Goal: Task Accomplishment & Management: Complete application form

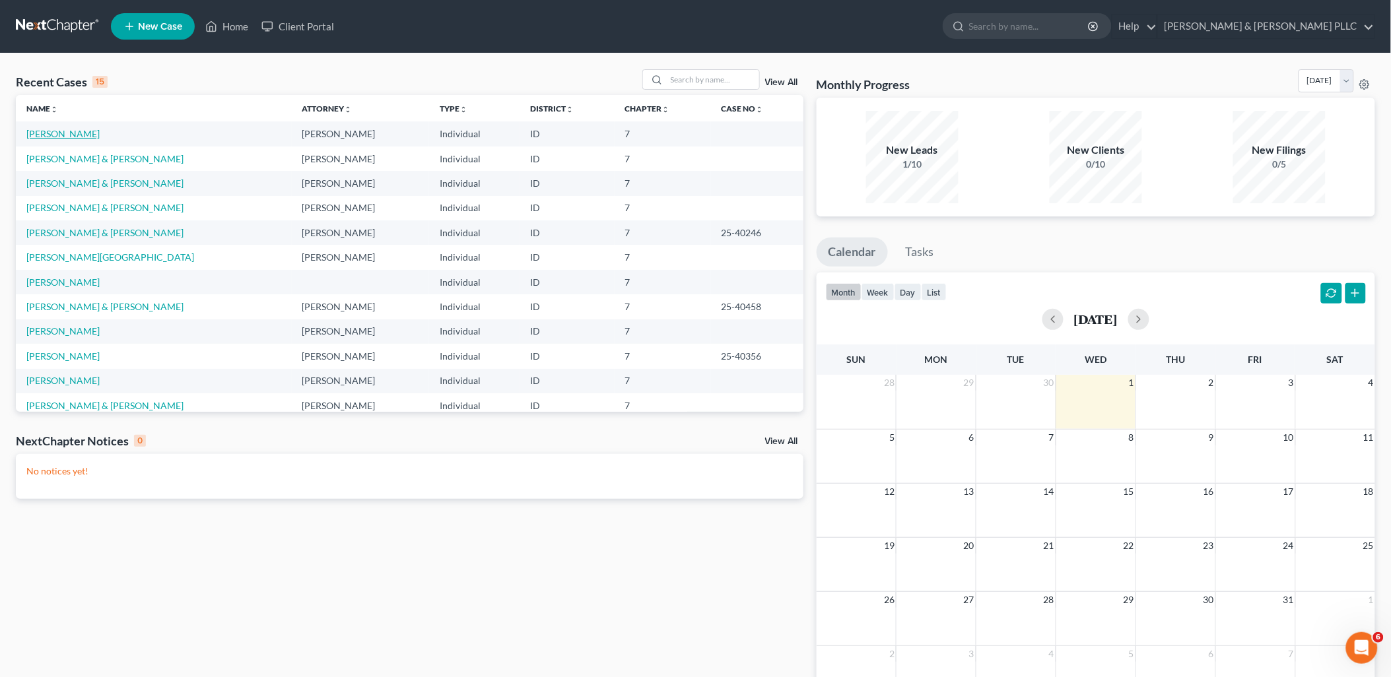
click at [60, 132] on link "[PERSON_NAME]" at bounding box center [62, 133] width 73 height 11
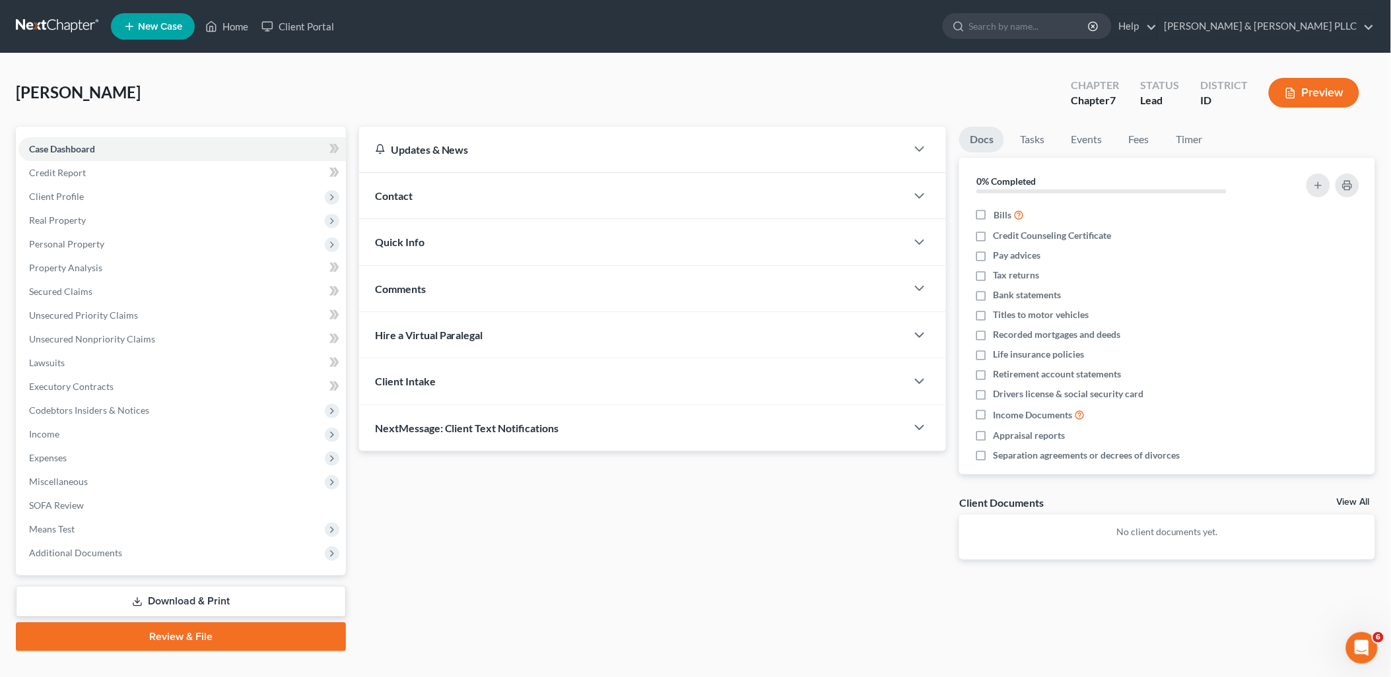
click at [279, 595] on link "Download & Print" at bounding box center [181, 601] width 330 height 31
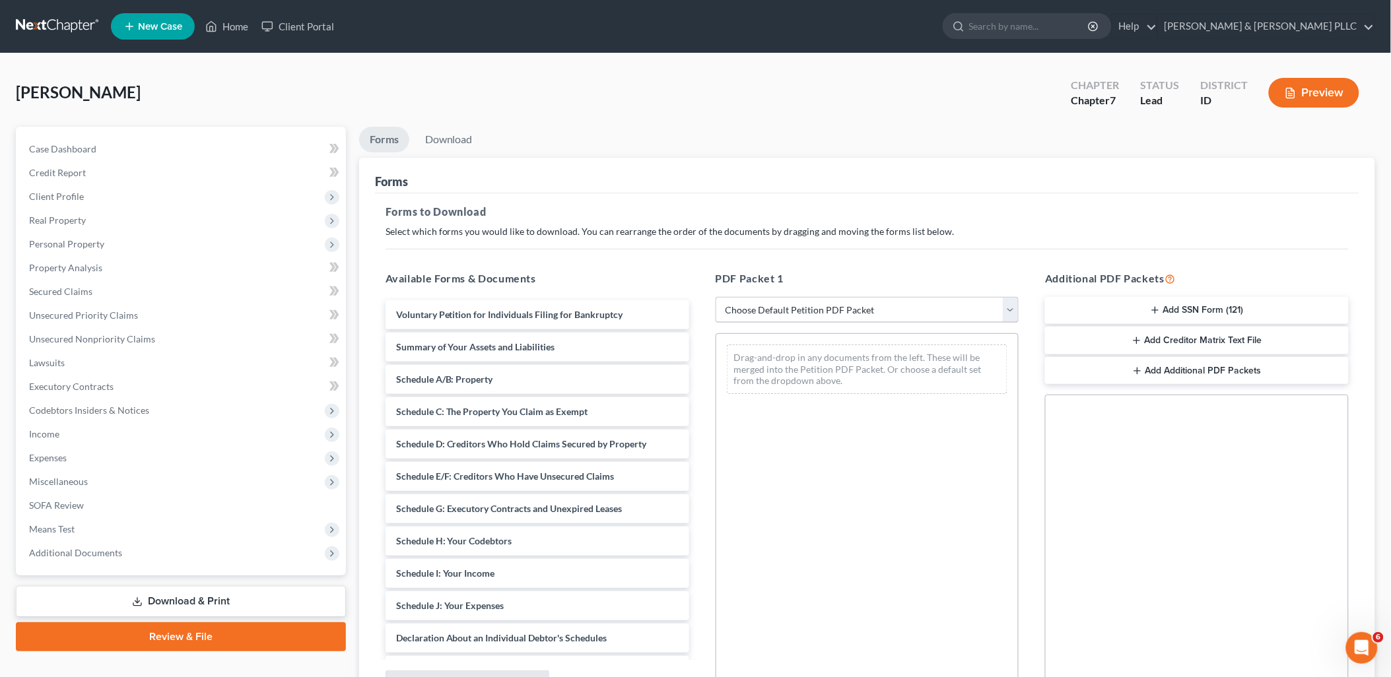
click at [1007, 310] on select "Choose Default Petition PDF Packet Complete Bankruptcy Petition (all forms and …" at bounding box center [867, 310] width 304 height 26
select select "0"
click at [715, 297] on select "Choose Default Petition PDF Packet Complete Bankruptcy Petition (all forms and …" at bounding box center [867, 310] width 304 height 26
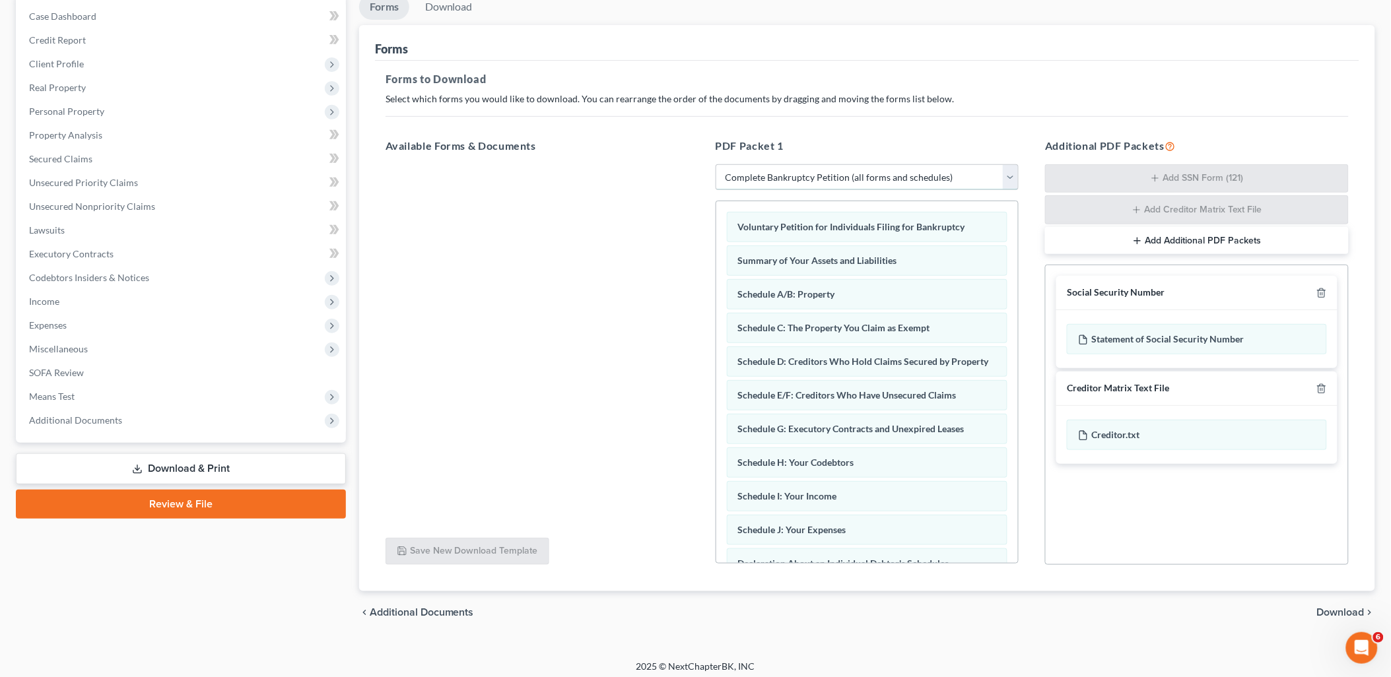
scroll to position [139, 0]
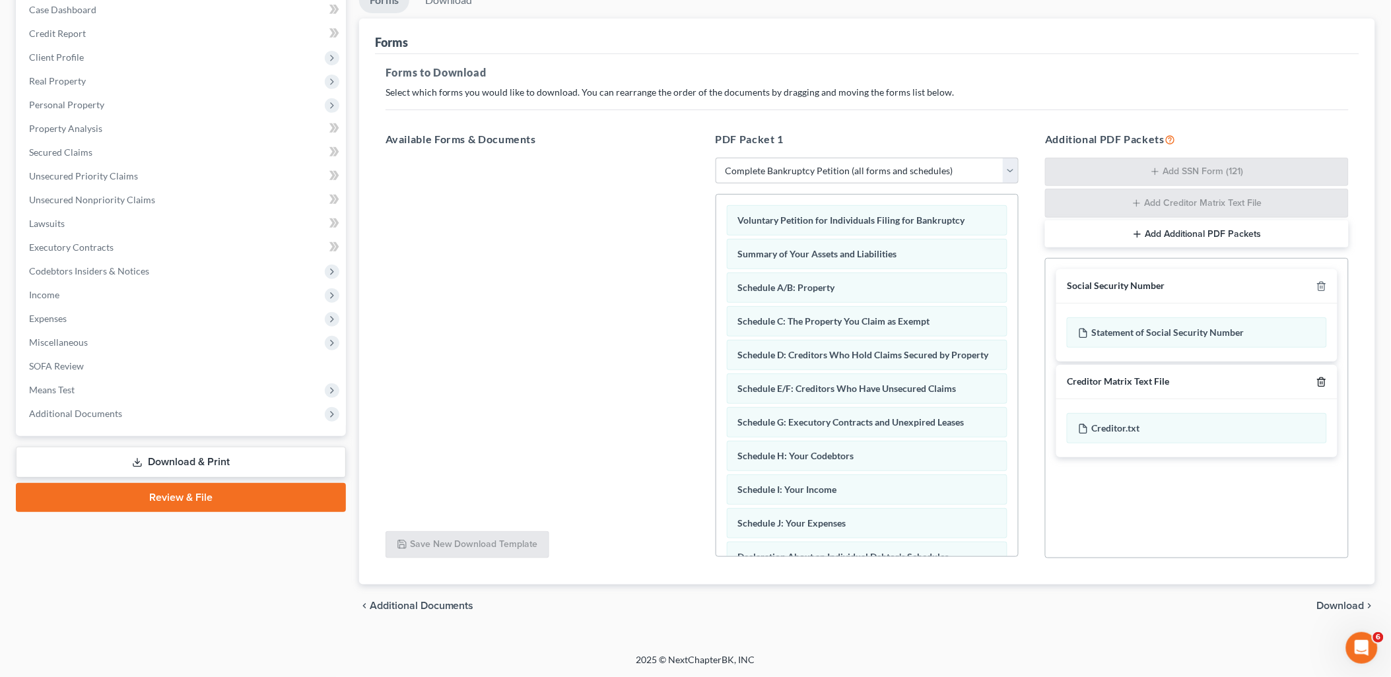
click at [1321, 379] on polyline "button" at bounding box center [1321, 379] width 8 height 0
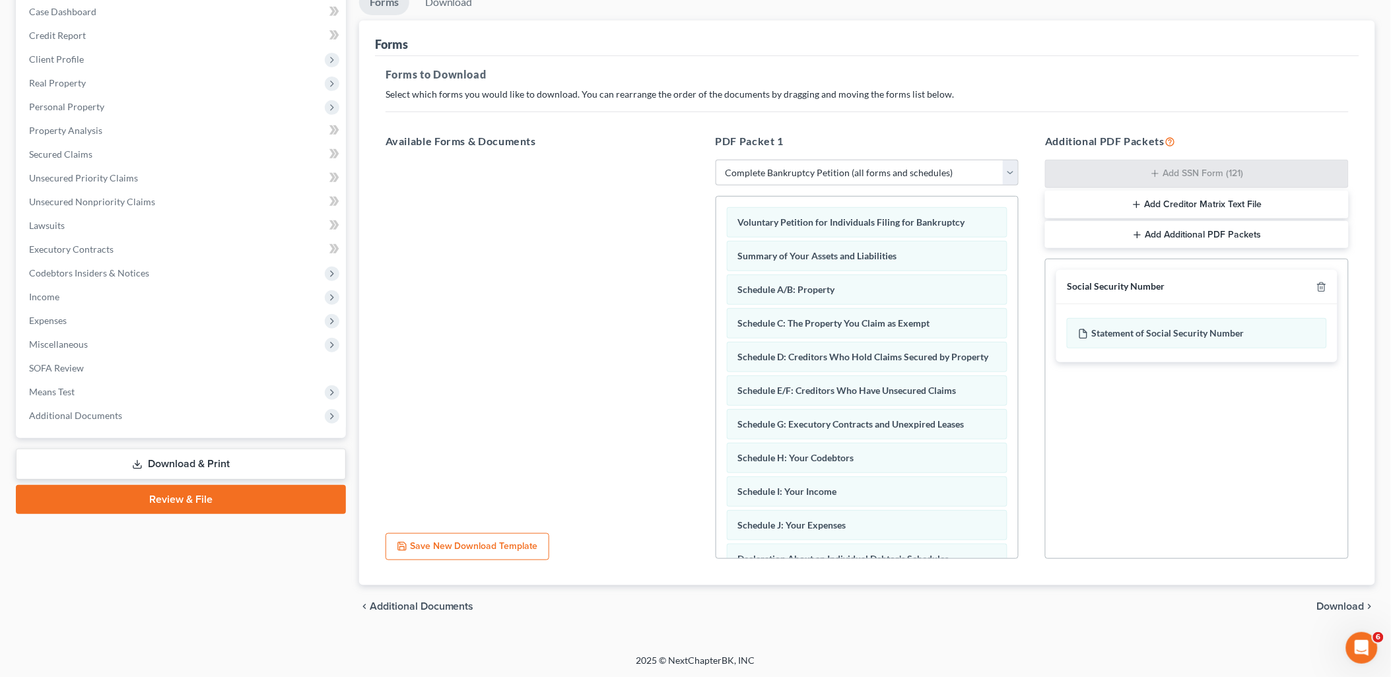
click at [1352, 601] on span "Download" at bounding box center [1341, 606] width 48 height 11
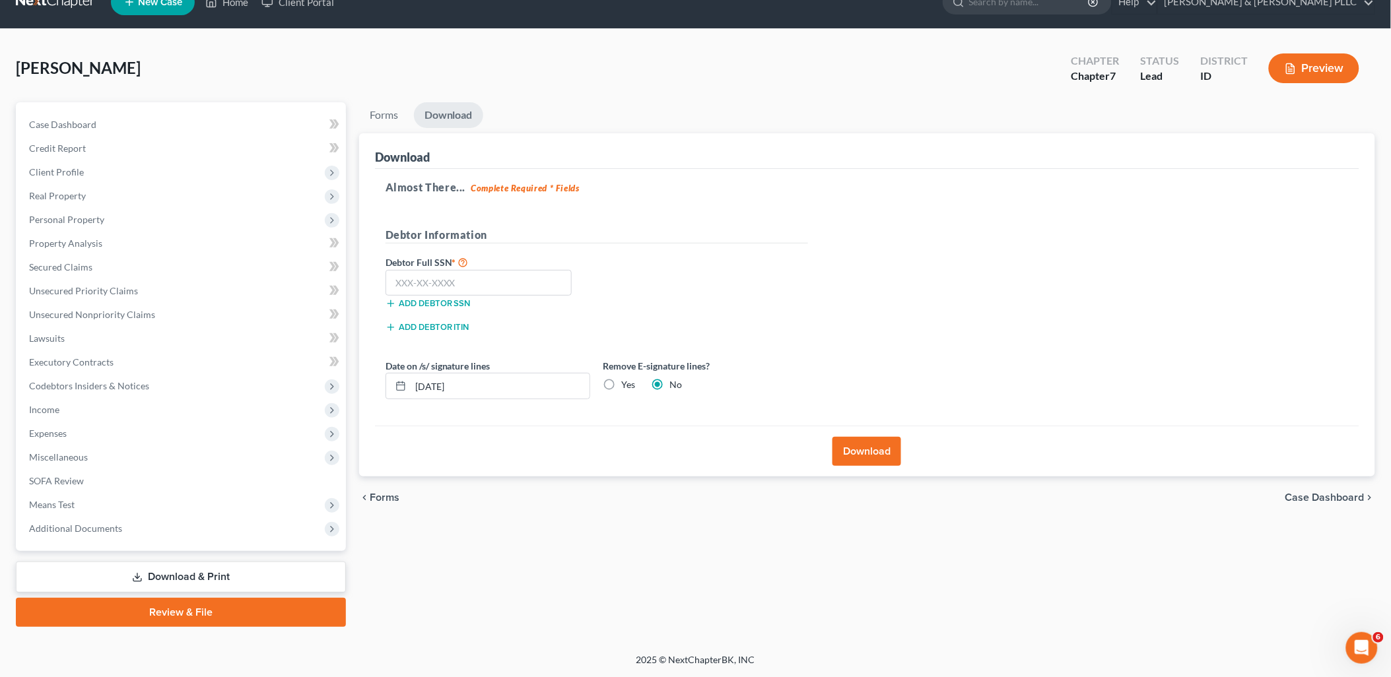
scroll to position [22, 0]
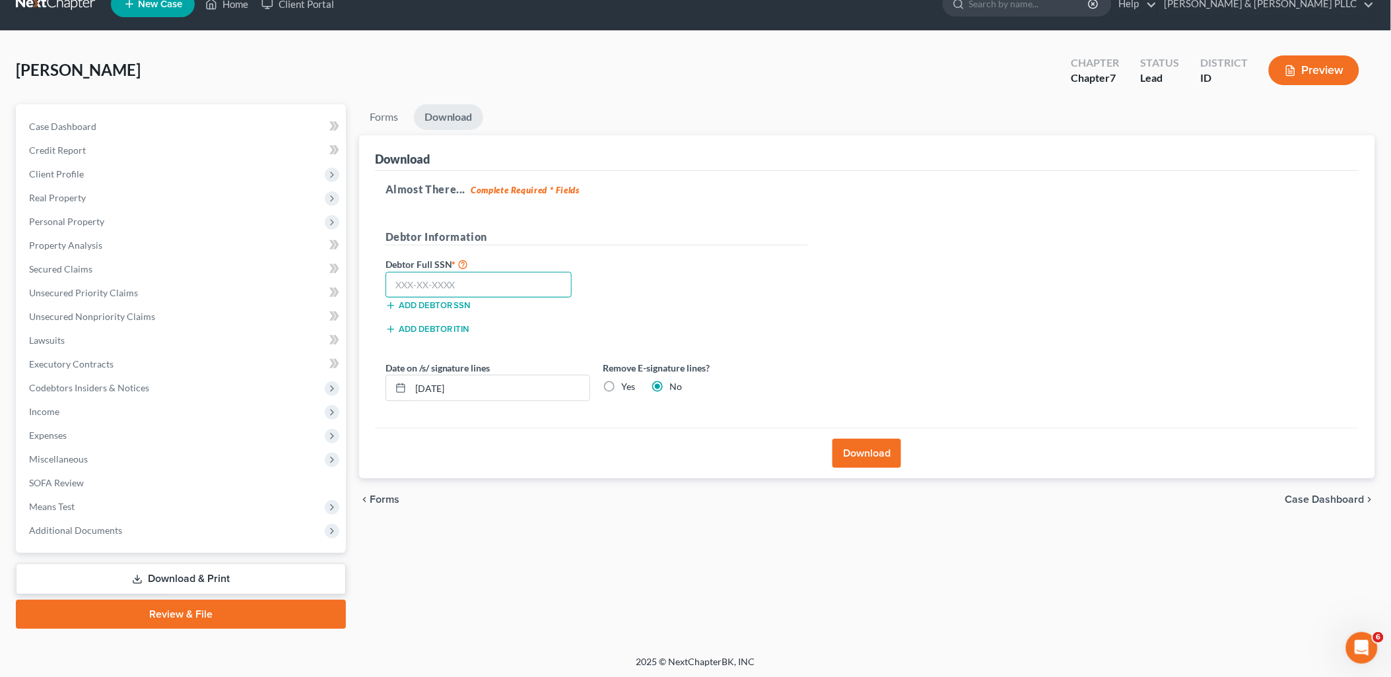
click at [502, 281] on input "text" at bounding box center [478, 285] width 187 height 26
type input "518-27-8689"
drag, startPoint x: 394, startPoint y: 399, endPoint x: 0, endPoint y: 492, distance: 404.8
click at [68, 477] on div "Petition Navigation Case Dashboard Payments Invoices Payments Payments Credit R…" at bounding box center [695, 366] width 1372 height 525
click at [622, 389] on label "Yes" at bounding box center [629, 386] width 14 height 13
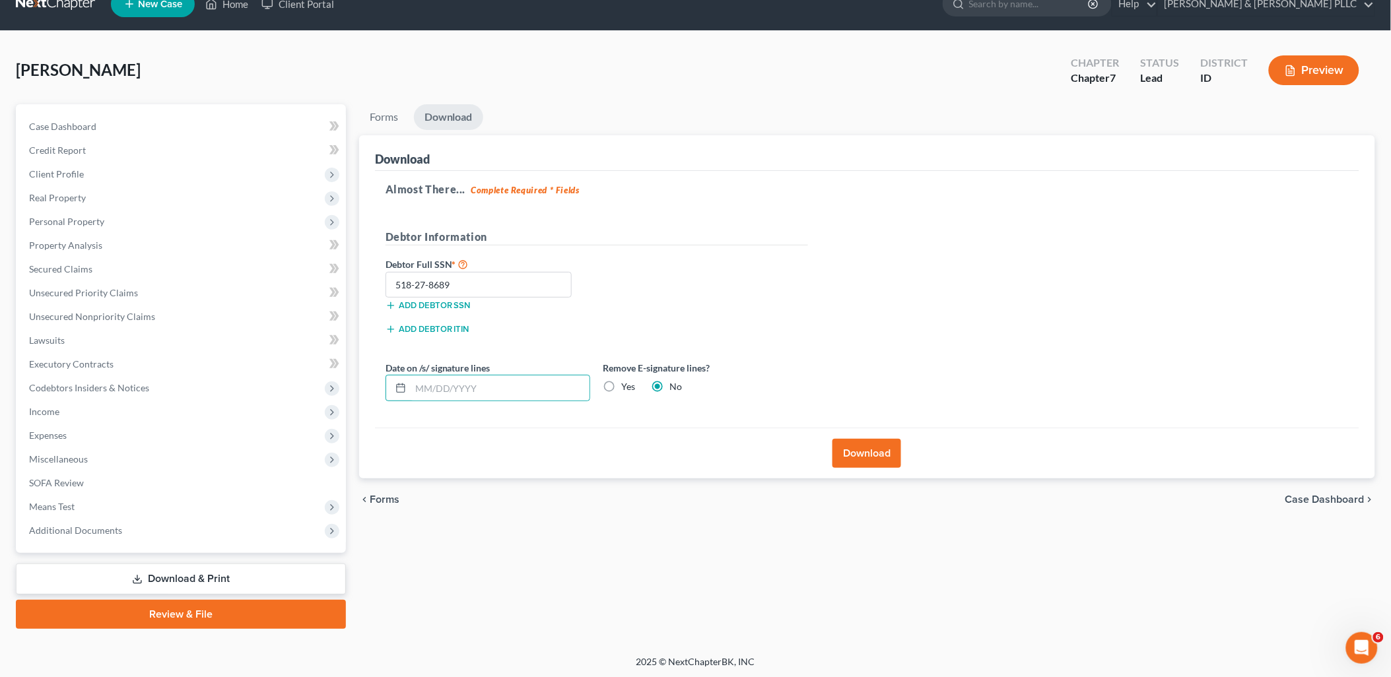
click at [627, 389] on input "Yes" at bounding box center [631, 384] width 9 height 9
radio input "true"
radio input "false"
click at [869, 449] on button "Download" at bounding box center [866, 453] width 69 height 29
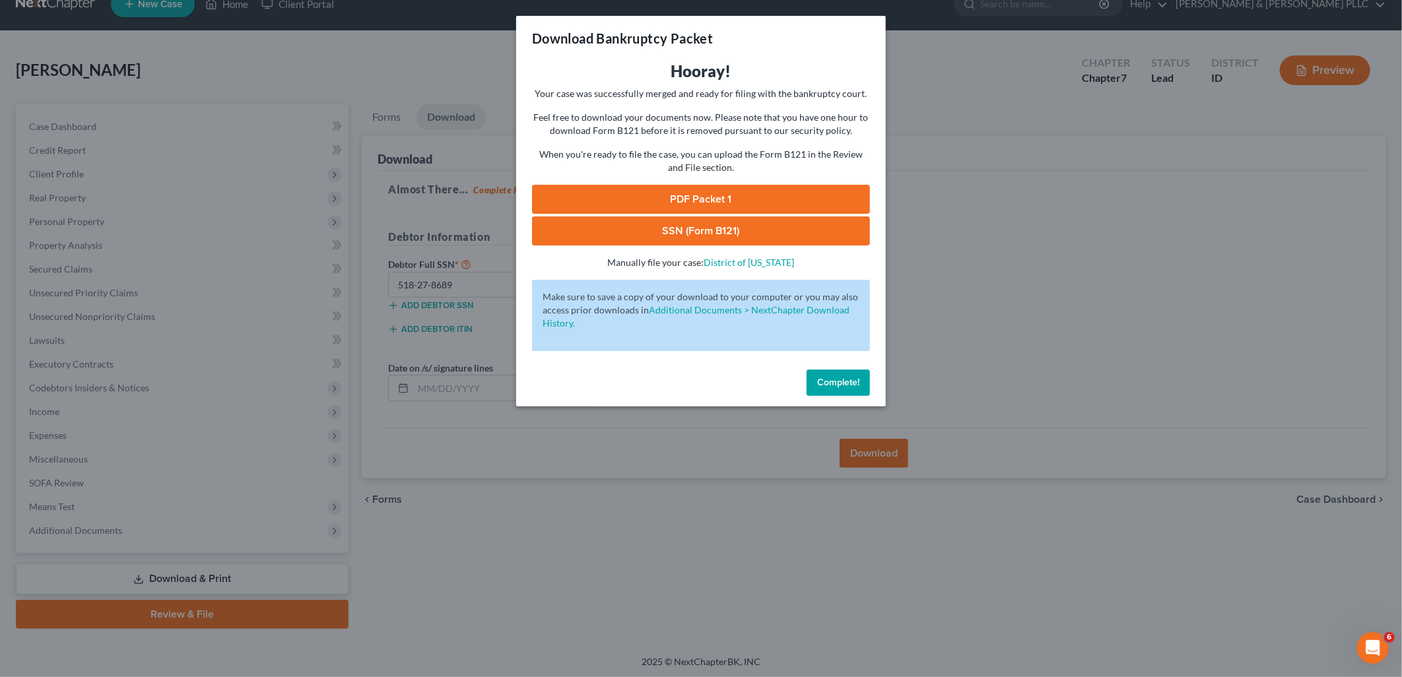
click at [832, 193] on link "PDF Packet 1" at bounding box center [701, 199] width 338 height 29
click at [729, 230] on link "SSN (Form B121)" at bounding box center [701, 230] width 338 height 29
drag, startPoint x: 829, startPoint y: 398, endPoint x: 791, endPoint y: 381, distance: 41.7
click at [829, 398] on div "Complete!" at bounding box center [701, 385] width 370 height 42
click at [828, 379] on span "Complete!" at bounding box center [838, 382] width 42 height 11
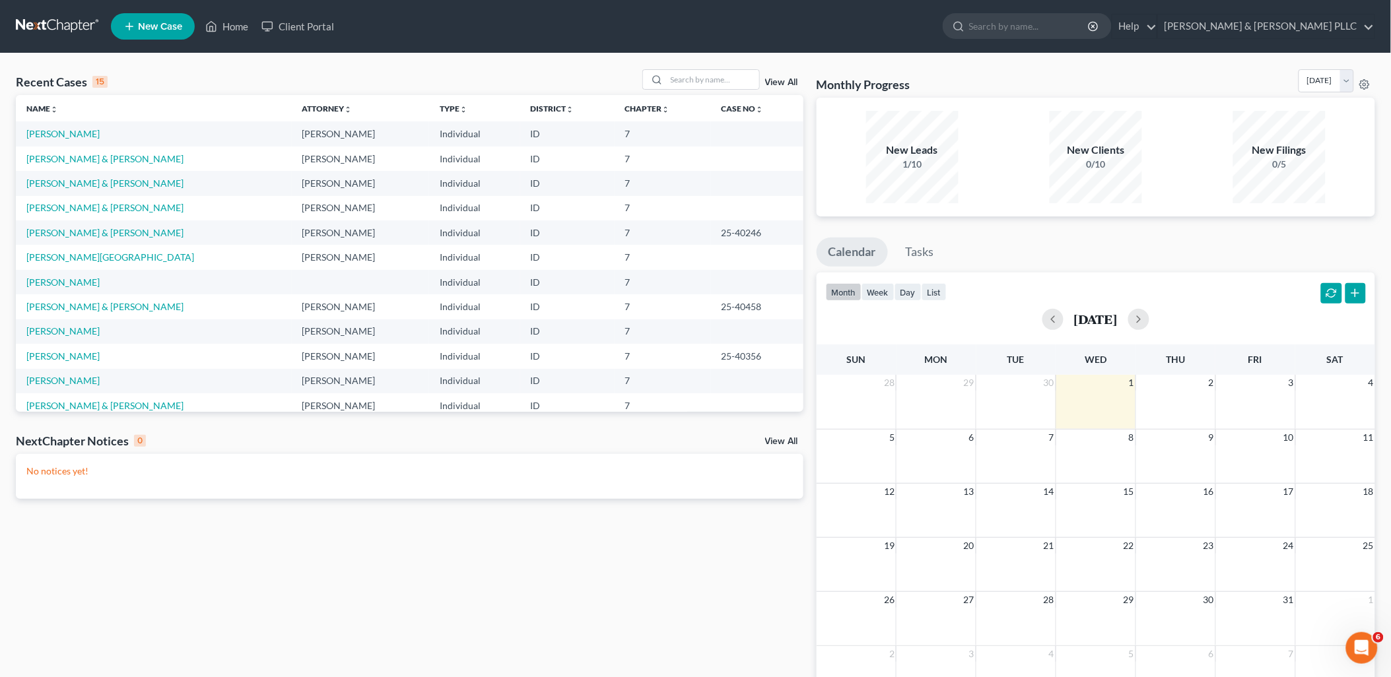
click at [168, 22] on span "New Case" at bounding box center [160, 27] width 44 height 10
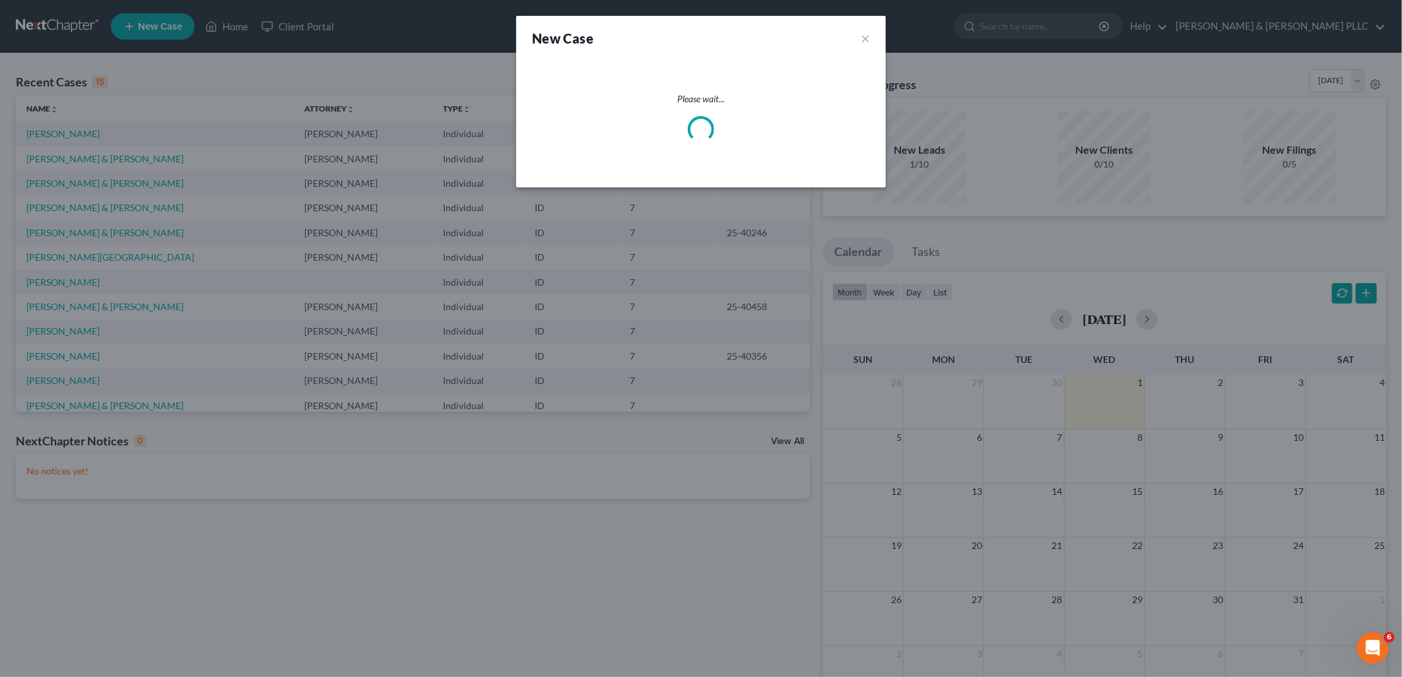
select select "23"
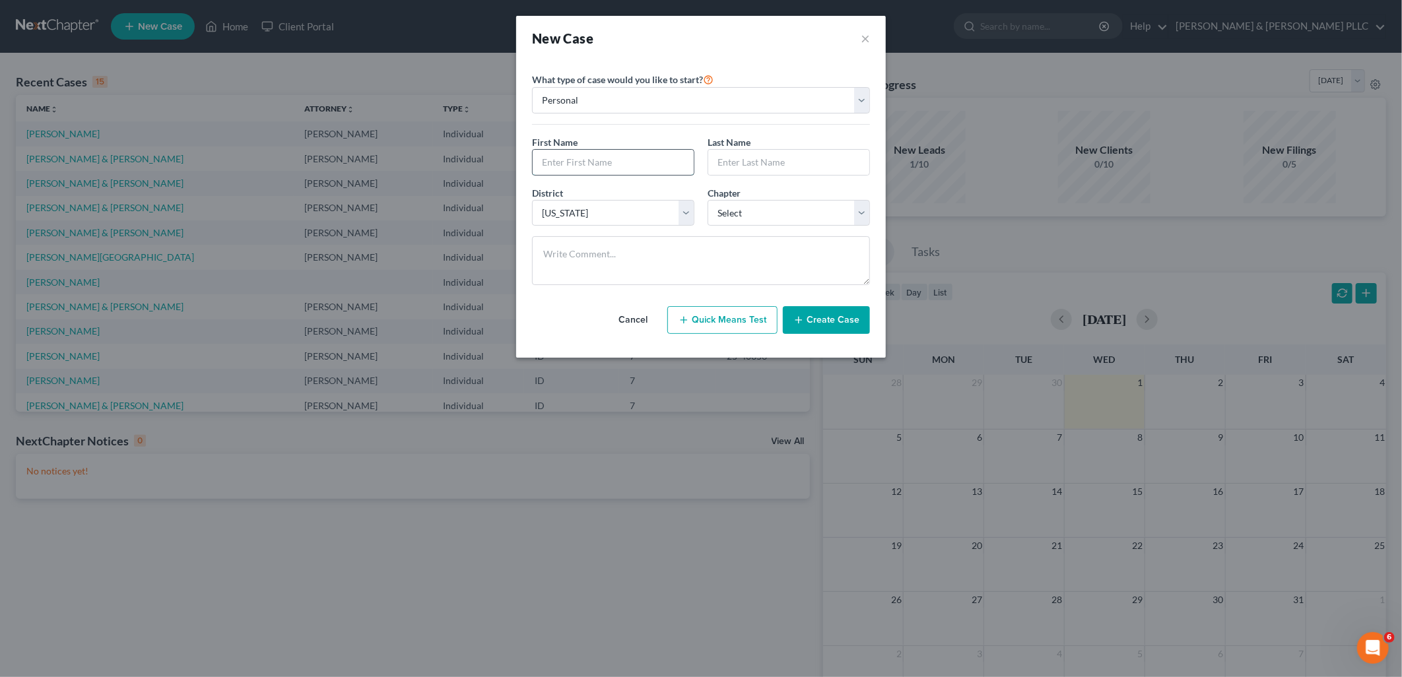
click at [668, 163] on input "text" at bounding box center [613, 162] width 161 height 25
type input "Austin"
type input "Walker"
click at [861, 212] on select "Select 7 11 12 13" at bounding box center [788, 213] width 162 height 26
select select "0"
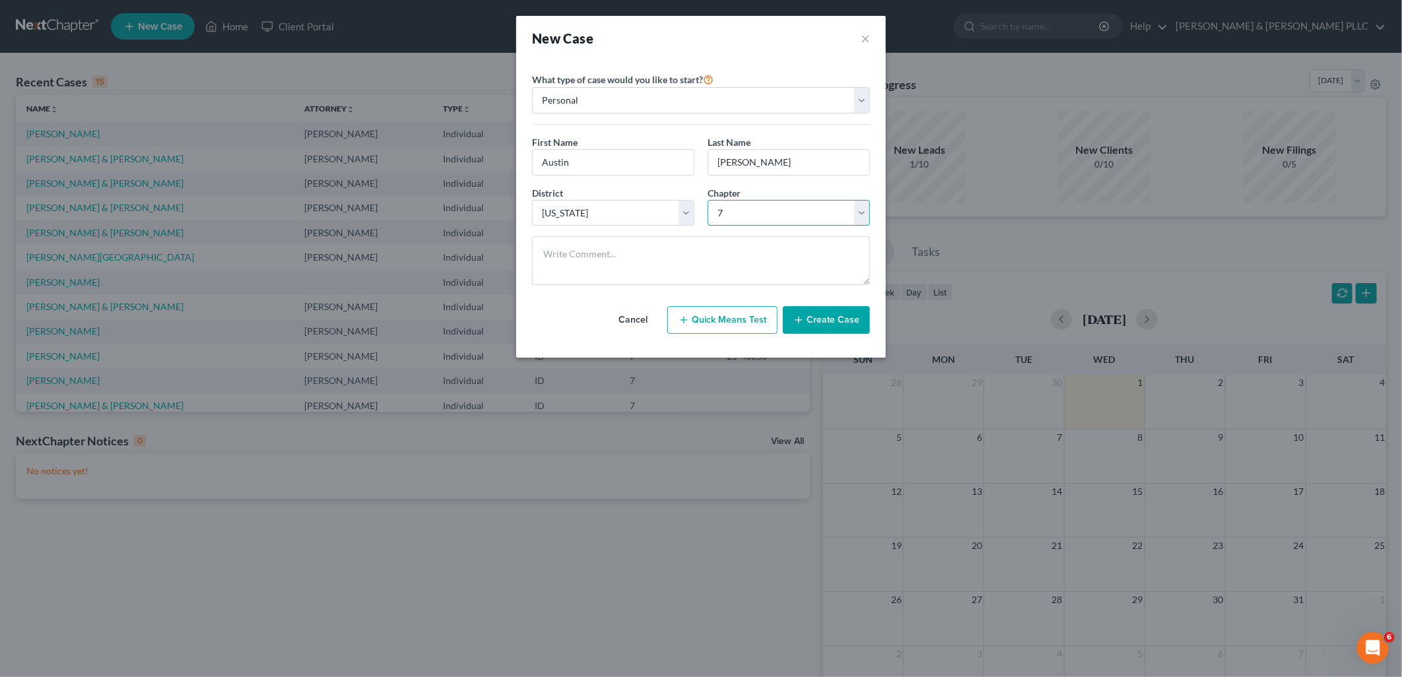
click at [707, 200] on select "Select 7 11 12 13" at bounding box center [788, 213] width 162 height 26
click at [838, 320] on button "Create Case" at bounding box center [826, 320] width 87 height 28
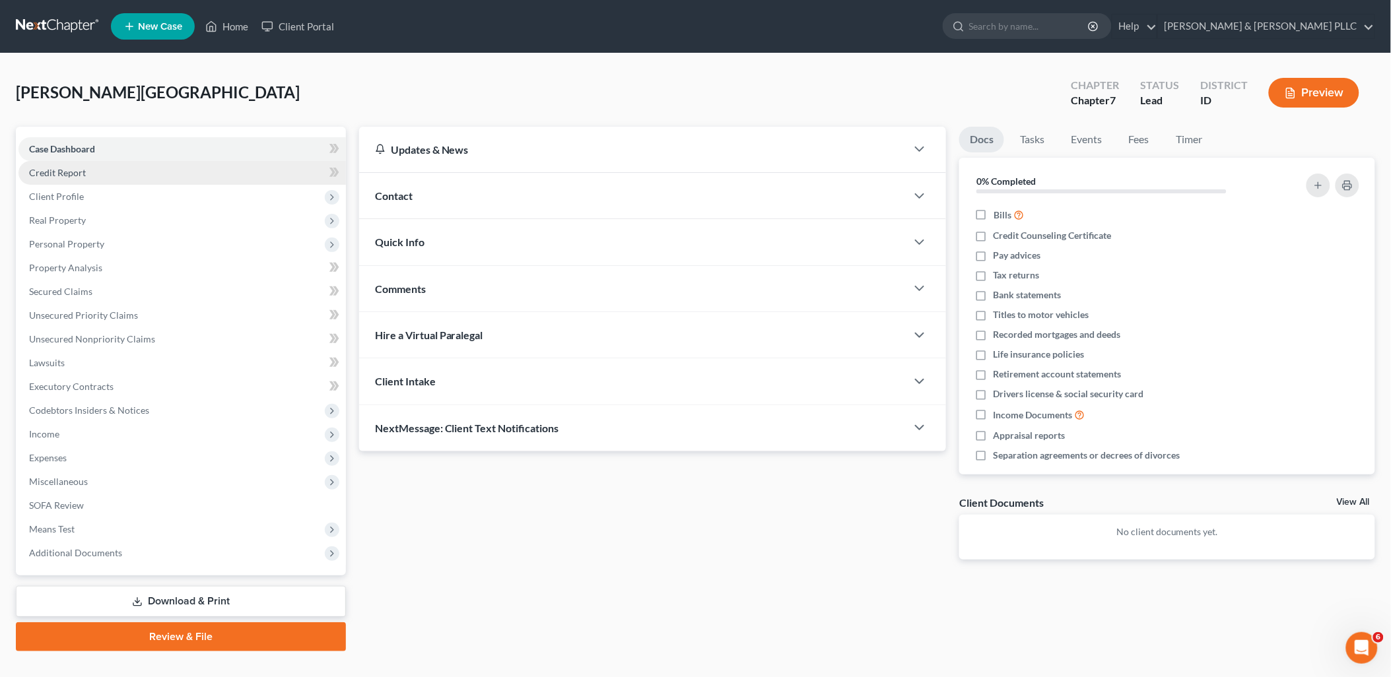
click at [77, 170] on span "Credit Report" at bounding box center [57, 172] width 57 height 11
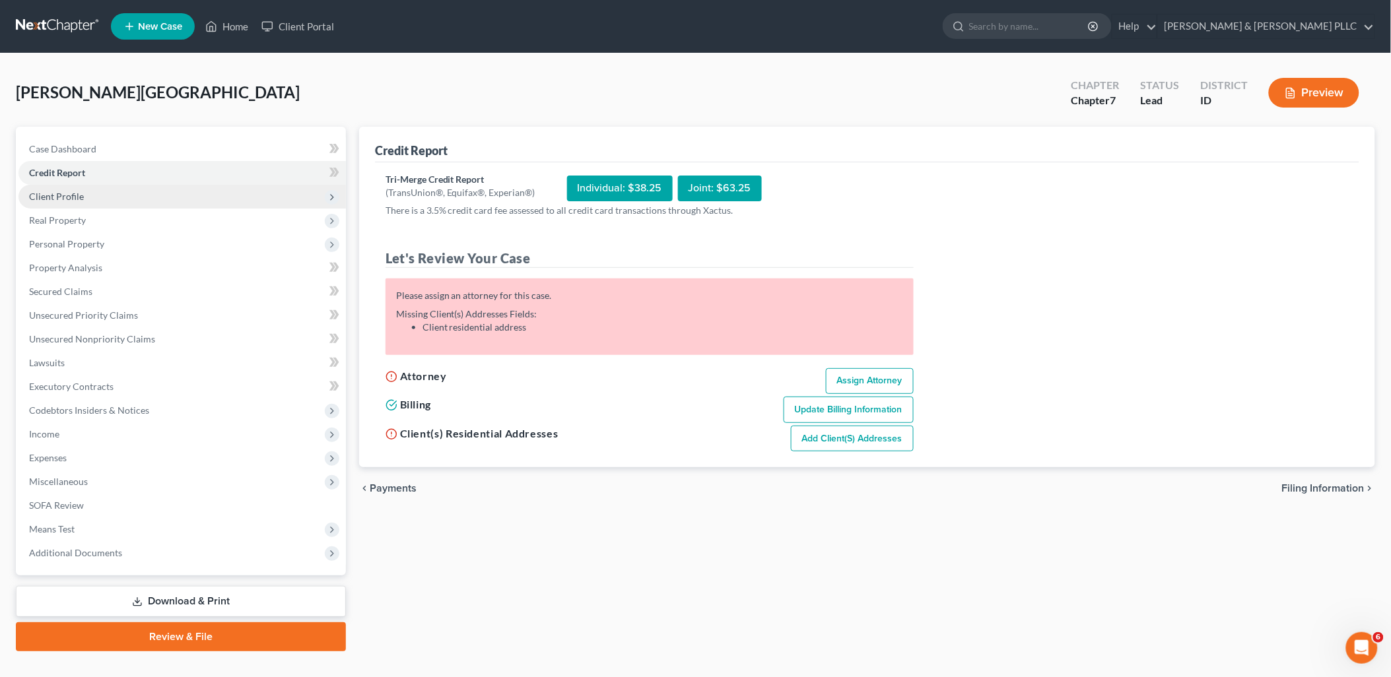
click at [69, 197] on span "Client Profile" at bounding box center [56, 196] width 55 height 11
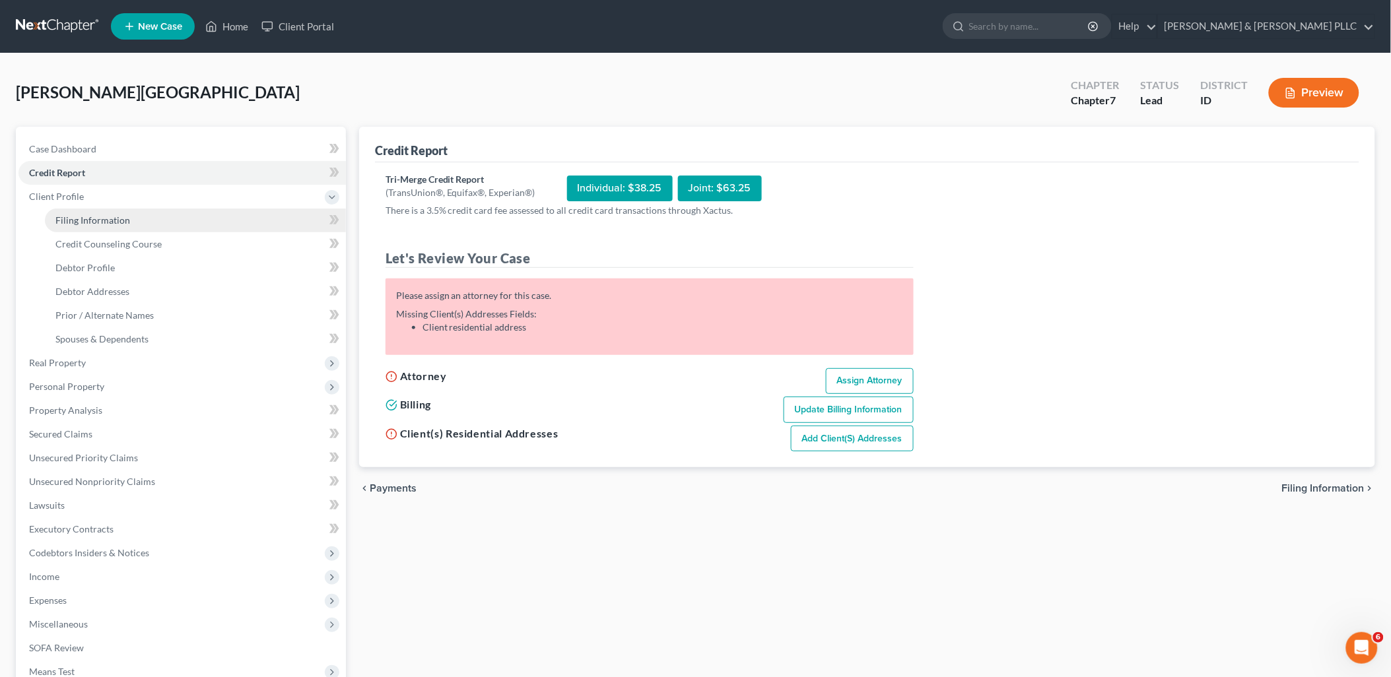
click at [77, 220] on span "Filing Information" at bounding box center [92, 219] width 75 height 11
select select "1"
select select "0"
select select "23"
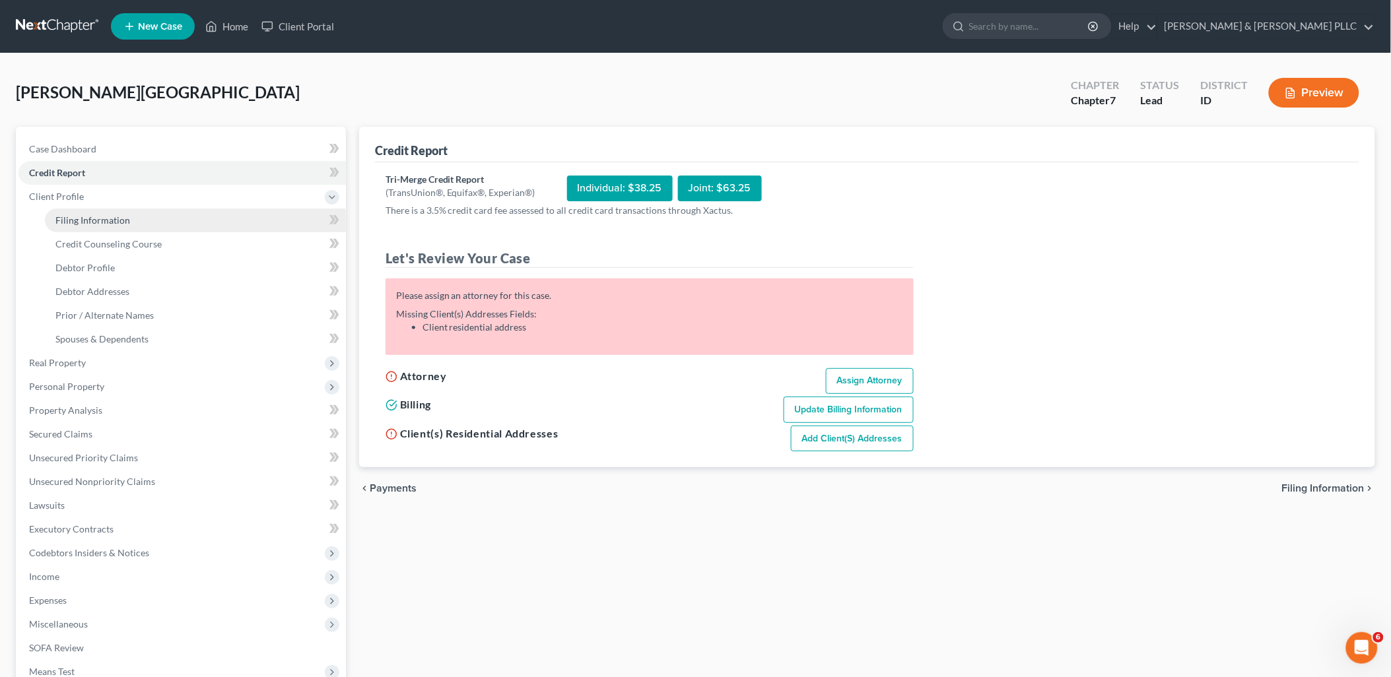
select select "13"
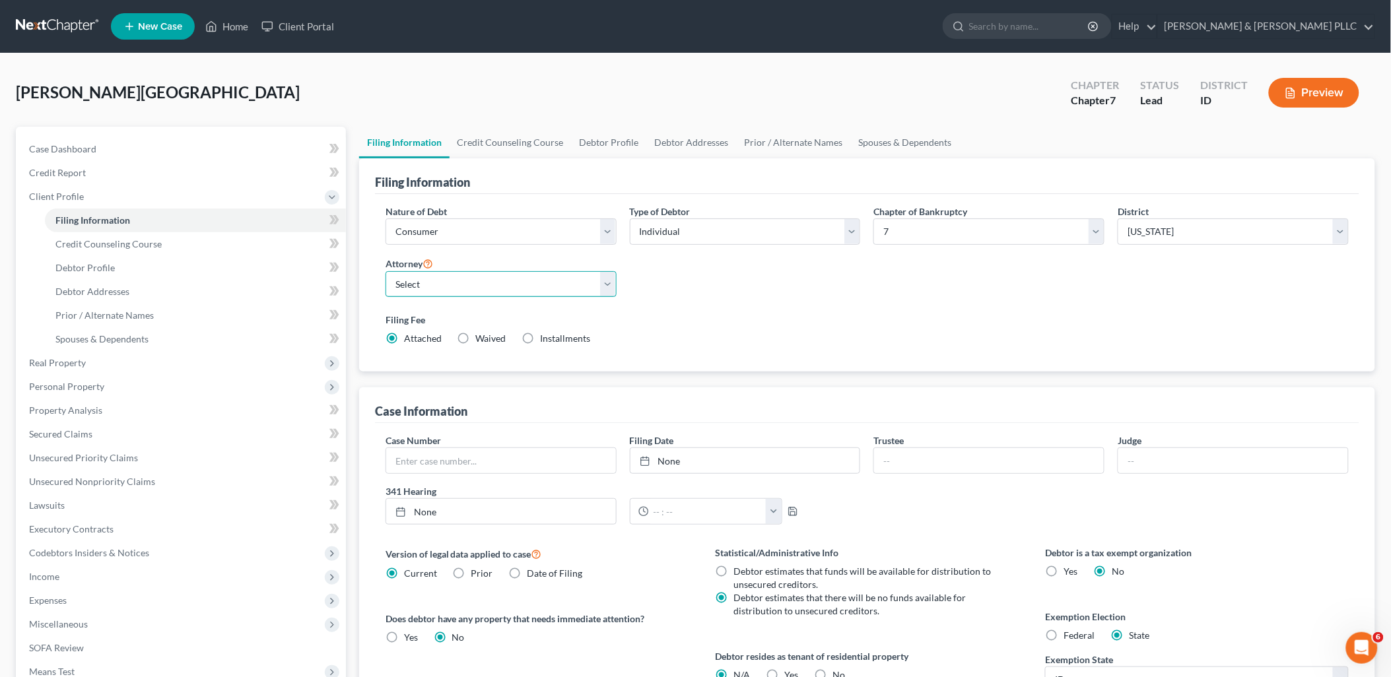
click at [609, 286] on select "Select Aaron Tolson - ID Aaron Tolson - MTB Gary Schreiner - ID" at bounding box center [500, 284] width 231 height 26
select select "2"
click at [385, 271] on select "Select Aaron Tolson - ID Aaron Tolson - MTB Gary Schreiner - ID" at bounding box center [500, 284] width 231 height 26
click at [128, 244] on span "Credit Counseling Course" at bounding box center [108, 243] width 106 height 11
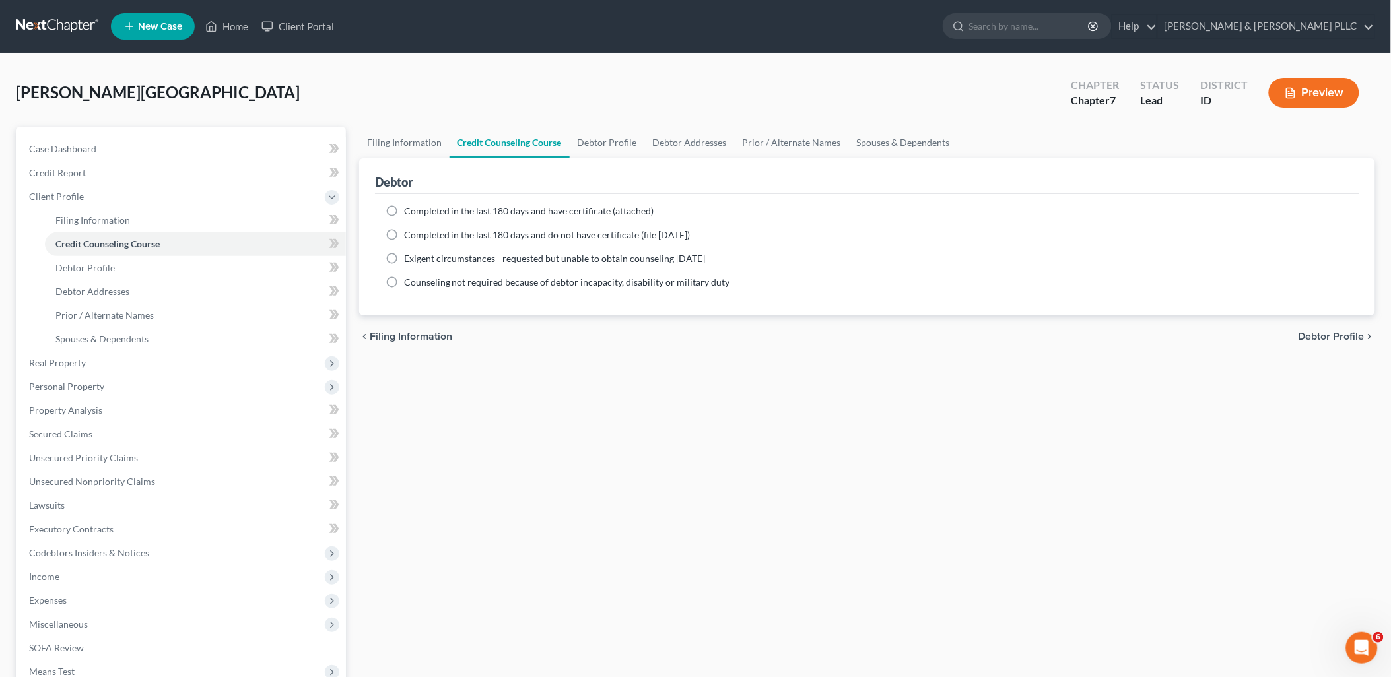
click at [404, 214] on label "Completed in the last 180 days and have certificate (attached)" at bounding box center [529, 211] width 250 height 13
click at [409, 213] on input "Completed in the last 180 days and have certificate (attached)" at bounding box center [413, 209] width 9 height 9
radio input "true"
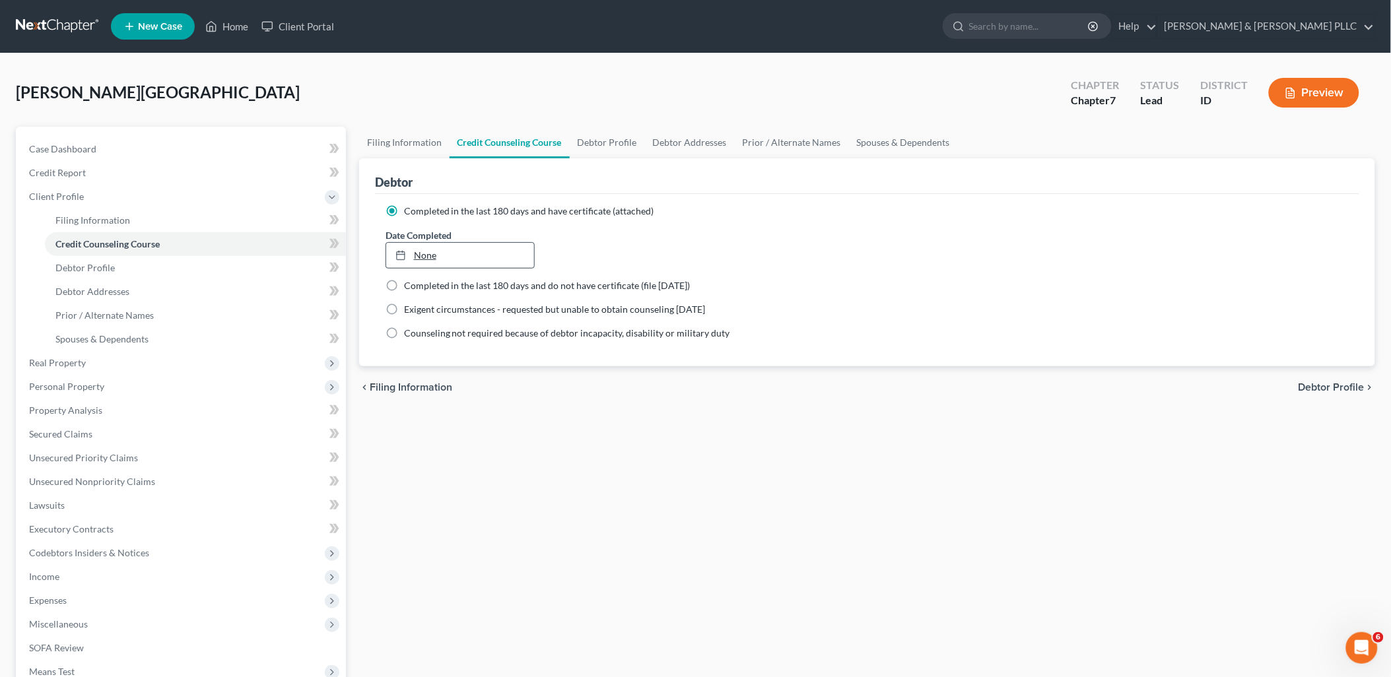
type input "10/1/2025"
click at [422, 260] on link "10/1/2025" at bounding box center [460, 255] width 148 height 25
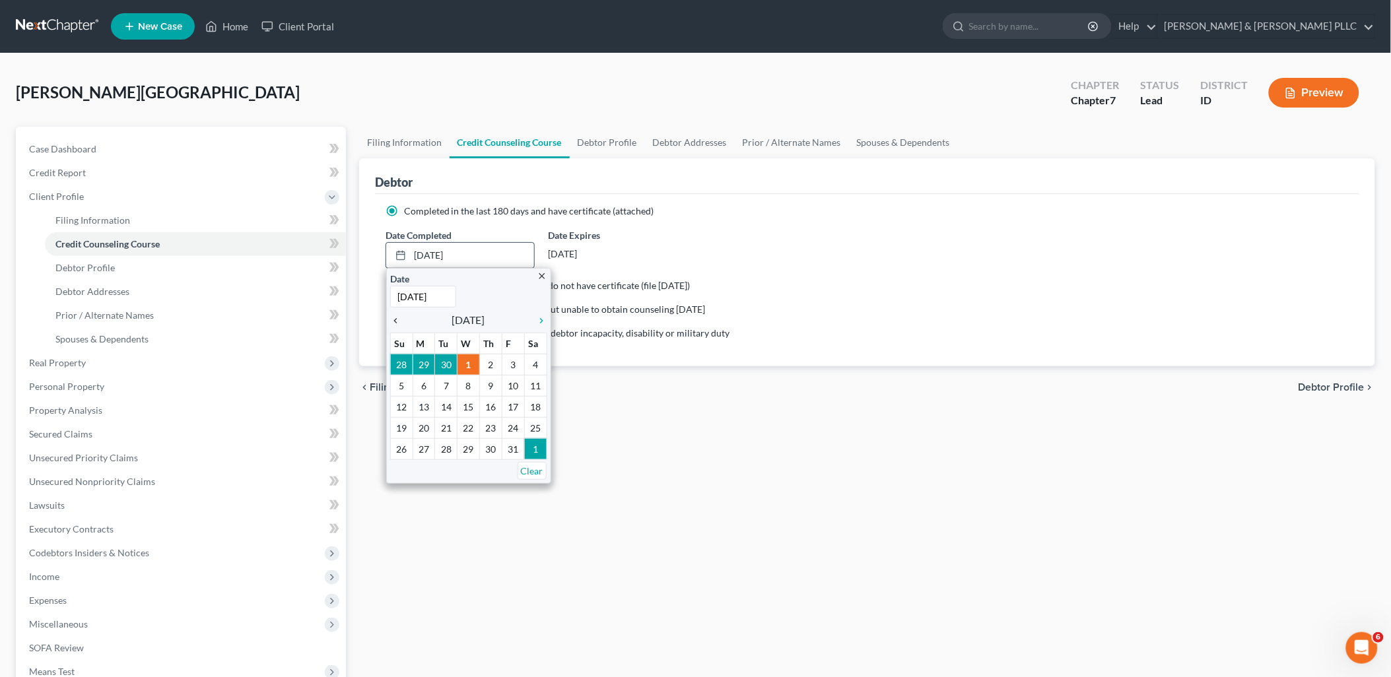
click at [394, 320] on icon "chevron_left" at bounding box center [398, 320] width 17 height 11
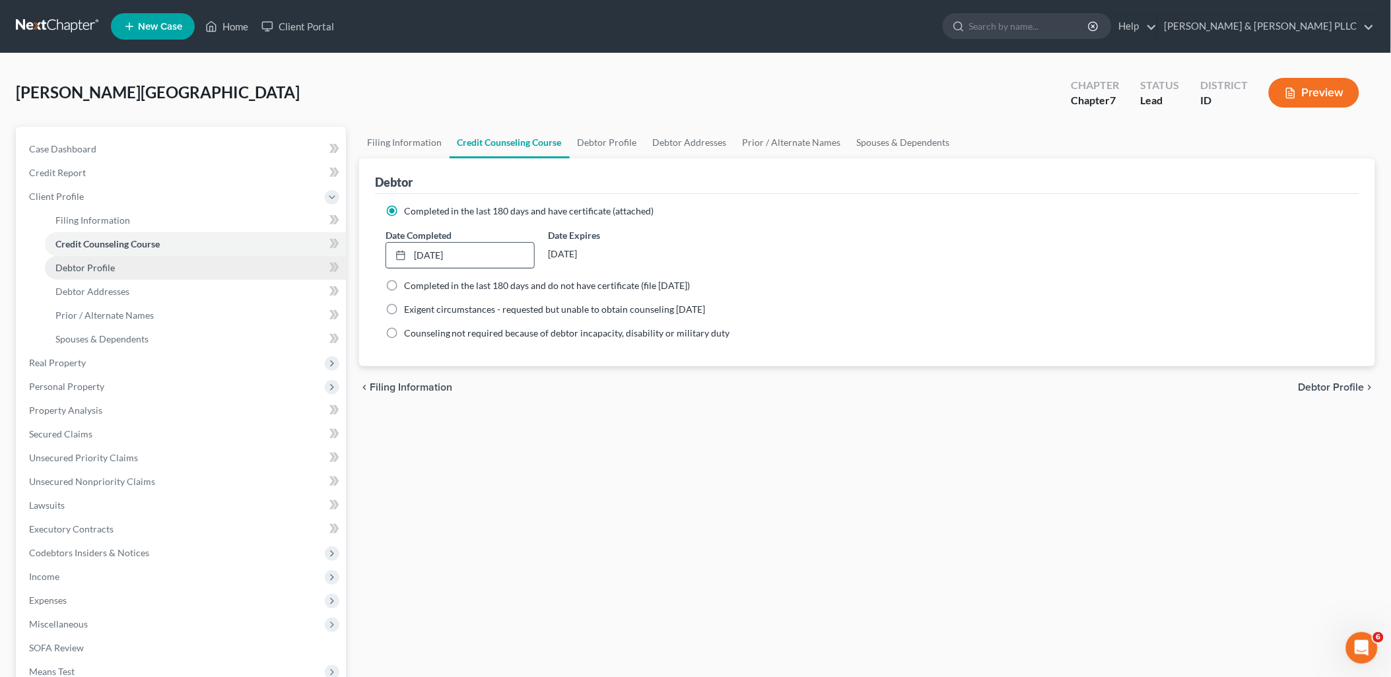
click at [71, 265] on span "Debtor Profile" at bounding box center [84, 267] width 59 height 11
select select "0"
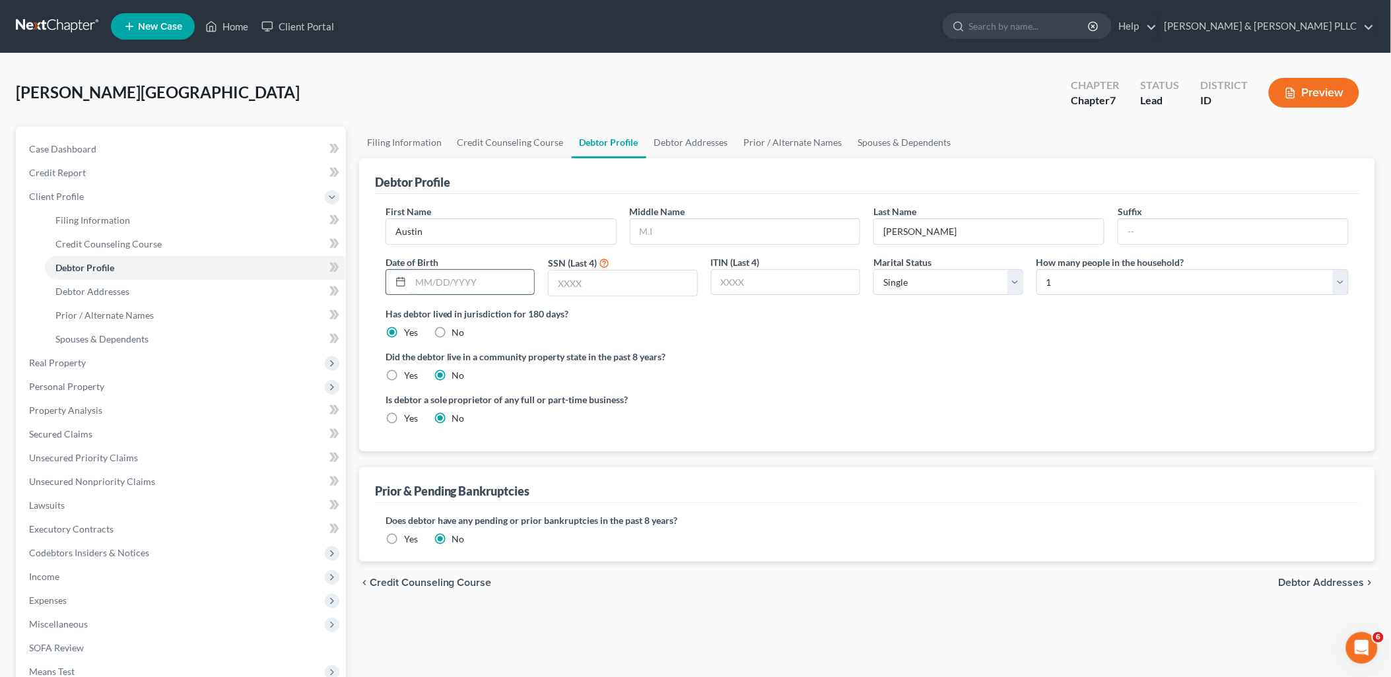
click at [507, 274] on input "text" at bounding box center [473, 282] width 124 height 25
type input "05/26/1994"
type input "4700"
click at [1020, 285] on select "Select Single Married Separated Divorced Widowed" at bounding box center [948, 282] width 150 height 26
select select "3"
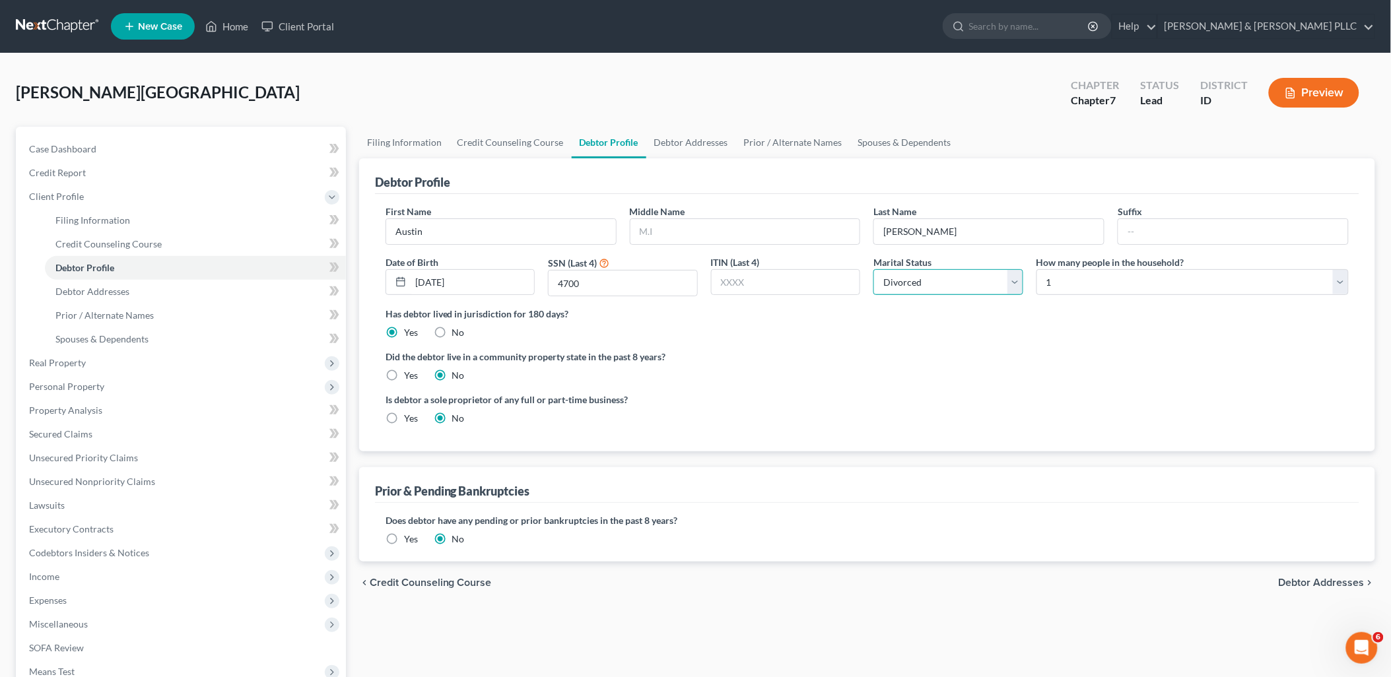
click at [873, 269] on select "Select Single Married Separated Divorced Widowed" at bounding box center [948, 282] width 150 height 26
click at [404, 372] on label "Yes" at bounding box center [411, 375] width 14 height 13
click at [409, 372] on input "Yes" at bounding box center [413, 373] width 9 height 9
radio input "true"
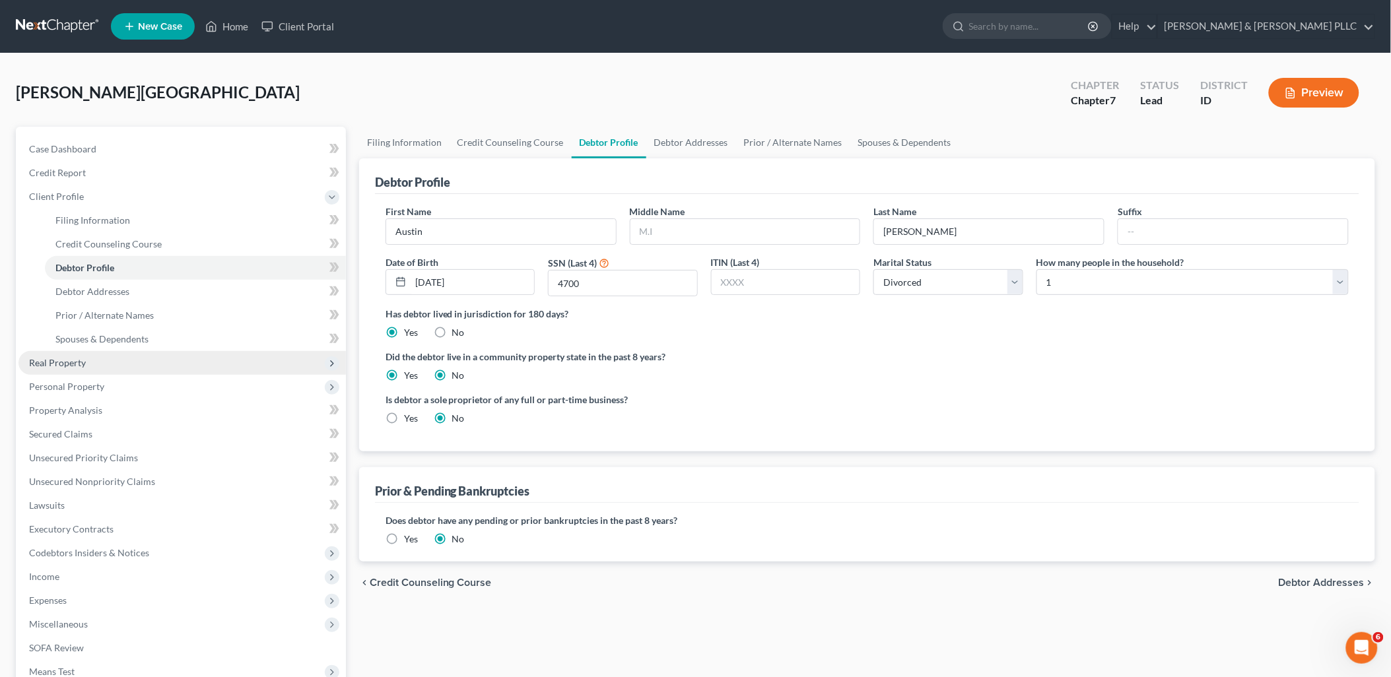
radio input "false"
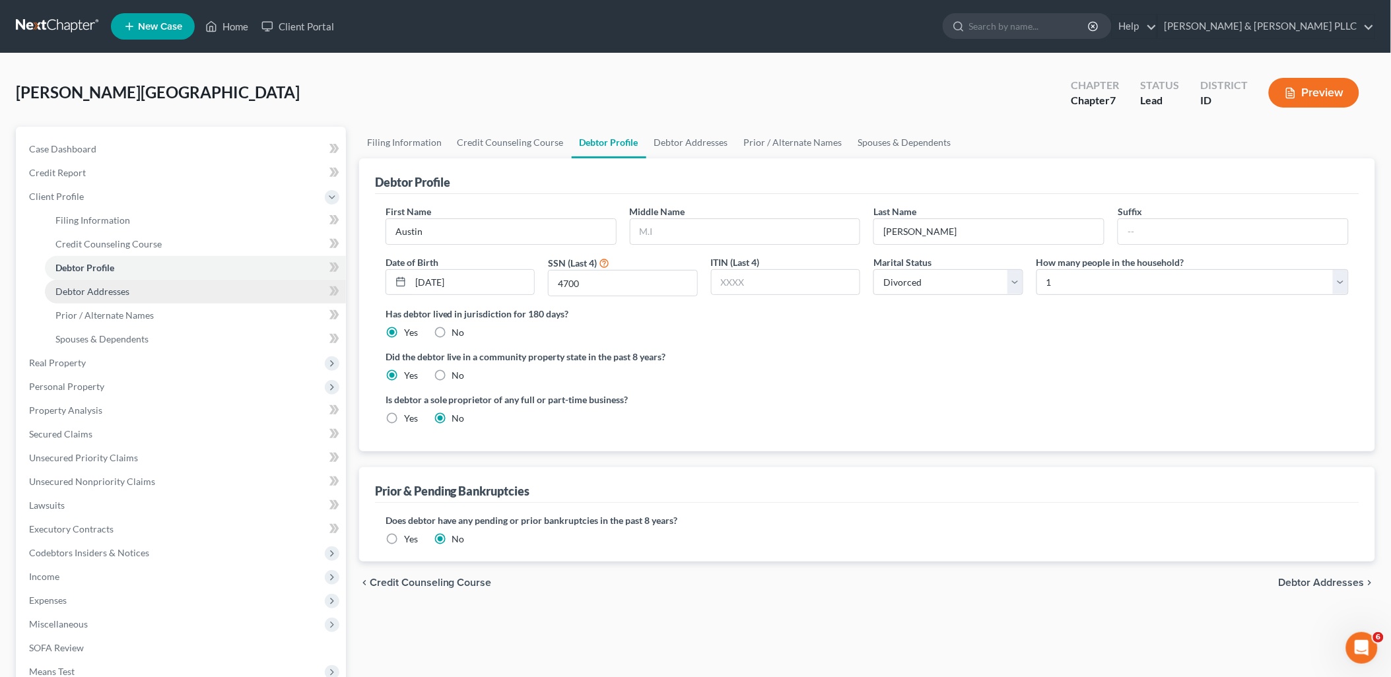
click at [147, 288] on link "Debtor Addresses" at bounding box center [195, 292] width 301 height 24
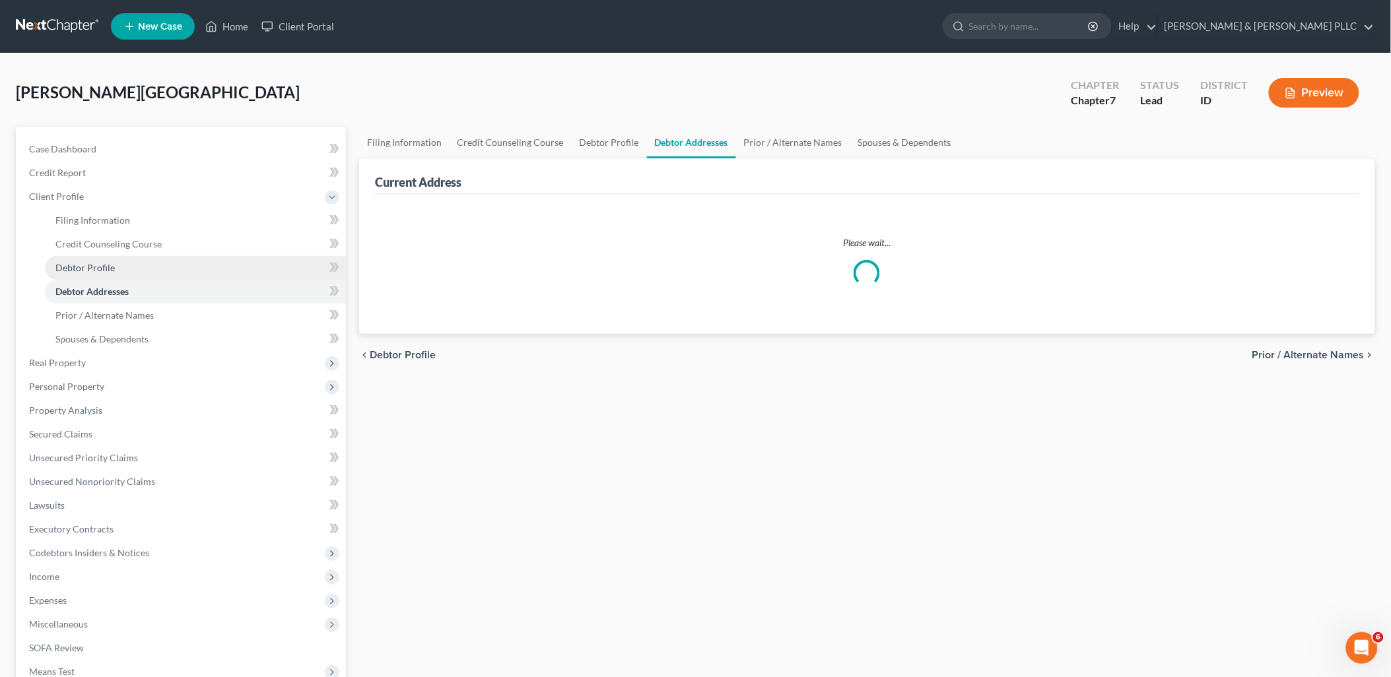
select select "0"
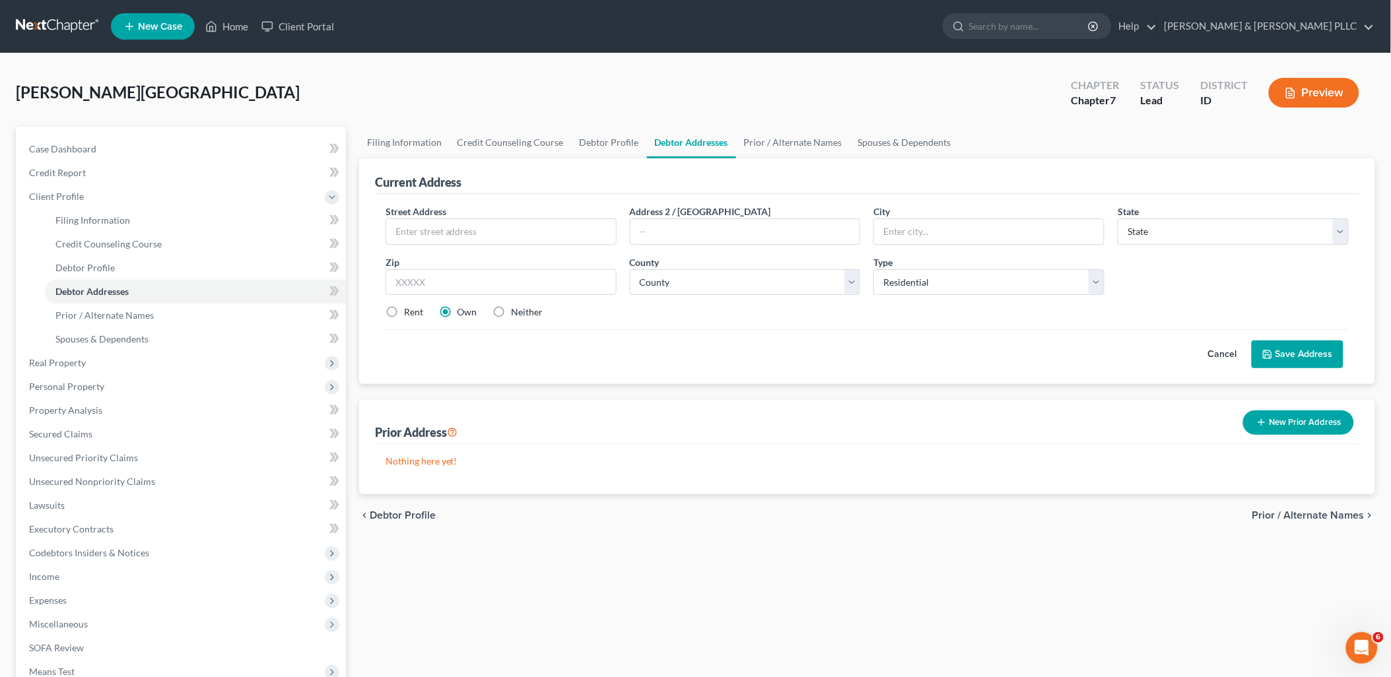
click at [494, 213] on div "Street Address *" at bounding box center [501, 225] width 244 height 40
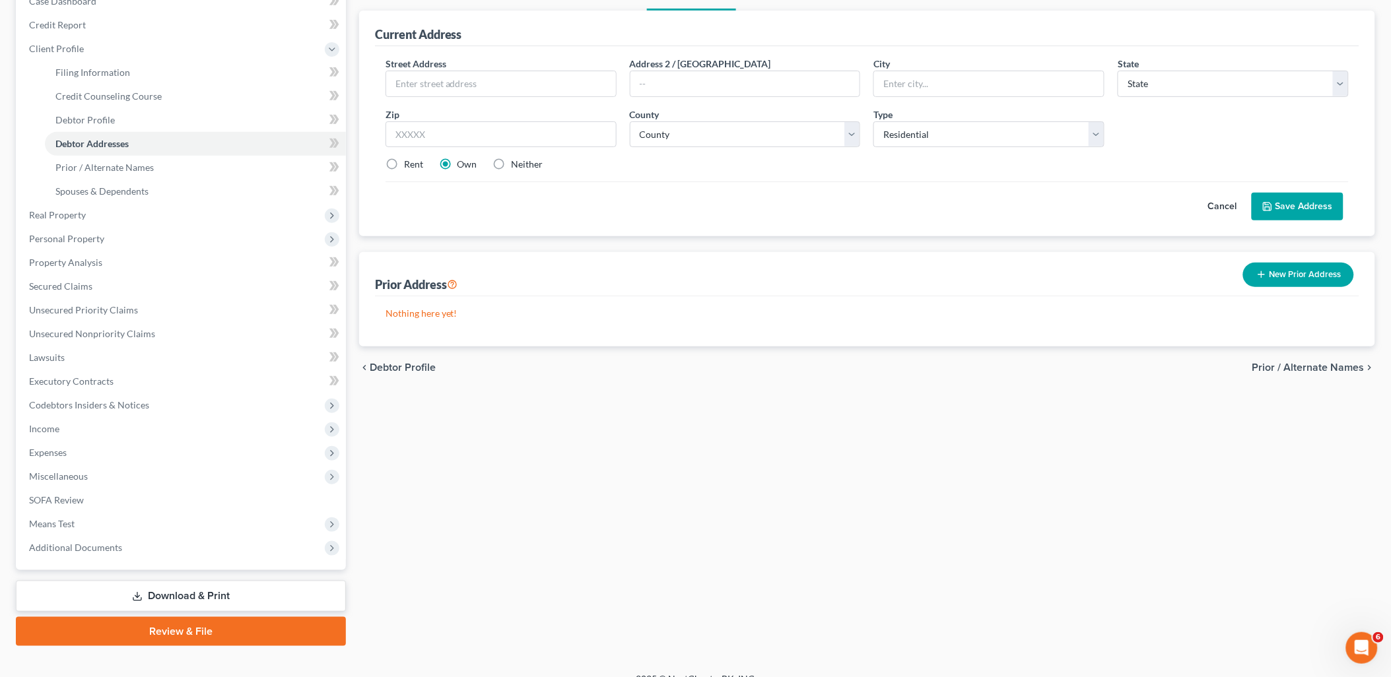
scroll to position [165, 0]
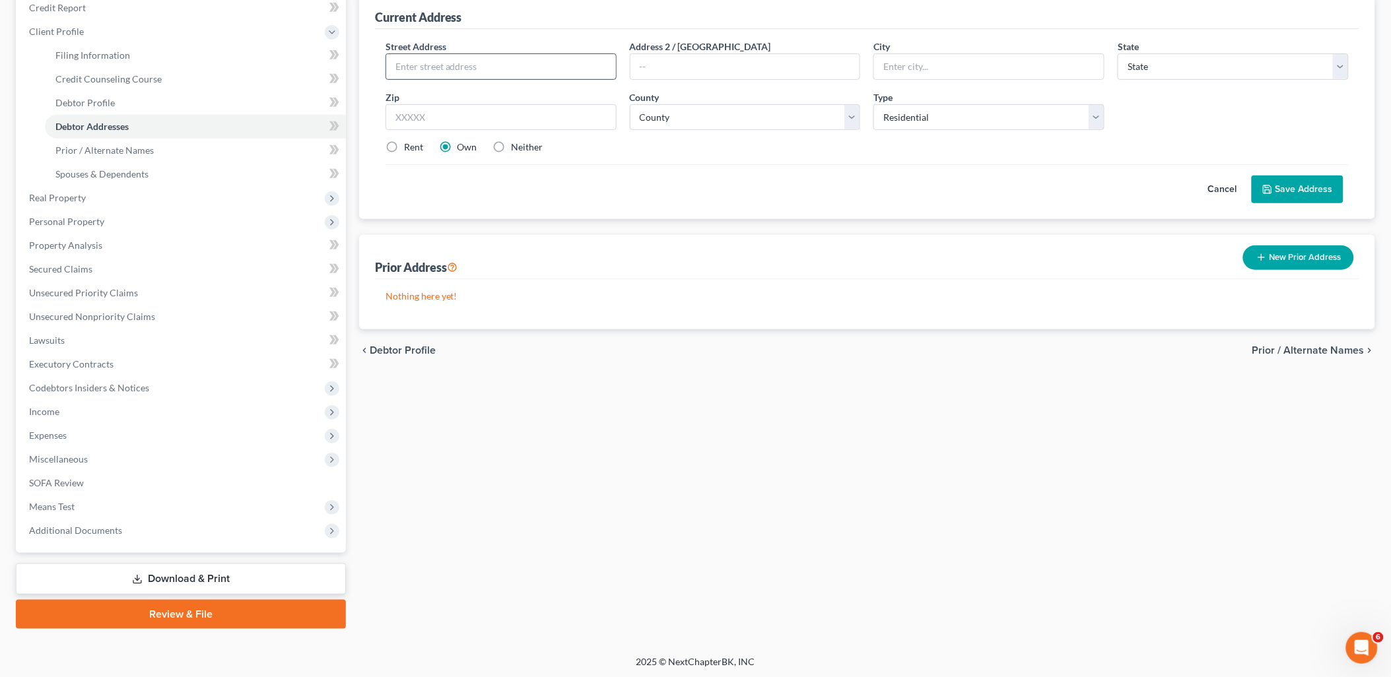
click at [515, 75] on input "text" at bounding box center [501, 66] width 230 height 25
type input "3225 N. Florin Ave."
type input "Idaho Falls"
select select "13"
type input "83402"
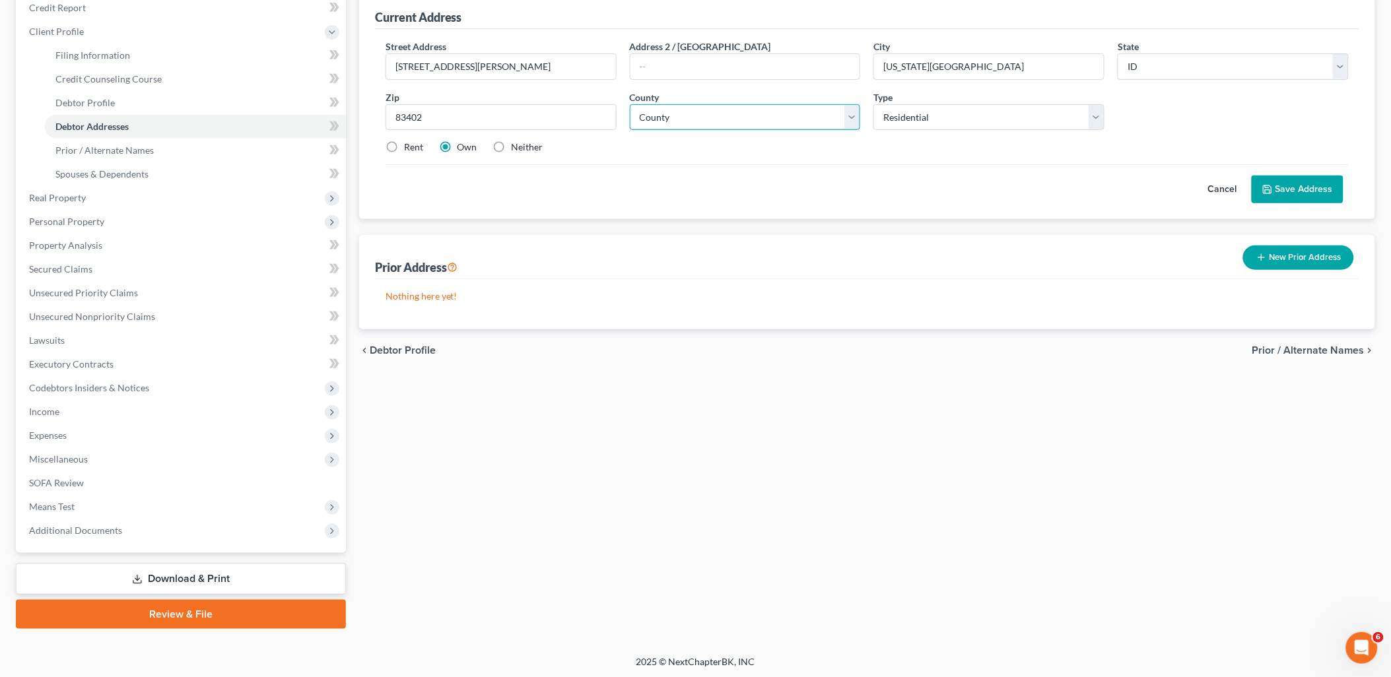
click at [848, 110] on select "County Ada County Adams County Bannock County Bear Lake County Benewah County B…" at bounding box center [745, 117] width 231 height 26
select select "9"
click at [630, 104] on select "County Ada County Adams County Bannock County Bear Lake County Benewah County B…" at bounding box center [745, 117] width 231 height 26
click at [404, 146] on label "Rent" at bounding box center [413, 147] width 19 height 13
click at [409, 146] on input "Rent" at bounding box center [413, 145] width 9 height 9
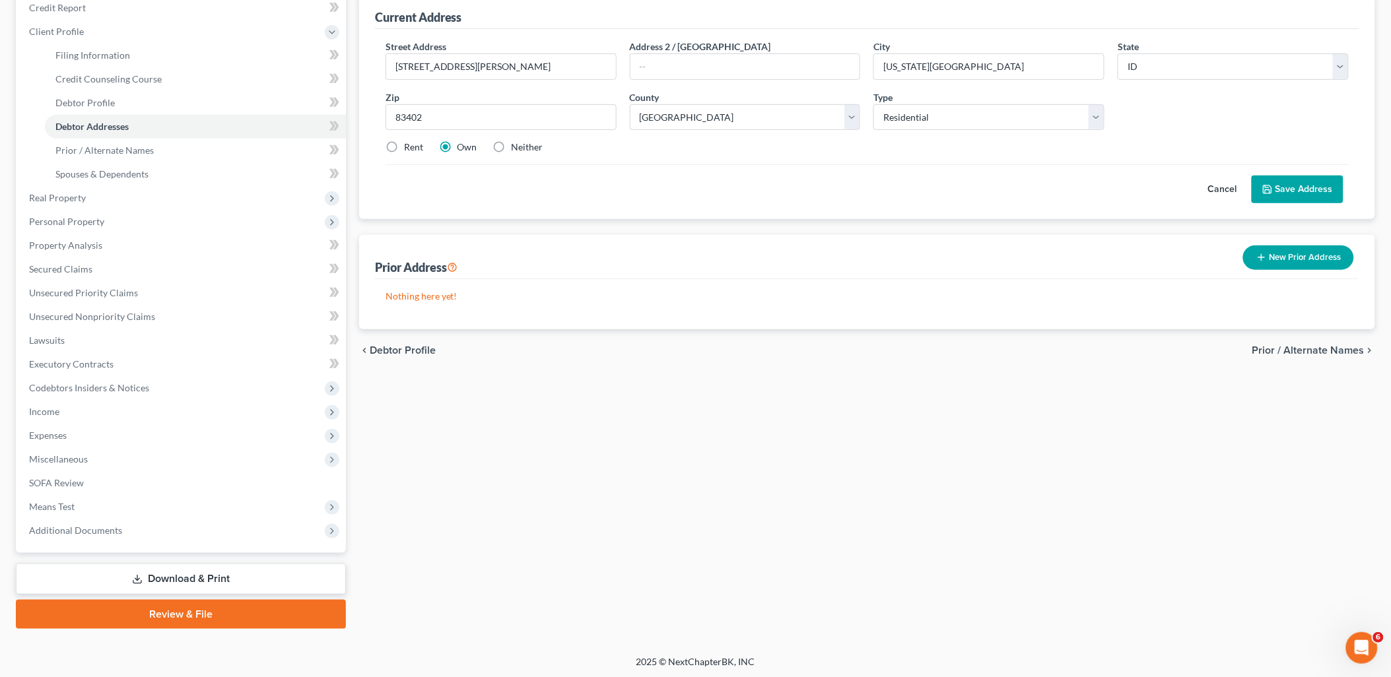
radio input "true"
click at [1290, 189] on button "Save Address" at bounding box center [1297, 190] width 92 height 28
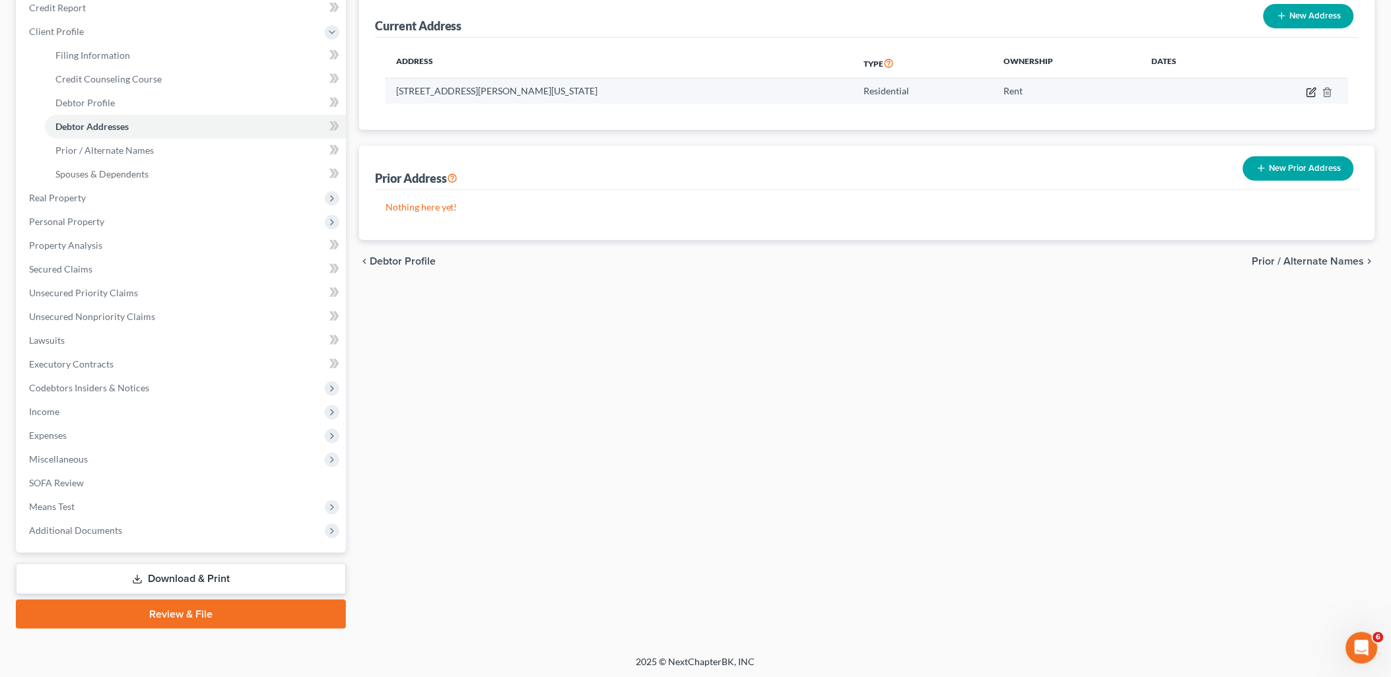
click at [1311, 96] on icon "button" at bounding box center [1311, 92] width 8 height 8
select select "13"
select select "9"
select select "0"
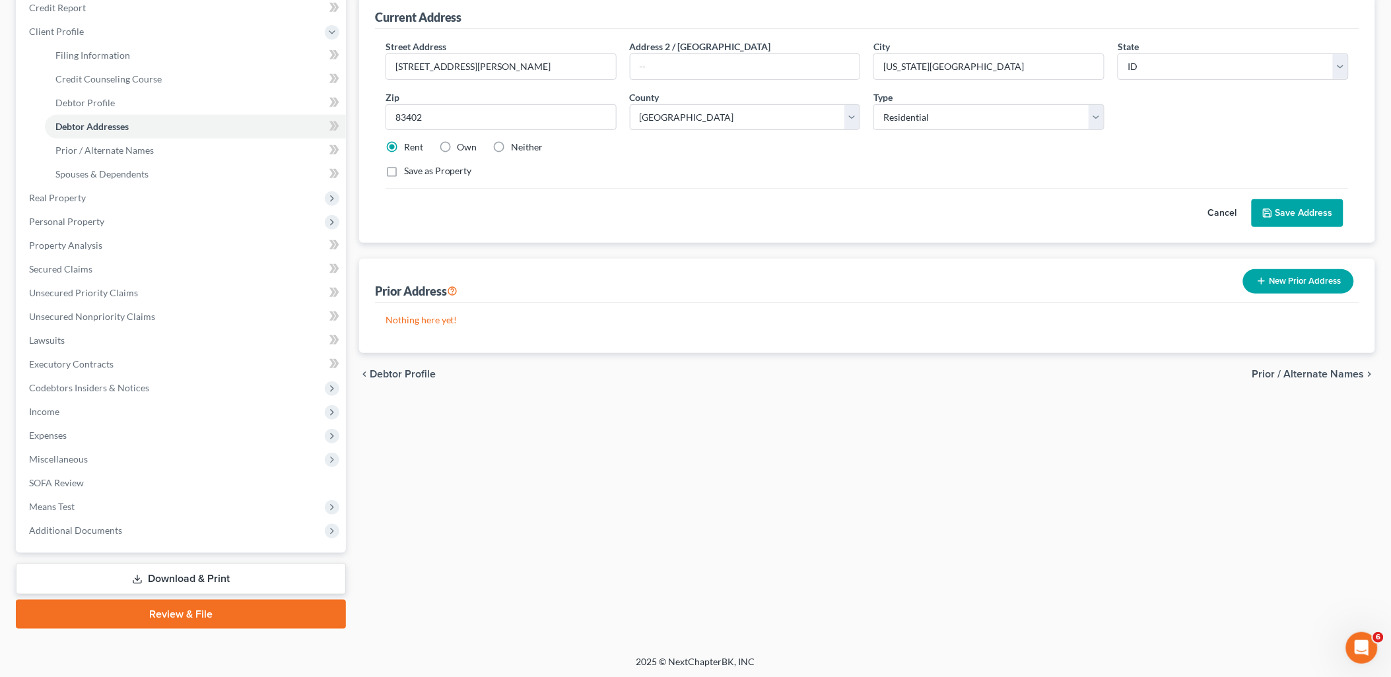
drag, startPoint x: 443, startPoint y: 143, endPoint x: 416, endPoint y: 144, distance: 27.1
click at [457, 143] on label "Own" at bounding box center [467, 147] width 20 height 13
click at [463, 143] on input "Own" at bounding box center [467, 145] width 9 height 9
radio input "true"
click at [49, 198] on span "Real Property" at bounding box center [57, 197] width 57 height 11
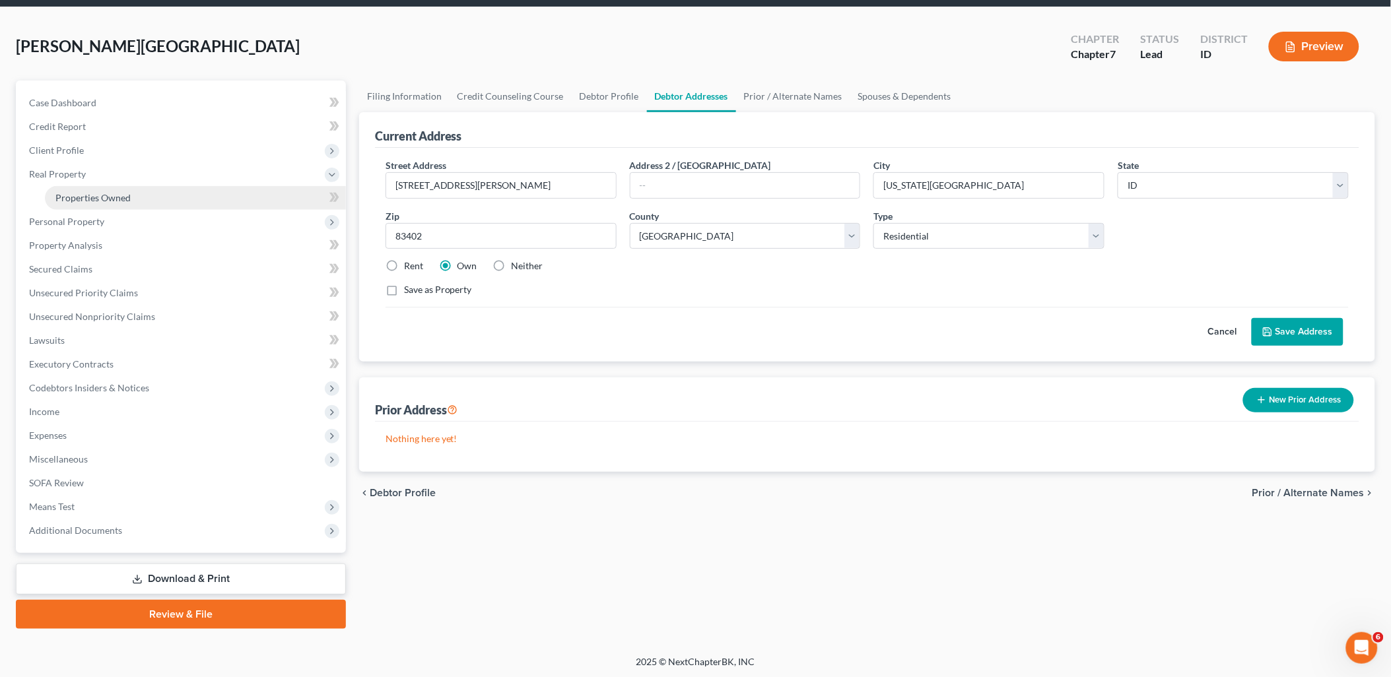
click at [95, 202] on span "Properties Owned" at bounding box center [92, 197] width 75 height 11
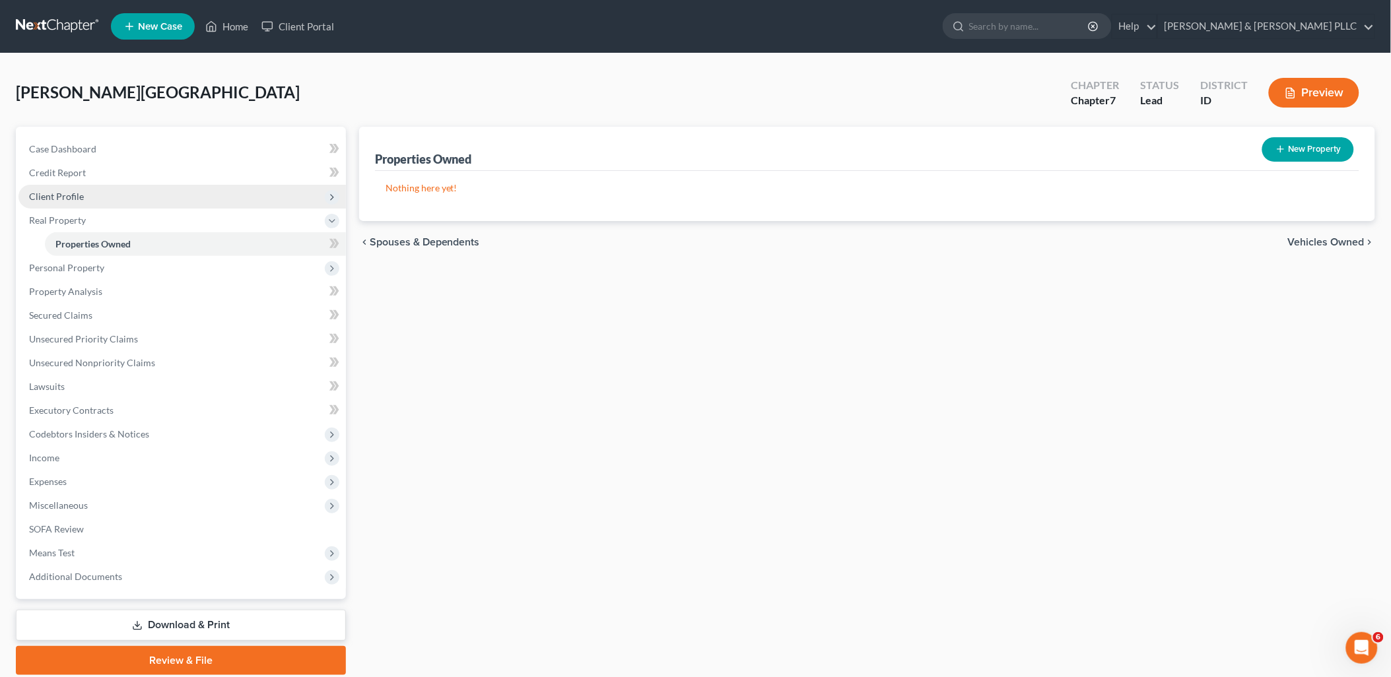
click at [54, 196] on span "Client Profile" at bounding box center [56, 196] width 55 height 11
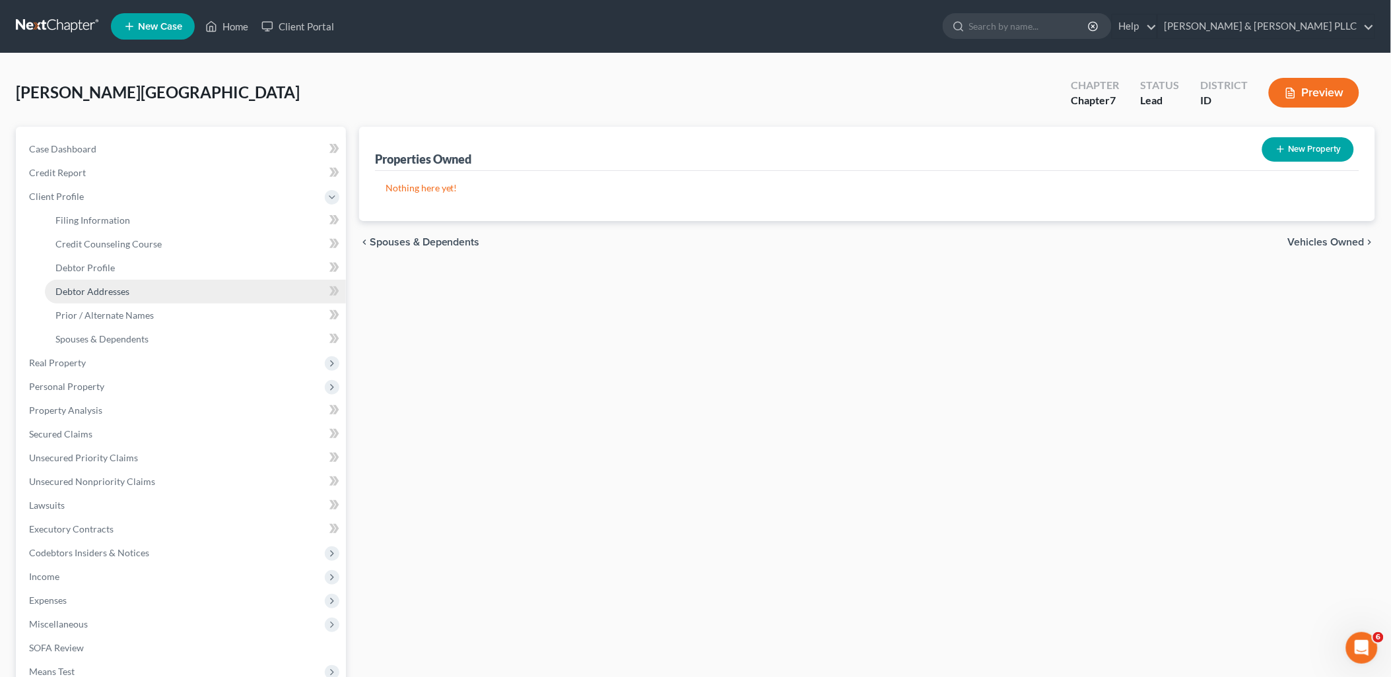
click at [88, 289] on span "Debtor Addresses" at bounding box center [92, 291] width 74 height 11
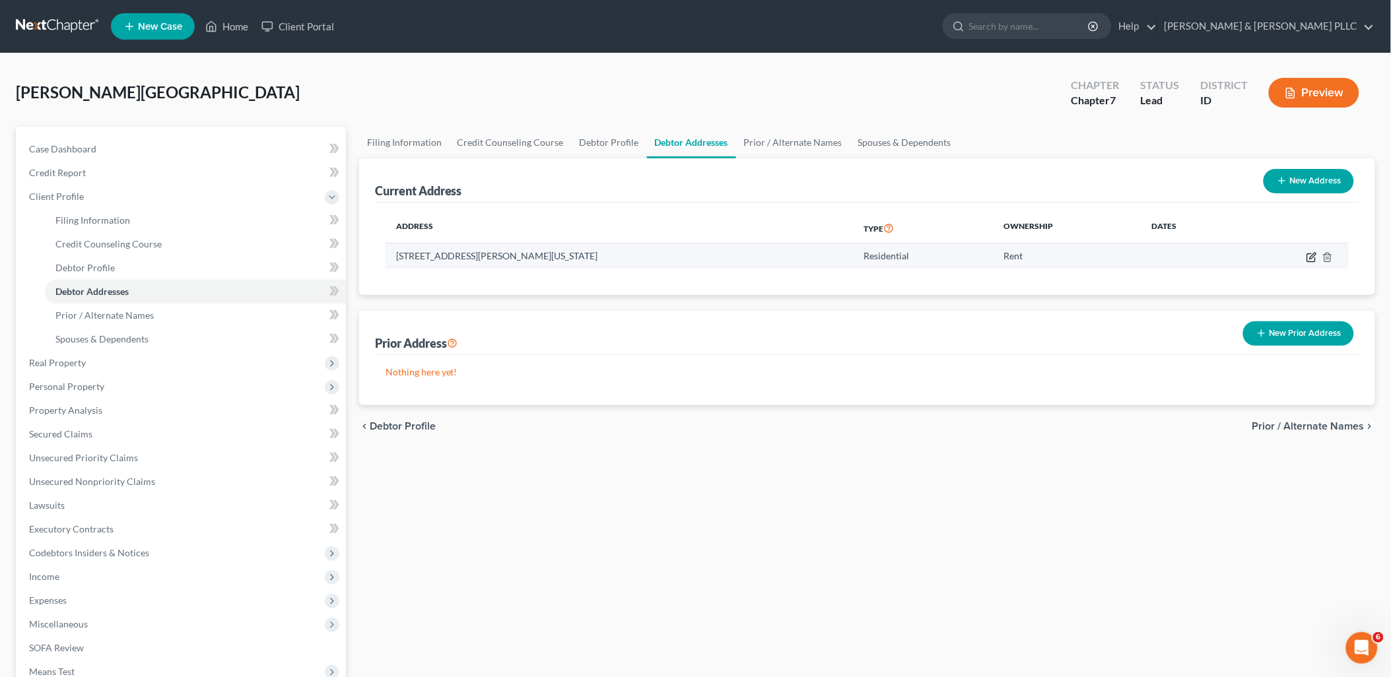
click at [1312, 258] on icon "button" at bounding box center [1311, 257] width 11 height 11
select select "13"
select select "9"
select select "0"
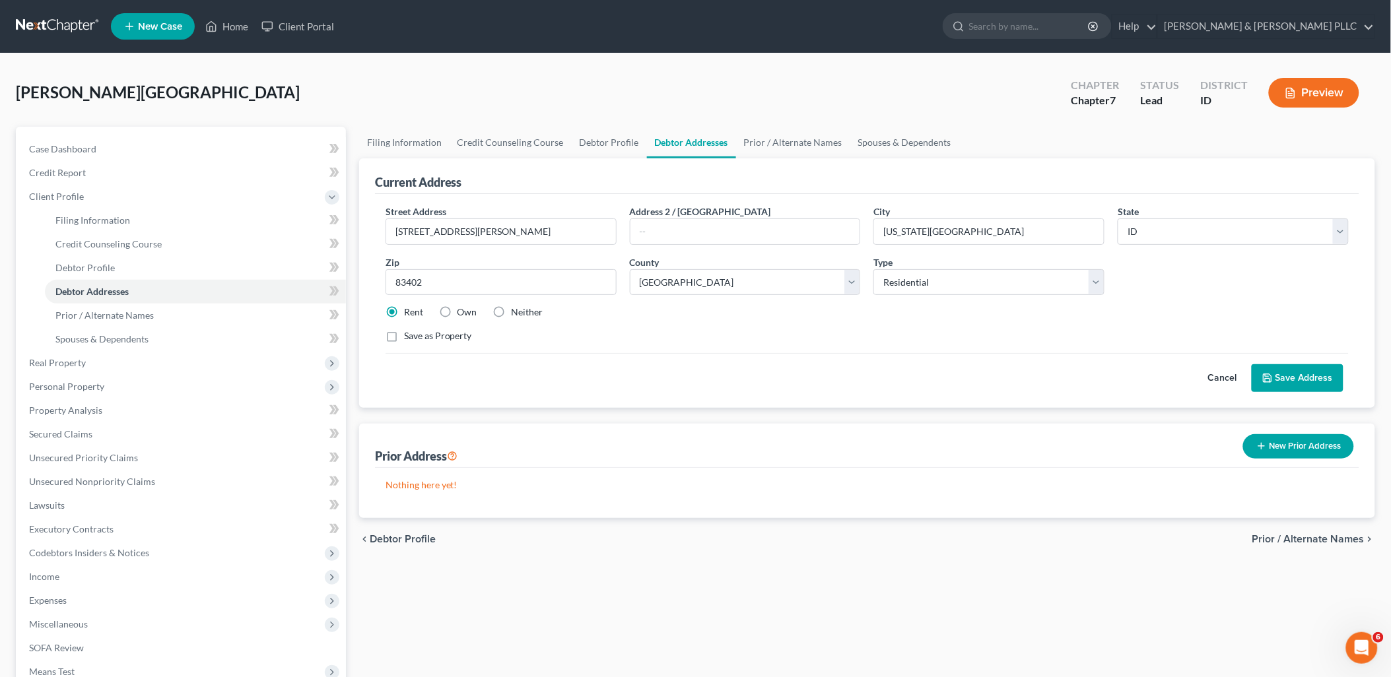
click at [457, 307] on label "Own" at bounding box center [467, 312] width 20 height 13
click at [463, 307] on input "Own" at bounding box center [467, 310] width 9 height 9
radio input "true"
click at [1309, 366] on button "Save Address" at bounding box center [1297, 378] width 92 height 28
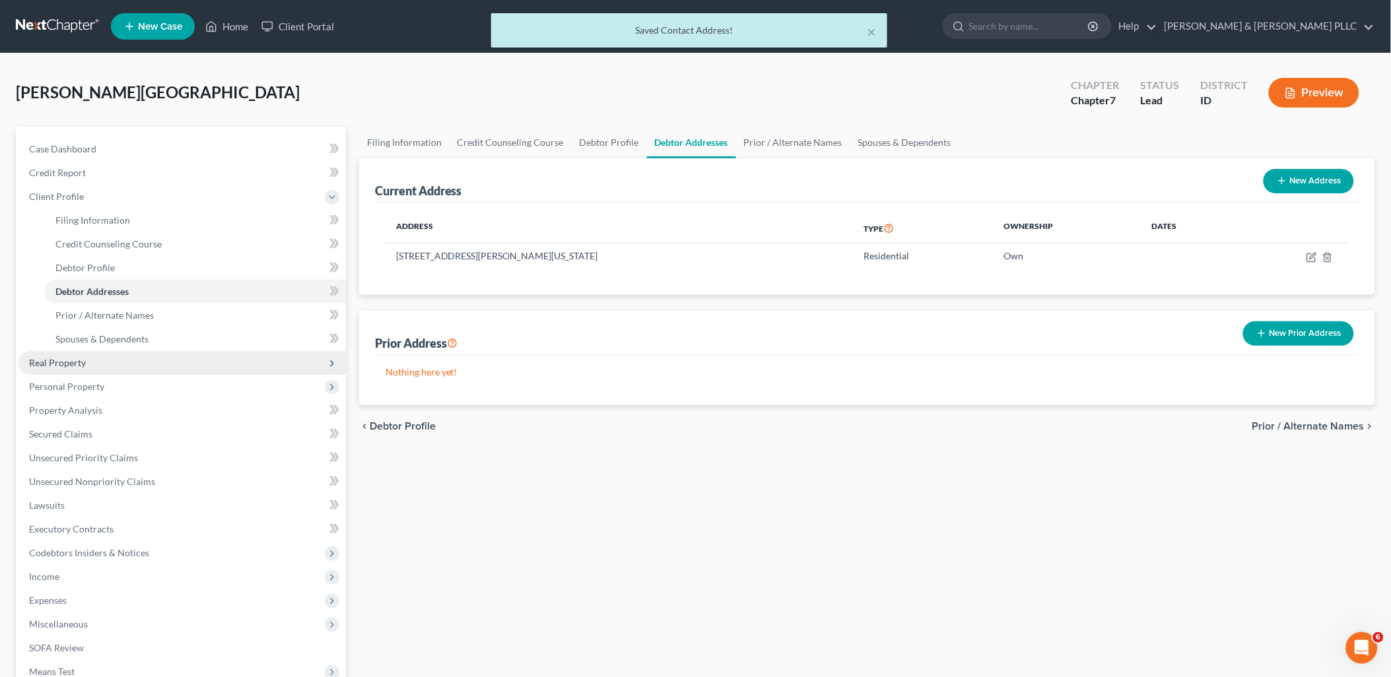
click at [57, 359] on span "Real Property" at bounding box center [57, 362] width 57 height 11
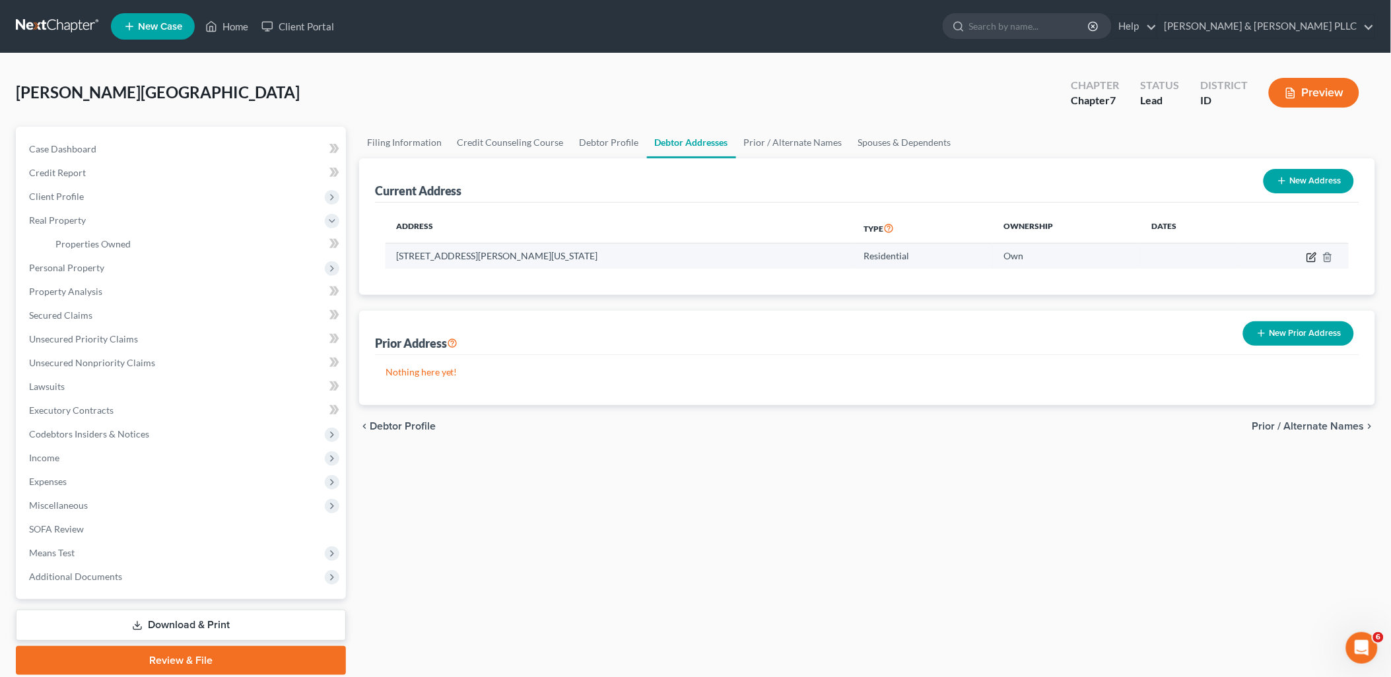
click at [1309, 255] on icon "button" at bounding box center [1311, 257] width 11 height 11
select select "13"
select select "9"
select select "0"
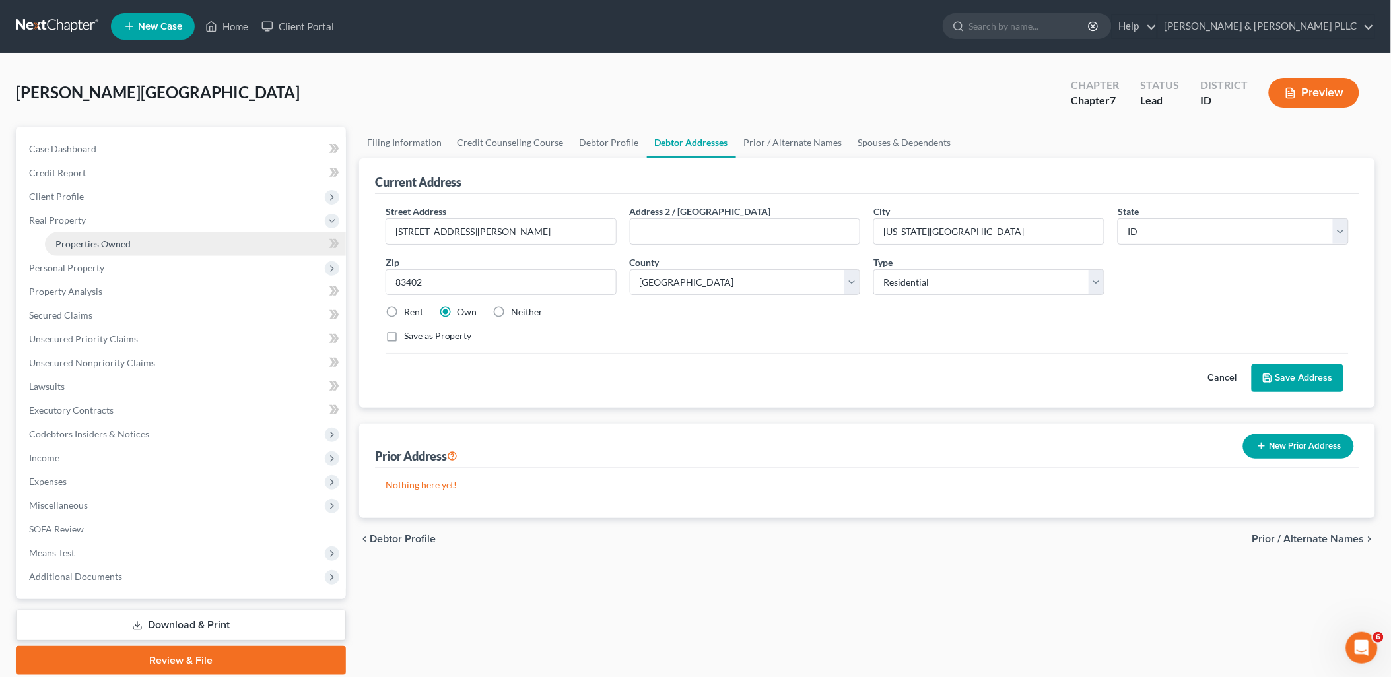
click at [94, 240] on span "Properties Owned" at bounding box center [92, 243] width 75 height 11
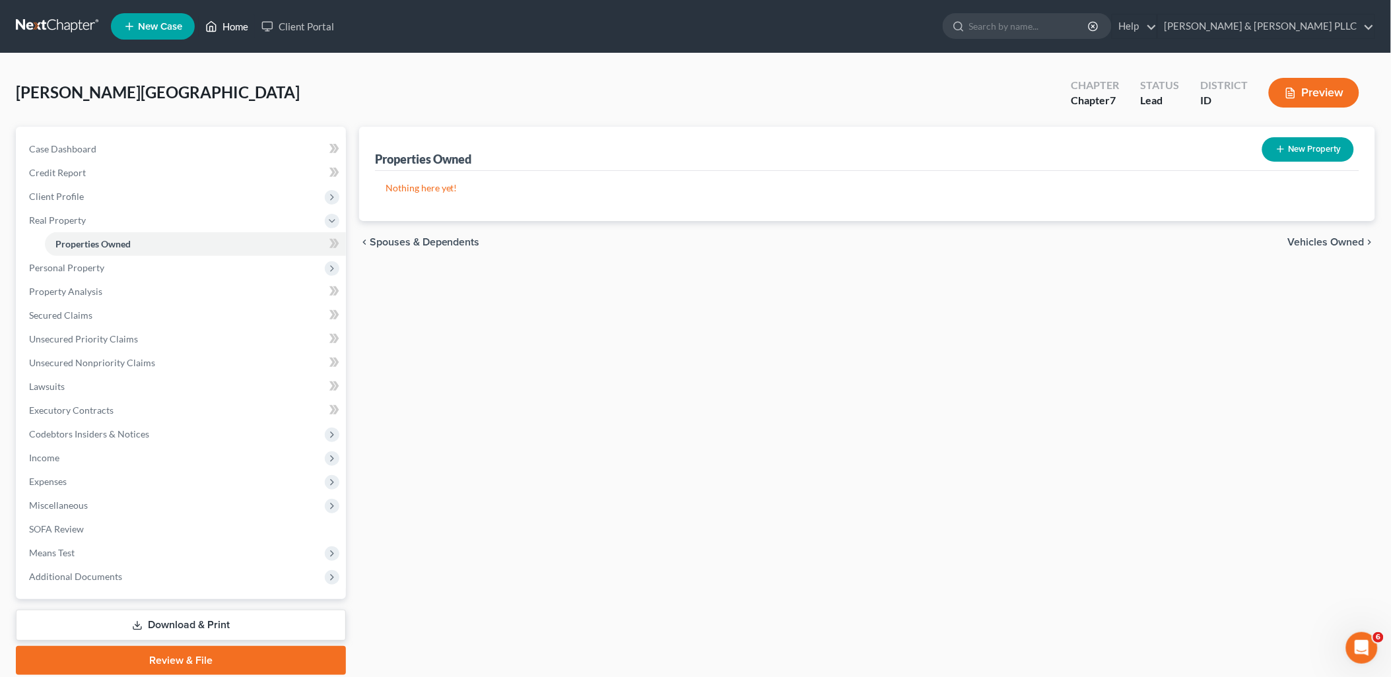
click at [236, 24] on link "Home" at bounding box center [227, 27] width 56 height 24
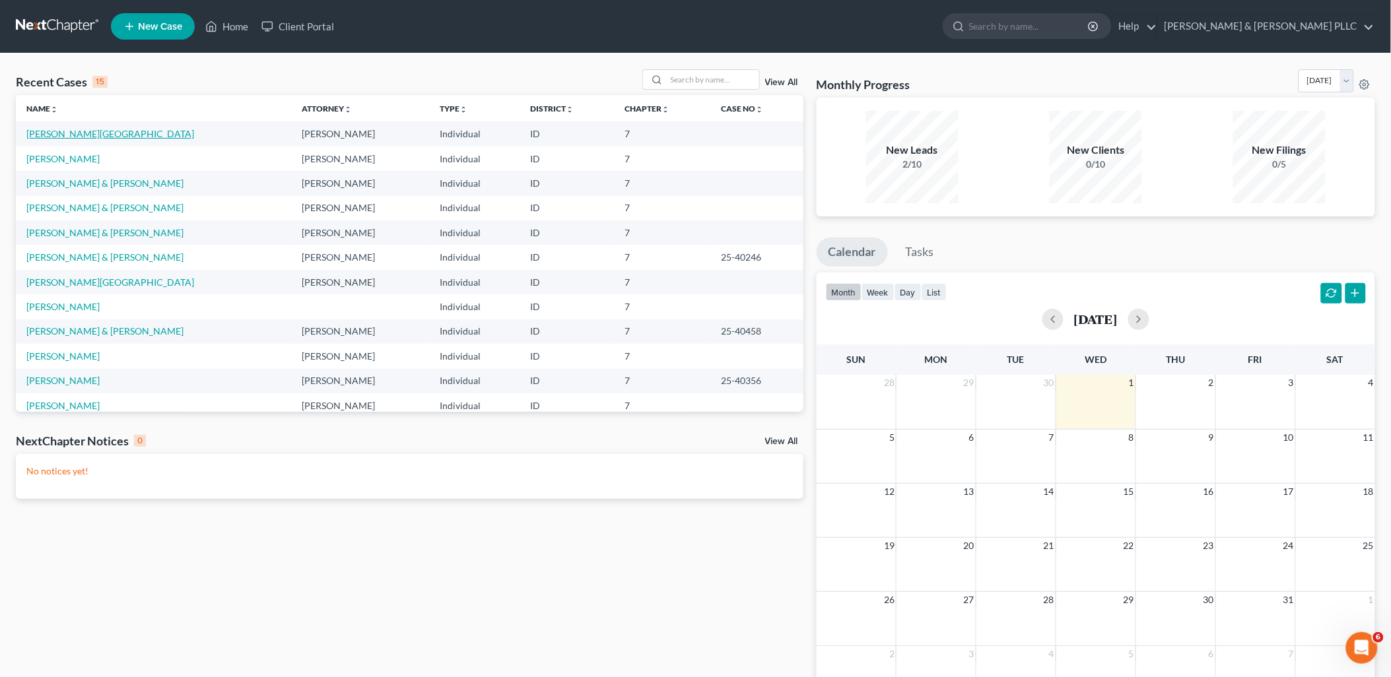
click at [53, 136] on link "[PERSON_NAME][GEOGRAPHIC_DATA]" at bounding box center [110, 133] width 168 height 11
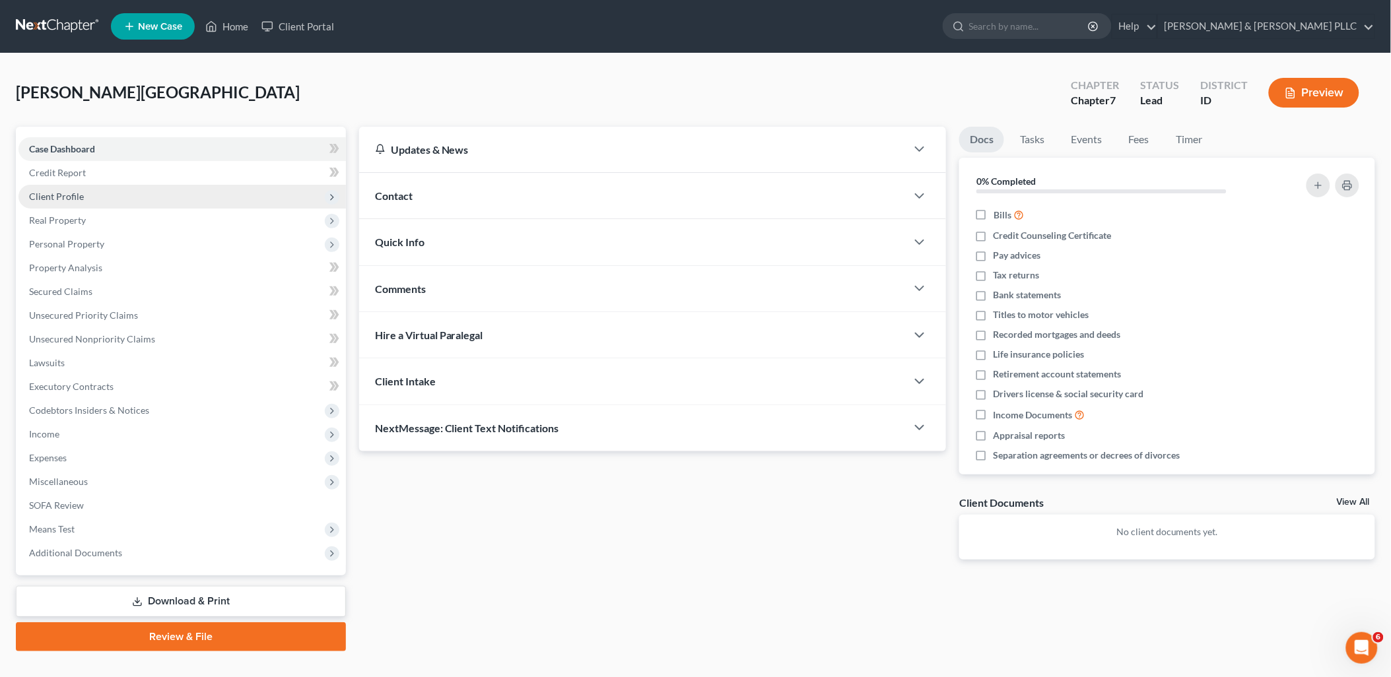
click at [75, 199] on span "Client Profile" at bounding box center [56, 196] width 55 height 11
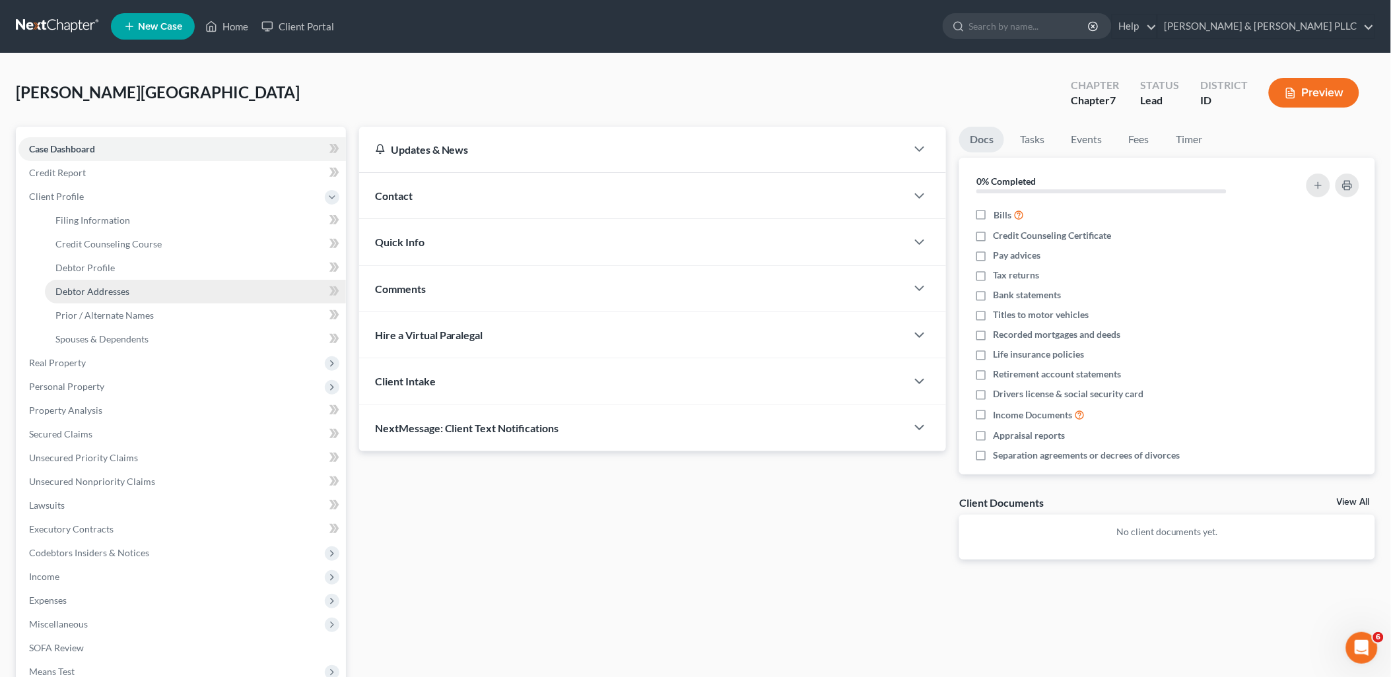
click at [108, 292] on span "Debtor Addresses" at bounding box center [92, 291] width 74 height 11
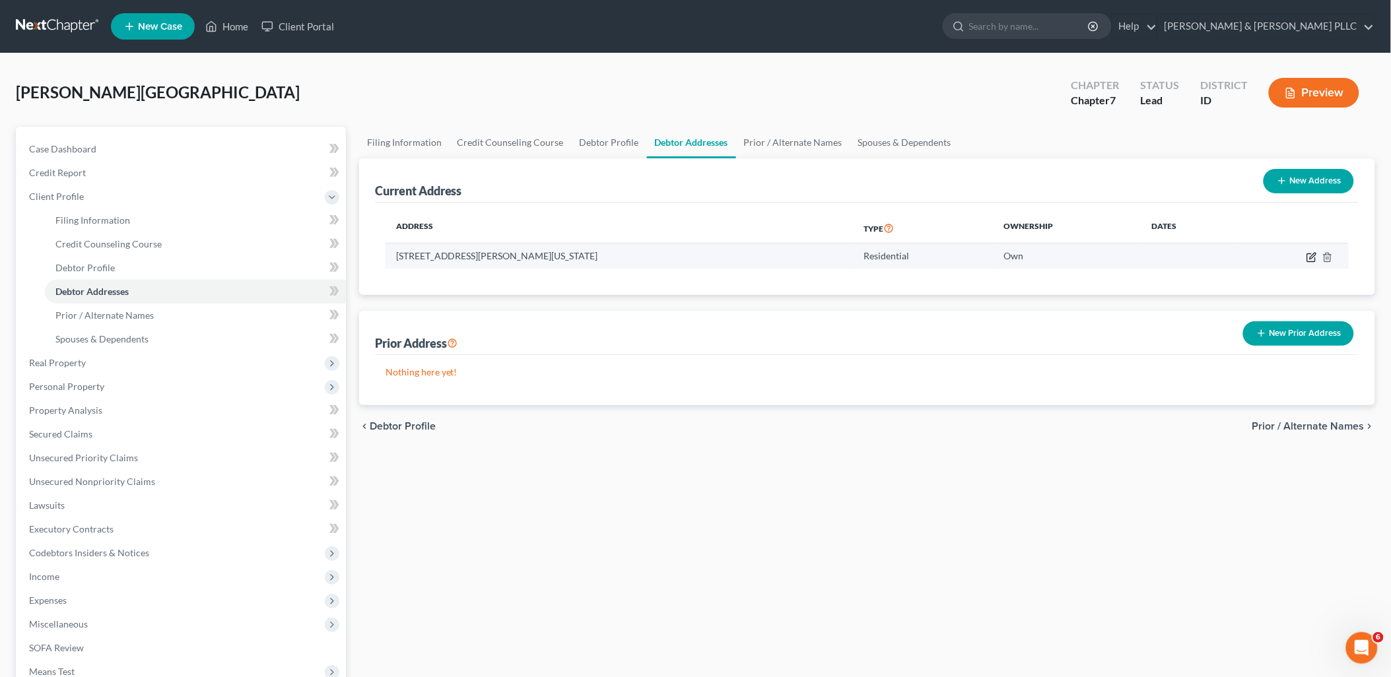
click at [1312, 259] on icon "button" at bounding box center [1311, 257] width 11 height 11
select select "13"
select select "9"
select select "0"
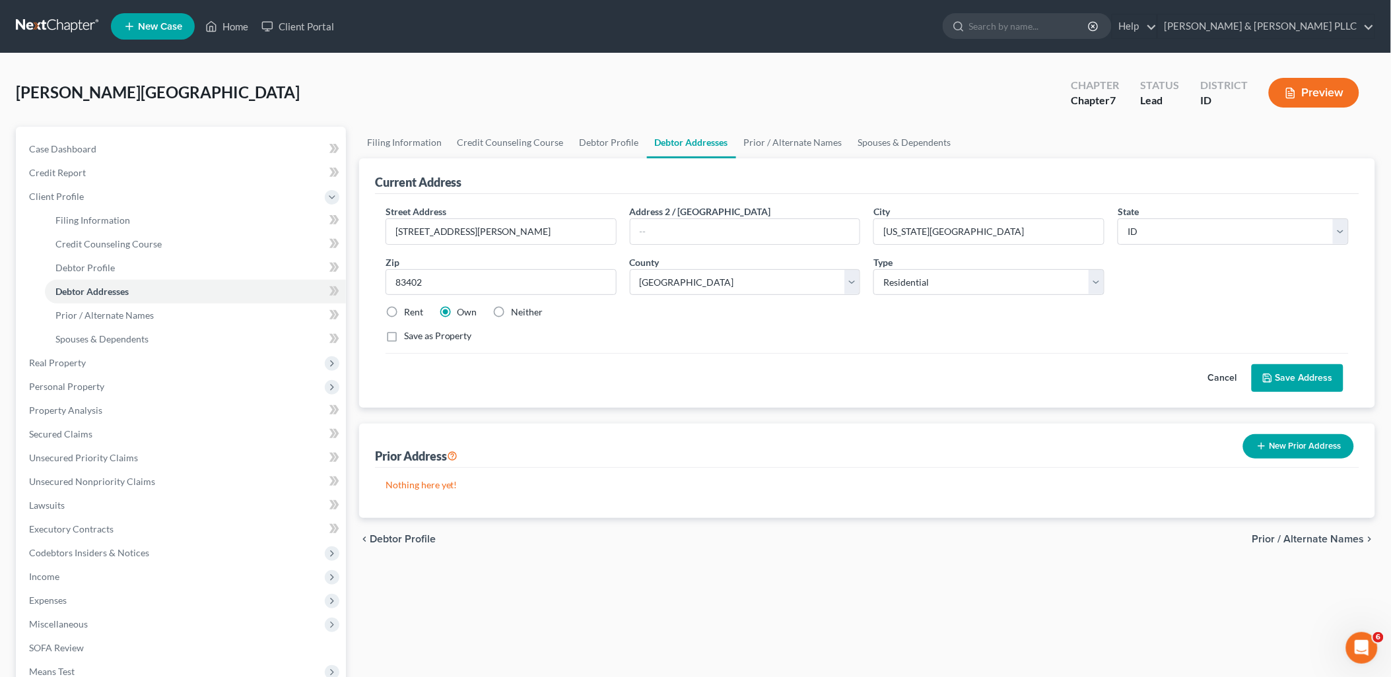
click at [404, 314] on label "Rent" at bounding box center [413, 312] width 19 height 13
click at [409, 314] on input "Rent" at bounding box center [413, 310] width 9 height 9
radio input "true"
click at [1297, 372] on button "Save Address" at bounding box center [1297, 378] width 92 height 28
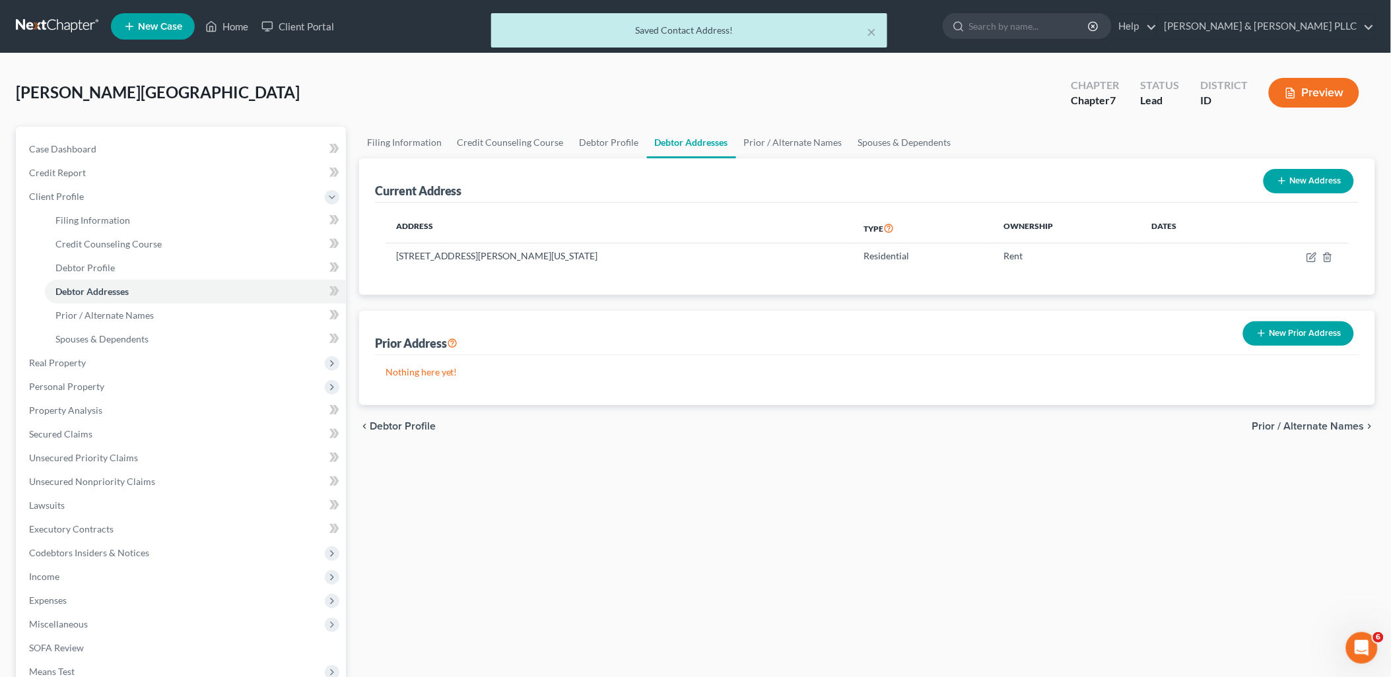
click at [1298, 331] on button "New Prior Address" at bounding box center [1298, 333] width 111 height 24
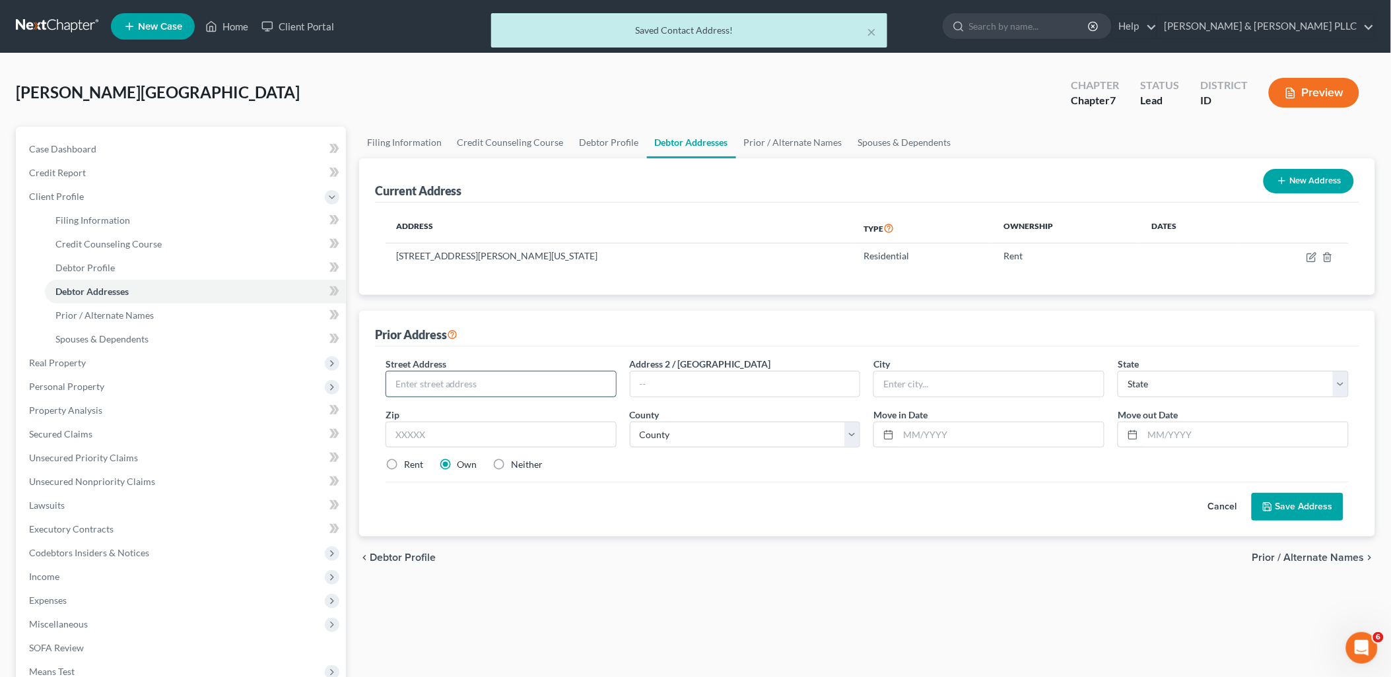
click at [464, 393] on input "text" at bounding box center [501, 384] width 230 height 25
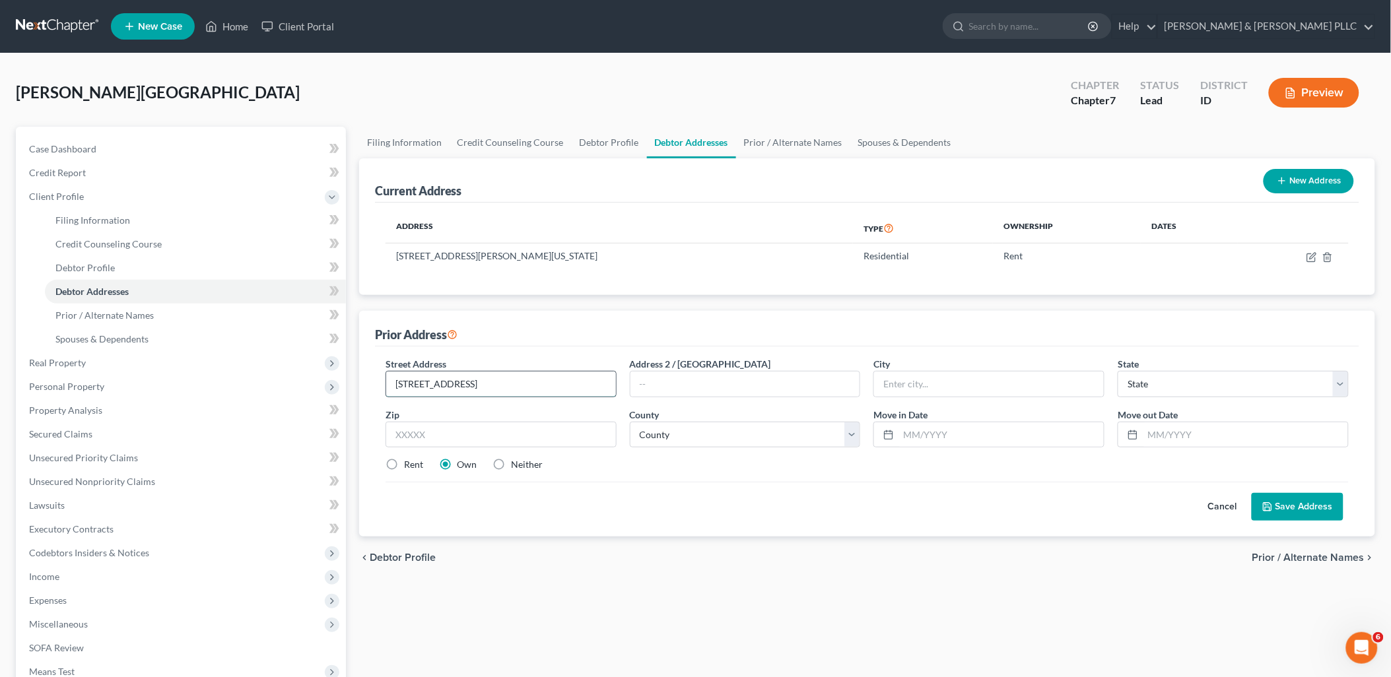
type input "7075 5th W, Apt. 1100"
type input "Rexburg"
select select "13"
type input "83440"
click at [858, 434] on select "County Ada County Adams County Bannock County Bear Lake County Benewah County B…" at bounding box center [745, 435] width 231 height 26
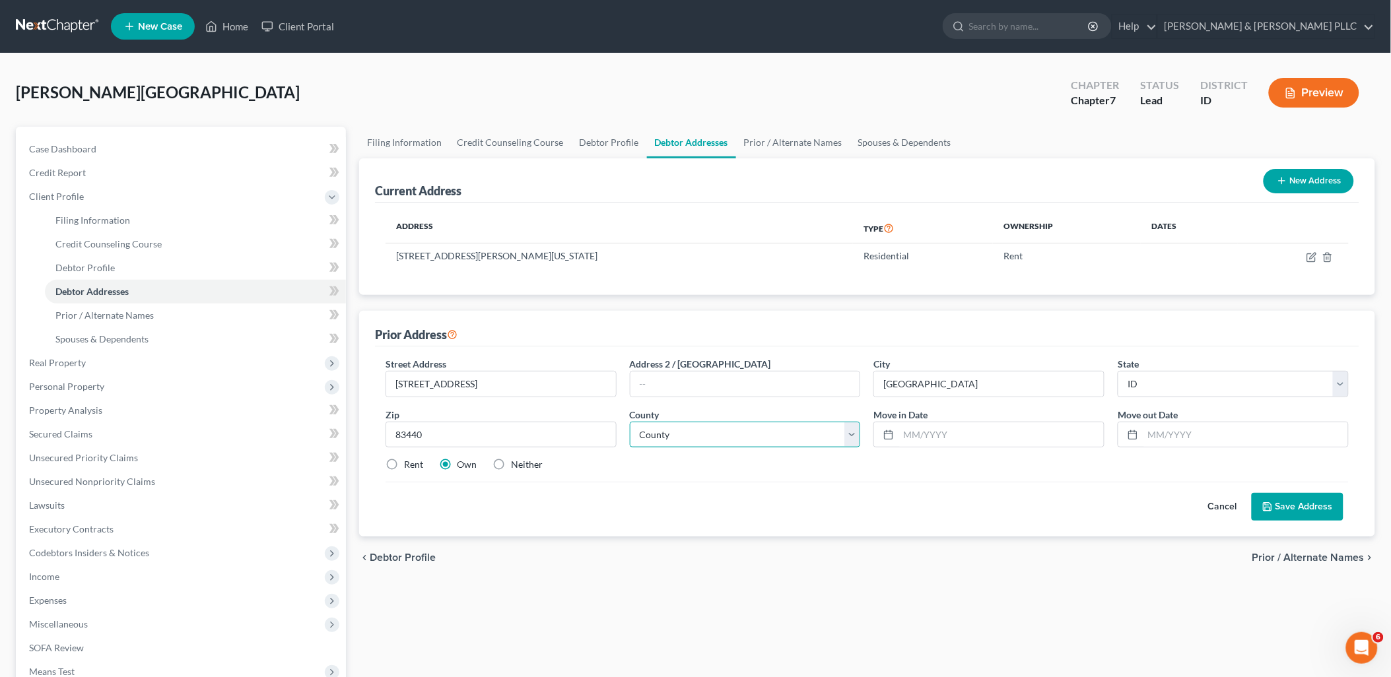
select select "32"
click at [630, 422] on select "County Ada County Adams County Bannock County Bear Lake County Benewah County B…" at bounding box center [745, 435] width 231 height 26
click at [973, 438] on input "text" at bounding box center [1000, 434] width 205 height 25
type input "09/2016"
click at [1242, 432] on input "text" at bounding box center [1244, 434] width 205 height 25
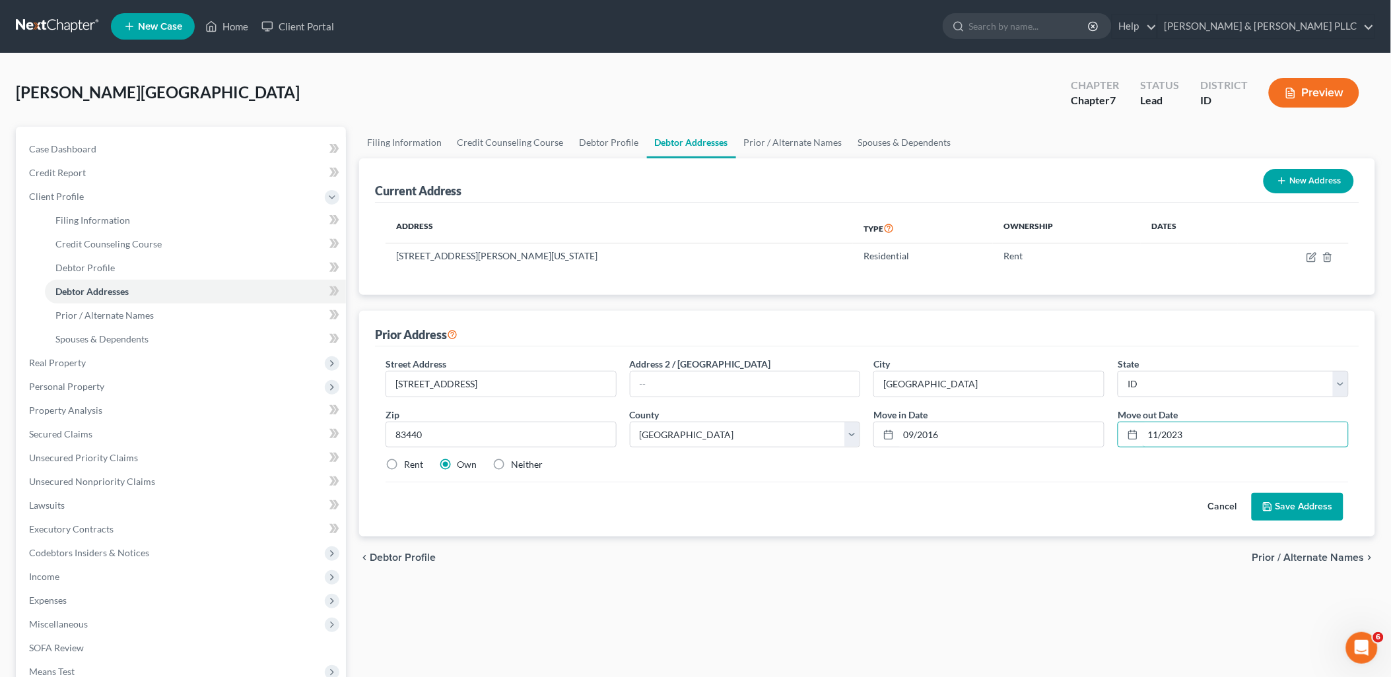
type input "11/2023"
click at [404, 467] on label "Rent" at bounding box center [413, 464] width 19 height 13
click at [409, 467] on input "Rent" at bounding box center [413, 462] width 9 height 9
radio input "true"
click at [1303, 500] on button "Save Address" at bounding box center [1297, 507] width 92 height 28
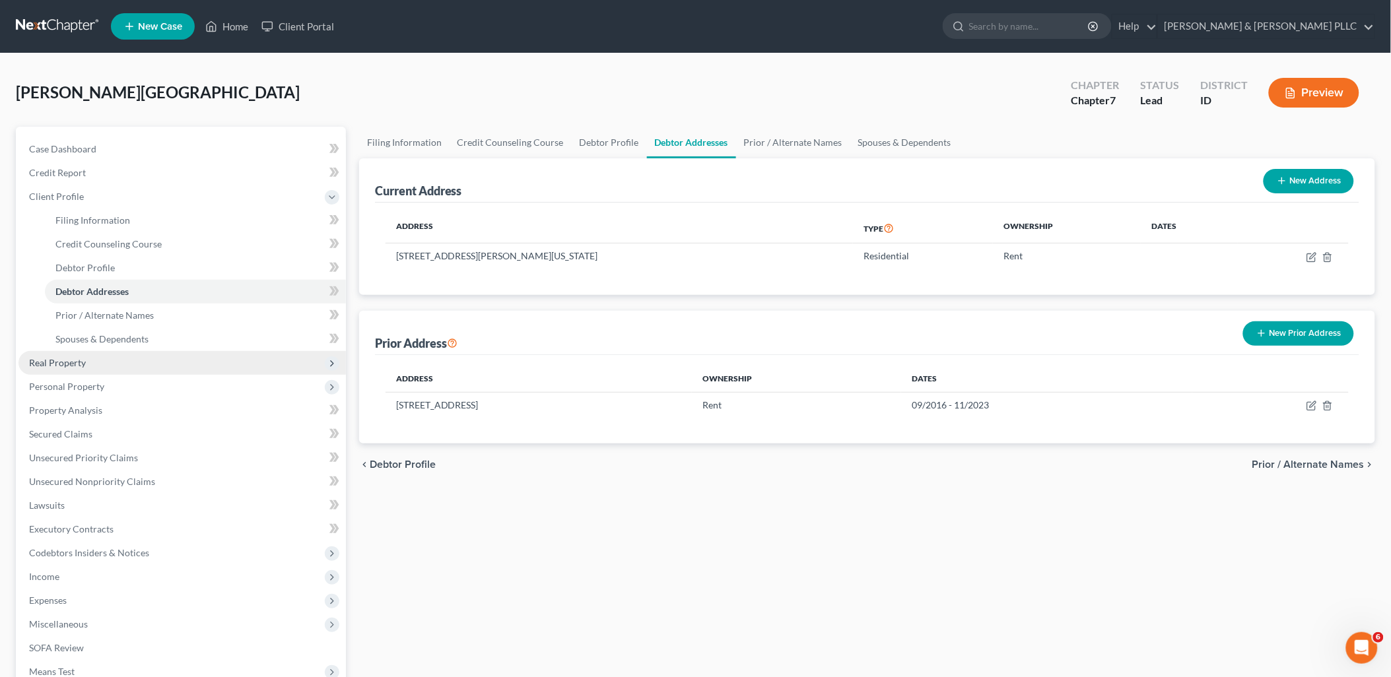
click at [73, 352] on span "Real Property" at bounding box center [181, 363] width 327 height 24
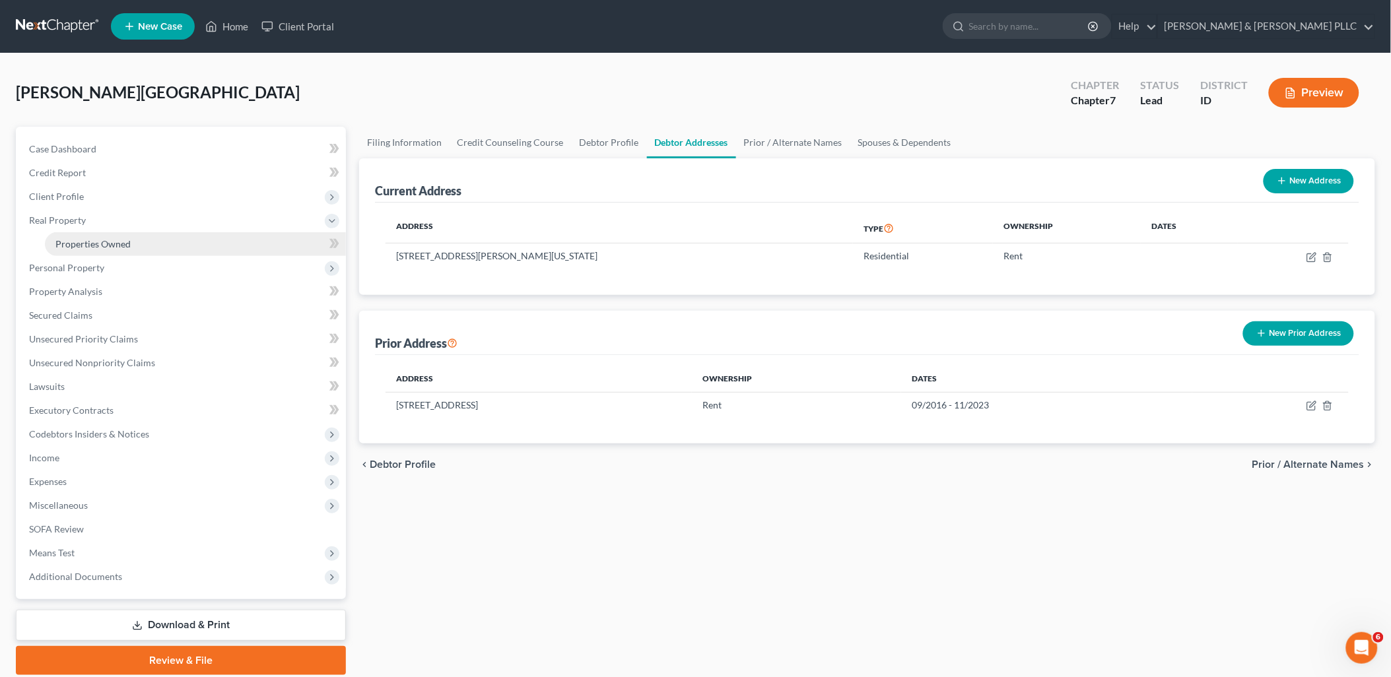
click at [94, 242] on span "Properties Owned" at bounding box center [92, 243] width 75 height 11
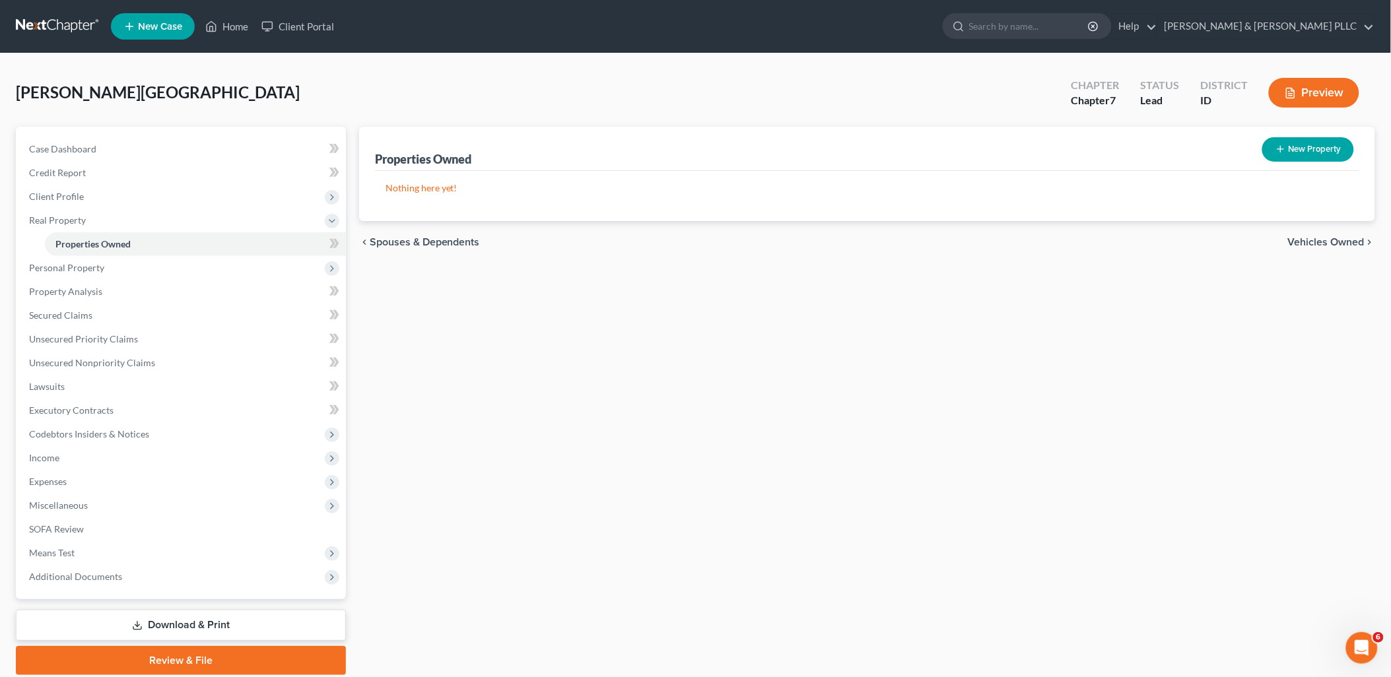
click at [1305, 152] on button "New Property" at bounding box center [1308, 149] width 92 height 24
select select "13"
select select "9"
select select "0"
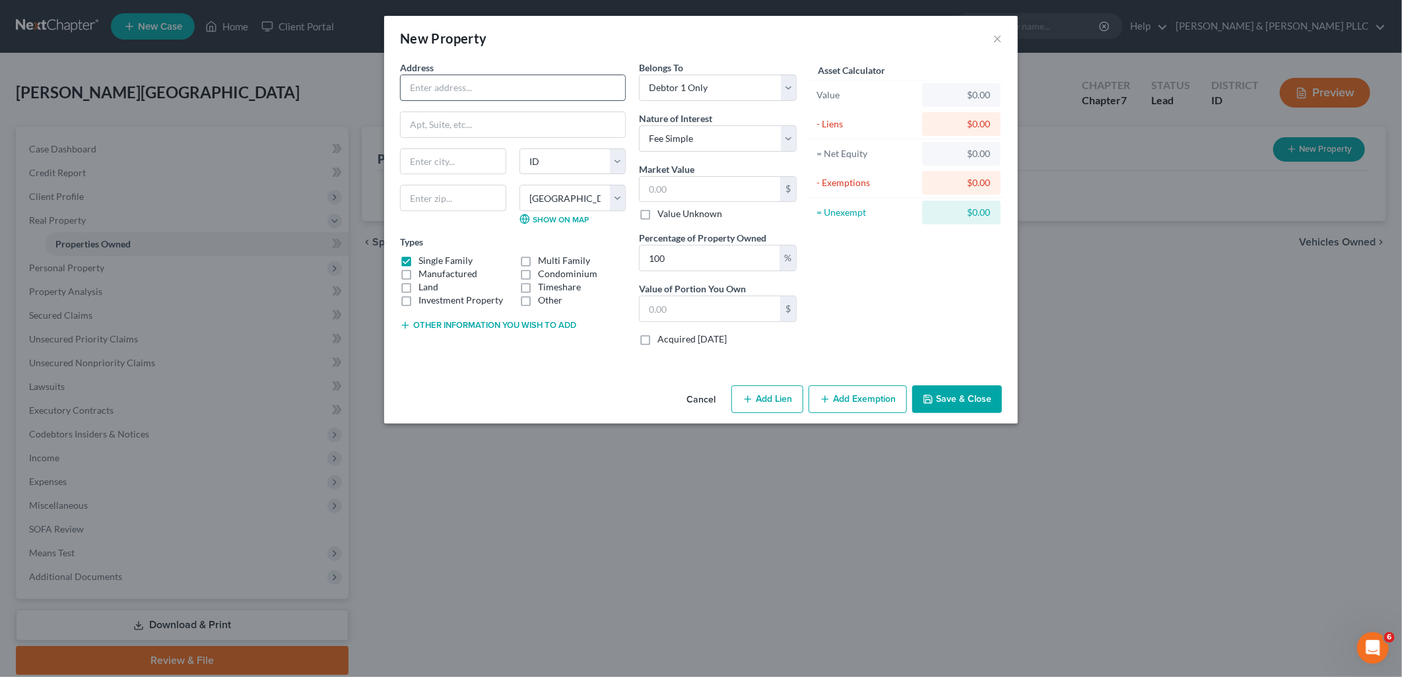
click at [492, 84] on input "text" at bounding box center [513, 87] width 224 height 25
type input "2234 Bingham Ave."
type input "[US_STATE][GEOGRAPHIC_DATA]"
select select "13"
type input "83402"
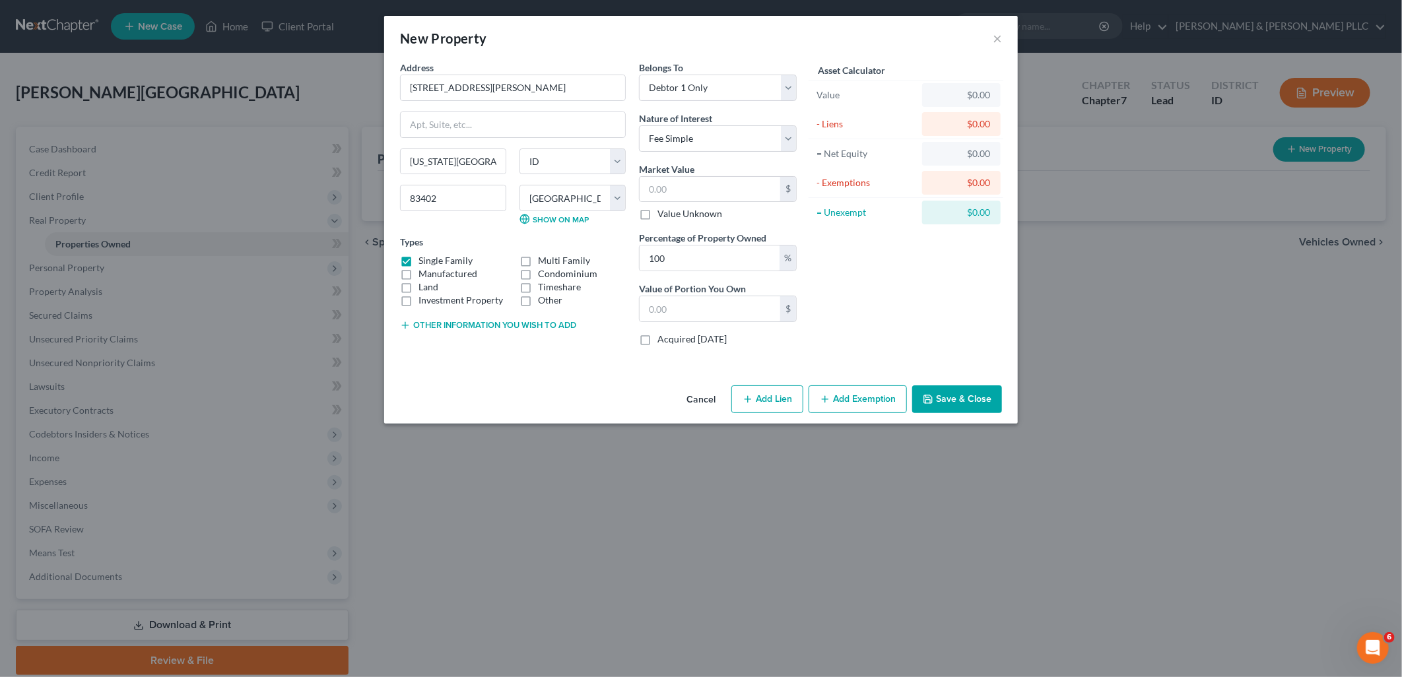
click at [968, 301] on div "Asset Calculator Value $0.00 - Liens $0.00 = Net Equity $0.00 - Exemptions $0.0…" at bounding box center [905, 209] width 205 height 296
click at [785, 92] on select "Select Debtor 1 Only Debtor 2 Only Debtor 1 And Debtor 2 Only At Least One Of T…" at bounding box center [718, 88] width 158 height 26
select select "4"
click at [639, 75] on select "Select Debtor 1 Only Debtor 2 Only Debtor 1 And Debtor 2 Only At Least One Of T…" at bounding box center [718, 88] width 158 height 26
click at [789, 133] on select "Select Fee Simple Joint Tenant Life Estate Equitable Interest Future Interest T…" at bounding box center [718, 138] width 158 height 26
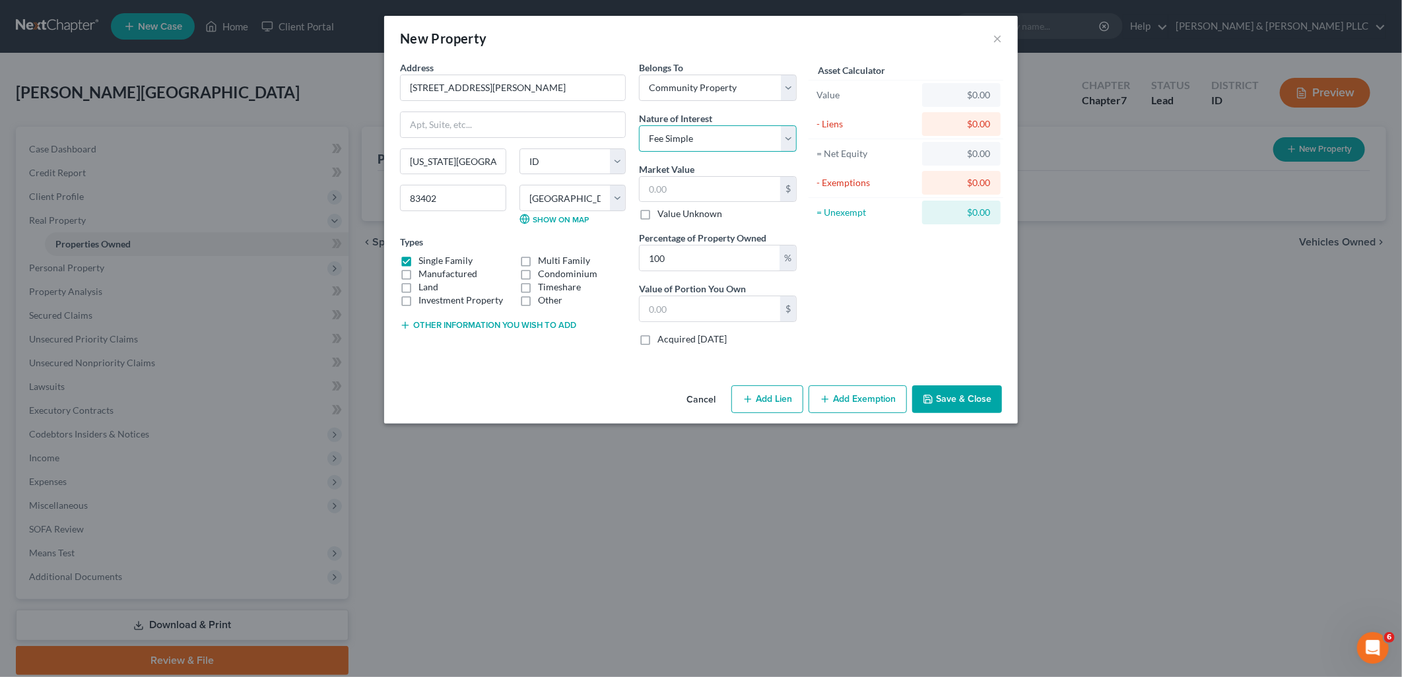
select select "1"
click at [639, 125] on select "Select Fee Simple Joint Tenant Life Estate Equitable Interest Future Interest T…" at bounding box center [718, 138] width 158 height 26
click at [740, 189] on input "text" at bounding box center [710, 189] width 141 height 25
type input "2"
type input "2.00"
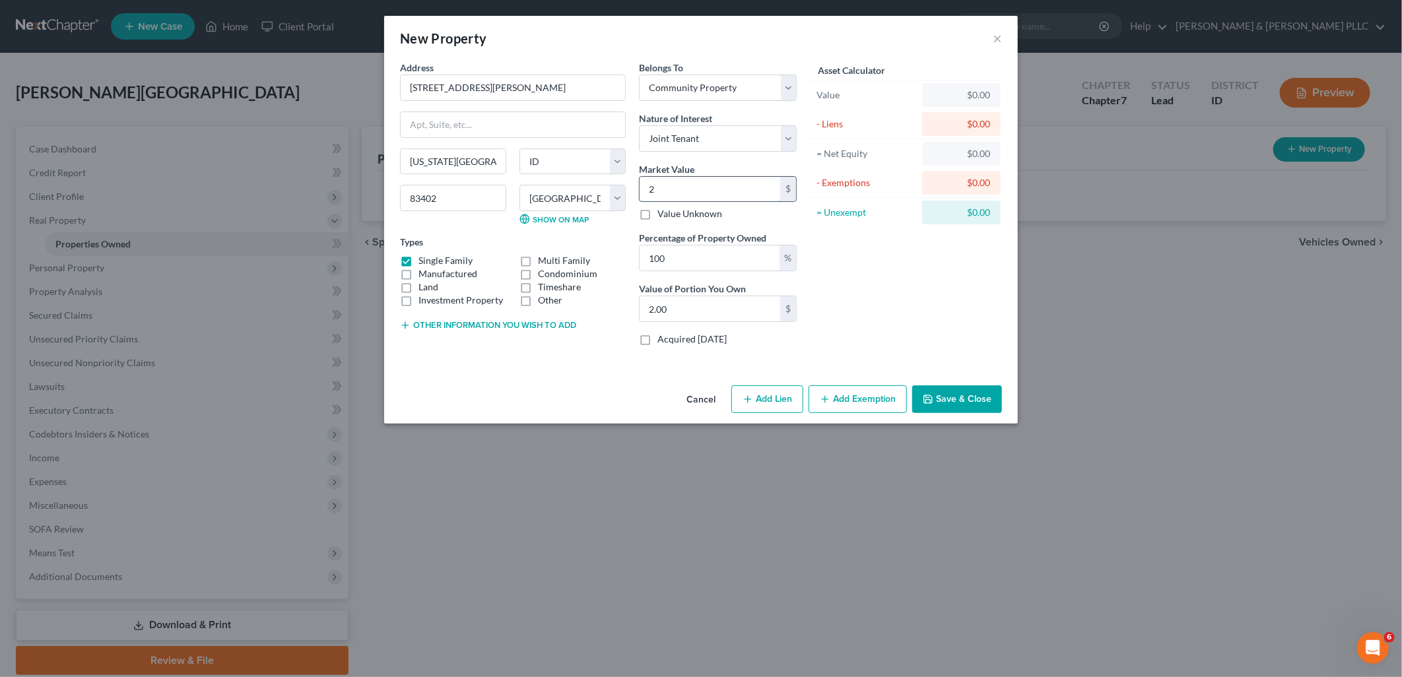
type input "29"
type input "29.00"
type input "292"
type input "292.00"
type input "2925"
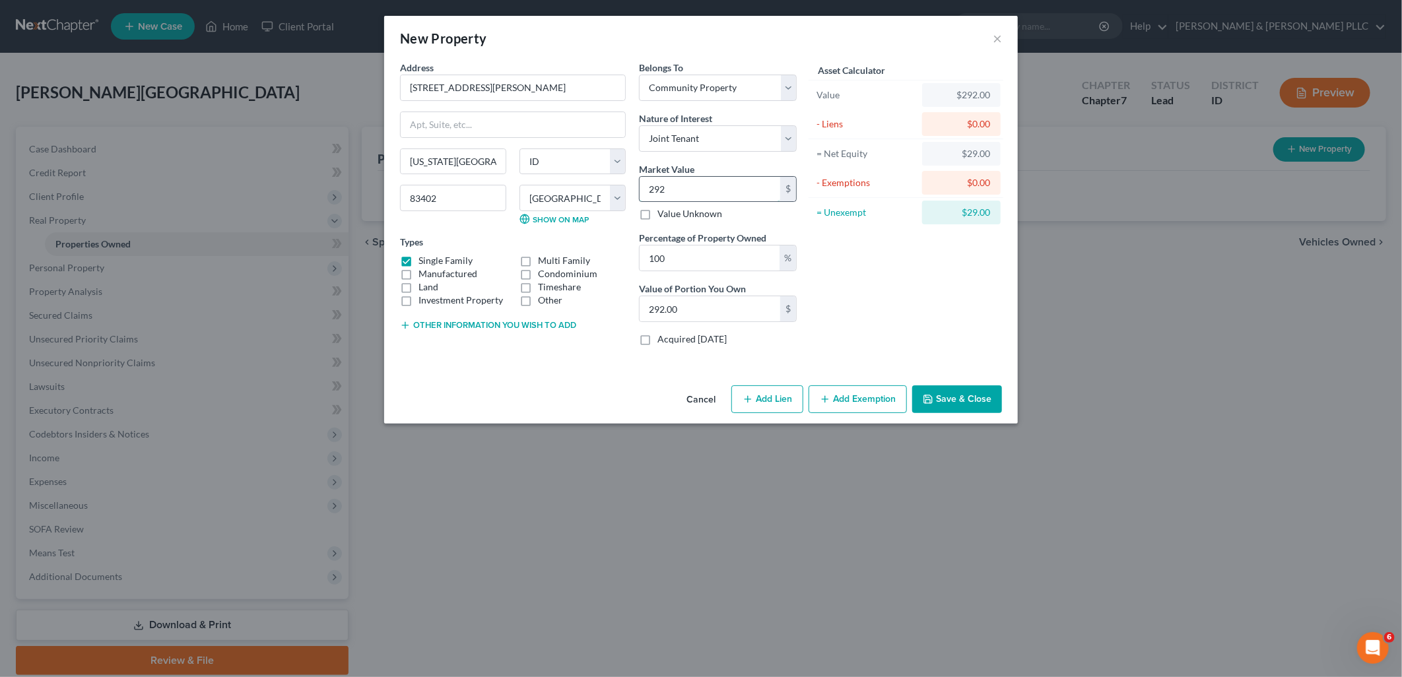
type input "2,925.00"
type input "2,9254"
type input "29,254.00"
type input "29,2543"
type input "292,543.00"
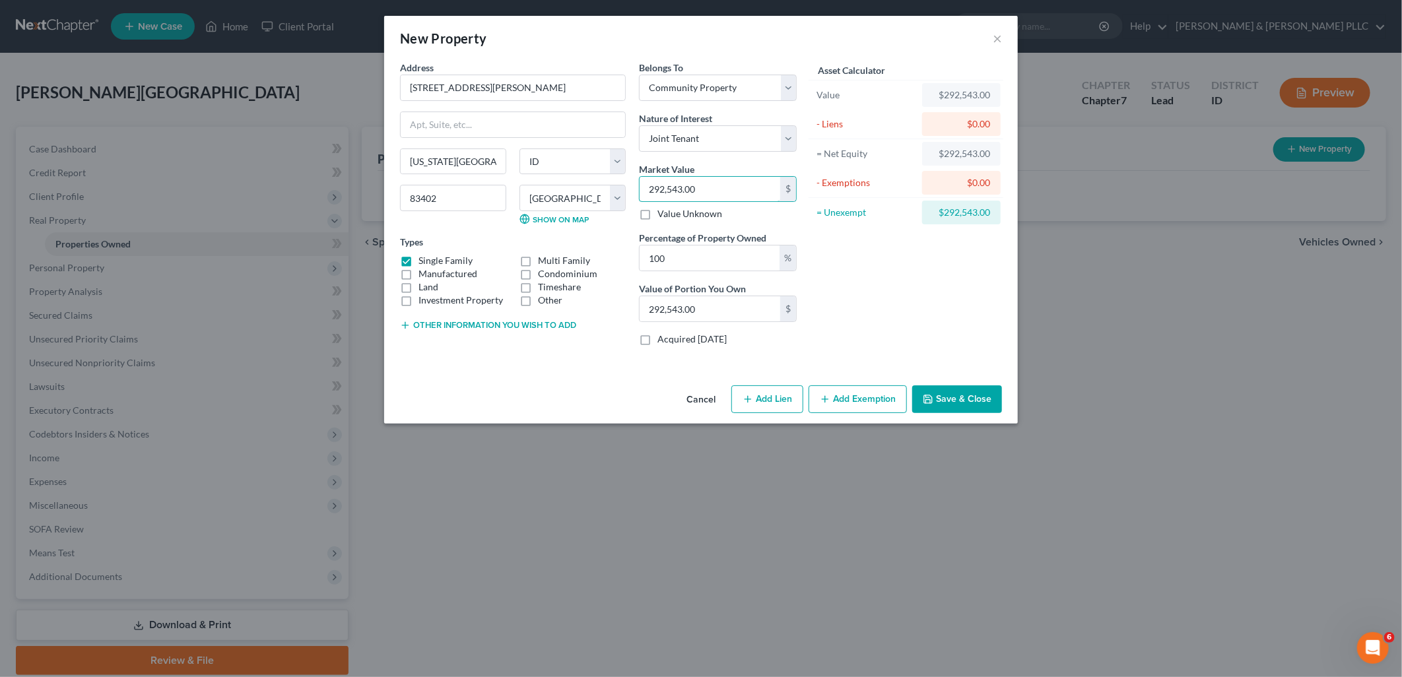
type input "292,543.00"
click at [959, 390] on button "Save & Close" at bounding box center [957, 399] width 90 height 28
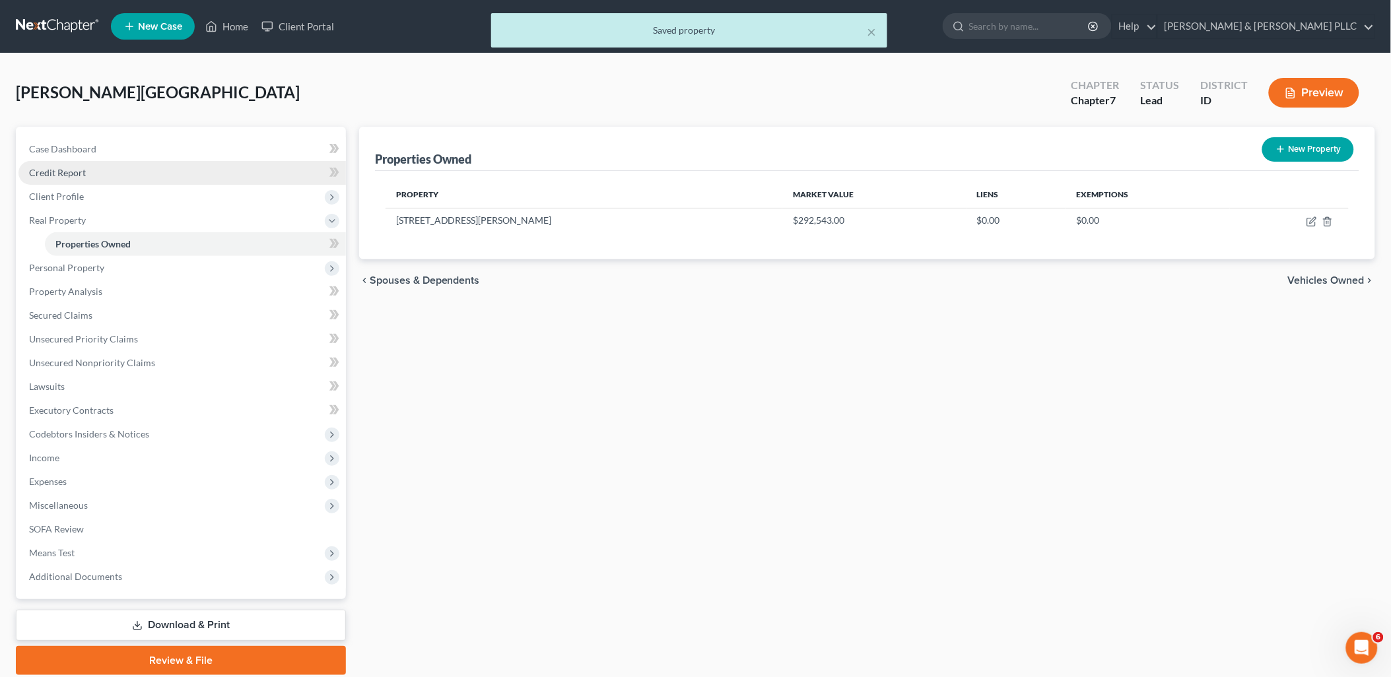
click at [66, 169] on span "Credit Report" at bounding box center [57, 172] width 57 height 11
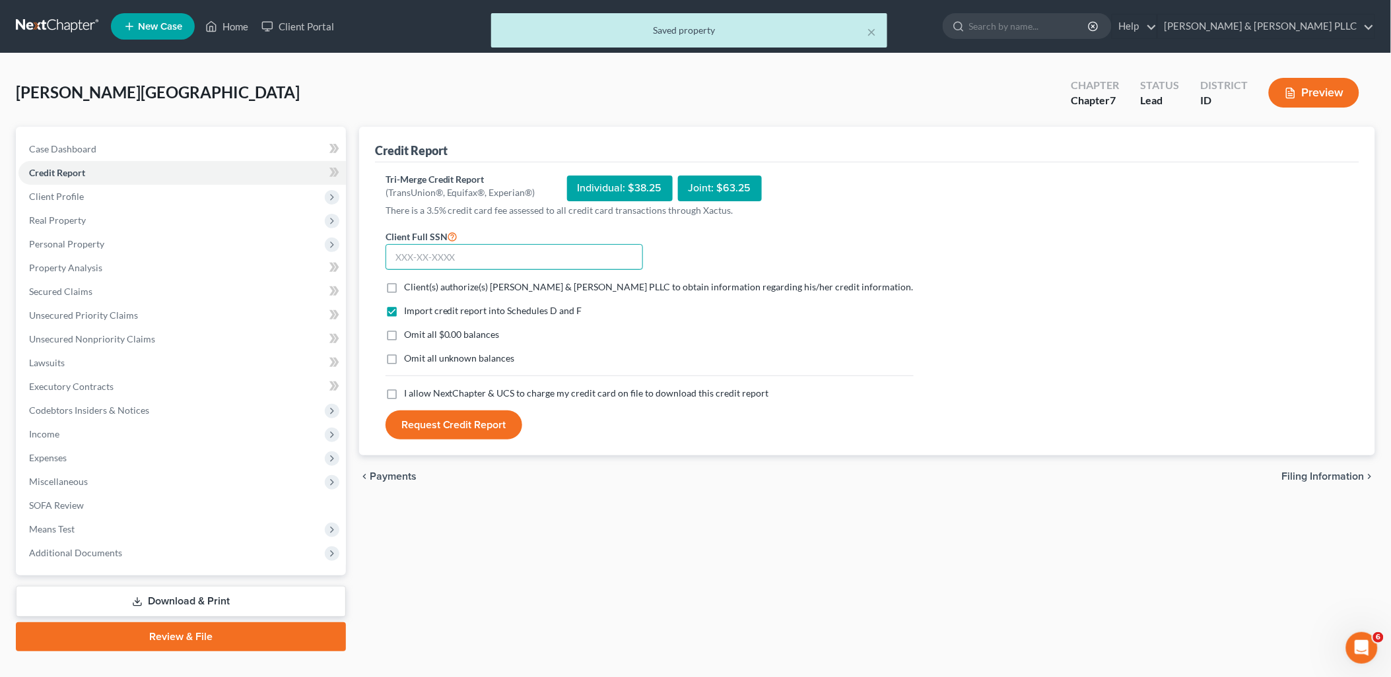
click at [502, 267] on input "text" at bounding box center [513, 257] width 257 height 26
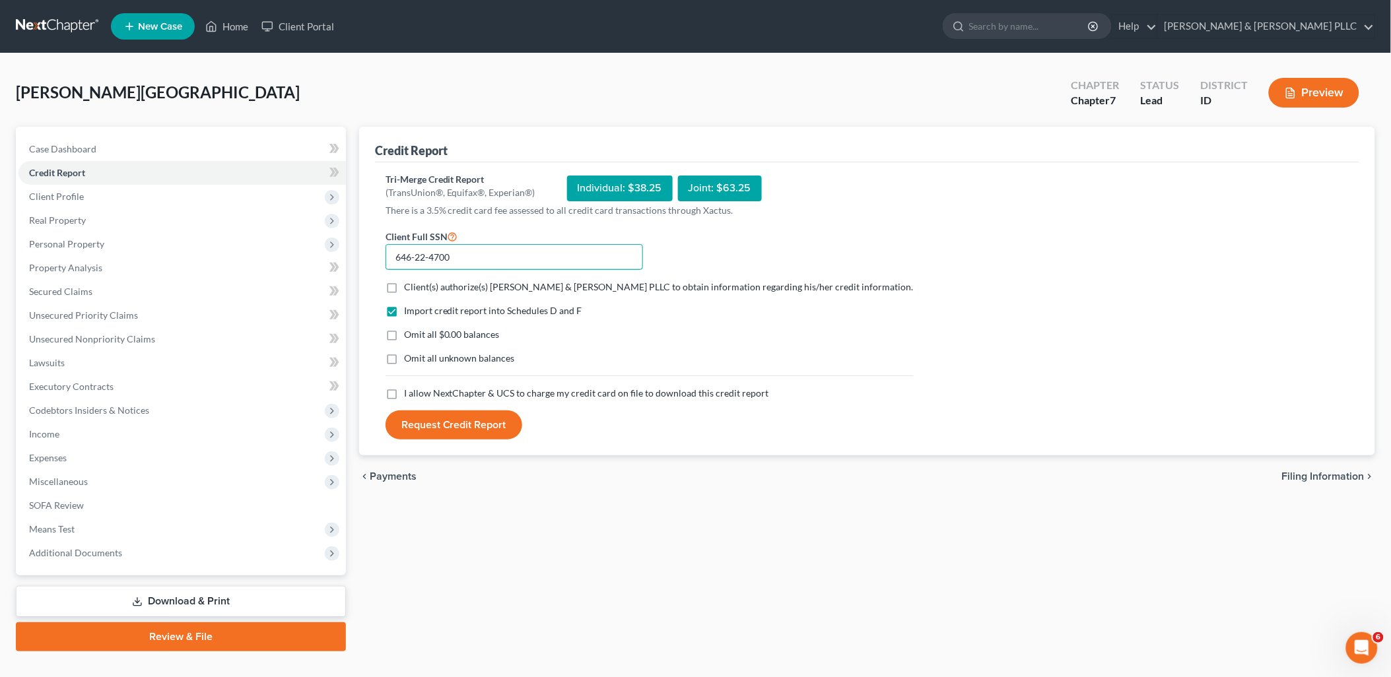
type input "646-22-4700"
click at [404, 284] on label "Client(s) authorize(s) TOLSON & WAYMENT PLLC to obtain information regarding hi…" at bounding box center [659, 286] width 510 height 13
click at [409, 284] on input "Client(s) authorize(s) TOLSON & WAYMENT PLLC to obtain information regarding hi…" at bounding box center [413, 284] width 9 height 9
checkbox input "true"
click at [404, 334] on label "Omit all $0.00 balances" at bounding box center [452, 334] width 96 height 13
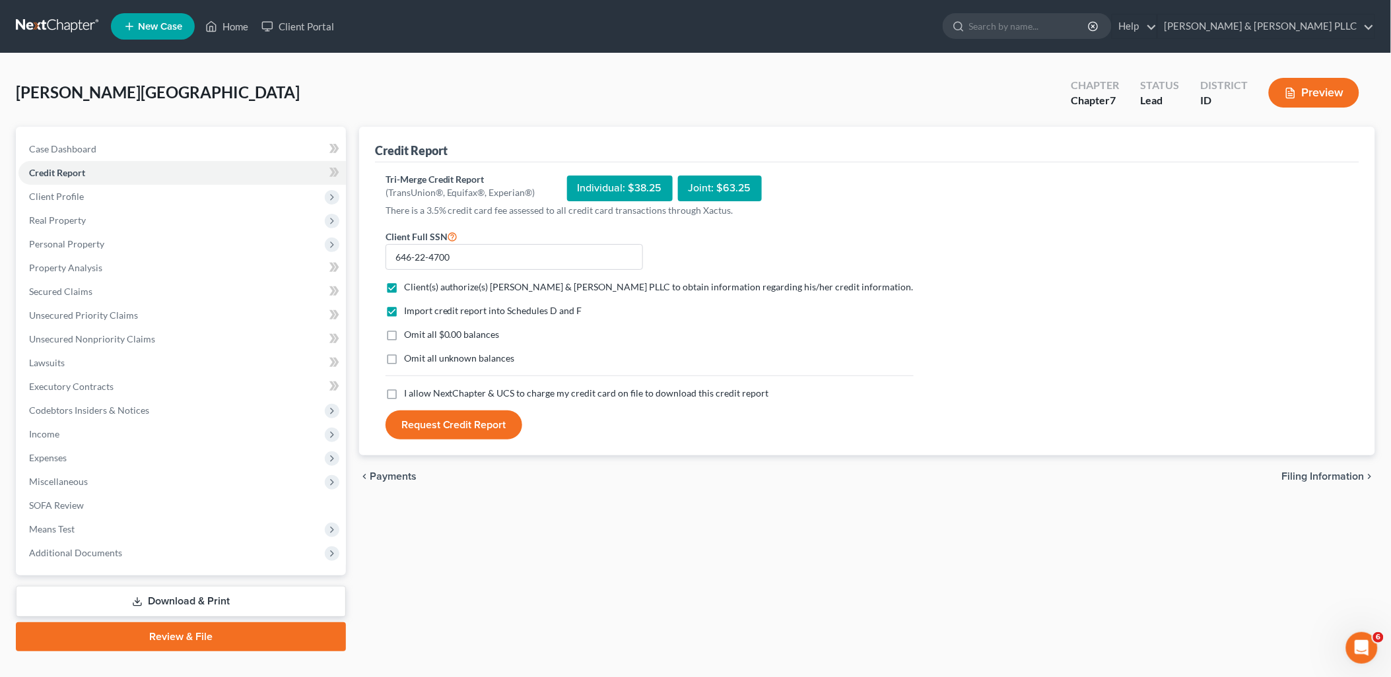
click at [409, 334] on input "Omit all $0.00 balances" at bounding box center [413, 332] width 9 height 9
checkbox input "true"
click at [404, 392] on label "I allow NextChapter & UCS to charge my credit card on file to download this cre…" at bounding box center [586, 393] width 365 height 13
click at [409, 392] on input "I allow NextChapter & UCS to charge my credit card on file to download this cre…" at bounding box center [413, 391] width 9 height 9
checkbox input "true"
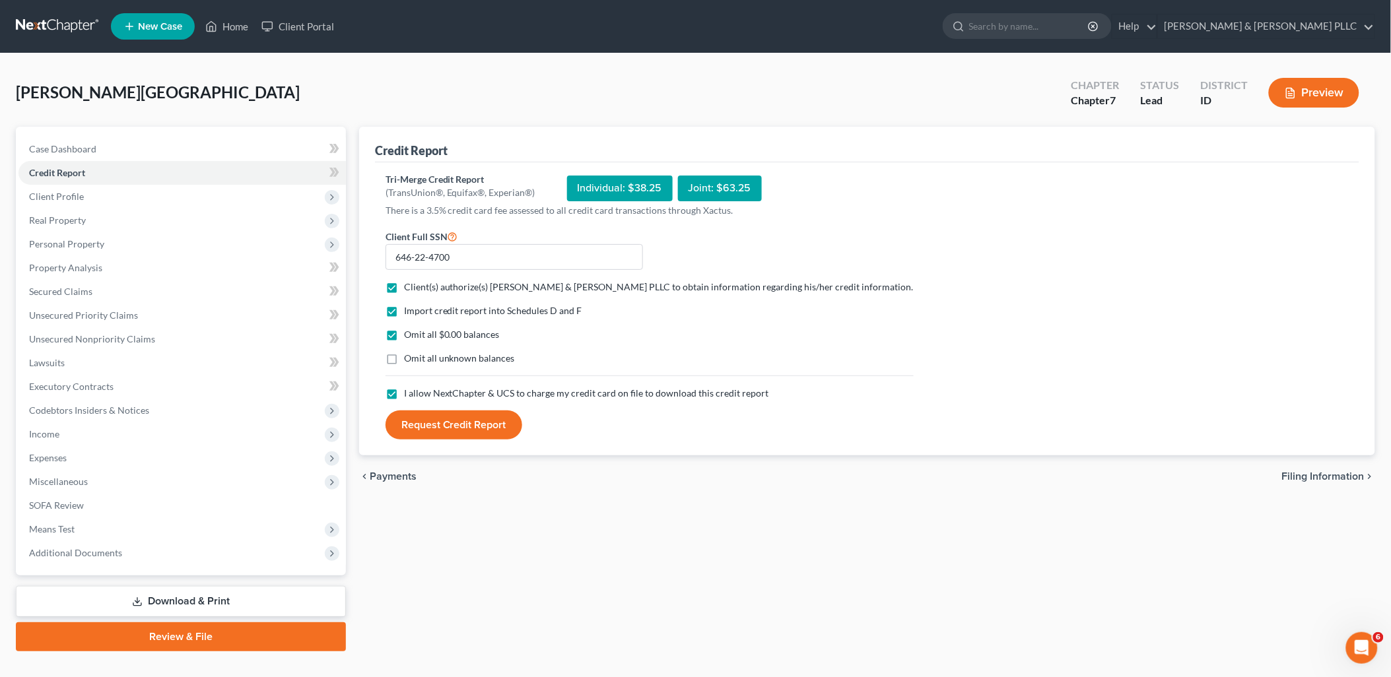
click at [462, 428] on button "Request Credit Report" at bounding box center [453, 425] width 137 height 29
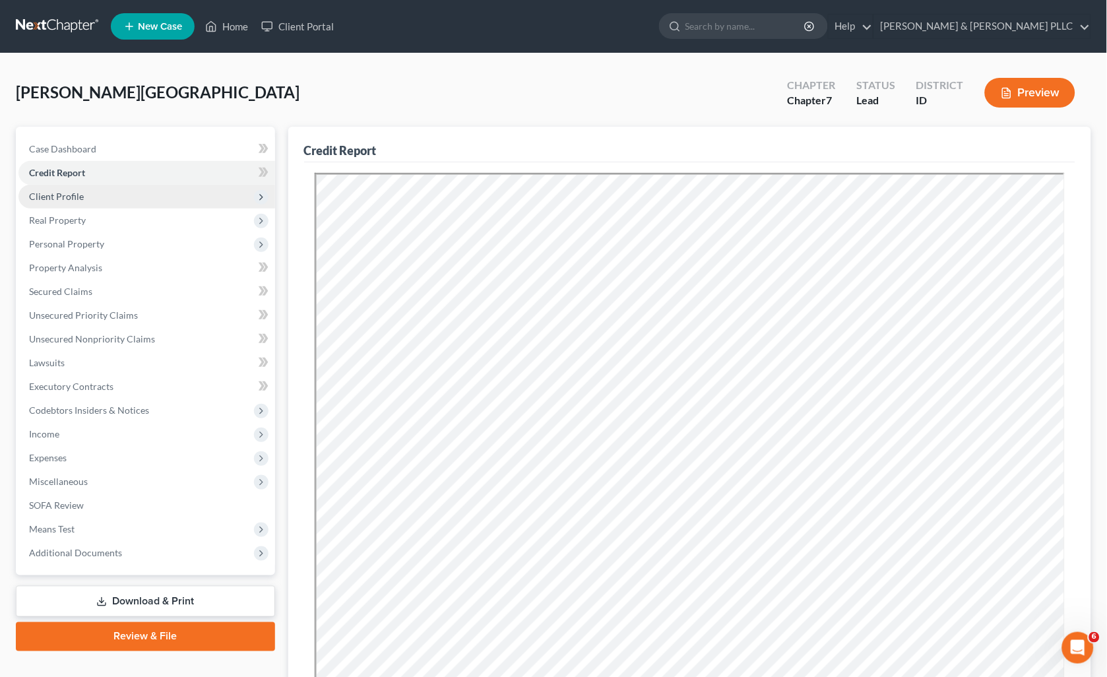
click at [95, 197] on span "Client Profile" at bounding box center [146, 197] width 257 height 24
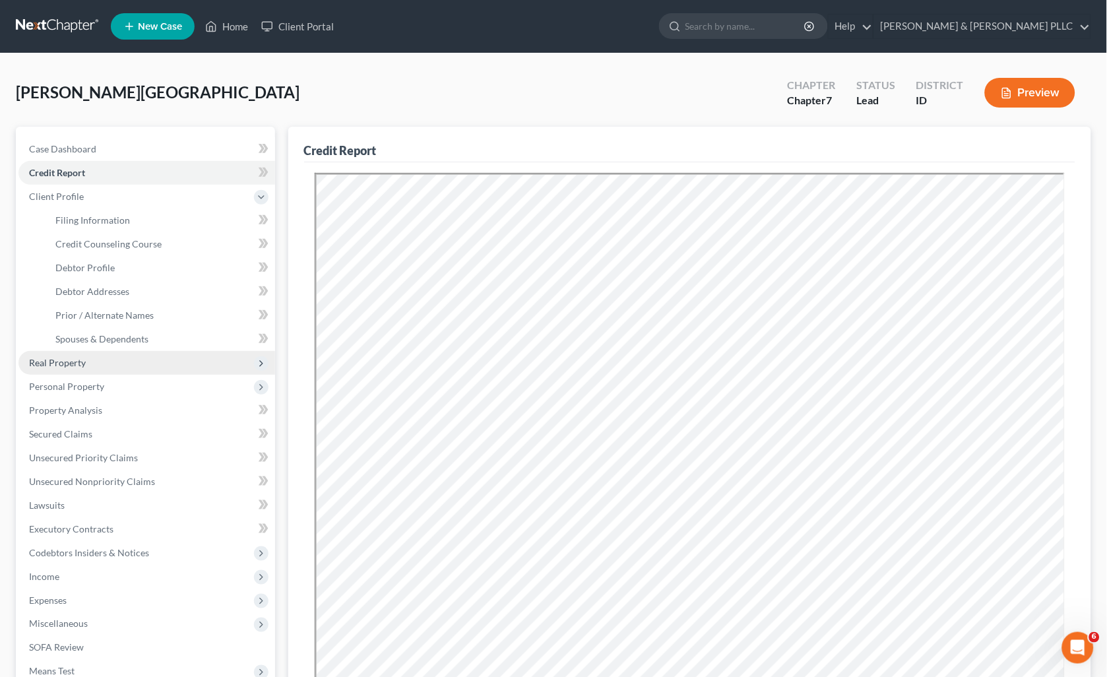
click at [80, 354] on span "Real Property" at bounding box center [146, 363] width 257 height 24
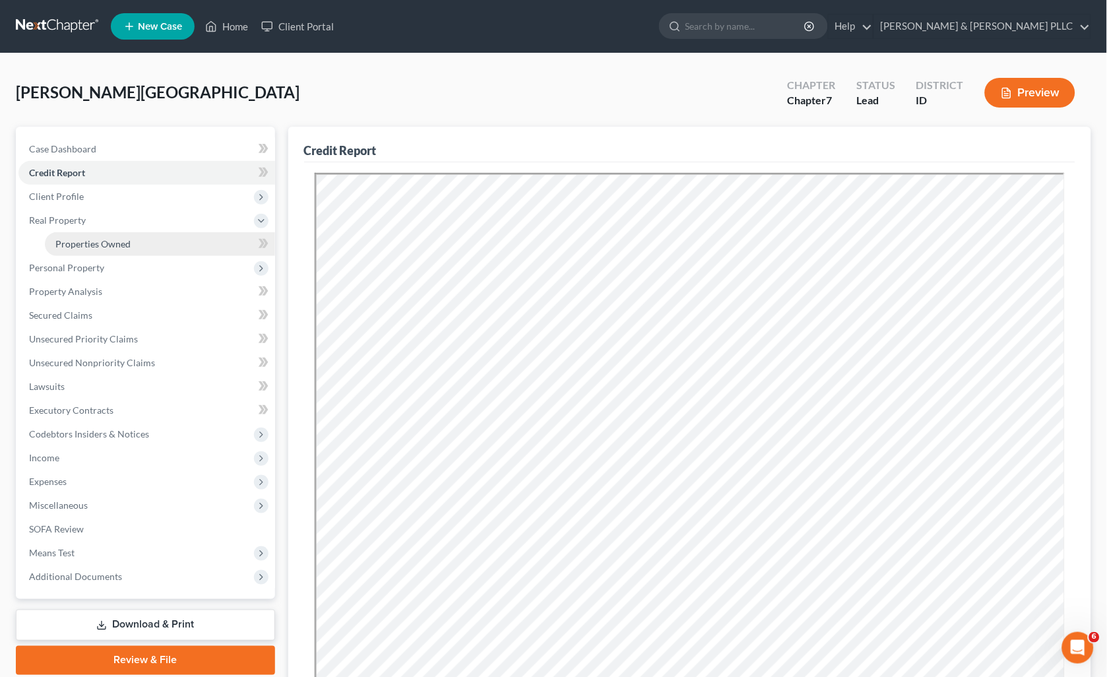
click at [84, 245] on span "Properties Owned" at bounding box center [92, 243] width 75 height 11
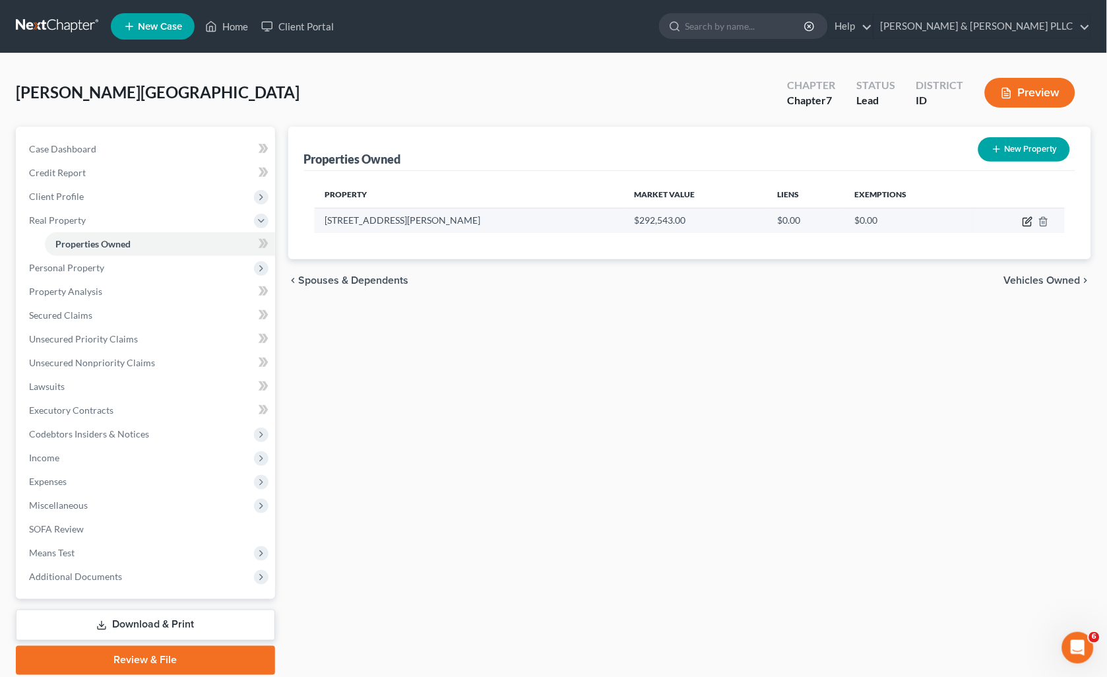
click at [1027, 216] on icon "button" at bounding box center [1028, 221] width 11 height 11
select select "13"
select select "9"
select select "4"
select select "1"
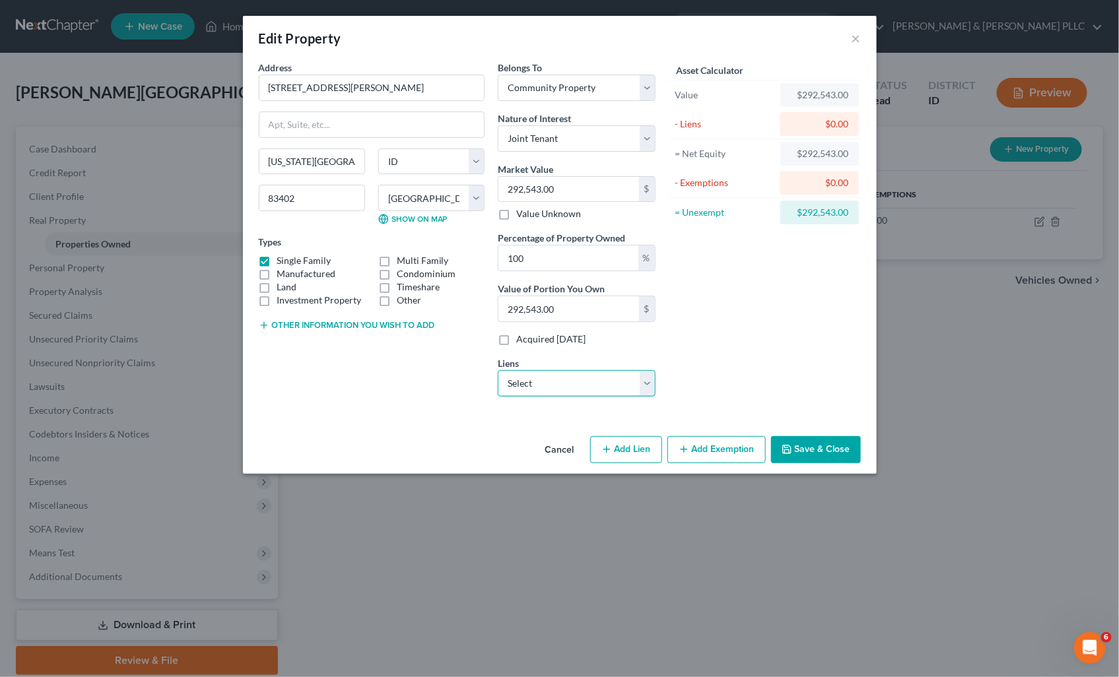
click at [651, 381] on select "Select Freedom Mtg - $300,899.00 Mtn Amer Cu - $2,220.00" at bounding box center [577, 383] width 158 height 26
select select "0"
click at [498, 370] on select "Select Freedom Mtg - $300,899.00 Mtn Amer Cu - $2,220.00" at bounding box center [577, 383] width 158 height 26
select select
select select "15"
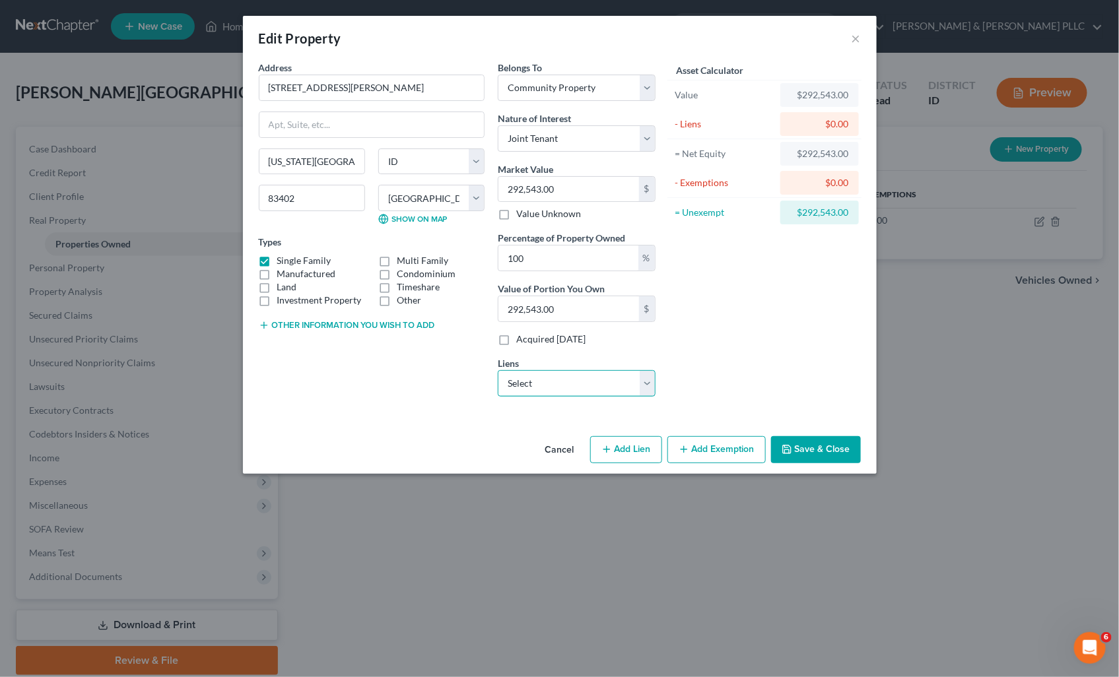
select select "0"
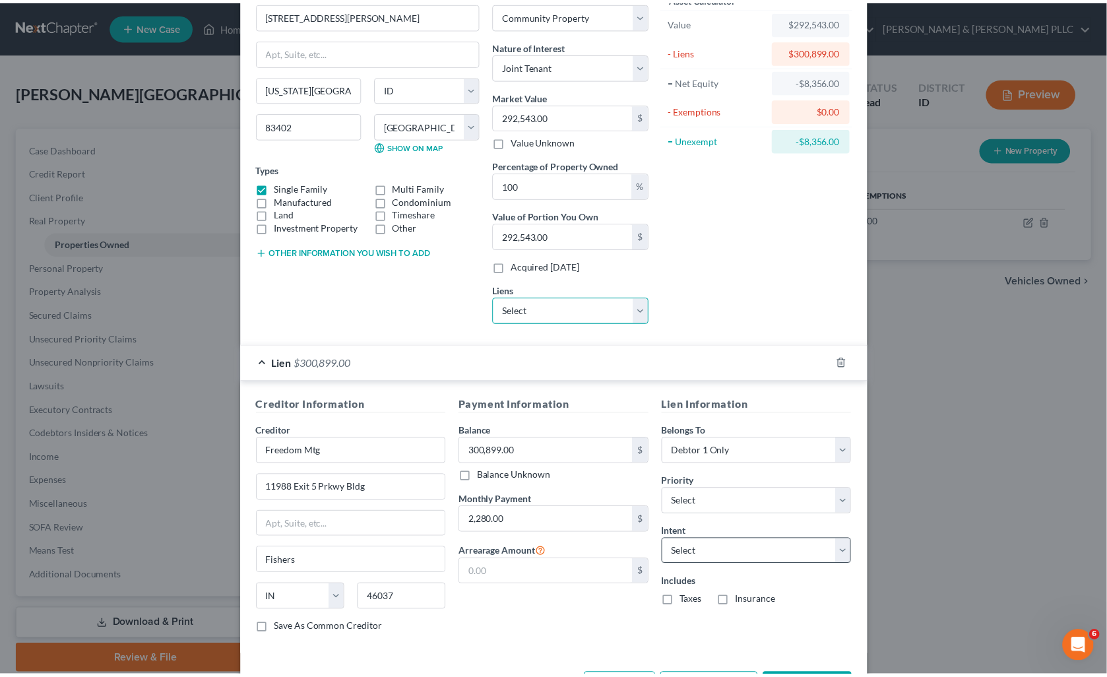
scroll to position [125, 0]
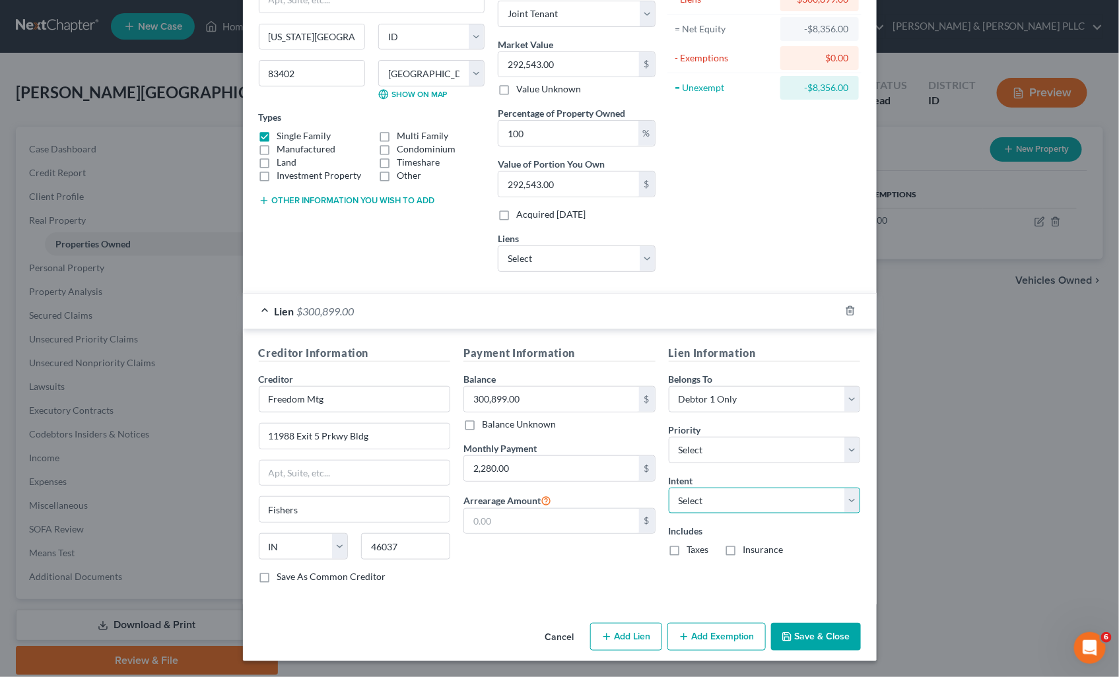
click at [841, 498] on select "Select Surrender Redeem Reaffirm Avoid Other" at bounding box center [765, 501] width 192 height 26
select select "0"
click at [669, 488] on select "Select Surrender Redeem Reaffirm Avoid Other" at bounding box center [765, 501] width 192 height 26
drag, startPoint x: 671, startPoint y: 555, endPoint x: 698, endPoint y: 550, distance: 27.5
click at [687, 554] on label "Taxes" at bounding box center [698, 549] width 22 height 13
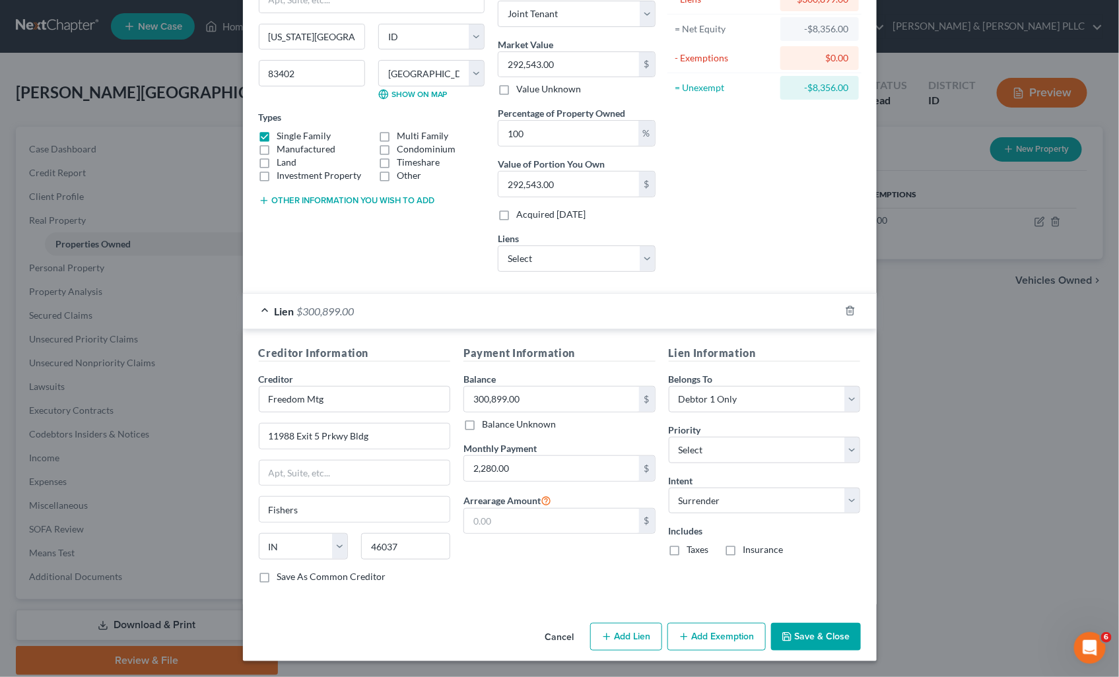
click at [692, 552] on input "Taxes" at bounding box center [696, 547] width 9 height 9
checkbox input "true"
click at [743, 549] on label "Insurance" at bounding box center [763, 549] width 40 height 13
click at [748, 549] on input "Insurance" at bounding box center [752, 547] width 9 height 9
checkbox input "true"
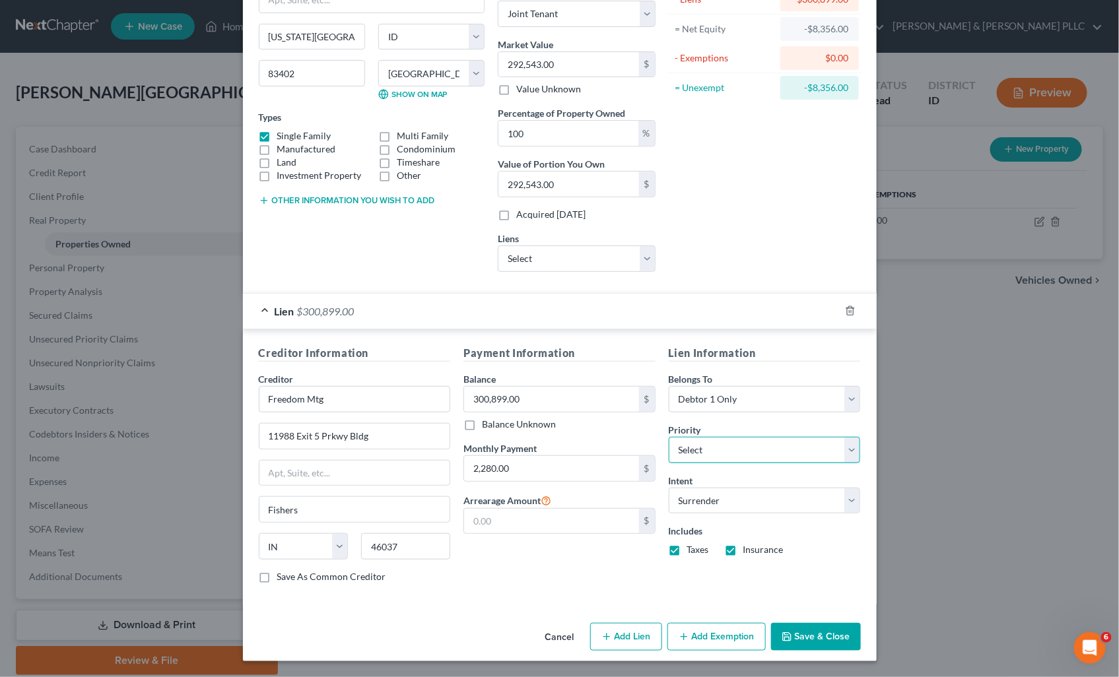
drag, startPoint x: 843, startPoint y: 444, endPoint x: 822, endPoint y: 450, distance: 21.9
click at [843, 444] on select "Select 1st 2nd 3rd 4th 5th 6th 7th 8th 9th 10th 11th 12th 13th 14th 15th 16th 1…" at bounding box center [765, 450] width 192 height 26
select select "0"
click at [669, 437] on select "Select 1st 2nd 3rd 4th 5th 6th 7th 8th 9th 10th 11th 12th 13th 14th 15th 16th 1…" at bounding box center [765, 450] width 192 height 26
drag, startPoint x: 810, startPoint y: 644, endPoint x: 804, endPoint y: 645, distance: 6.6
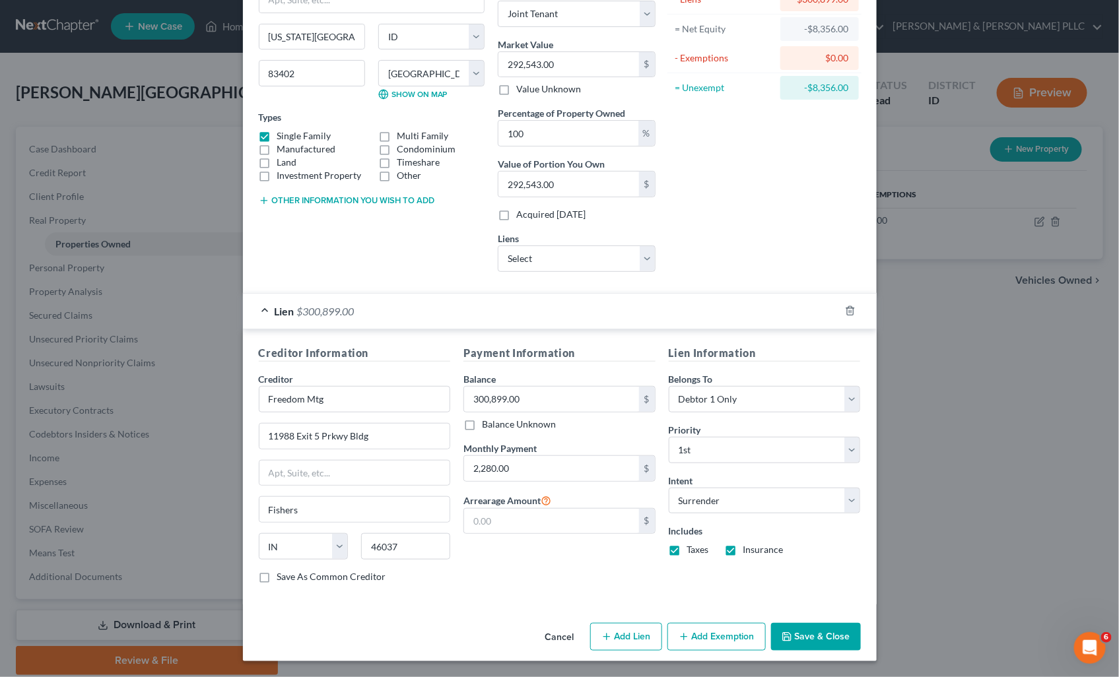
click at [810, 644] on button "Save & Close" at bounding box center [816, 637] width 90 height 28
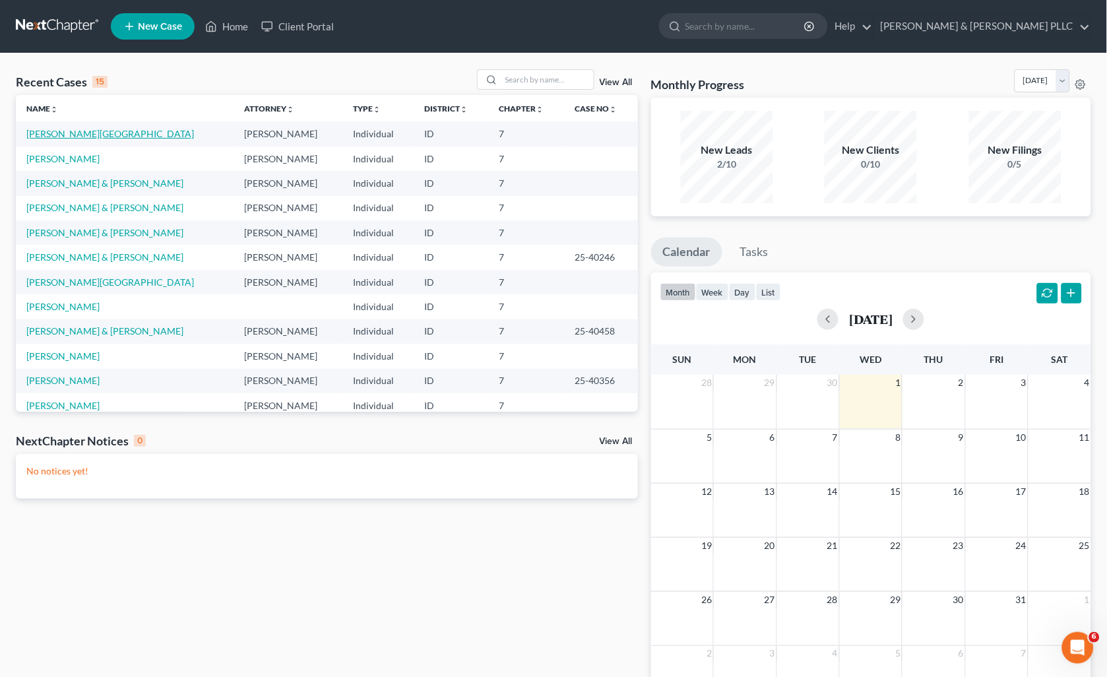
click at [61, 130] on link "[PERSON_NAME][GEOGRAPHIC_DATA]" at bounding box center [110, 133] width 168 height 11
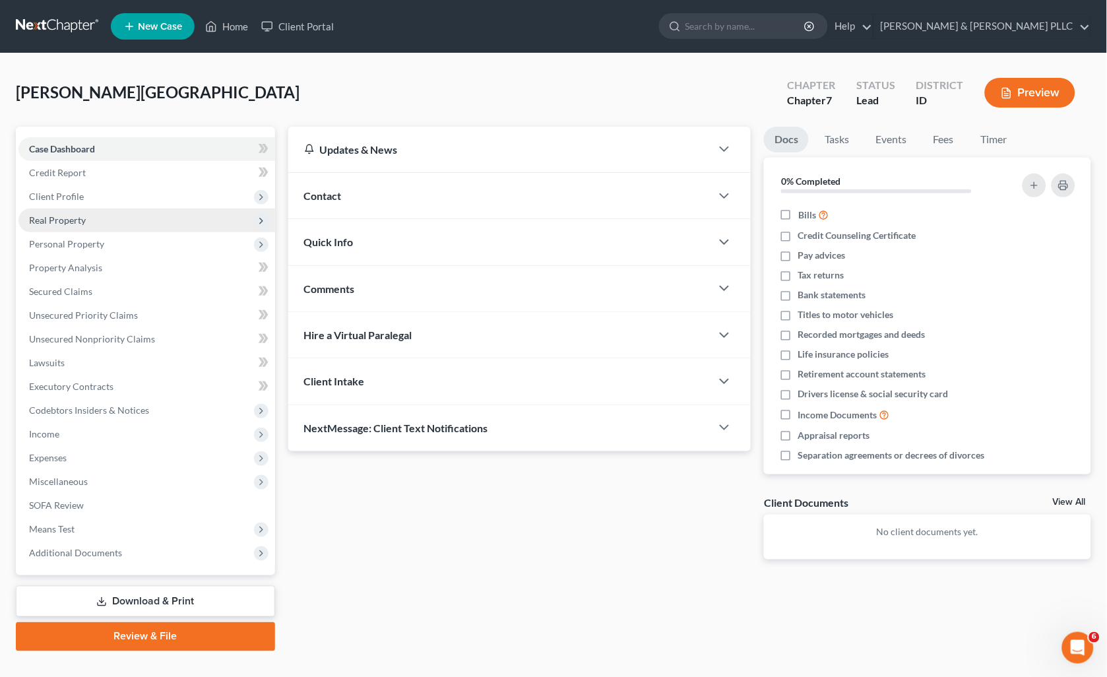
click at [62, 222] on span "Real Property" at bounding box center [57, 219] width 57 height 11
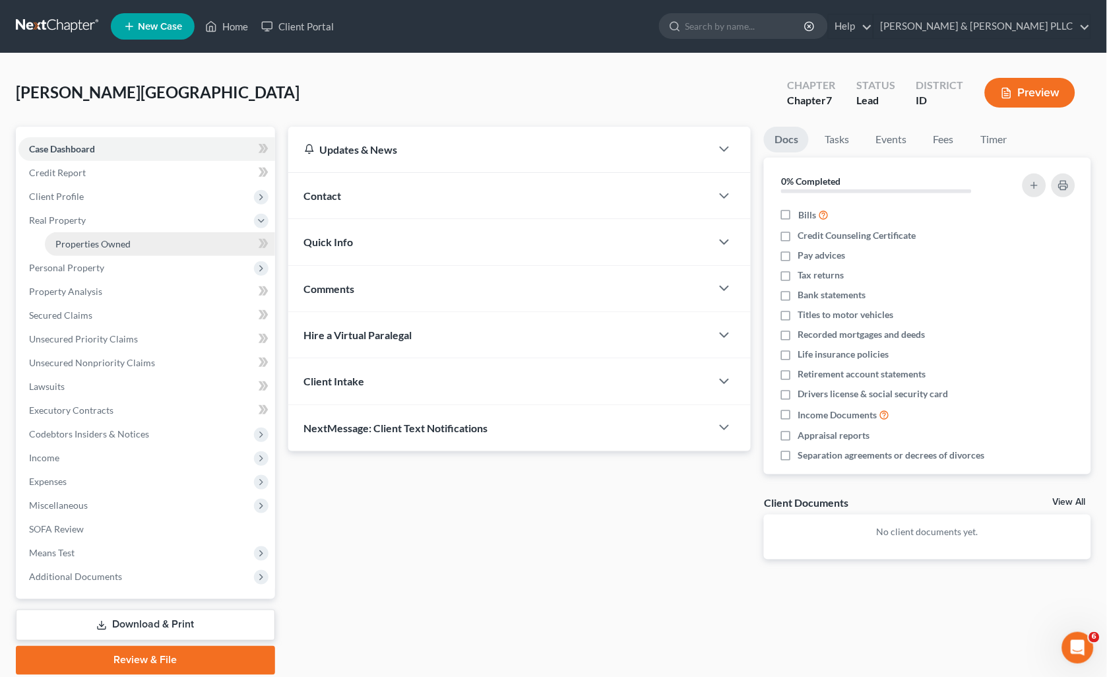
click at [83, 234] on link "Properties Owned" at bounding box center [160, 244] width 230 height 24
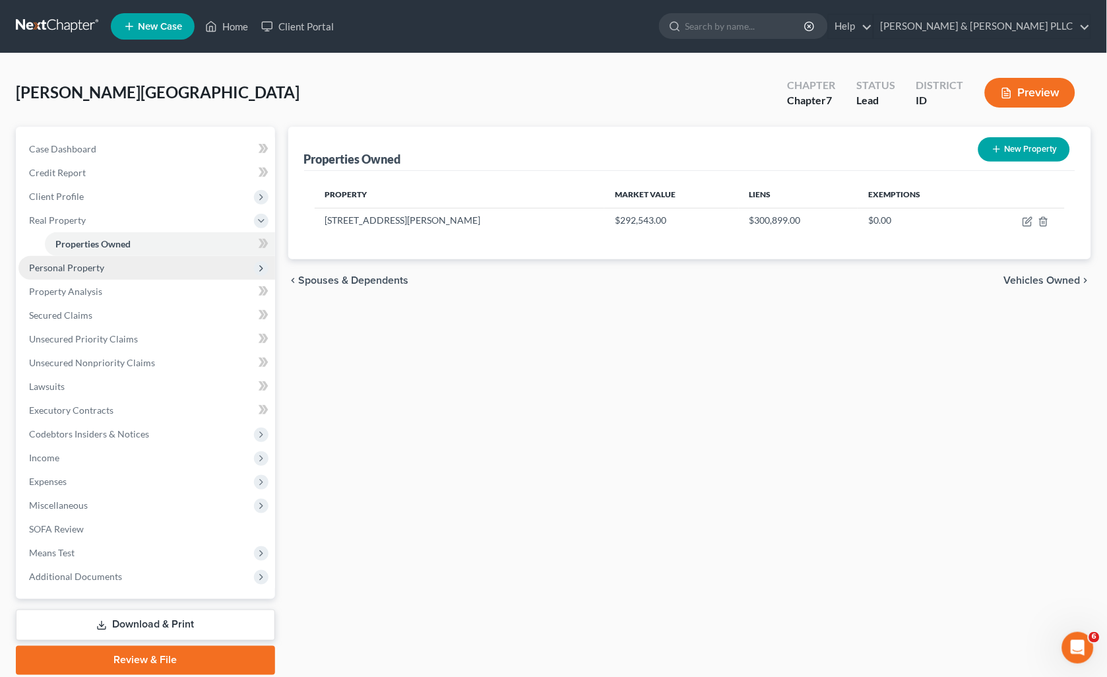
click at [75, 265] on span "Personal Property" at bounding box center [66, 267] width 75 height 11
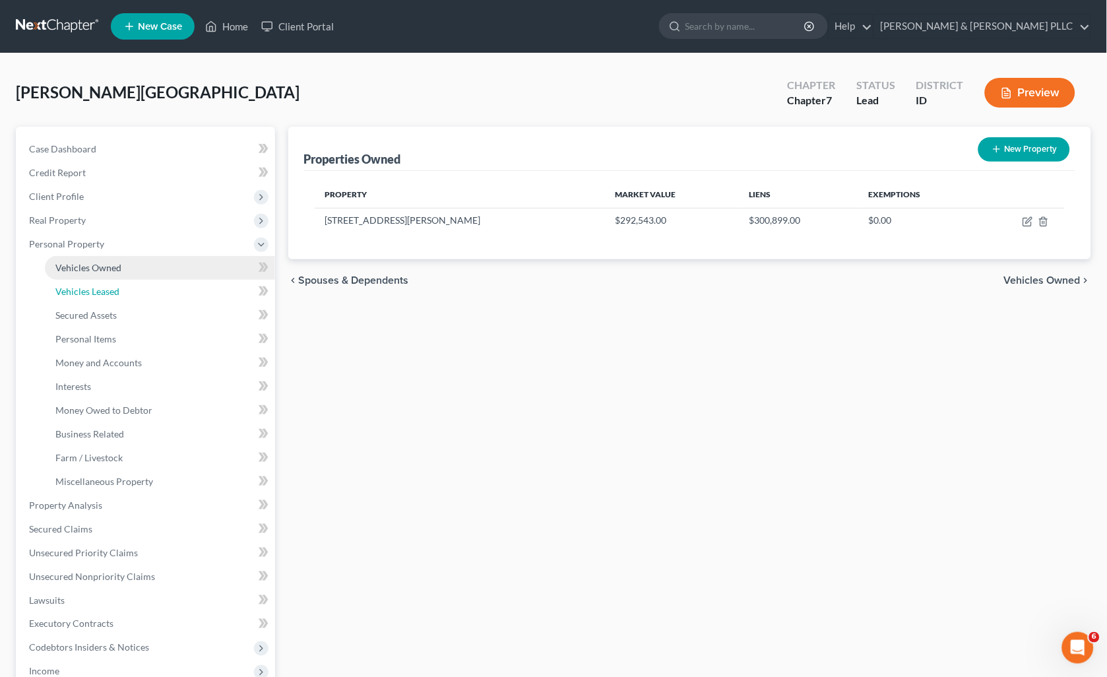
click at [97, 282] on link "Vehicles Leased" at bounding box center [160, 292] width 230 height 24
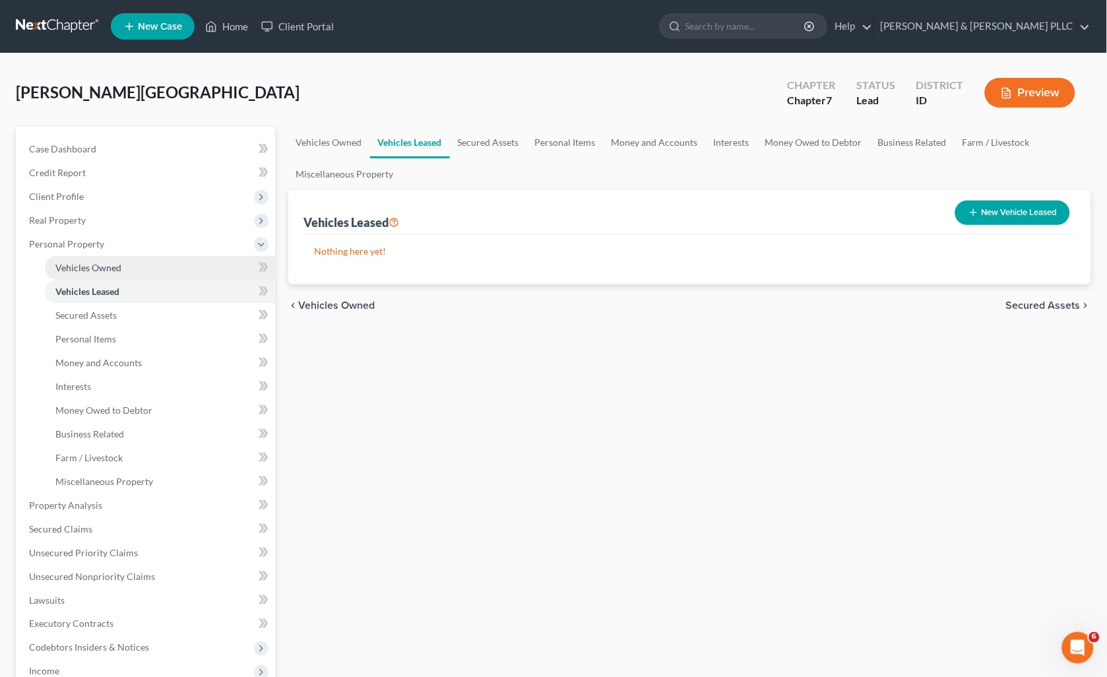
click at [102, 271] on span "Vehicles Owned" at bounding box center [88, 267] width 66 height 11
click at [1025, 202] on button "New Vehicle" at bounding box center [1027, 213] width 85 height 24
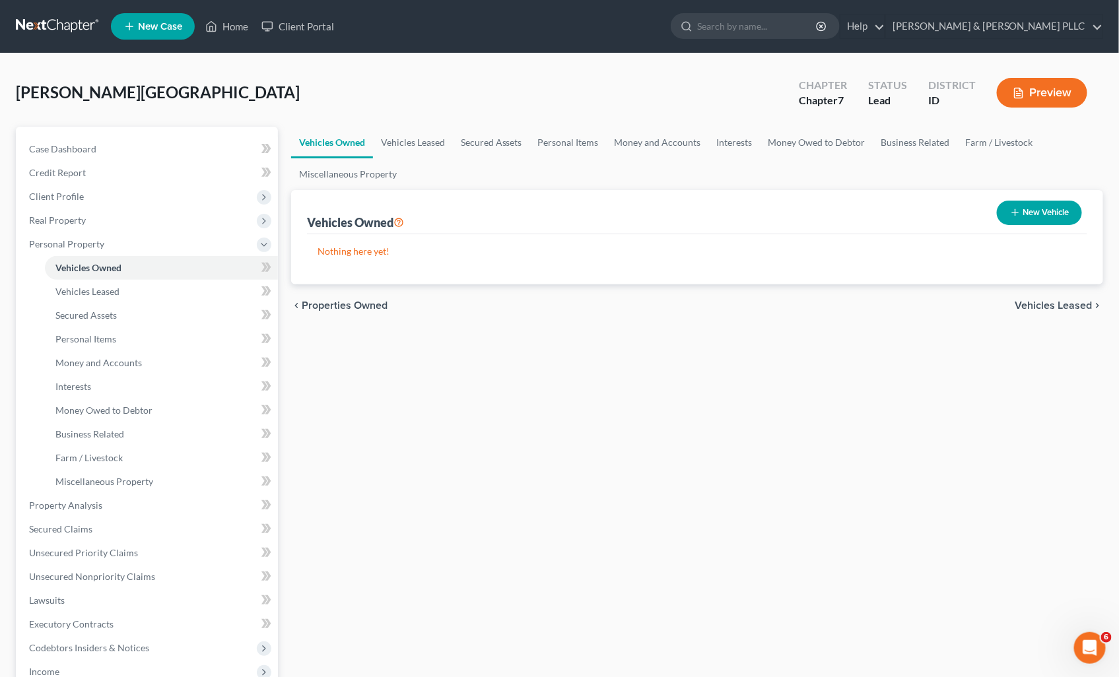
select select "0"
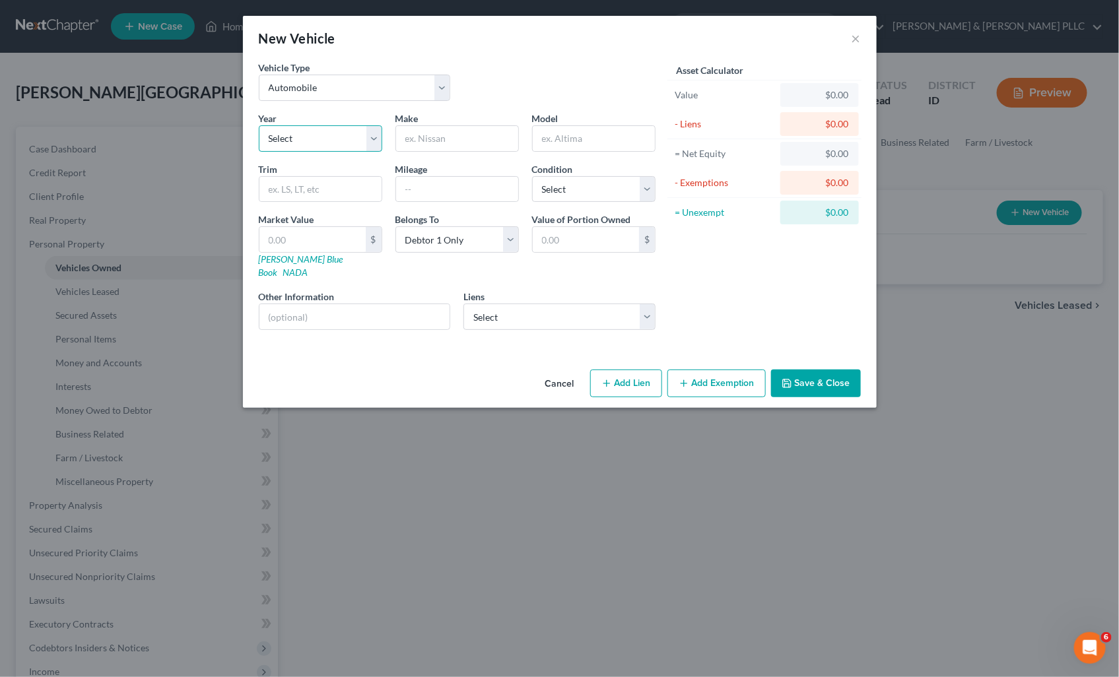
click at [372, 133] on select "Select 2026 2025 2024 2023 2022 2021 2020 2019 2018 2017 2016 2015 2014 2013 20…" at bounding box center [320, 138] width 123 height 26
select select "23"
click at [259, 125] on select "Select 2026 2025 2024 2023 2022 2021 2020 2019 2018 2017 2016 2015 2014 2013 20…" at bounding box center [320, 138] width 123 height 26
click at [469, 131] on input "text" at bounding box center [457, 138] width 122 height 25
type input "Toyota"
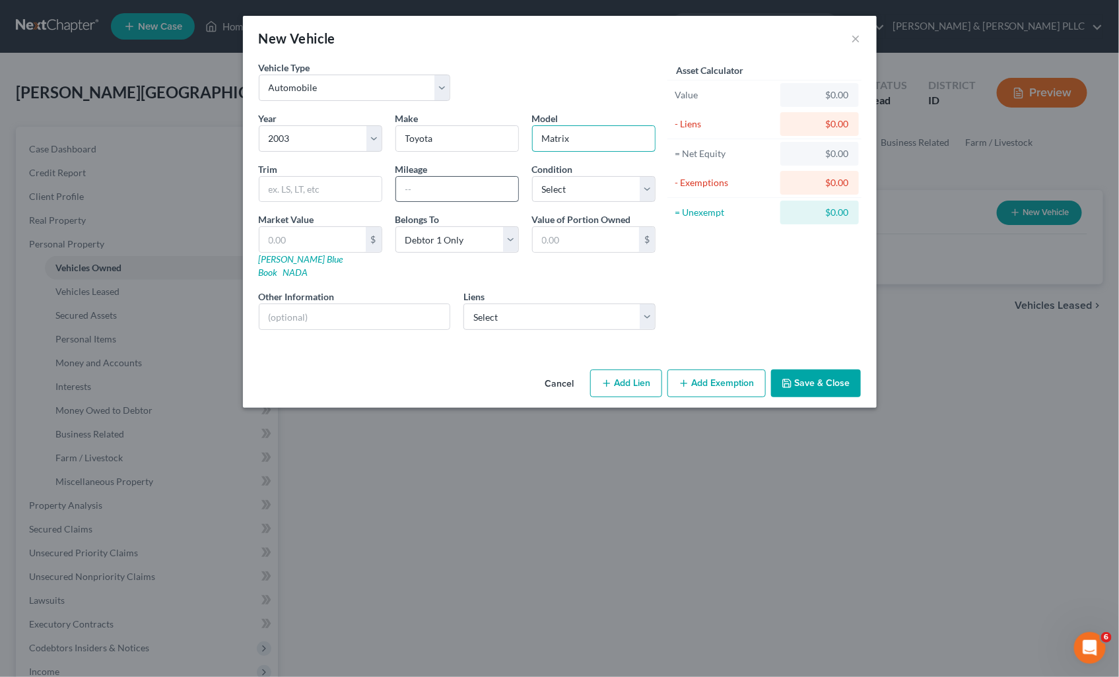
type input "Matrix"
click at [504, 191] on input "text" at bounding box center [457, 189] width 122 height 25
type input "203,000"
click at [642, 189] on select "Select Excellent Very Good Good Fair Poor" at bounding box center [593, 189] width 123 height 26
select select "3"
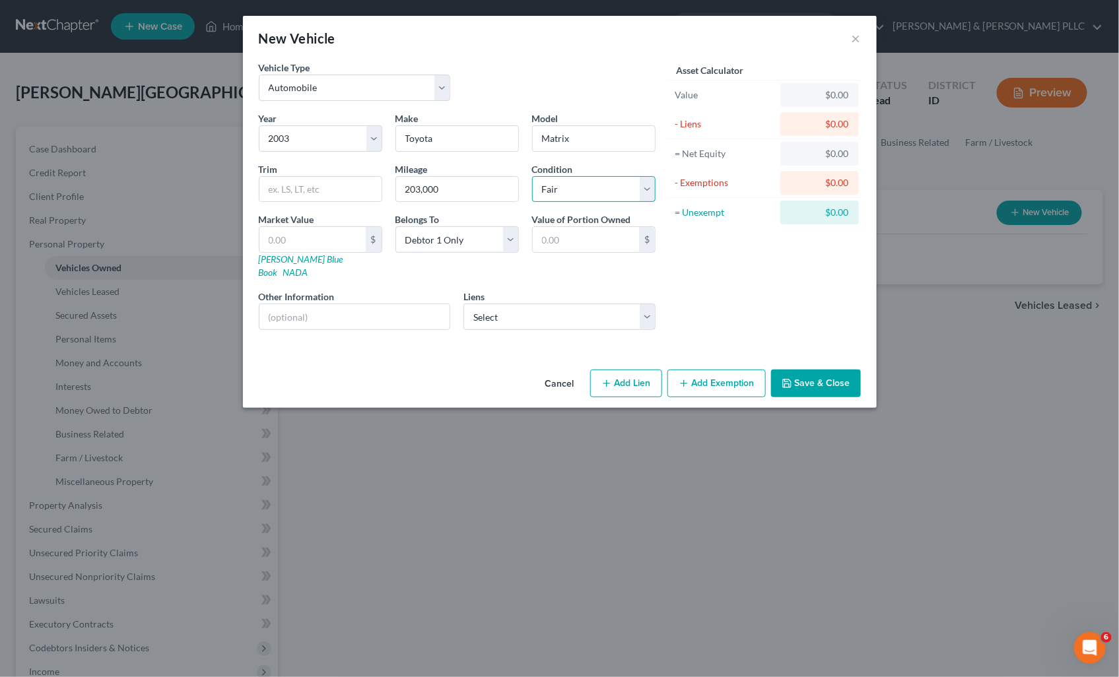
click at [532, 176] on select "Select Excellent Very Good Good Fair Poor" at bounding box center [593, 189] width 123 height 26
click at [328, 247] on input "text" at bounding box center [312, 239] width 106 height 25
type input "1"
type input "1.00"
type input "16"
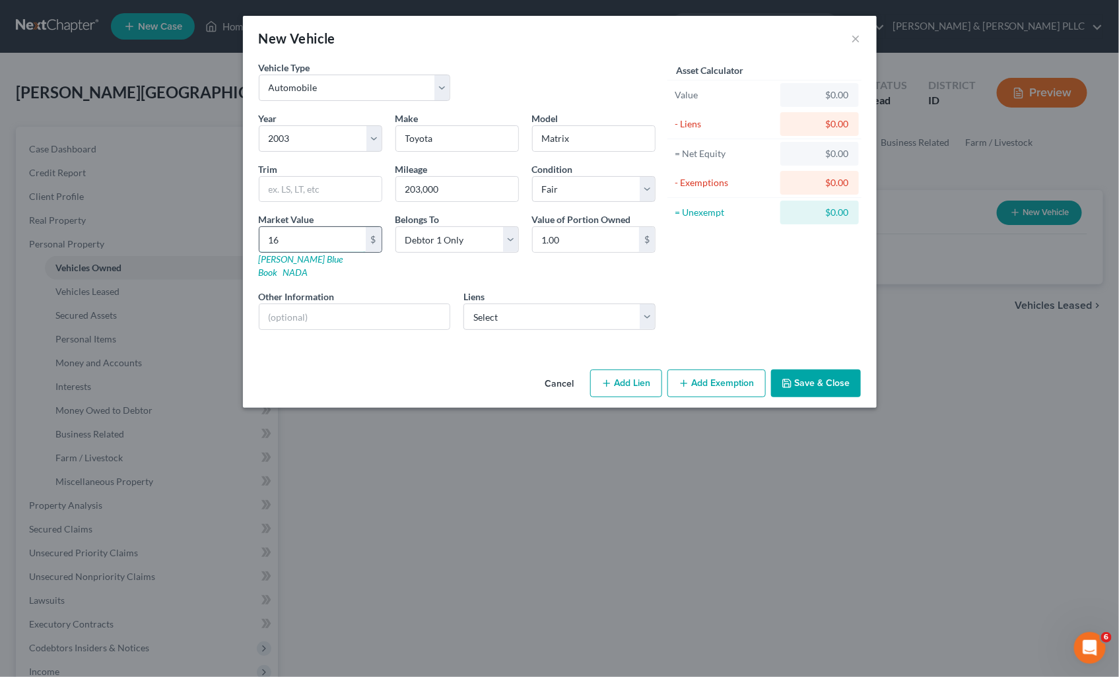
type input "16.00"
type input "160"
type input "160.00"
type input "1600"
type input "1,600.00"
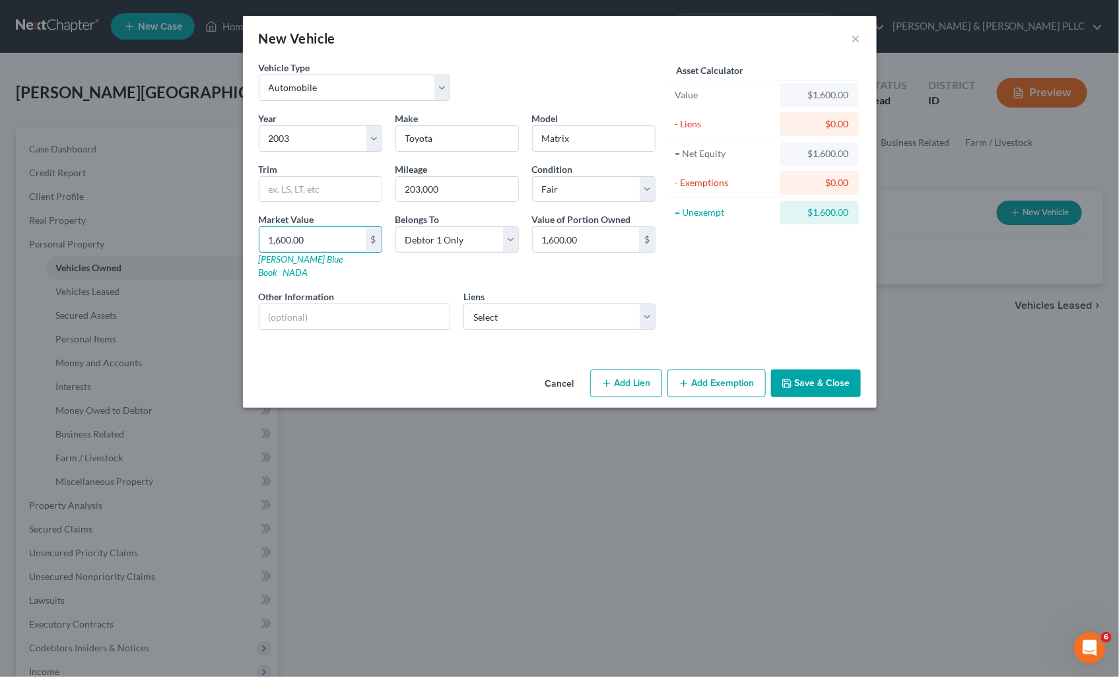
type input "1,600.00"
click at [734, 370] on button "Add Exemption" at bounding box center [716, 384] width 98 height 28
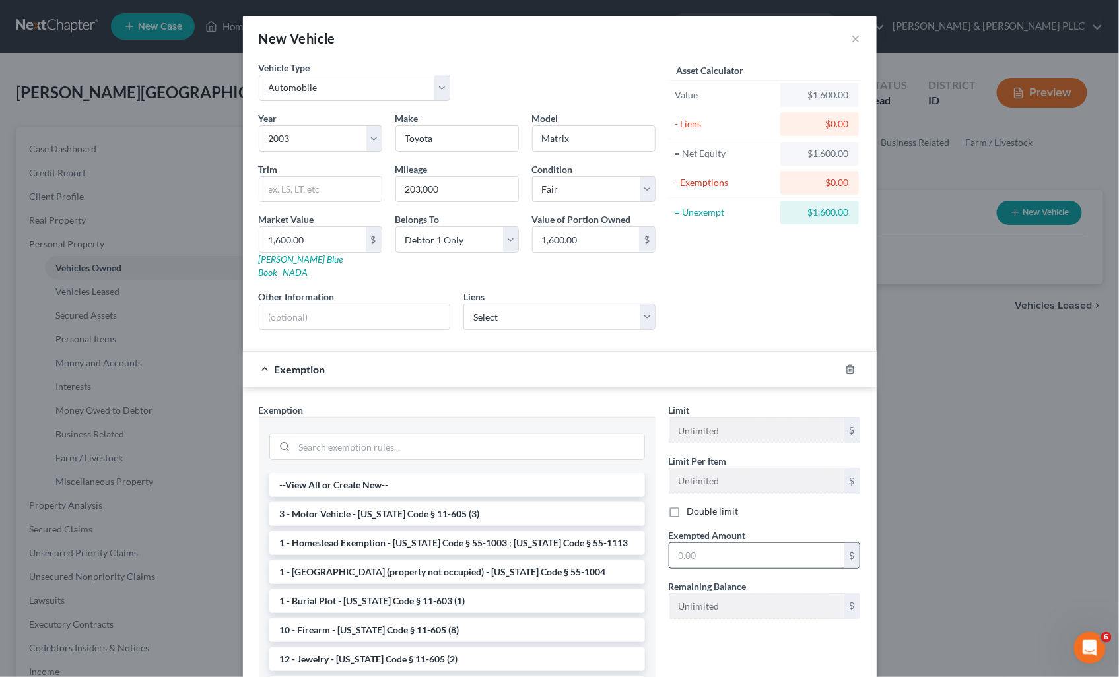
drag, startPoint x: 406, startPoint y: 505, endPoint x: 727, endPoint y: 539, distance: 323.2
click at [409, 505] on li "3 - Motor Vehicle - Idaho Code § 11-605 (3)" at bounding box center [457, 514] width 376 height 24
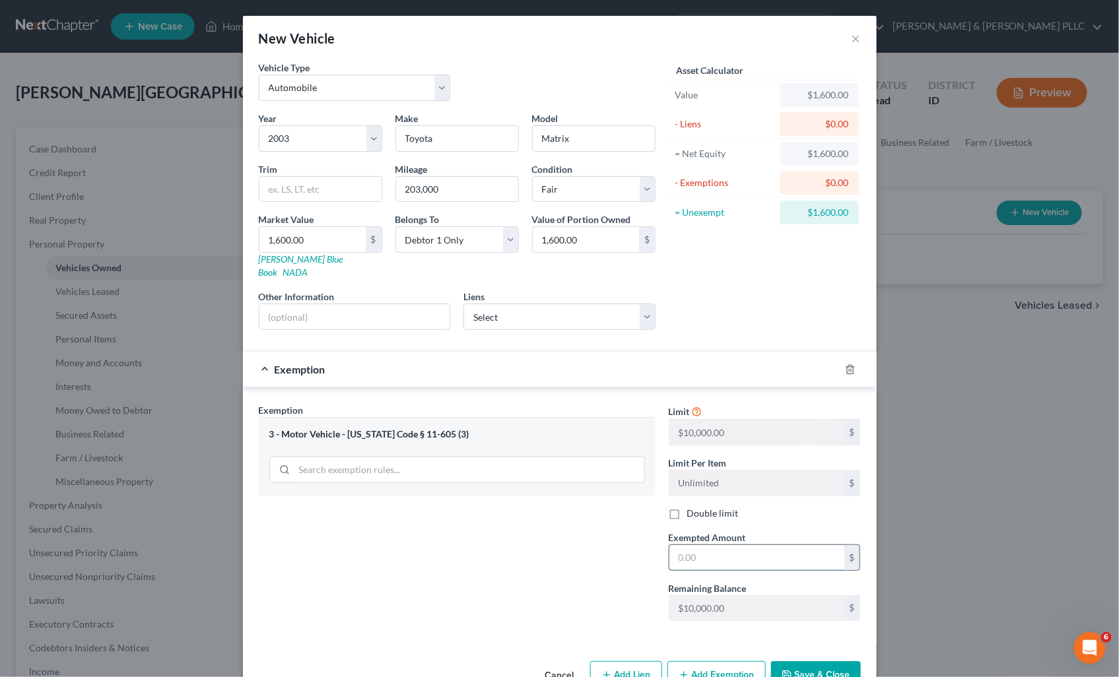
click at [792, 554] on input "text" at bounding box center [756, 557] width 175 height 25
type input "10,000.00"
click at [801, 661] on button "Save & Close" at bounding box center [816, 675] width 90 height 28
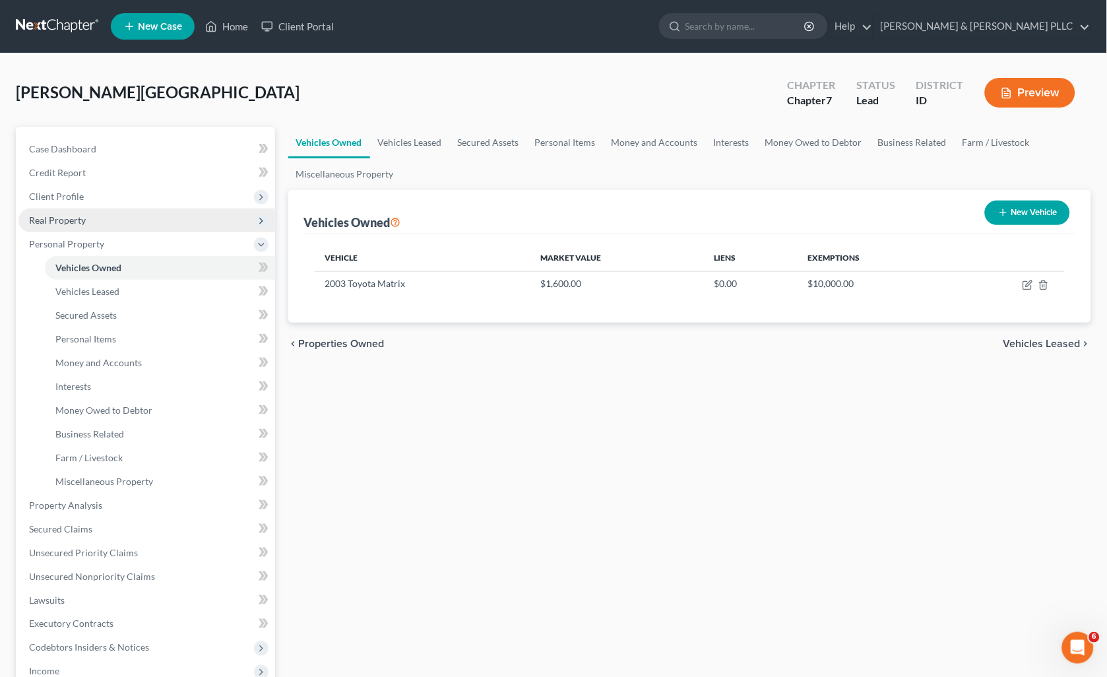
click at [38, 218] on span "Real Property" at bounding box center [57, 219] width 57 height 11
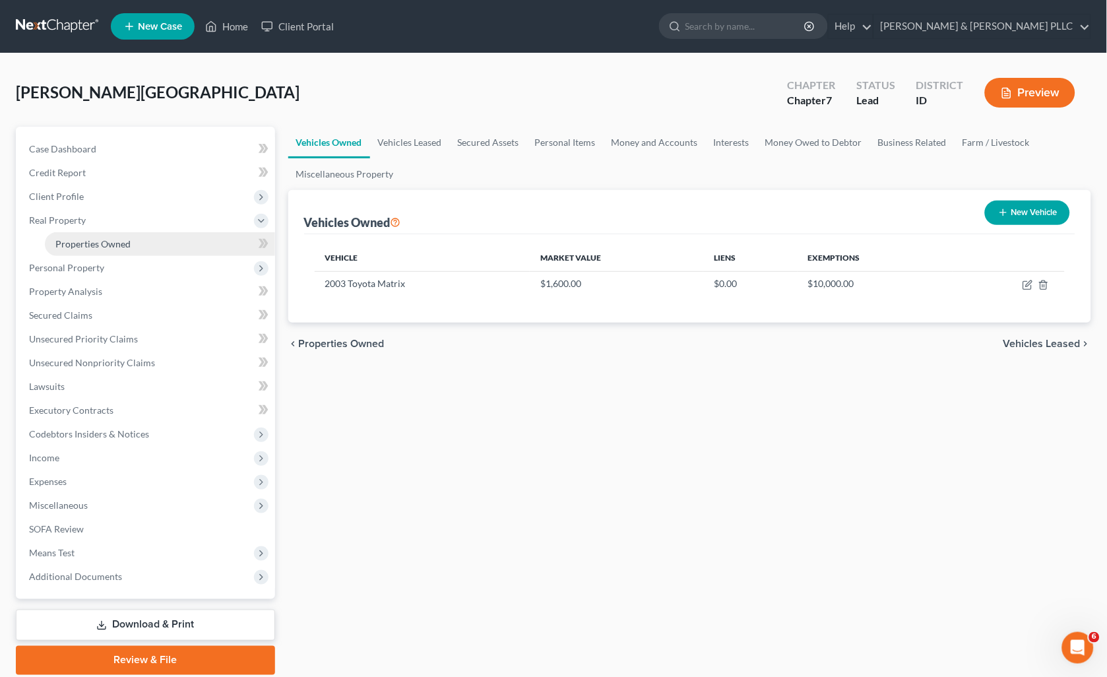
click at [64, 239] on span "Properties Owned" at bounding box center [92, 243] width 75 height 11
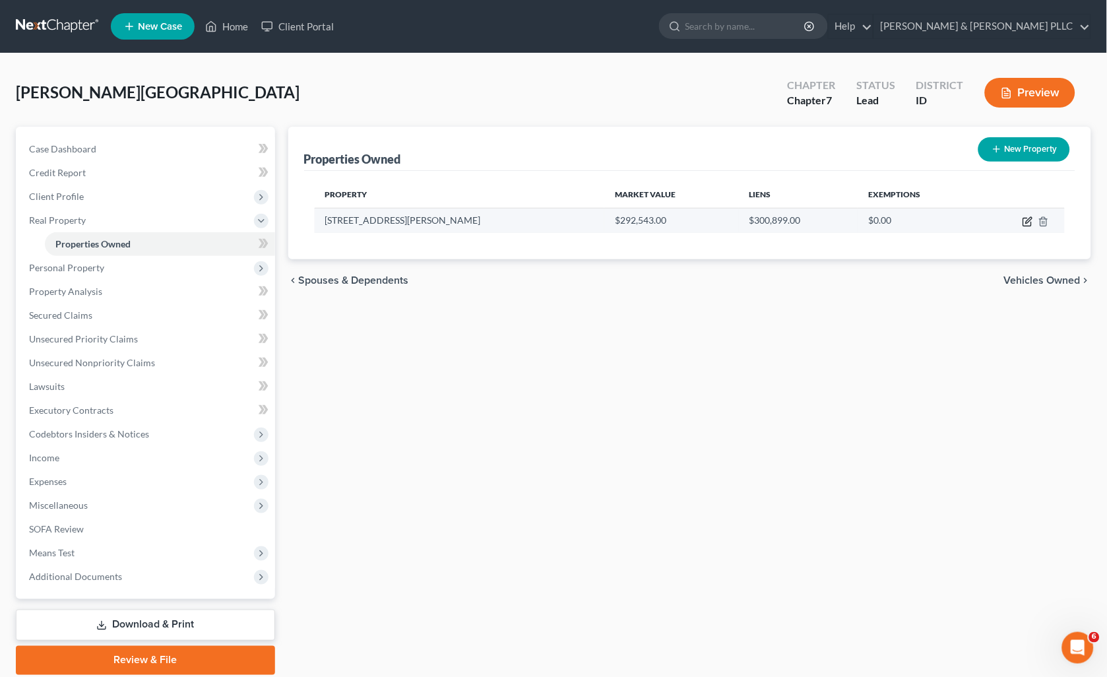
click at [1024, 218] on icon "button" at bounding box center [1028, 221] width 11 height 11
select select "13"
select select "4"
select select "1"
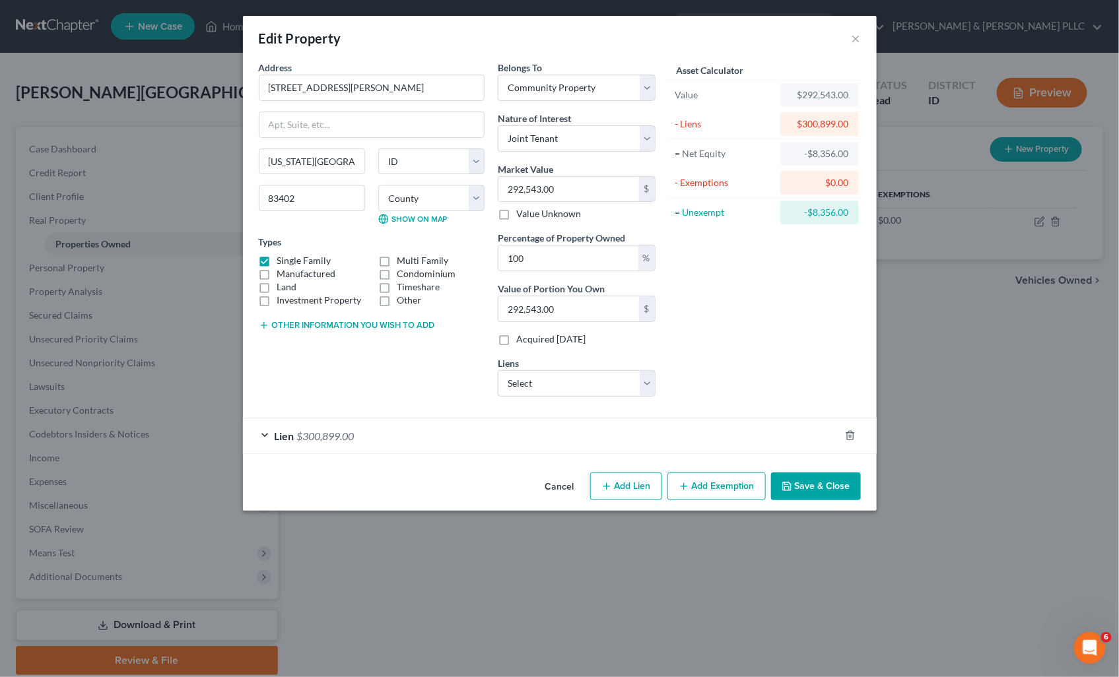
click at [327, 321] on button "Other information you wish to add" at bounding box center [347, 325] width 176 height 11
click at [322, 358] on textarea at bounding box center [372, 355] width 226 height 49
type textarea "RPA1040051041O"
click at [800, 486] on button "Save & Close" at bounding box center [816, 487] width 90 height 28
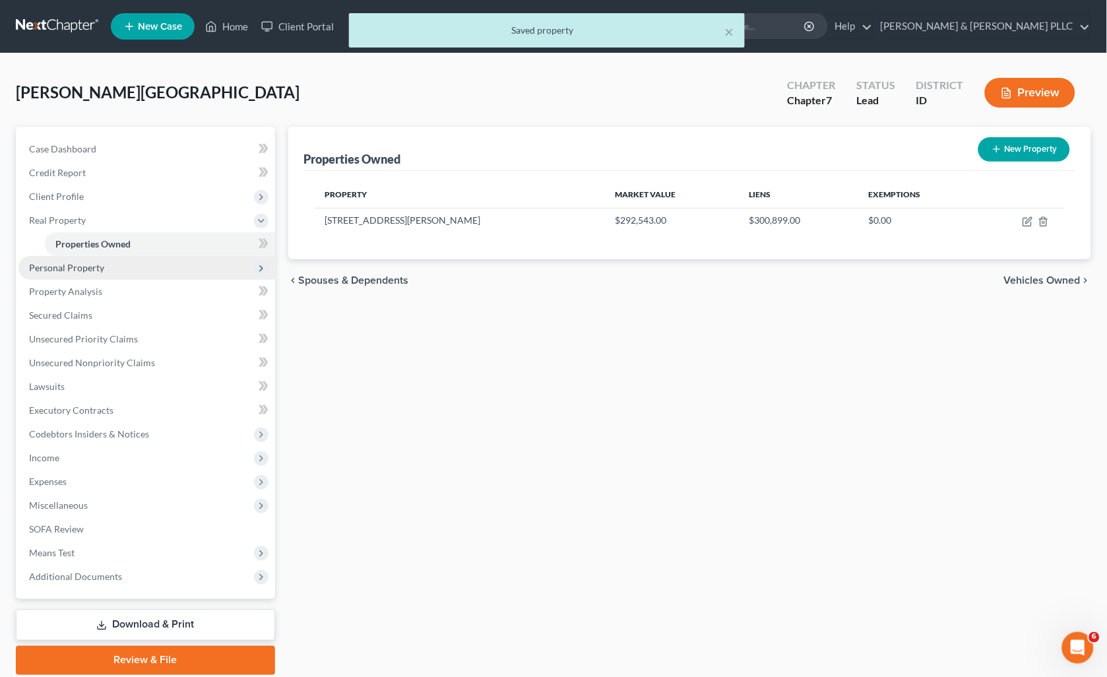
click at [61, 265] on span "Personal Property" at bounding box center [66, 267] width 75 height 11
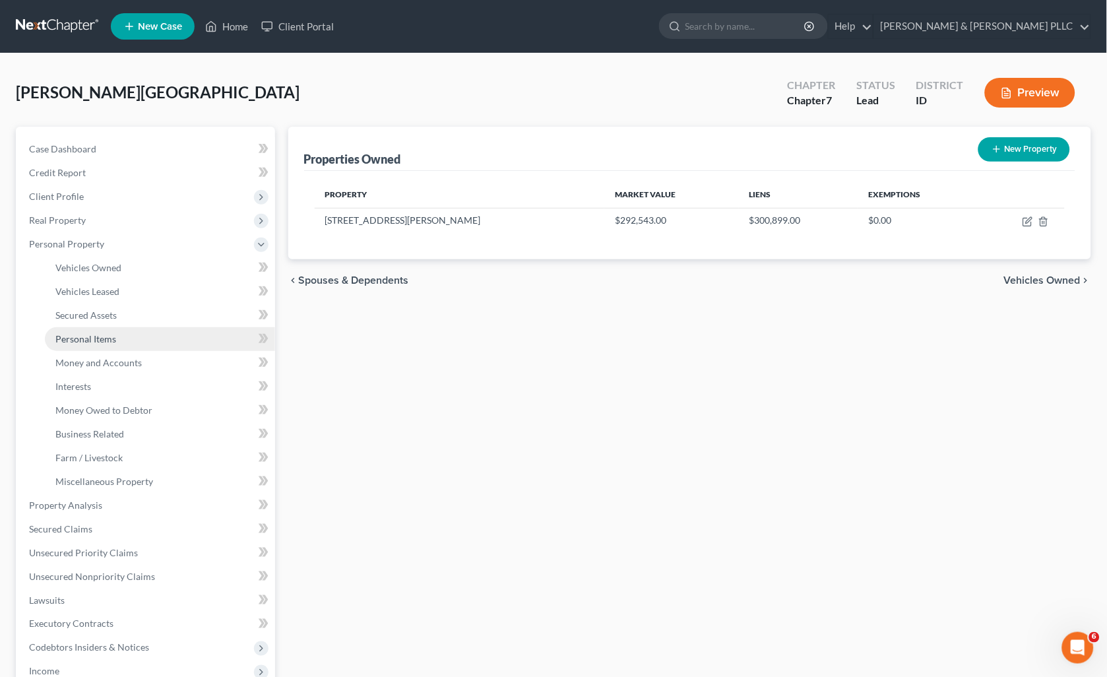
click at [78, 342] on span "Personal Items" at bounding box center [85, 338] width 61 height 11
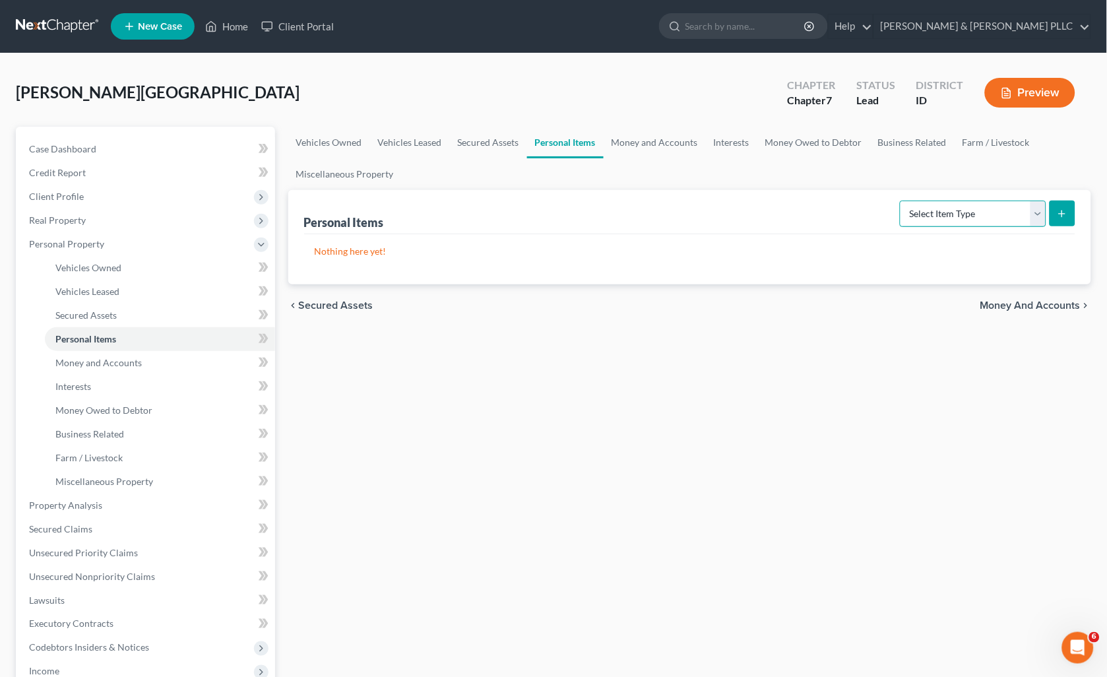
click at [1033, 213] on select "Select Item Type Clothing Collectibles Of Value Electronics Firearms Household …" at bounding box center [973, 214] width 147 height 26
select select "household_goods"
click at [902, 201] on select "Select Item Type Clothing Collectibles Of Value Electronics Firearms Household …" at bounding box center [973, 214] width 147 height 26
click at [1066, 213] on icon "submit" at bounding box center [1062, 214] width 11 height 11
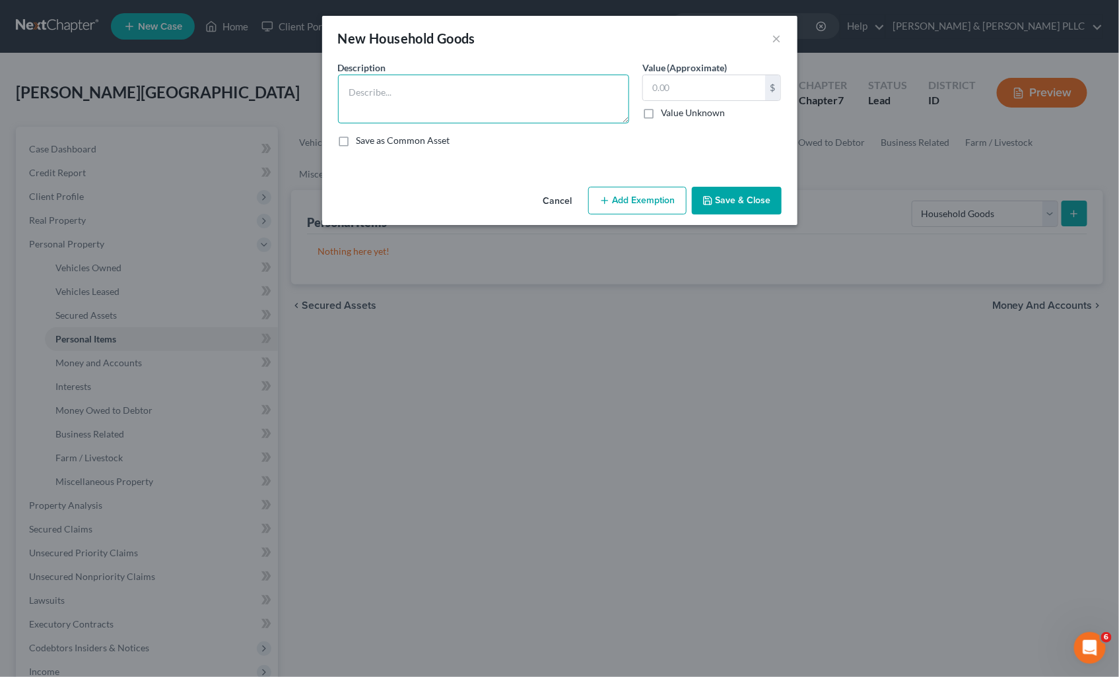
click at [431, 82] on textarea at bounding box center [483, 99] width 291 height 49
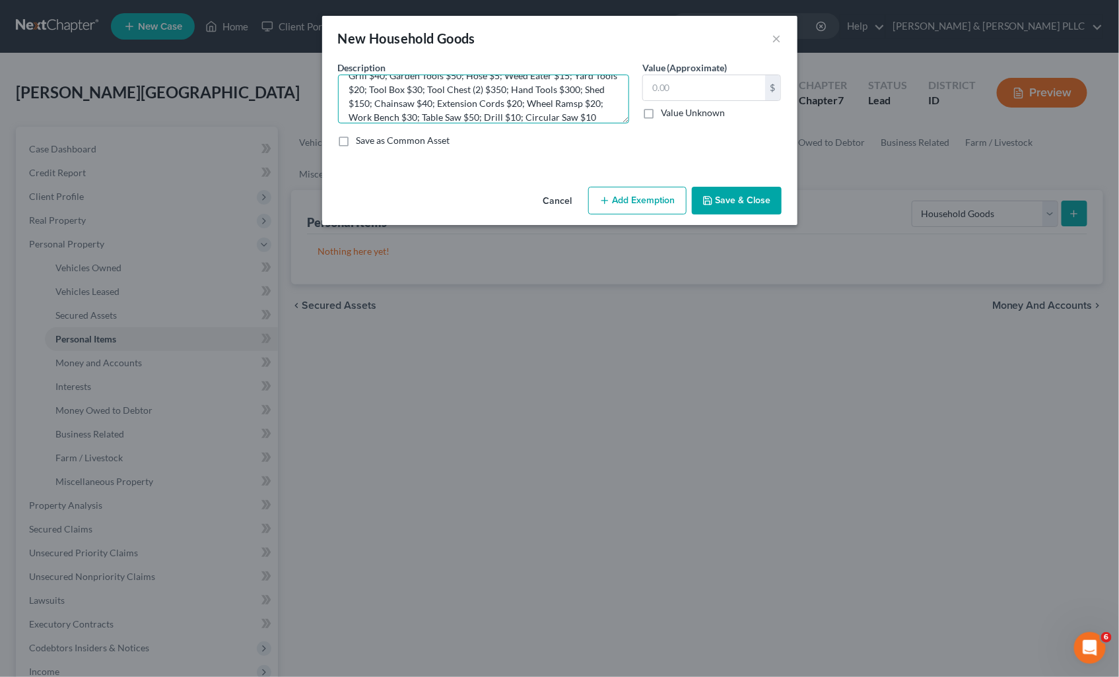
scroll to position [127, 0]
click at [392, 115] on textarea "Couch $50; Futon $50; Vacuum $20; Bookshelf (2) $40; DVD Movies $50; CDs $10; W…" at bounding box center [483, 99] width 291 height 49
type textarea "Couch $50; Futon $50; Vacuum $20; Bookshelf (2) $40; DVD Movies $50; CDs $10; W…"
drag, startPoint x: 727, startPoint y: 214, endPoint x: 702, endPoint y: 218, distance: 24.7
click at [726, 214] on button "Save & Close" at bounding box center [737, 201] width 90 height 28
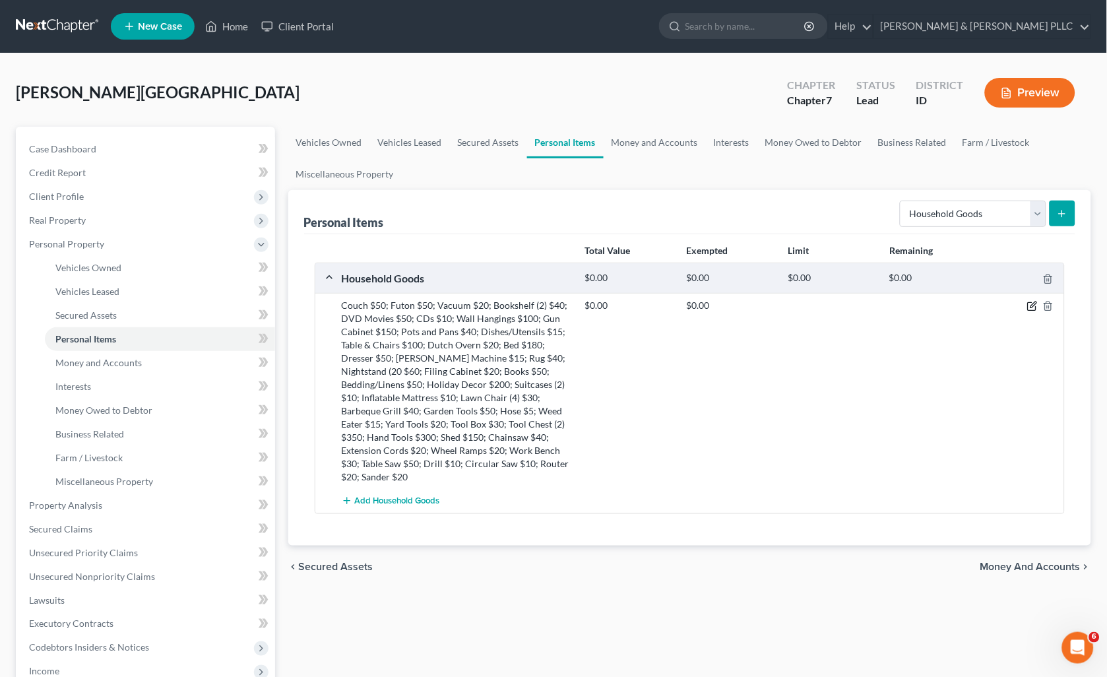
click at [1037, 302] on icon "button" at bounding box center [1033, 306] width 11 height 11
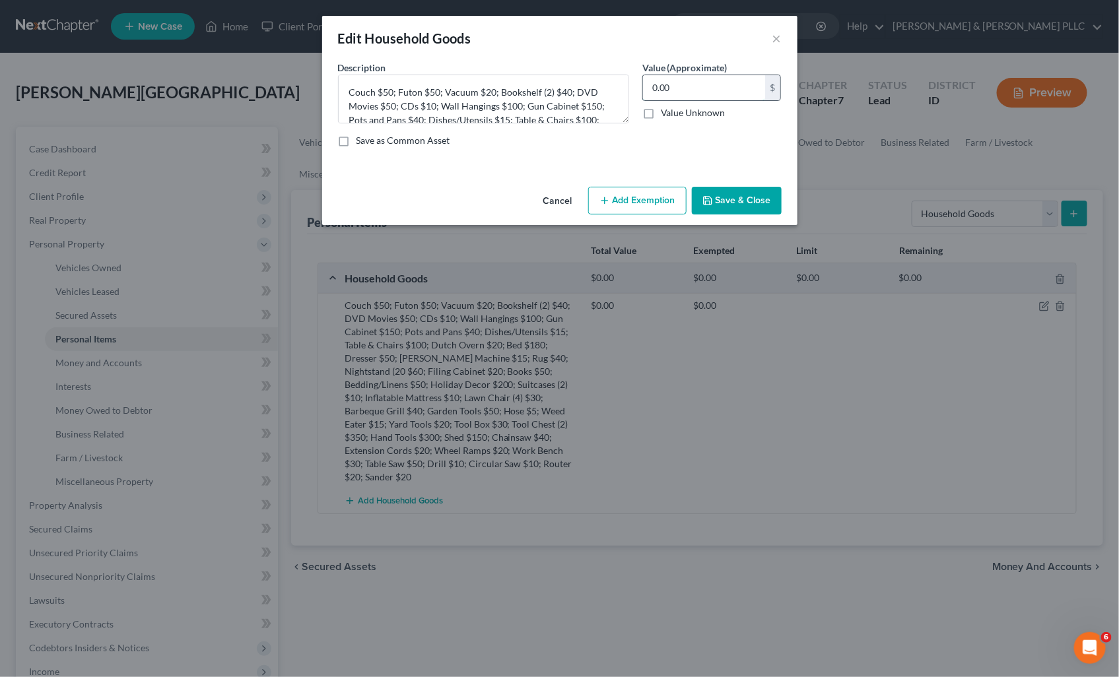
click at [719, 81] on input "0.00" at bounding box center [704, 87] width 122 height 25
type input "2,540.00"
drag, startPoint x: 651, startPoint y: 193, endPoint x: 644, endPoint y: 220, distance: 27.2
click at [649, 195] on button "Add Exemption" at bounding box center [637, 201] width 98 height 28
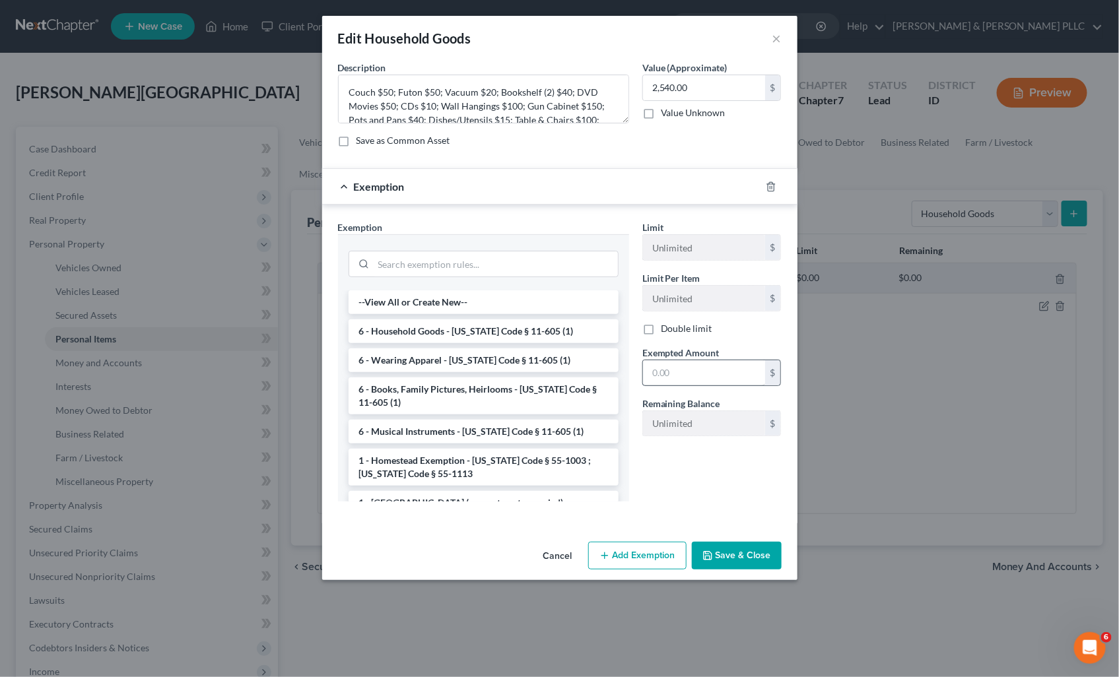
drag, startPoint x: 472, startPoint y: 335, endPoint x: 643, endPoint y: 371, distance: 175.4
click at [474, 334] on li "6 - Household Goods - Idaho Code § 11-605 (1)" at bounding box center [483, 331] width 270 height 24
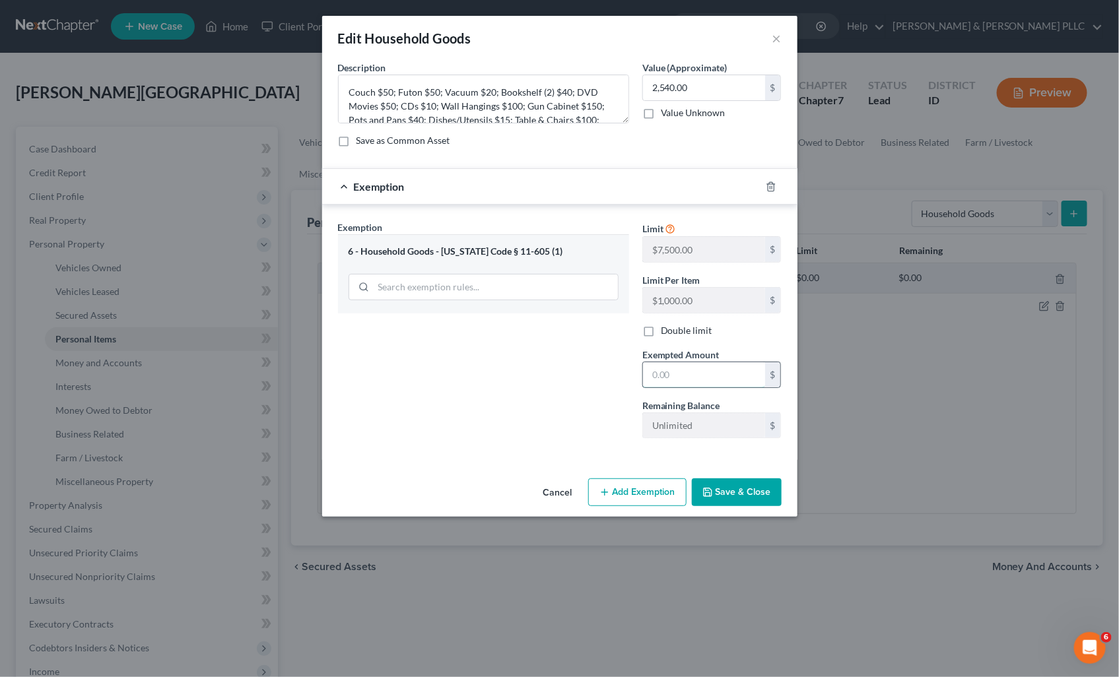
click at [693, 383] on input "text" at bounding box center [704, 374] width 122 height 25
type input "2,540.00"
click at [529, 100] on textarea "Couch $50; Futon $50; Vacuum $20; Bookshelf (2) $40; DVD Movies $50; CDs $10; W…" at bounding box center [483, 99] width 291 height 49
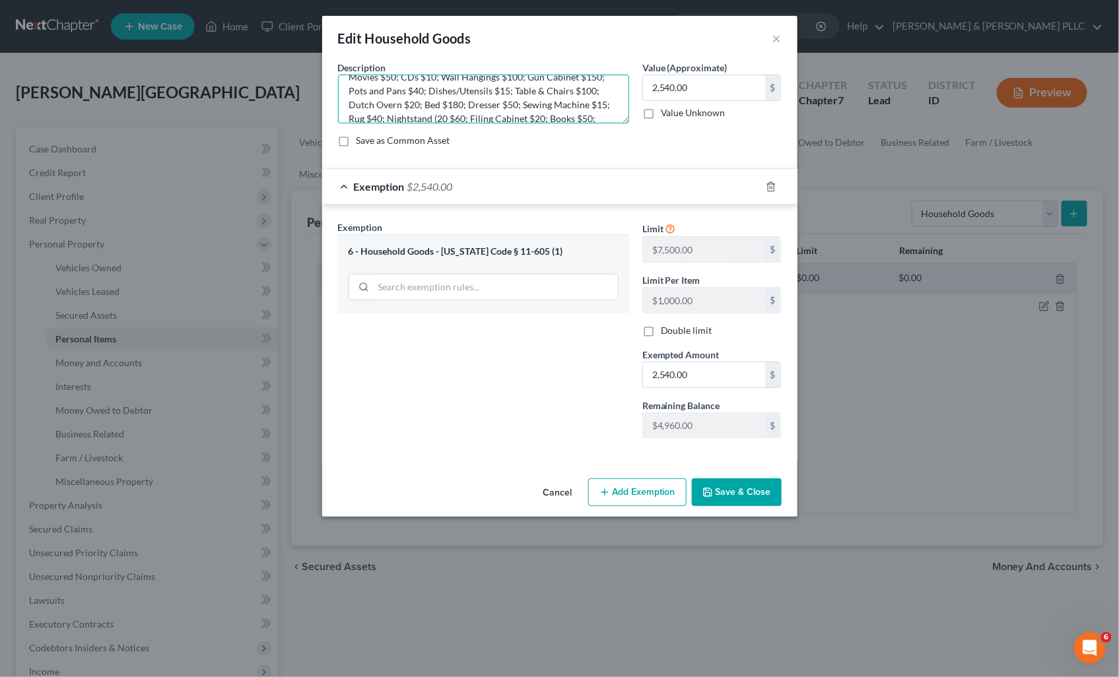
type textarea "Couch $50; Futon $50; Vacuum $20; Bookshelf (2) $40; DVD Movies $50; CDs $10; W…"
click at [749, 497] on button "Save & Close" at bounding box center [737, 492] width 90 height 28
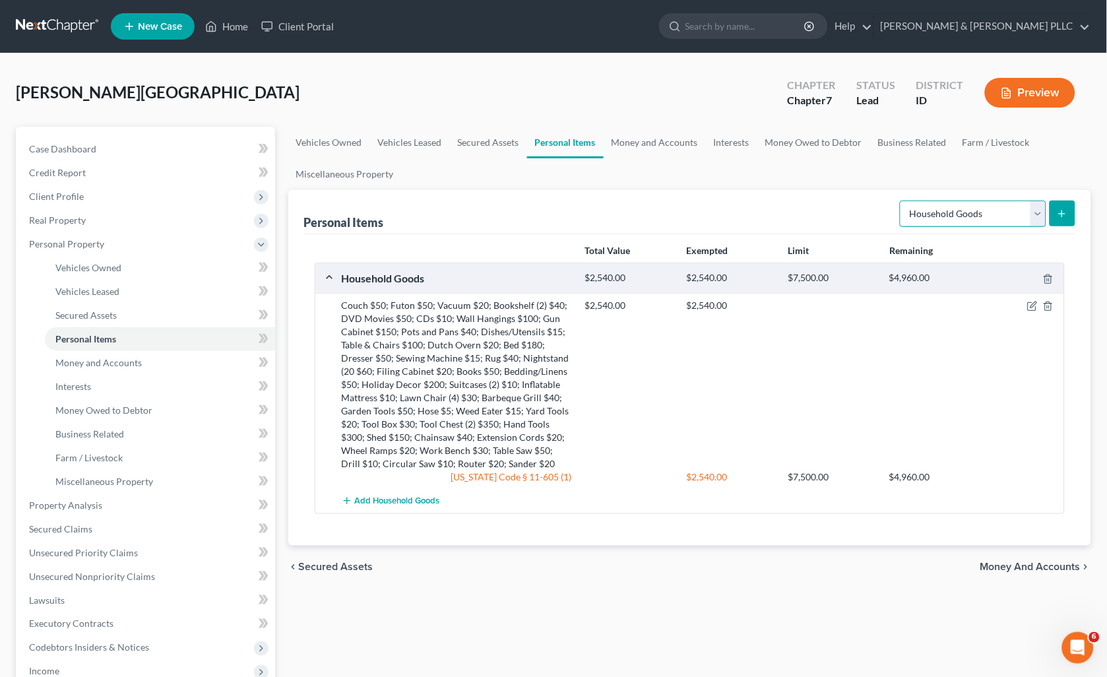
click at [1038, 211] on select "Select Item Type Clothing Collectibles Of Value Electronics Firearms Household …" at bounding box center [973, 214] width 147 height 26
select select "collectibles_of_value"
click at [902, 201] on select "Select Item Type Clothing Collectibles Of Value Electronics Firearms Household …" at bounding box center [973, 214] width 147 height 26
click at [1060, 205] on button "submit" at bounding box center [1063, 214] width 26 height 26
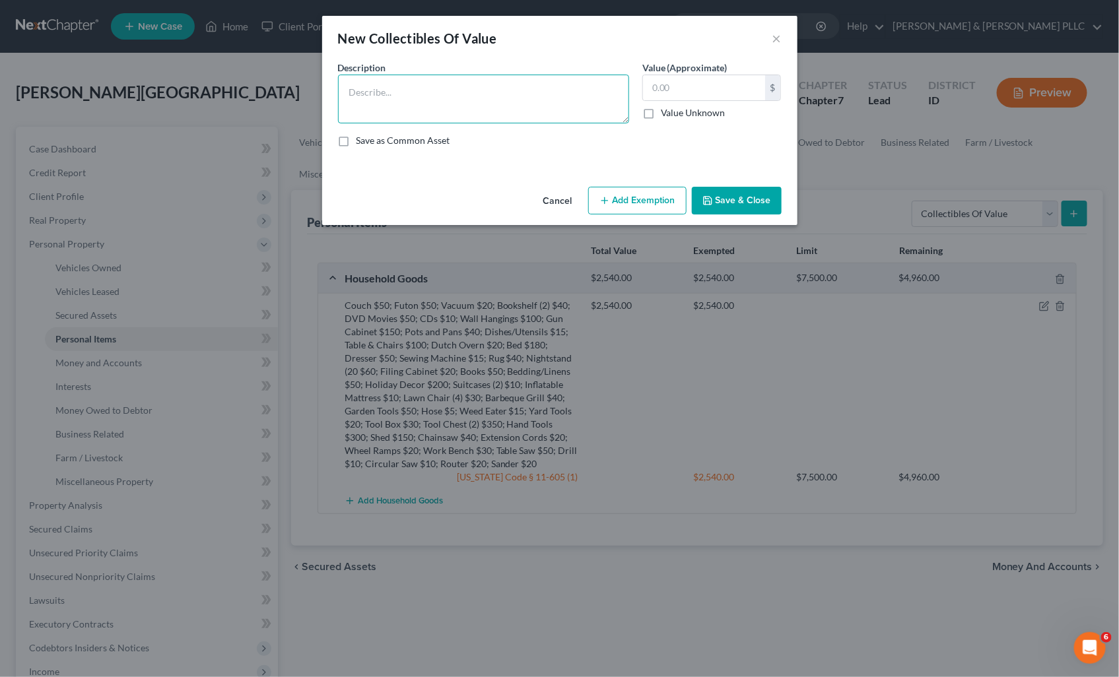
click at [536, 111] on textarea at bounding box center [483, 99] width 291 height 49
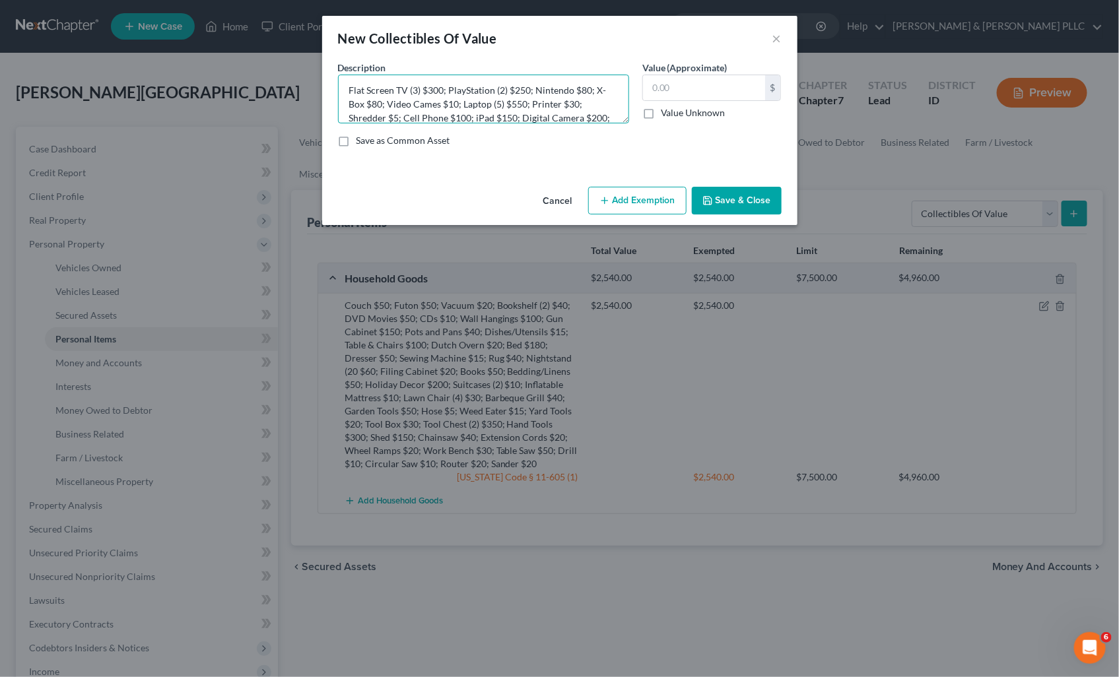
scroll to position [16, 0]
type textarea "Flat Screen TV (3) $300; PlayStation (2) $250; Nintendo $80; X-Box $80; Video C…"
click at [744, 196] on button "Save & Close" at bounding box center [737, 201] width 90 height 28
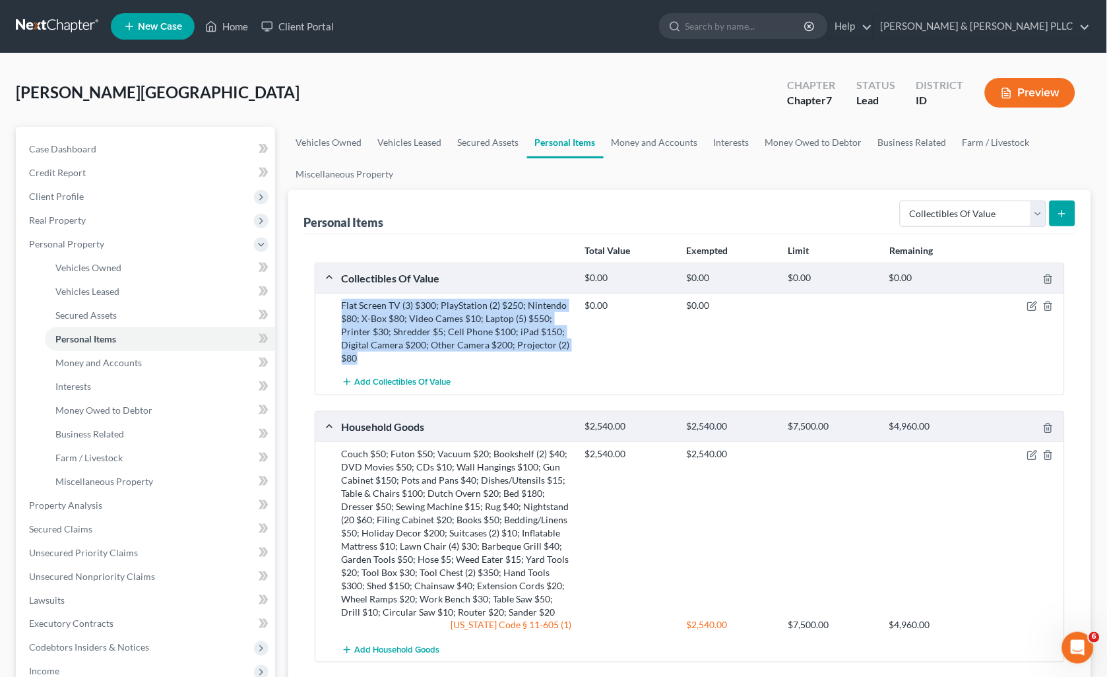
drag, startPoint x: 344, startPoint y: 300, endPoint x: 356, endPoint y: 354, distance: 55.6
click at [356, 354] on div "Flat Screen TV (3) $300; PlayStation (2) $250; Nintendo $80; X-Box $80; Video C…" at bounding box center [457, 332] width 244 height 66
copy div "Flat Screen TV (3) $300; PlayStation (2) $250; Nintendo $80; X-Box $80; Video C…"
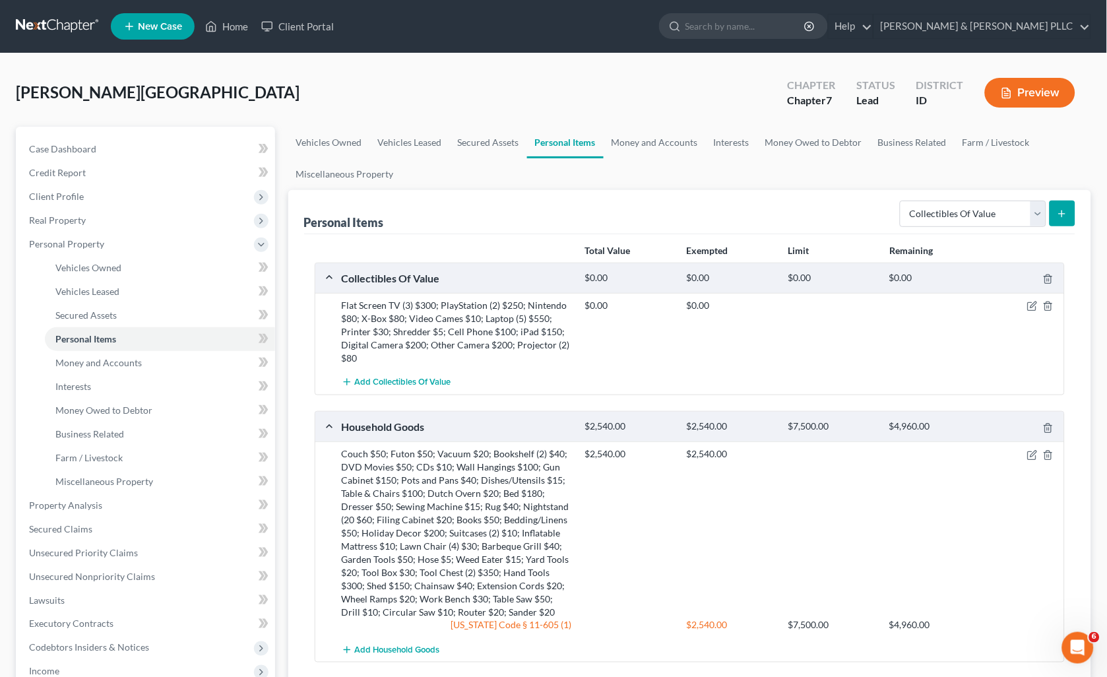
click at [871, 334] on div "$0.00 $0.00" at bounding box center [822, 332] width 487 height 66
click at [1032, 211] on select "Select Item Type Clothing Collectibles Of Value Electronics Firearms Household …" at bounding box center [973, 214] width 147 height 26
select select "electronics"
click at [902, 201] on select "Select Item Type Clothing Collectibles Of Value Electronics Firearms Household …" at bounding box center [973, 214] width 147 height 26
click at [1057, 215] on icon "submit" at bounding box center [1062, 214] width 11 height 11
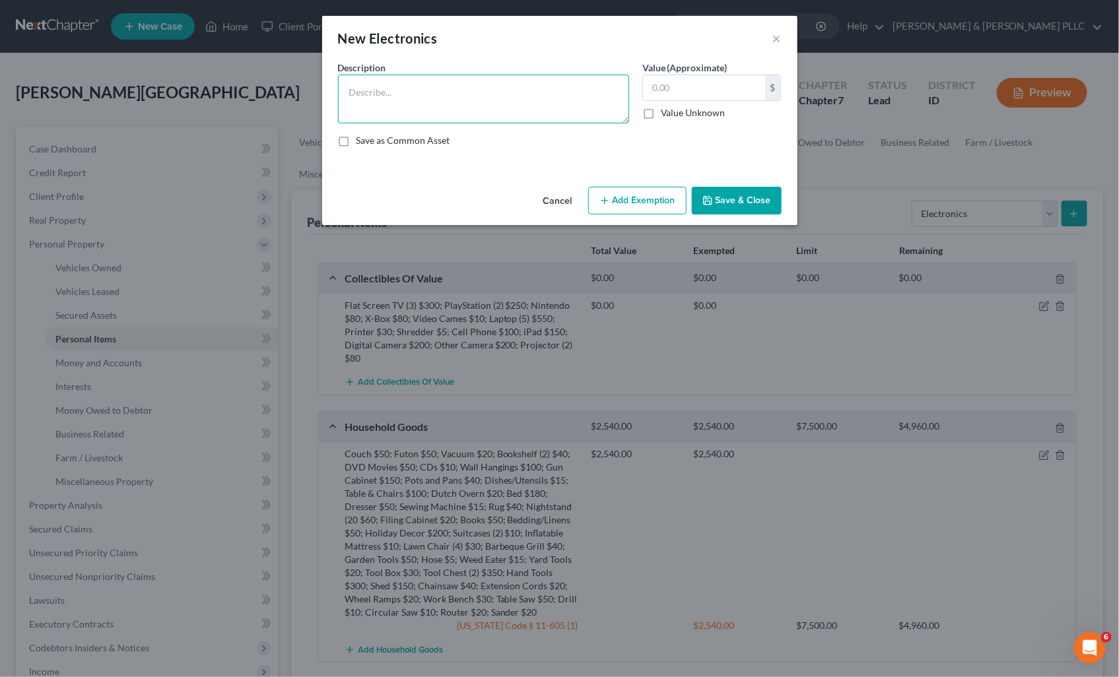
click at [446, 98] on textarea at bounding box center [483, 99] width 291 height 49
paste textarea "Flat Screen TV (3) $300; PlayStation (2) $250; Nintendo $80; X-Box $80; Video C…"
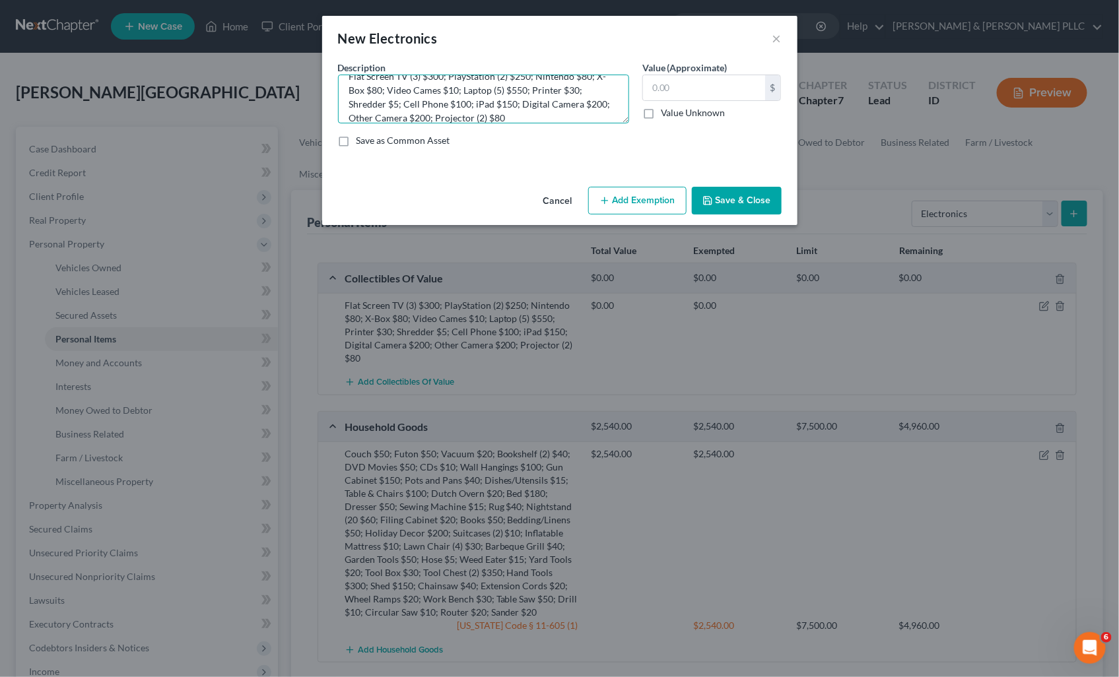
type textarea "Flat Screen TV (3) $300; PlayStation (2) $250; Nintendo $80; X-Box $80; Video C…"
click at [735, 201] on button "Save & Close" at bounding box center [737, 201] width 90 height 28
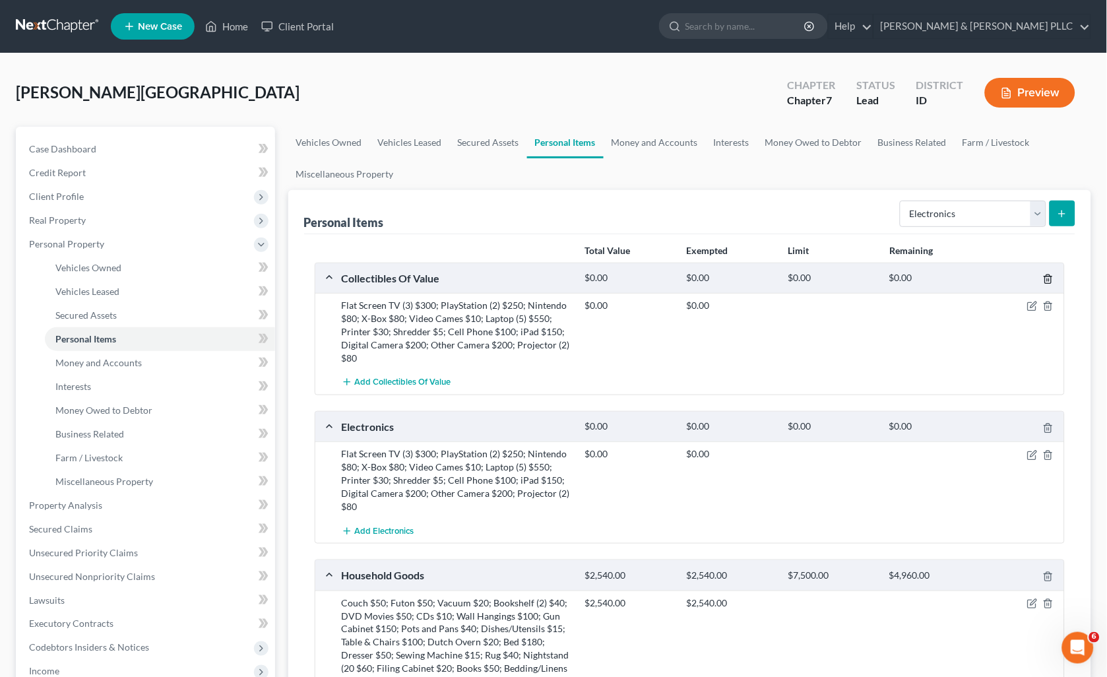
click at [1044, 280] on icon "button" at bounding box center [1048, 279] width 11 height 11
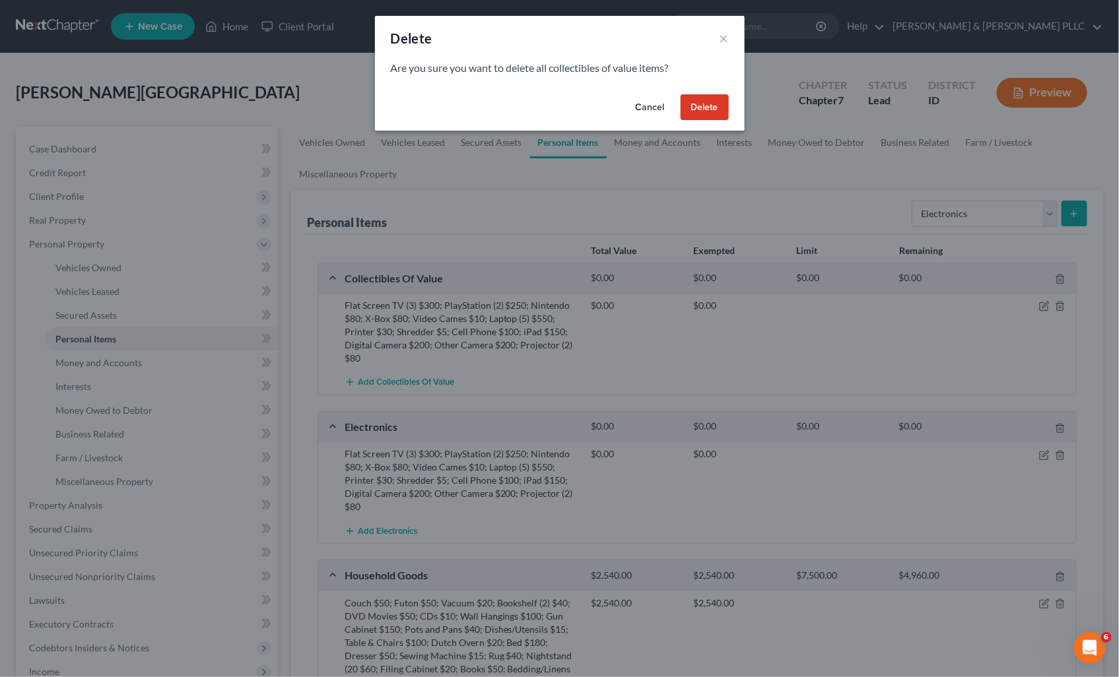
drag, startPoint x: 703, startPoint y: 106, endPoint x: 691, endPoint y: 135, distance: 31.4
click at [700, 108] on button "Delete" at bounding box center [704, 107] width 48 height 26
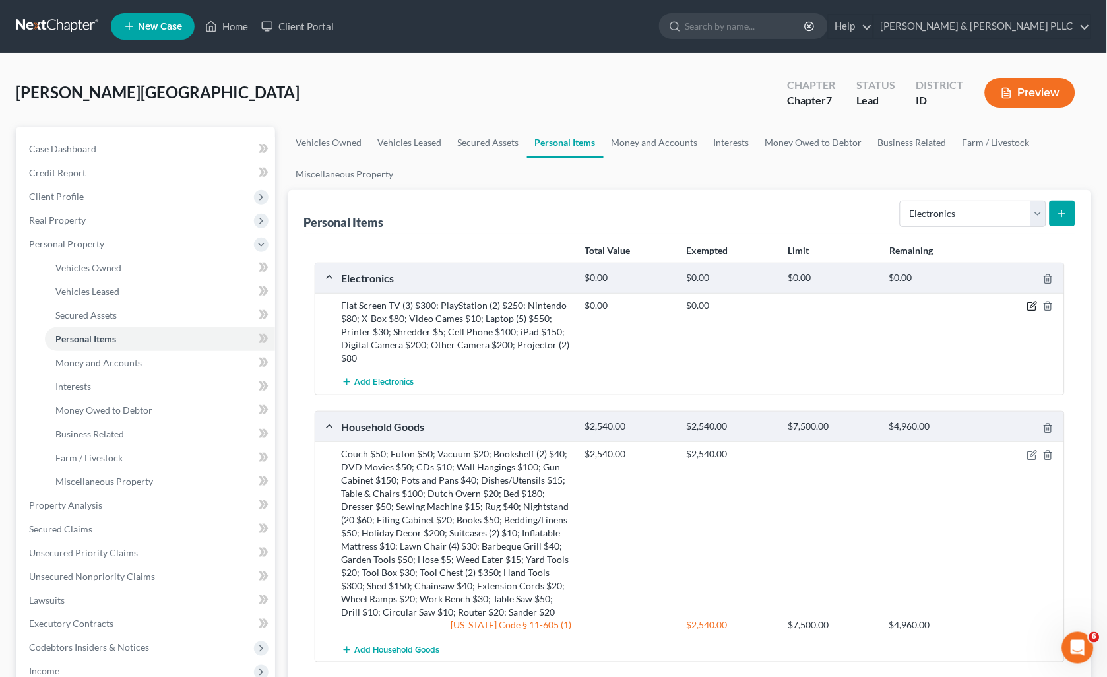
drag, startPoint x: 1032, startPoint y: 302, endPoint x: 886, endPoint y: 244, distance: 156.4
click at [1031, 303] on icon "button" at bounding box center [1032, 307] width 8 height 8
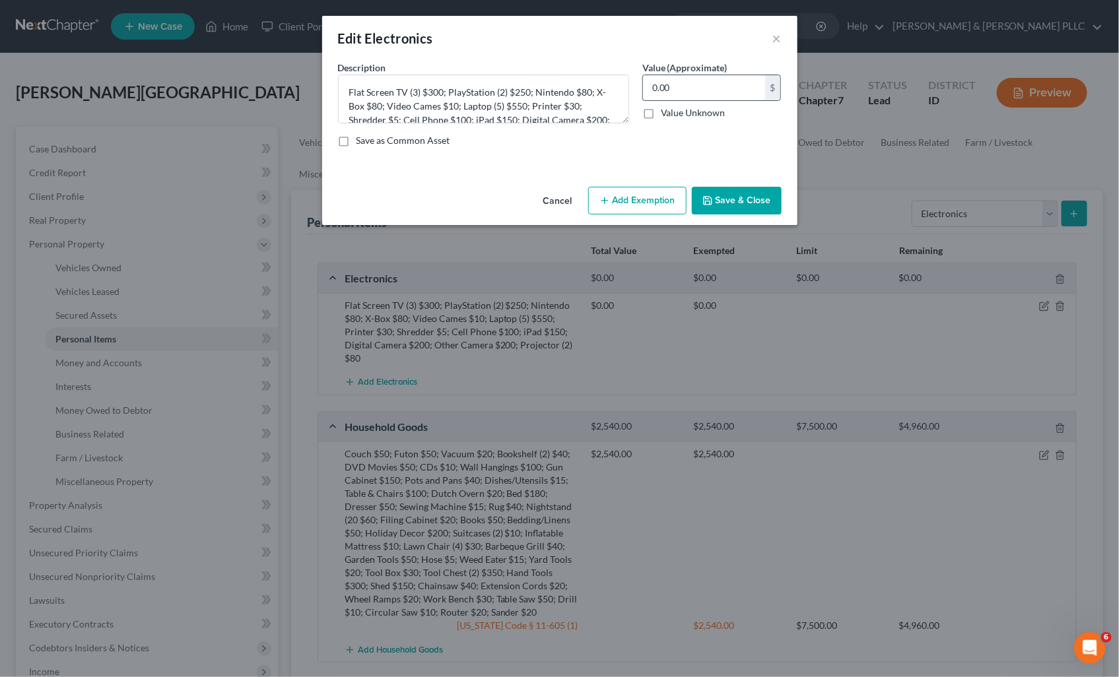
click at [740, 88] on input "0.00" at bounding box center [704, 87] width 122 height 25
type input "2,035.00"
click at [642, 209] on button "Add Exemption" at bounding box center [637, 201] width 98 height 28
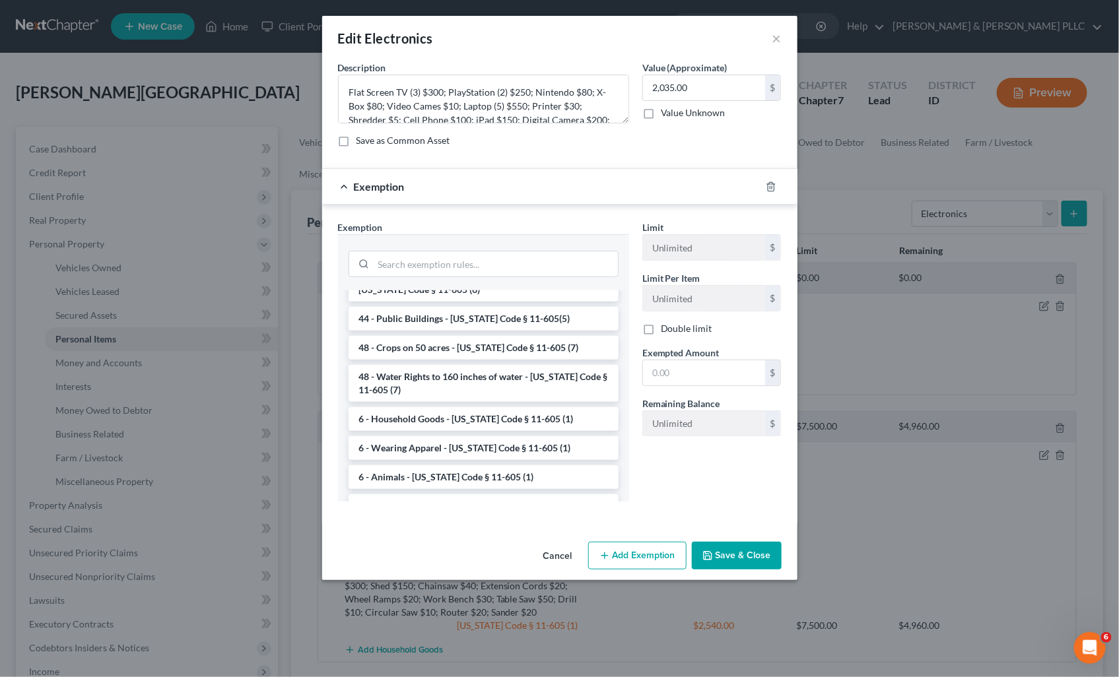
scroll to position [1605, 0]
click at [513, 407] on li "6 - Household Goods - Idaho Code § 11-605 (1)" at bounding box center [483, 419] width 270 height 24
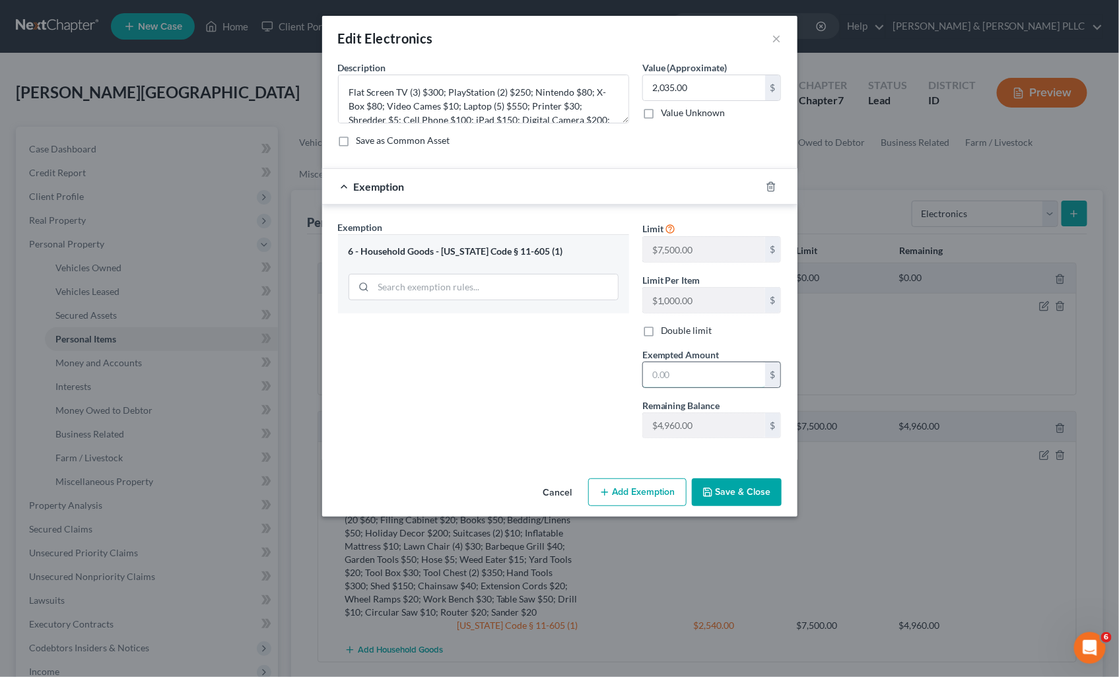
click at [669, 375] on input "text" at bounding box center [704, 374] width 122 height 25
type input "2,035.00"
click at [715, 482] on button "Save & Close" at bounding box center [737, 492] width 90 height 28
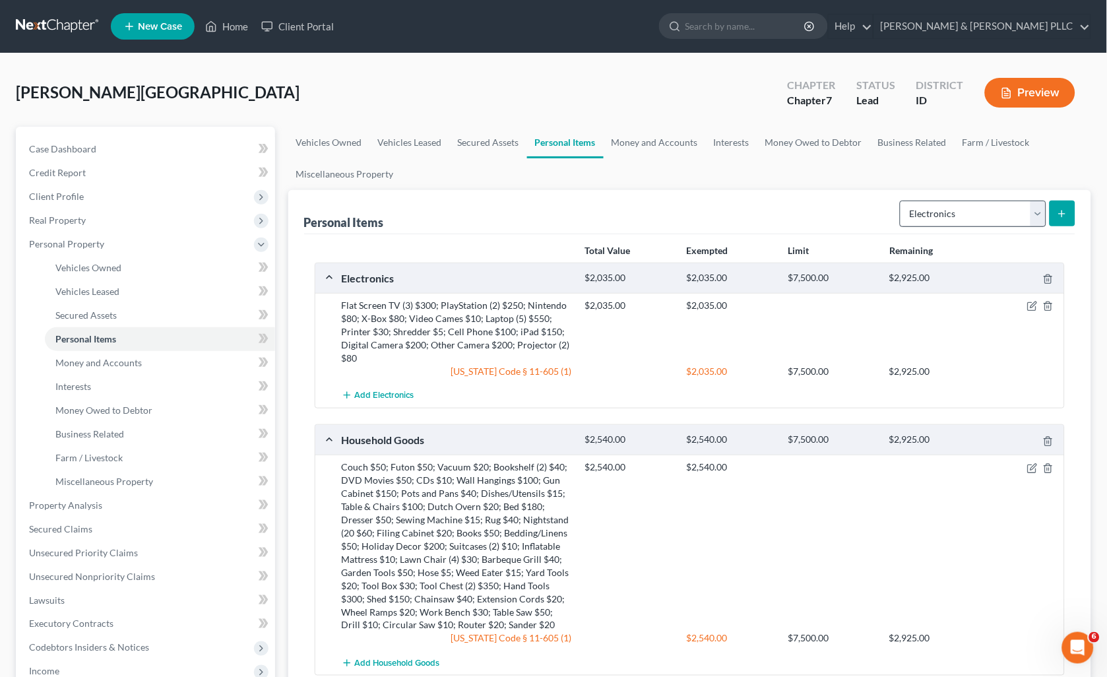
click at [1045, 209] on form "Select Item Type Clothing Collectibles Of Value Electronics Firearms Household …" at bounding box center [988, 214] width 176 height 27
drag, startPoint x: 1043, startPoint y: 209, endPoint x: 1035, endPoint y: 214, distance: 9.7
click at [1036, 214] on select "Select Item Type Clothing Collectibles Of Value Electronics Firearms Household …" at bounding box center [973, 214] width 147 height 26
select select "collectibles_of_value"
click at [902, 201] on select "Select Item Type Clothing Collectibles Of Value Electronics Firearms Household …" at bounding box center [973, 214] width 147 height 26
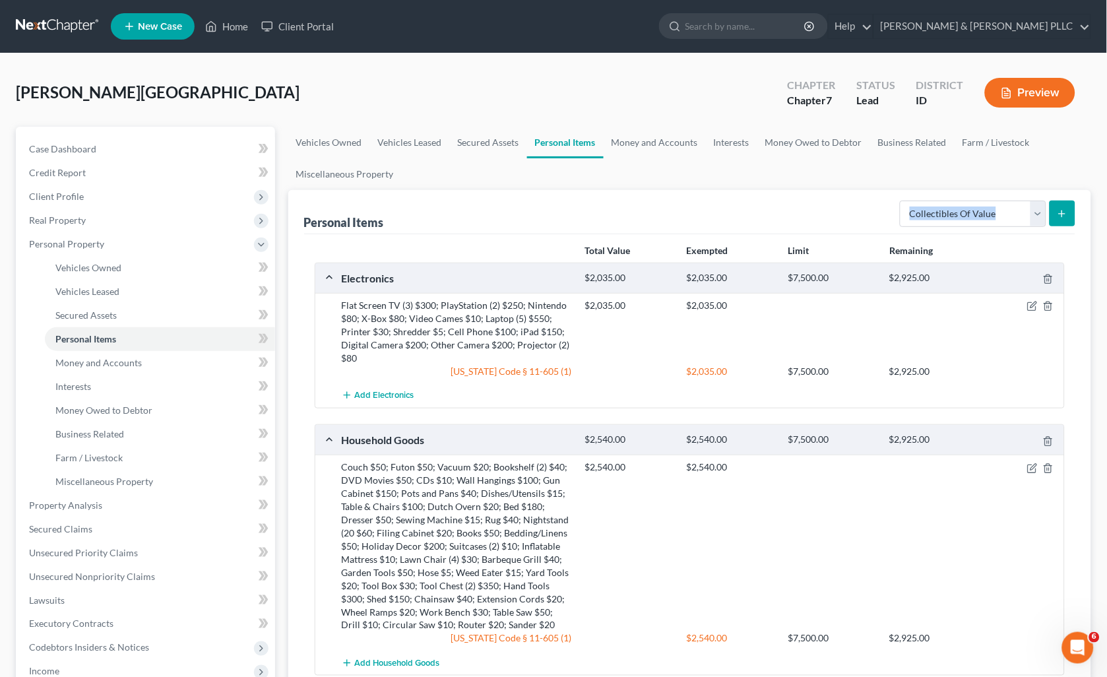
click at [1057, 207] on button "submit" at bounding box center [1063, 214] width 26 height 26
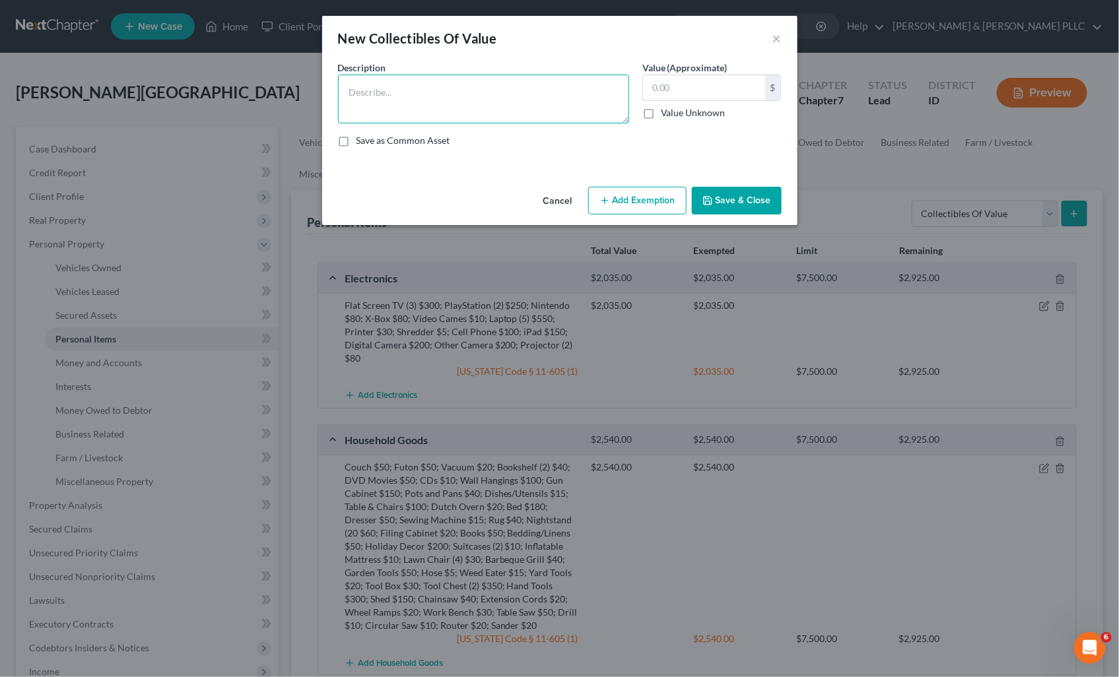
click at [603, 104] on textarea at bounding box center [483, 99] width 291 height 49
click at [405, 89] on textarea "Art Prints (20 $100" at bounding box center [483, 99] width 291 height 49
type textarea "Art Prints (2) $100"
click at [740, 90] on input "text" at bounding box center [704, 87] width 122 height 25
type input "100.00"
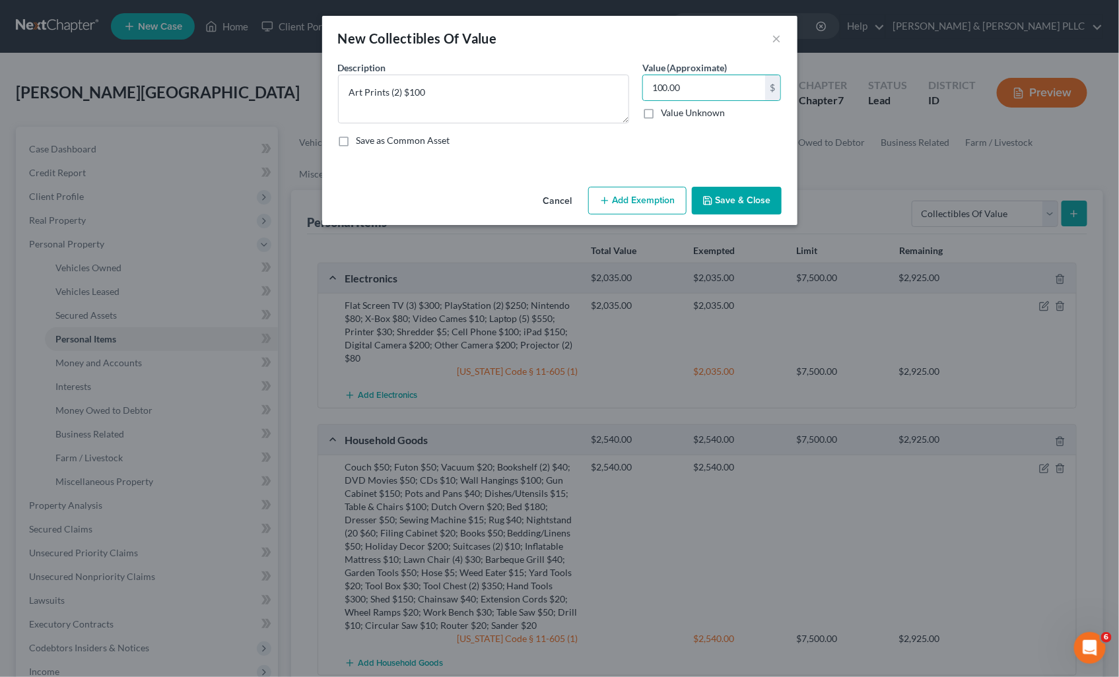
click at [664, 195] on button "Add Exemption" at bounding box center [637, 201] width 98 height 28
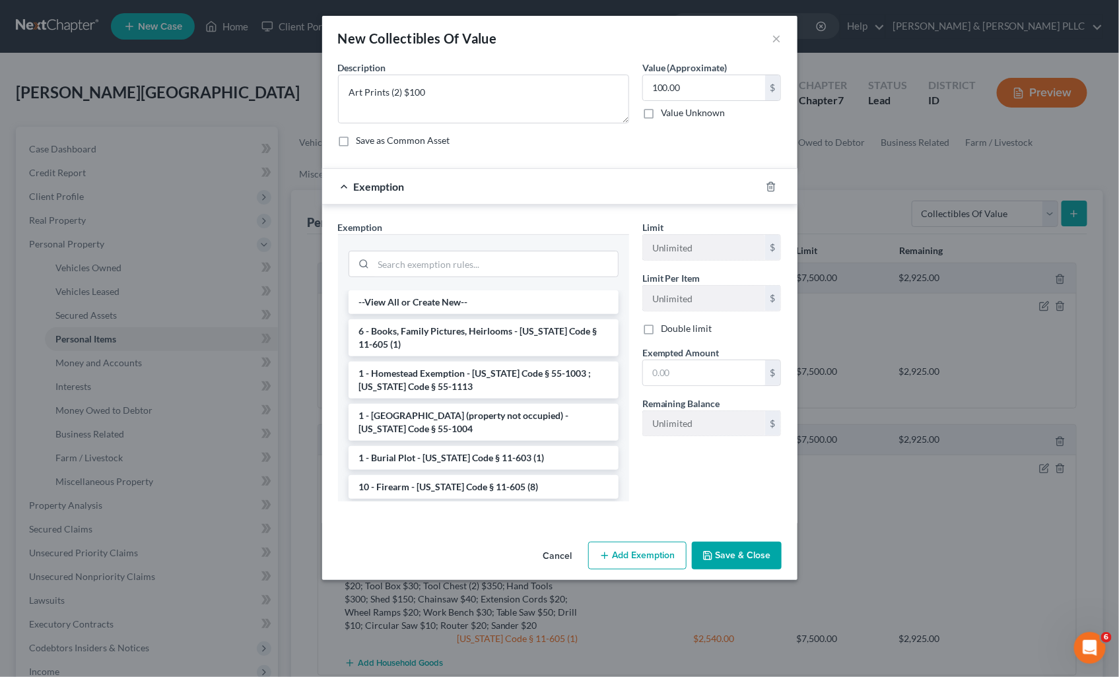
drag, startPoint x: 432, startPoint y: 337, endPoint x: 488, endPoint y: 333, distance: 56.2
click at [449, 333] on li "6 - Books, Family Pictures, Heirlooms - Idaho Code § 11-605 (1)" at bounding box center [483, 337] width 270 height 37
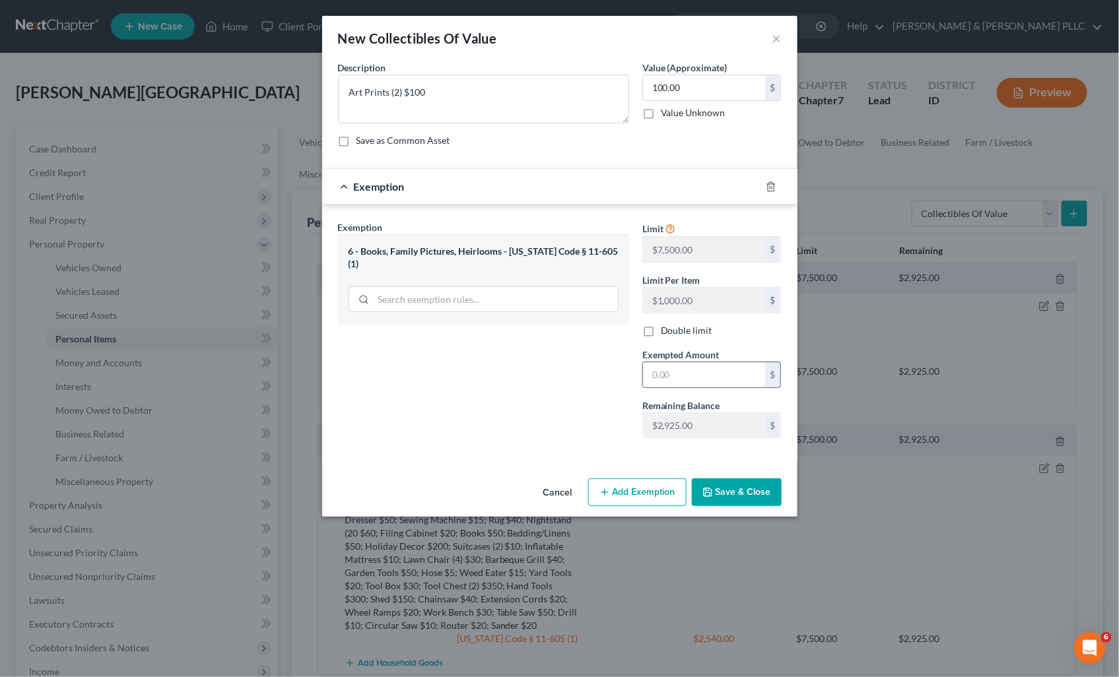
click at [706, 362] on div "$" at bounding box center [711, 375] width 139 height 26
click at [705, 371] on input "text" at bounding box center [704, 374] width 122 height 25
type input "100.00"
click at [723, 502] on button "Save & Close" at bounding box center [737, 492] width 90 height 28
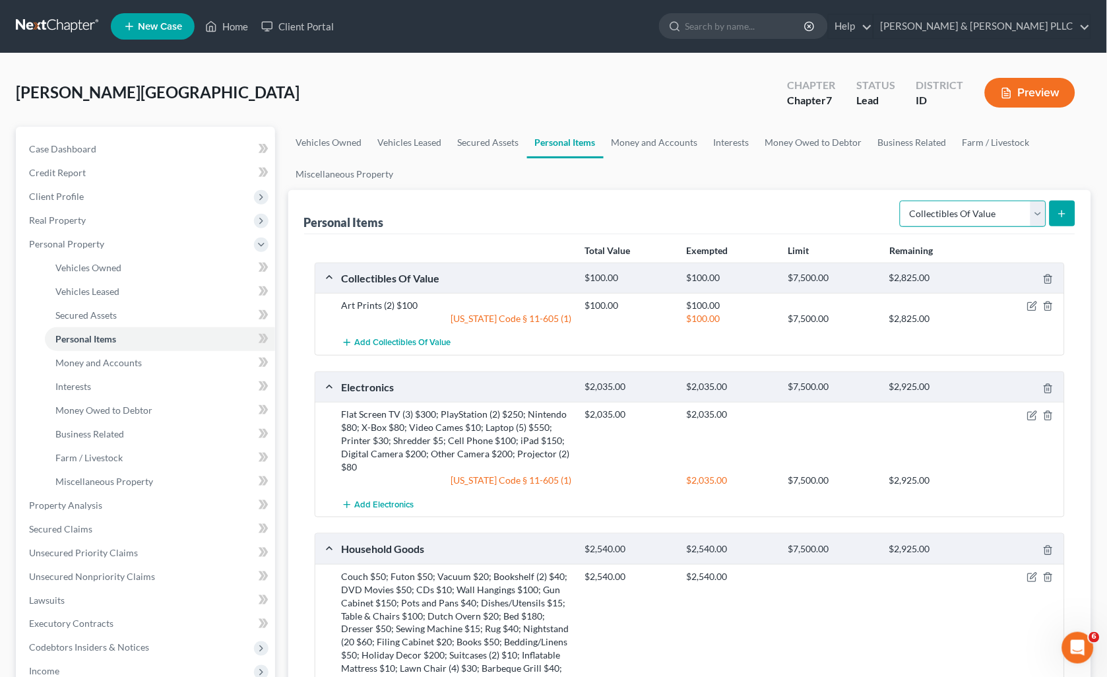
click at [1037, 218] on select "Select Item Type Clothing Collectibles Of Value Electronics Firearms Household …" at bounding box center [973, 214] width 147 height 26
select select "jewelry"
click at [902, 201] on select "Select Item Type Clothing Collectibles Of Value Electronics Firearms Household …" at bounding box center [973, 214] width 147 height 26
click at [1068, 214] on icon "submit" at bounding box center [1062, 214] width 11 height 11
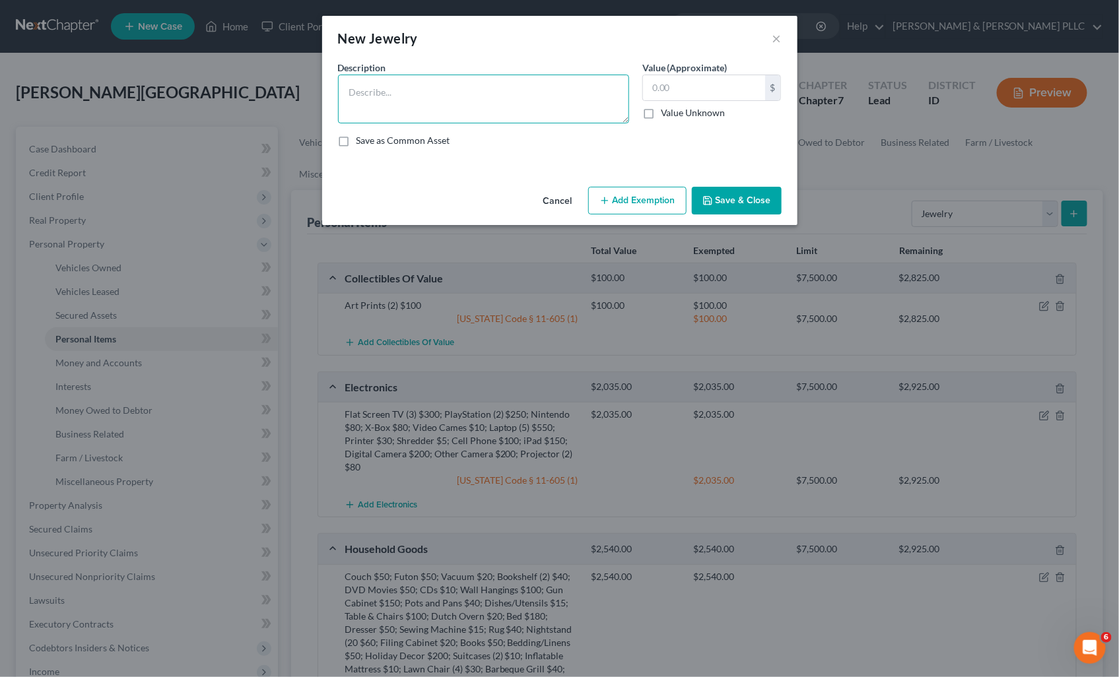
click at [555, 88] on textarea at bounding box center [483, 99] width 291 height 49
type textarea "Wedding Band $60; Watch $100"
type input "160.00"
click at [470, 90] on textarea "Wedding Band $60; Watch $100" at bounding box center [483, 99] width 291 height 49
type textarea "Wedding Band $60; Watch $200"
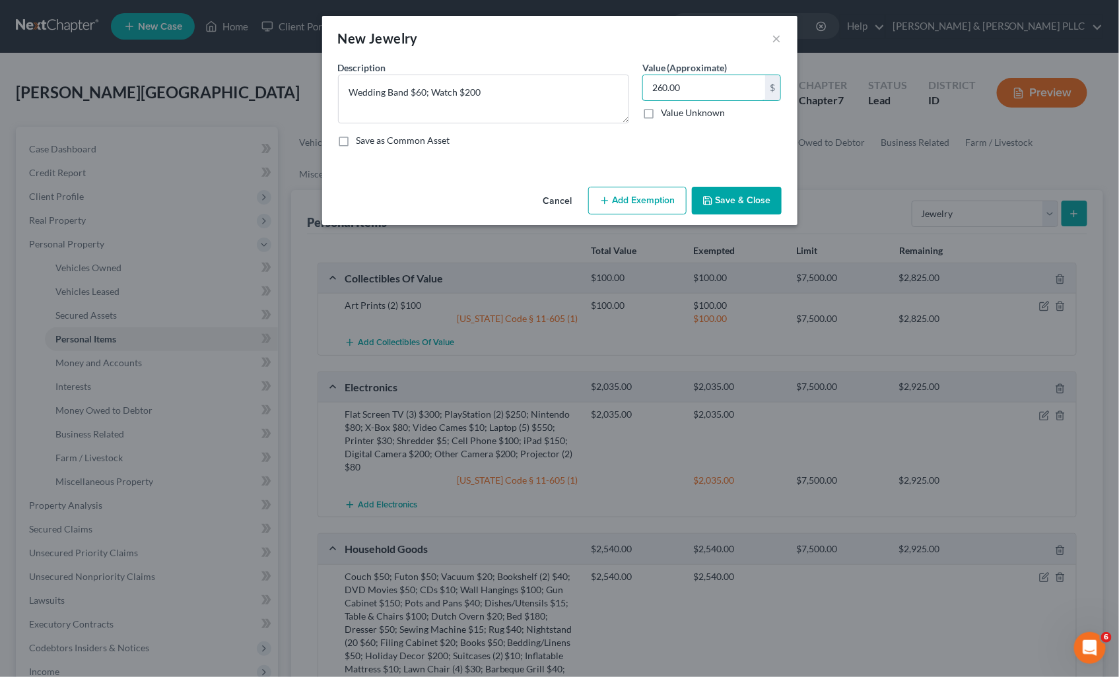
type input "260.00"
click at [649, 195] on button "Add Exemption" at bounding box center [637, 201] width 98 height 28
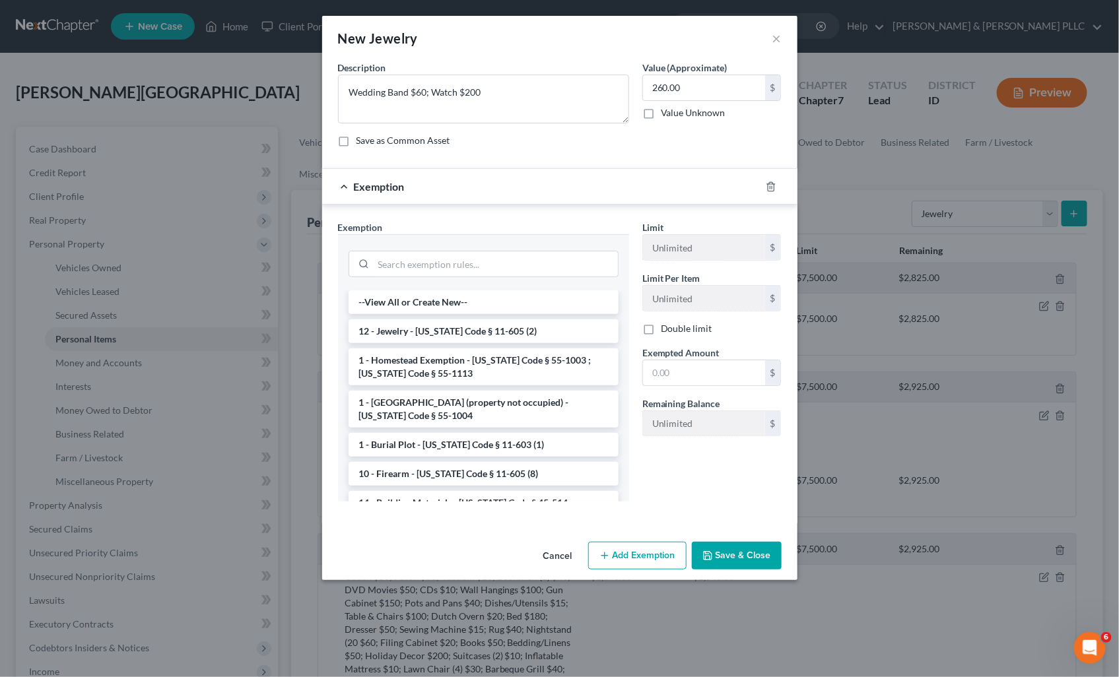
drag, startPoint x: 533, startPoint y: 323, endPoint x: 571, endPoint y: 340, distance: 41.1
click at [536, 325] on li "12 - Jewelry - Idaho Code § 11-605 (2)" at bounding box center [483, 331] width 270 height 24
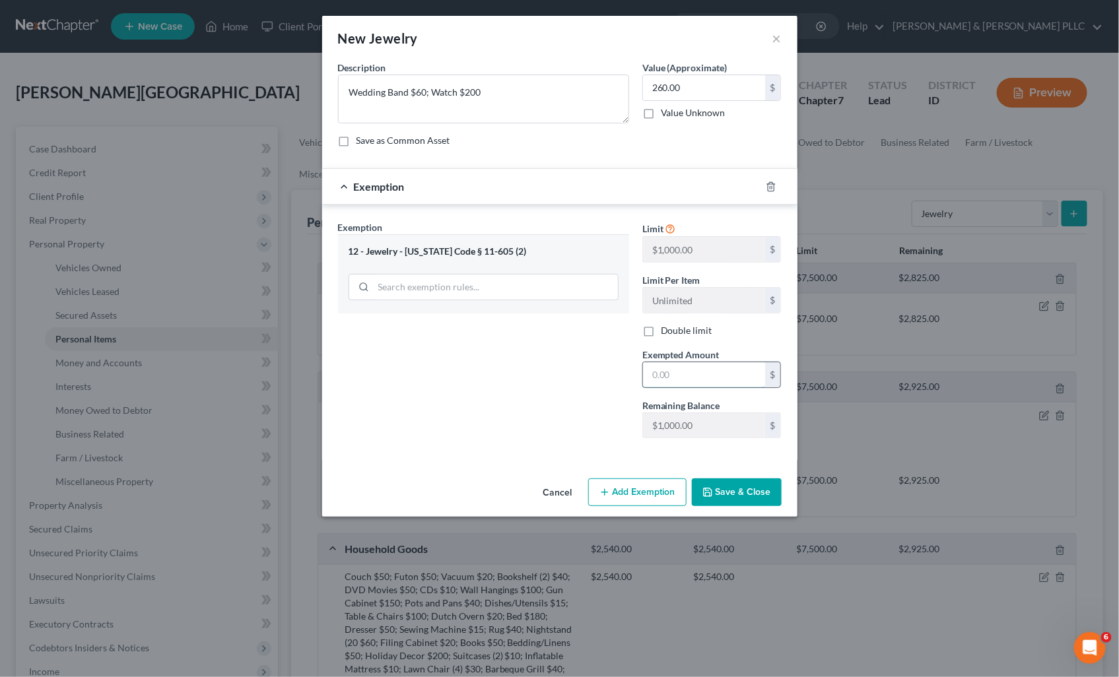
click at [659, 370] on input "text" at bounding box center [704, 374] width 122 height 25
type input "260.00"
click at [744, 498] on button "Save & Close" at bounding box center [737, 492] width 90 height 28
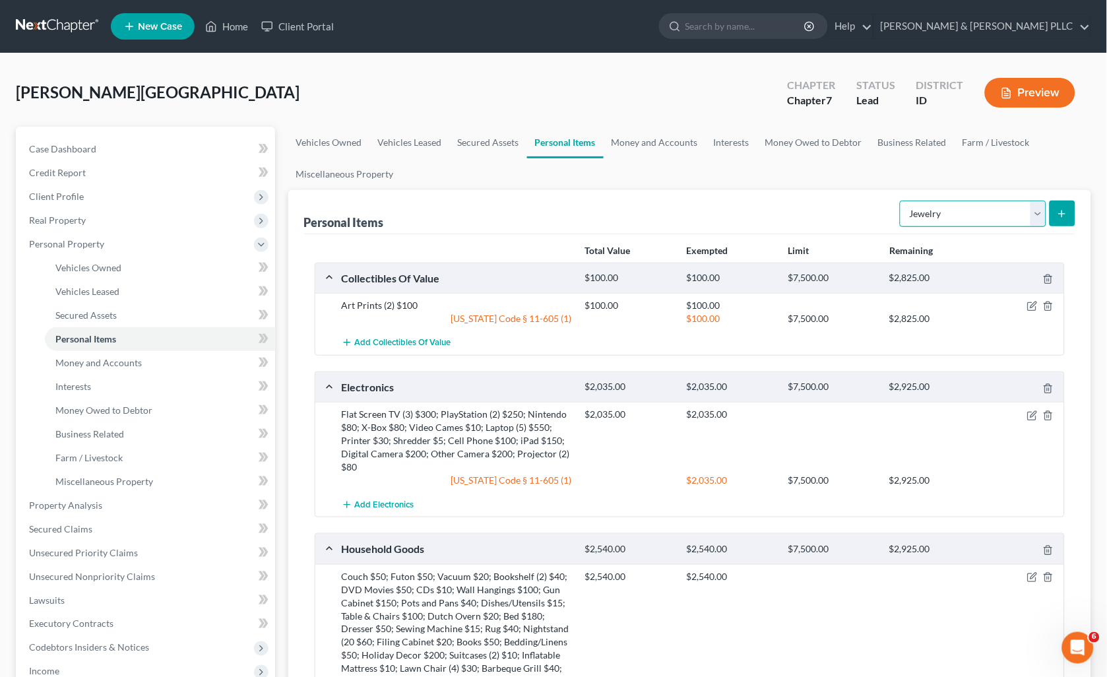
click at [1045, 213] on select "Select Item Type Clothing Collectibles Of Value Electronics Firearms Household …" at bounding box center [973, 214] width 147 height 26
select select "clothing"
click at [902, 201] on select "Select Item Type Clothing Collectibles Of Value Electronics Firearms Household …" at bounding box center [973, 214] width 147 height 26
drag, startPoint x: 1078, startPoint y: 199, endPoint x: 1069, endPoint y: 202, distance: 9.2
click at [1071, 201] on div "Personal Items Select Item Type Clothing Collectibles Of Value Electronics Fire…" at bounding box center [690, 558] width 804 height 736
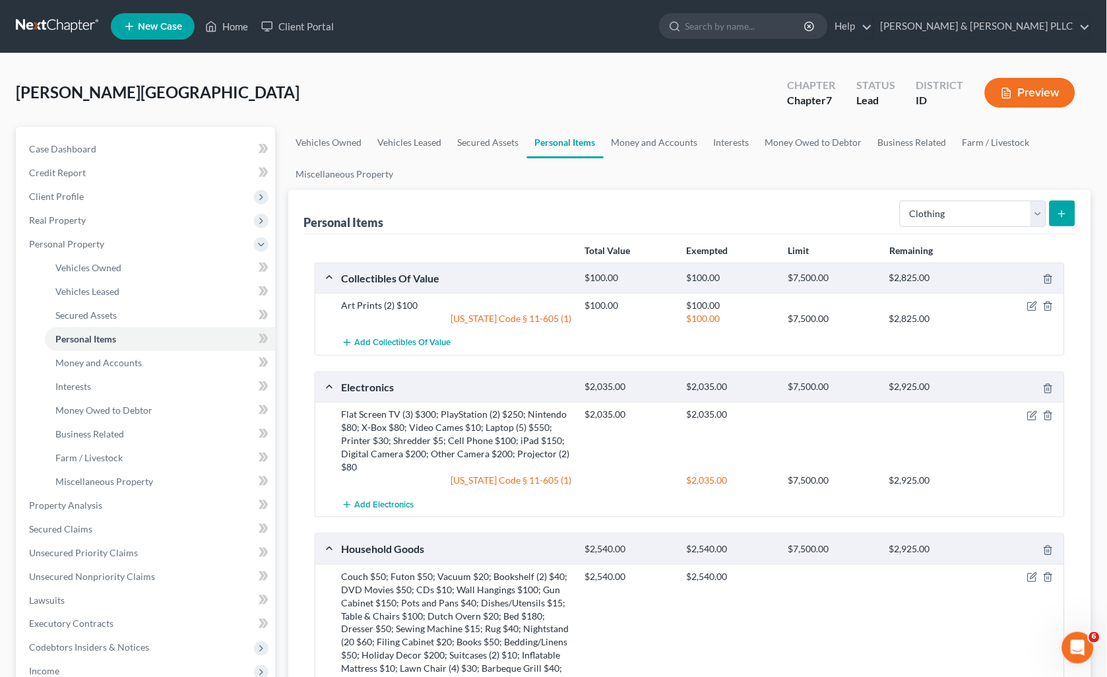
click at [1069, 202] on button "submit" at bounding box center [1063, 214] width 26 height 26
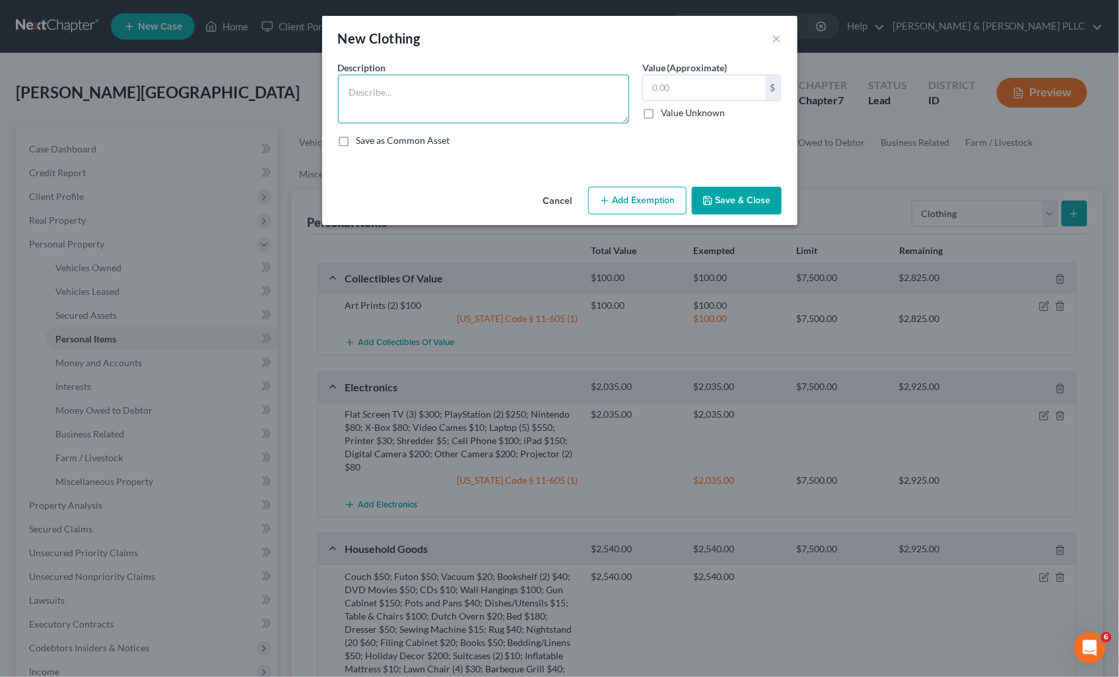
click at [467, 84] on textarea at bounding box center [483, 99] width 291 height 49
type textarea "Men's Clothing $200"
type input "200.00"
click at [625, 196] on button "Add Exemption" at bounding box center [637, 201] width 98 height 28
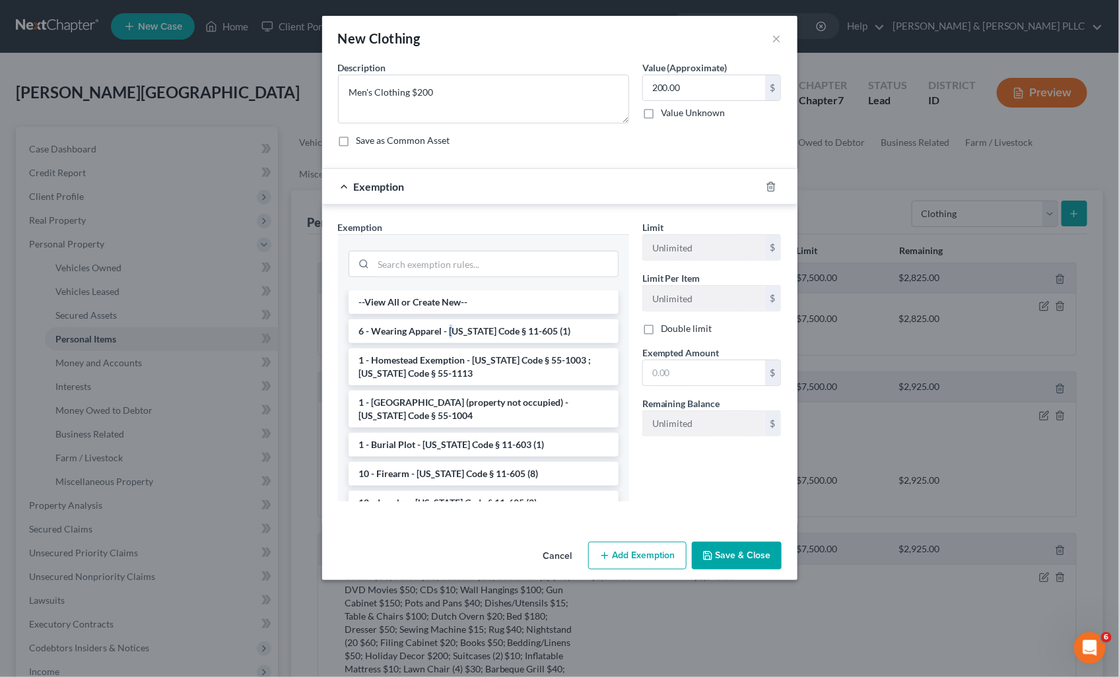
drag, startPoint x: 449, startPoint y: 325, endPoint x: 651, endPoint y: 351, distance: 203.6
click at [457, 325] on li "6 - Wearing Apparel - Idaho Code § 11-605 (1)" at bounding box center [483, 331] width 270 height 24
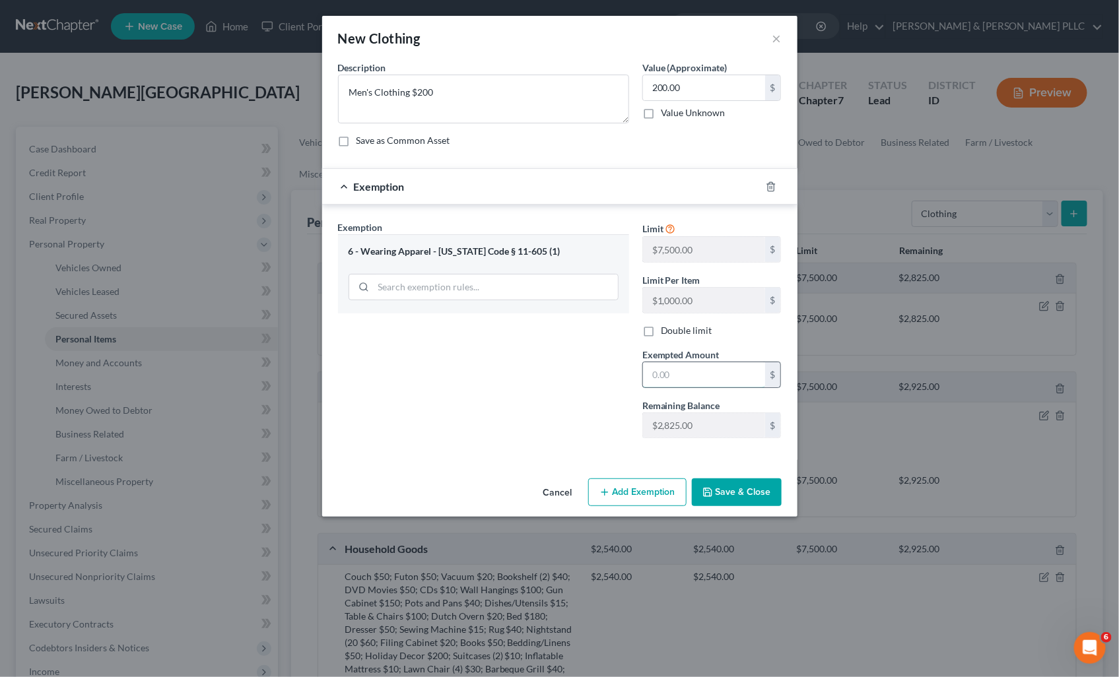
click at [678, 379] on input "text" at bounding box center [704, 374] width 122 height 25
type input "200.00"
click at [738, 492] on button "Save & Close" at bounding box center [737, 492] width 90 height 28
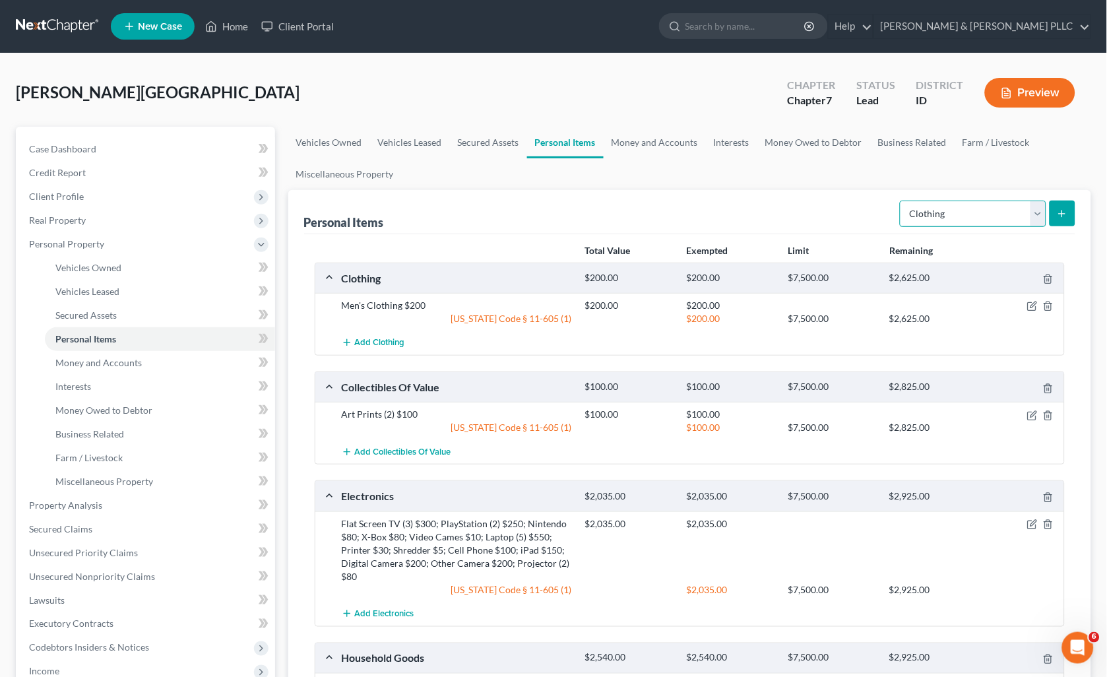
click at [1035, 220] on select "Select Item Type Clothing Collectibles Of Value Electronics Firearms Household …" at bounding box center [973, 214] width 147 height 26
select select "sports_and_hobby_equipment"
click at [902, 201] on select "Select Item Type Clothing Collectibles Of Value Electronics Firearms Household …" at bounding box center [973, 214] width 147 height 26
click at [1059, 210] on icon "submit" at bounding box center [1062, 214] width 11 height 11
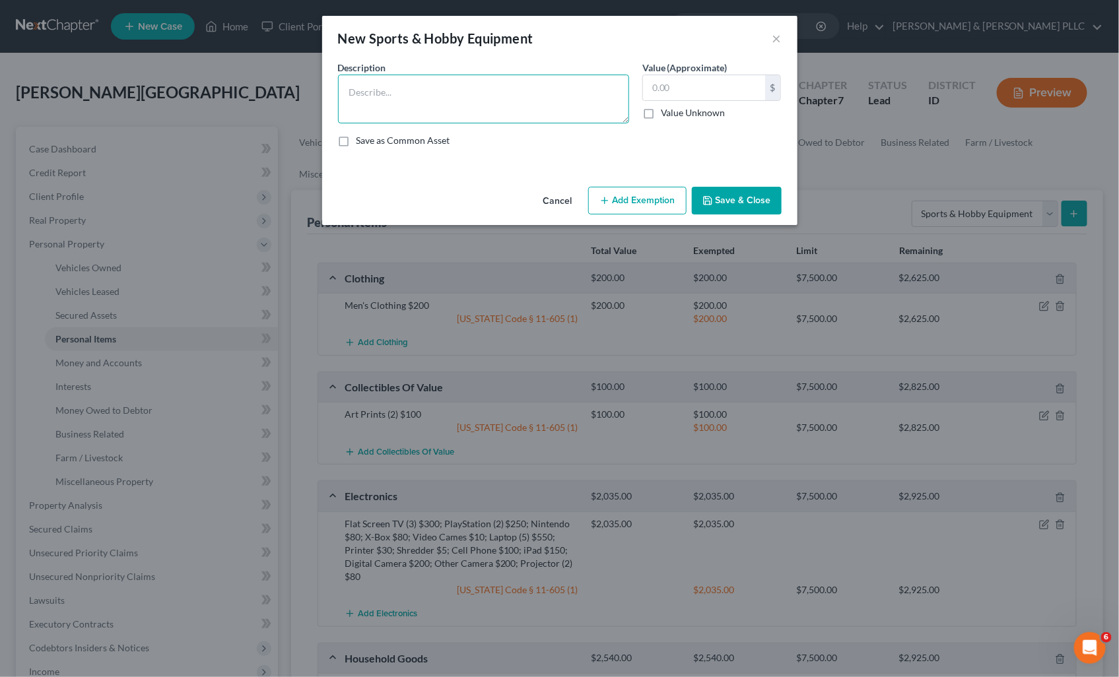
click at [453, 94] on textarea at bounding box center [483, 99] width 291 height 49
type textarea "Sleeping Bag (3) $60; Tent (2) $150; Folding Chairs $20; Portable Grill $40; Go…"
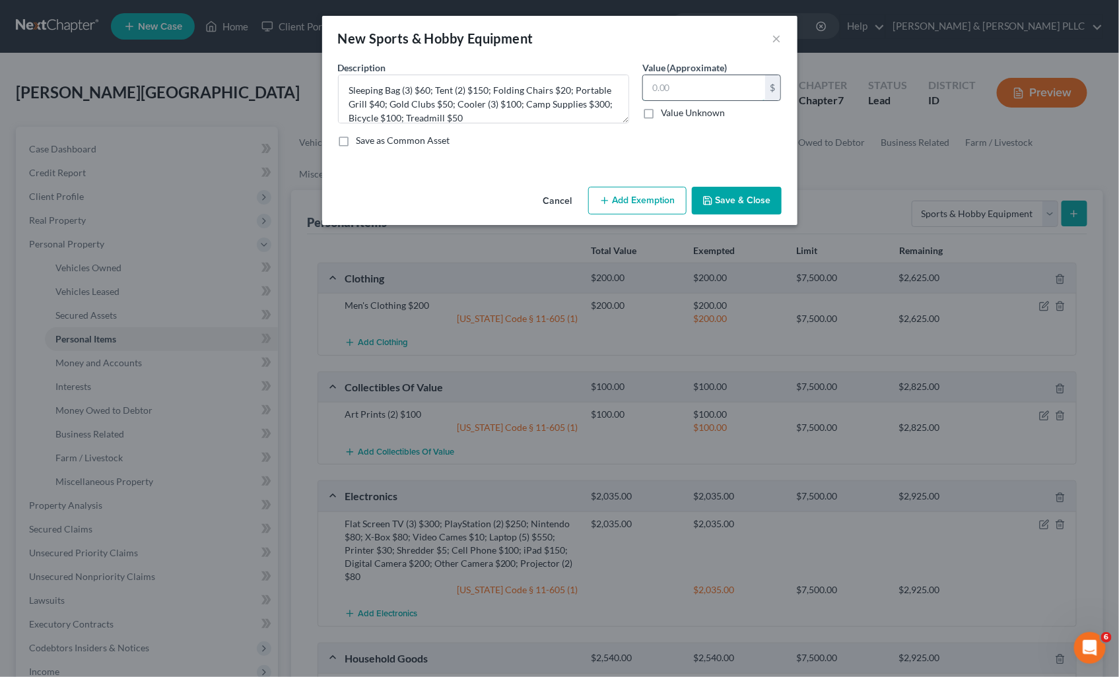
click at [691, 98] on input "text" at bounding box center [704, 87] width 122 height 25
type input "870.00"
click at [650, 208] on button "Add Exemption" at bounding box center [637, 201] width 98 height 28
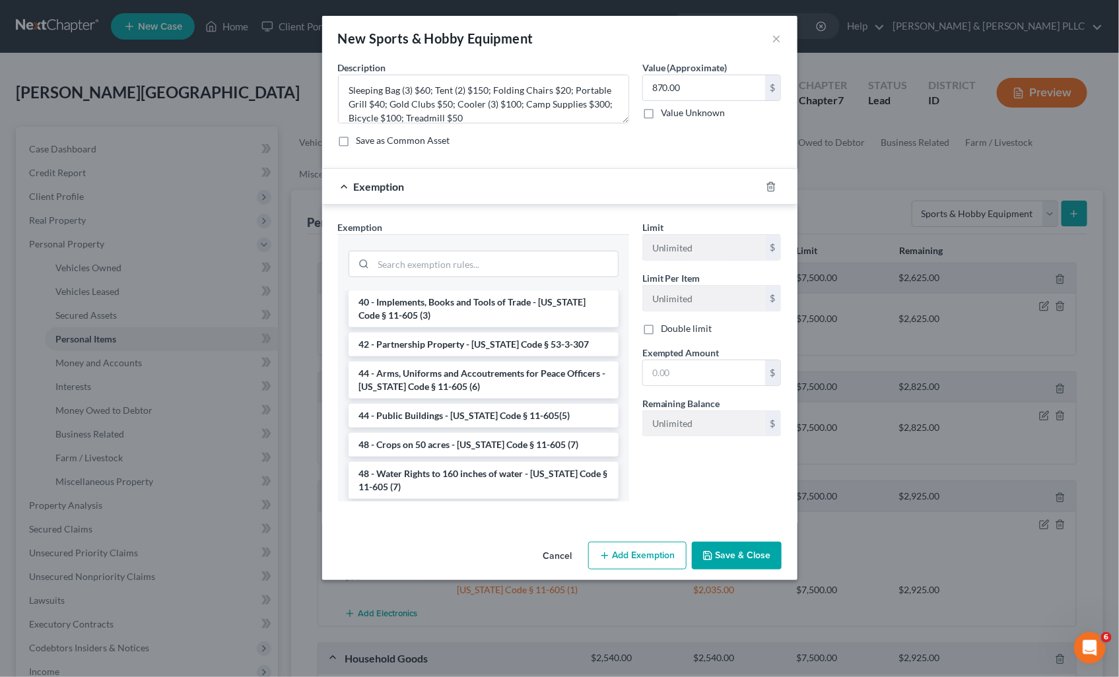
scroll to position [1633, 0]
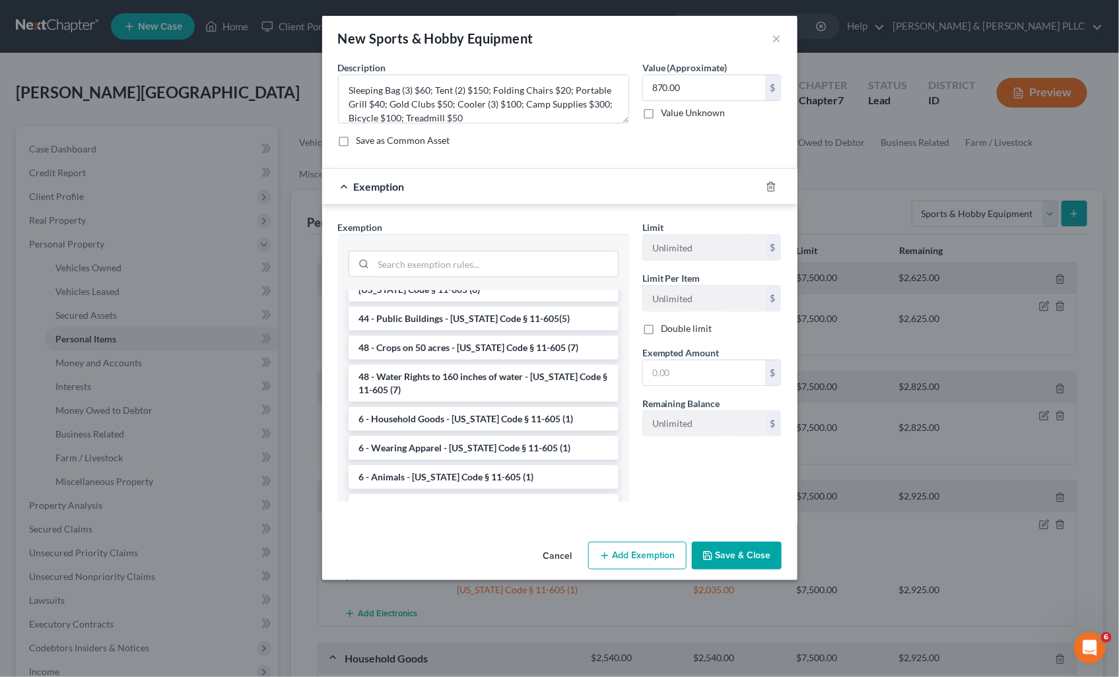
click at [508, 407] on li "6 - Household Goods - Idaho Code § 11-605 (1)" at bounding box center [483, 419] width 270 height 24
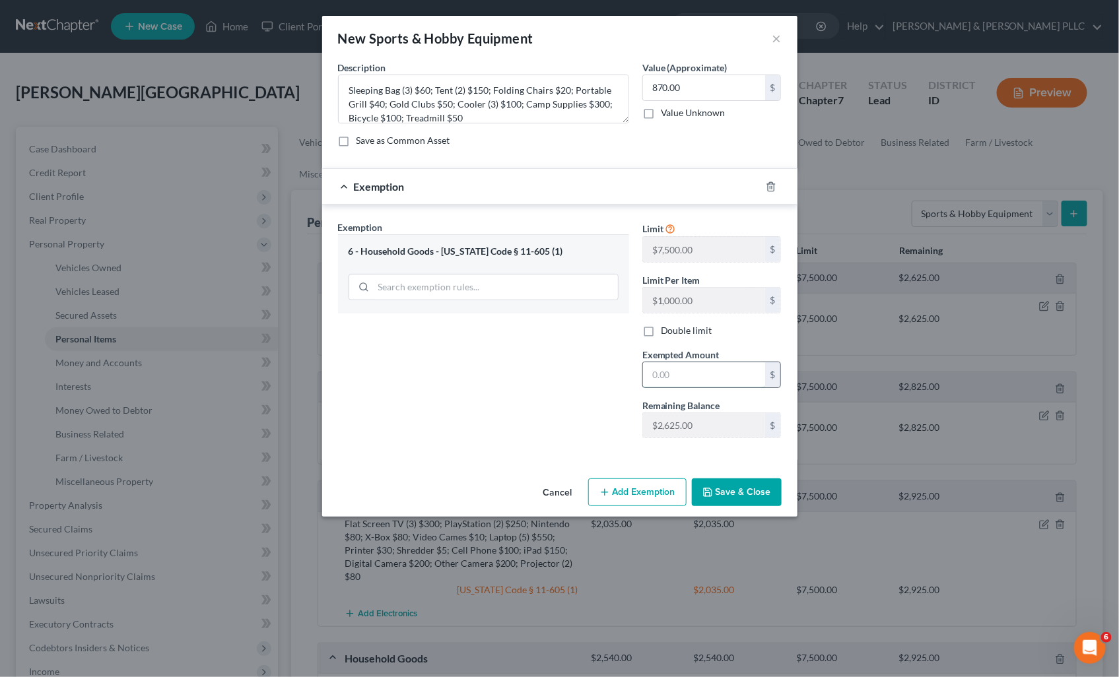
click at [662, 372] on input "text" at bounding box center [704, 374] width 122 height 25
type input "870.00"
click at [735, 496] on button "Save & Close" at bounding box center [737, 492] width 90 height 28
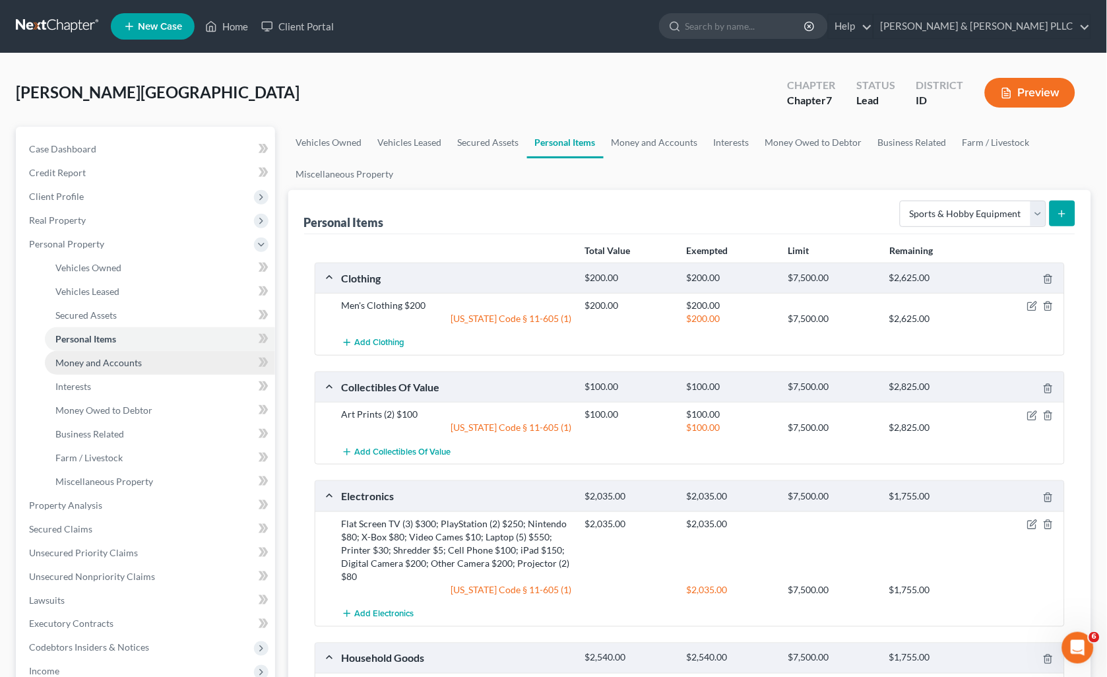
click at [121, 361] on span "Money and Accounts" at bounding box center [98, 362] width 86 height 11
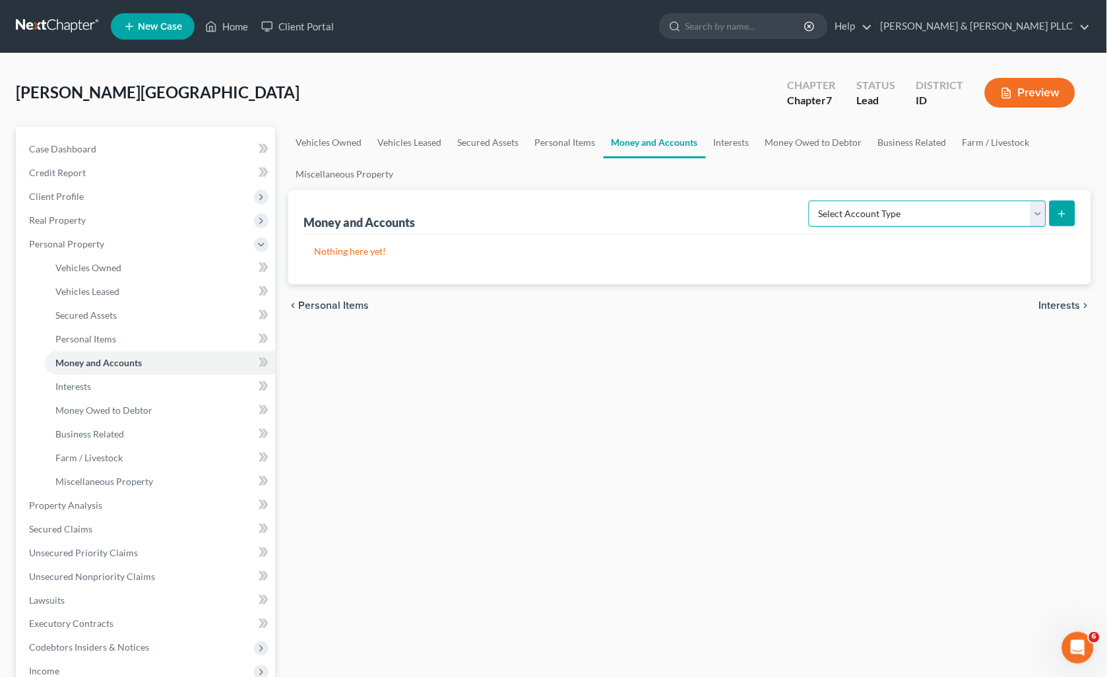
drag, startPoint x: 1038, startPoint y: 214, endPoint x: 1023, endPoint y: 218, distance: 15.7
click at [1038, 214] on select "Select Account Type Brokerage Cash on Hand Certificates of Deposit Checking Acc…" at bounding box center [928, 214] width 238 height 26
select select "checking"
click at [812, 201] on select "Select Account Type Brokerage Cash on Hand Certificates of Deposit Checking Acc…" at bounding box center [928, 214] width 238 height 26
click at [1054, 214] on button "submit" at bounding box center [1063, 214] width 26 height 26
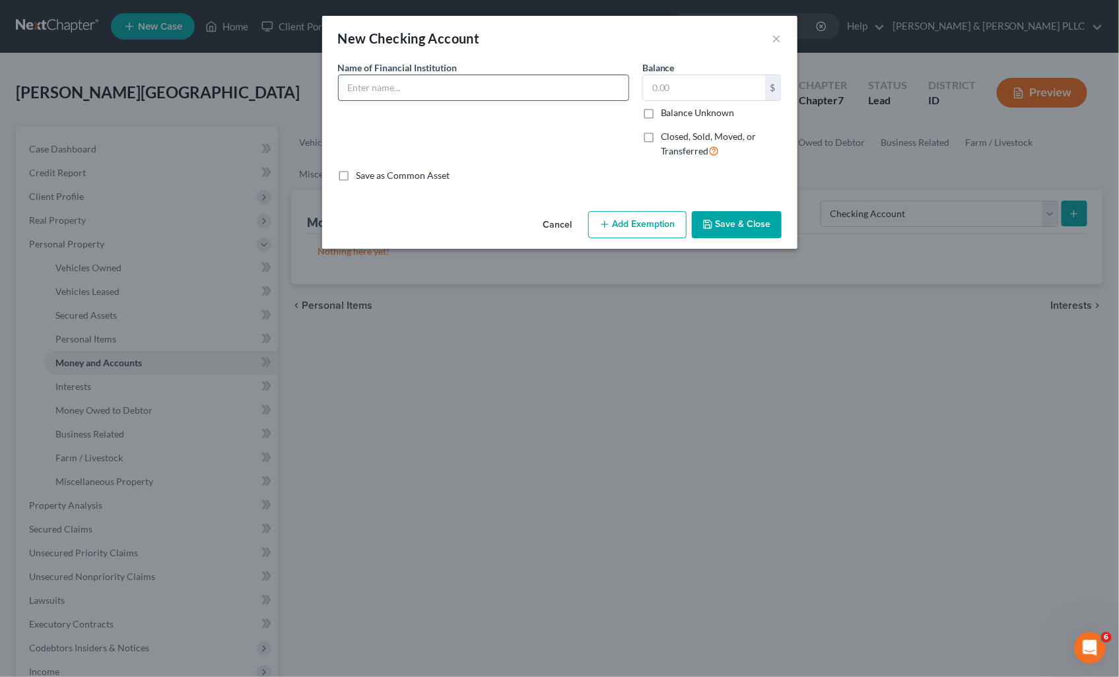
click at [479, 81] on input "text" at bounding box center [484, 87] width 290 height 25
type input "Mountain America"
type input "1.10"
click at [766, 216] on button "Save & Close" at bounding box center [737, 225] width 90 height 28
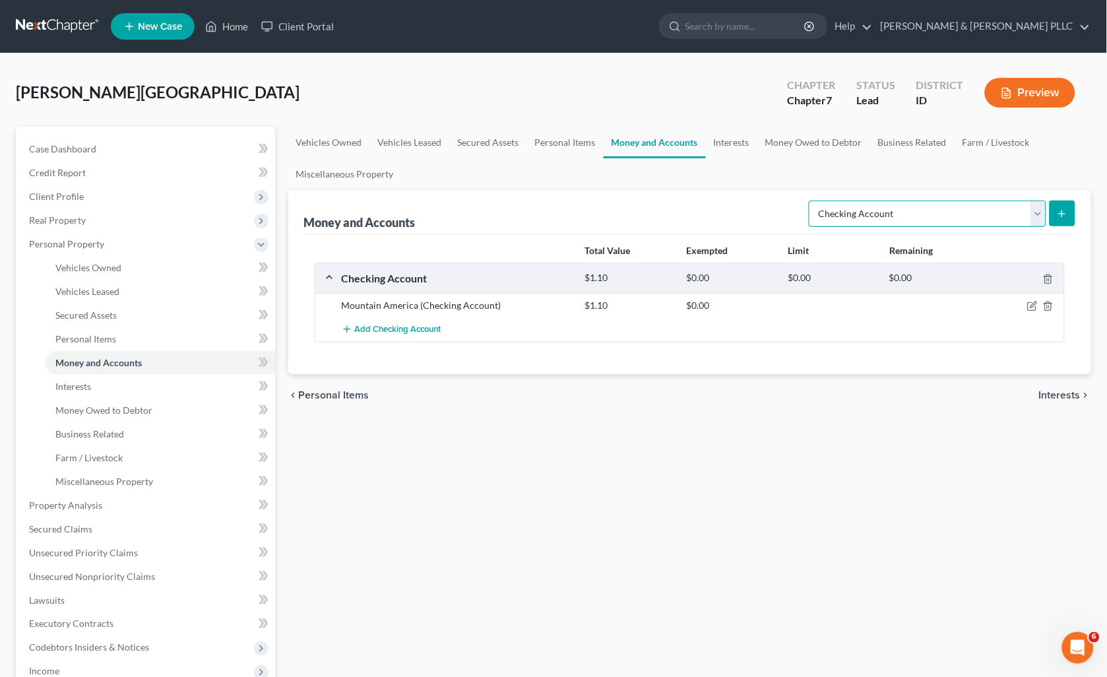
click at [1043, 212] on select "Select Account Type Brokerage Cash on Hand Certificates of Deposit Checking Acc…" at bounding box center [928, 214] width 238 height 26
select select "savings"
click at [812, 201] on select "Select Account Type Brokerage Cash on Hand Certificates of Deposit Checking Acc…" at bounding box center [928, 214] width 238 height 26
click at [1056, 201] on button "submit" at bounding box center [1063, 214] width 26 height 26
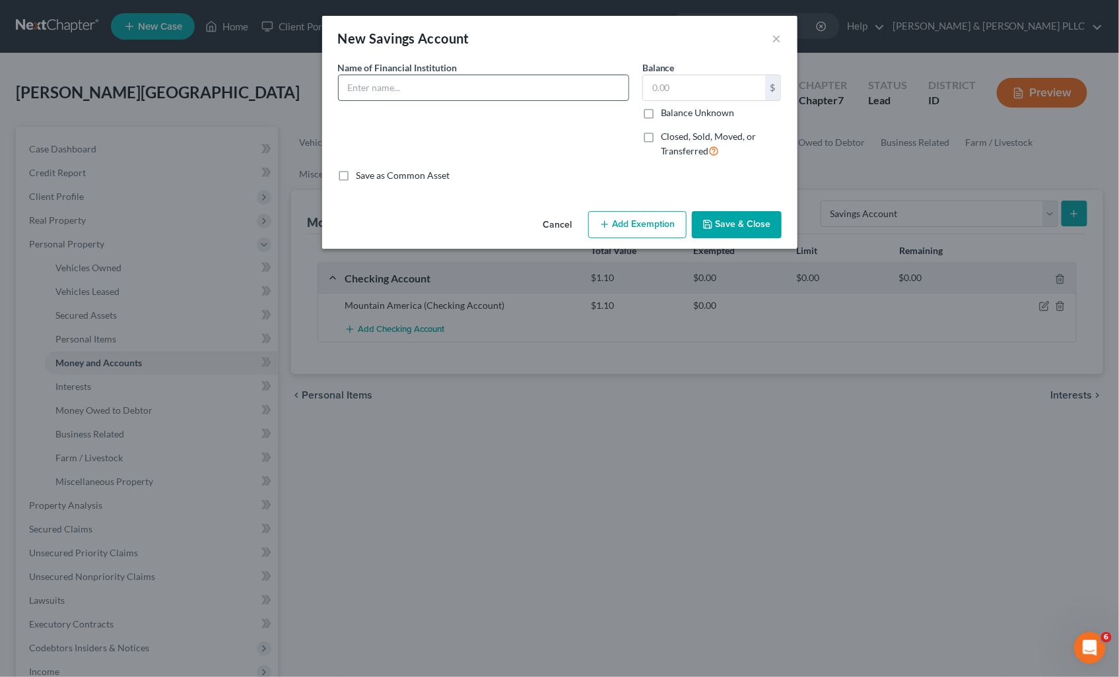
click at [585, 86] on input "text" at bounding box center [484, 87] width 290 height 25
type input "Mountain America"
type input "35.24"
click at [694, 218] on button "Save & Close" at bounding box center [737, 225] width 90 height 28
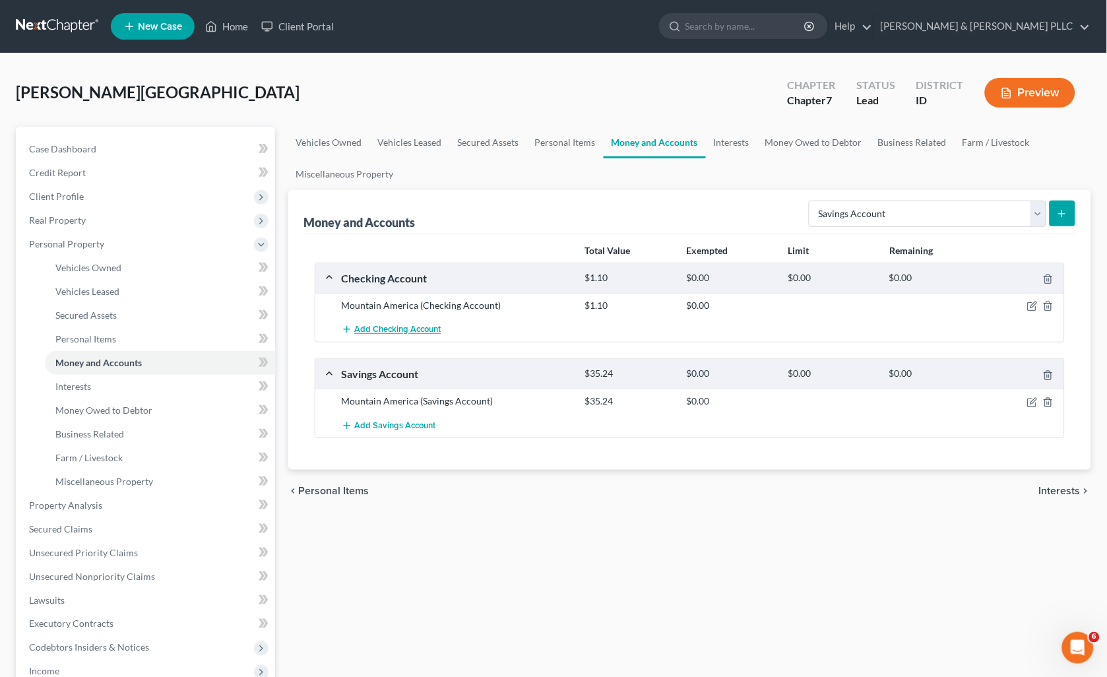
click at [408, 328] on span "Add Checking Account" at bounding box center [398, 330] width 86 height 11
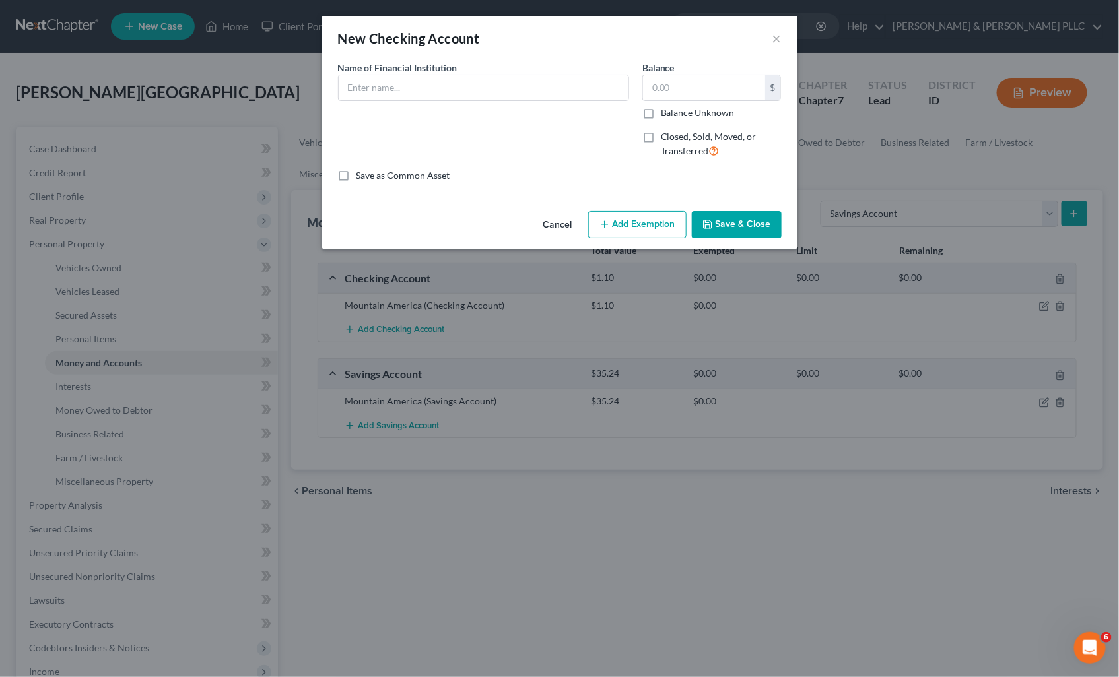
click at [473, 58] on div "New Checking Account ×" at bounding box center [559, 38] width 475 height 45
click at [523, 95] on input "text" at bounding box center [484, 87] width 290 height 25
type input "USAA"
type input "1.80"
click at [762, 219] on button "Save & Close" at bounding box center [737, 225] width 90 height 28
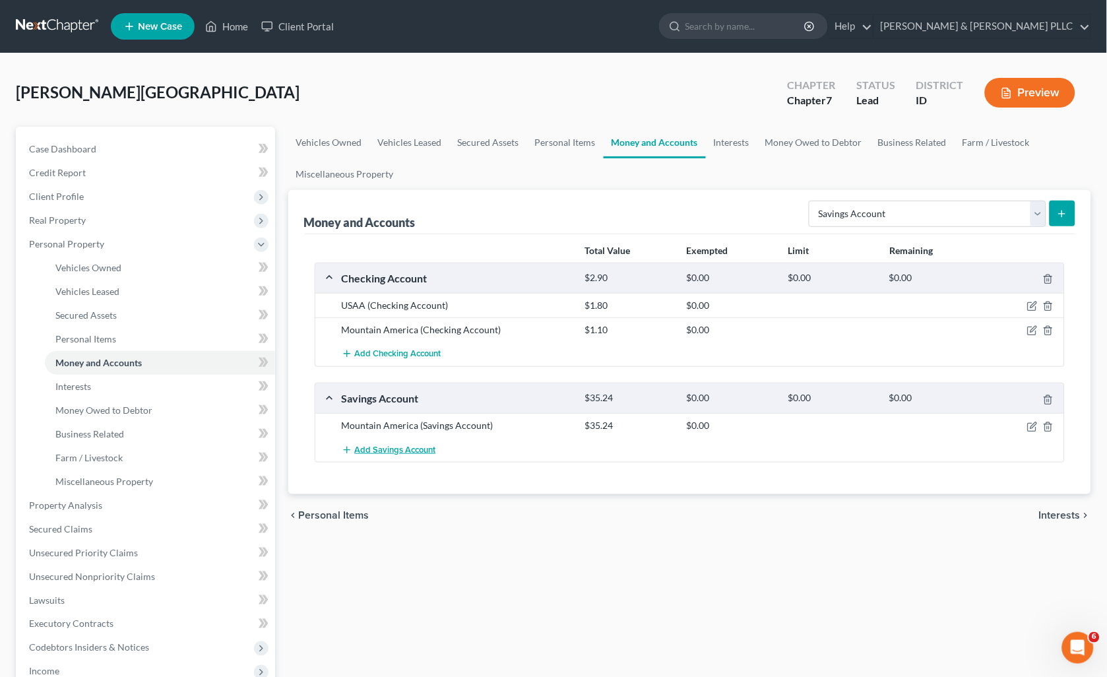
click at [370, 451] on span "Add Savings Account" at bounding box center [395, 450] width 81 height 11
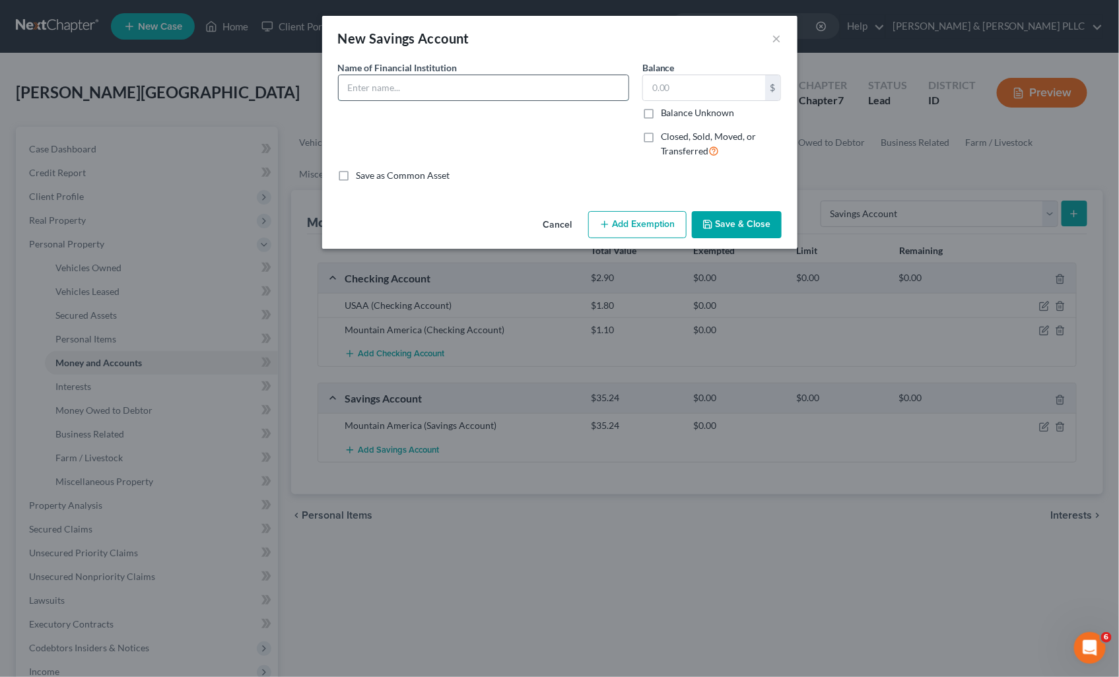
click at [484, 92] on input "text" at bounding box center [484, 87] width 290 height 25
type input "USAA"
type input "50.00"
click at [721, 234] on button "Save & Close" at bounding box center [737, 225] width 90 height 28
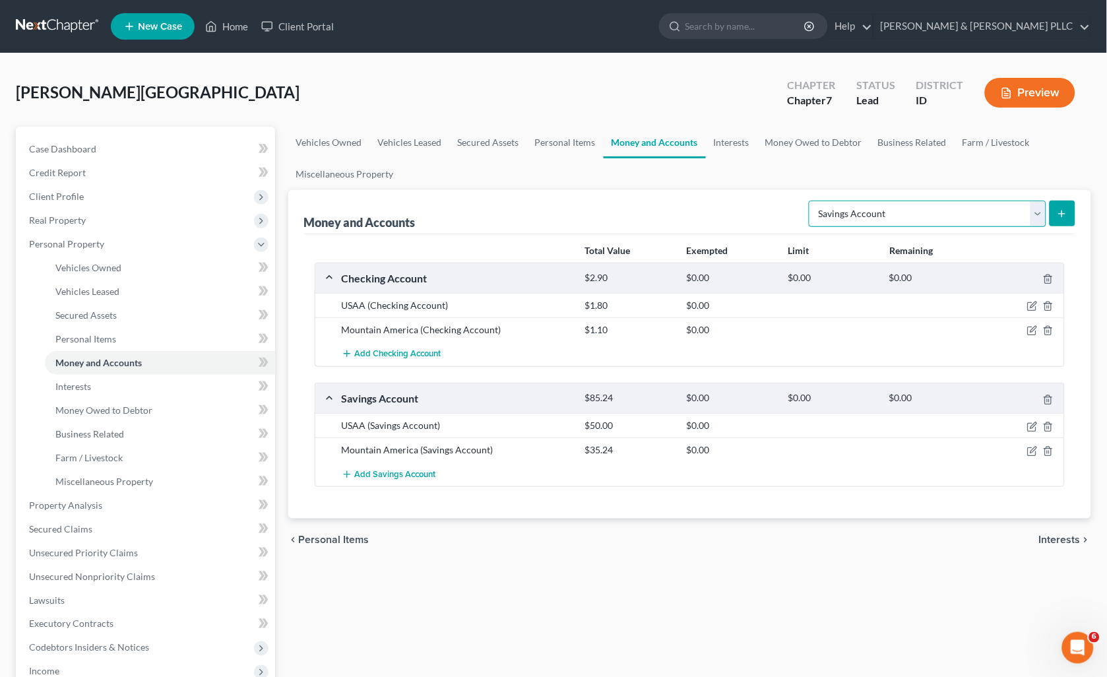
click at [1032, 209] on select "Select Account Type Brokerage Cash on Hand Certificates of Deposit Checking Acc…" at bounding box center [928, 214] width 238 height 26
select select "cash_on_hand"
click at [812, 201] on select "Select Account Type Brokerage Cash on Hand Certificates of Deposit Checking Acc…" at bounding box center [928, 214] width 238 height 26
click at [1060, 203] on button "submit" at bounding box center [1063, 214] width 26 height 26
click at [1057, 211] on icon "submit" at bounding box center [1062, 214] width 11 height 11
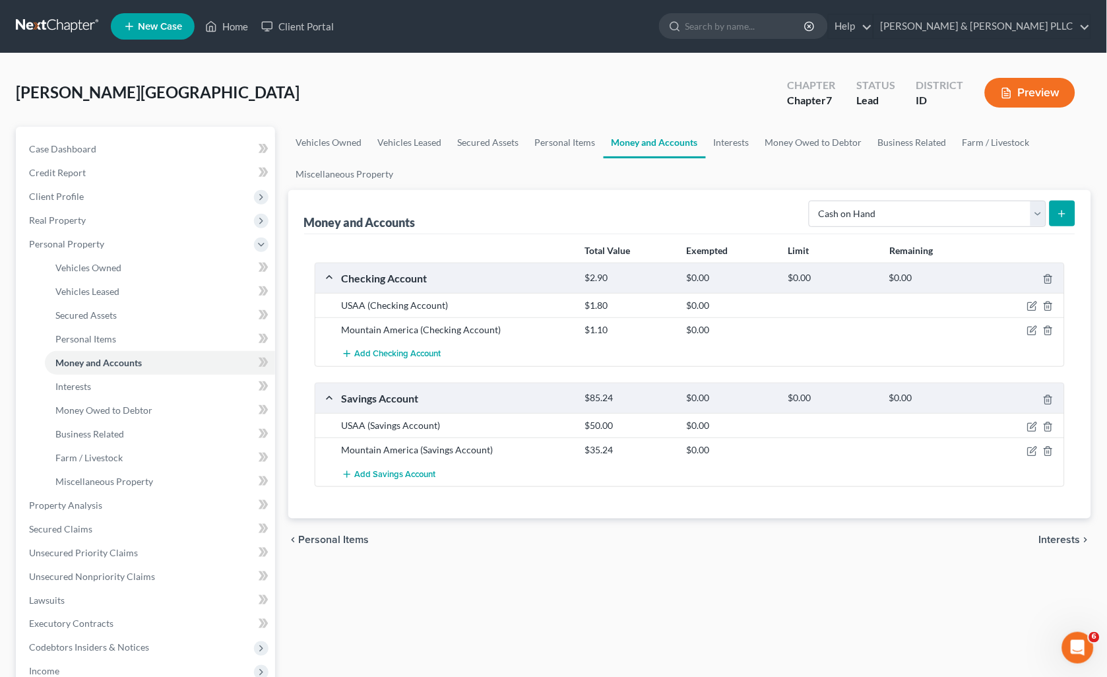
click at [1067, 209] on icon "submit" at bounding box center [1062, 214] width 11 height 11
click at [103, 278] on link "Vehicles Owned" at bounding box center [160, 268] width 230 height 24
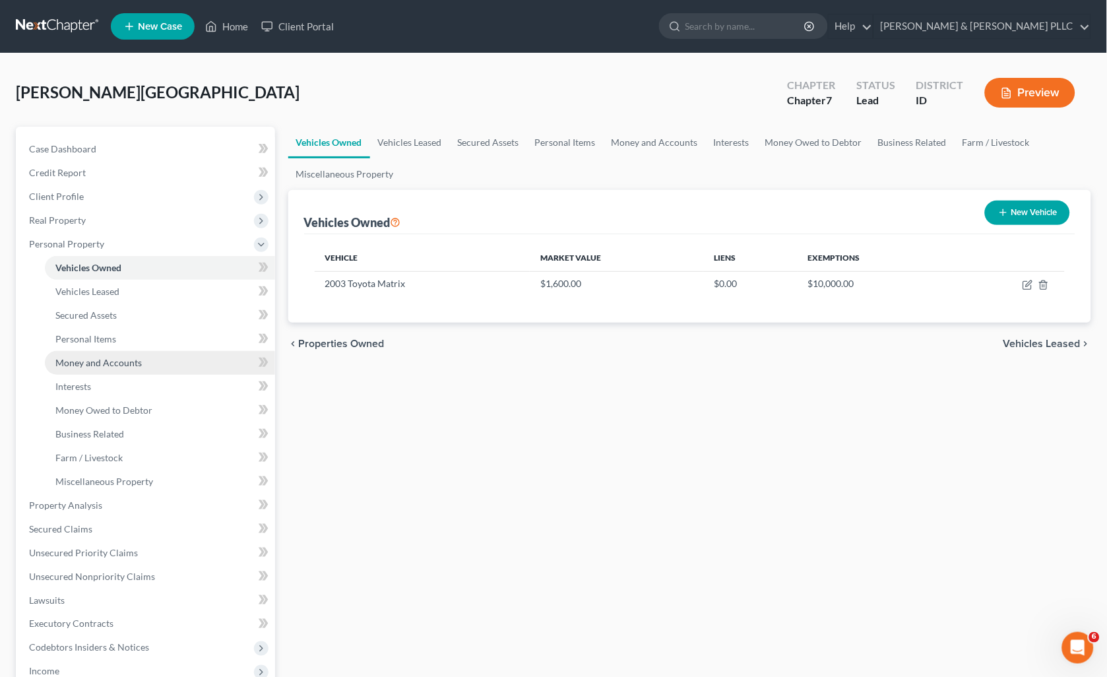
click at [111, 367] on link "Money and Accounts" at bounding box center [160, 363] width 230 height 24
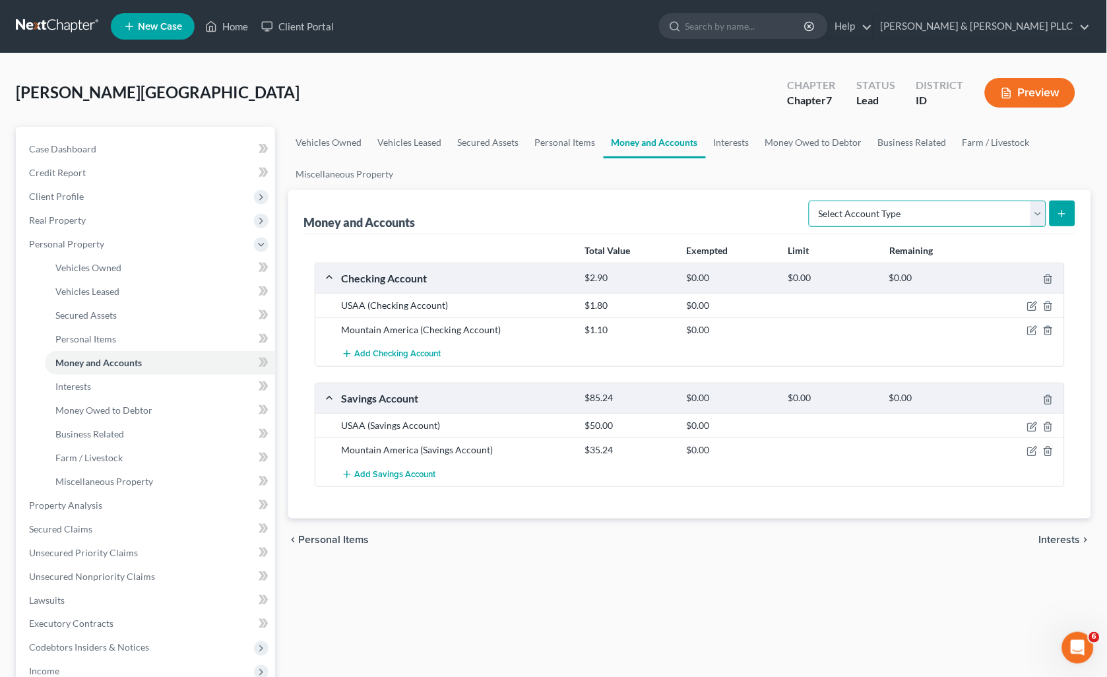
drag, startPoint x: 1034, startPoint y: 209, endPoint x: 1026, endPoint y: 213, distance: 8.3
click at [1034, 210] on select "Select Account Type Brokerage Cash on Hand Certificates of Deposit Checking Acc…" at bounding box center [928, 214] width 238 height 26
select select "cash_on_hand"
click at [812, 201] on select "Select Account Type Brokerage Cash on Hand Certificates of Deposit Checking Acc…" at bounding box center [928, 214] width 238 height 26
click at [1065, 207] on button "submit" at bounding box center [1063, 214] width 26 height 26
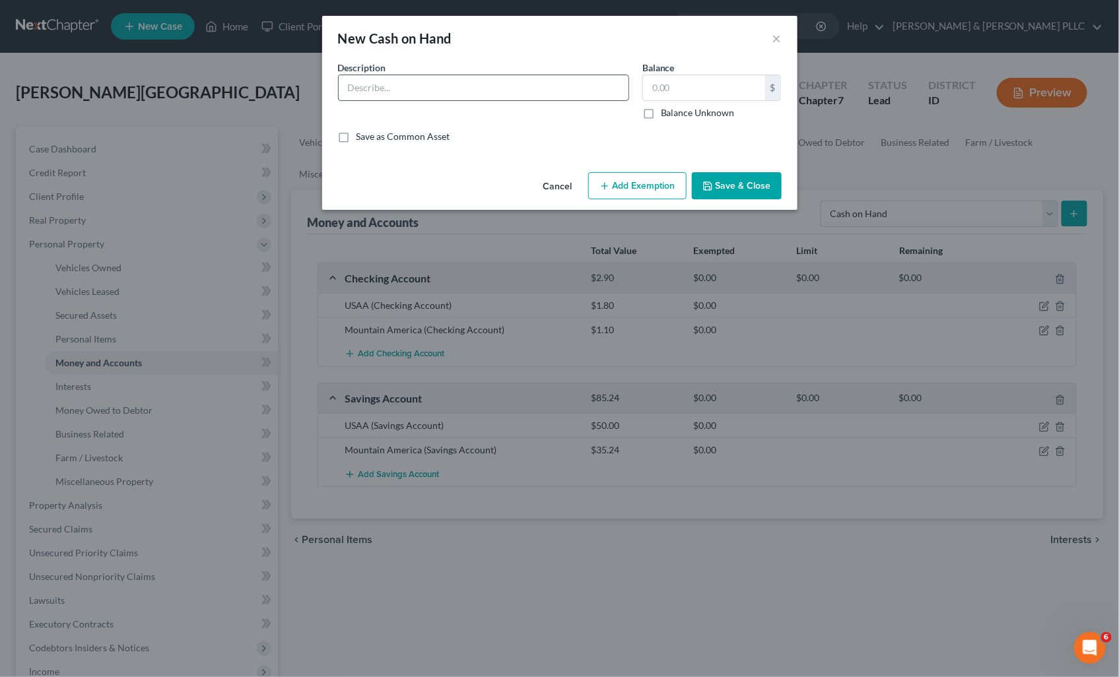
click at [561, 86] on input "text" at bounding box center [484, 87] width 290 height 25
type input "Cash on Hand"
type input "2,000.00"
click at [717, 181] on button "Save & Close" at bounding box center [737, 186] width 90 height 28
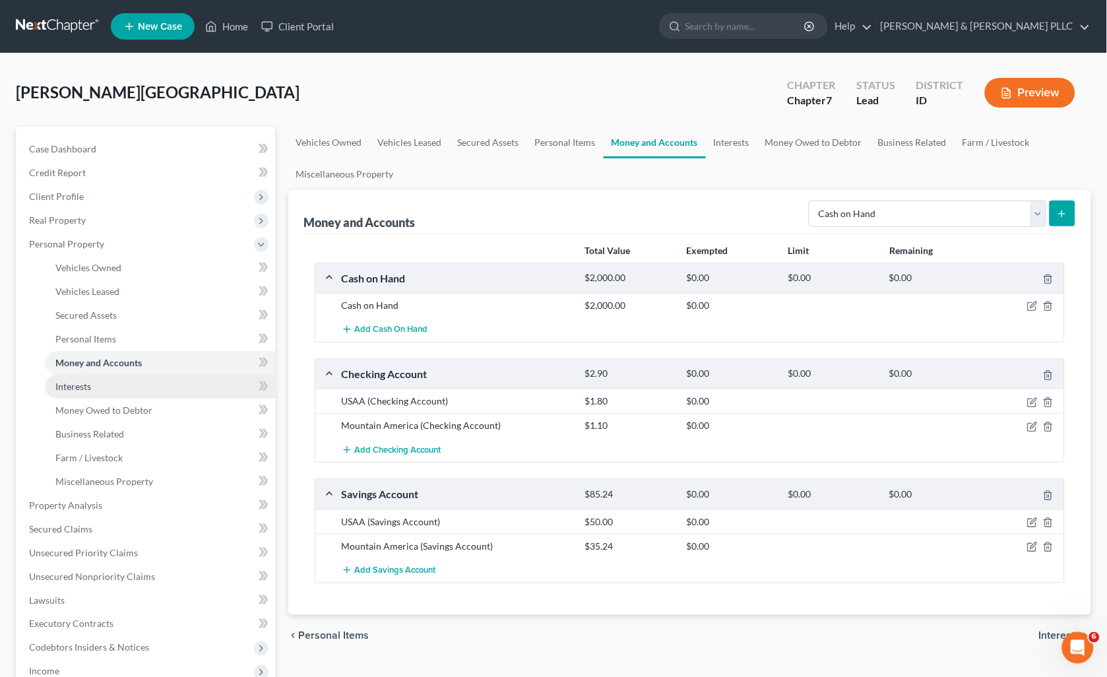
click at [73, 385] on span "Interests" at bounding box center [73, 386] width 36 height 11
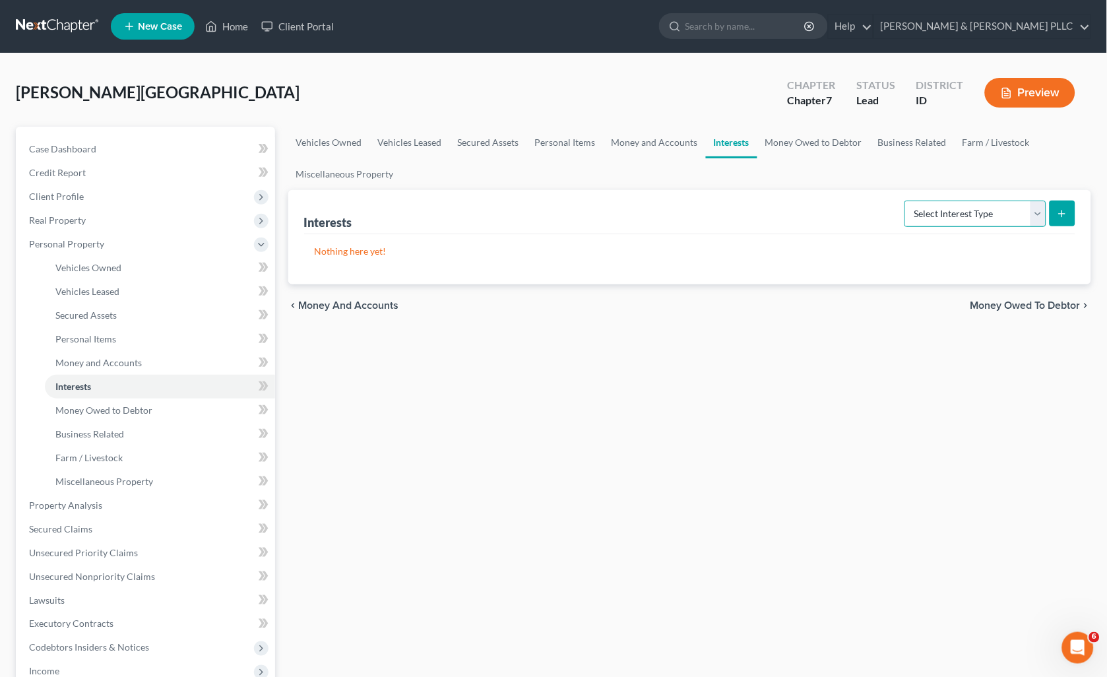
click at [1040, 208] on select "Select Interest Type 401K Annuity Bond Education IRA Government Bond Government…" at bounding box center [976, 214] width 142 height 26
select select "other_retirement_plan"
click at [907, 201] on select "Select Interest Type 401K Annuity Bond Education IRA Government Bond Government…" at bounding box center [976, 214] width 142 height 26
click at [1067, 209] on icon "submit" at bounding box center [1062, 214] width 11 height 11
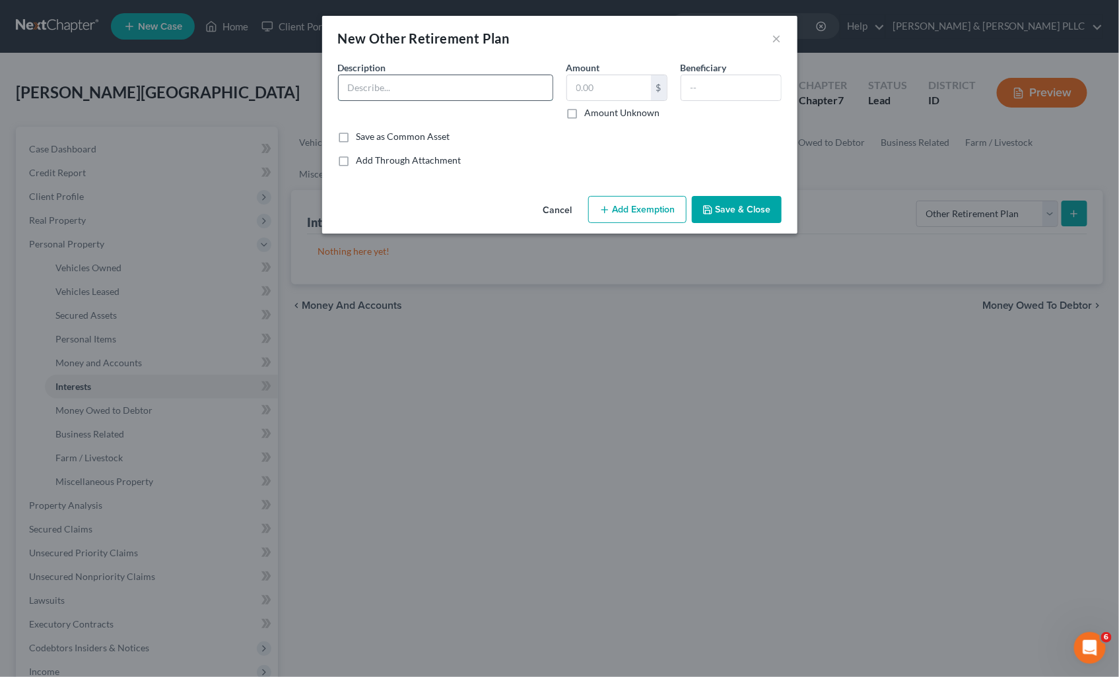
click at [486, 86] on input "text" at bounding box center [446, 87] width 214 height 25
type input "Mountain America"
type input "822.81"
click at [642, 211] on button "Add Exemption" at bounding box center [637, 210] width 98 height 28
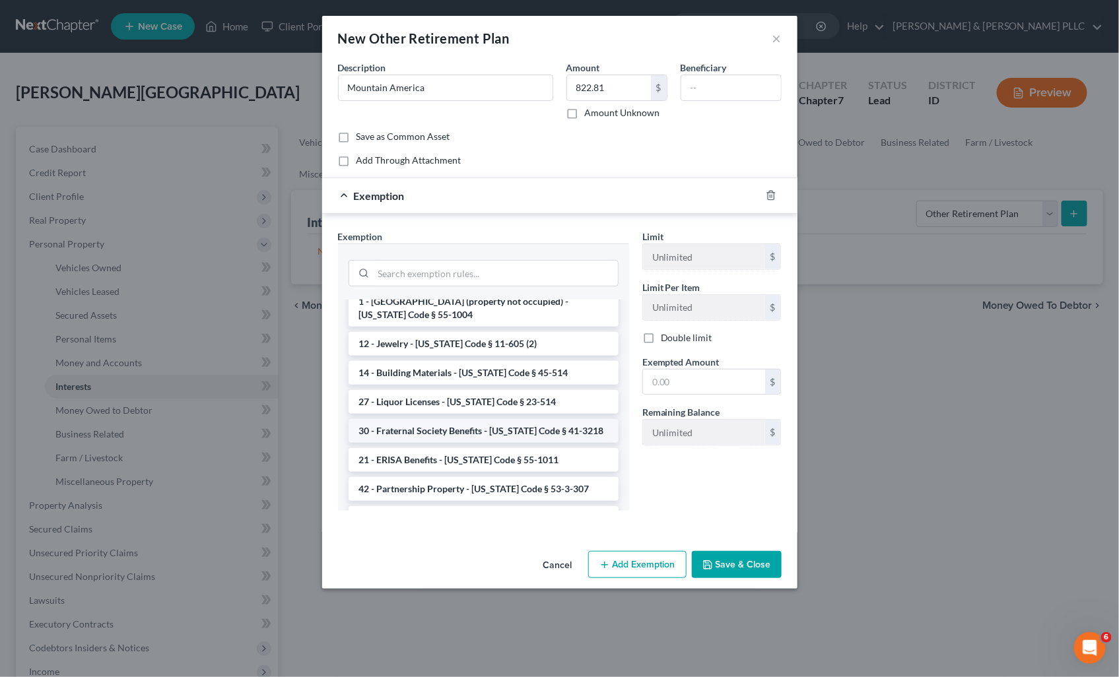
scroll to position [806, 0]
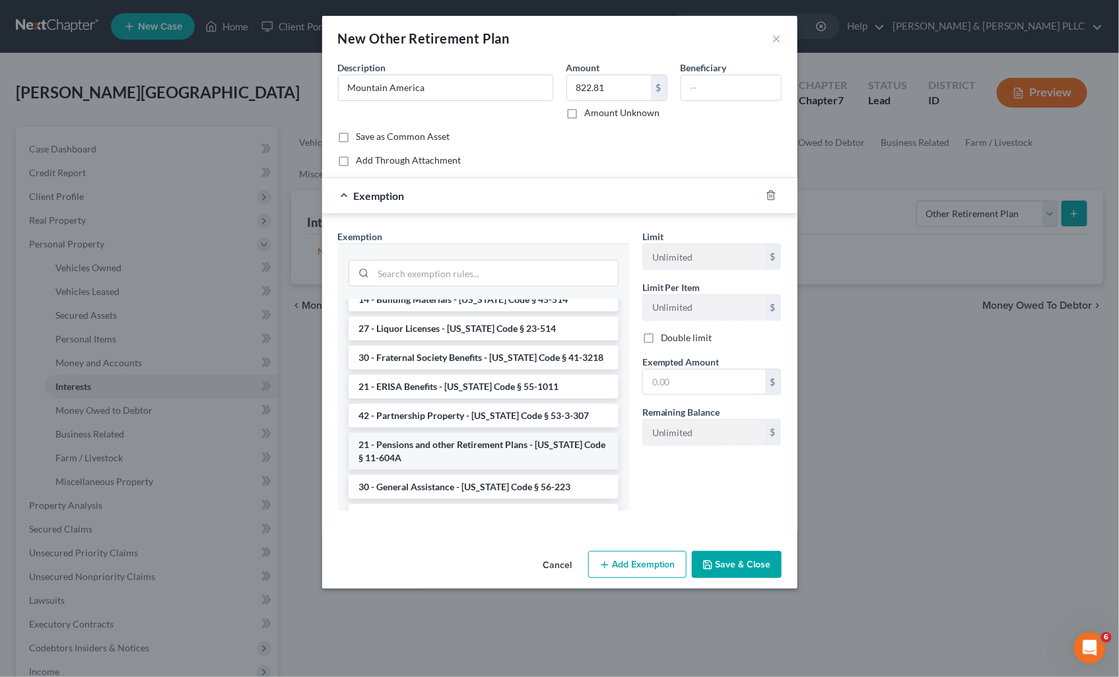
click at [526, 433] on li "21 - Pensions and other Retirement Plans - Idaho Code § 11-604A" at bounding box center [483, 451] width 270 height 37
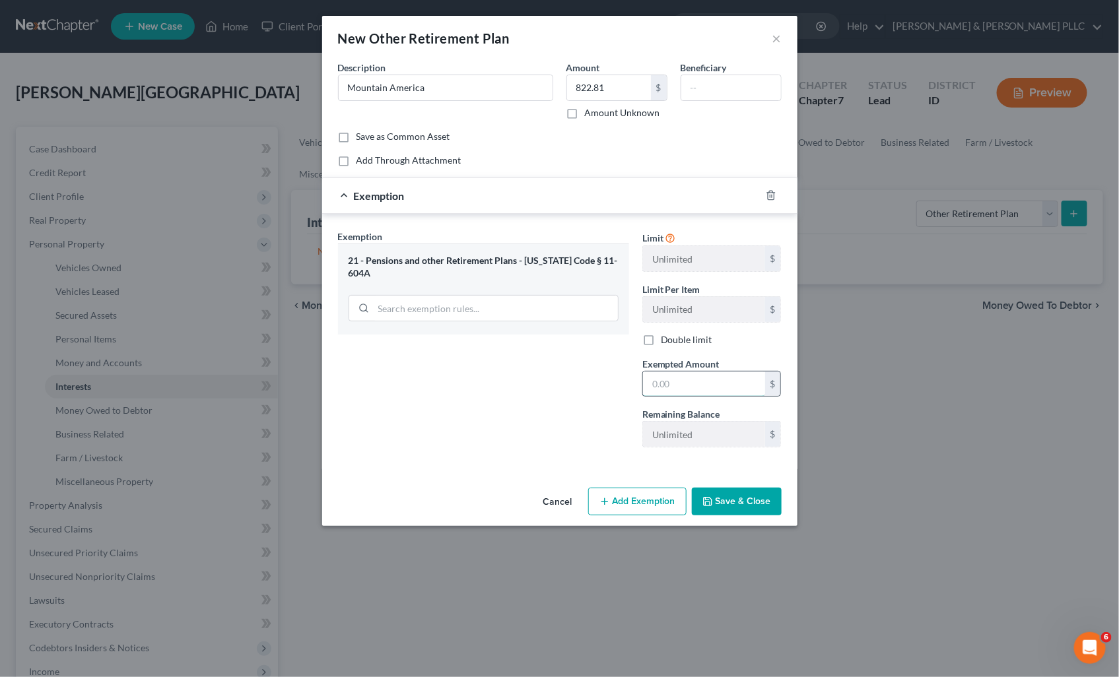
drag, startPoint x: 682, startPoint y: 373, endPoint x: 669, endPoint y: 386, distance: 18.7
click at [682, 374] on input "text" at bounding box center [704, 384] width 122 height 25
type input "822.21"
click at [767, 495] on button "Save & Close" at bounding box center [737, 502] width 90 height 28
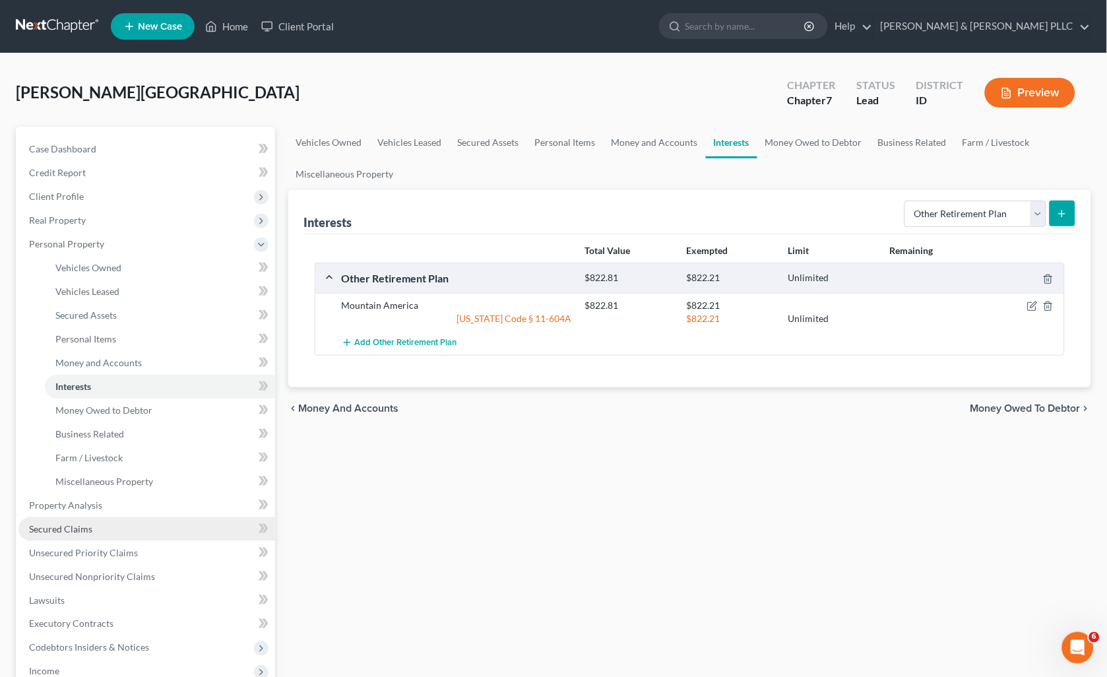
click at [96, 525] on link "Secured Claims" at bounding box center [146, 529] width 257 height 24
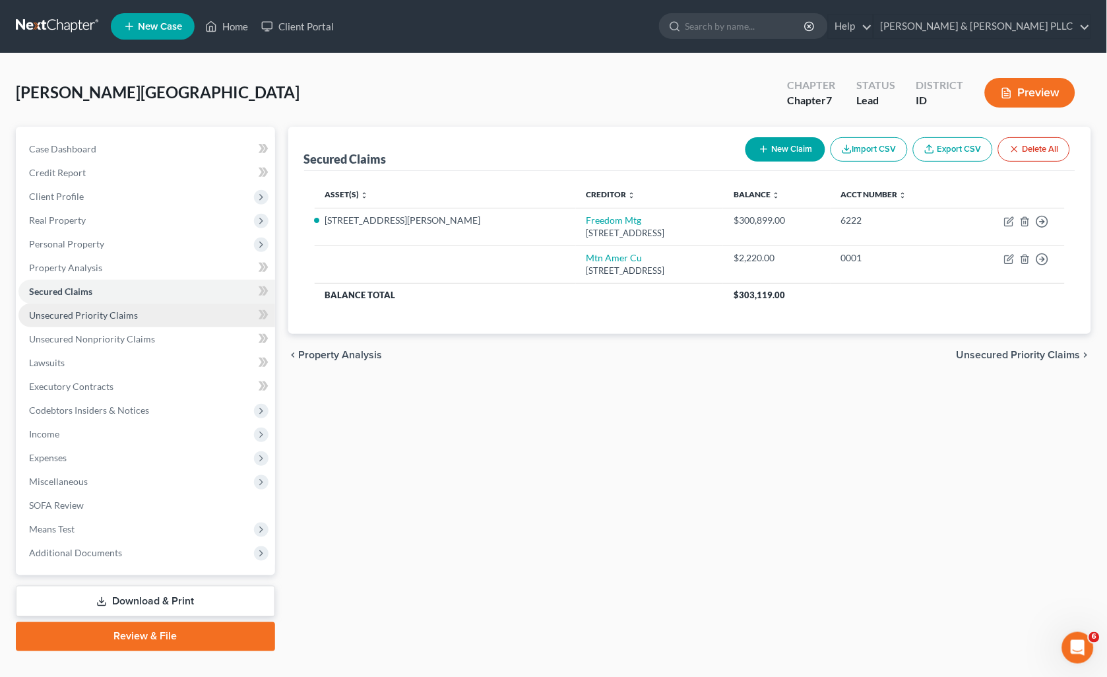
click at [104, 315] on span "Unsecured Priority Claims" at bounding box center [83, 315] width 109 height 11
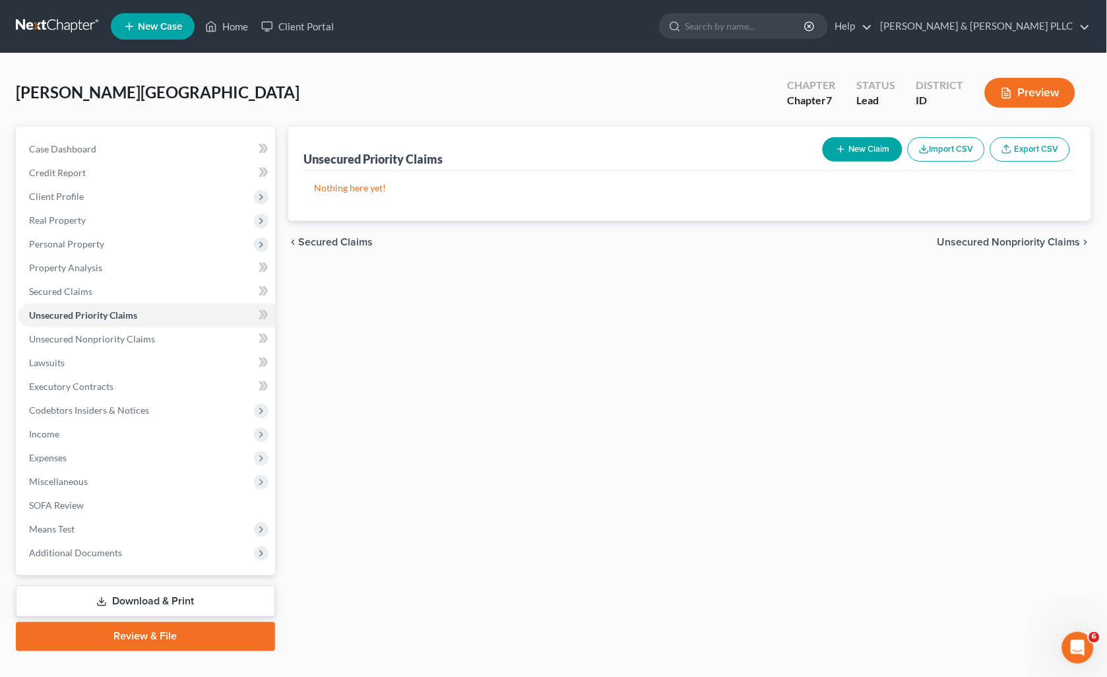
click at [867, 137] on button "New Claim" at bounding box center [863, 149] width 80 height 24
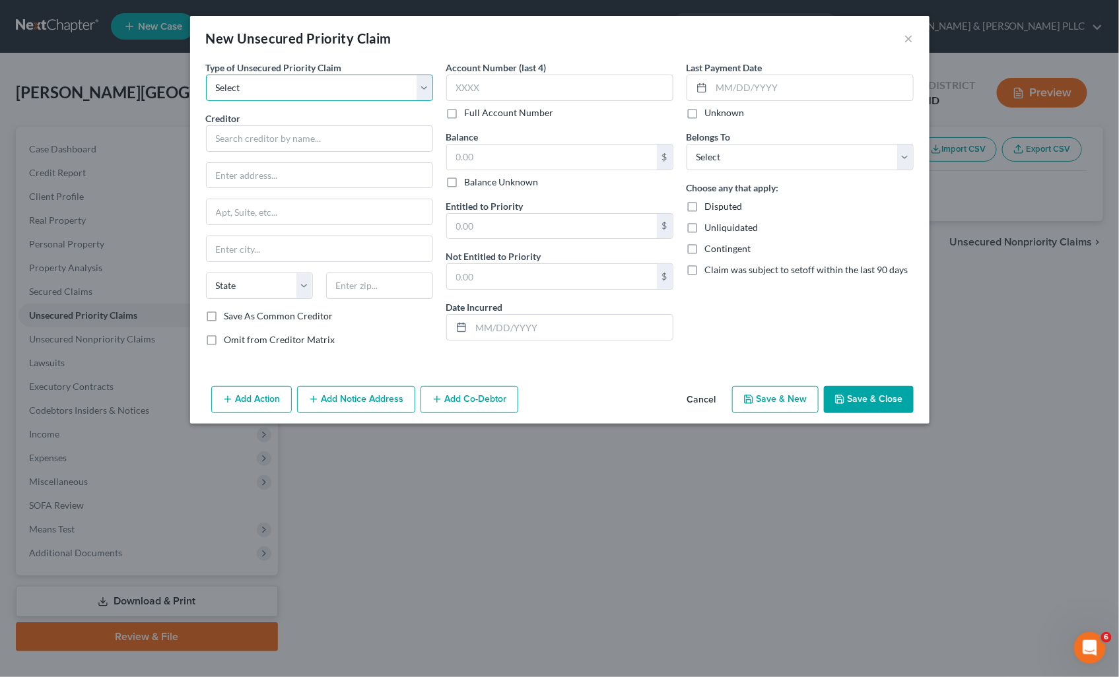
drag, startPoint x: 424, startPoint y: 82, endPoint x: 421, endPoint y: 90, distance: 8.0
click at [424, 82] on select "Select Taxes & Other Government Units Domestic Support Obligations Extensions o…" at bounding box center [319, 88] width 227 height 26
select select "0"
click at [206, 75] on select "Select Taxes & Other Government Units Domestic Support Obligations Extensions o…" at bounding box center [319, 88] width 227 height 26
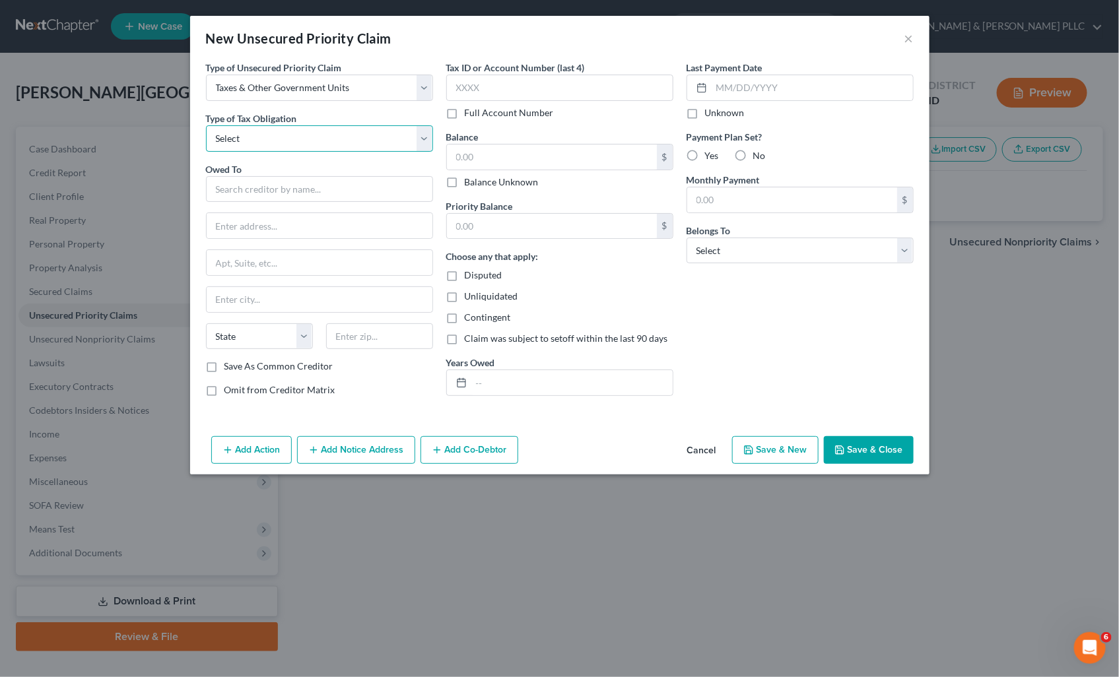
click at [420, 135] on select "Select Federal City State Franchise Tax Board Other" at bounding box center [319, 138] width 227 height 26
select select "0"
click at [206, 125] on select "Select Federal City State Franchise Tax Board Other" at bounding box center [319, 138] width 227 height 26
click at [280, 181] on input "text" at bounding box center [319, 189] width 227 height 26
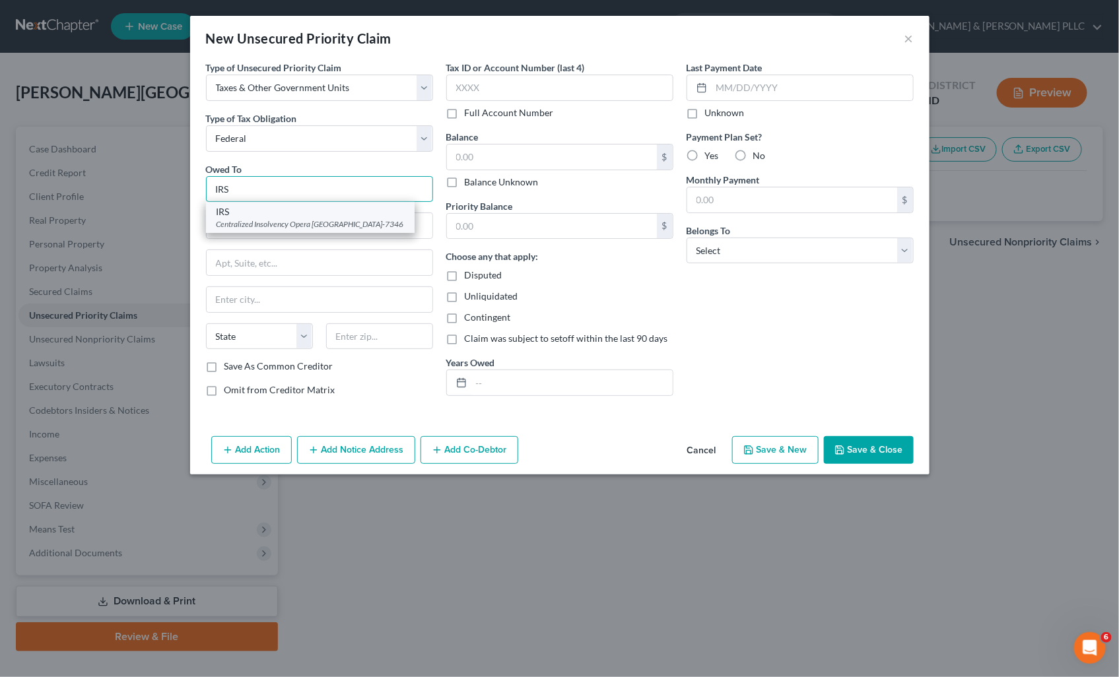
type input "IRS"
click at [268, 228] on div "Centralized Insolvency Opera PO Box 7346, Philadelphia, PA 19101-7346" at bounding box center [309, 223] width 187 height 11
type input "Centralized Insolvency Opera"
type input "PO Box 7346"
type input "Philadelphia"
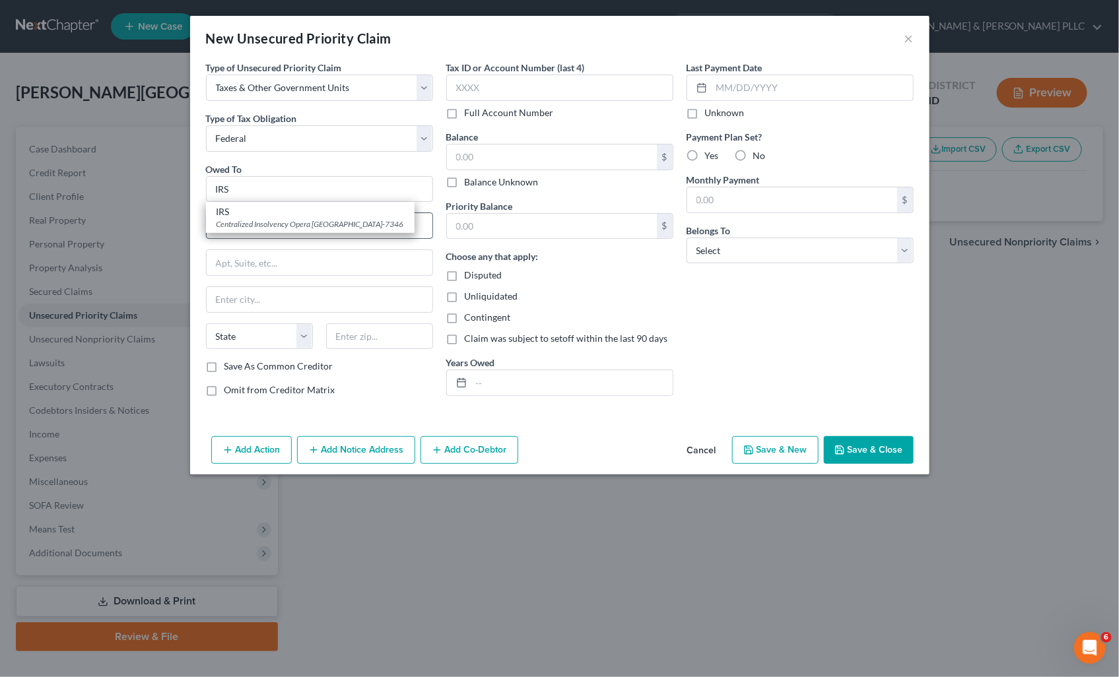
select select "39"
type input "19101-7346"
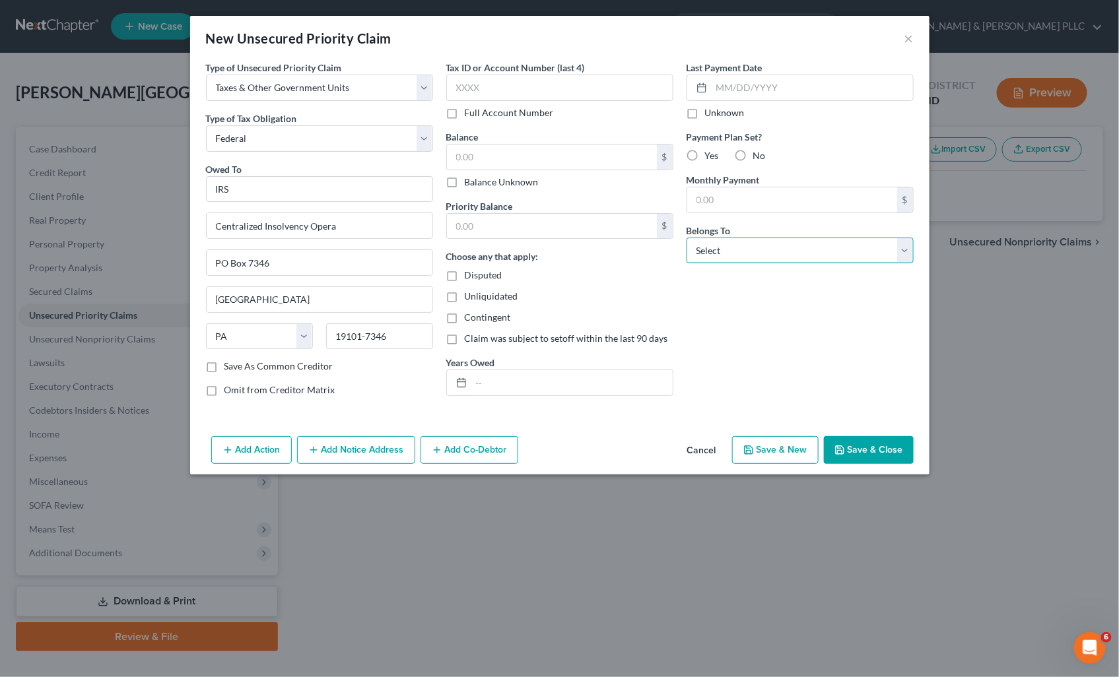
drag, startPoint x: 907, startPoint y: 245, endPoint x: 885, endPoint y: 253, distance: 23.8
click at [907, 245] on select "Select Debtor 1 Only Debtor 2 Only Debtor 1 And Debtor 2 Only At Least One Of T…" at bounding box center [799, 251] width 227 height 26
select select "0"
click at [686, 238] on select "Select Debtor 1 Only Debtor 2 Only Debtor 1 And Debtor 2 Only At Least One Of T…" at bounding box center [799, 251] width 227 height 26
click at [786, 455] on button "Save & New" at bounding box center [775, 450] width 86 height 28
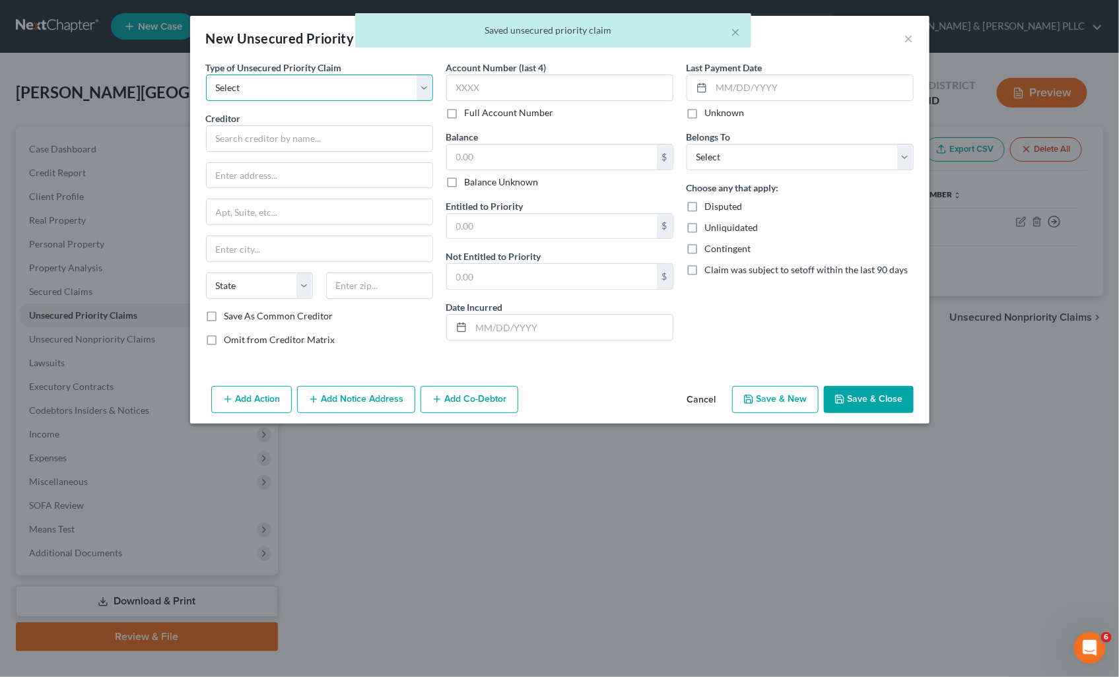
drag, startPoint x: 426, startPoint y: 87, endPoint x: 406, endPoint y: 100, distance: 24.0
click at [425, 87] on select "Select Taxes & Other Government Units Domestic Support Obligations Extensions o…" at bounding box center [319, 88] width 227 height 26
select select "0"
click at [206, 75] on select "Select Taxes & Other Government Units Domestic Support Obligations Extensions o…" at bounding box center [319, 88] width 227 height 26
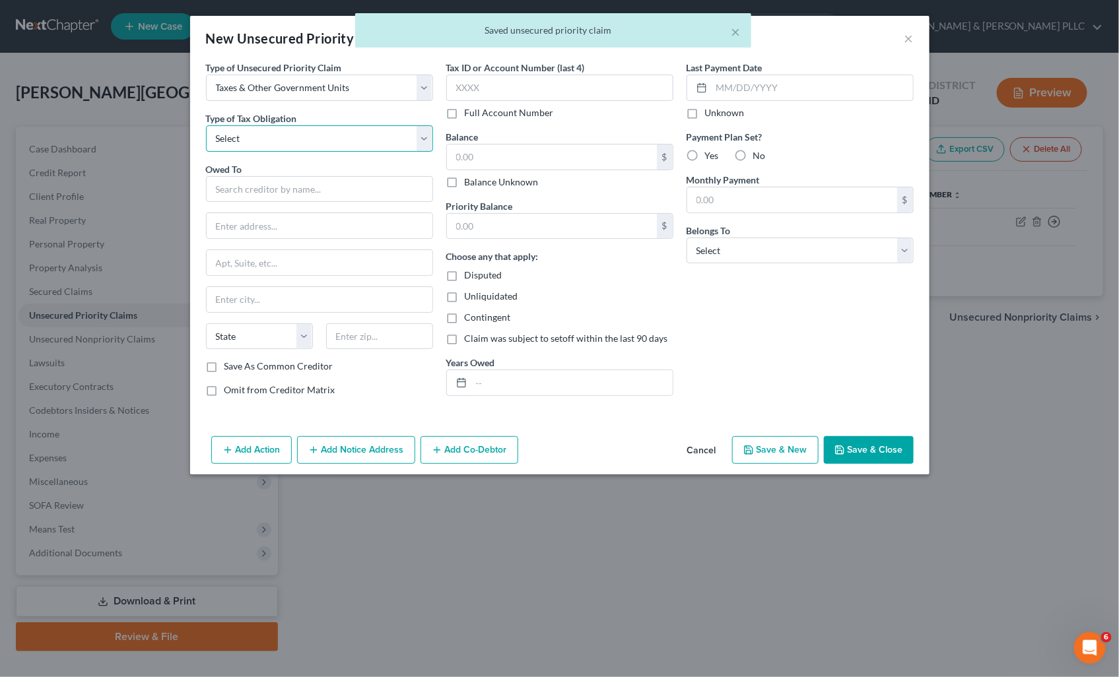
drag, startPoint x: 416, startPoint y: 135, endPoint x: 363, endPoint y: 153, distance: 56.6
click at [416, 135] on select "Select Federal City State Franchise Tax Board Other" at bounding box center [319, 138] width 227 height 26
select select "2"
click at [206, 125] on select "Select Federal City State Franchise Tax Board Other" at bounding box center [319, 138] width 227 height 26
click at [277, 216] on input "text" at bounding box center [320, 225] width 226 height 25
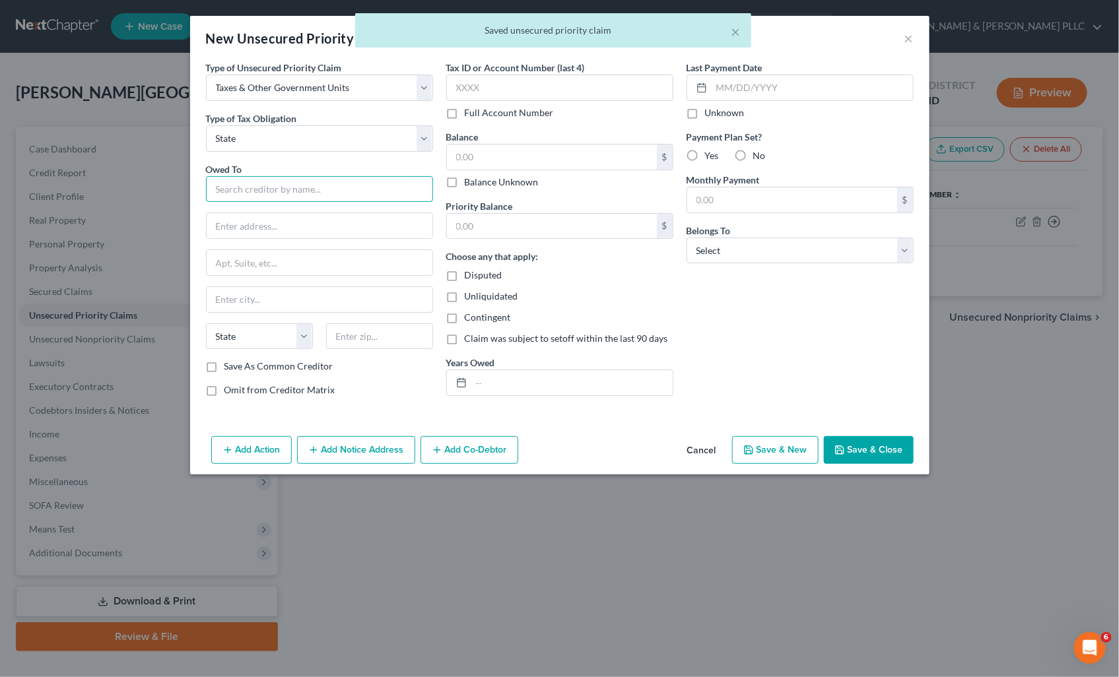
click at [279, 185] on input "text" at bounding box center [319, 189] width 227 height 26
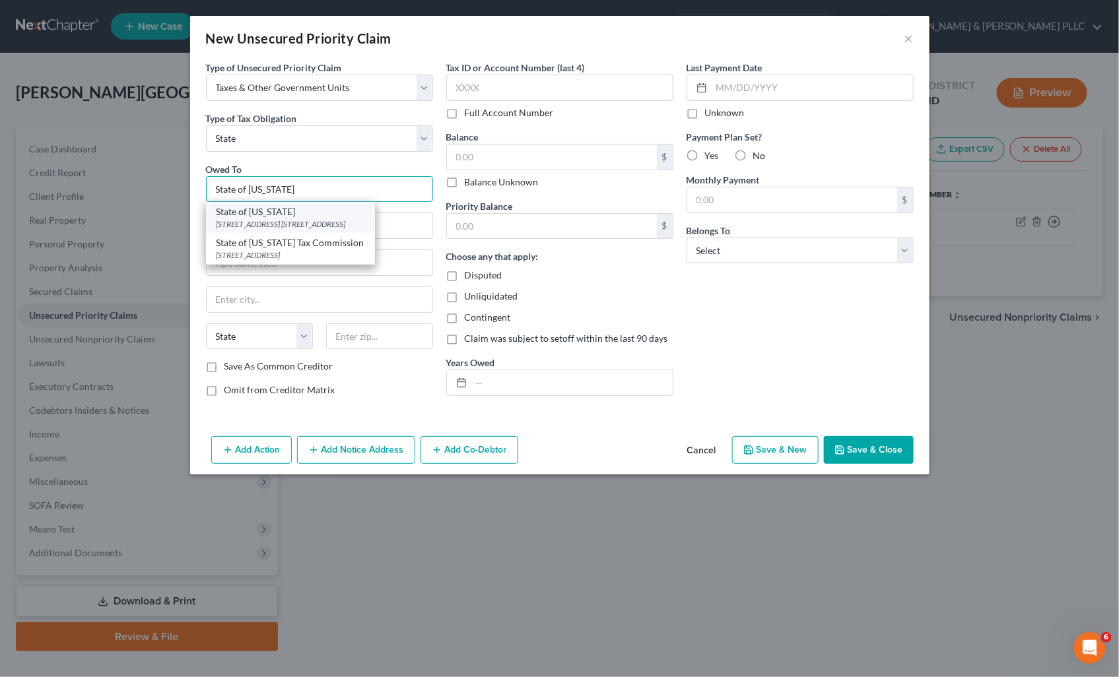
type input "State of Idaho"
drag, startPoint x: 297, startPoint y: 214, endPoint x: 808, endPoint y: 205, distance: 511.6
click at [300, 214] on div "State of Idaho" at bounding box center [290, 211] width 148 height 13
type input "11321 W. Chinden Blvd."
type input "PO Box 36"
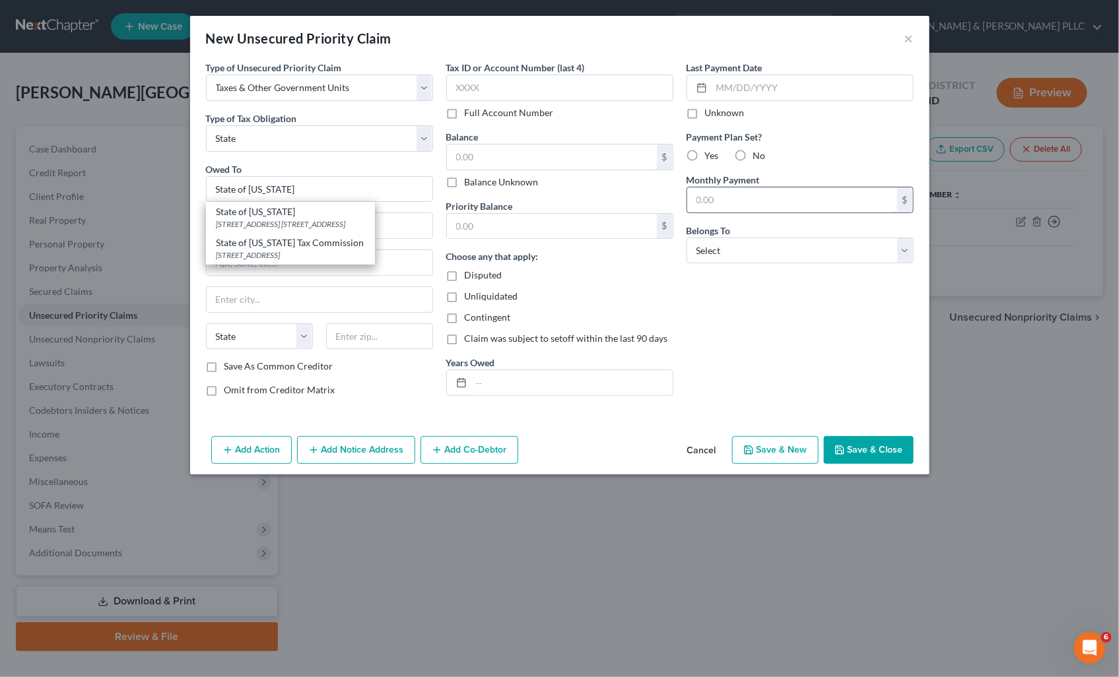
type input "Boise"
select select "13"
type input "83722-0410"
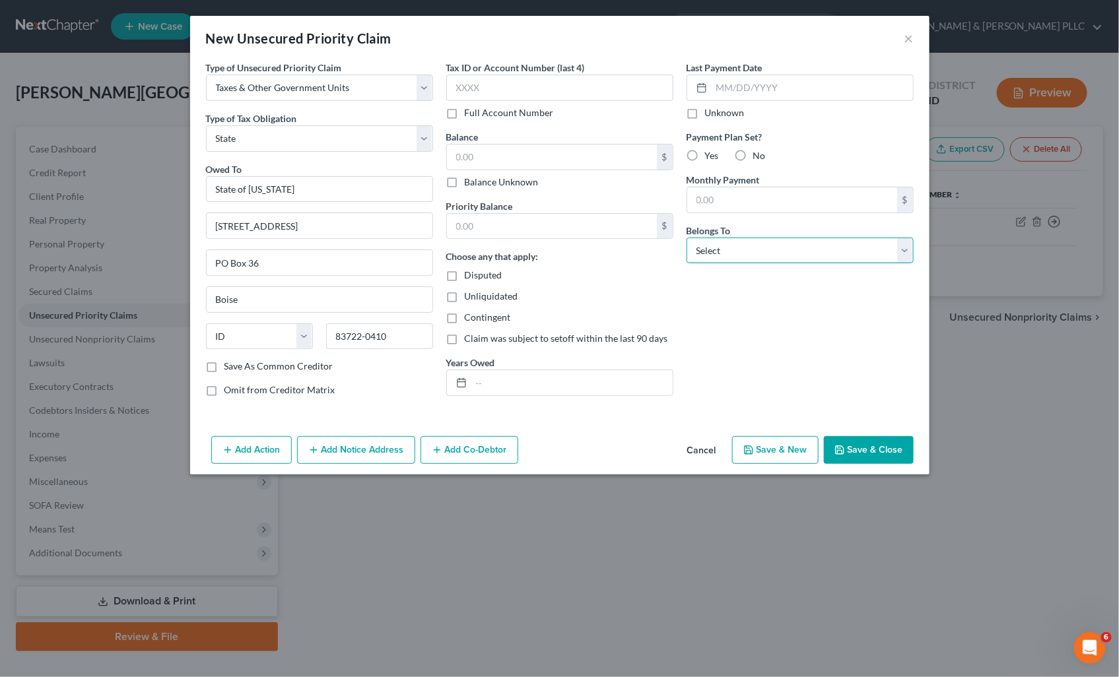
drag, startPoint x: 907, startPoint y: 253, endPoint x: 885, endPoint y: 255, distance: 21.8
click at [907, 253] on select "Select Debtor 1 Only Debtor 2 Only Debtor 1 And Debtor 2 Only At Least One Of T…" at bounding box center [799, 251] width 227 height 26
select select "0"
click at [686, 238] on select "Select Debtor 1 Only Debtor 2 Only Debtor 1 And Debtor 2 Only At Least One Of T…" at bounding box center [799, 251] width 227 height 26
drag, startPoint x: 855, startPoint y: 445, endPoint x: 444, endPoint y: 371, distance: 417.9
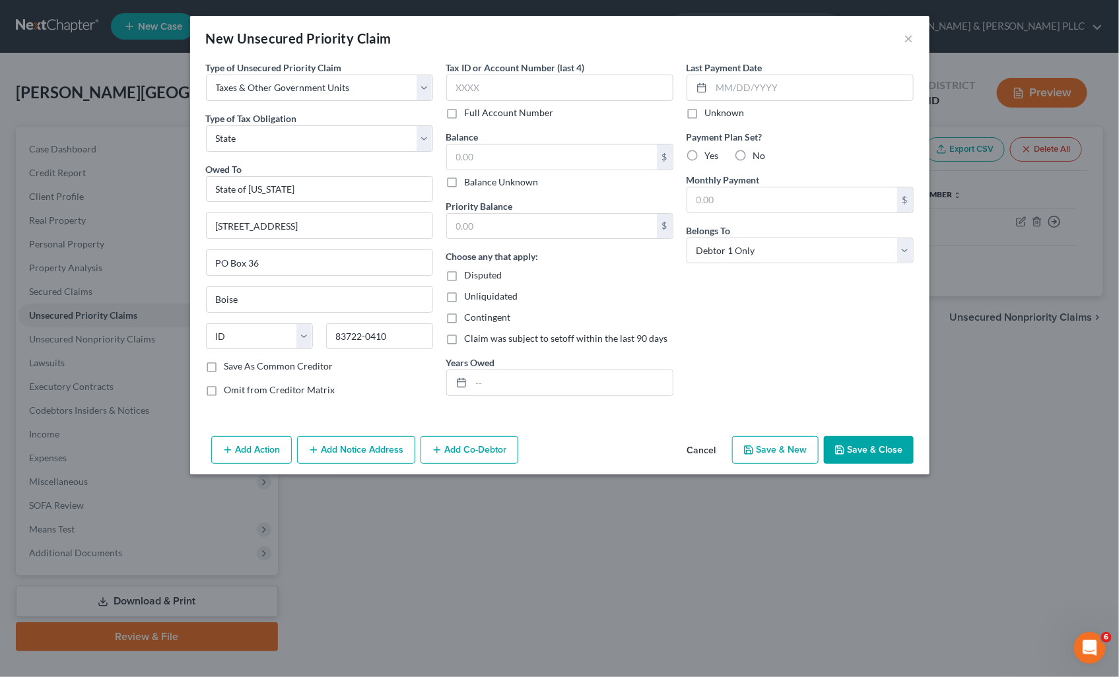
click at [854, 444] on button "Save & Close" at bounding box center [869, 450] width 90 height 28
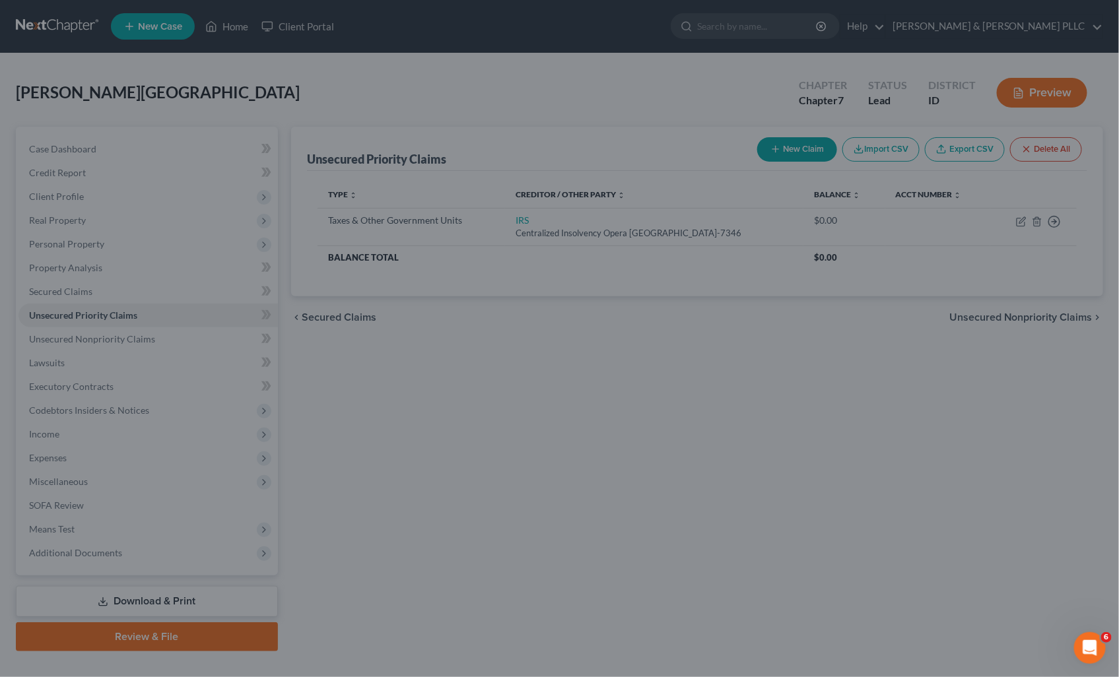
type input "0.00"
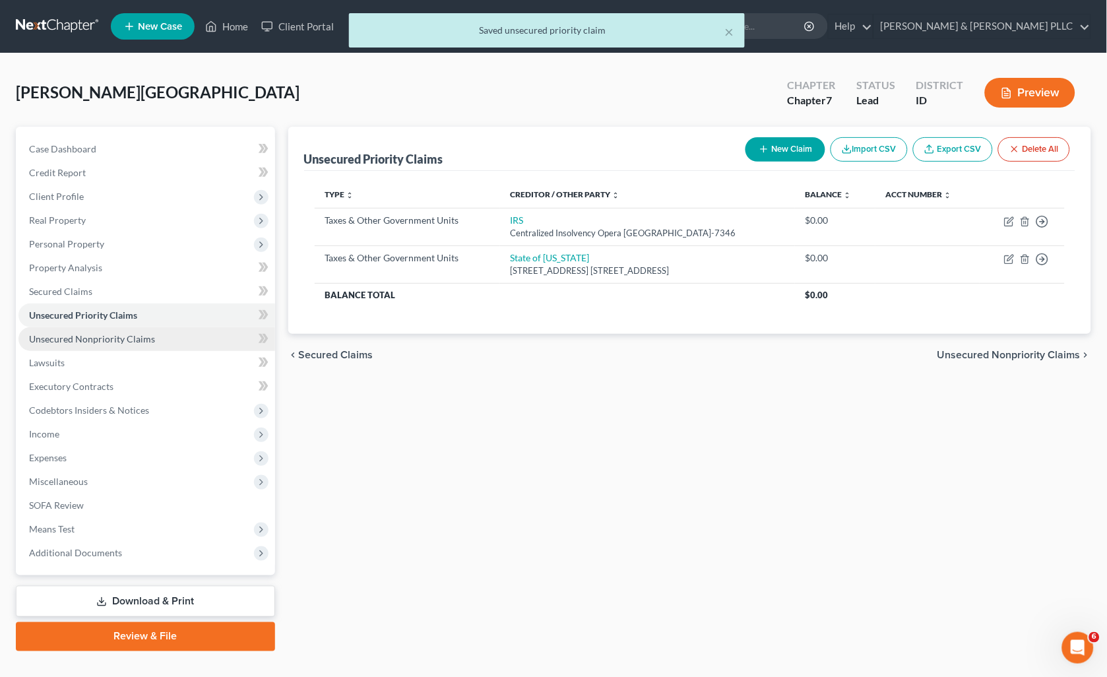
click at [88, 339] on span "Unsecured Nonpriority Claims" at bounding box center [92, 338] width 126 height 11
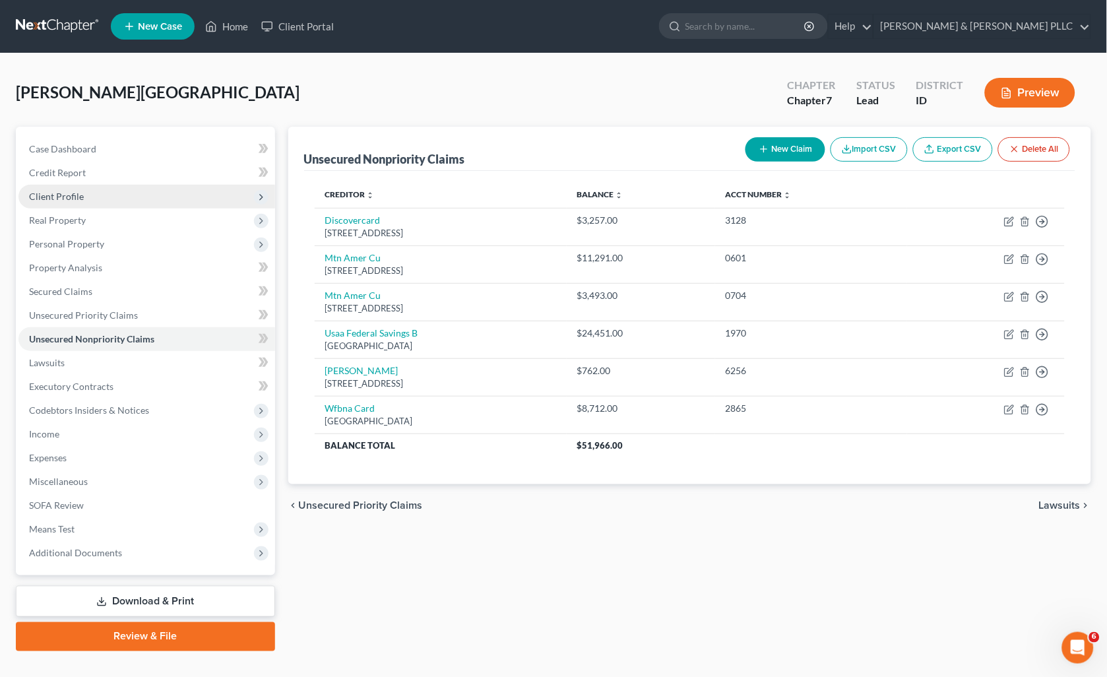
click at [51, 191] on span "Client Profile" at bounding box center [56, 196] width 55 height 11
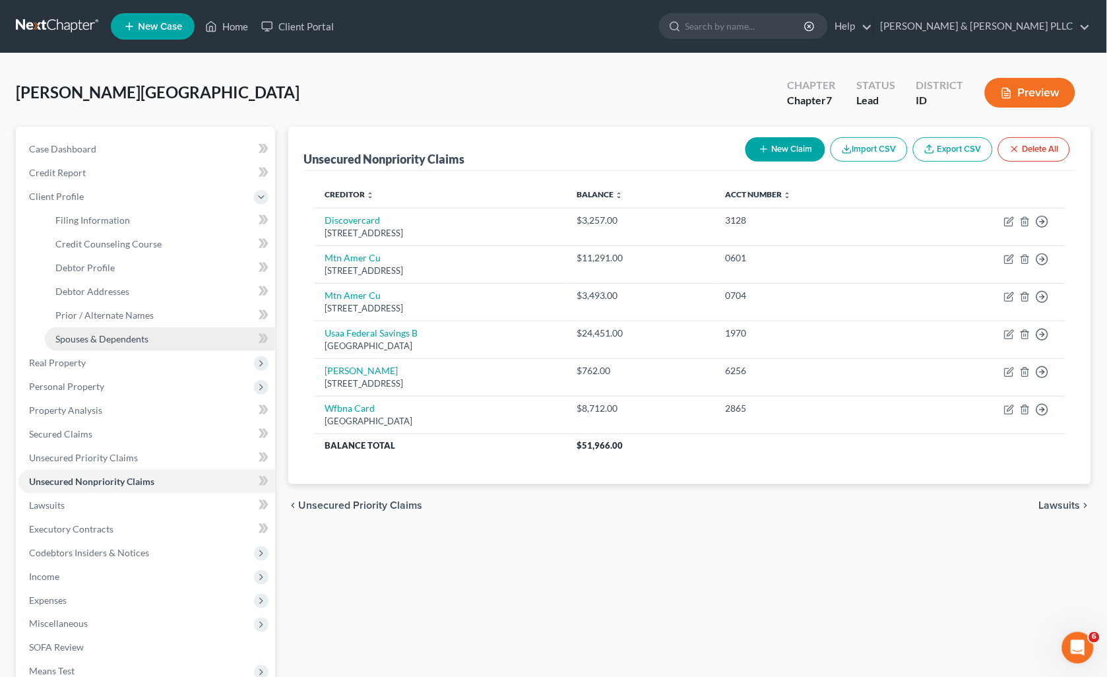
click at [115, 340] on span "Spouses & Dependents" at bounding box center [101, 338] width 93 height 11
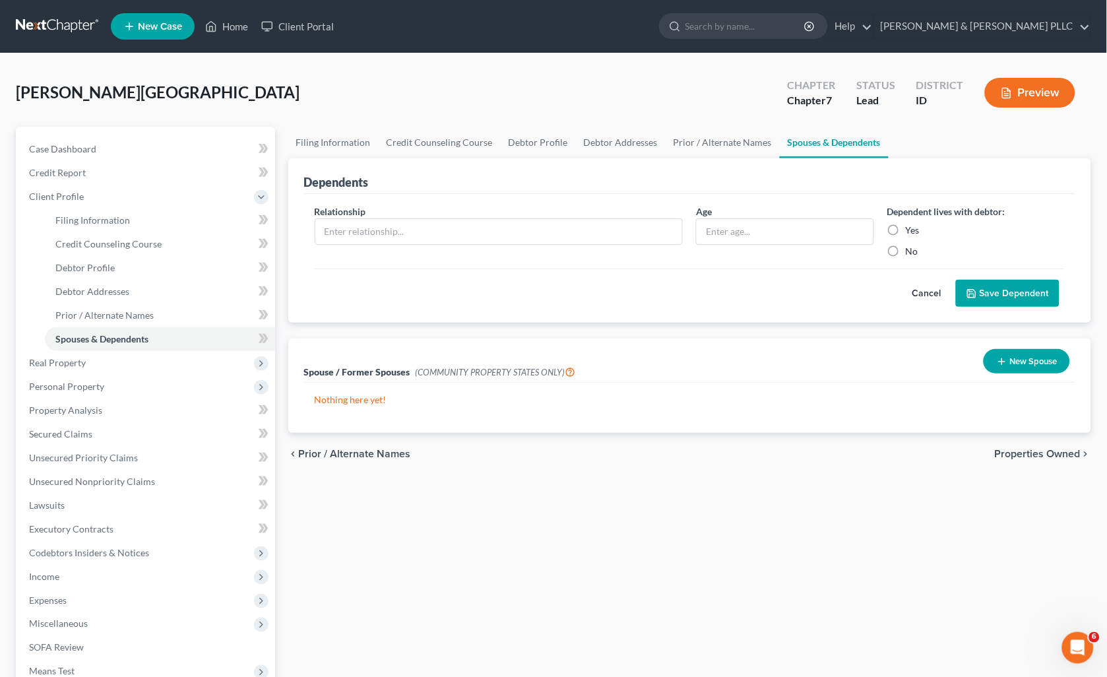
click at [1026, 355] on button "New Spouse" at bounding box center [1027, 361] width 86 height 24
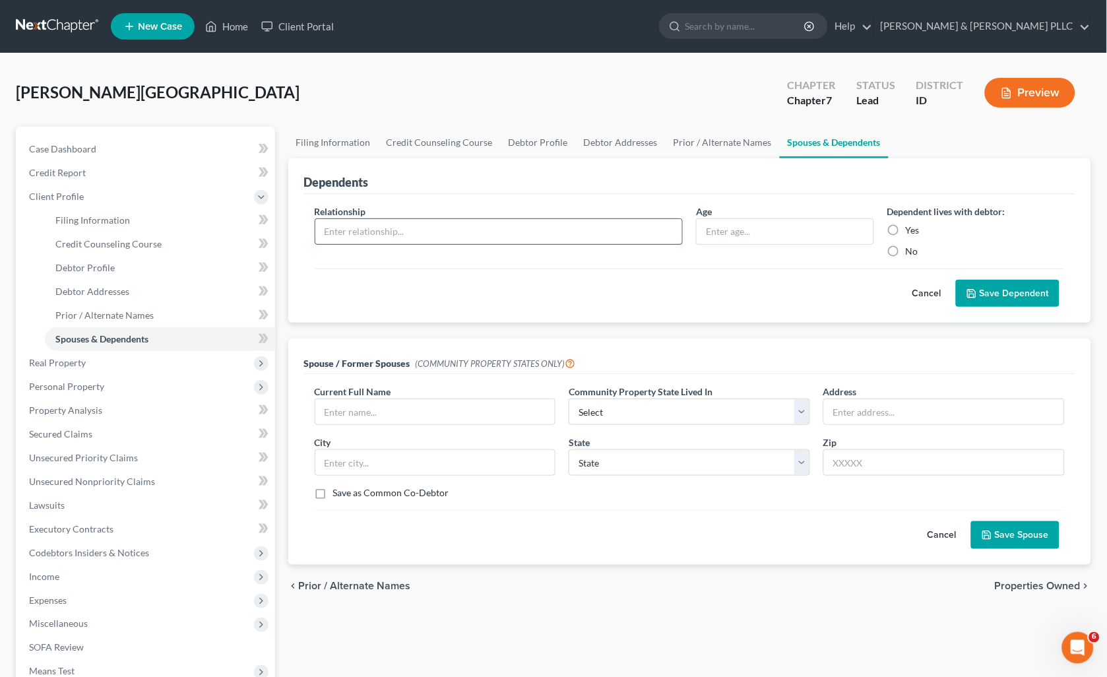
click at [511, 227] on input "text" at bounding box center [499, 231] width 368 height 25
click at [327, 412] on input "text" at bounding box center [435, 411] width 240 height 25
type input "Kailin Marie Walker"
click at [795, 420] on select "Select AZ CA GU ID LA NV NM PR TX WA WI" at bounding box center [690, 412] width 242 height 26
select select "3"
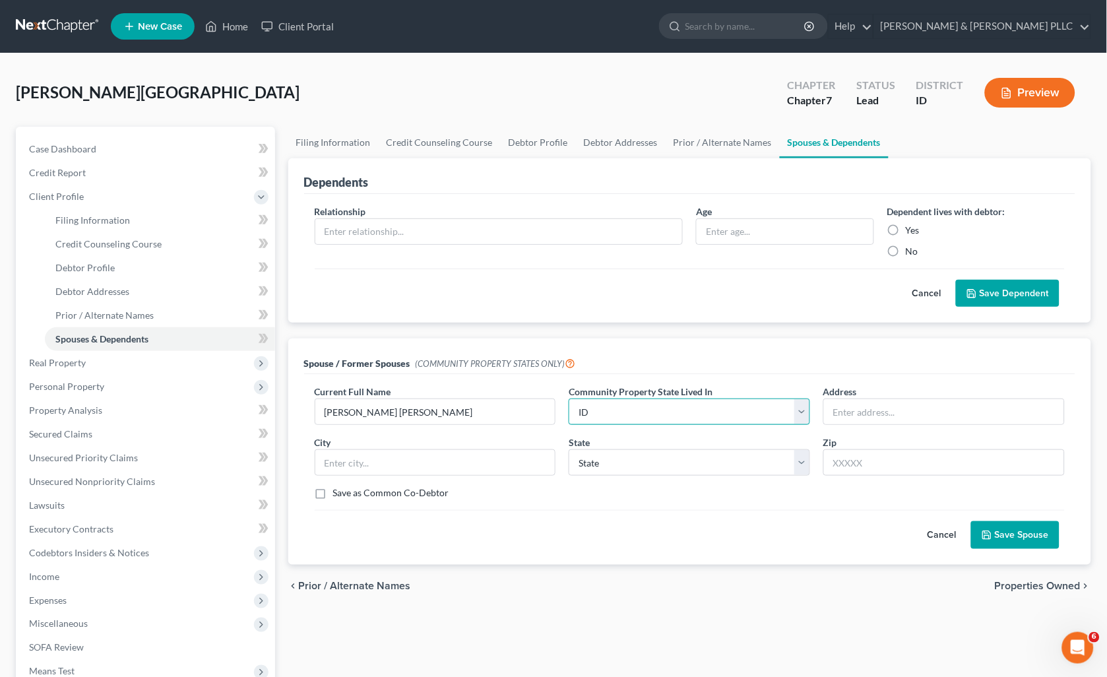
click at [569, 399] on select "Select AZ CA GU ID LA NV NM PR TX WA WI" at bounding box center [690, 412] width 242 height 26
click at [946, 405] on input "text" at bounding box center [944, 411] width 240 height 25
type input "1229 E Center St."
type input "Bountiful"
select select "46"
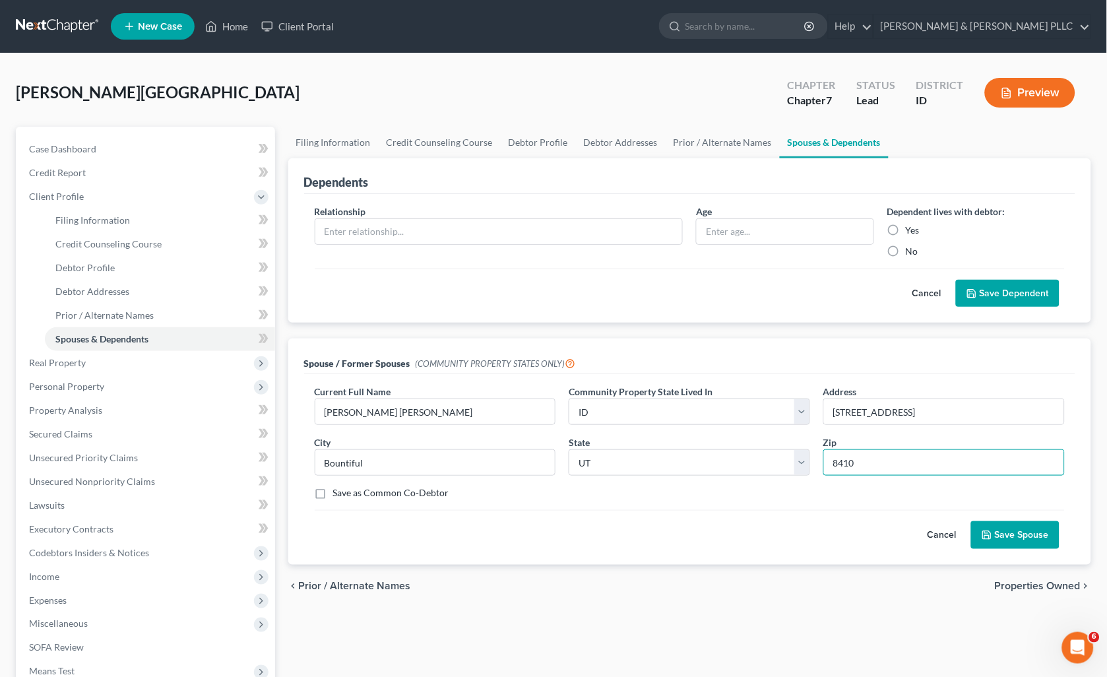
click at [839, 456] on input "8410" at bounding box center [945, 462] width 242 height 26
click at [842, 455] on input "8410" at bounding box center [945, 462] width 242 height 26
type input "84010"
click at [1026, 535] on button "Save Spouse" at bounding box center [1015, 535] width 88 height 28
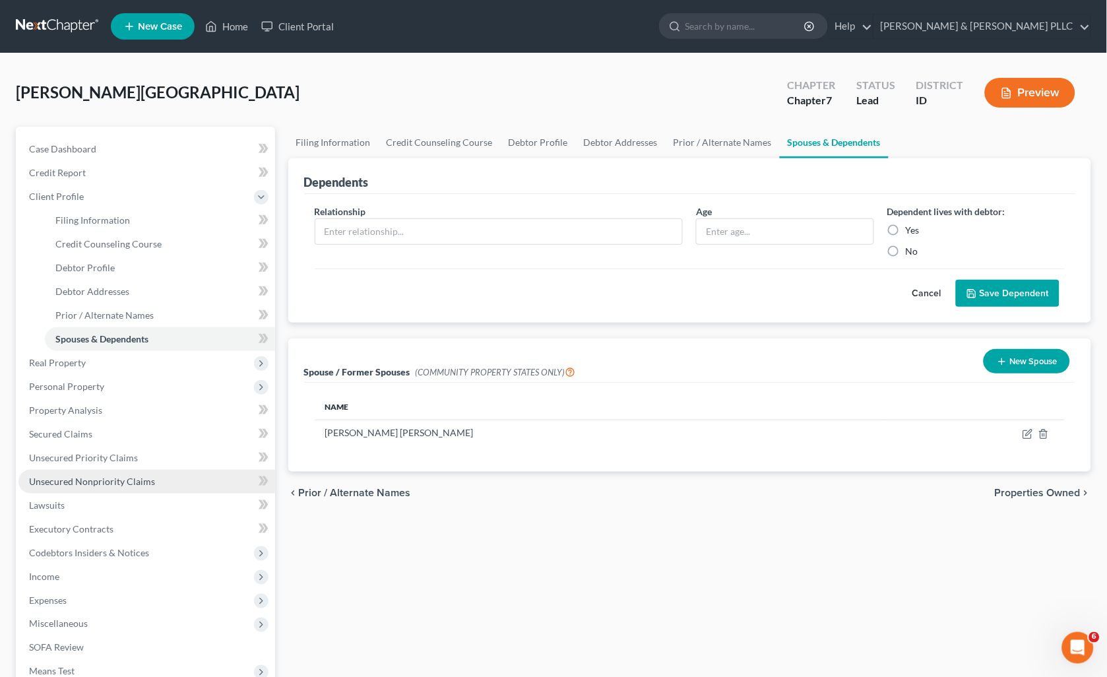
click at [121, 476] on span "Unsecured Nonpriority Claims" at bounding box center [92, 481] width 126 height 11
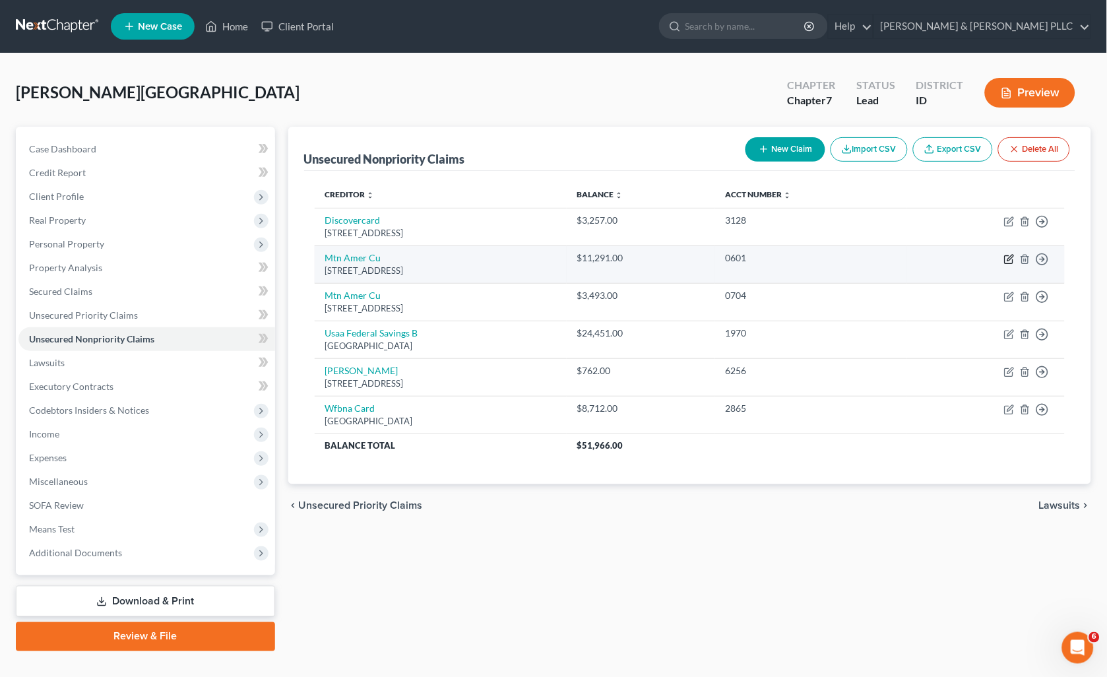
click at [1013, 259] on icon "button" at bounding box center [1009, 260] width 8 height 8
select select "46"
select select "0"
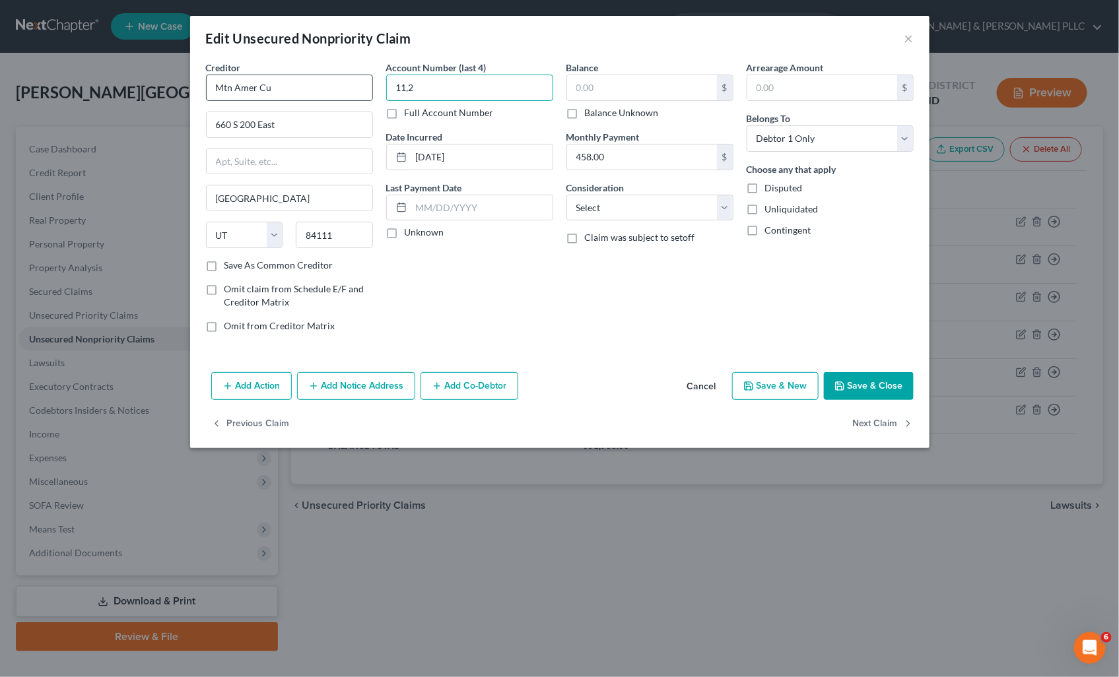
type input "11,2"
drag, startPoint x: 492, startPoint y: 87, endPoint x: 20, endPoint y: 65, distance: 472.4
click at [88, 76] on div "Edit Unsecured Nonpriority Claim × Creditor * Mtn Amer Cu 660 S 200 East Salt L…" at bounding box center [559, 338] width 1119 height 677
click at [601, 92] on input "text" at bounding box center [642, 87] width 150 height 25
type input "14,784.00"
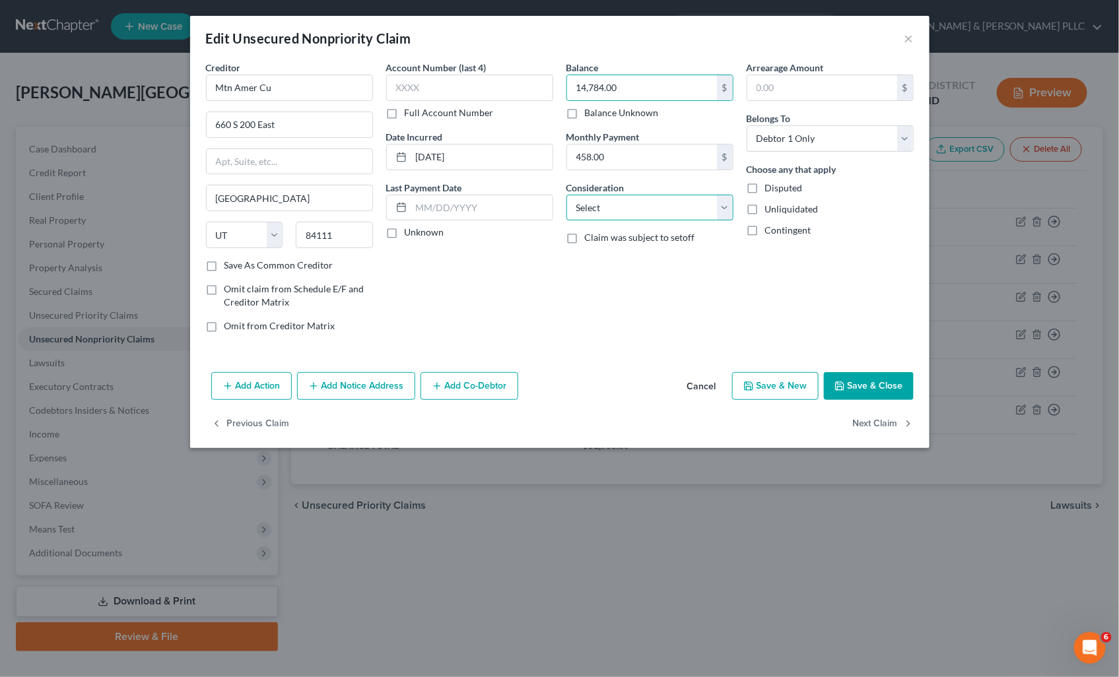
drag, startPoint x: 727, startPoint y: 205, endPoint x: 718, endPoint y: 219, distance: 16.9
click at [727, 205] on select "Select Cable / Satellite Services Collection Agency Credit Card Debt Debt Couns…" at bounding box center [649, 208] width 167 height 26
select select "14"
click at [566, 195] on select "Select Cable / Satellite Services Collection Agency Credit Card Debt Debt Couns…" at bounding box center [649, 208] width 167 height 26
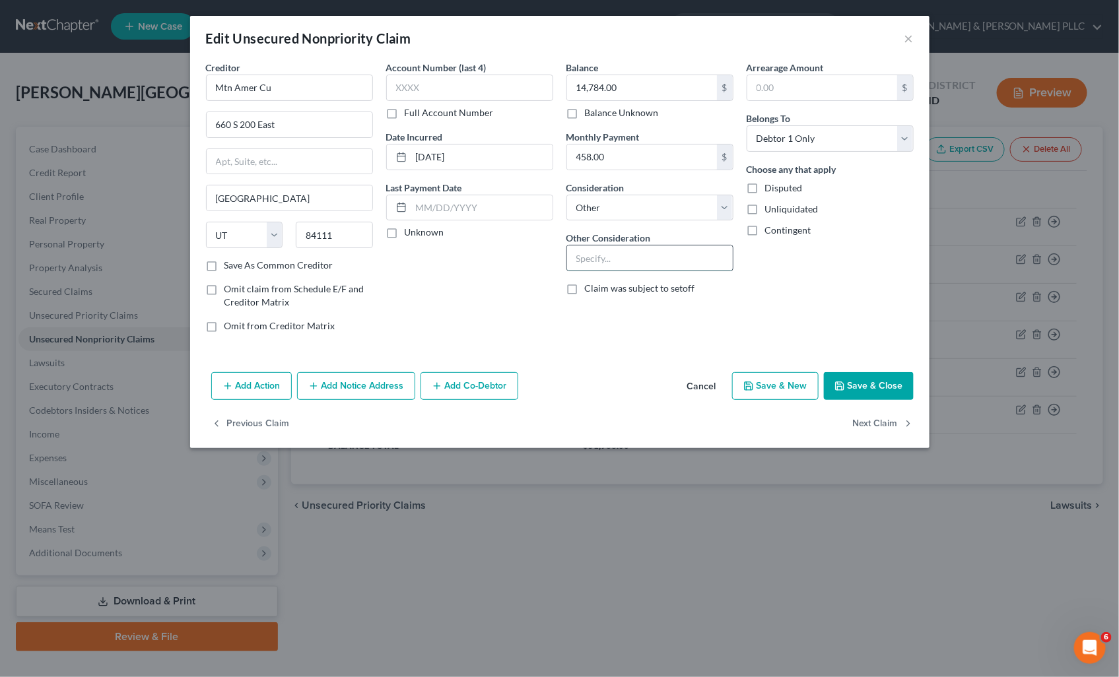
click at [653, 264] on input "text" at bounding box center [650, 258] width 166 height 25
type input "Credit Card and Consolidation Loan"
click at [894, 396] on button "Save & Close" at bounding box center [869, 386] width 90 height 28
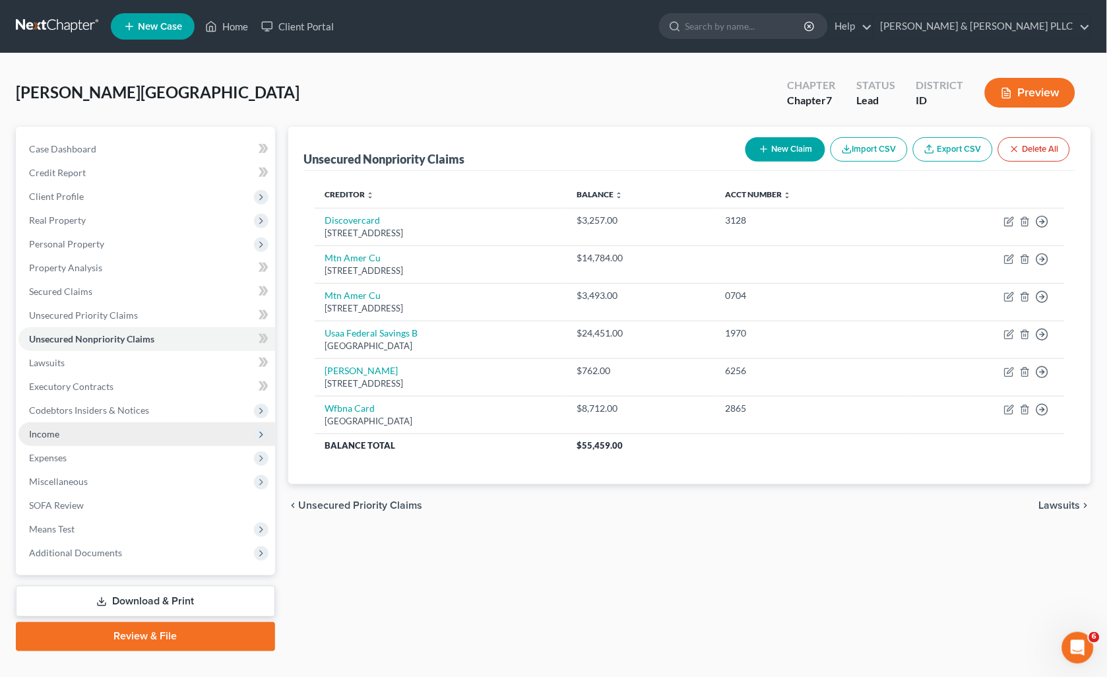
click at [58, 426] on span "Income" at bounding box center [146, 434] width 257 height 24
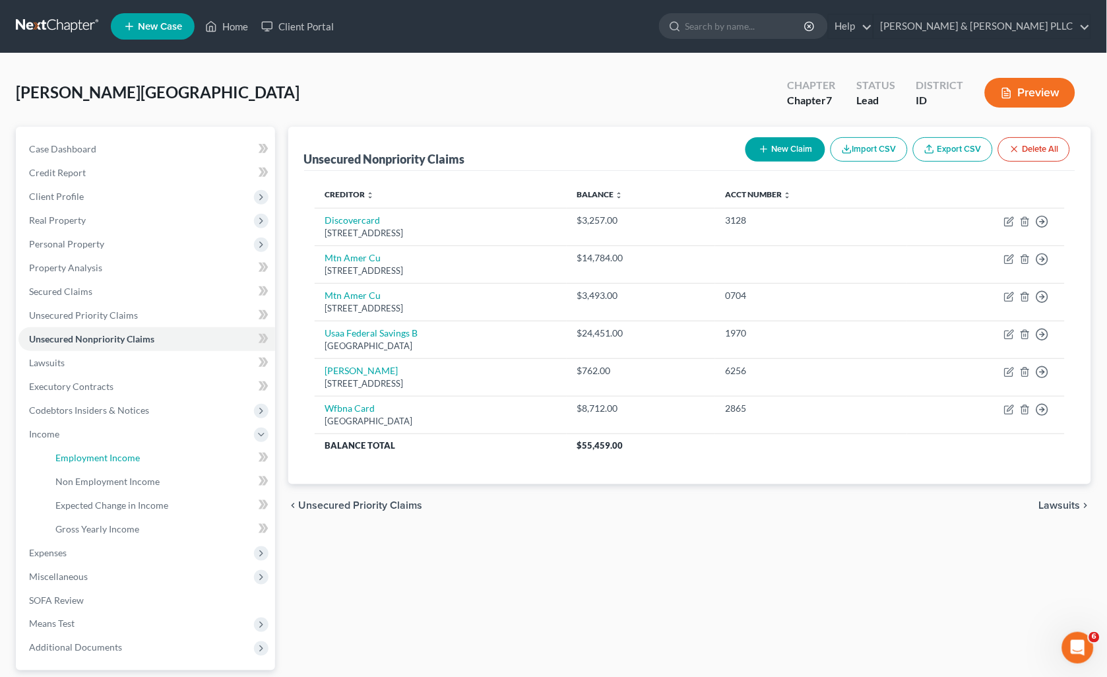
drag, startPoint x: 57, startPoint y: 459, endPoint x: 331, endPoint y: 390, distance: 283.2
click at [57, 458] on span "Employment Income" at bounding box center [97, 457] width 84 height 11
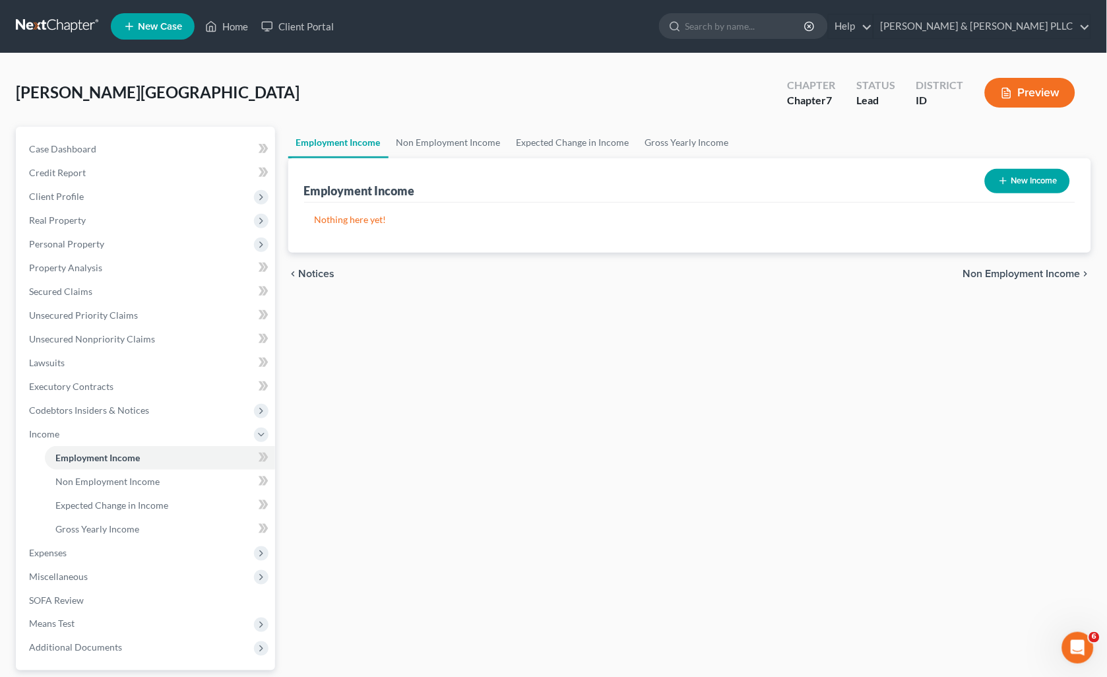
click at [1016, 186] on button "New Income" at bounding box center [1027, 181] width 85 height 24
select select "0"
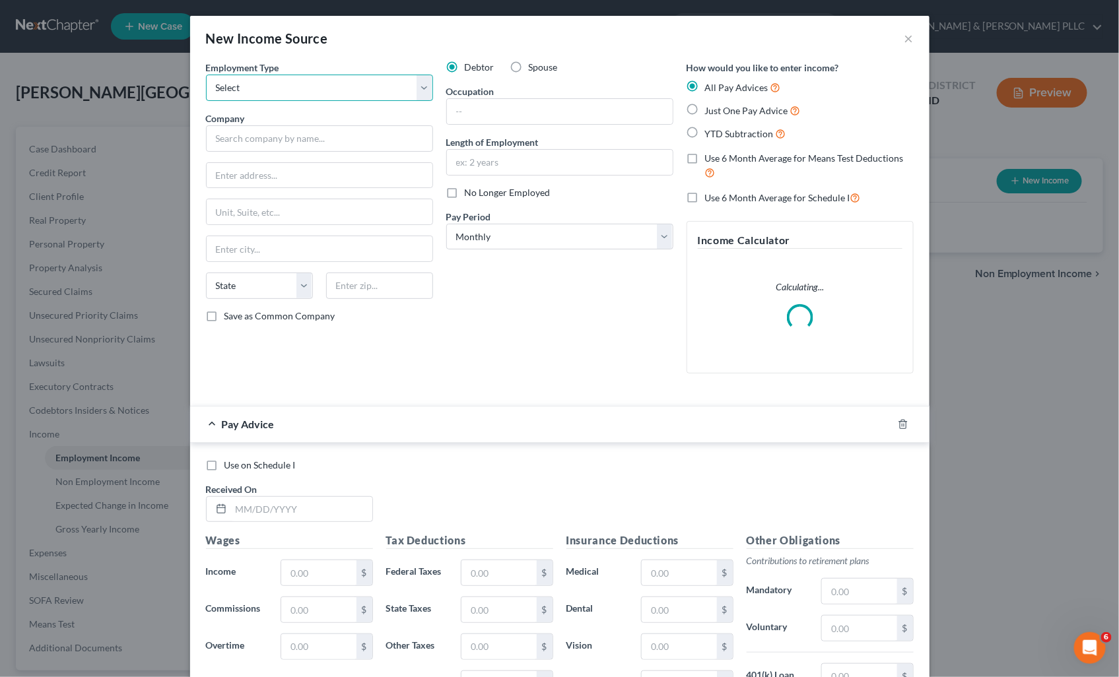
click at [426, 90] on select "Select Full or Part Time Employment Self Employment" at bounding box center [319, 88] width 227 height 26
select select "0"
click at [206, 75] on select "Select Full or Part Time Employment Self Employment" at bounding box center [319, 88] width 227 height 26
click at [383, 142] on input "text" at bounding box center [319, 138] width 227 height 26
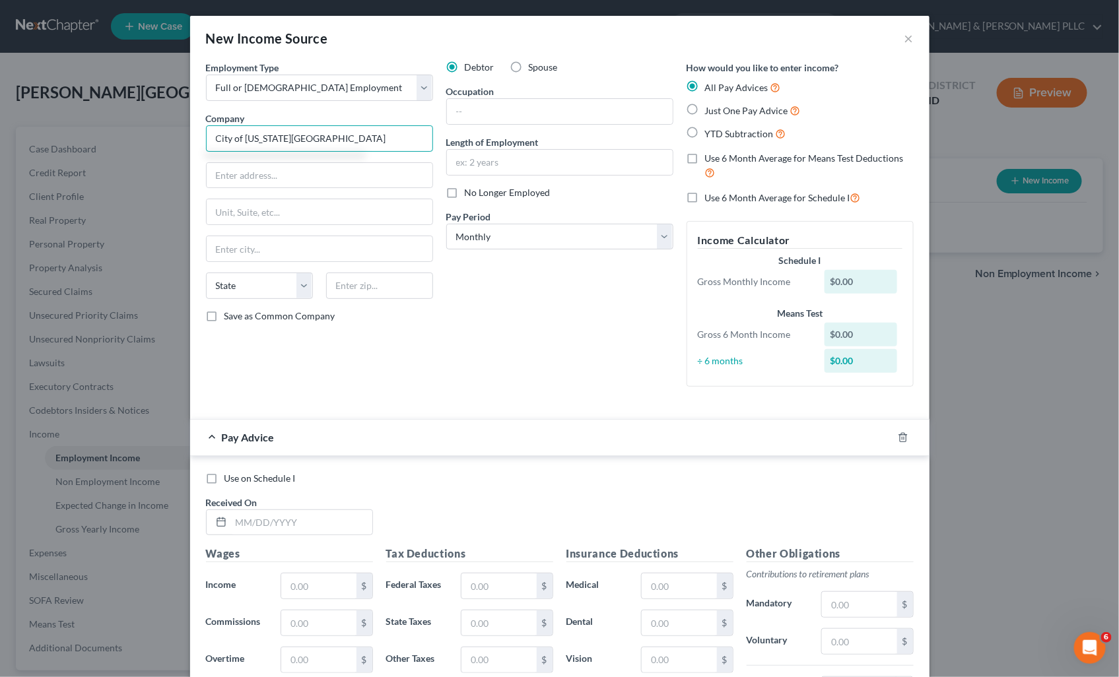
type input "City of Idaho Falls"
type input "380 Constitution Way"
type input "[US_STATE][GEOGRAPHIC_DATA]"
select select "13"
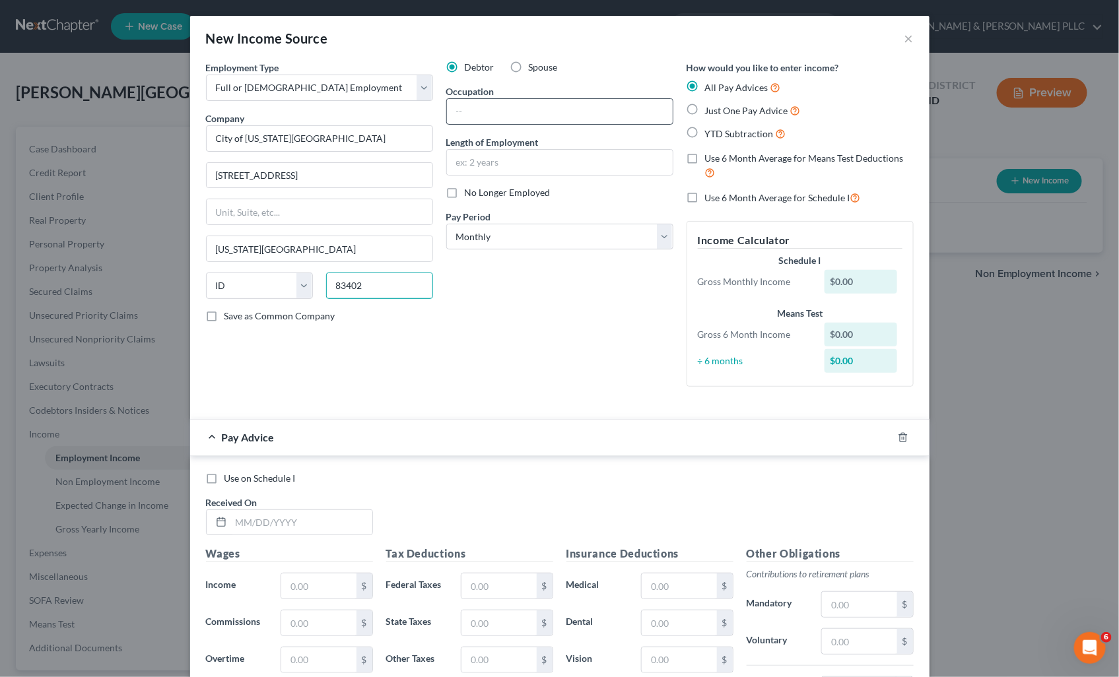
type input "83402"
click at [591, 114] on input "text" at bounding box center [560, 111] width 226 height 25
type input "Drafter"
click at [591, 156] on input "text" at bounding box center [560, 162] width 226 height 25
type input "1 year"
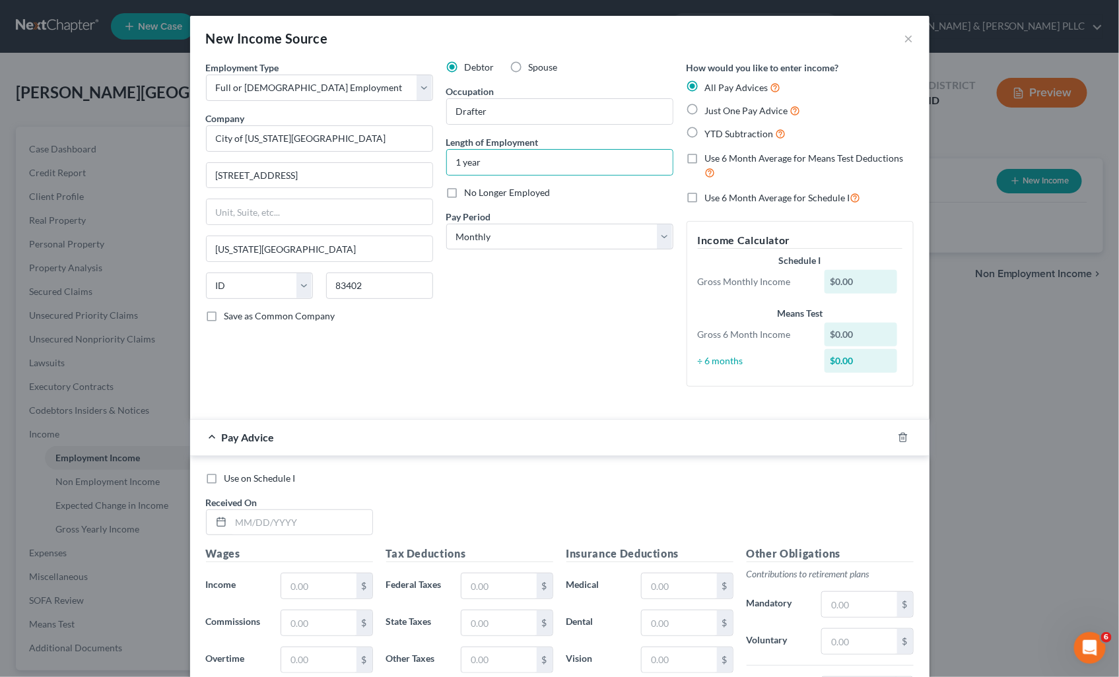
drag, startPoint x: 685, startPoint y: 106, endPoint x: 643, endPoint y: 134, distance: 50.9
click at [705, 106] on label "Just One Pay Advice" at bounding box center [753, 110] width 96 height 15
click at [710, 106] on input "Just One Pay Advice" at bounding box center [714, 107] width 9 height 9
radio input "true"
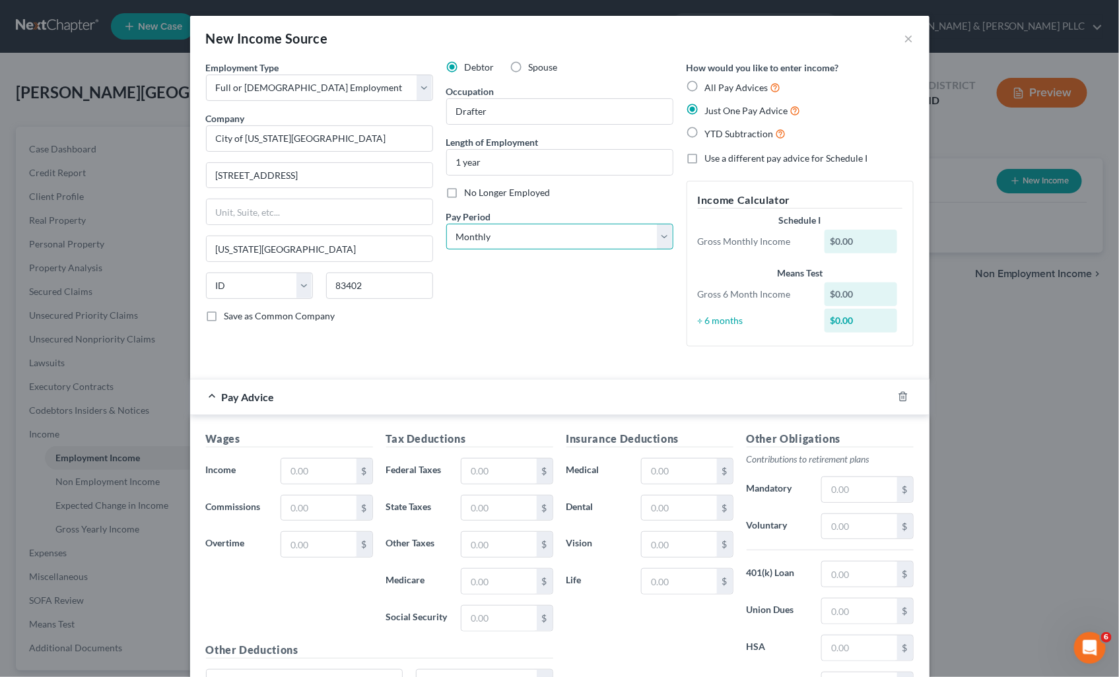
click at [656, 235] on select "Select Monthly Twice Monthly Every Other Week Weekly" at bounding box center [559, 237] width 227 height 26
select select "1"
click at [446, 224] on select "Select Monthly Twice Monthly Every Other Week Weekly" at bounding box center [559, 237] width 227 height 26
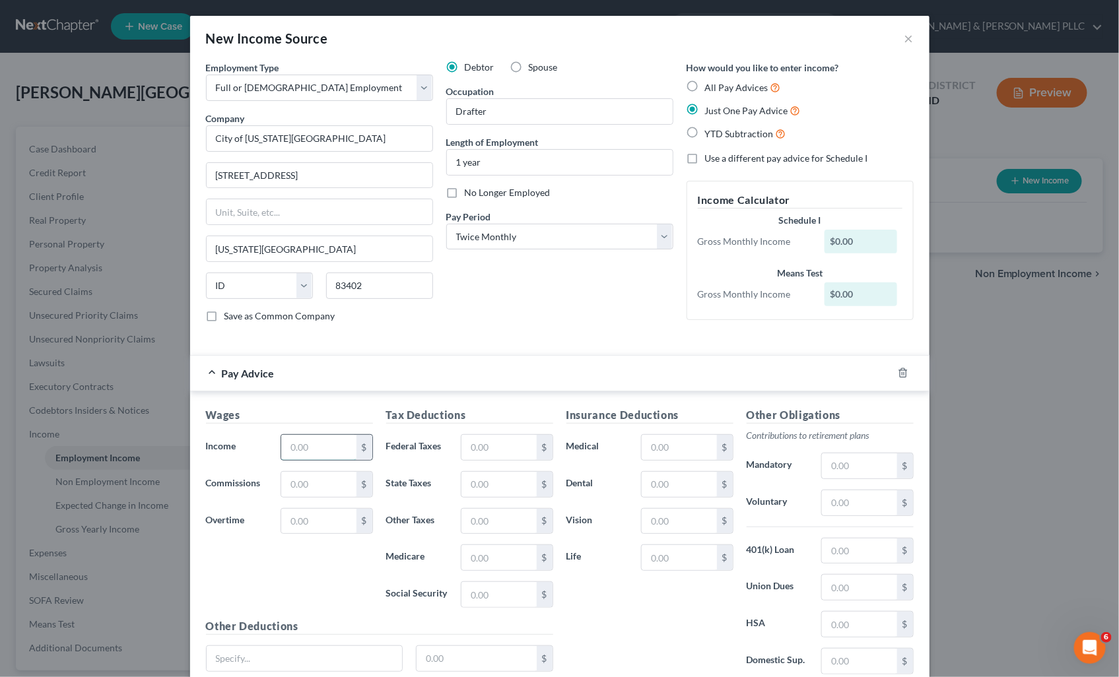
click at [315, 451] on input "text" at bounding box center [318, 447] width 75 height 25
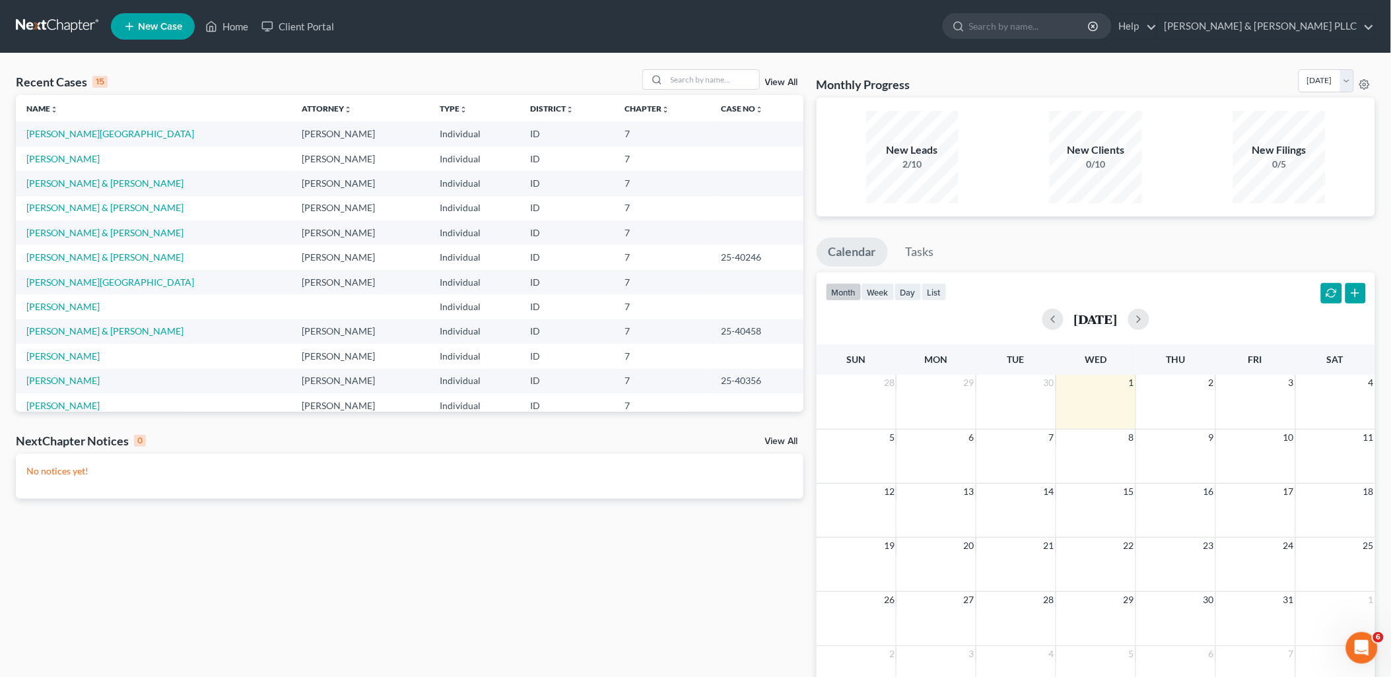
click at [64, 123] on td "[PERSON_NAME][GEOGRAPHIC_DATA]" at bounding box center [154, 133] width 276 height 24
click at [61, 127] on td "[PERSON_NAME][GEOGRAPHIC_DATA]" at bounding box center [154, 133] width 276 height 24
click at [44, 135] on link "[PERSON_NAME][GEOGRAPHIC_DATA]" at bounding box center [110, 133] width 168 height 11
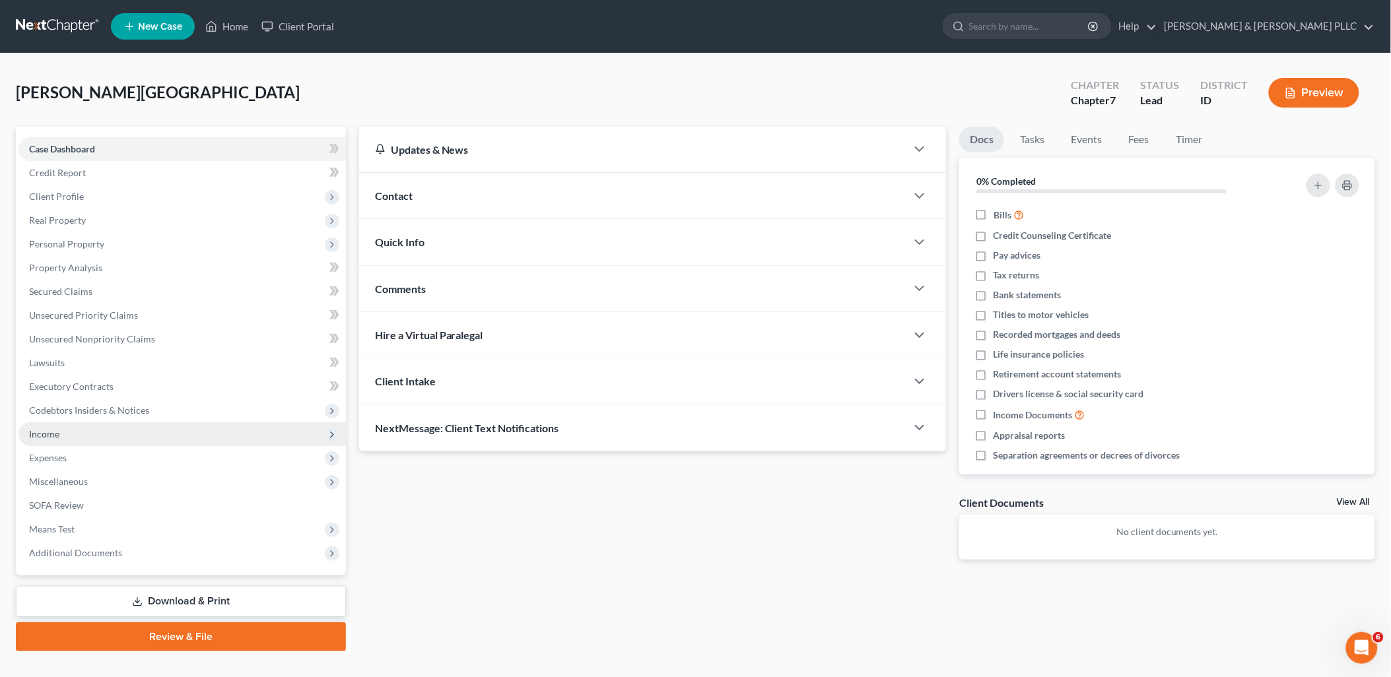
click at [38, 429] on span "Income" at bounding box center [44, 433] width 30 height 11
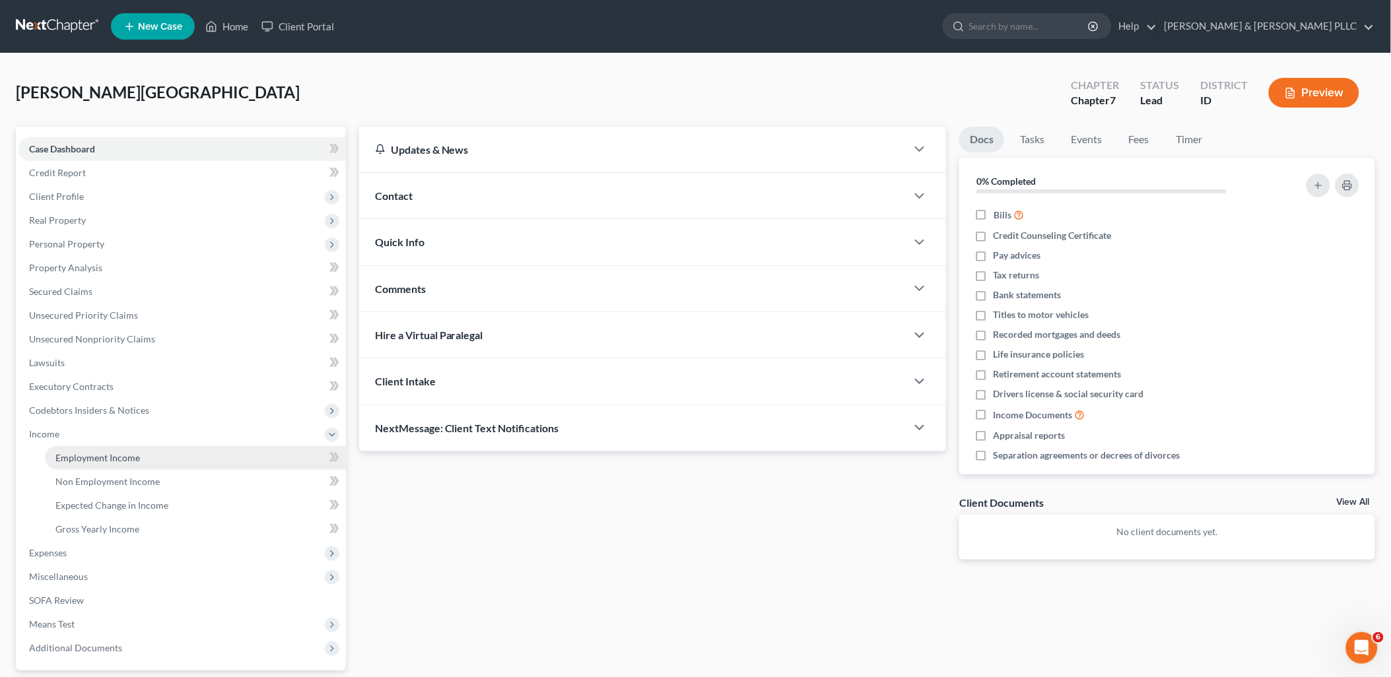
click at [133, 453] on span "Employment Income" at bounding box center [97, 457] width 84 height 11
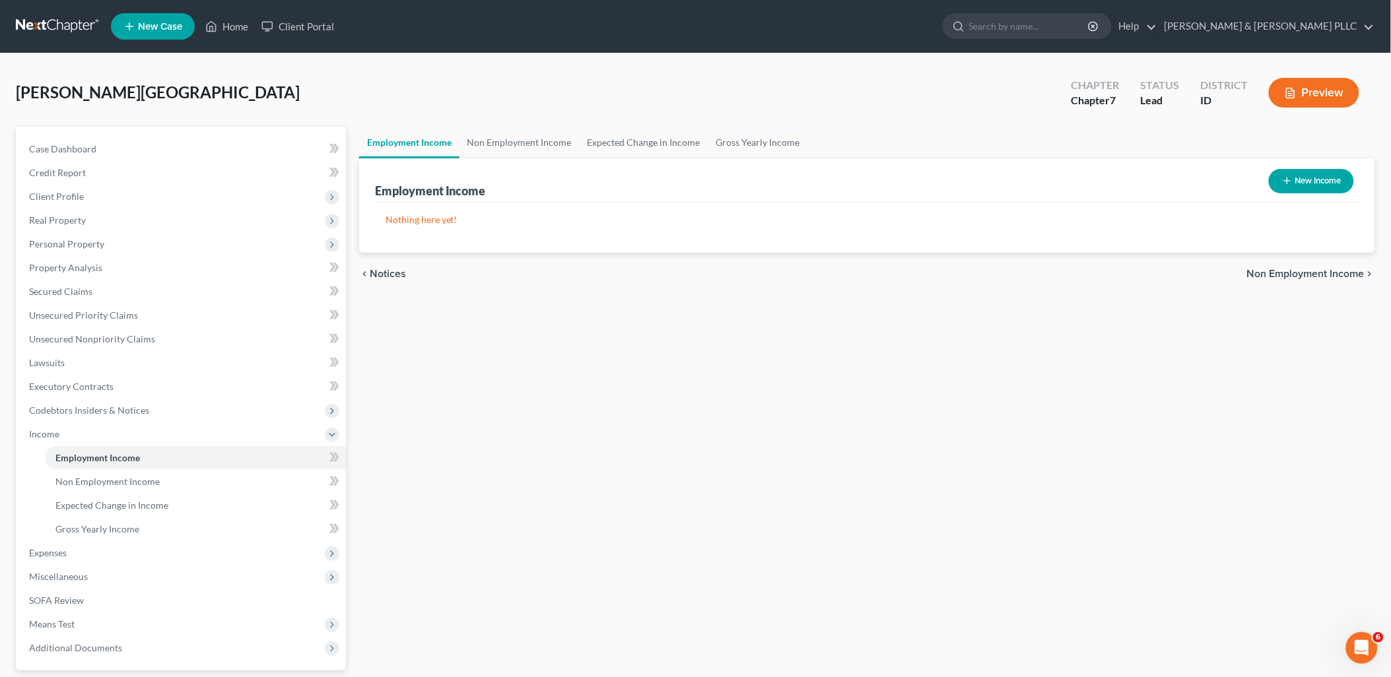
click at [1118, 178] on button "New Income" at bounding box center [1310, 181] width 85 height 24
select select "0"
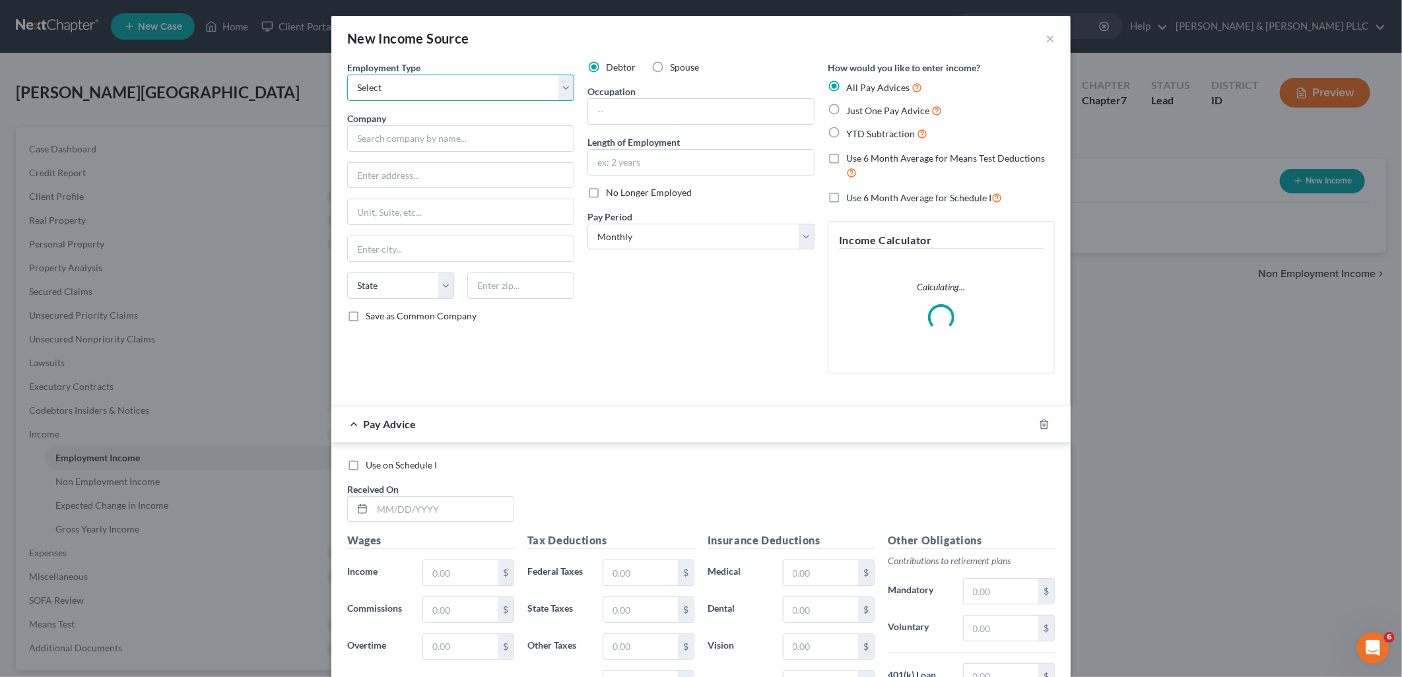
drag, startPoint x: 563, startPoint y: 81, endPoint x: 550, endPoint y: 89, distance: 15.4
click at [562, 81] on select "Select Full or [DEMOGRAPHIC_DATA] Employment Self Employment" at bounding box center [460, 88] width 227 height 26
select select "0"
click at [347, 75] on select "Select Full or [DEMOGRAPHIC_DATA] Employment Self Employment" at bounding box center [460, 88] width 227 height 26
click at [497, 145] on input "text" at bounding box center [460, 138] width 227 height 26
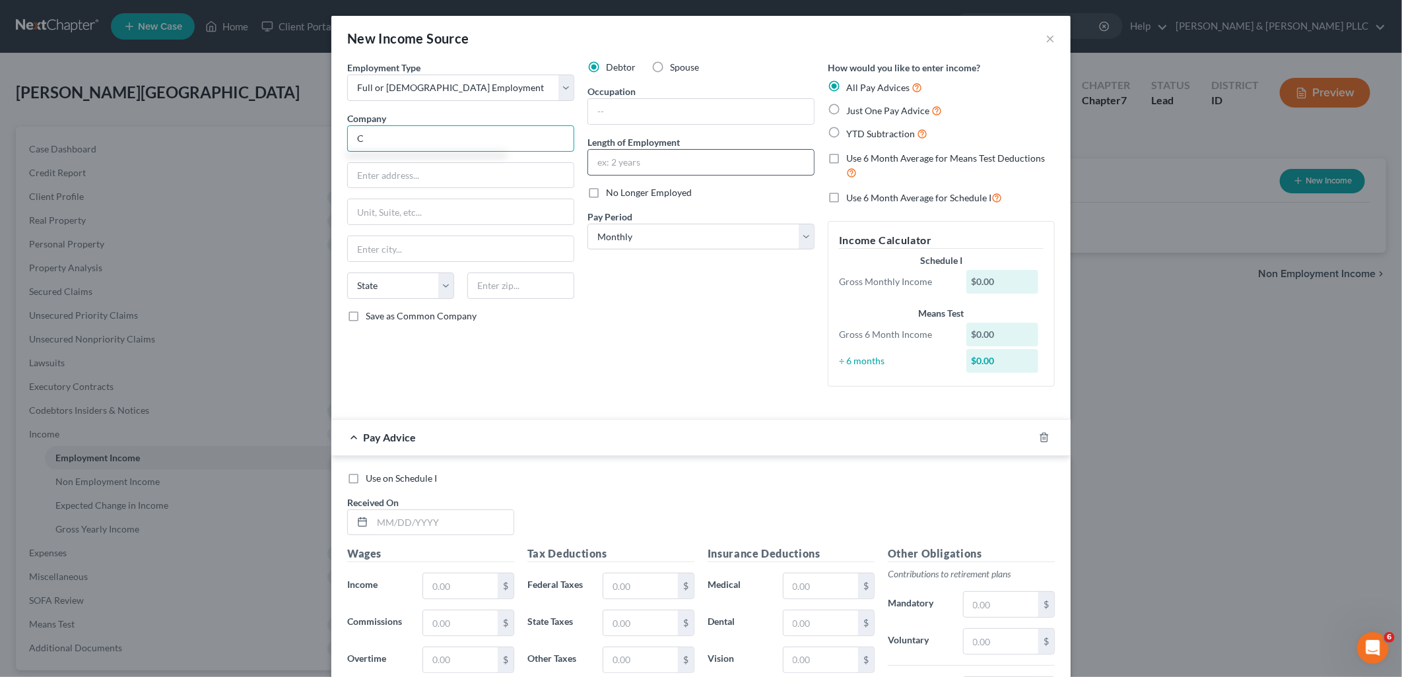
type input "City of [US_STATE][GEOGRAPHIC_DATA]"
type input "[STREET_ADDRESS]"
type input "[US_STATE][GEOGRAPHIC_DATA]"
select select "13"
type input "83402"
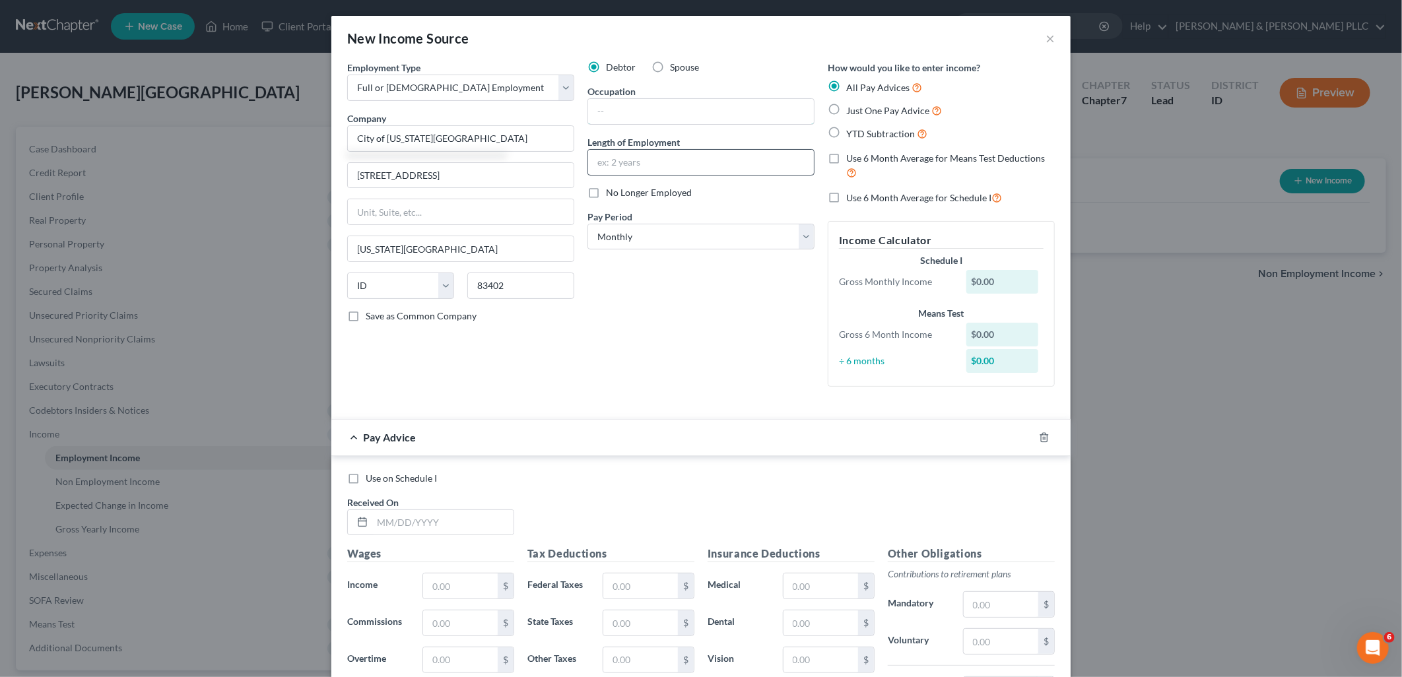
type input "Drafter"
type input "1 year"
drag, startPoint x: 832, startPoint y: 104, endPoint x: 823, endPoint y: 108, distance: 9.4
click at [846, 104] on label "Just One Pay Advice" at bounding box center [894, 110] width 96 height 15
click at [851, 104] on input "Just One Pay Advice" at bounding box center [855, 107] width 9 height 9
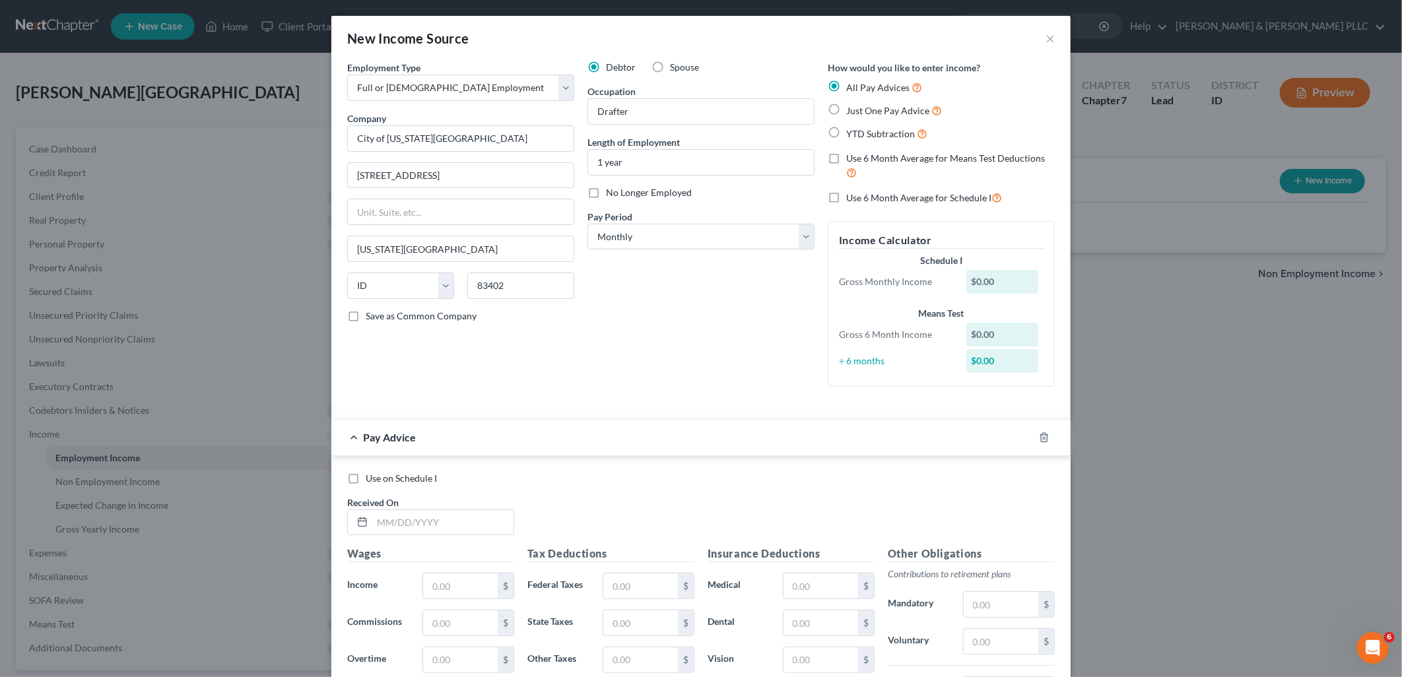
radio input "true"
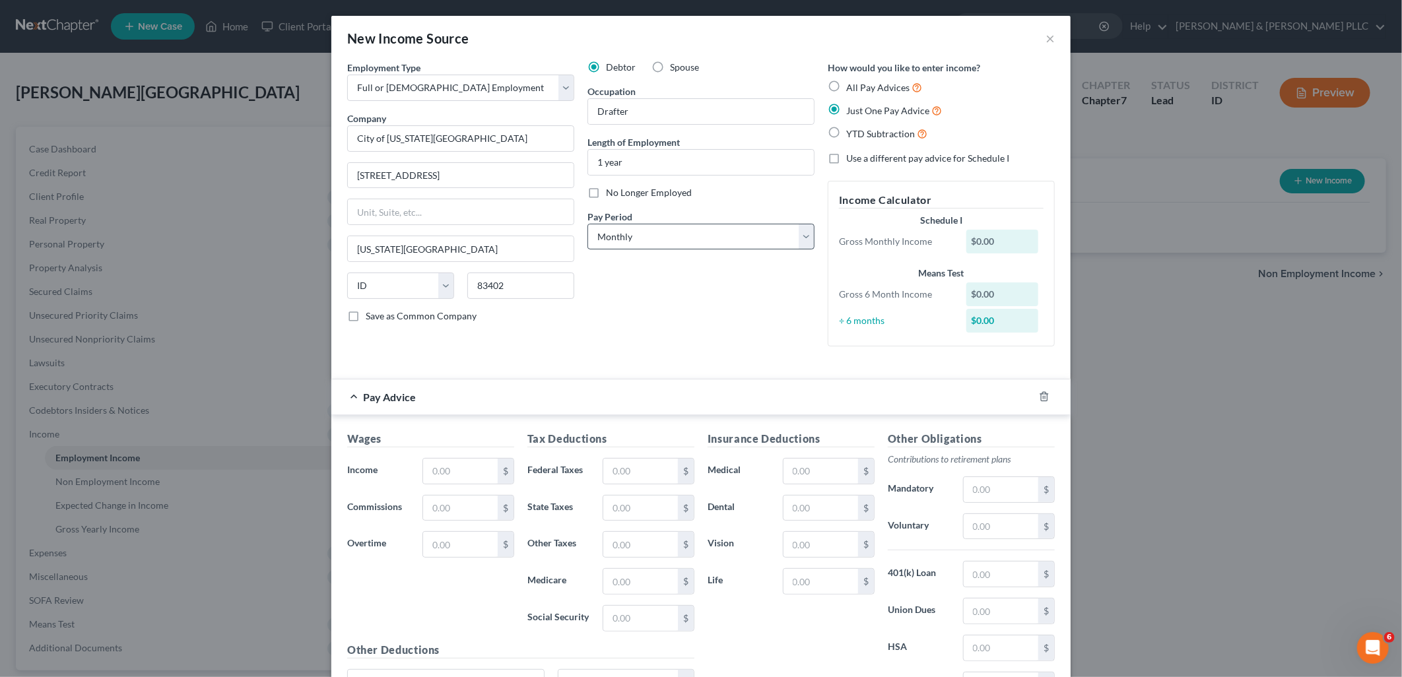
drag, startPoint x: 808, startPoint y: 224, endPoint x: 795, endPoint y: 234, distance: 16.1
click at [806, 225] on div "Pay Period * Select Monthly Twice Monthly Every Other Week Weekly" at bounding box center [700, 230] width 227 height 40
click at [802, 234] on select "Select Monthly Twice Monthly Every Other Week Weekly" at bounding box center [700, 237] width 227 height 26
select select "1"
click at [587, 224] on select "Select Monthly Twice Monthly Every Other Week Weekly" at bounding box center [700, 237] width 227 height 26
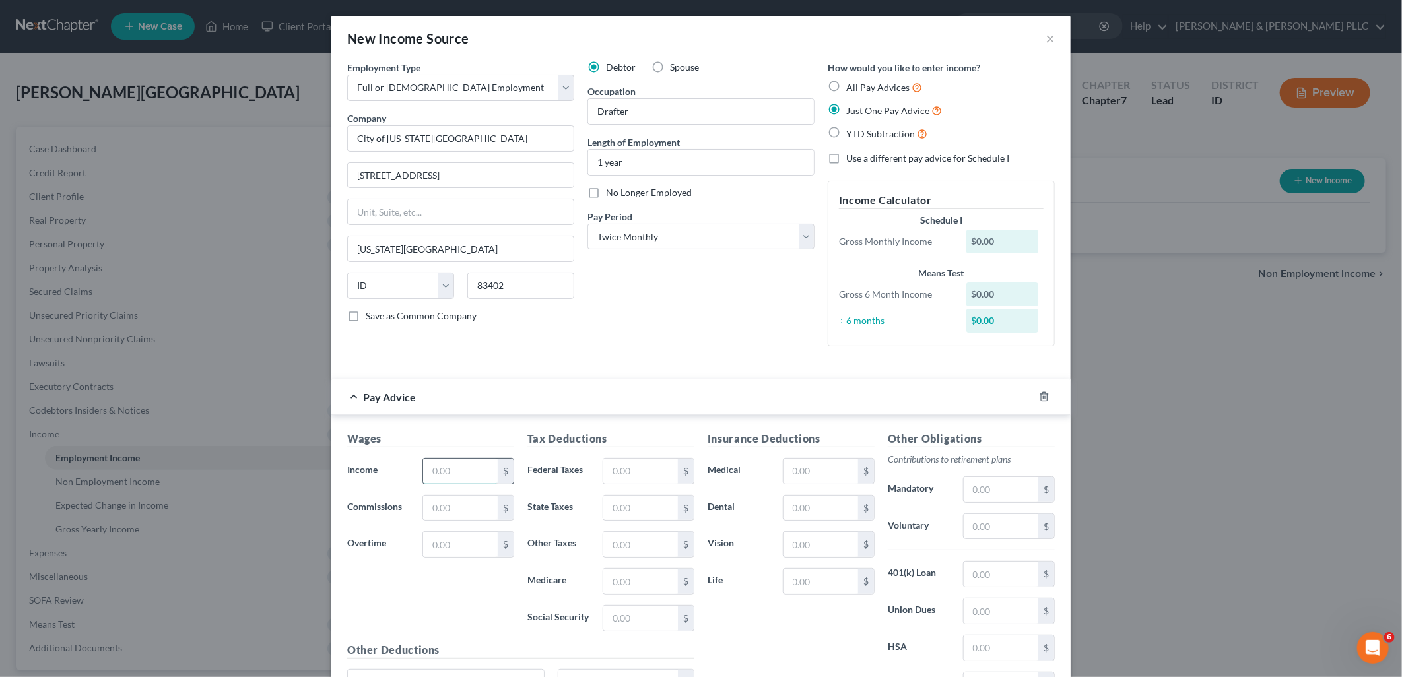
click at [480, 469] on input "text" at bounding box center [460, 471] width 75 height 25
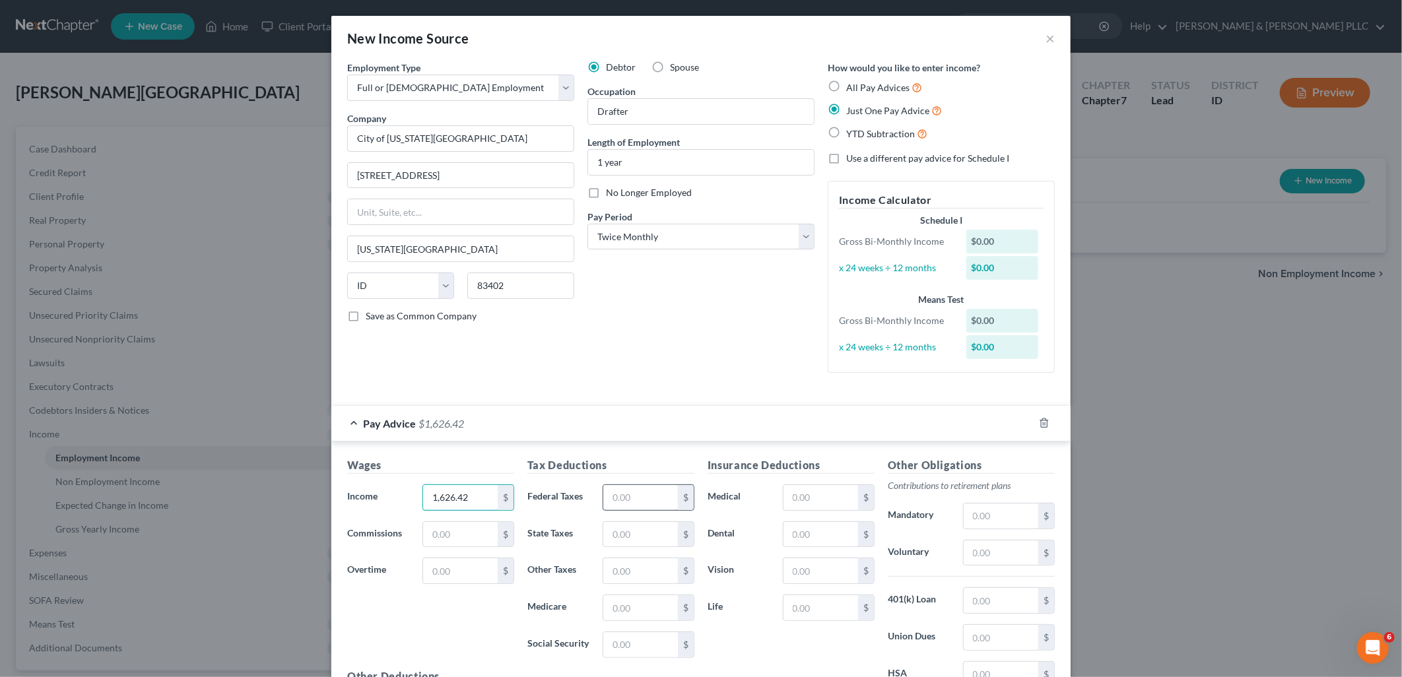
type input "1,626.42"
click at [604, 493] on input "text" at bounding box center [640, 497] width 75 height 25
type input "80.81"
click at [640, 609] on input "text" at bounding box center [640, 607] width 75 height 25
type input "20.93"
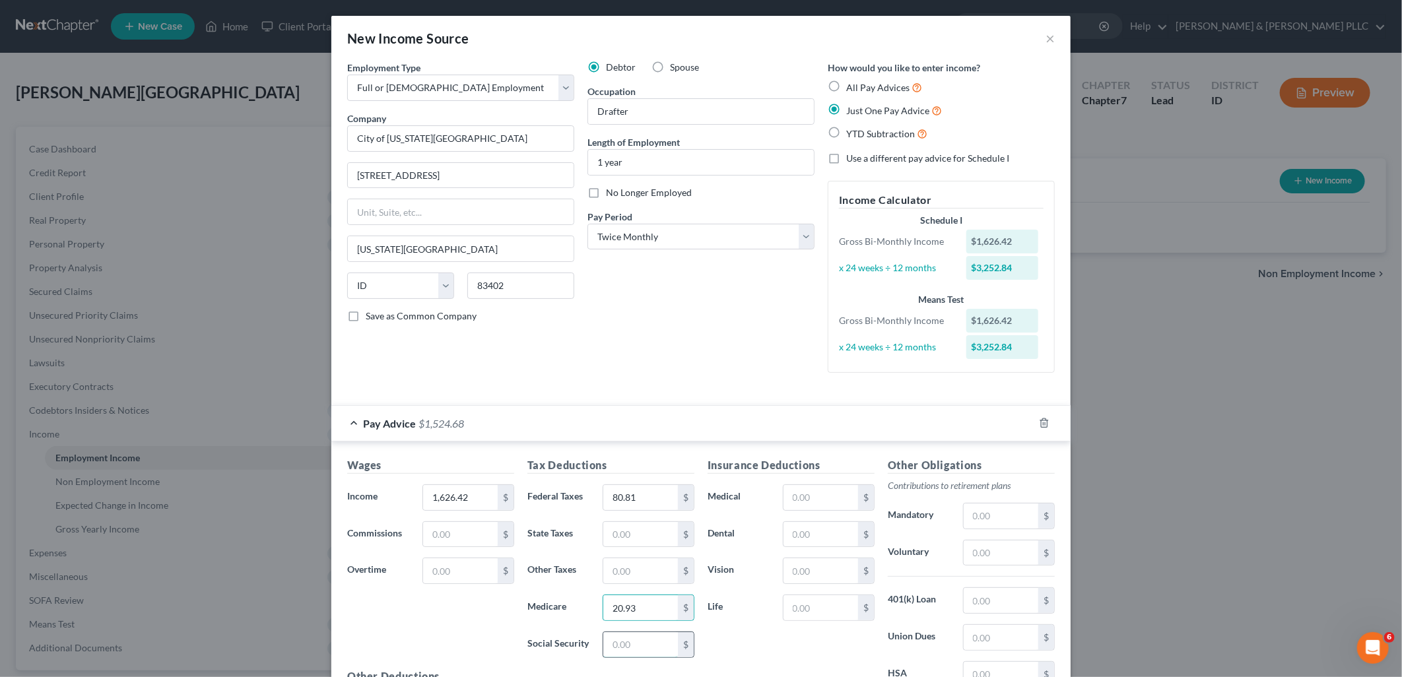
click at [643, 643] on input "text" at bounding box center [640, 644] width 75 height 25
type input "89.50"
click at [661, 524] on input "text" at bounding box center [640, 534] width 75 height 25
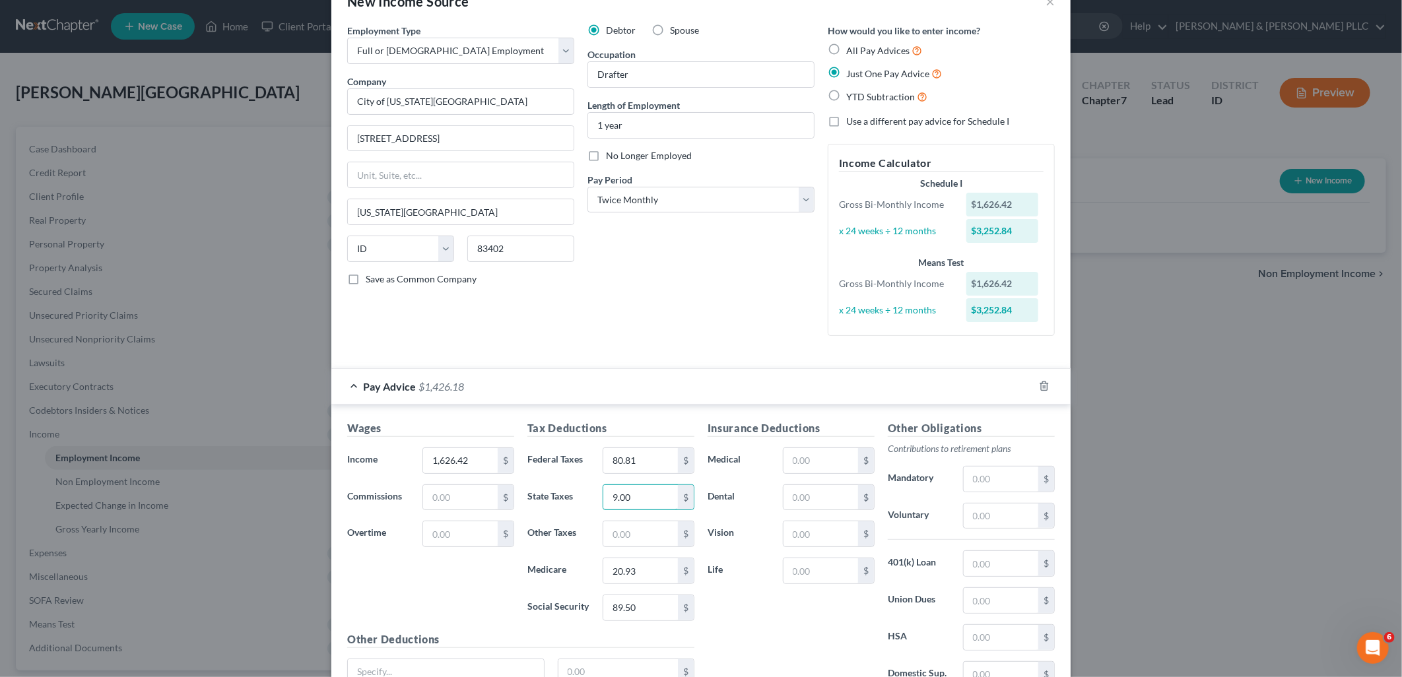
scroll to position [73, 0]
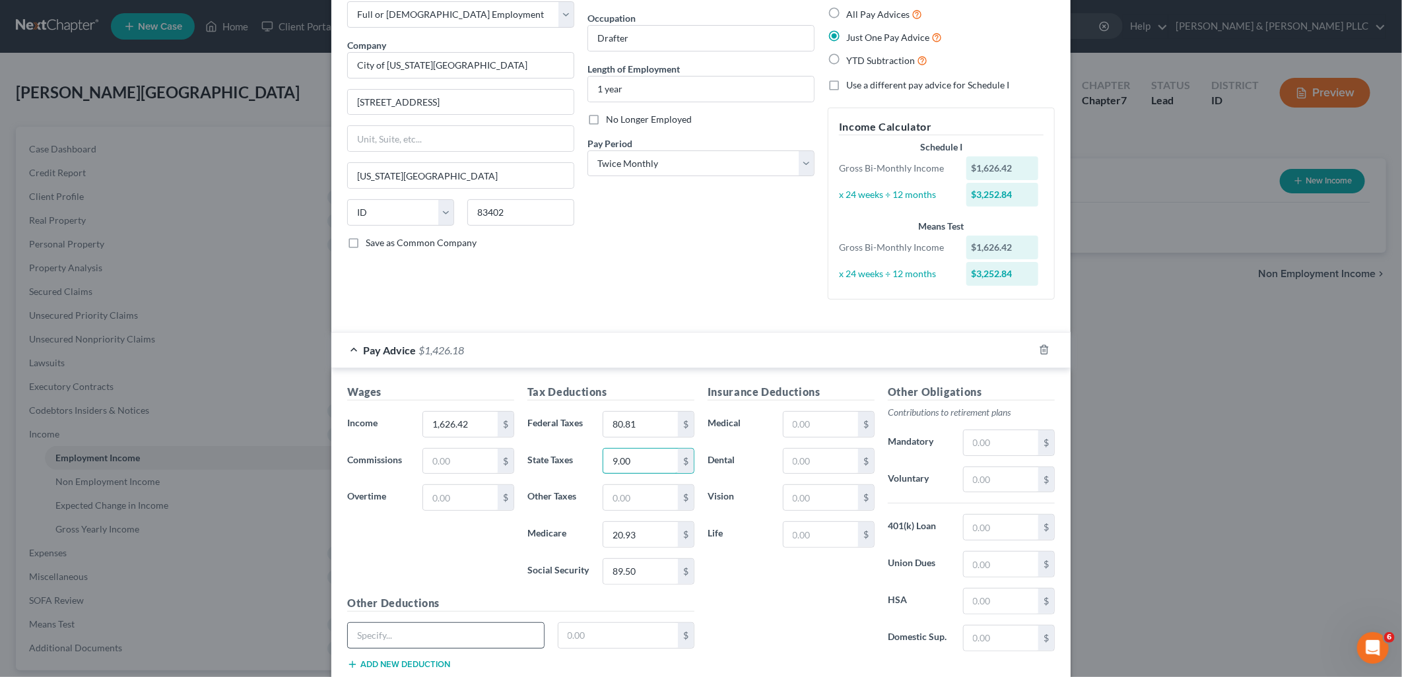
type input "9.00"
click at [437, 639] on input "text" at bounding box center [446, 635] width 196 height 25
type input "Flex Spending Acct."
click at [624, 642] on input "text" at bounding box center [618, 635] width 120 height 25
type input "128.02"
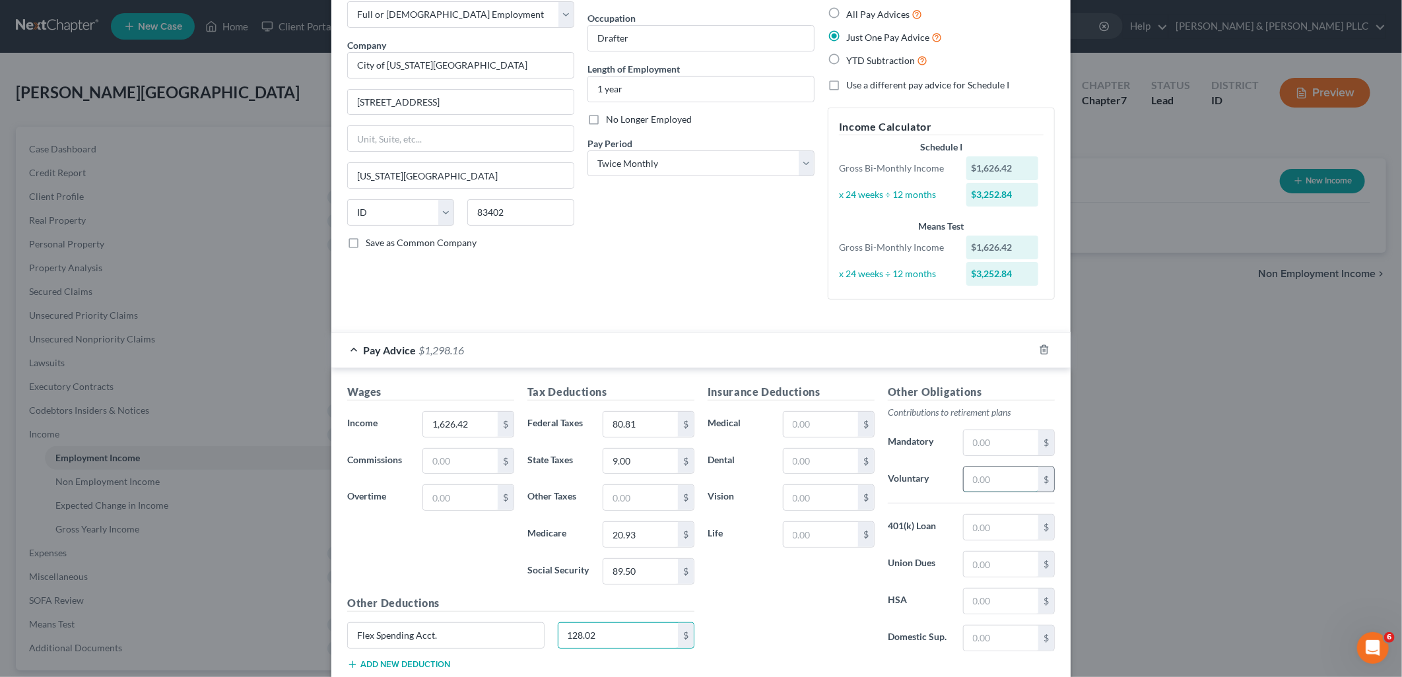
click at [988, 479] on input "text" at bounding box center [1001, 479] width 75 height 25
type input "116.78"
click at [993, 443] on input "text" at bounding box center [1001, 442] width 75 height 25
type input "54.87"
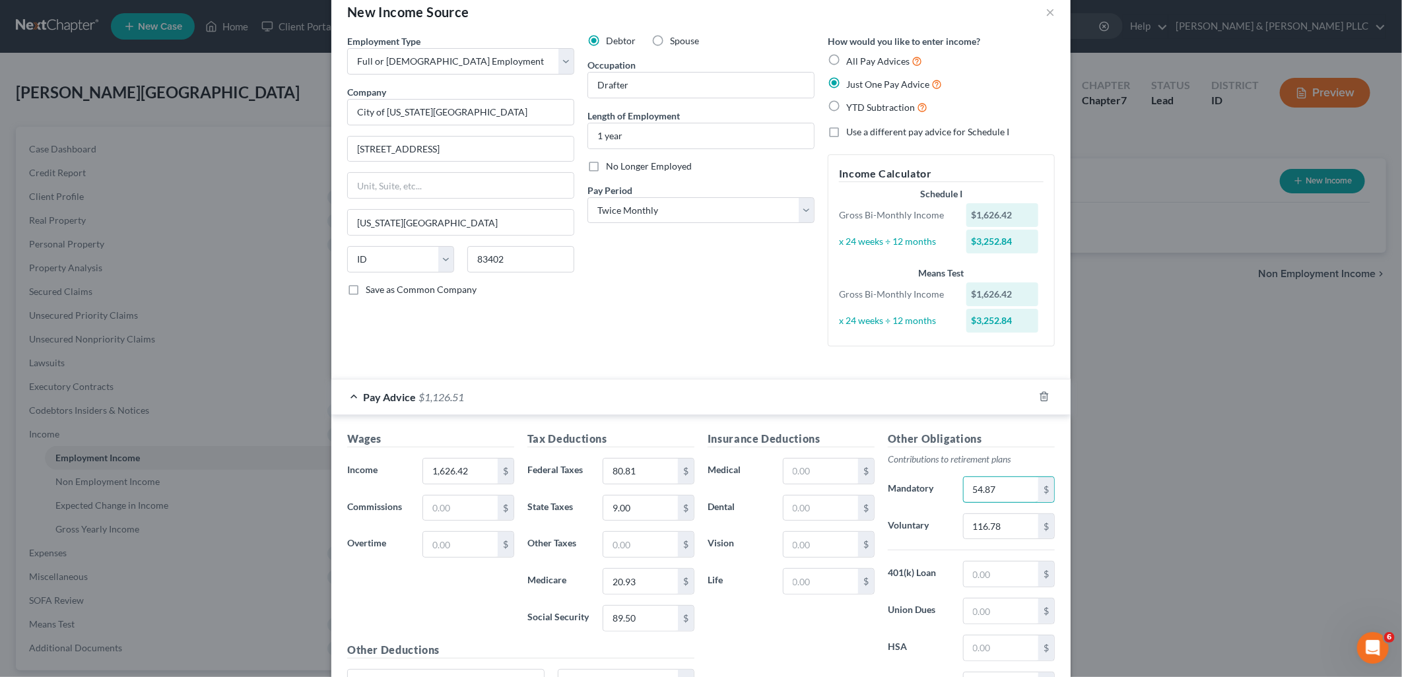
scroll to position [0, 0]
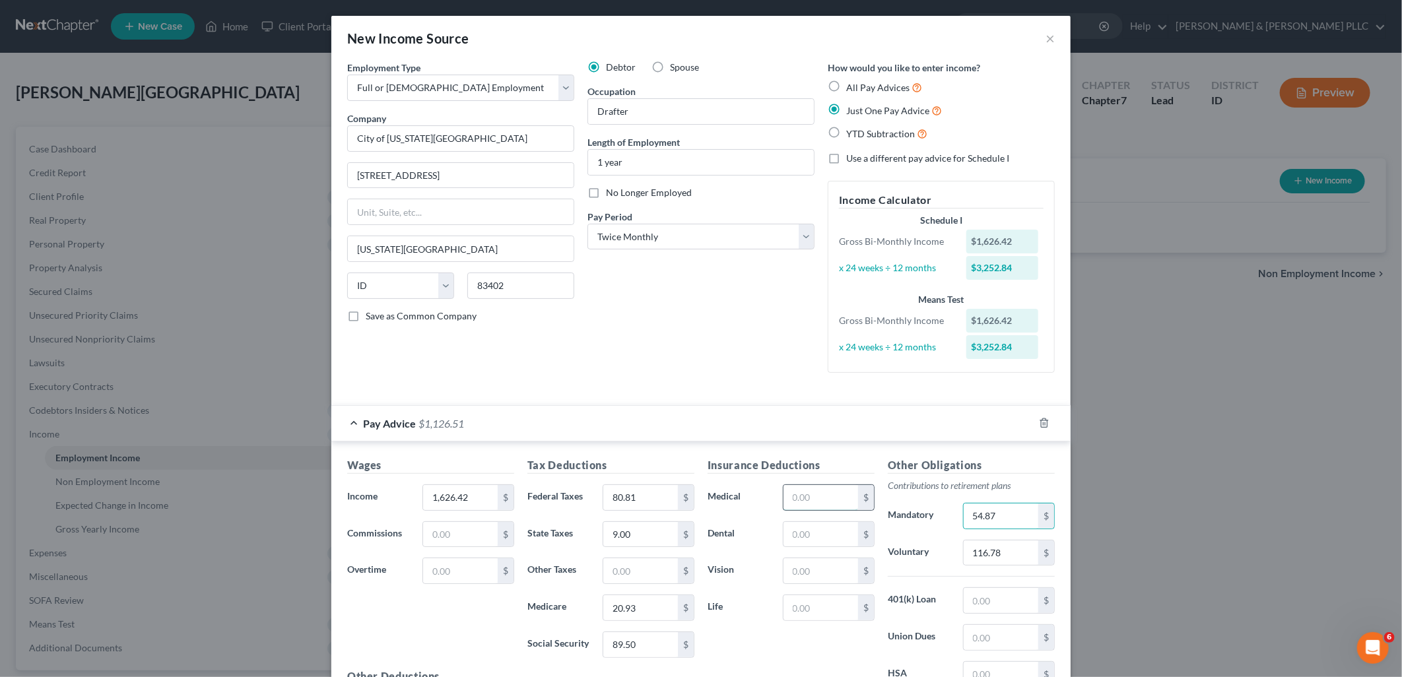
click at [819, 491] on input "text" at bounding box center [820, 497] width 75 height 25
type input "54.87"
click at [820, 605] on input "text" at bounding box center [820, 607] width 75 height 25
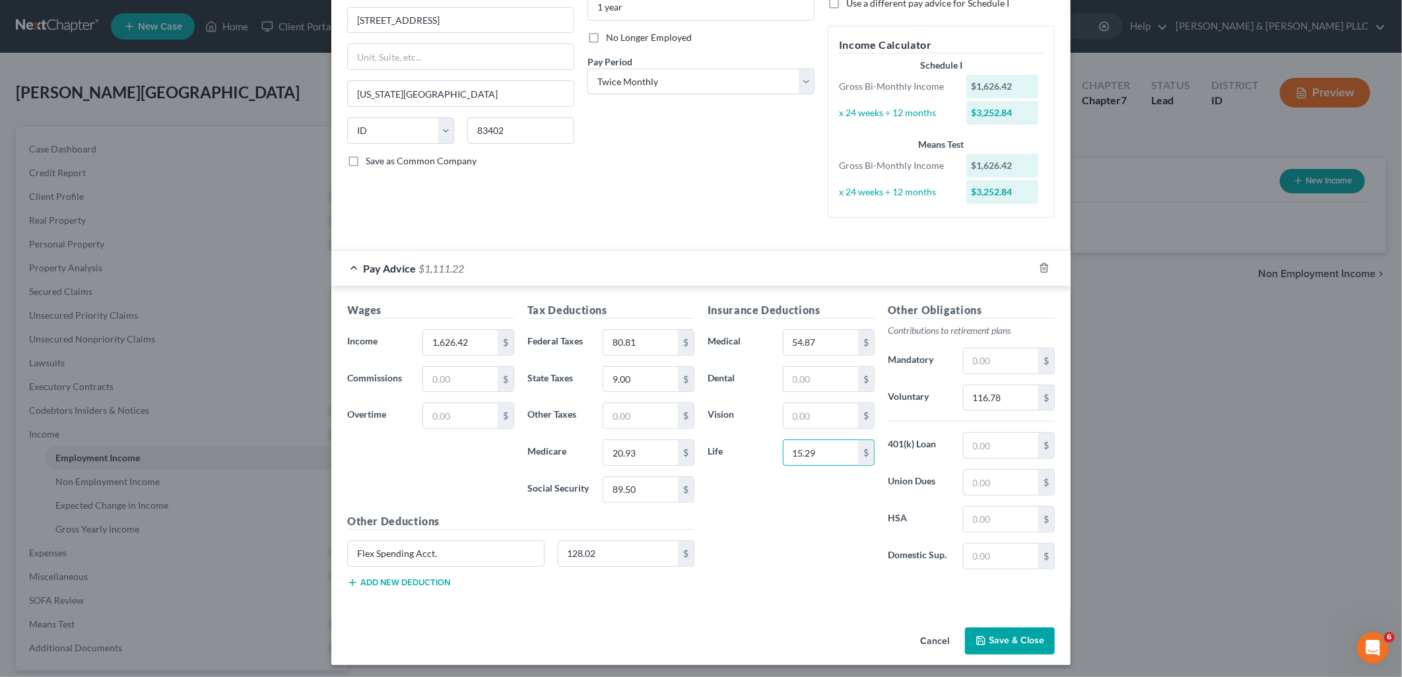
scroll to position [160, 0]
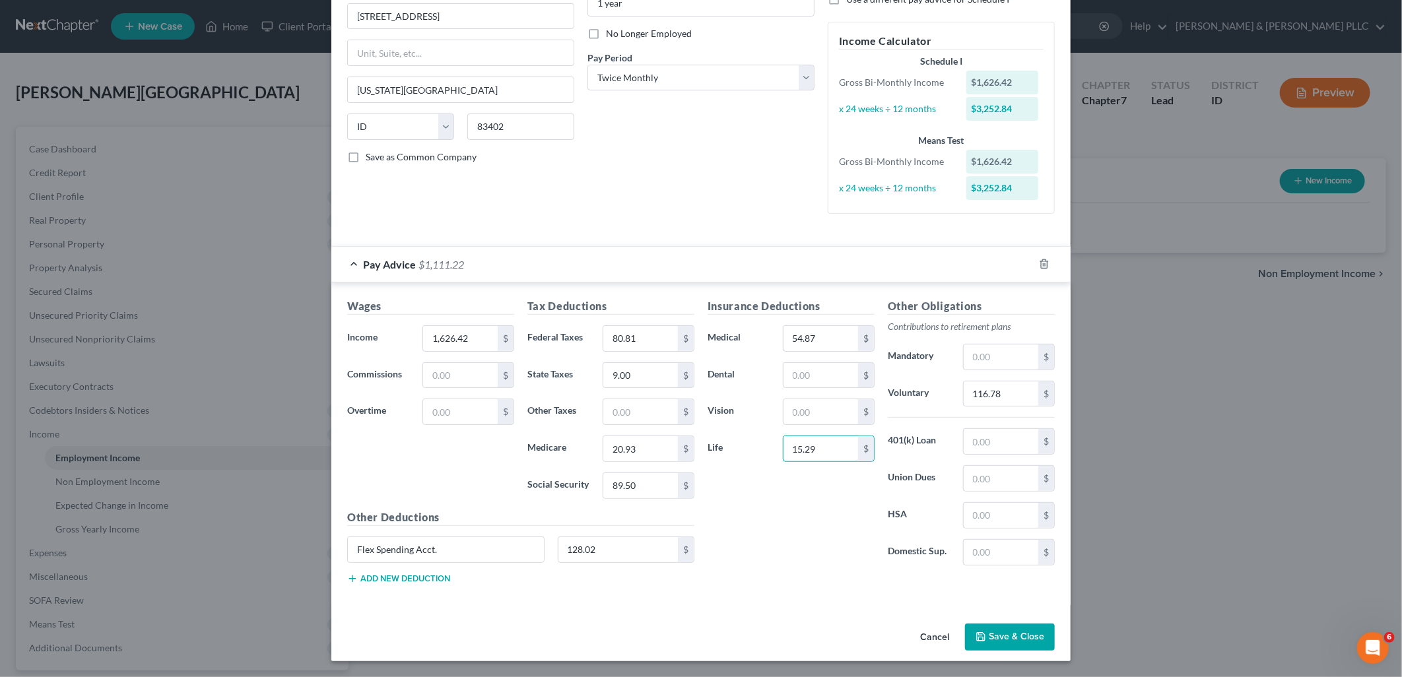
type input "15.29"
click at [1006, 636] on button "Save & Close" at bounding box center [1010, 638] width 90 height 28
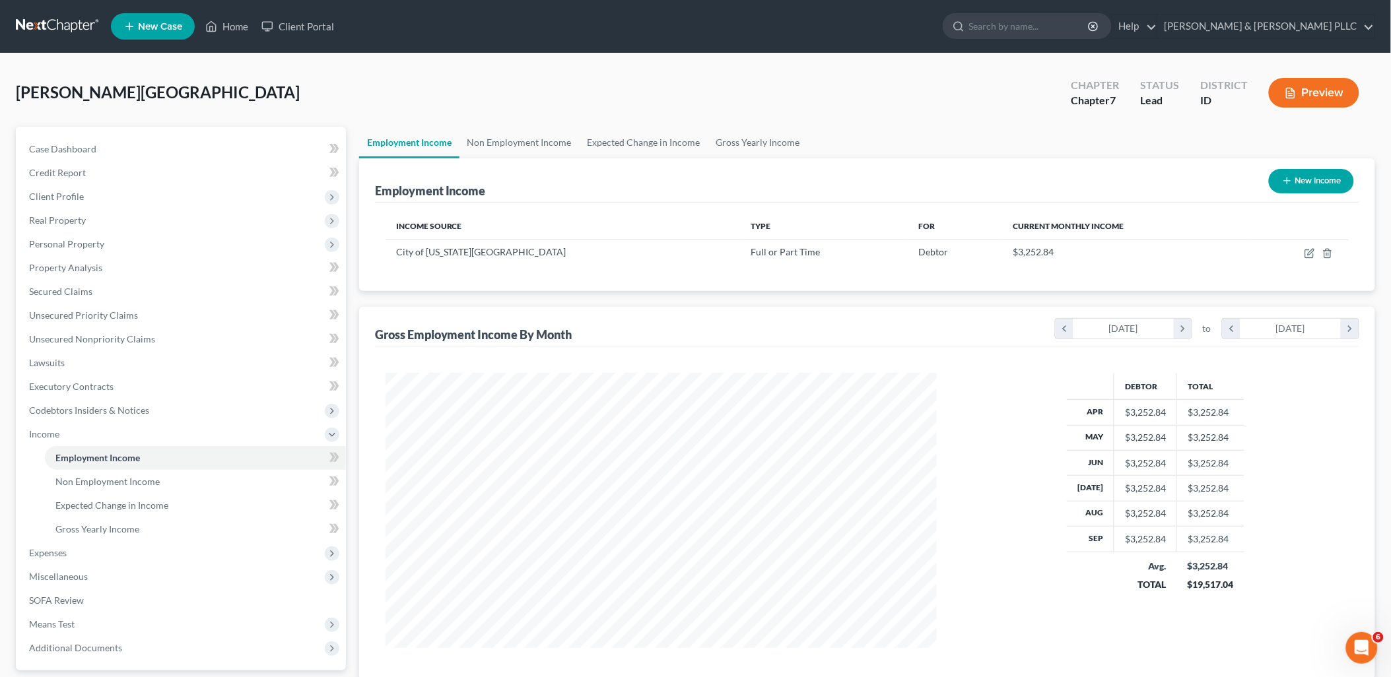
scroll to position [659706, 659403]
click at [56, 553] on span "Expenses" at bounding box center [48, 552] width 38 height 11
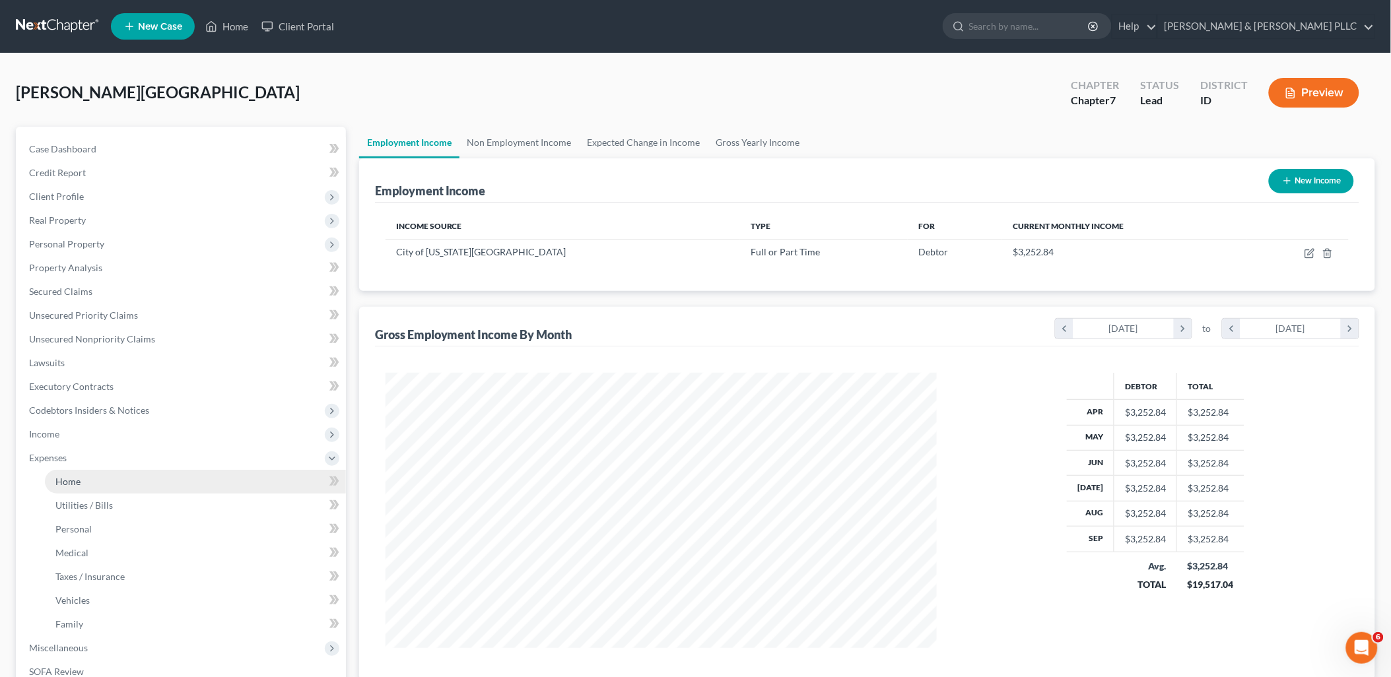
click at [63, 486] on link "Home" at bounding box center [195, 482] width 301 height 24
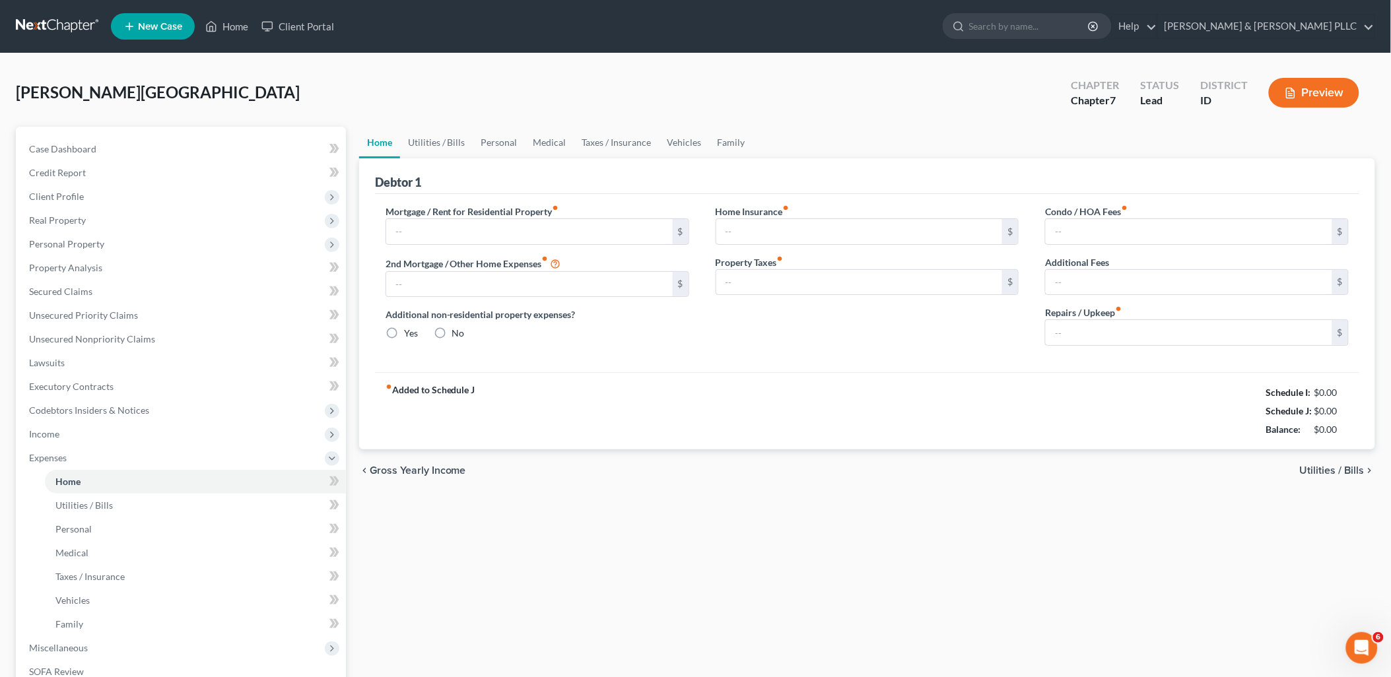
type input "0.00"
radio input "true"
type input "0.00"
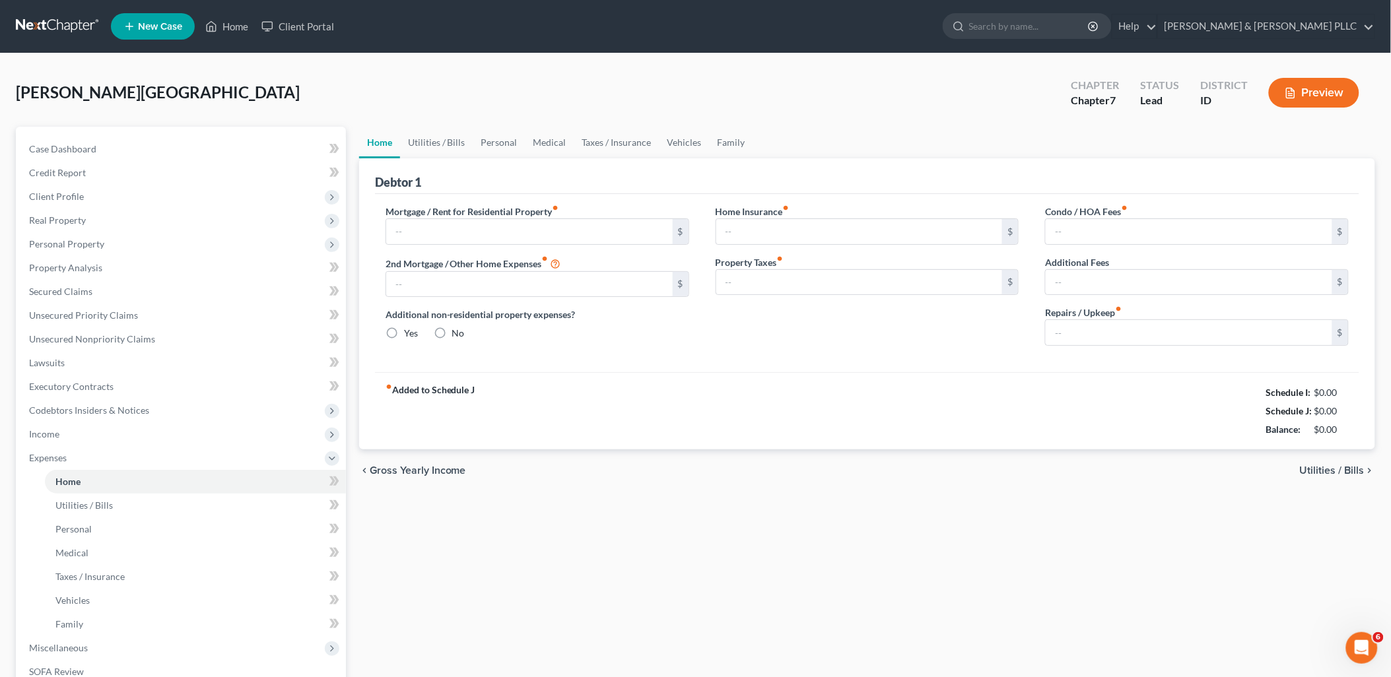
type input "0.00"
click at [676, 136] on link "Vehicles" at bounding box center [684, 143] width 50 height 32
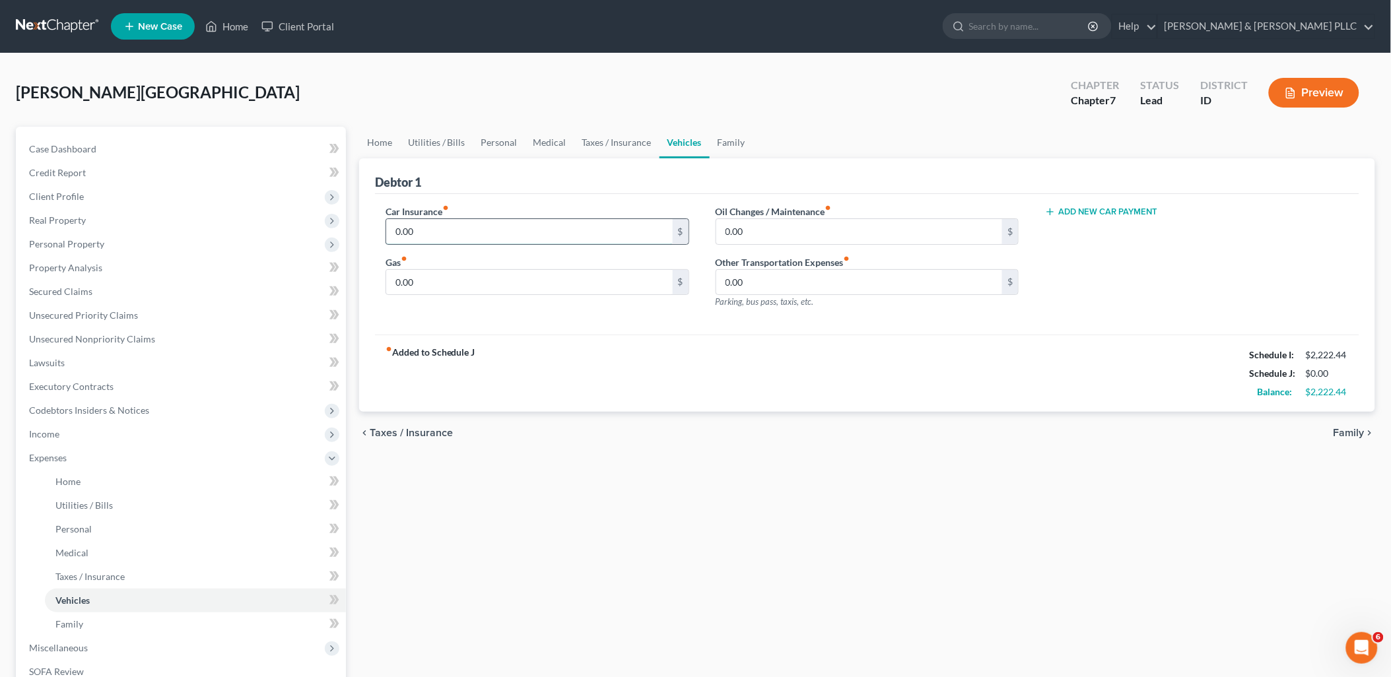
click at [502, 232] on input "0.00" at bounding box center [529, 231] width 286 height 25
type input "60.00"
click at [490, 280] on input "0.00" at bounding box center [529, 282] width 286 height 25
type input "90.00"
click at [752, 232] on input "0.00" at bounding box center [859, 231] width 286 height 25
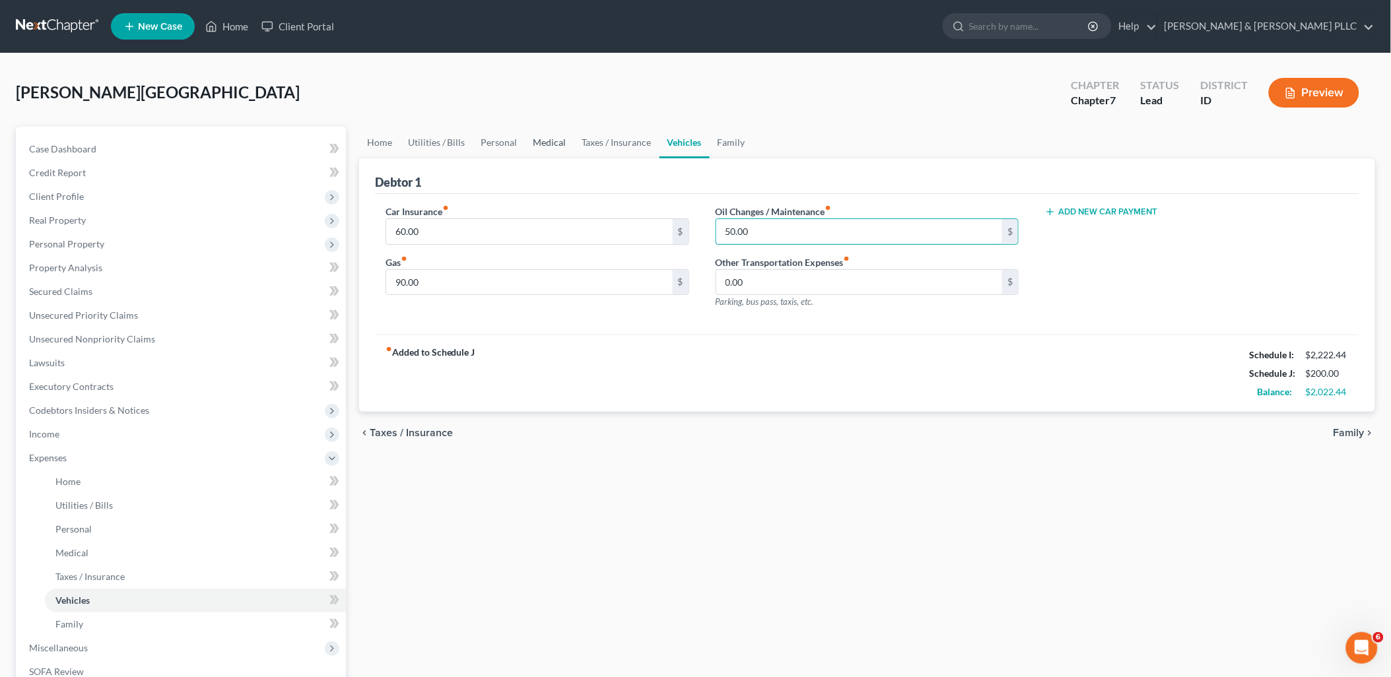
type input "50.00"
click at [560, 135] on link "Medical" at bounding box center [549, 143] width 49 height 32
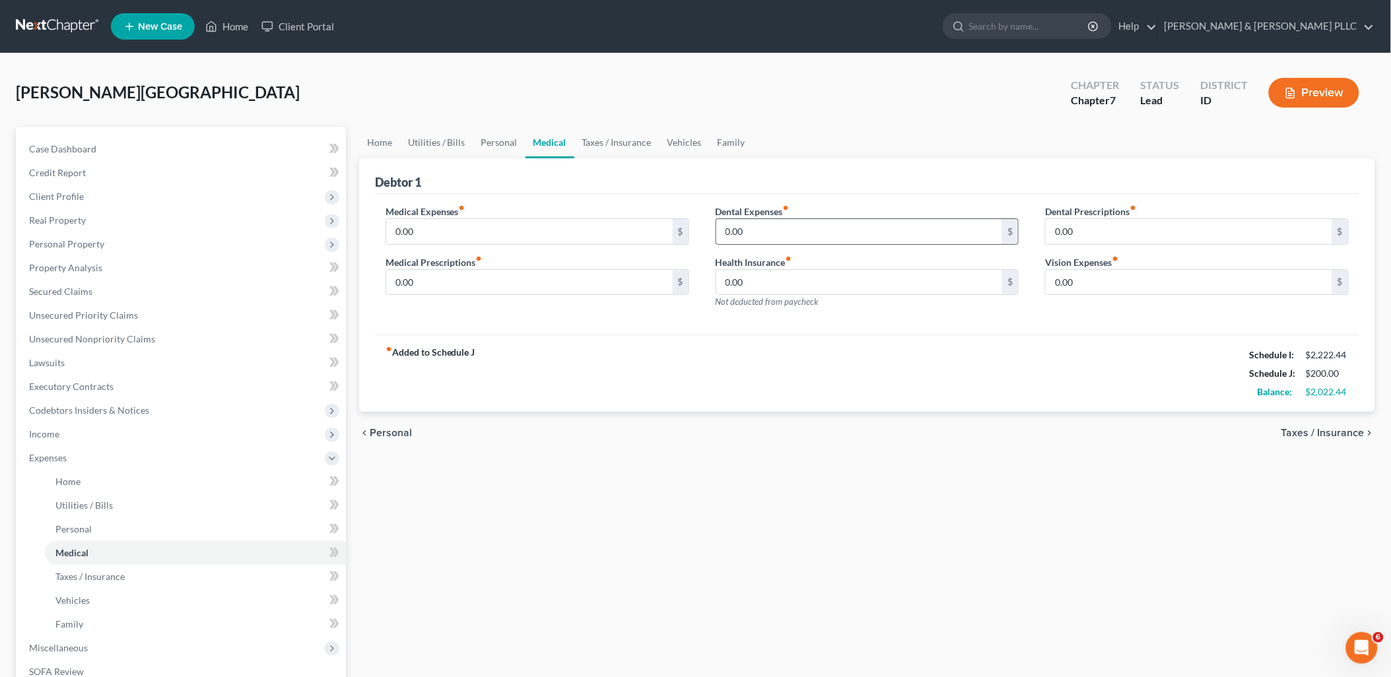
click at [760, 218] on div "0.00 $" at bounding box center [867, 231] width 304 height 26
click at [752, 232] on input "0.00" at bounding box center [859, 231] width 286 height 25
type input "5.00"
click at [459, 134] on link "Utilities / Bills" at bounding box center [436, 143] width 73 height 32
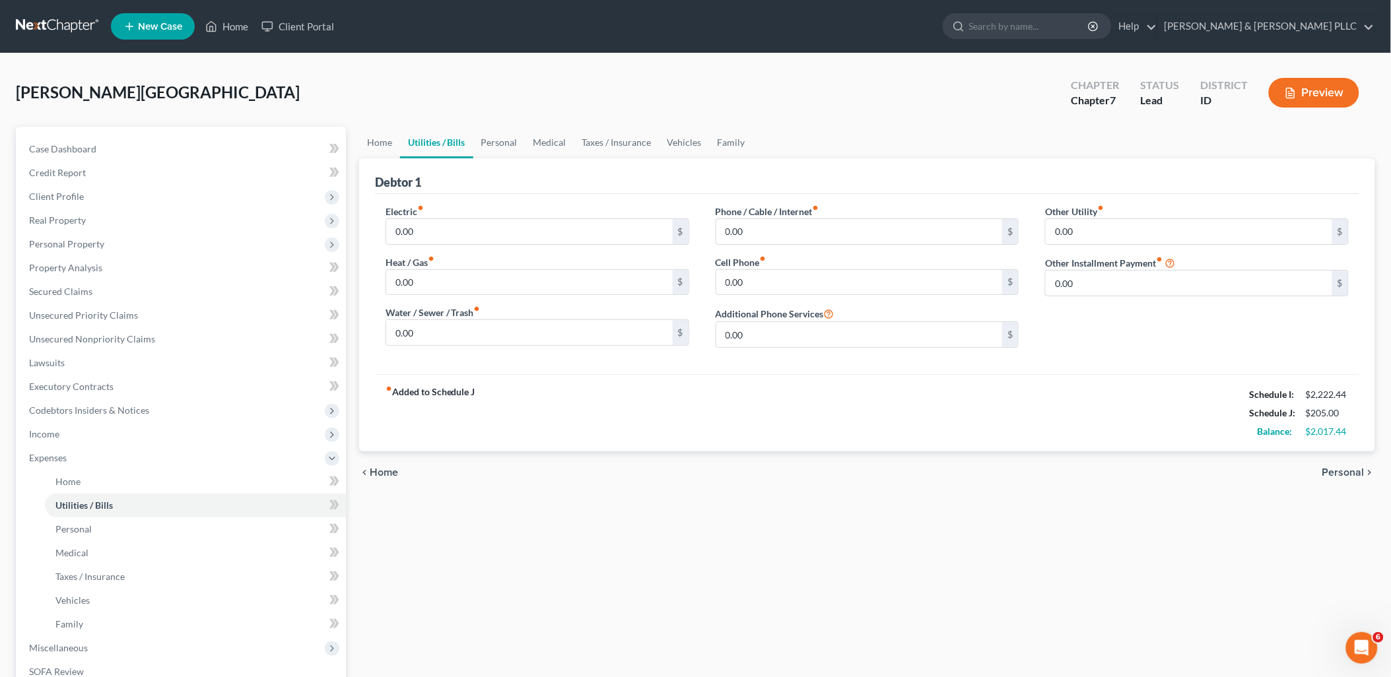
click at [450, 141] on link "Utilities / Bills" at bounding box center [436, 143] width 73 height 32
click at [431, 284] on input "0.00" at bounding box center [529, 282] width 286 height 25
type input "50.00"
click at [442, 343] on input "0.00" at bounding box center [529, 332] width 286 height 25
type input "75.00"
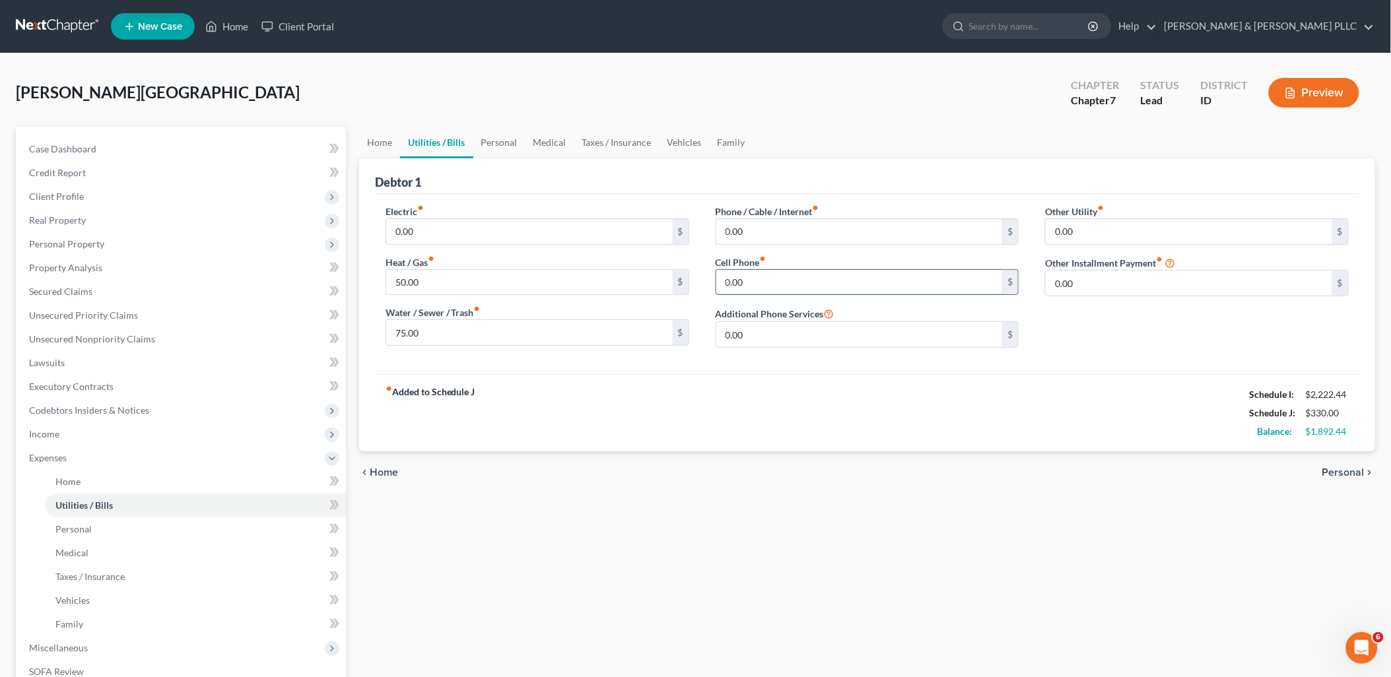
click at [766, 288] on input "0.00" at bounding box center [859, 282] width 286 height 25
type input "25.00"
click at [513, 140] on link "Personal" at bounding box center [499, 143] width 52 height 32
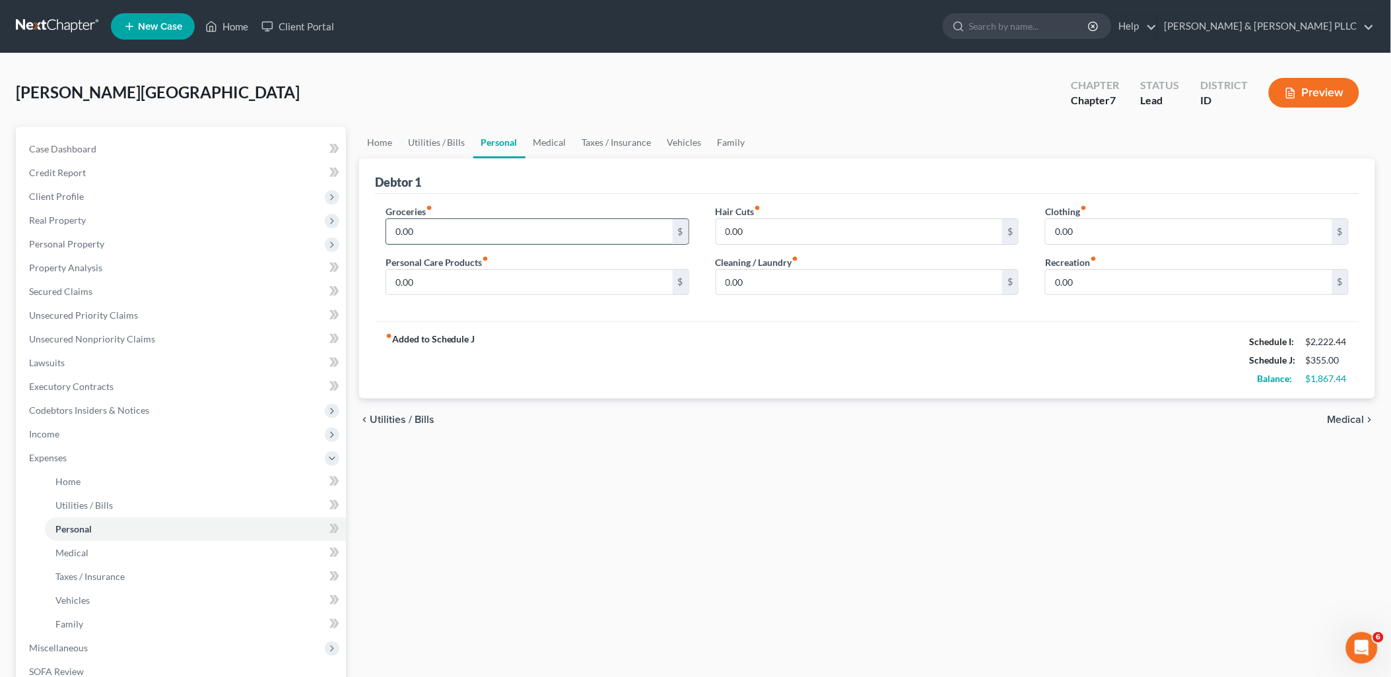
click at [477, 222] on input "0.00" at bounding box center [529, 231] width 286 height 25
type input "150.00"
click at [431, 280] on input "0.00" at bounding box center [529, 282] width 286 height 25
type input "30.00"
click at [1077, 279] on input "0.00" at bounding box center [1188, 282] width 286 height 25
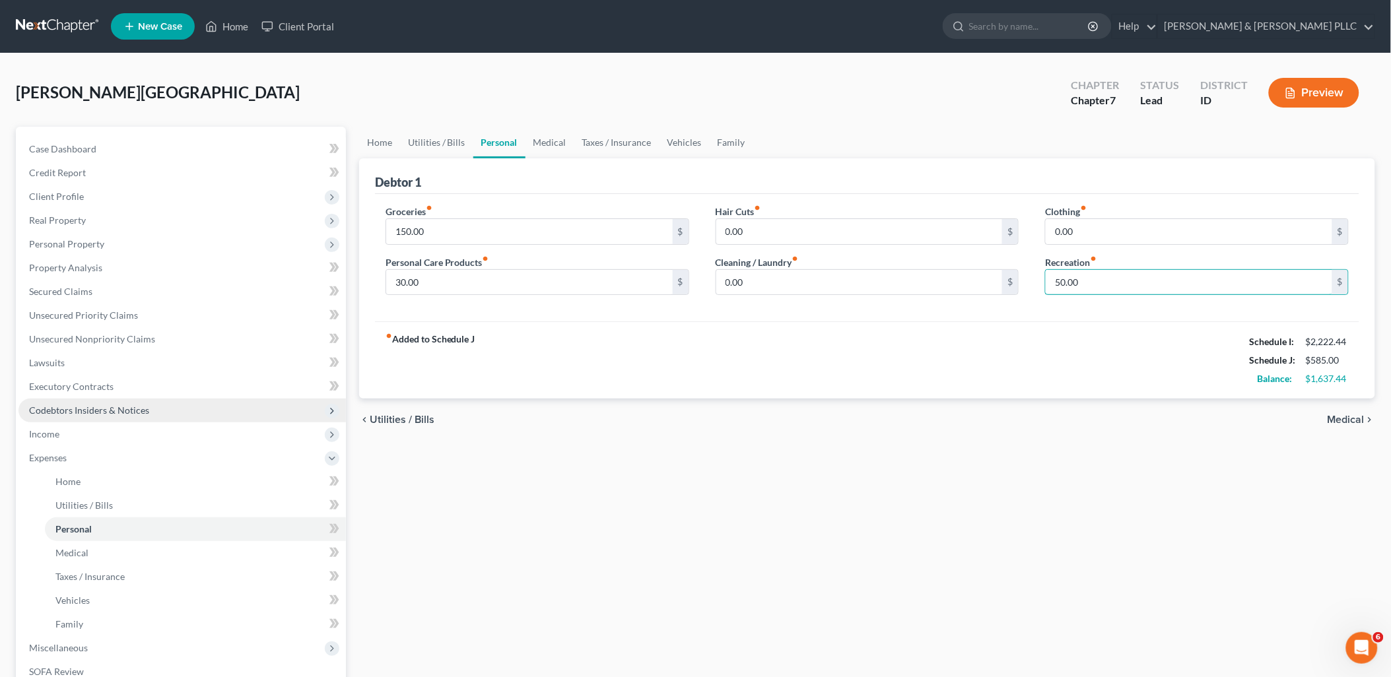
type input "50.00"
click at [95, 408] on span "Codebtors Insiders & Notices" at bounding box center [89, 410] width 120 height 11
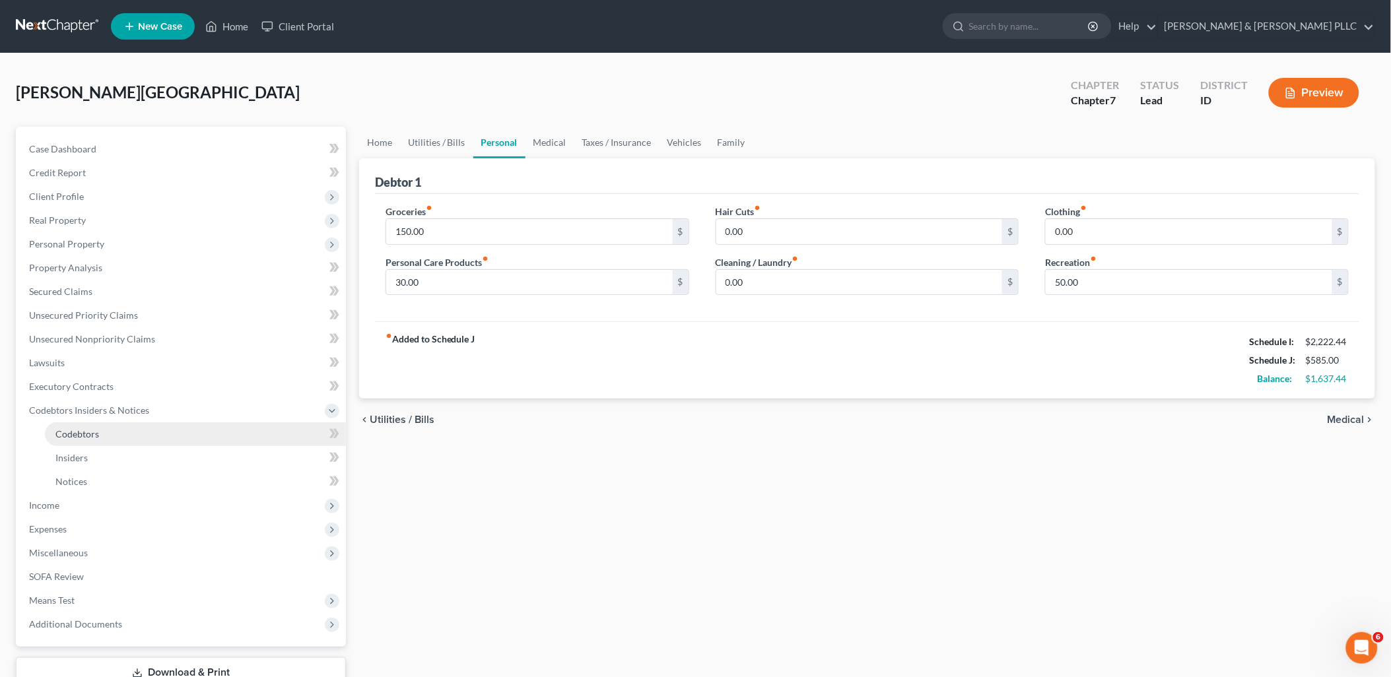
click at [84, 430] on span "Codebtors" at bounding box center [77, 433] width 44 height 11
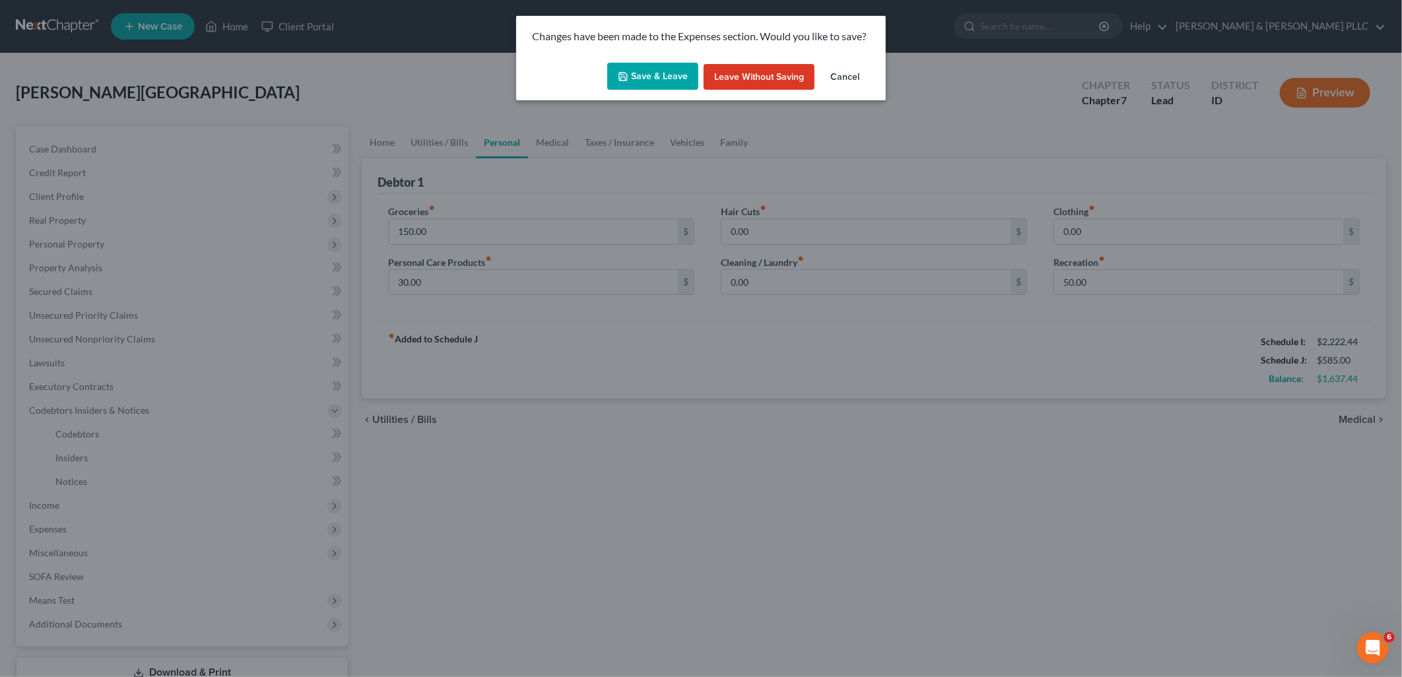
click at [658, 76] on button "Save & Leave" at bounding box center [652, 77] width 91 height 28
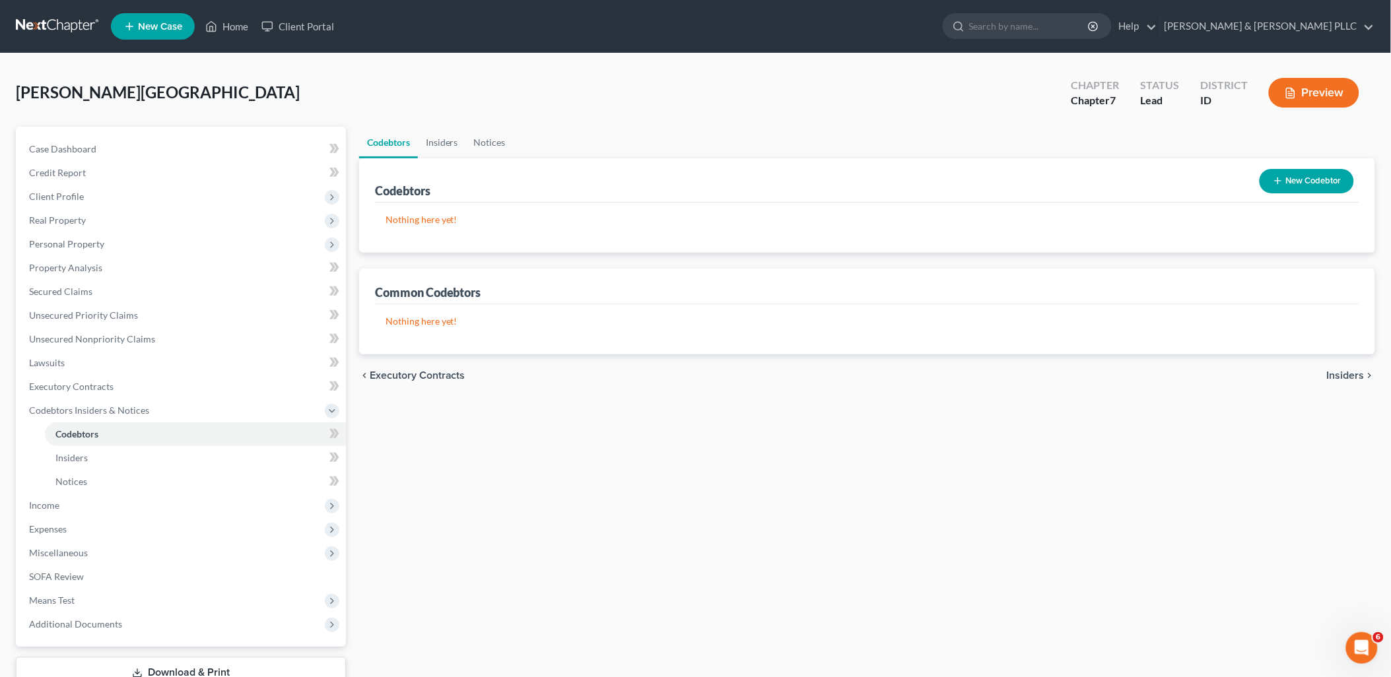
click at [1118, 170] on button "New Codebtor" at bounding box center [1306, 181] width 94 height 24
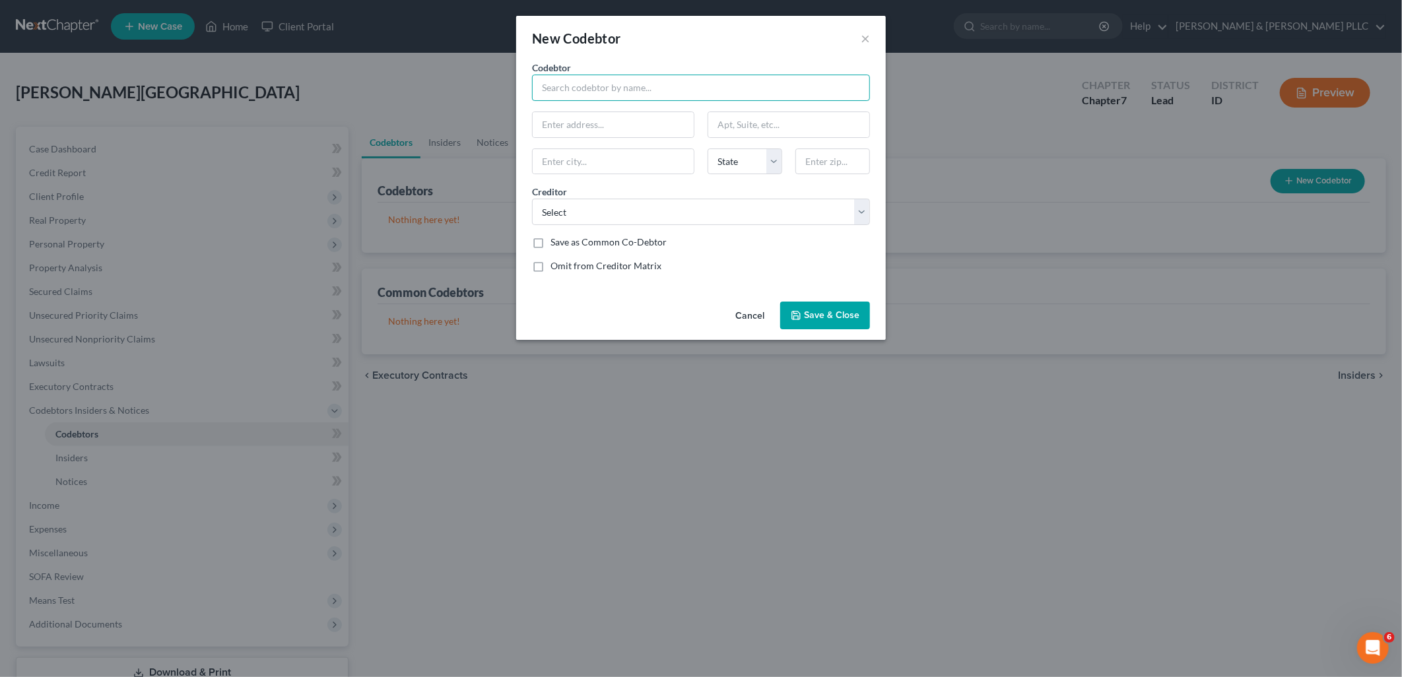
click at [612, 93] on input "text" at bounding box center [701, 88] width 338 height 26
type input "Kailin Walker"
type input "1229 E Center St."
type input "Bountiful"
select select "46"
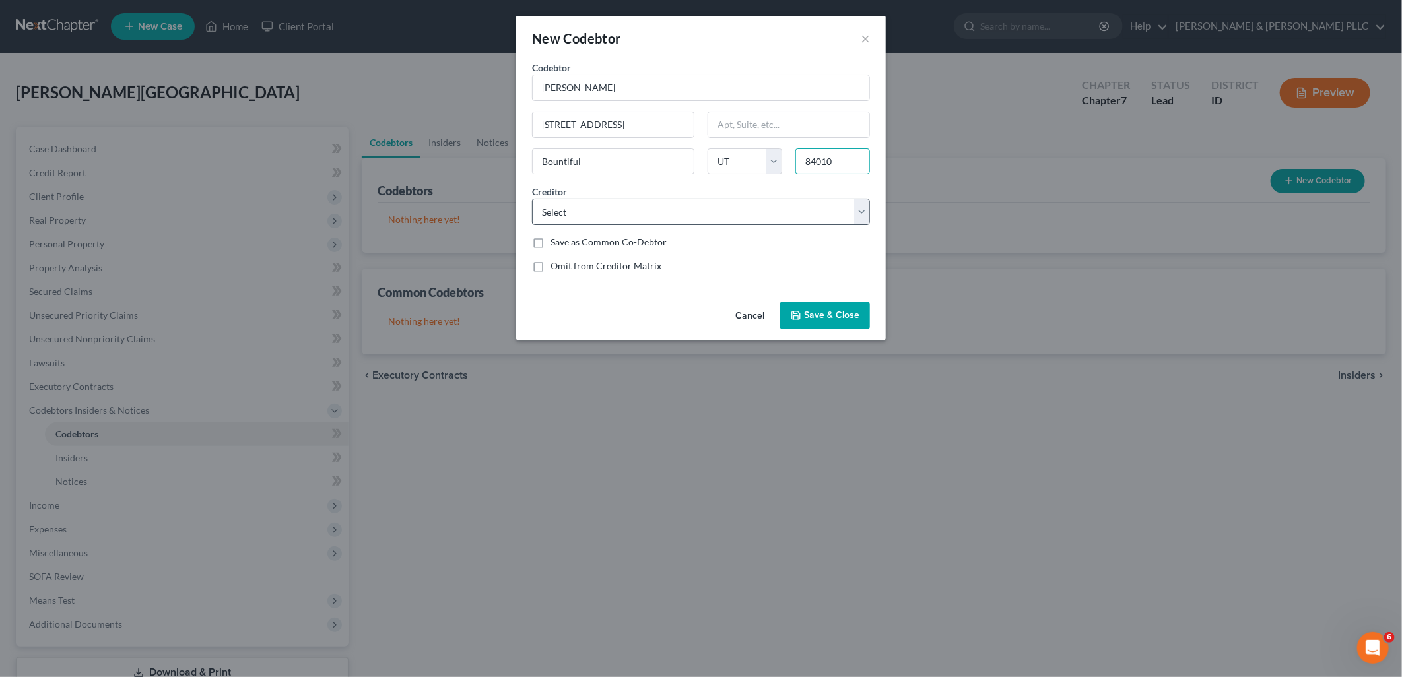
type input "84010"
click at [855, 210] on select "Select Freedom Mtg Usaa Federal Savings B Mtn Amer Cu Wfbna Card Mtn Amer Cu Di…" at bounding box center [701, 212] width 338 height 26
click at [532, 199] on select "Select Freedom Mtg Usaa Federal Savings B Mtn Amer Cu Wfbna Card Mtn Amer Cu Di…" at bounding box center [701, 212] width 338 height 26
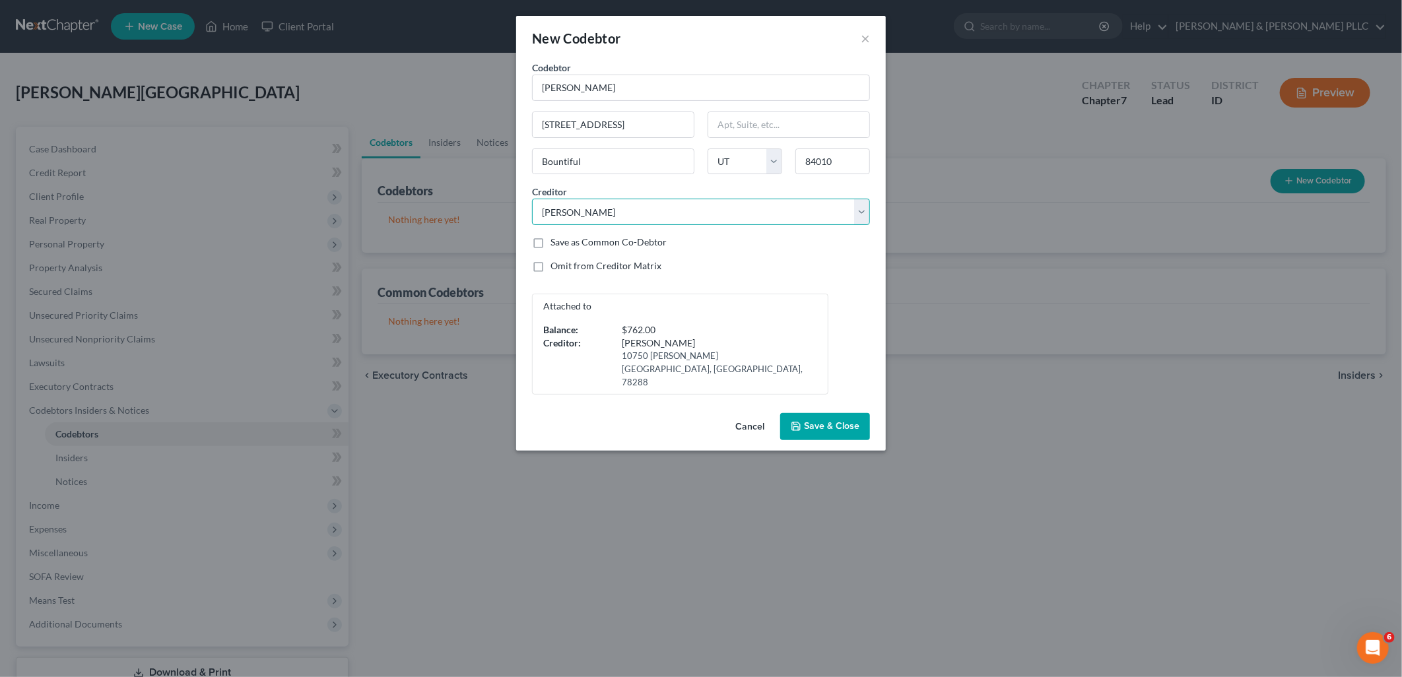
click at [865, 209] on select "Select Freedom Mtg Usaa Federal Savings B Mtn Amer Cu Wfbna Card Mtn Amer Cu Di…" at bounding box center [701, 212] width 338 height 26
select select "1"
click at [532, 199] on select "Select Freedom Mtg Usaa Federal Savings B Mtn Amer Cu Wfbna Card Mtn Amer Cu Di…" at bounding box center [701, 212] width 338 height 26
click at [813, 413] on button "Save & Close" at bounding box center [825, 427] width 90 height 28
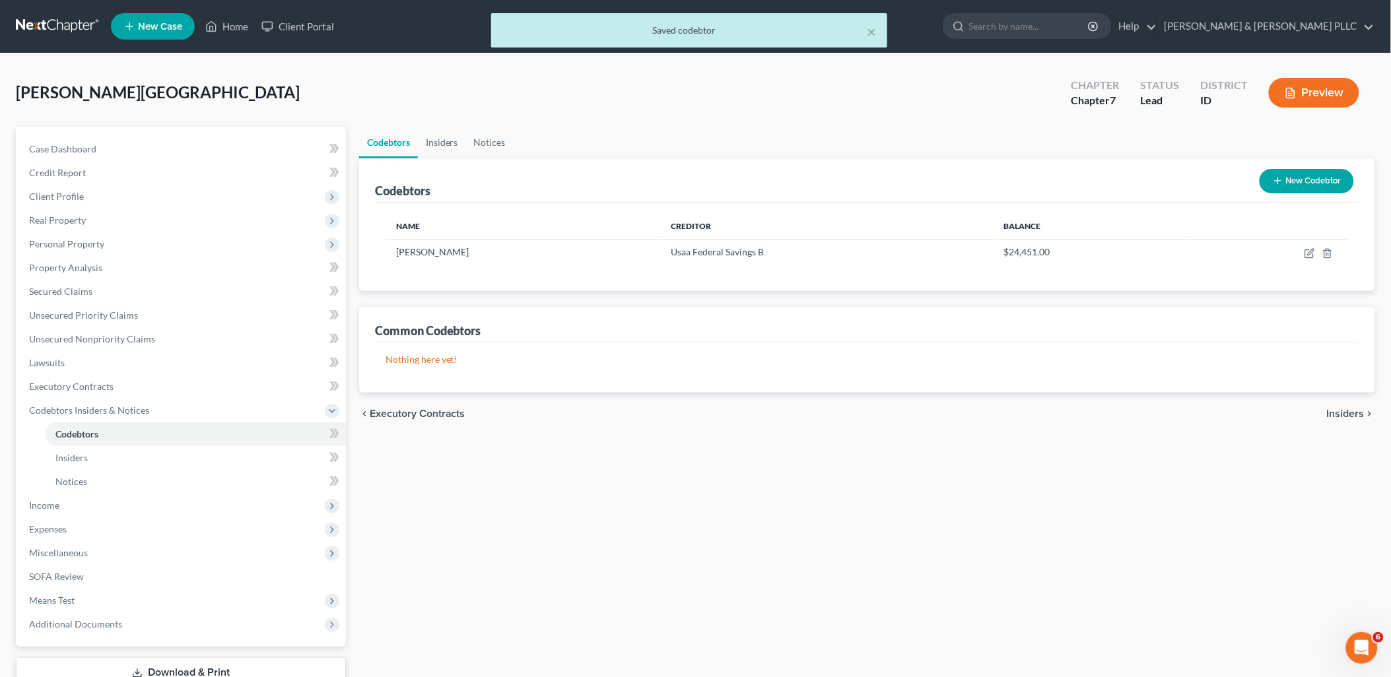
click at [1118, 180] on icon "button" at bounding box center [1277, 181] width 11 height 11
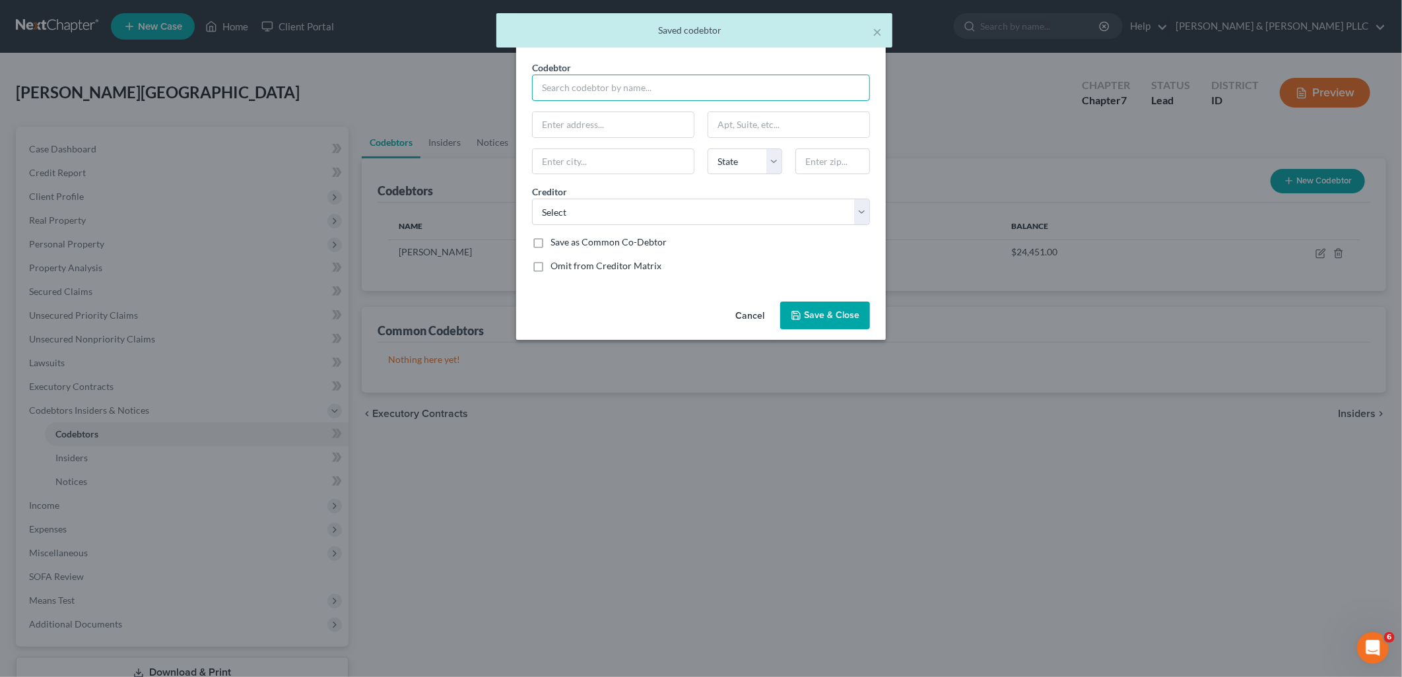
click at [657, 86] on input "text" at bounding box center [701, 88] width 338 height 26
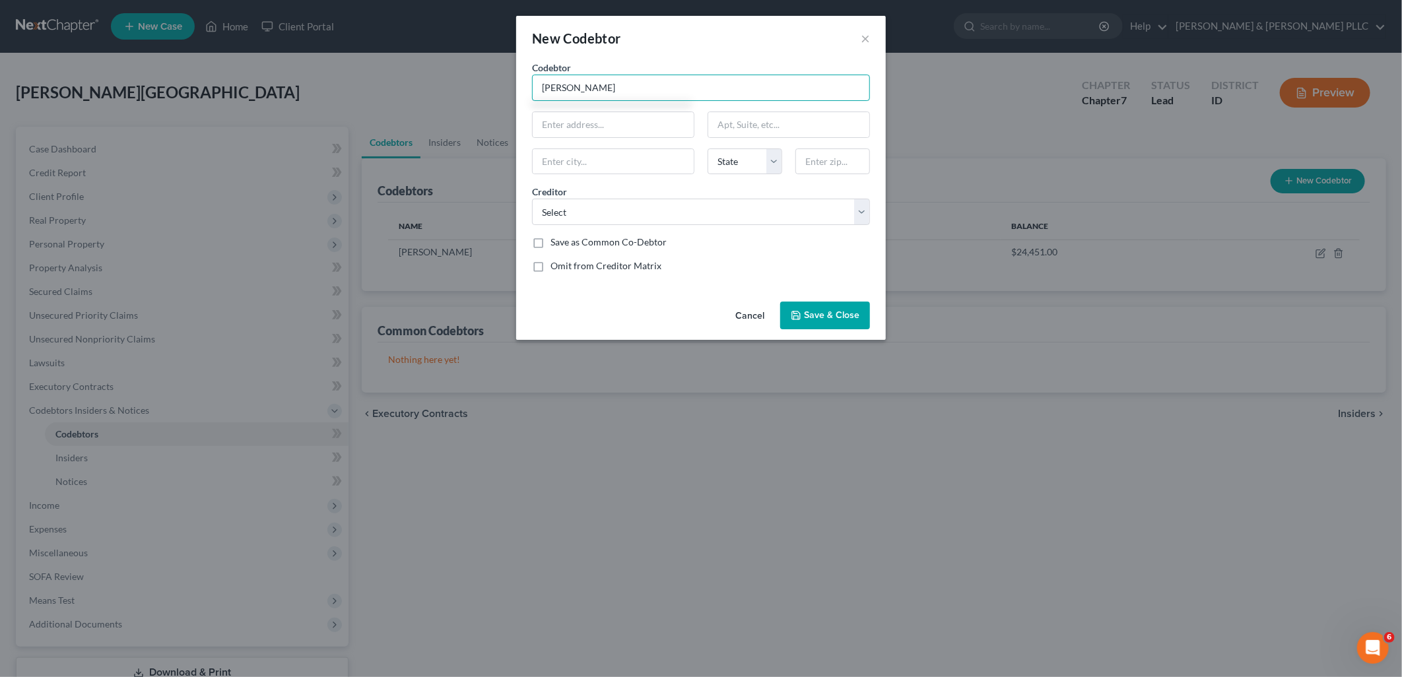
type input "Kailin Walker"
type input "1229 E. Center St."
type input "Boutinful"
select select "46"
type input "84010"
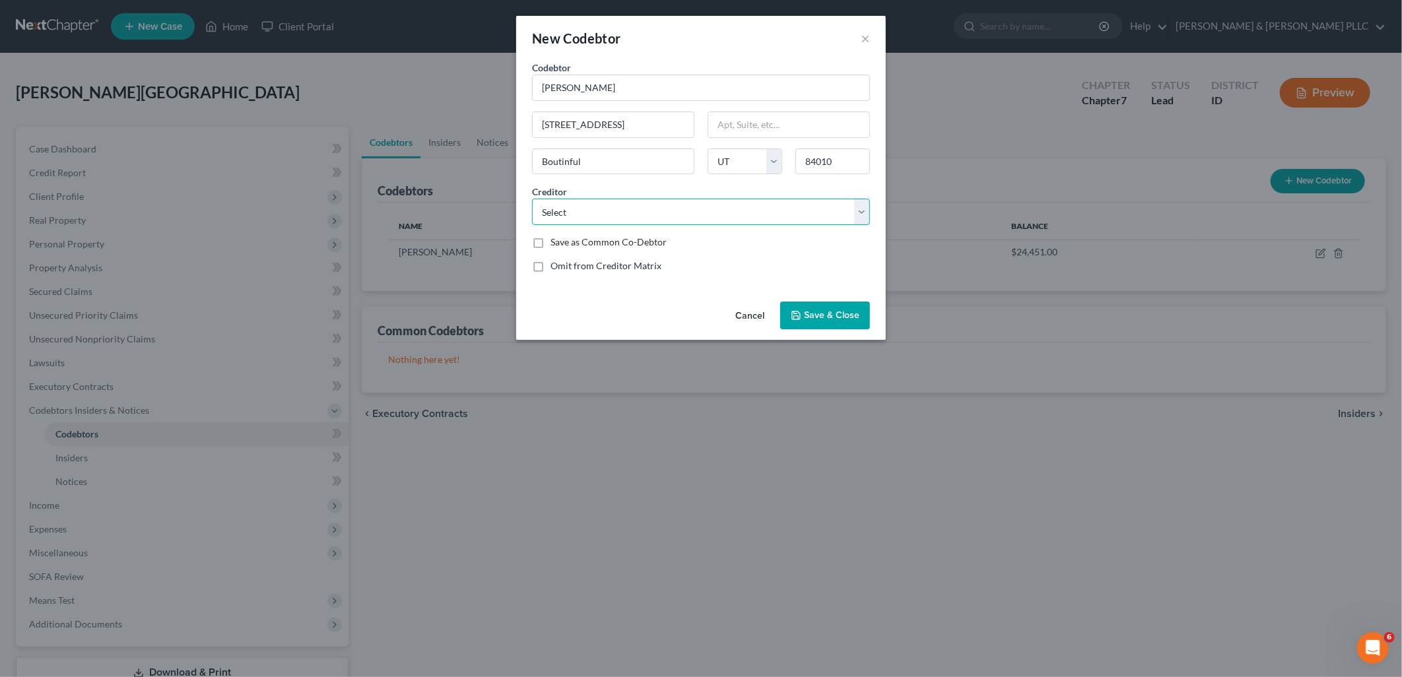
type input "Bountiful"
click at [681, 209] on select "Select Freedom Mtg Usaa Federal Savings B Mtn Amer Cu Wfbna Card Mtn Amer Cu Di…" at bounding box center [701, 212] width 338 height 26
select select "2"
click at [532, 199] on select "Select Freedom Mtg Usaa Federal Savings B Mtn Amer Cu Wfbna Card Mtn Amer Cu Di…" at bounding box center [701, 212] width 338 height 26
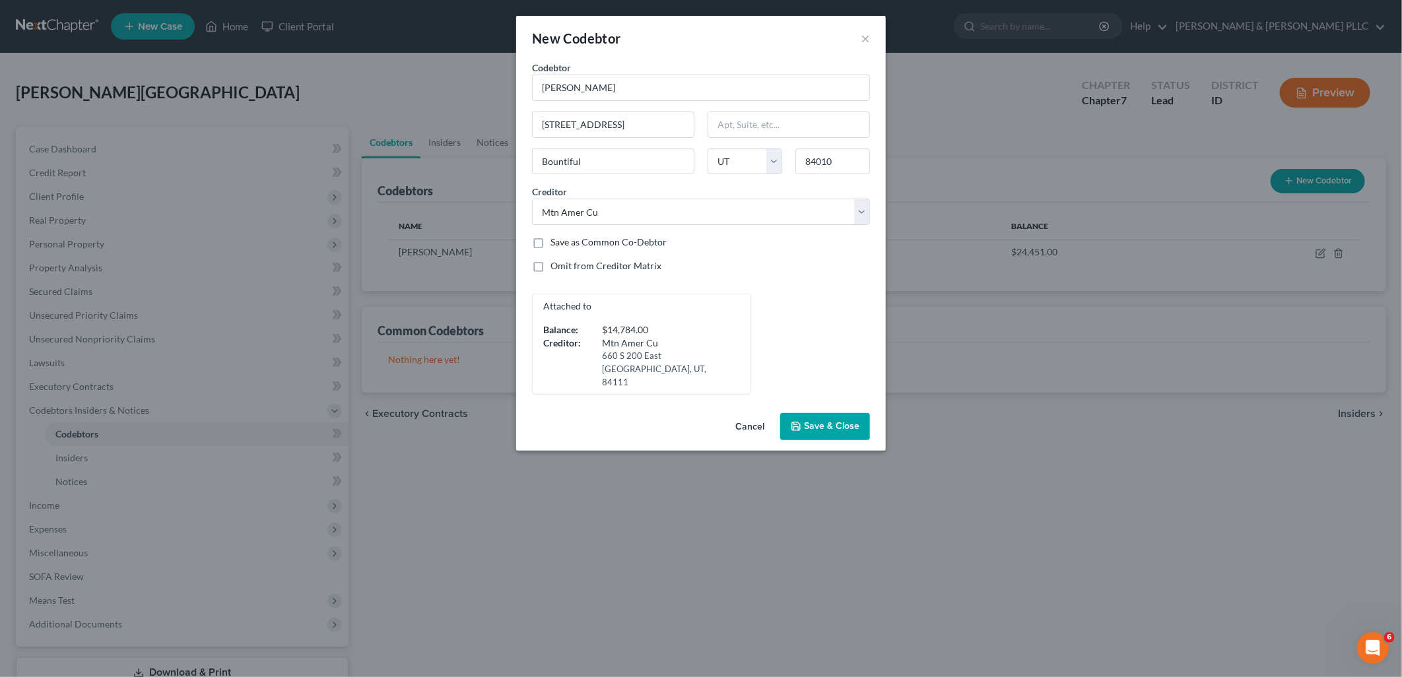
click at [852, 421] on span "Save & Close" at bounding box center [831, 426] width 55 height 11
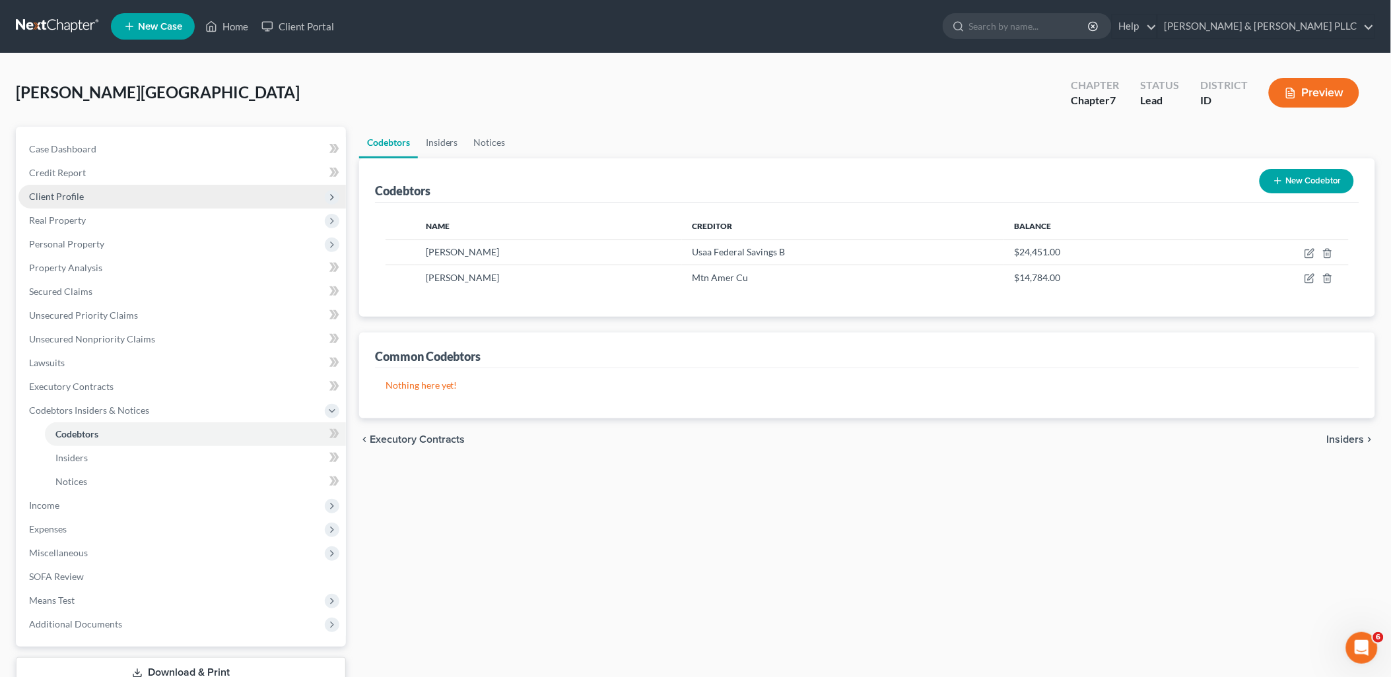
click at [67, 194] on span "Client Profile" at bounding box center [56, 196] width 55 height 11
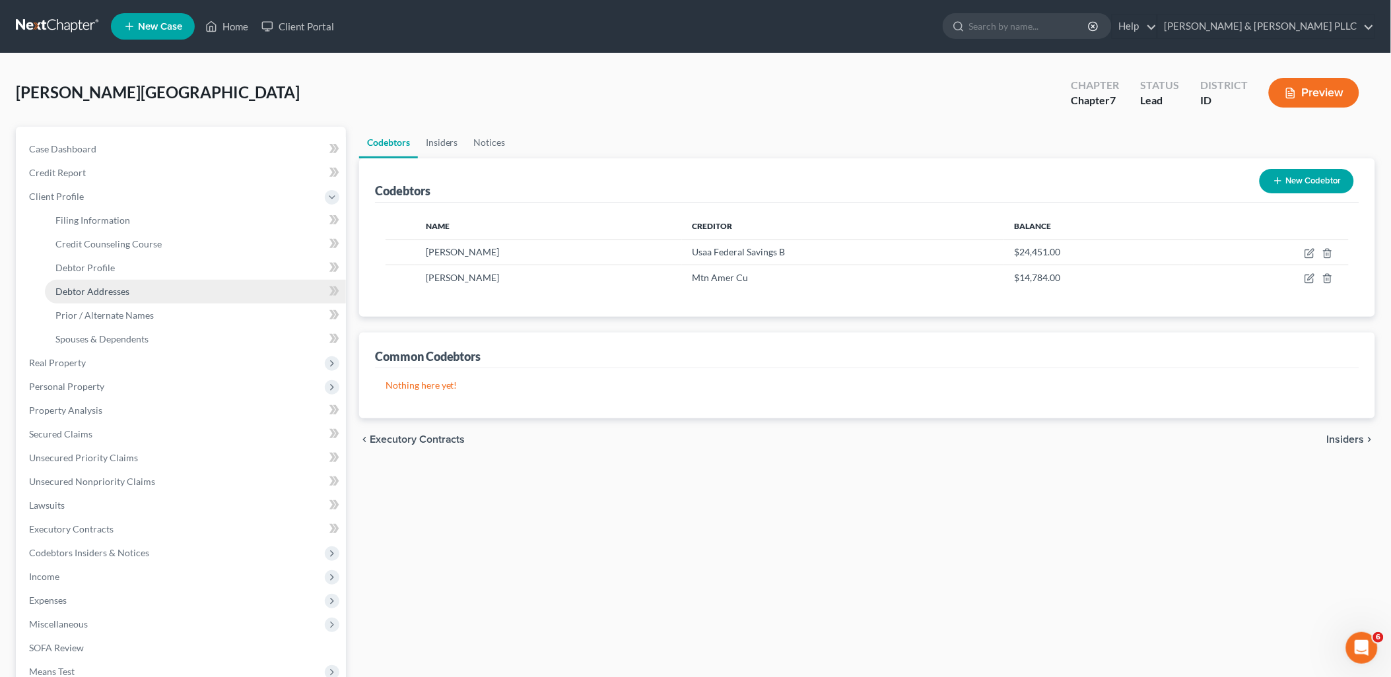
drag, startPoint x: 114, startPoint y: 285, endPoint x: 122, endPoint y: 286, distance: 8.0
click at [115, 286] on span "Debtor Addresses" at bounding box center [92, 291] width 74 height 11
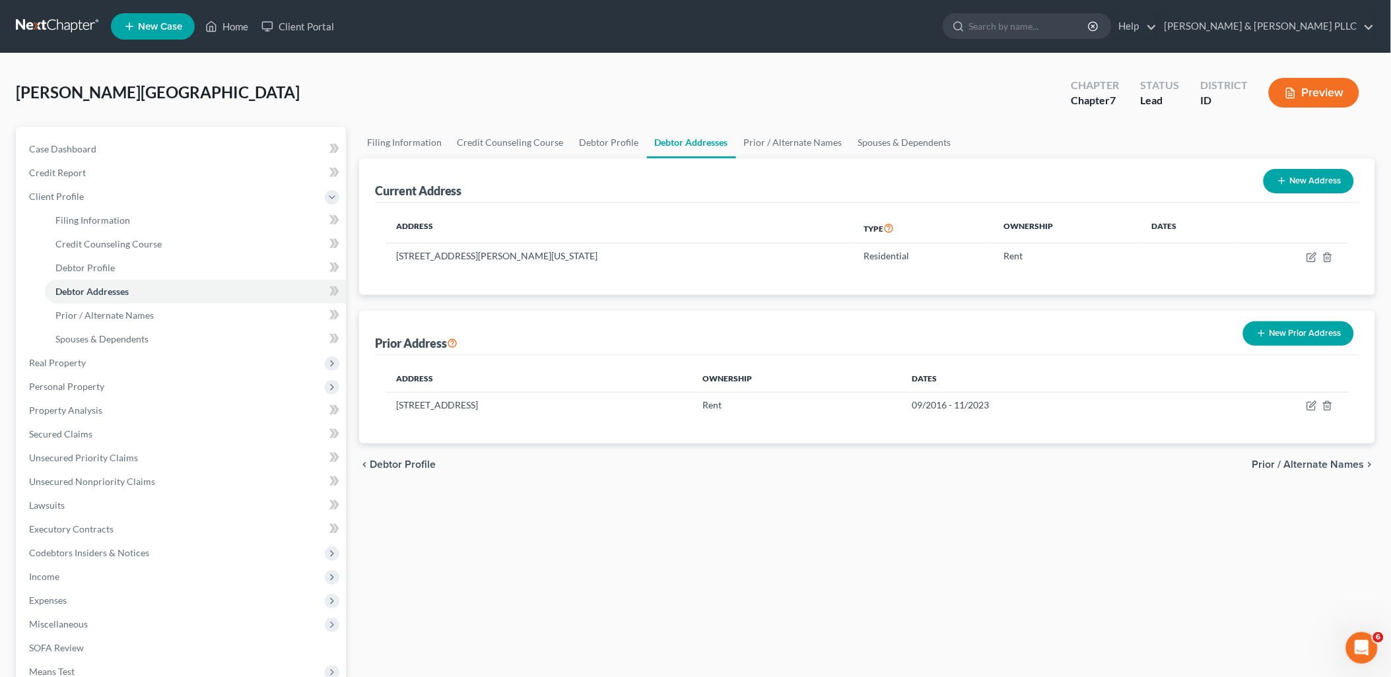
click at [1118, 330] on button "New Prior Address" at bounding box center [1298, 333] width 111 height 24
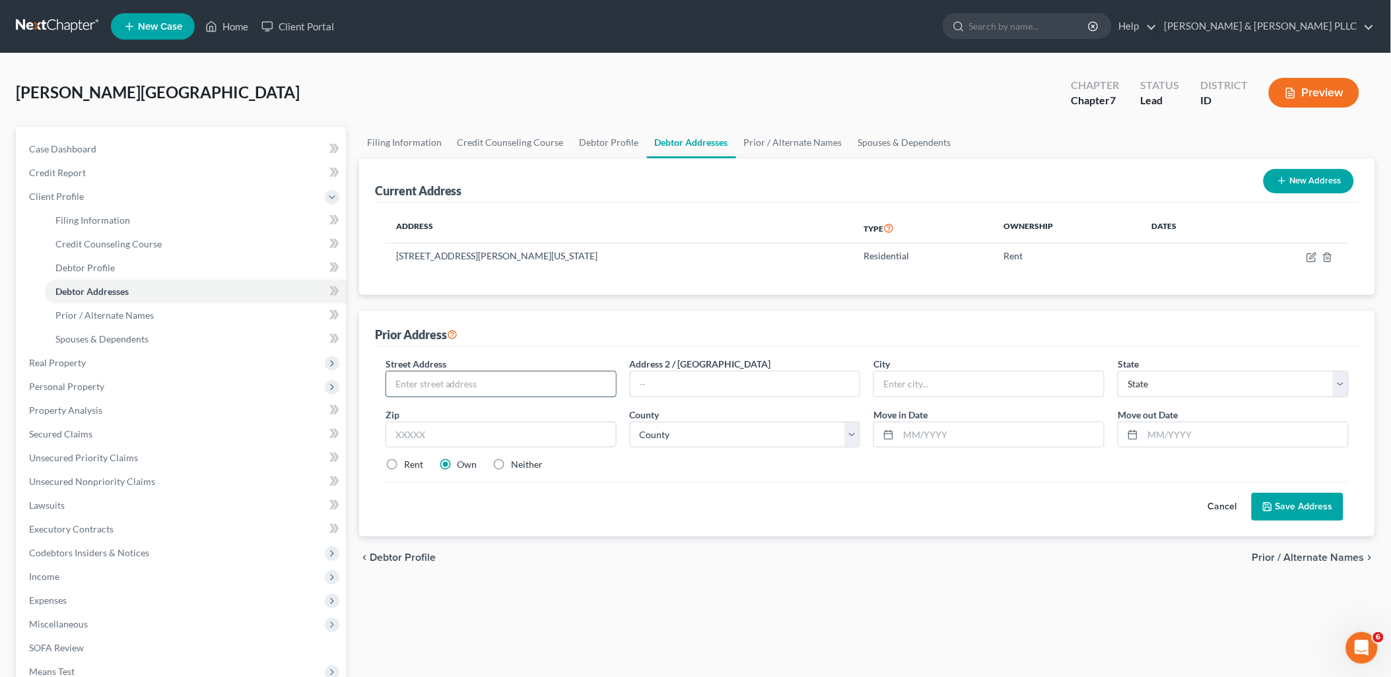
click at [552, 380] on input "text" at bounding box center [501, 384] width 230 height 25
type input "1134 Bingham Ave."
type input "[US_STATE][GEOGRAPHIC_DATA]"
select select "13"
type input "83402"
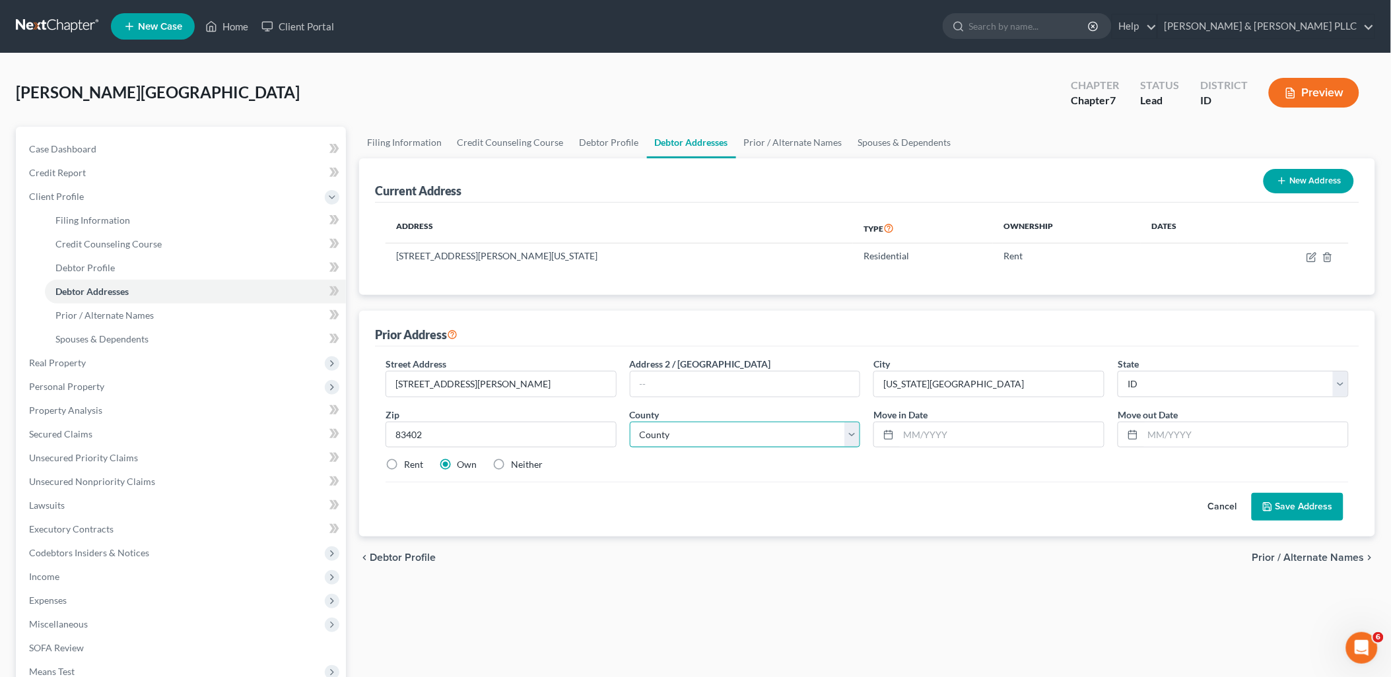
click at [849, 439] on select "County Ada County Adams County Bannock County Bear Lake County Benewah County B…" at bounding box center [745, 435] width 231 height 26
select select "9"
click at [630, 422] on select "County Ada County Adams County Bannock County Bear Lake County Benewah County B…" at bounding box center [745, 435] width 231 height 26
click at [973, 438] on input "text" at bounding box center [1000, 434] width 205 height 25
type input "09/2016"
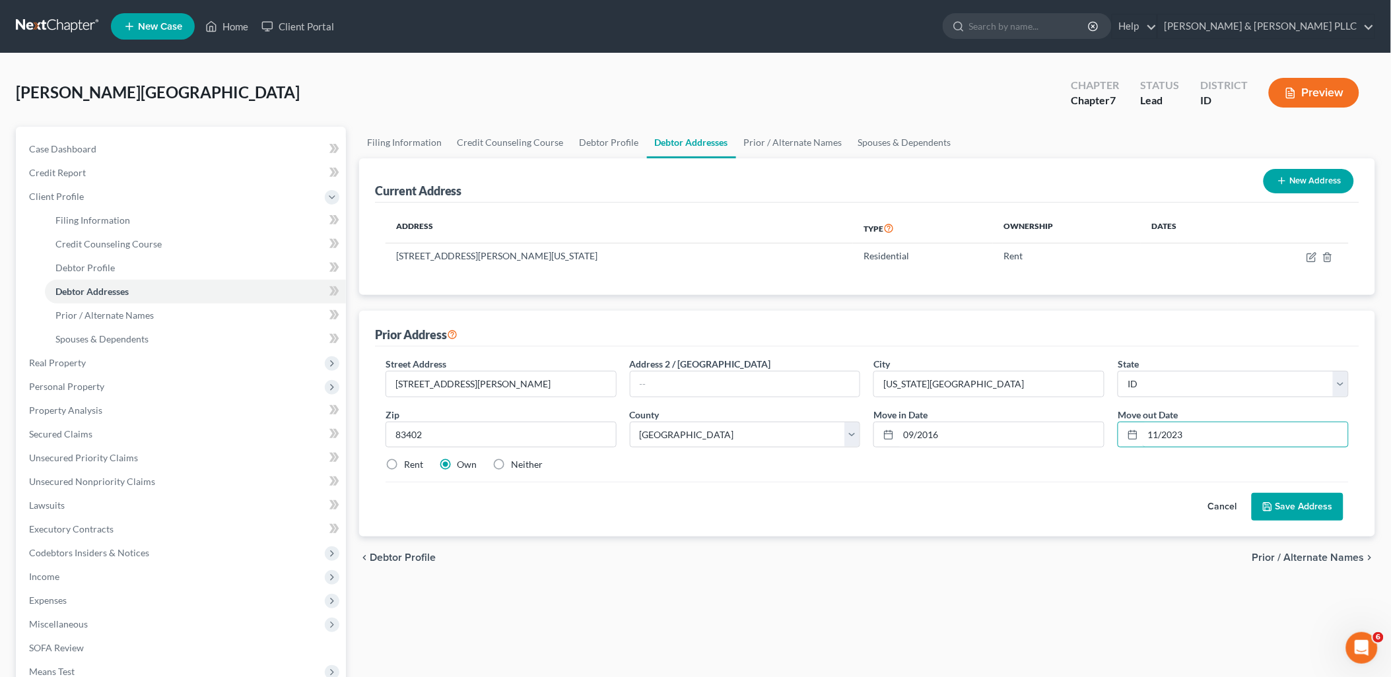
type input "11/2023"
click at [1118, 498] on button "Save Address" at bounding box center [1297, 507] width 92 height 28
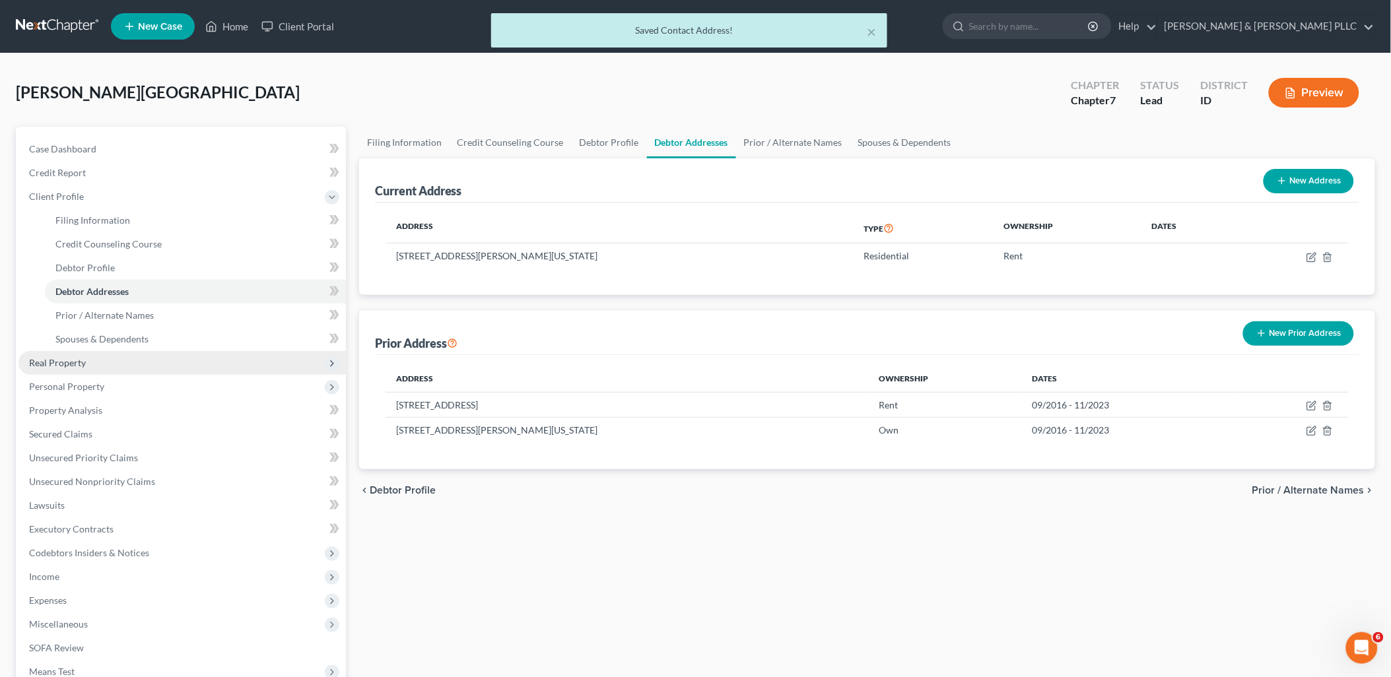
click at [77, 354] on span "Real Property" at bounding box center [181, 363] width 327 height 24
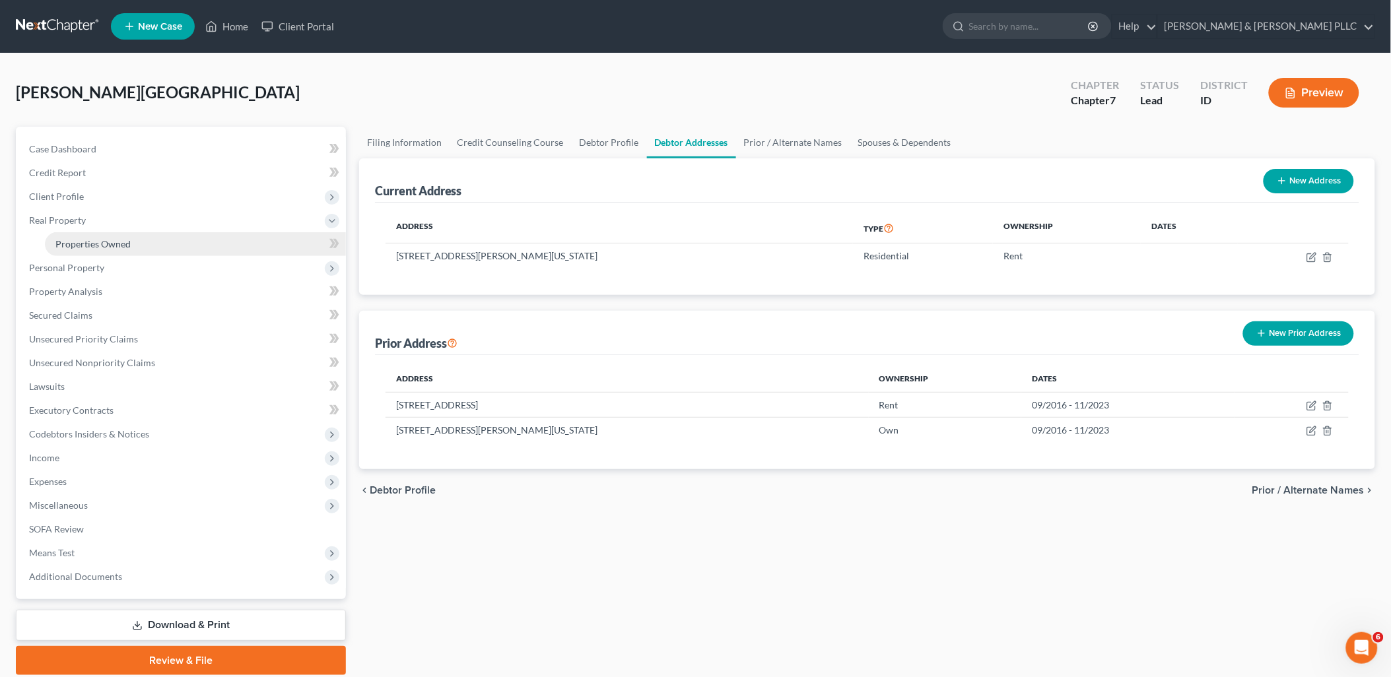
click at [98, 243] on span "Properties Owned" at bounding box center [92, 243] width 75 height 11
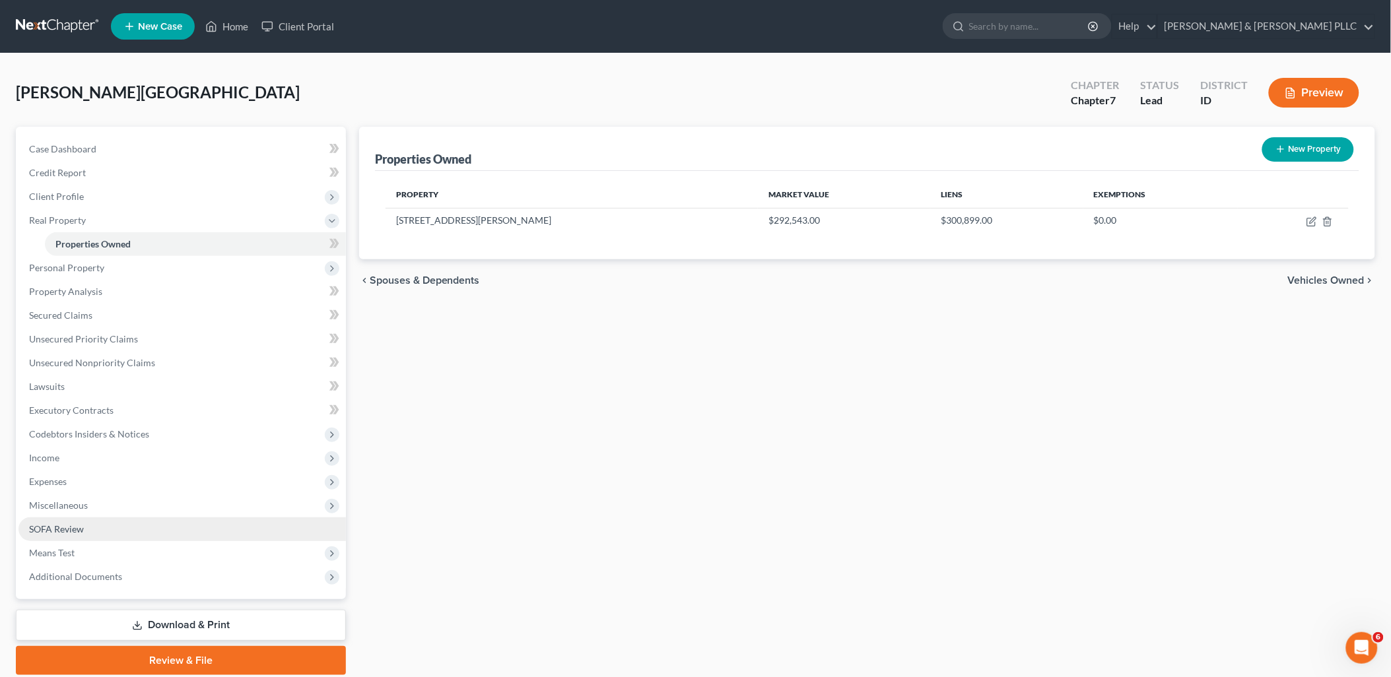
click at [77, 527] on span "SOFA Review" at bounding box center [56, 528] width 55 height 11
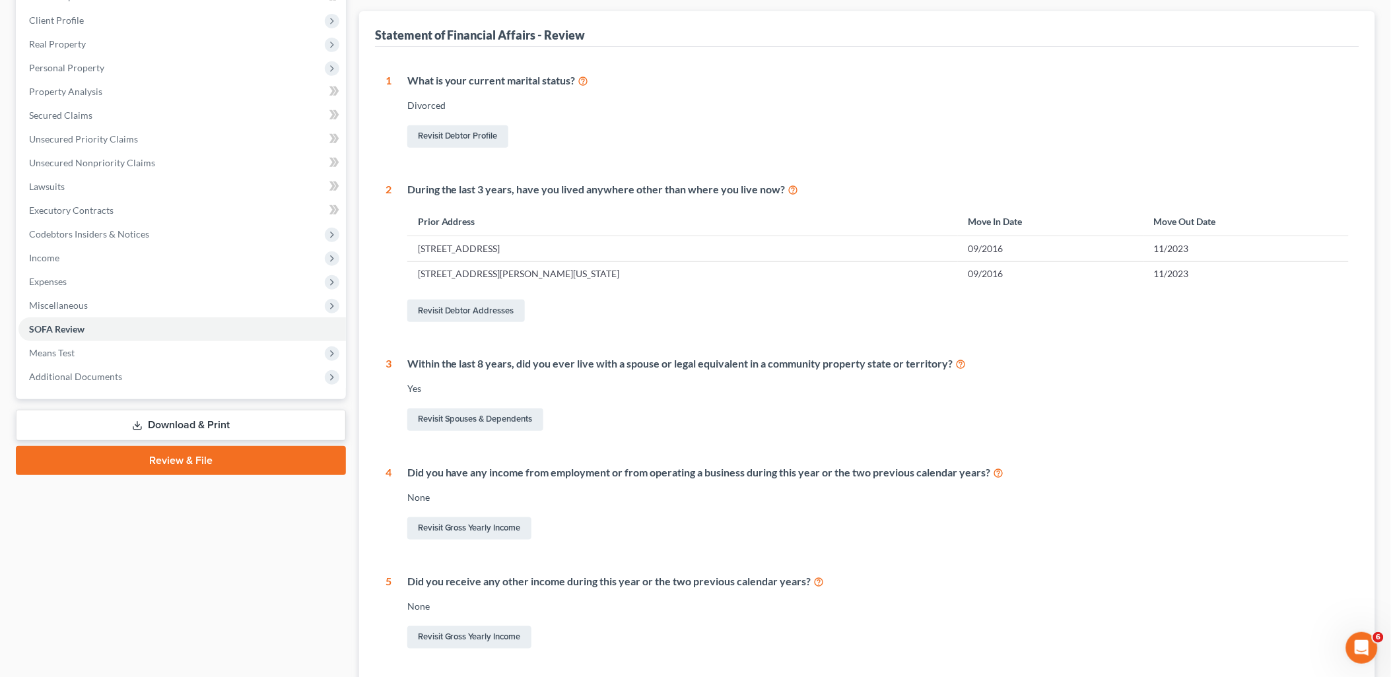
scroll to position [220, 0]
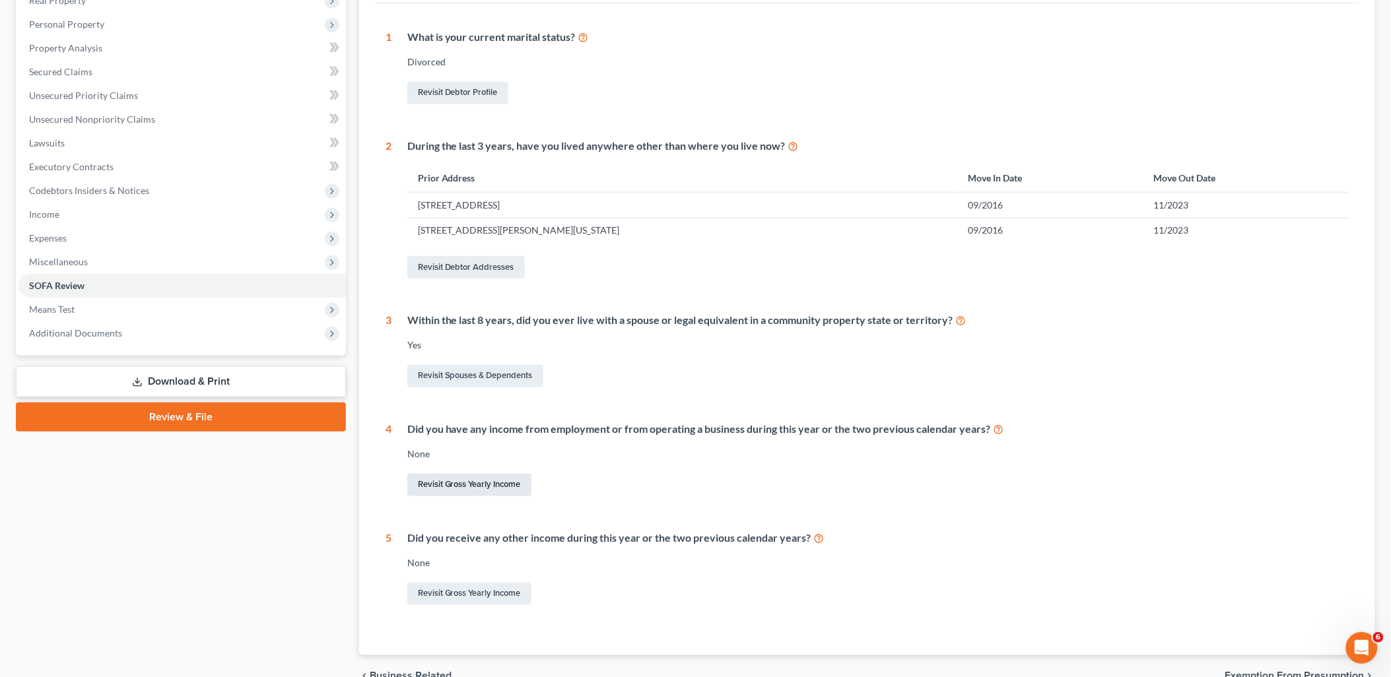
click at [484, 486] on link "Revisit Gross Yearly Income" at bounding box center [469, 485] width 124 height 22
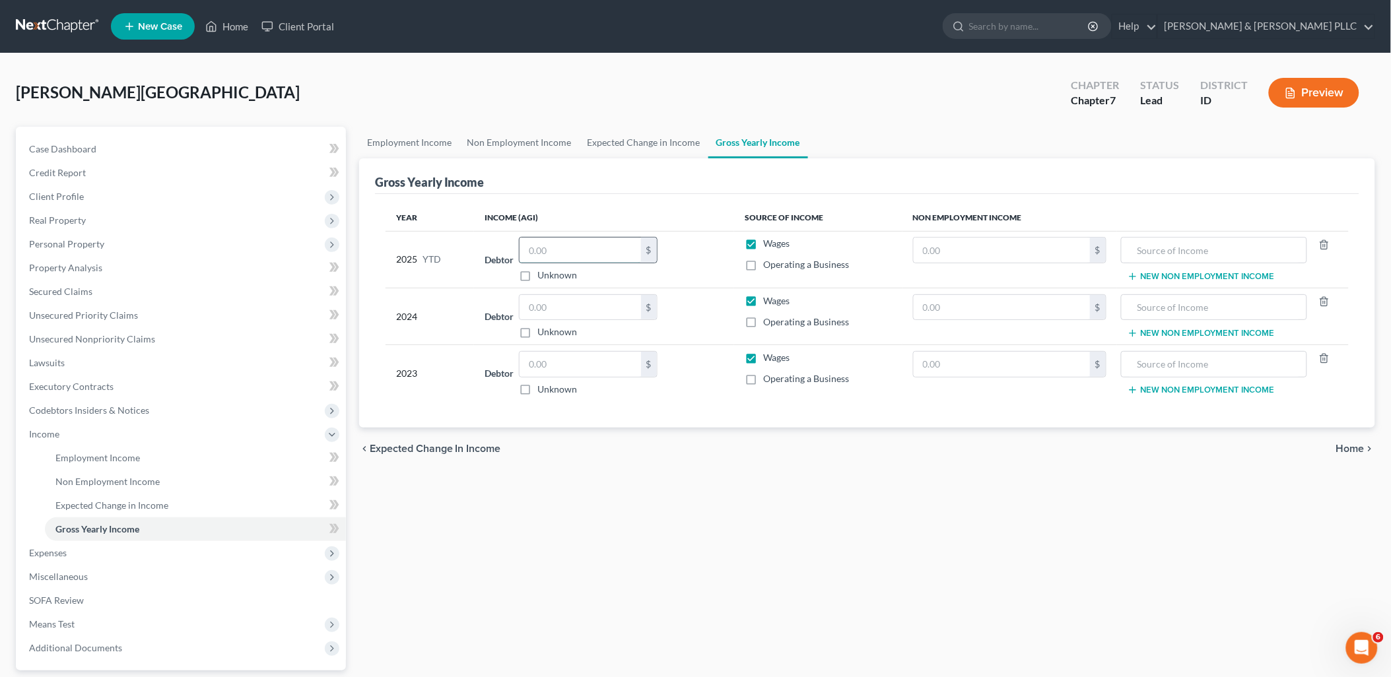
click at [585, 251] on input "text" at bounding box center [579, 250] width 121 height 25
type input "28,715.84"
click at [579, 304] on input "text" at bounding box center [579, 307] width 121 height 25
type input "44,225.00"
click at [548, 360] on input "text" at bounding box center [579, 364] width 121 height 25
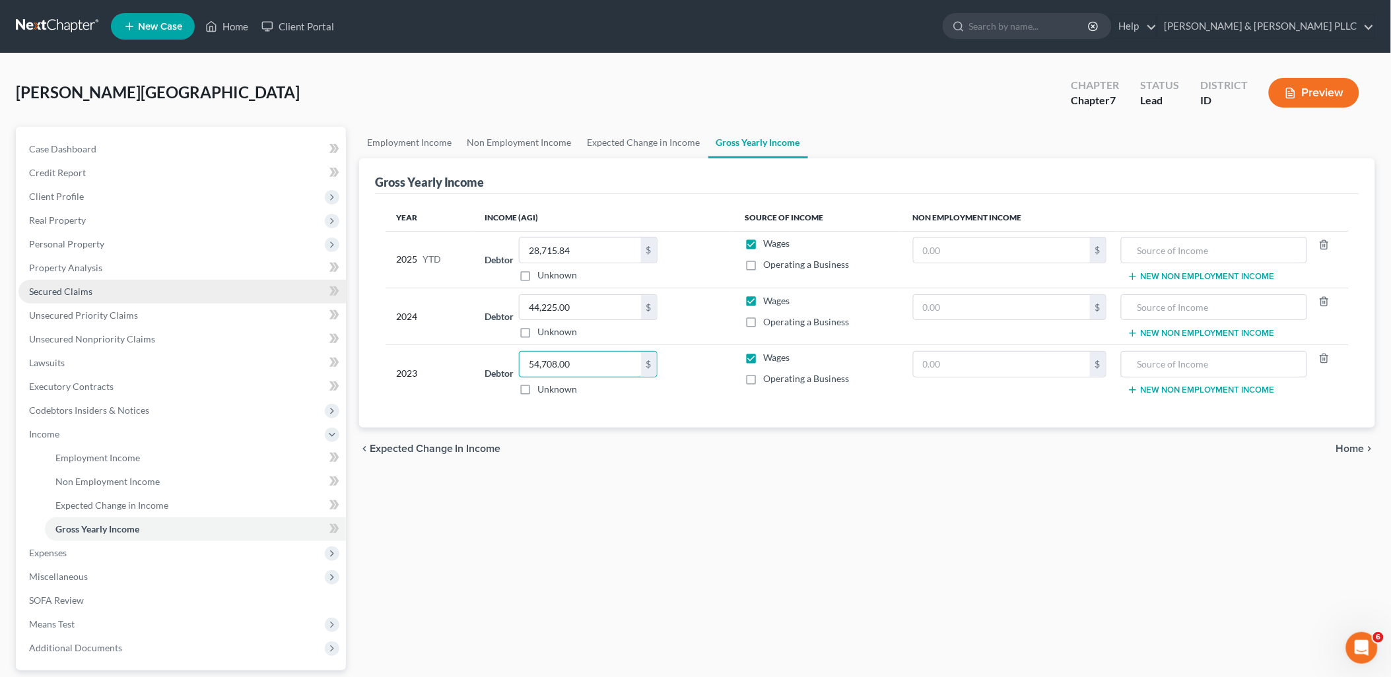
type input "54,708.00"
click at [80, 286] on span "Secured Claims" at bounding box center [60, 291] width 63 height 11
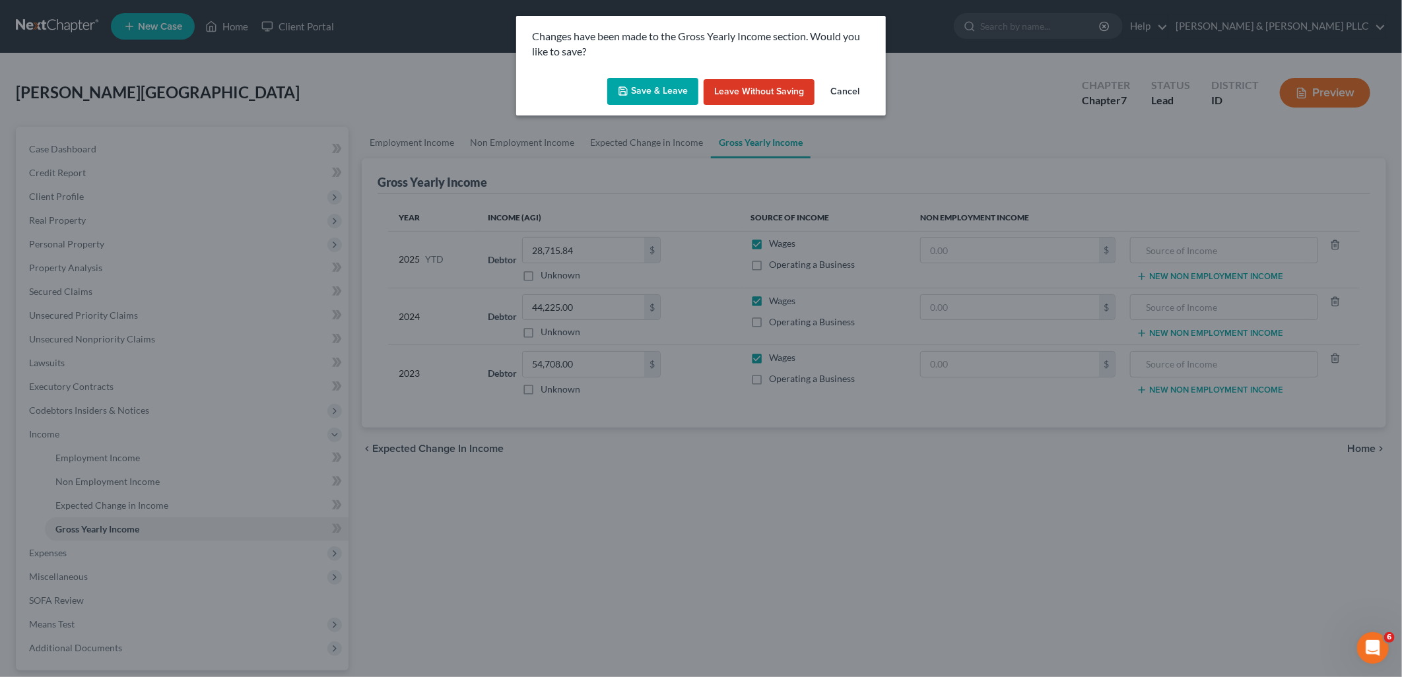
click at [670, 83] on button "Save & Leave" at bounding box center [652, 92] width 91 height 28
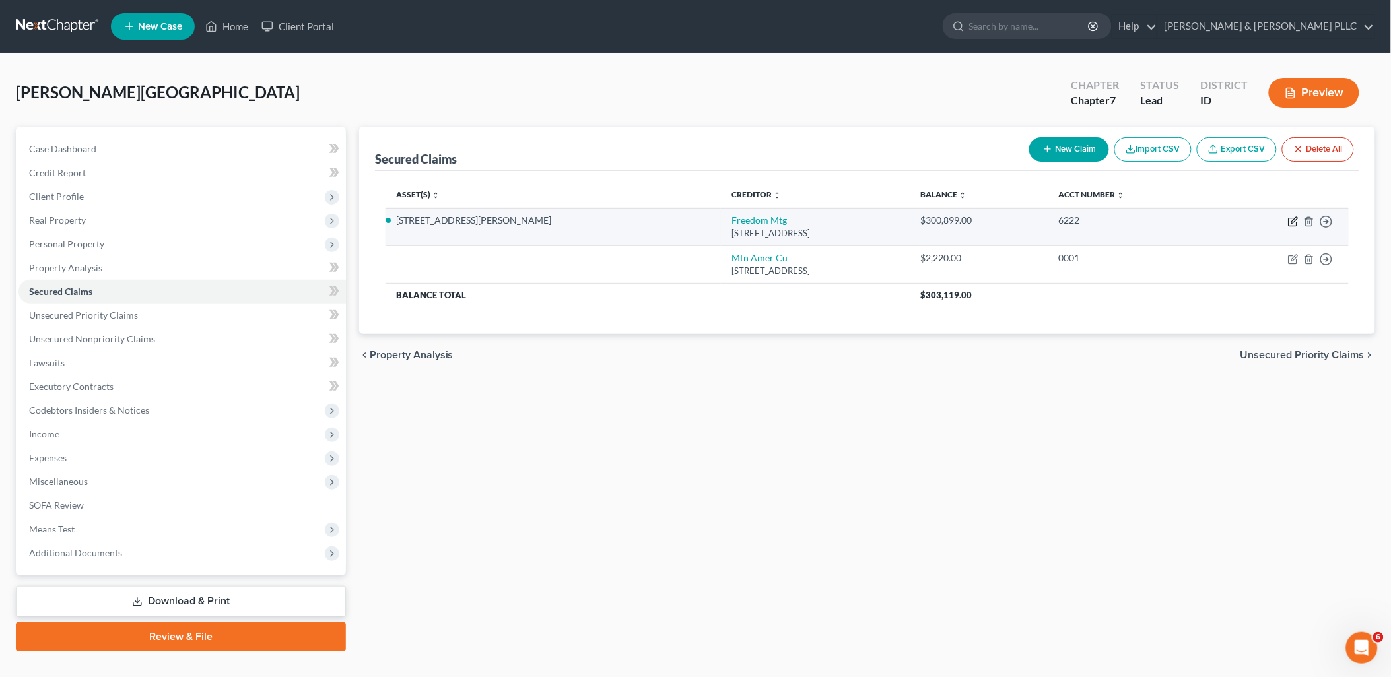
click at [1118, 218] on icon "button" at bounding box center [1293, 221] width 11 height 11
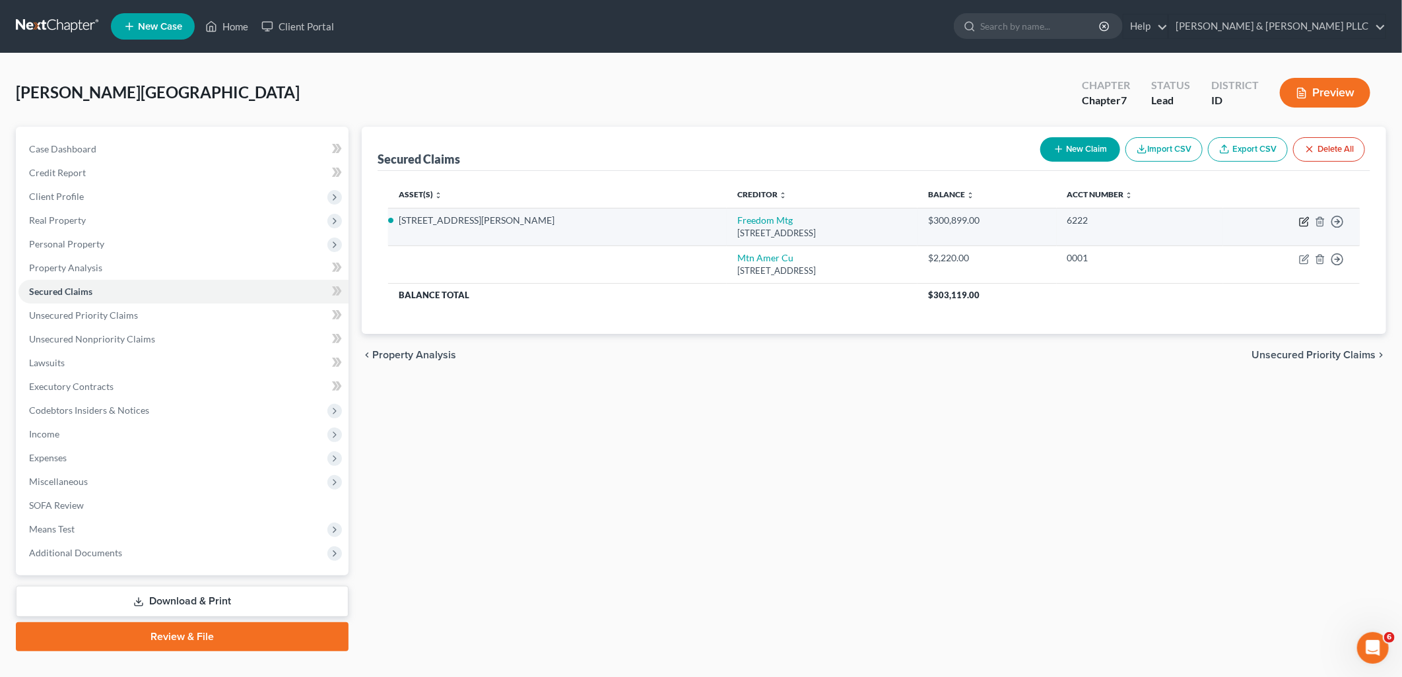
select select "15"
select select "5"
select select "0"
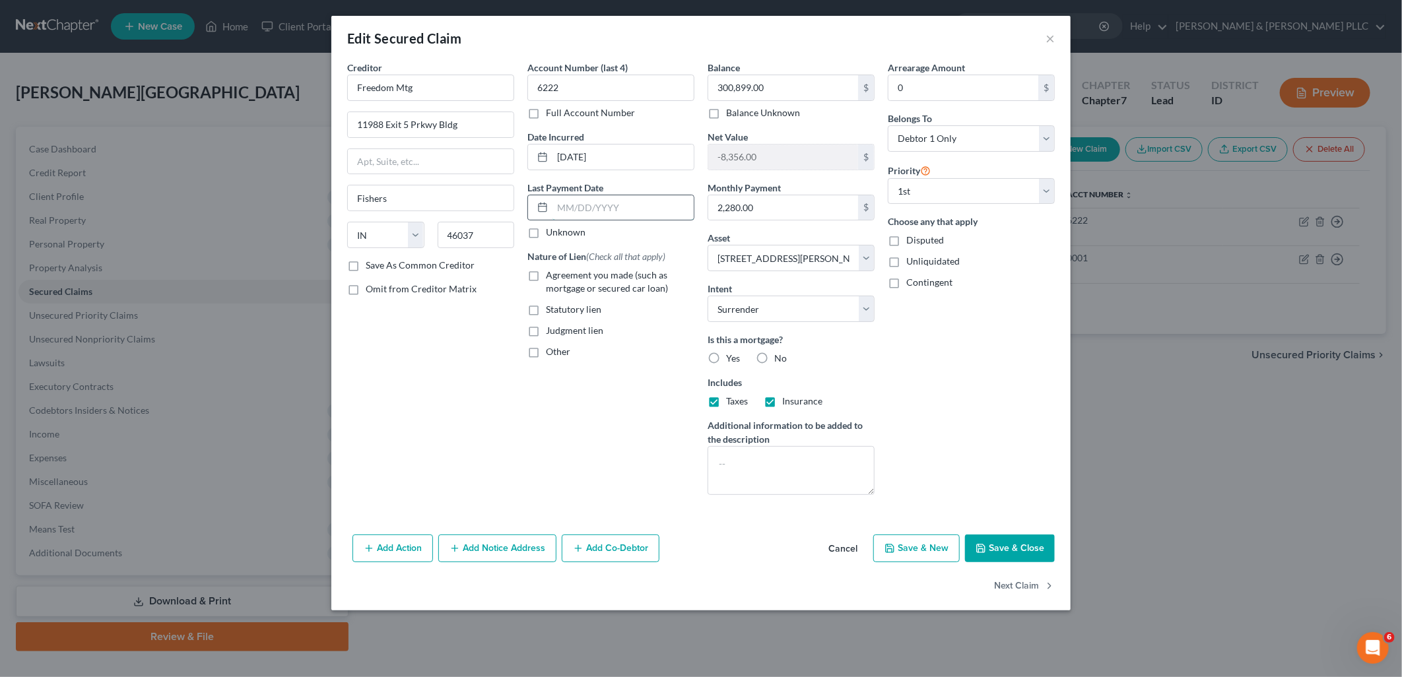
click at [616, 195] on input "text" at bounding box center [622, 207] width 141 height 25
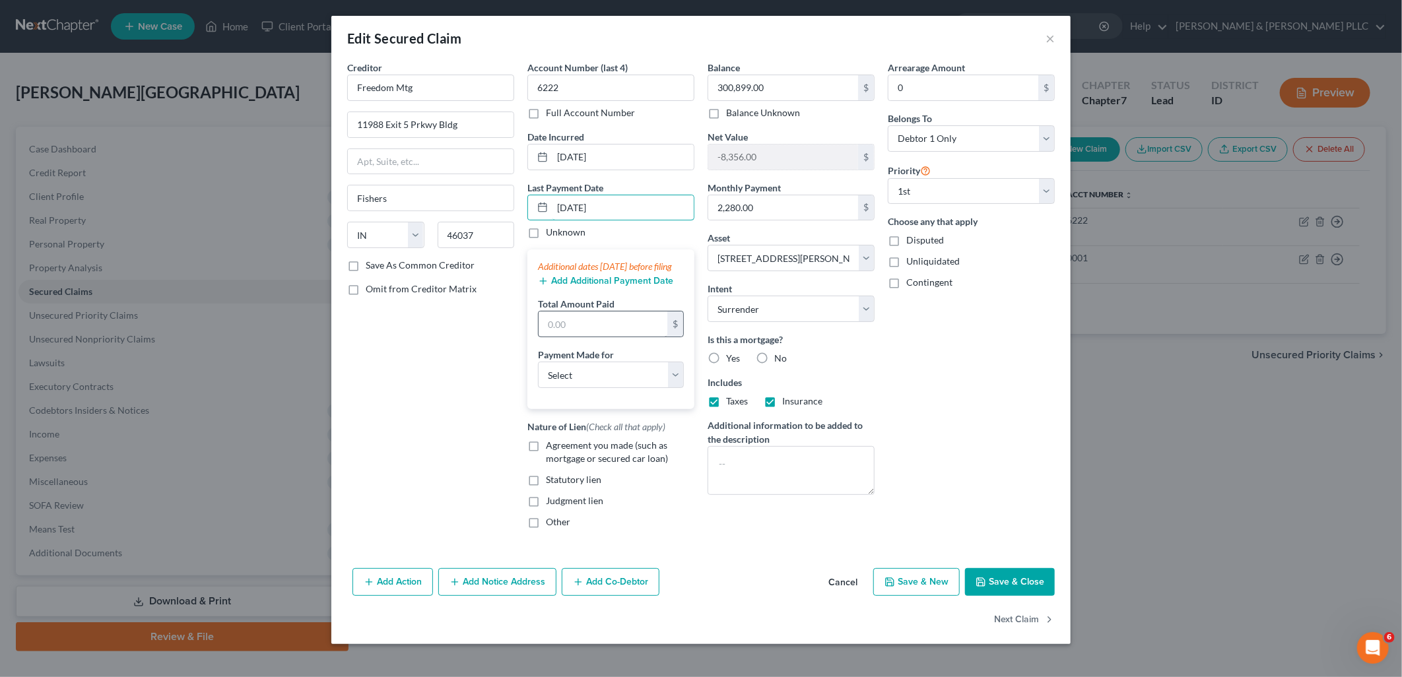
type input "[DATE]"
click at [585, 337] on input "text" at bounding box center [603, 324] width 129 height 25
type input "2,217.18"
click at [675, 388] on select "Select Car Credit Card Loan Repayment Mortgage Other Suppliers Or Vendors" at bounding box center [611, 375] width 146 height 26
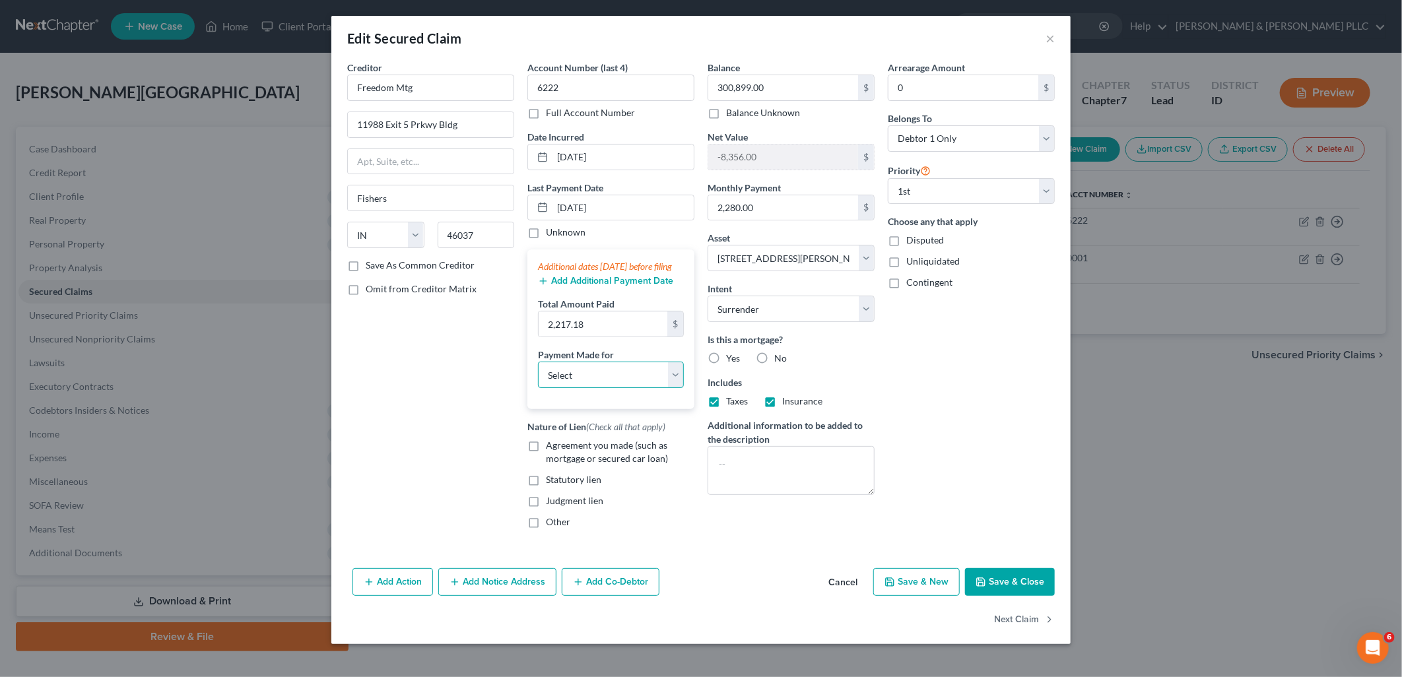
select select "3"
click at [538, 375] on select "Select Car Credit Card Loan Repayment Mortgage Other Suppliers Or Vendors" at bounding box center [611, 375] width 146 height 26
click at [546, 463] on label "Agreement you made (such as mortgage or secured car loan)" at bounding box center [620, 452] width 148 height 26
click at [551, 447] on input "Agreement you made (such as mortgage or secured car loan)" at bounding box center [555, 443] width 9 height 9
checkbox input "true"
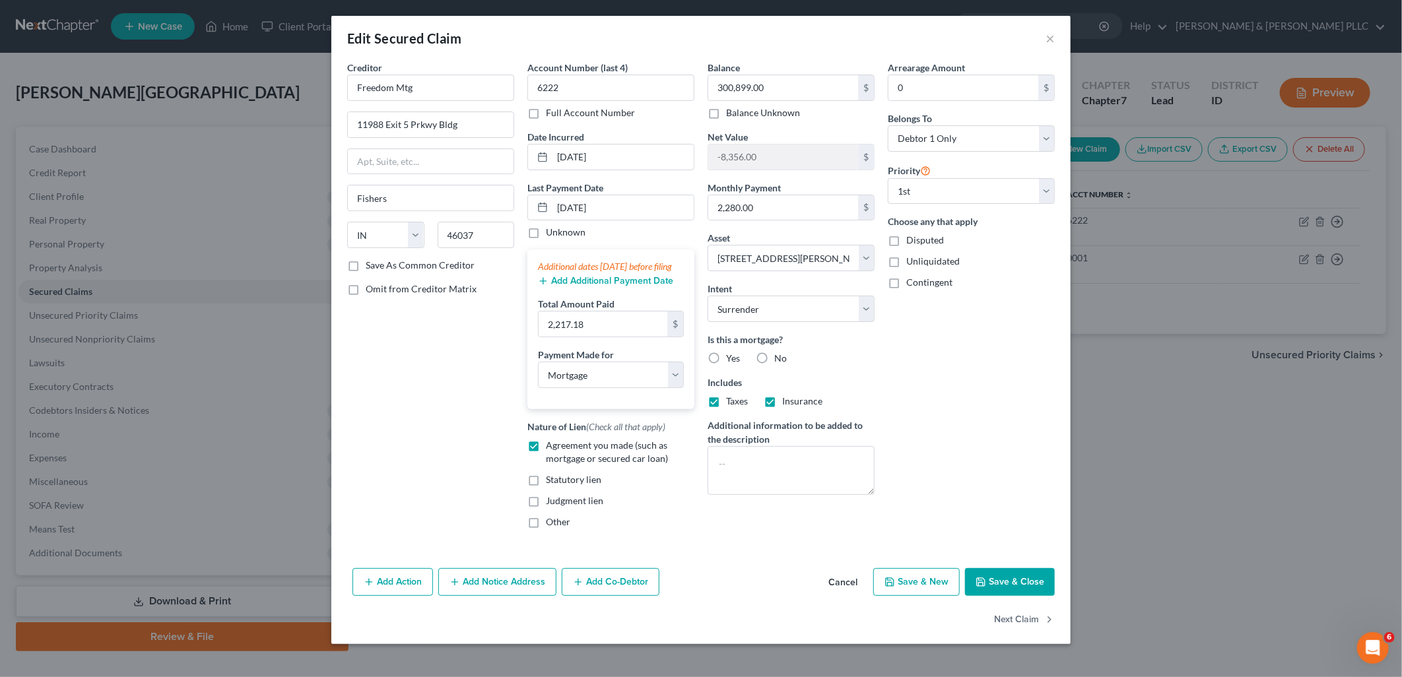
click at [726, 362] on label "Yes" at bounding box center [733, 358] width 14 height 13
click at [731, 360] on input "Yes" at bounding box center [735, 356] width 9 height 9
radio input "true"
click at [1012, 594] on button "Save & Close" at bounding box center [1010, 582] width 90 height 28
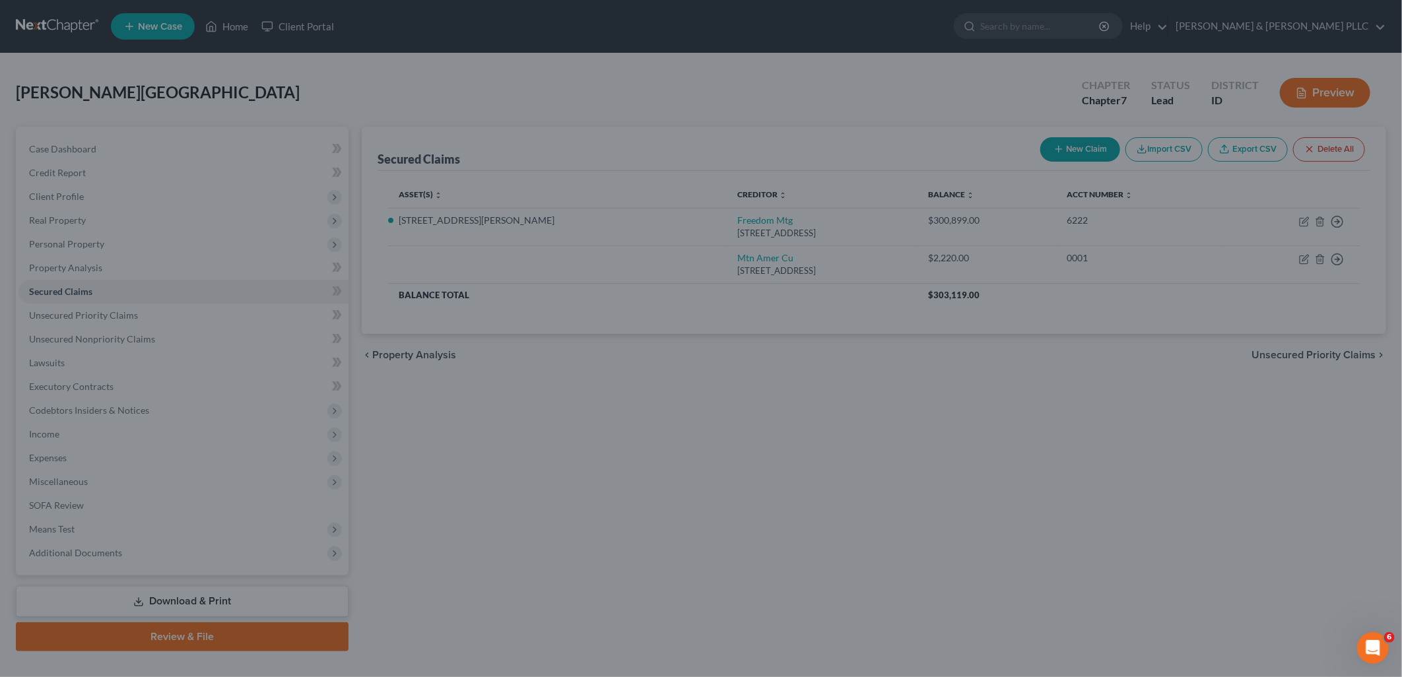
select select "5"
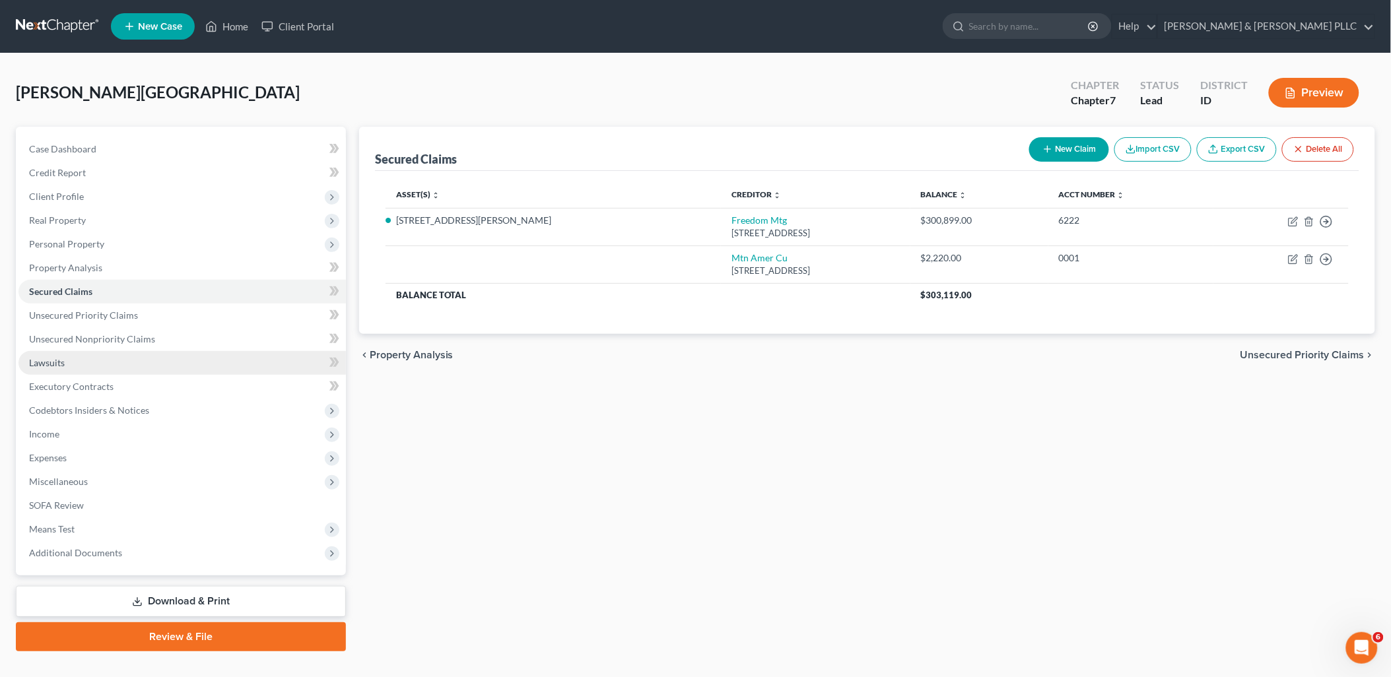
click at [41, 366] on span "Lawsuits" at bounding box center [47, 362] width 36 height 11
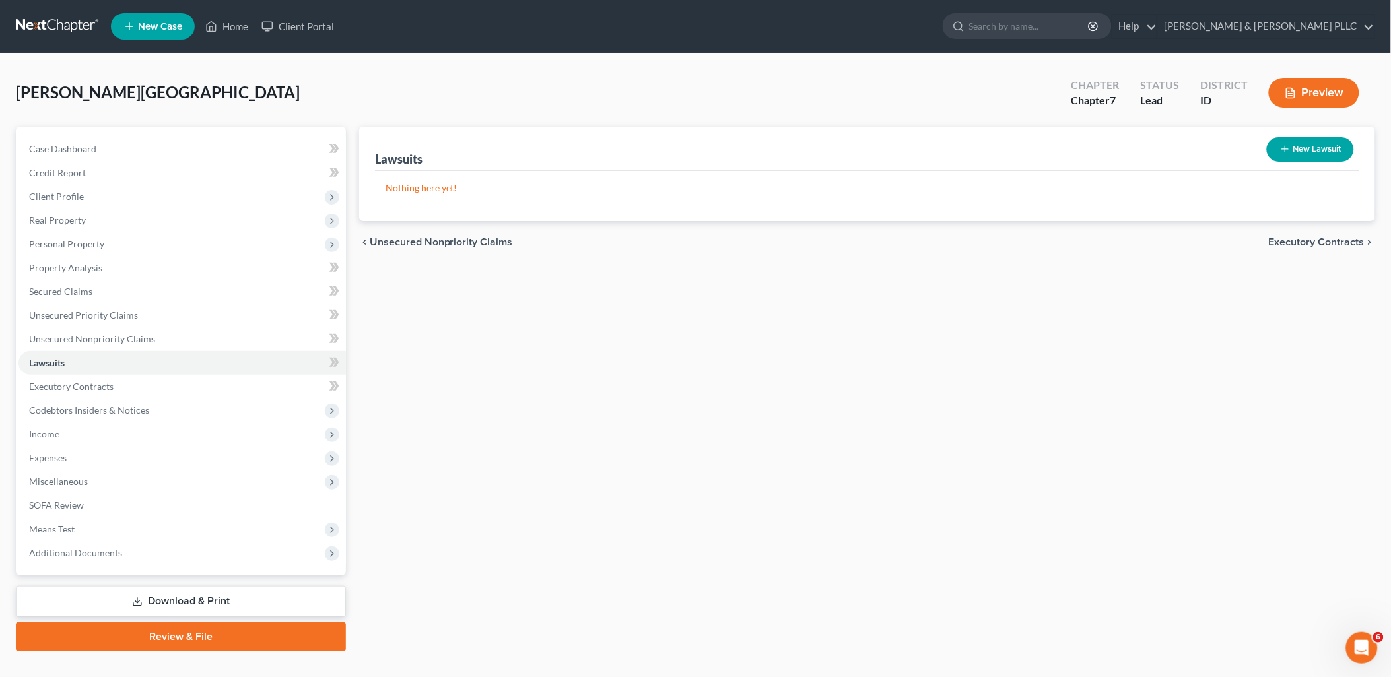
click at [1118, 152] on button "New Lawsuit" at bounding box center [1310, 149] width 87 height 24
select select "0"
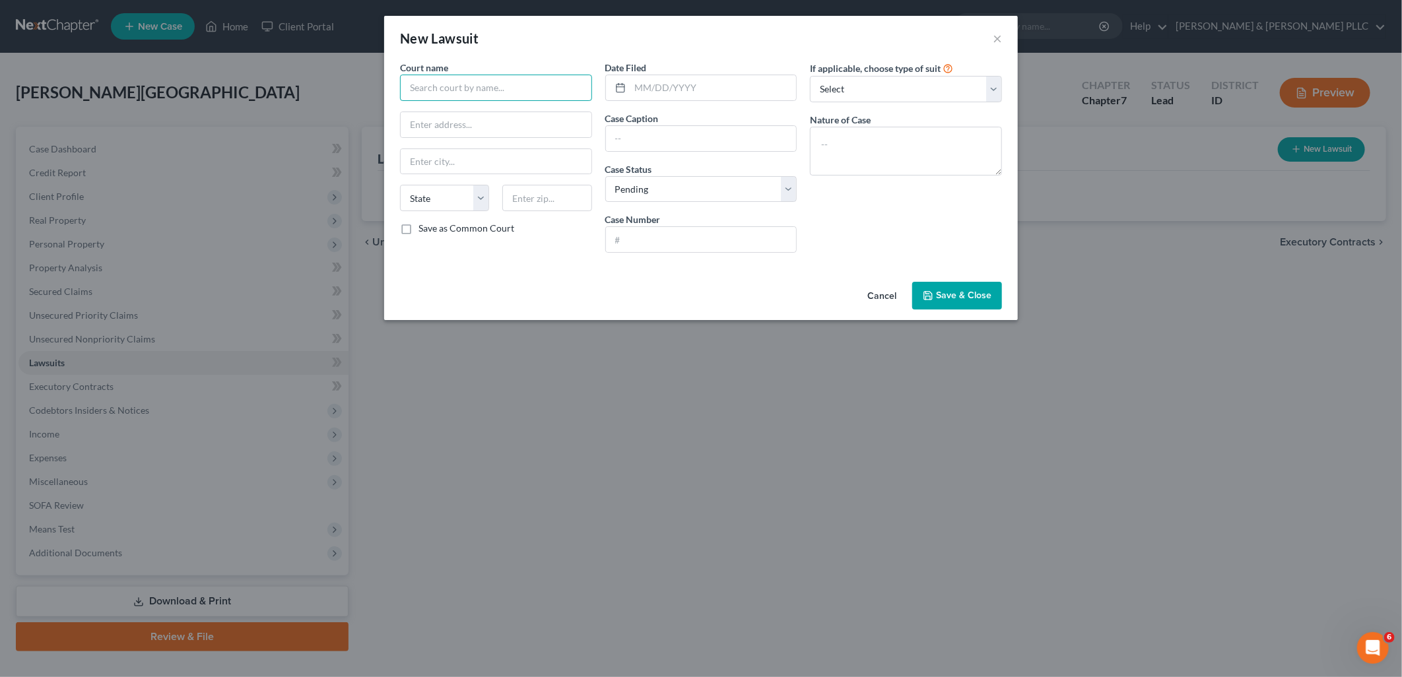
click at [545, 94] on input "text" at bounding box center [496, 88] width 192 height 26
type input "[GEOGRAPHIC_DATA]"
type input "605 N. Capital Ave."
type input "[US_STATE][GEOGRAPHIC_DATA]"
select select "13"
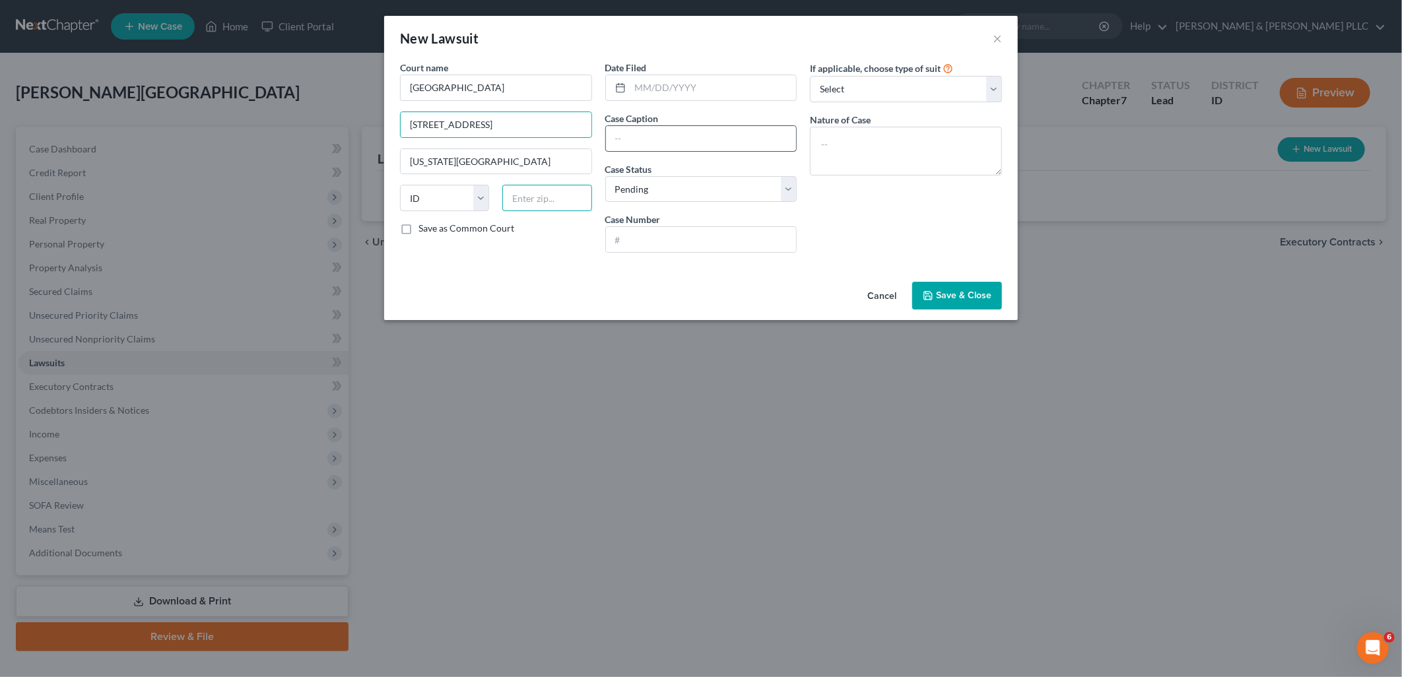
type input "83402"
click at [690, 141] on input "text" at bounding box center [701, 138] width 191 height 25
type input "[PERSON_NAME] vs. [PERSON_NAME]"
click at [789, 192] on select "Select Pending On Appeal Concluded" at bounding box center [701, 189] width 192 height 26
select select "2"
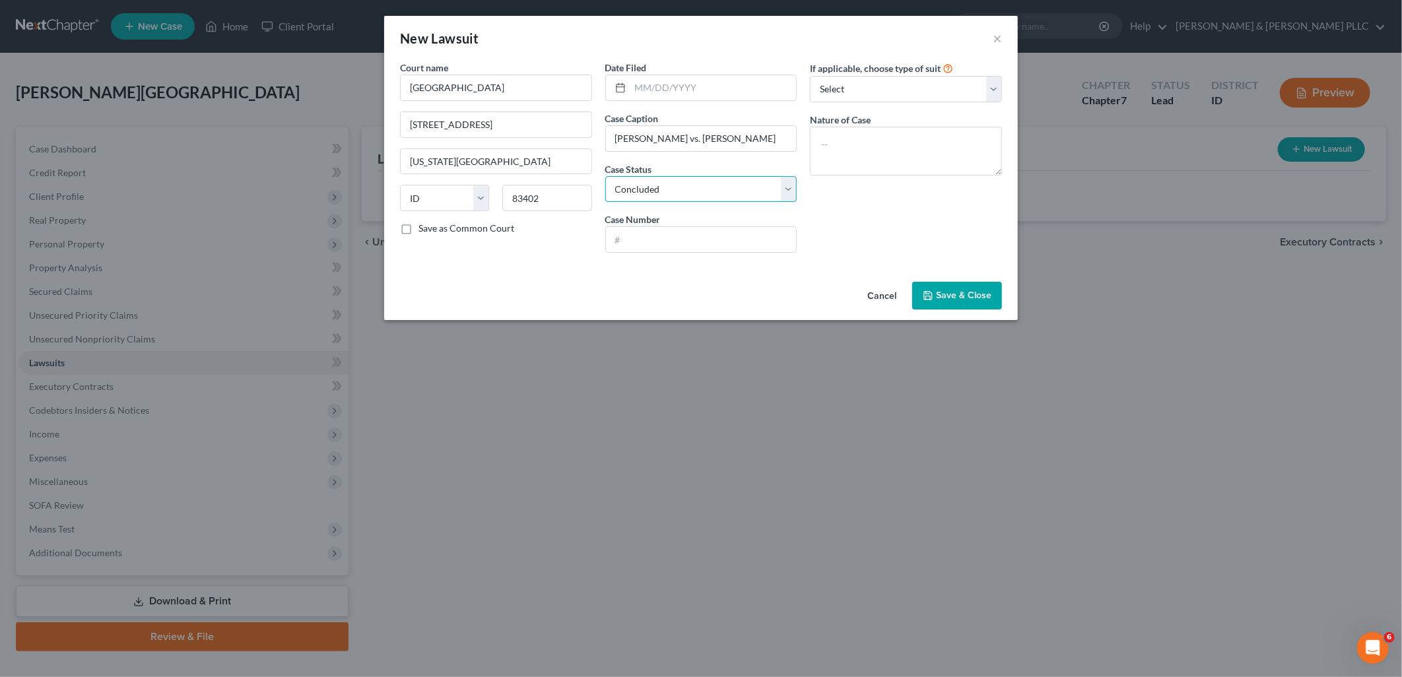
click at [605, 176] on select "Select Pending On Appeal Concluded" at bounding box center [701, 189] width 192 height 26
click at [705, 230] on input "text" at bounding box center [701, 239] width 191 height 25
type input "CV10-24-5027"
click at [909, 147] on textarea at bounding box center [906, 151] width 192 height 49
type textarea "Divorce"
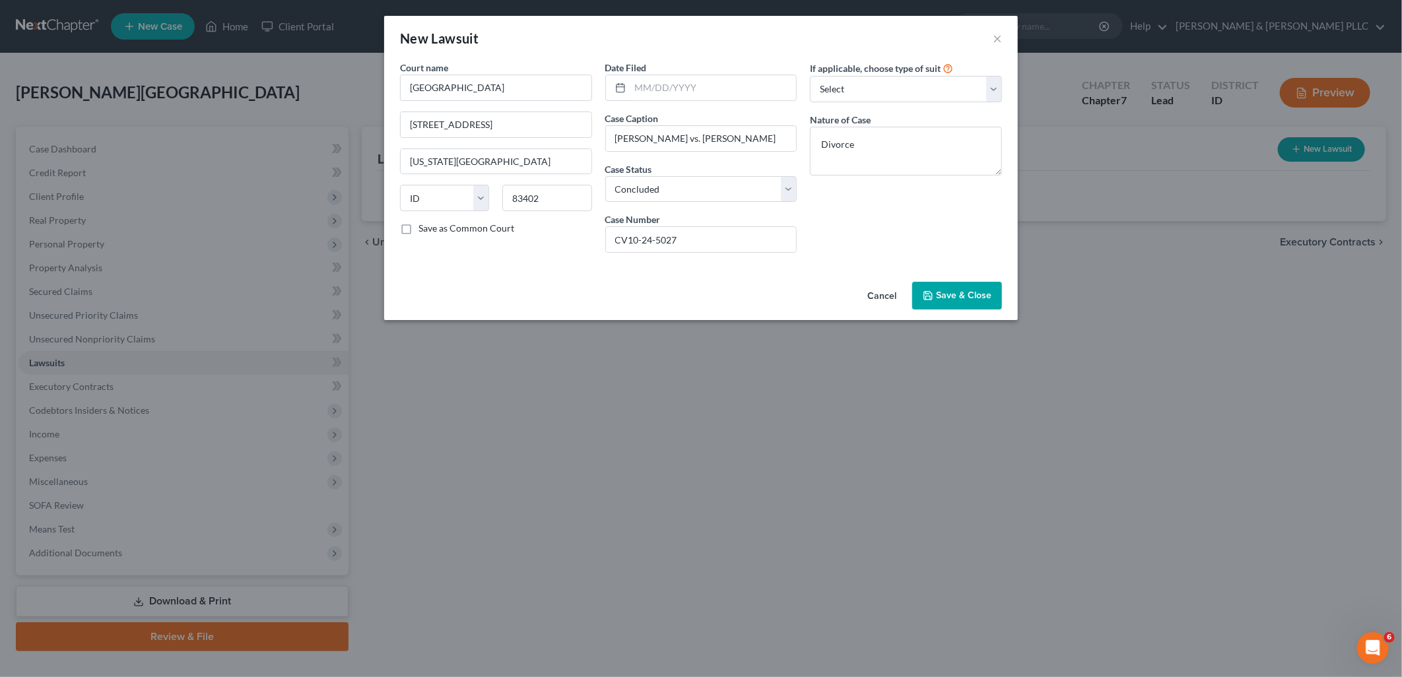
click at [980, 300] on span "Save & Close" at bounding box center [963, 295] width 55 height 11
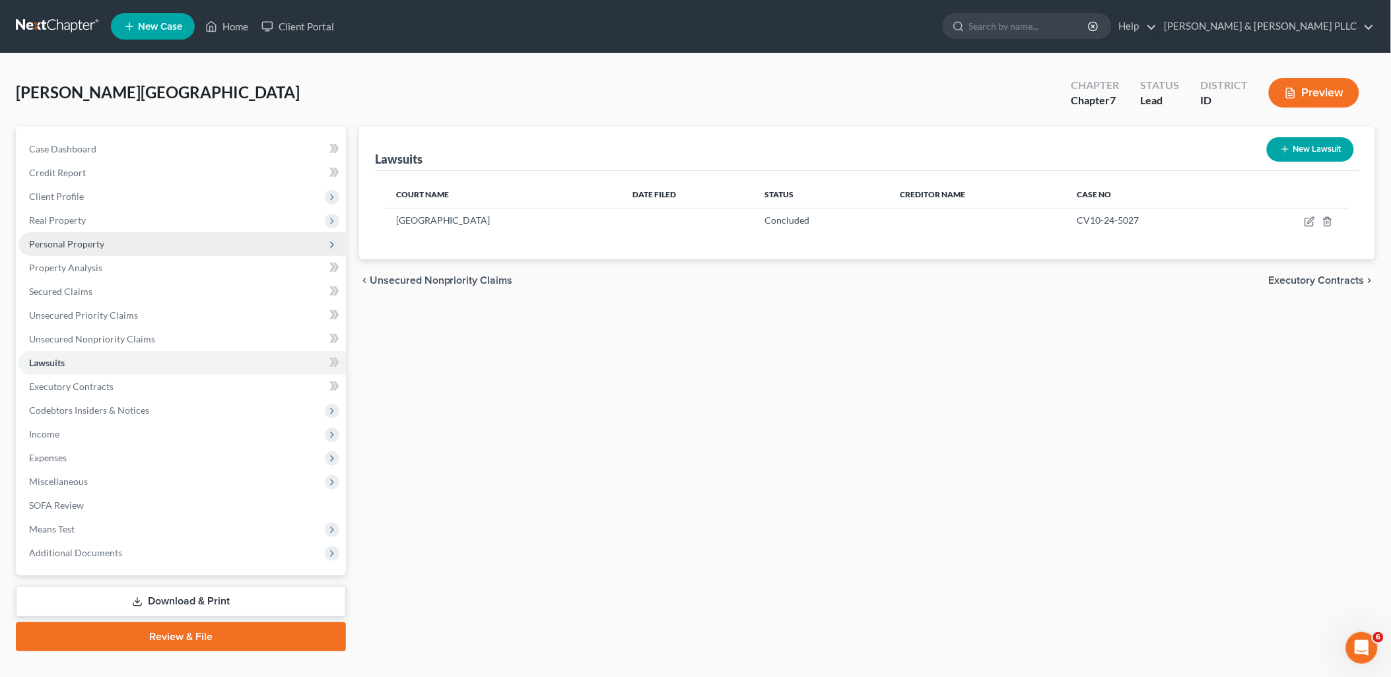
click at [107, 242] on span "Personal Property" at bounding box center [181, 244] width 327 height 24
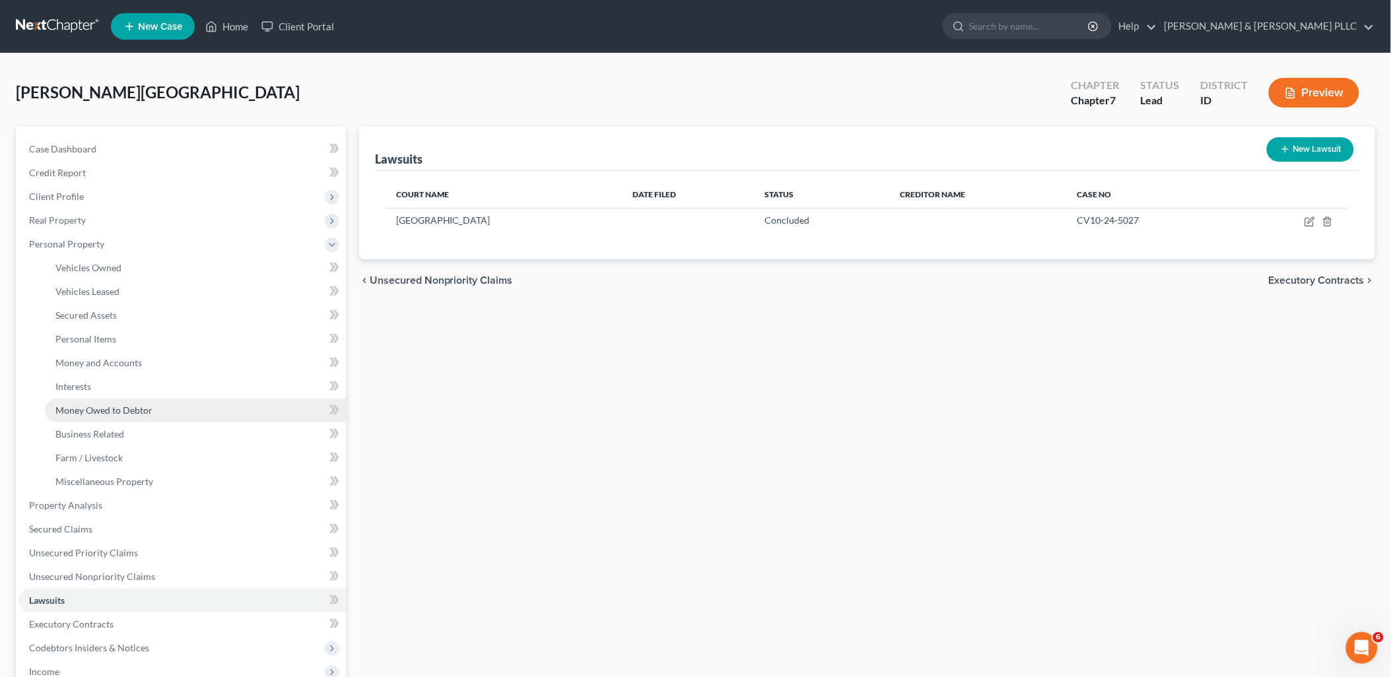
click at [88, 409] on span "Money Owed to Debtor" at bounding box center [103, 410] width 97 height 11
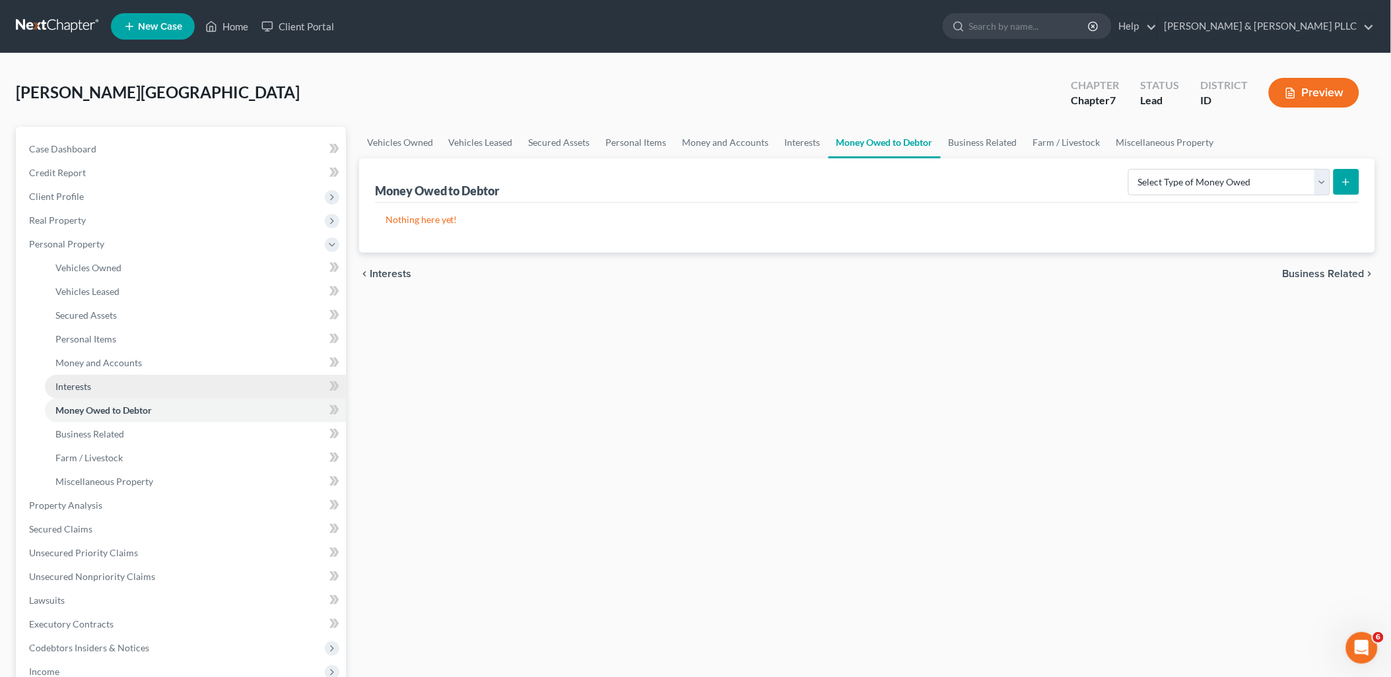
click at [57, 384] on span "Interests" at bounding box center [73, 386] width 36 height 11
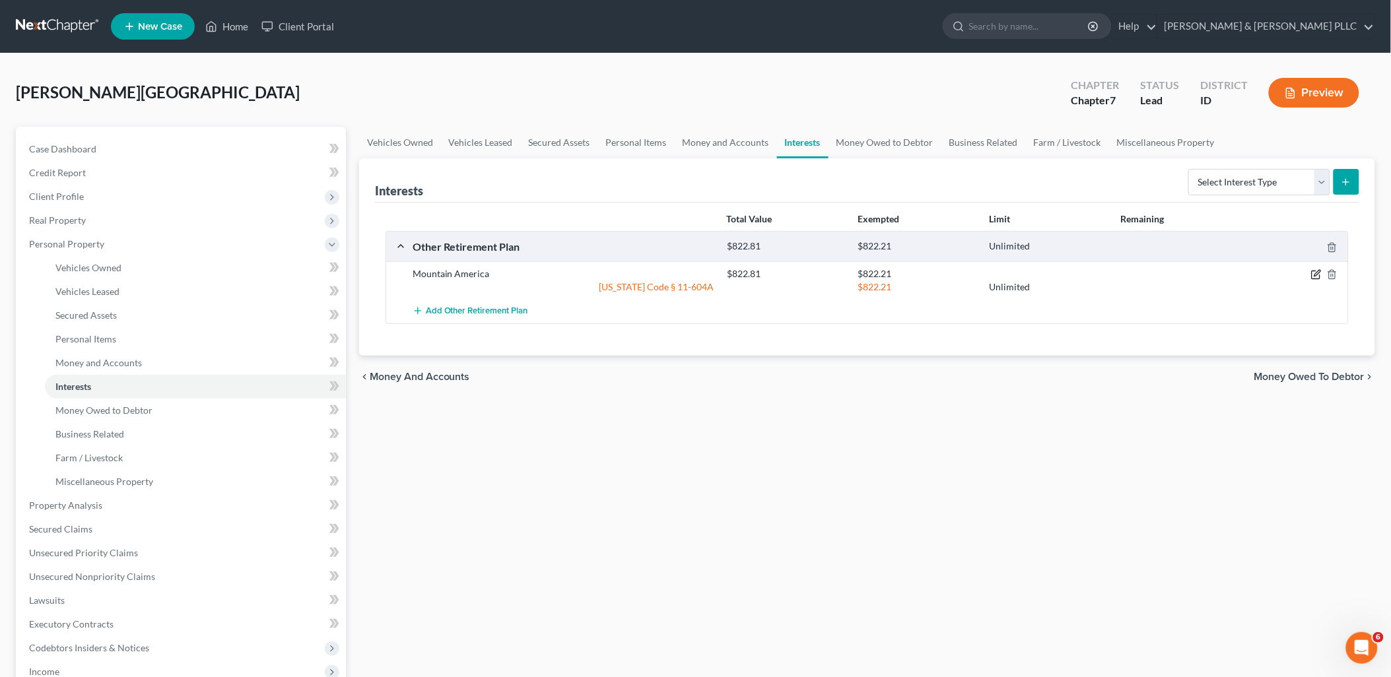
click at [1118, 275] on icon "button" at bounding box center [1316, 274] width 11 height 11
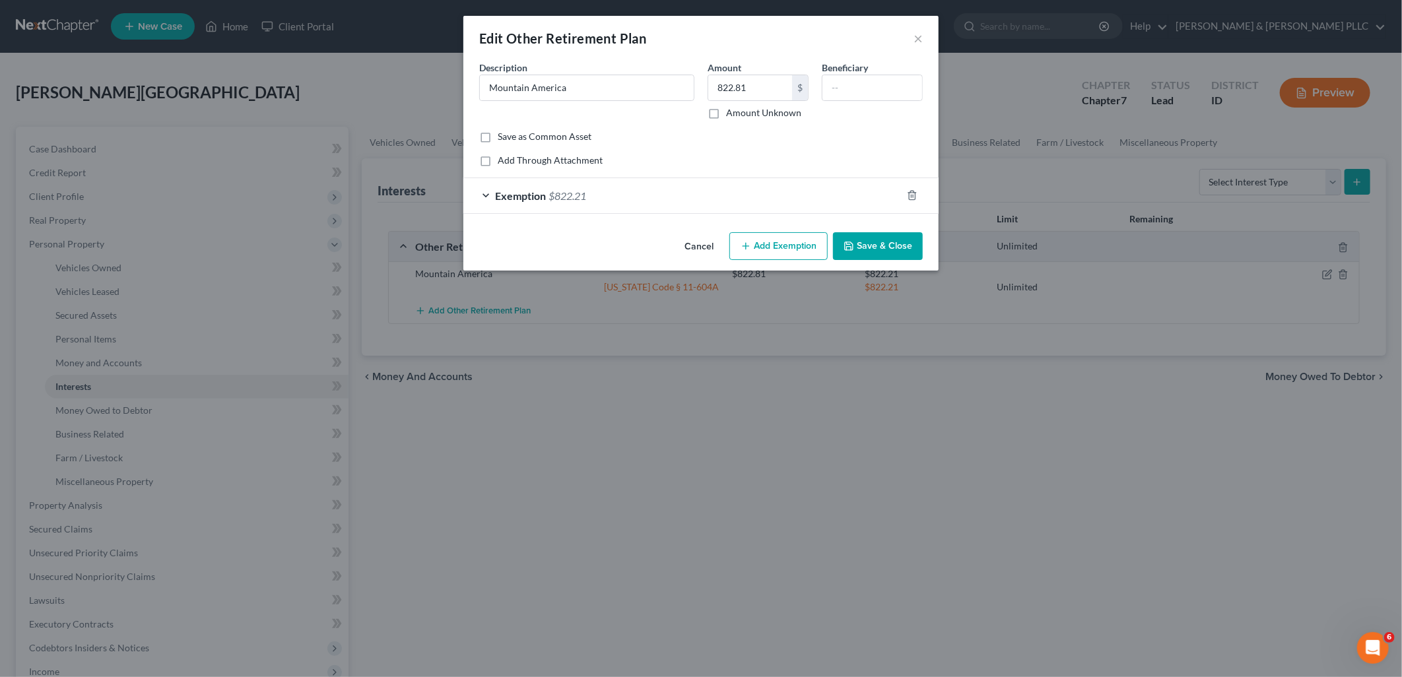
click at [871, 245] on button "Save & Close" at bounding box center [878, 246] width 90 height 28
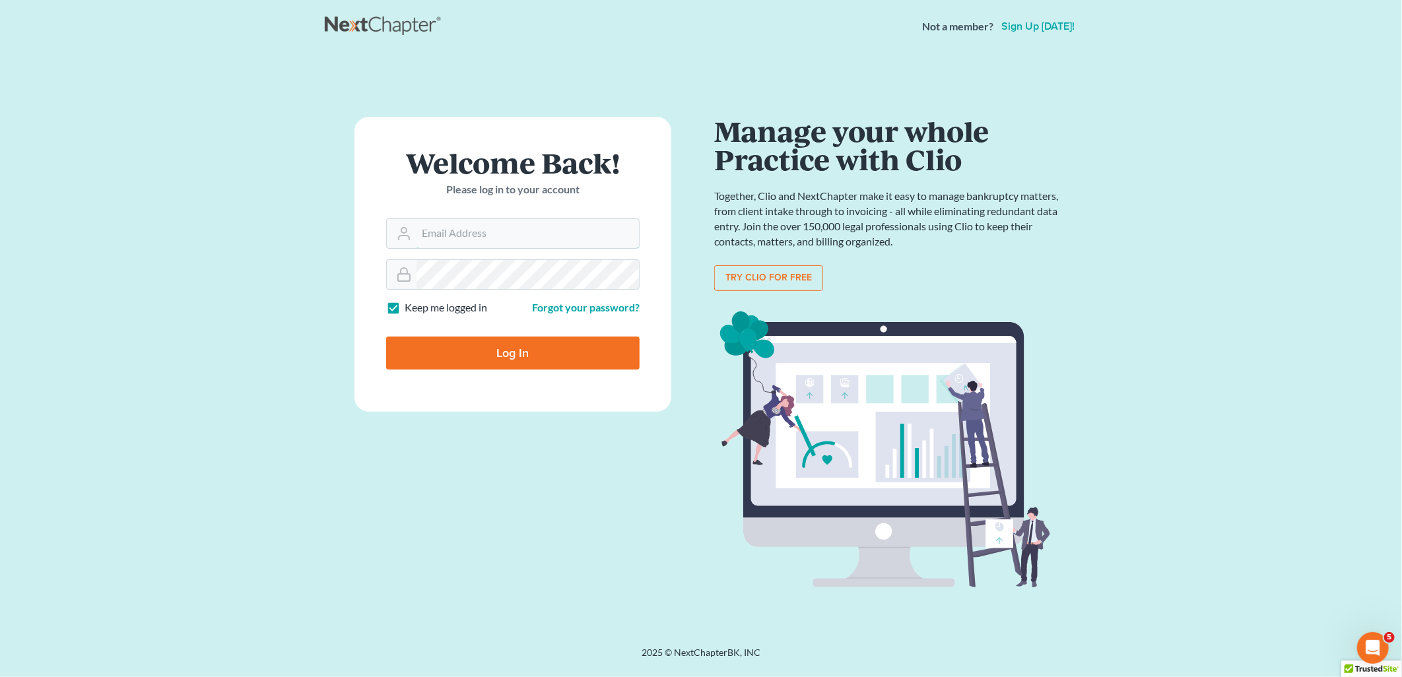
type input "[PERSON_NAME][EMAIL_ADDRESS][DOMAIN_NAME]"
click at [497, 352] on input "Log In" at bounding box center [512, 353] width 253 height 33
type input "Thinking..."
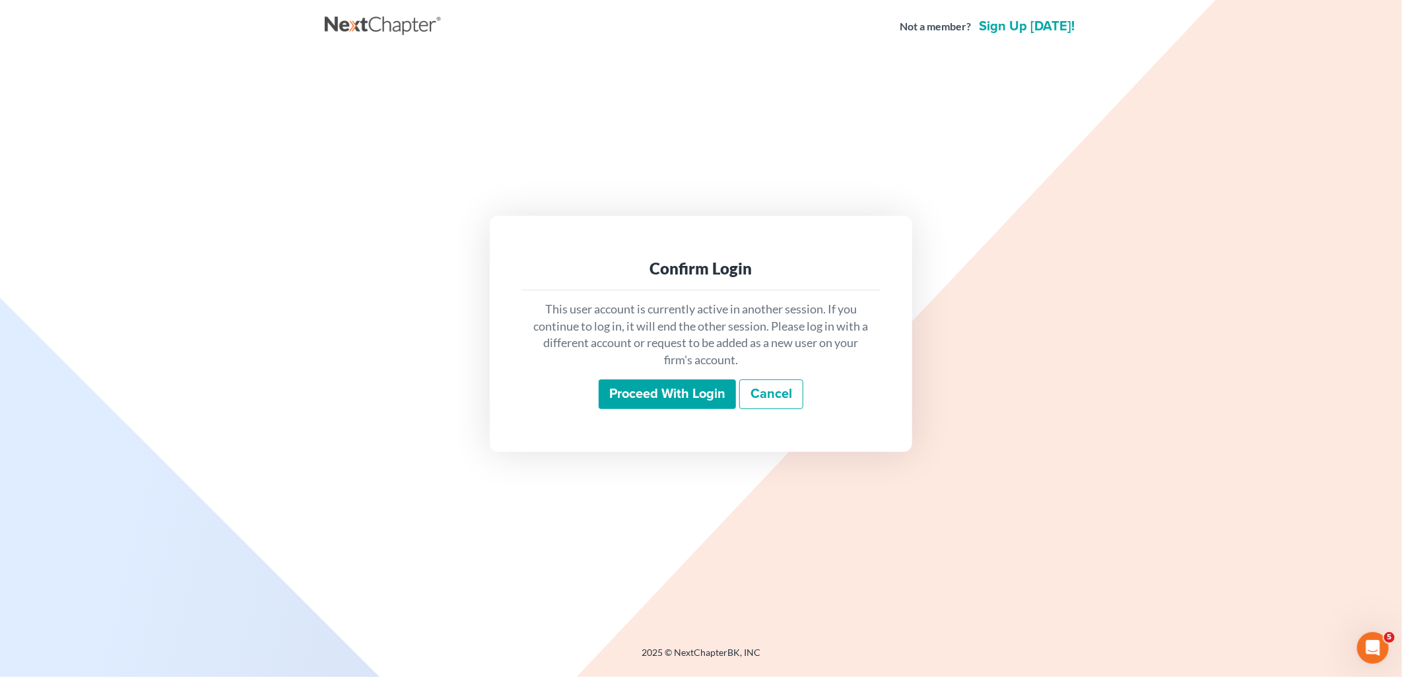
click at [631, 385] on input "Proceed with login" at bounding box center [667, 394] width 137 height 30
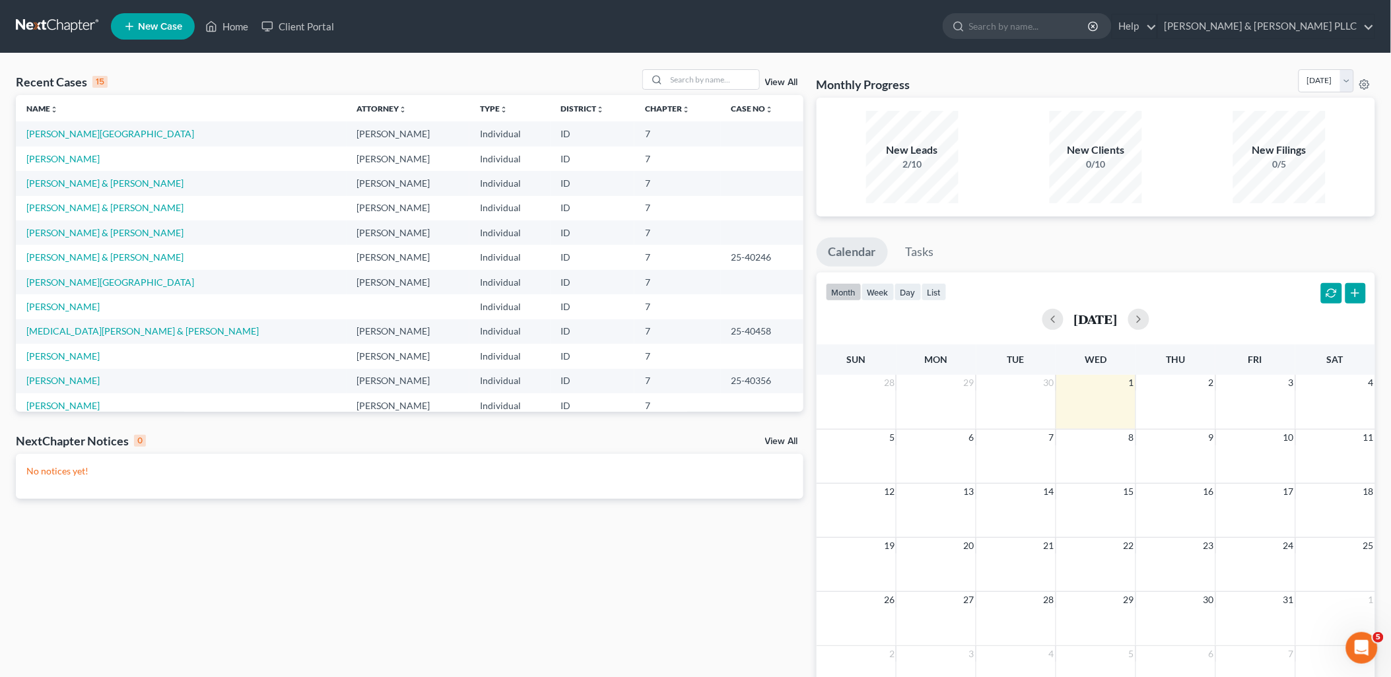
click at [58, 127] on td "[PERSON_NAME][GEOGRAPHIC_DATA]" at bounding box center [181, 133] width 331 height 24
click at [58, 129] on link "[PERSON_NAME][GEOGRAPHIC_DATA]" at bounding box center [110, 133] width 168 height 11
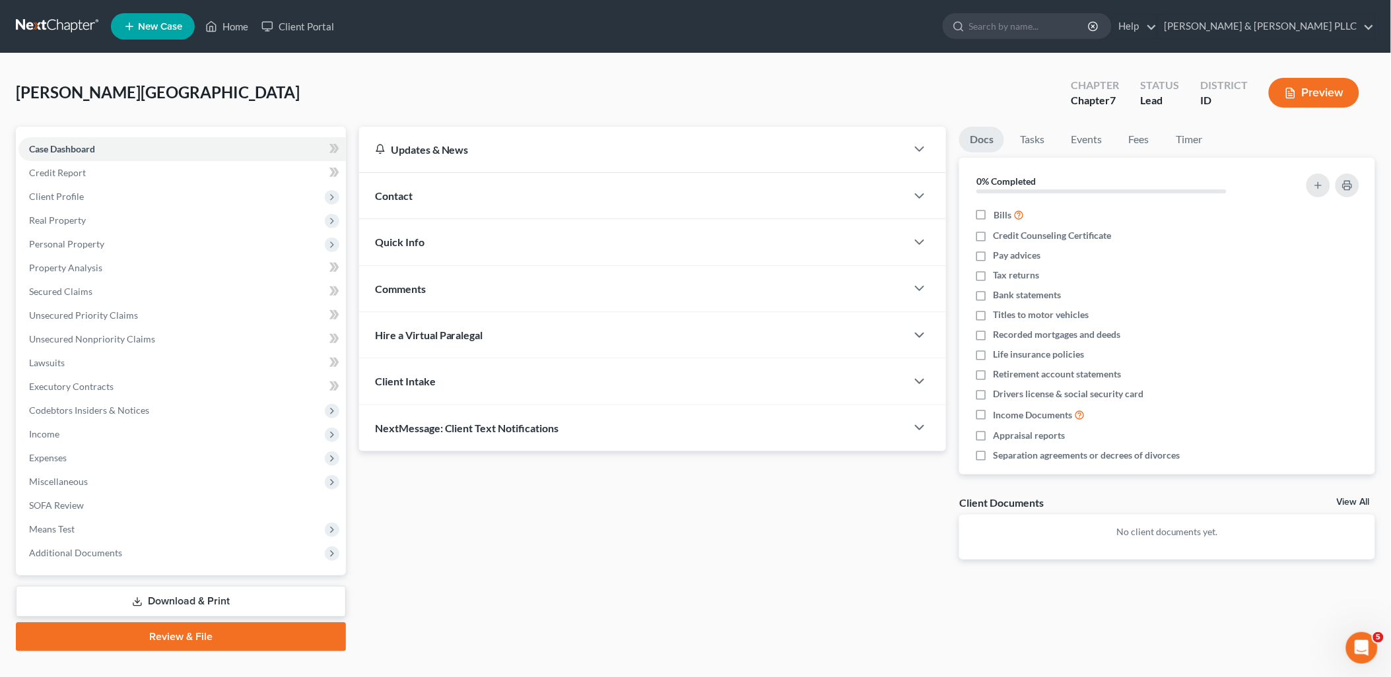
click at [234, 591] on link "Download & Print" at bounding box center [181, 601] width 330 height 31
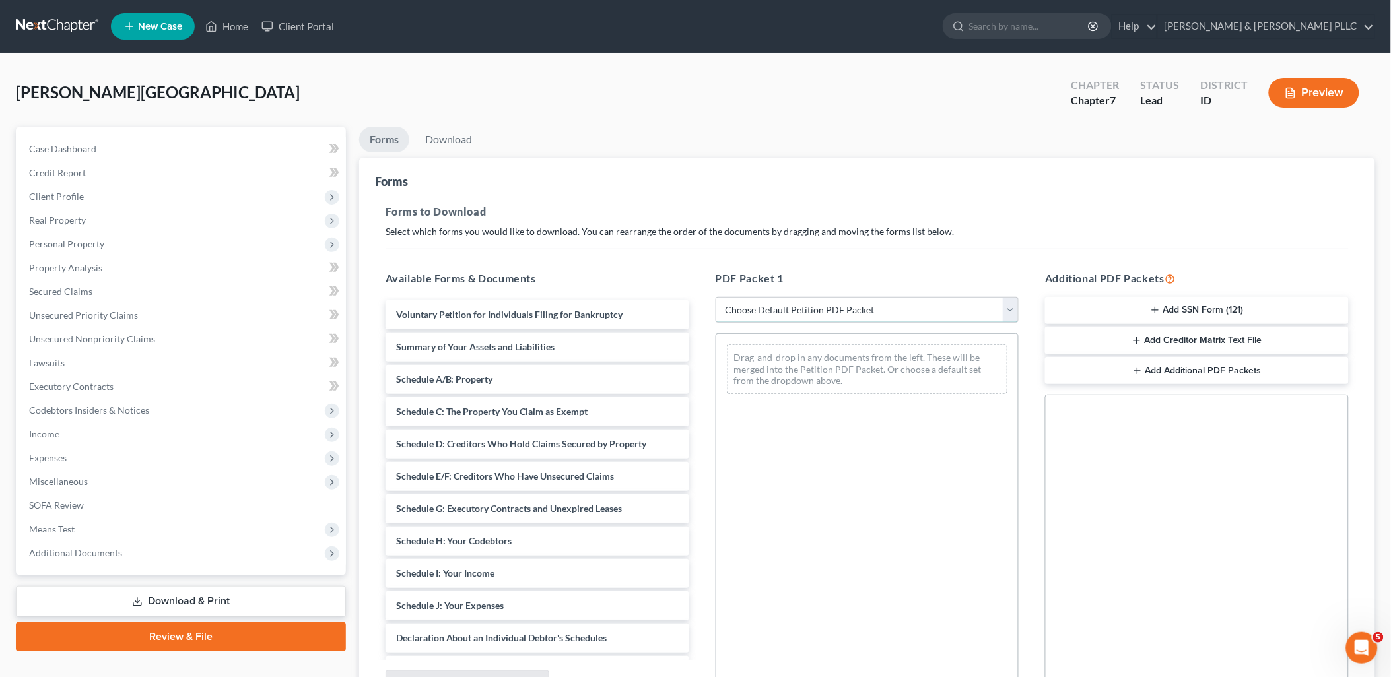
drag, startPoint x: 1014, startPoint y: 307, endPoint x: 1001, endPoint y: 312, distance: 13.6
click at [1014, 307] on select "Choose Default Petition PDF Packet Complete Bankruptcy Petition (all forms and …" at bounding box center [867, 310] width 304 height 26
select select "0"
click at [721, 297] on select "Choose Default Petition PDF Packet Complete Bankruptcy Petition (all forms and …" at bounding box center [867, 310] width 304 height 26
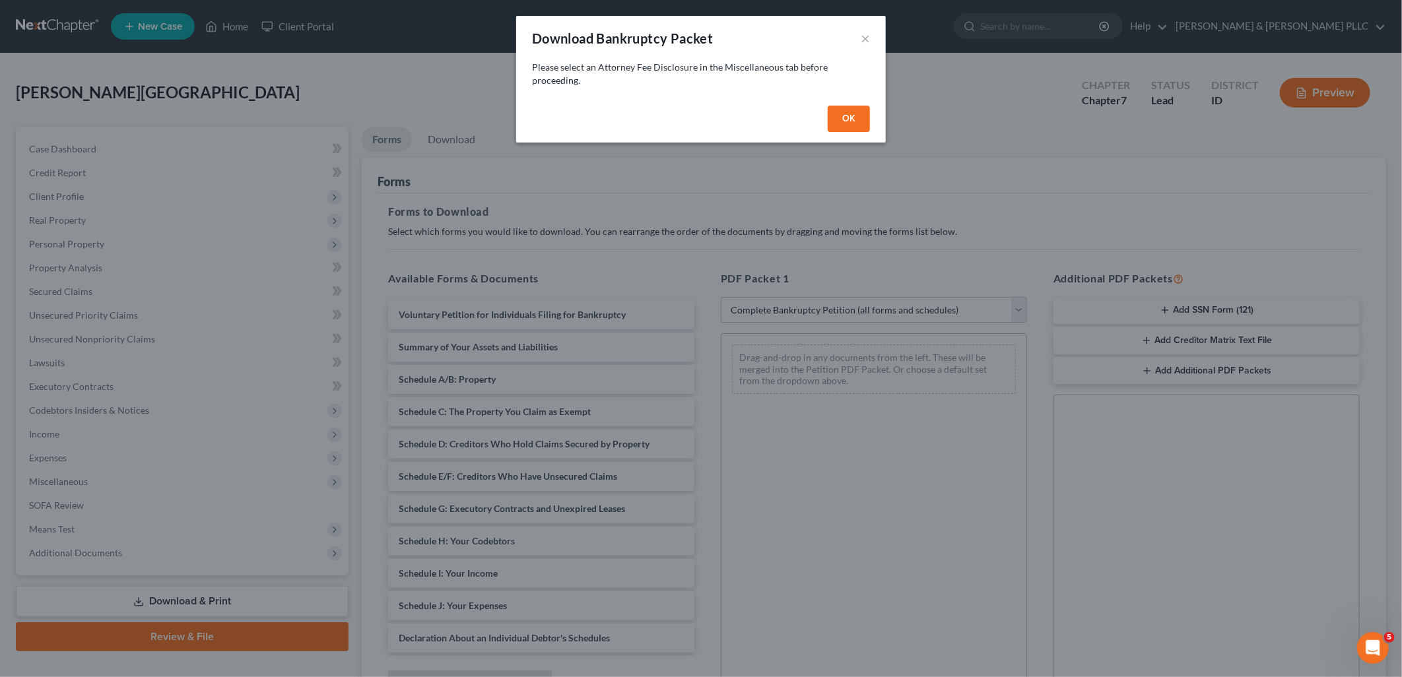
click at [862, 121] on button "OK" at bounding box center [849, 119] width 42 height 26
select select
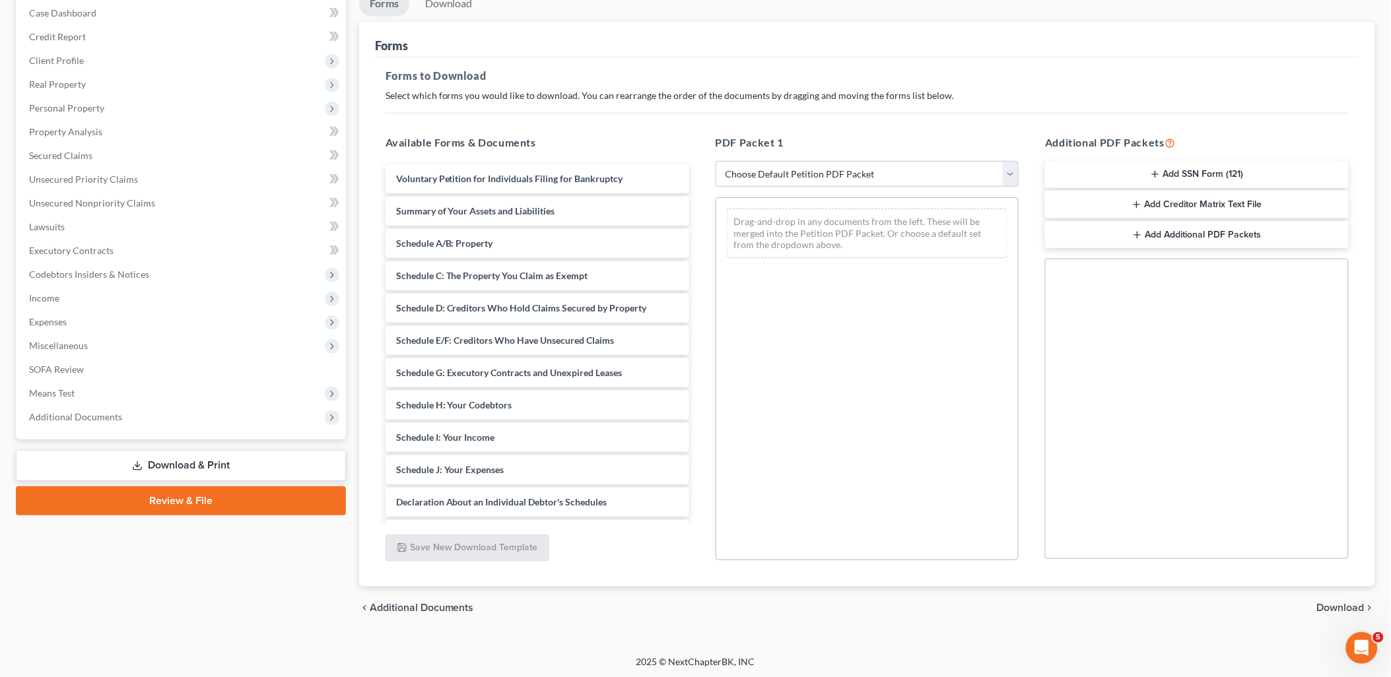
scroll to position [137, 0]
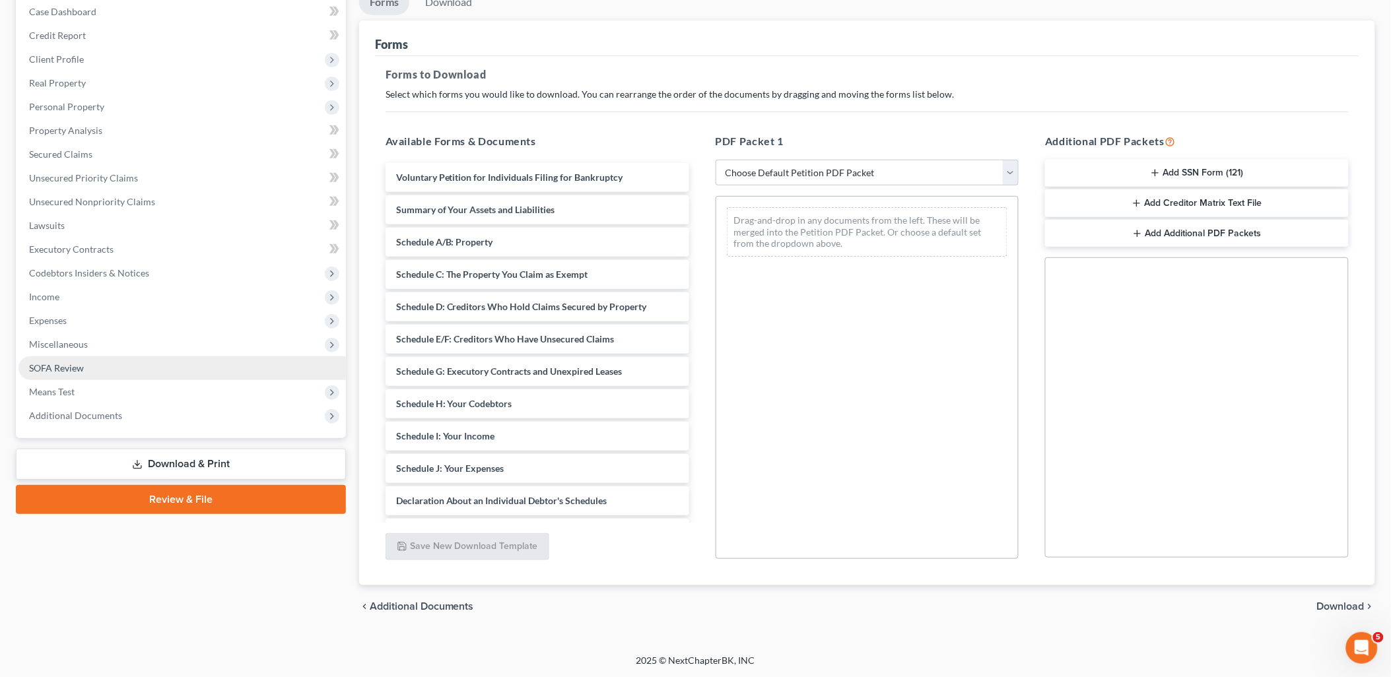
click at [63, 365] on span "SOFA Review" at bounding box center [56, 367] width 55 height 11
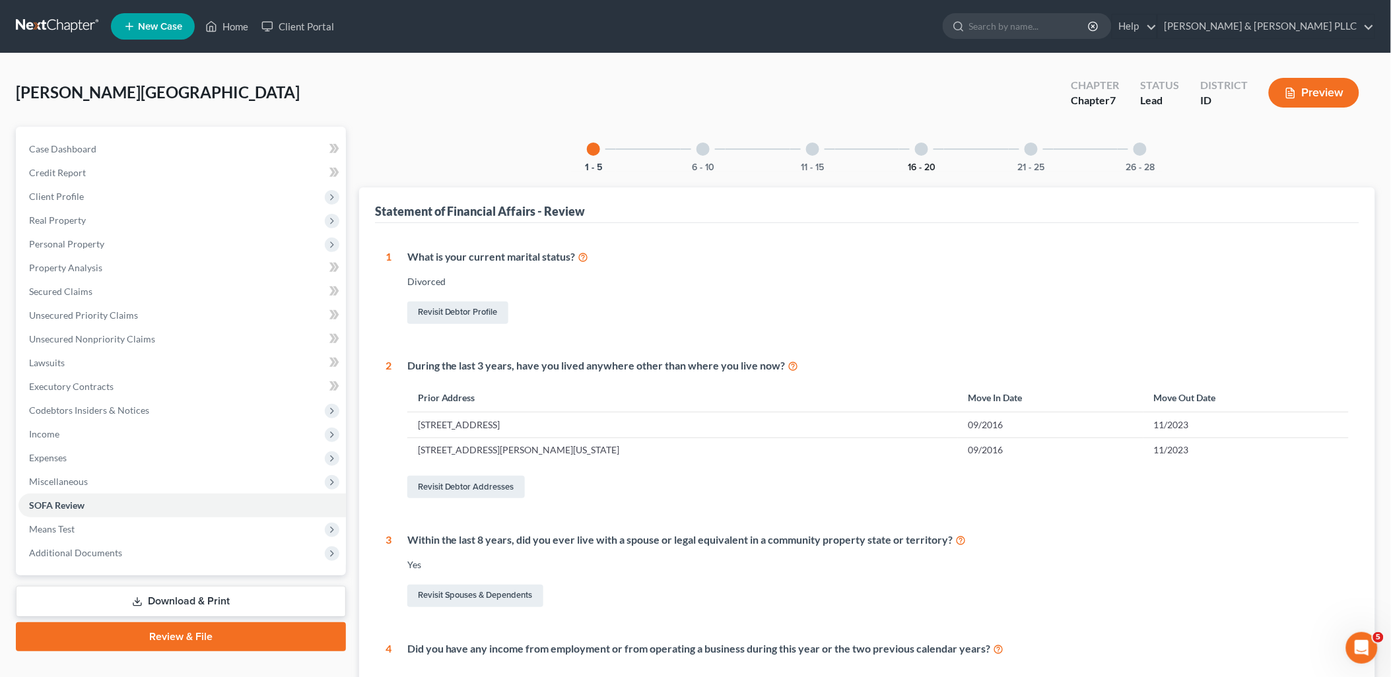
click at [927, 165] on button "16 - 20" at bounding box center [921, 167] width 28 height 9
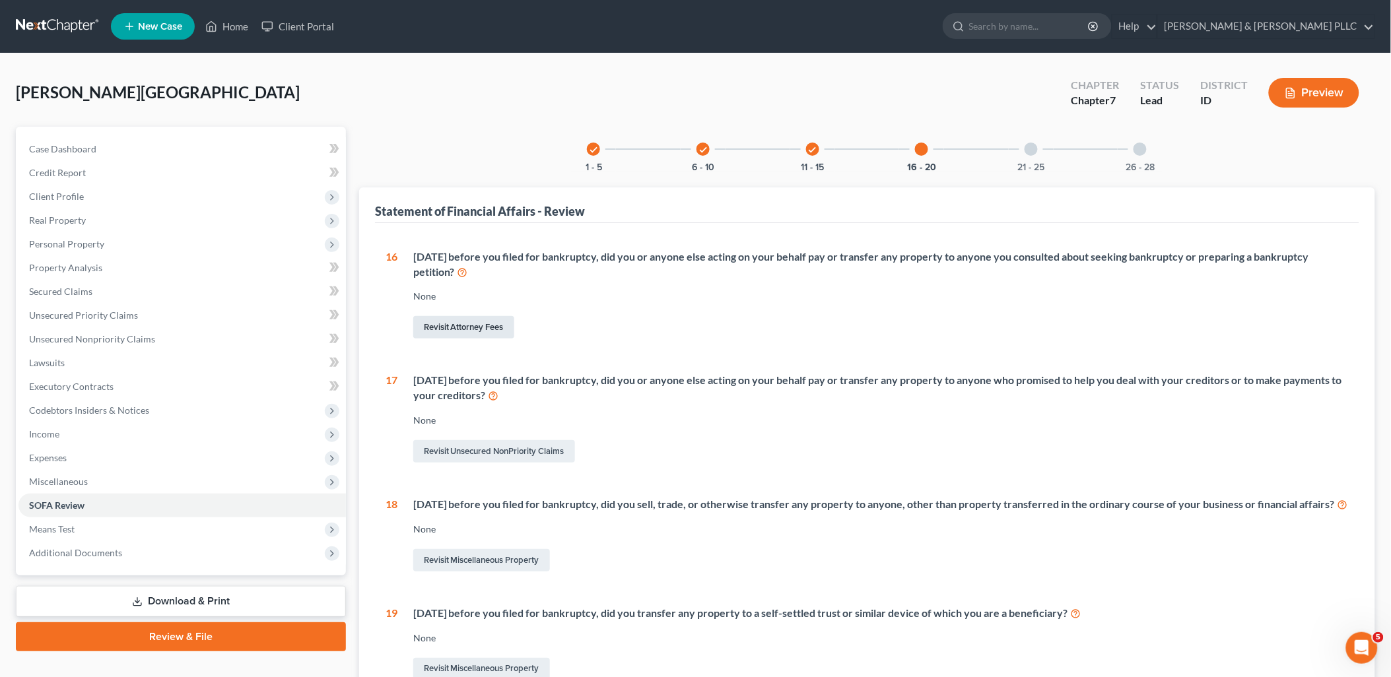
click at [465, 331] on link "Revisit Attorney Fees" at bounding box center [463, 327] width 101 height 22
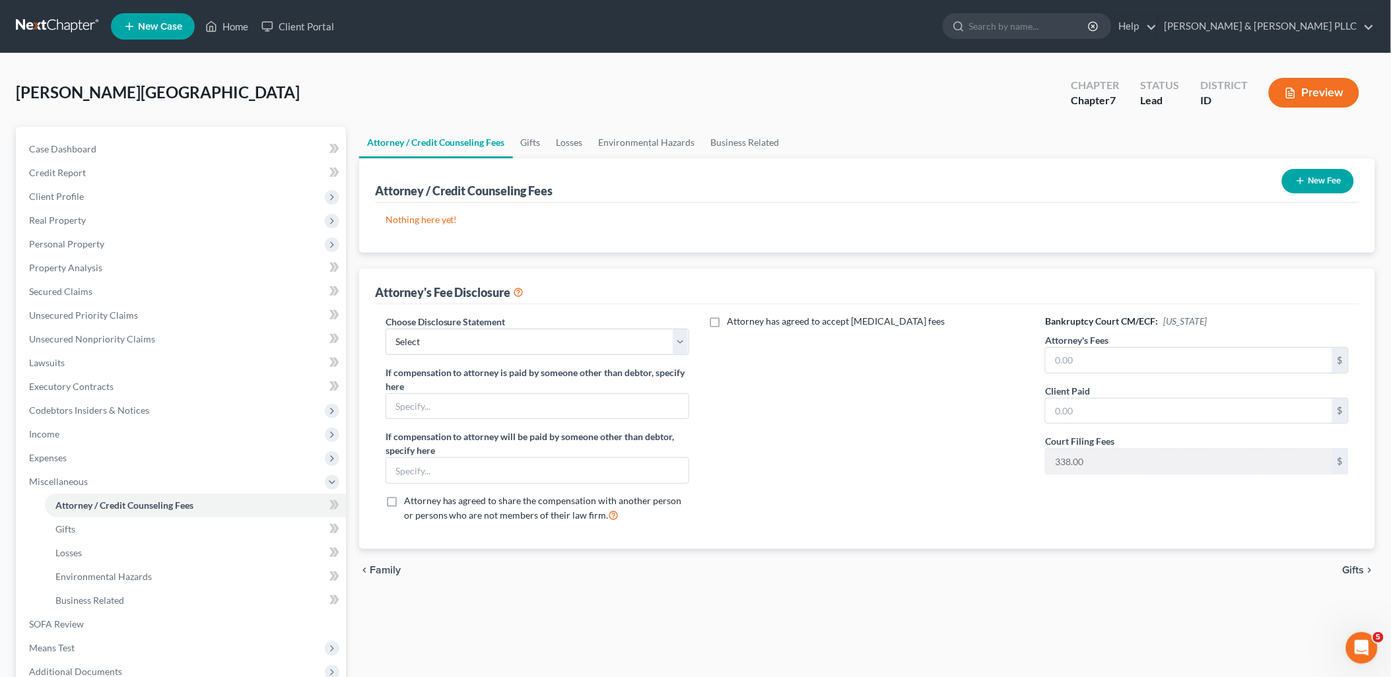
click at [1309, 182] on button "New Fee" at bounding box center [1318, 181] width 72 height 24
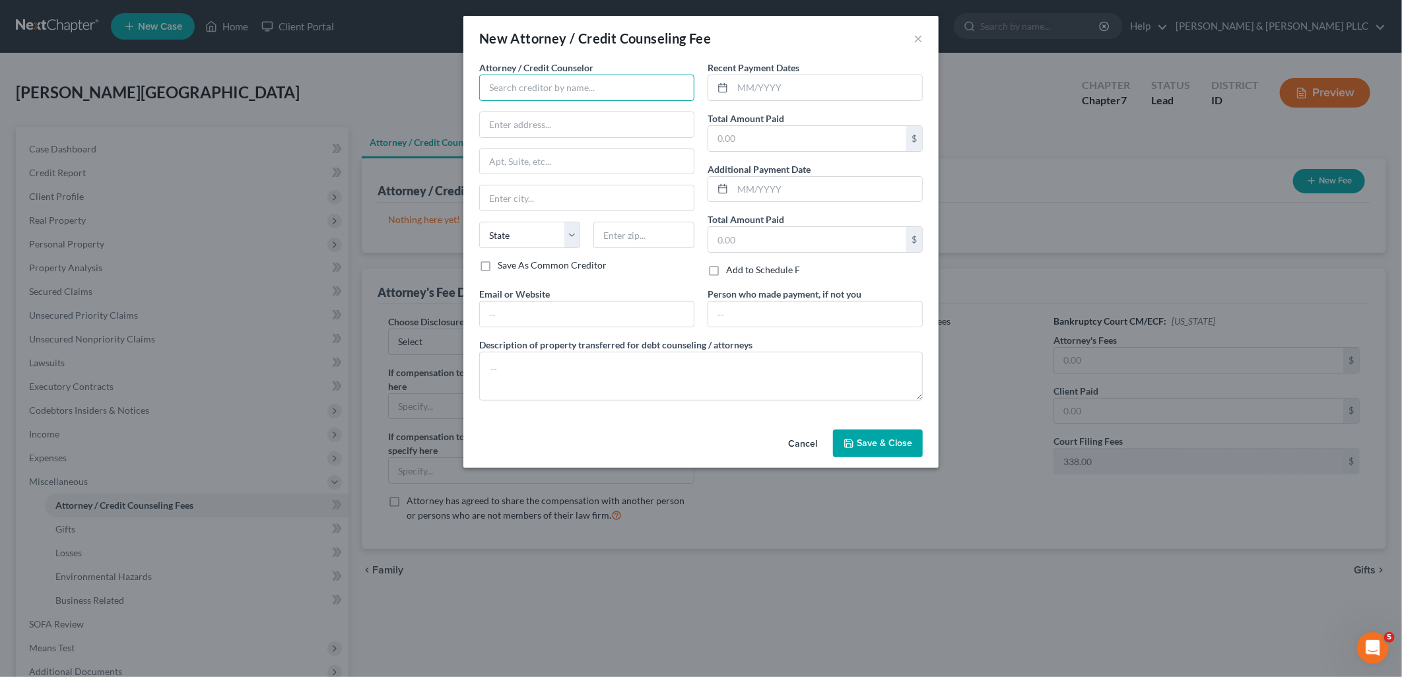
click at [663, 84] on input "text" at bounding box center [586, 88] width 215 height 26
type input "[PERSON_NAME]"
click at [663, 123] on input "text" at bounding box center [587, 124] width 214 height 25
type input "9"
type input "1906 [PERSON_NAME] Dr."
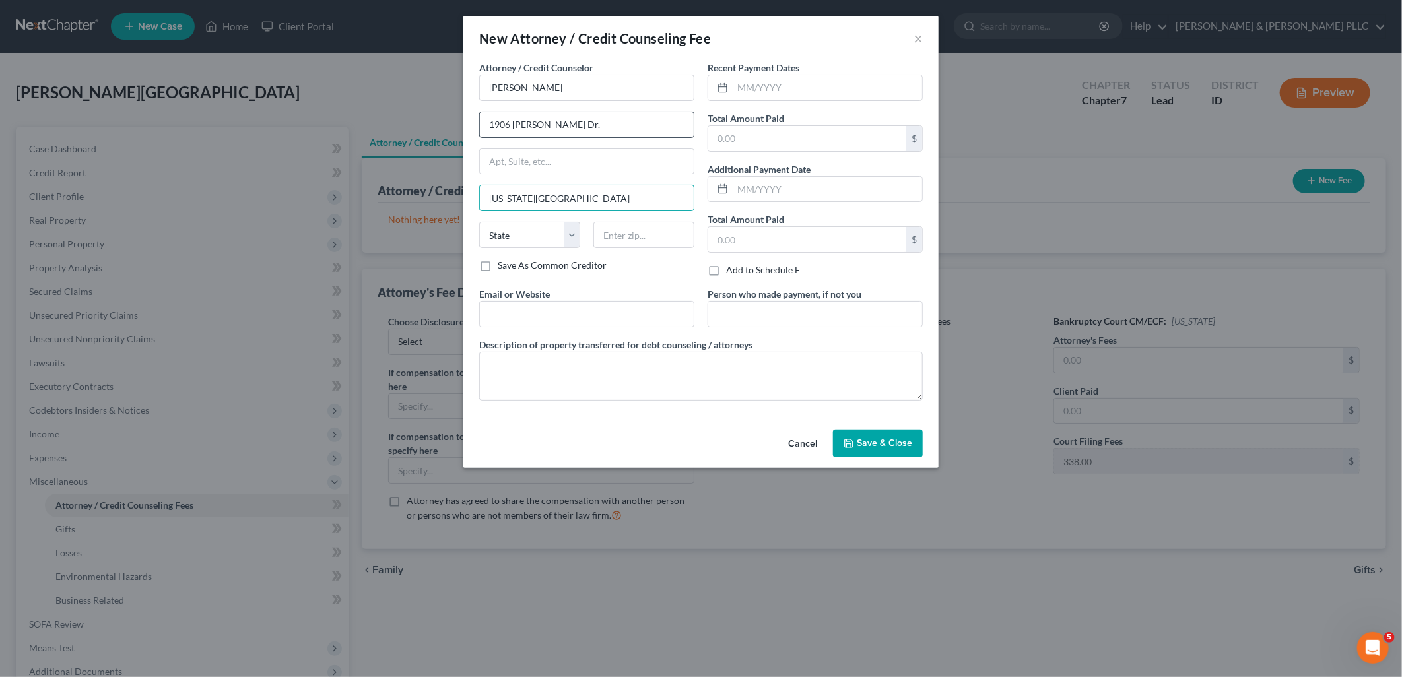
type input "[US_STATE][GEOGRAPHIC_DATA]"
select select "13"
type input "83404"
drag, startPoint x: 900, startPoint y: 438, endPoint x: 884, endPoint y: 440, distance: 16.0
click at [900, 438] on span "Save & Close" at bounding box center [884, 443] width 55 height 11
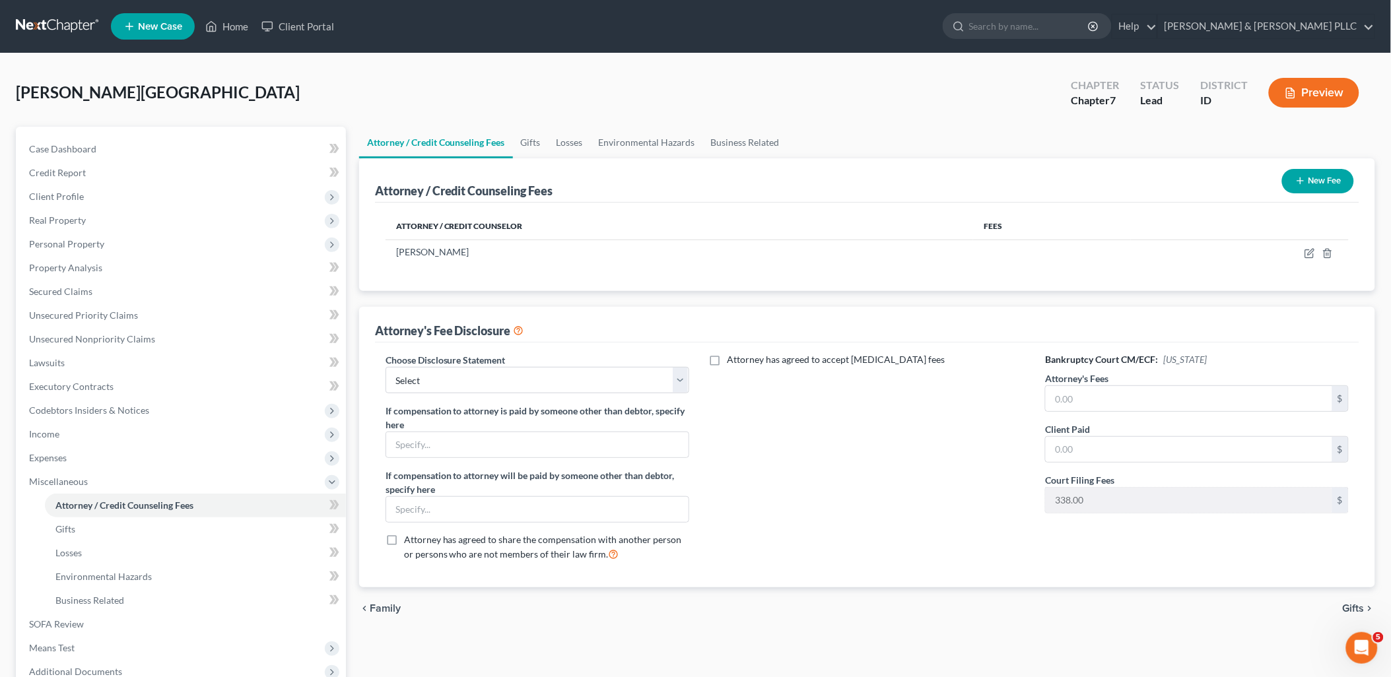
drag, startPoint x: 678, startPoint y: 338, endPoint x: 669, endPoint y: 379, distance: 42.6
click at [678, 339] on div "Attorney's Fee Disclosure" at bounding box center [867, 325] width 984 height 36
click at [674, 372] on select "Select None" at bounding box center [537, 380] width 304 height 26
drag, startPoint x: 550, startPoint y: 434, endPoint x: 560, endPoint y: 432, distance: 9.3
click at [550, 434] on input "text" at bounding box center [537, 444] width 302 height 25
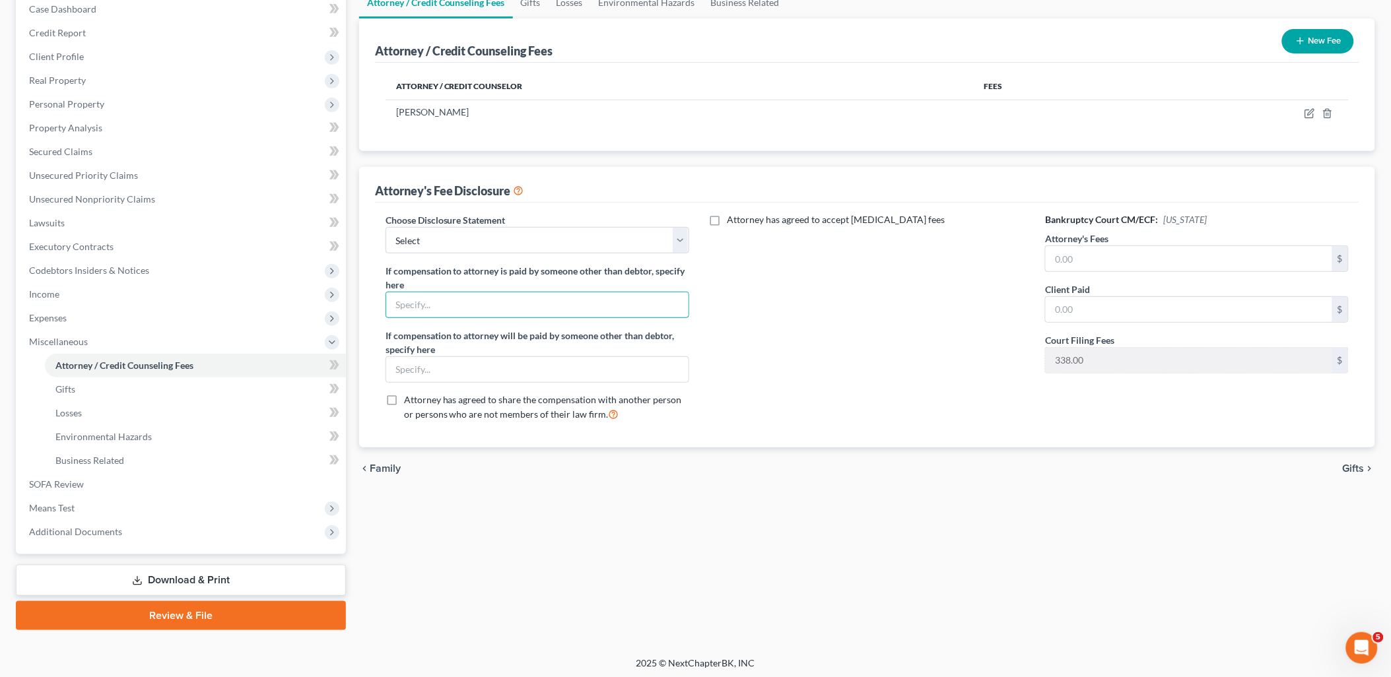
scroll to position [141, 0]
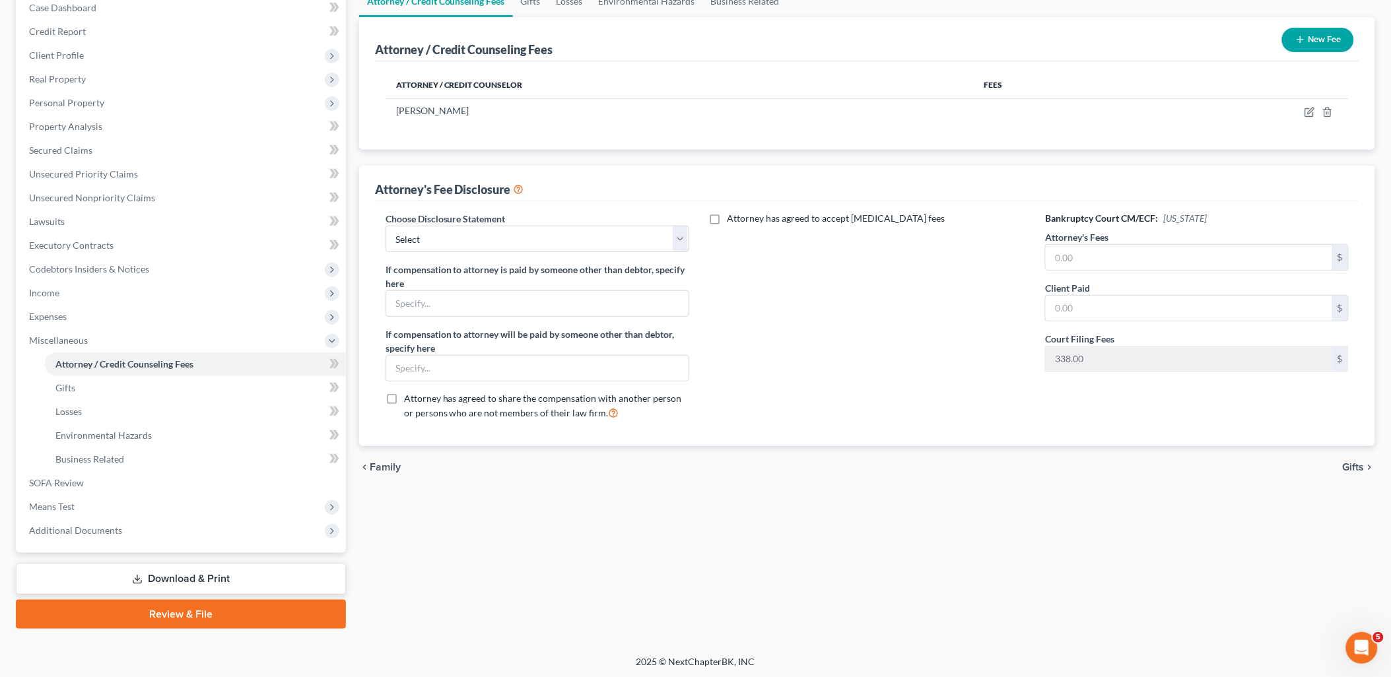
drag, startPoint x: 274, startPoint y: 568, endPoint x: 285, endPoint y: 568, distance: 11.2
click at [276, 568] on link "Download & Print" at bounding box center [181, 579] width 330 height 31
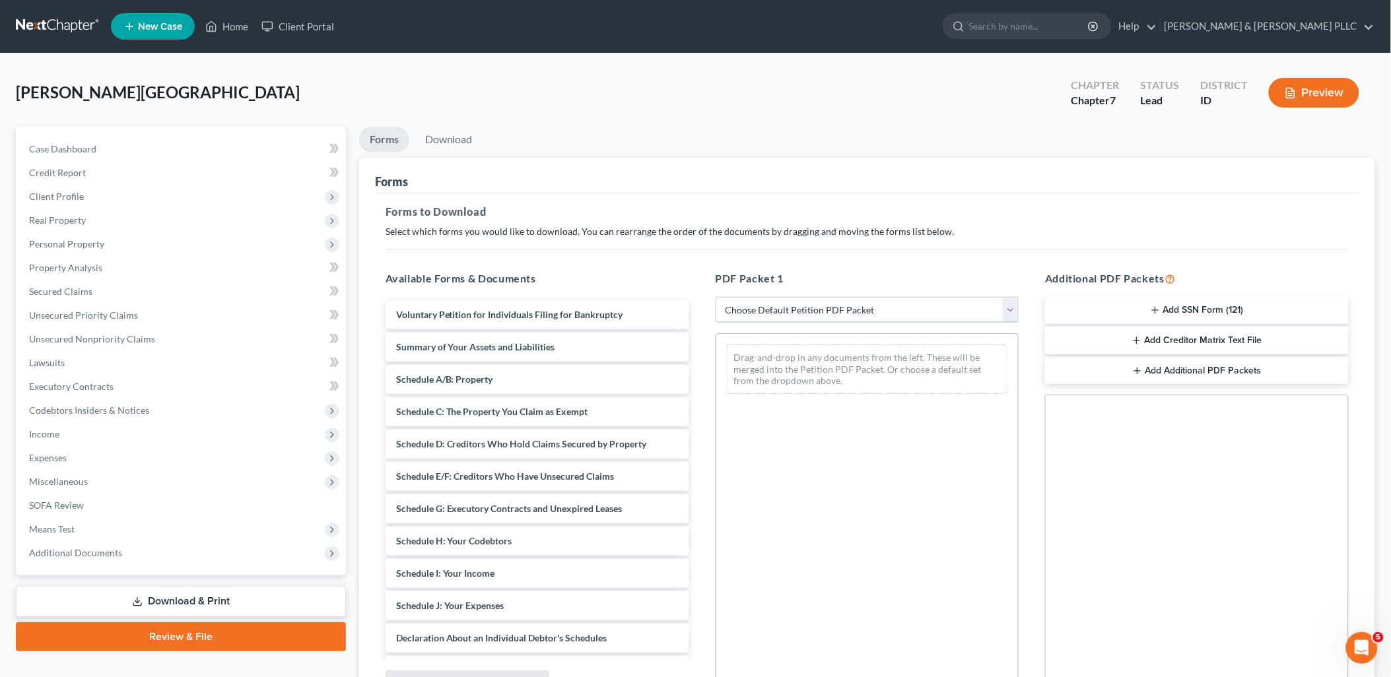
click at [1001, 313] on select "Choose Default Petition PDF Packet Complete Bankruptcy Petition (all forms and …" at bounding box center [867, 310] width 304 height 26
select select "0"
click at [721, 297] on select "Choose Default Petition PDF Packet Complete Bankruptcy Petition (all forms and …" at bounding box center [867, 310] width 304 height 26
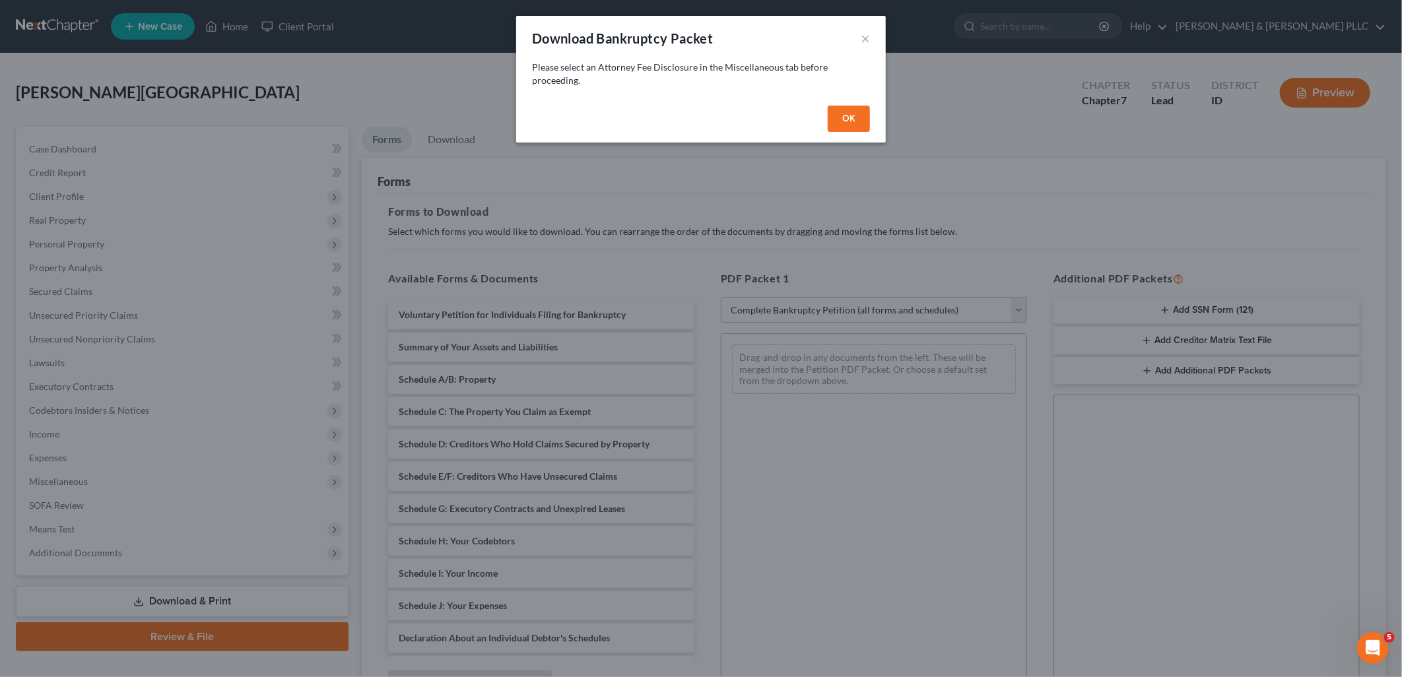
click at [841, 103] on div "OK" at bounding box center [701, 121] width 370 height 42
click at [828, 115] on button "OK" at bounding box center [849, 119] width 42 height 26
select select
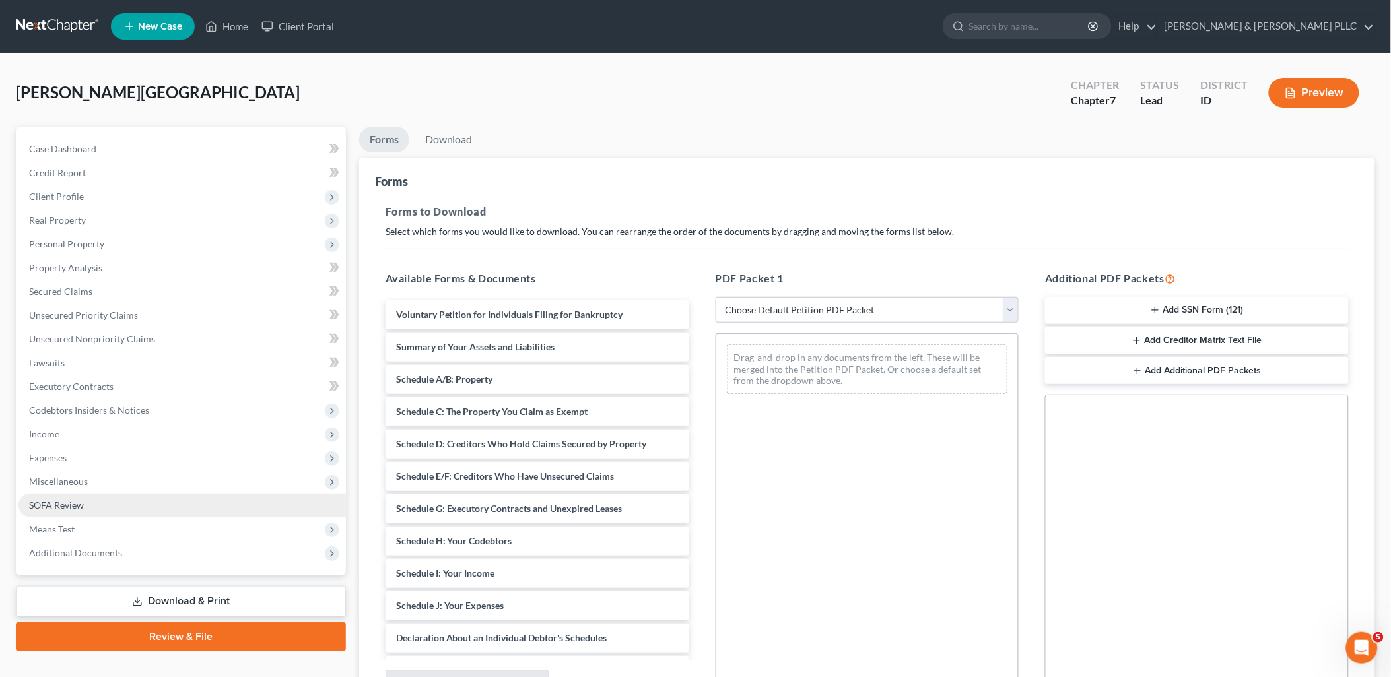
drag, startPoint x: 79, startPoint y: 507, endPoint x: 90, endPoint y: 505, distance: 10.7
click at [80, 507] on span "SOFA Review" at bounding box center [56, 505] width 55 height 11
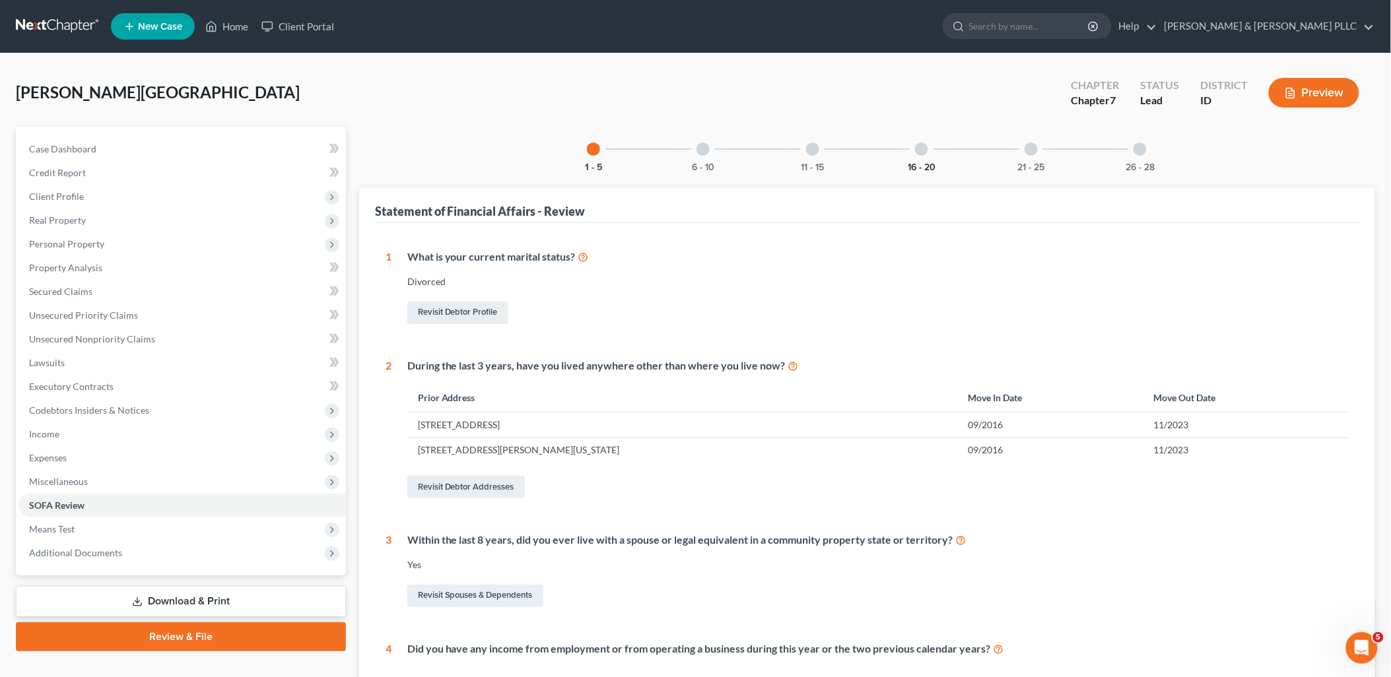
click at [913, 166] on button "16 - 20" at bounding box center [921, 167] width 28 height 9
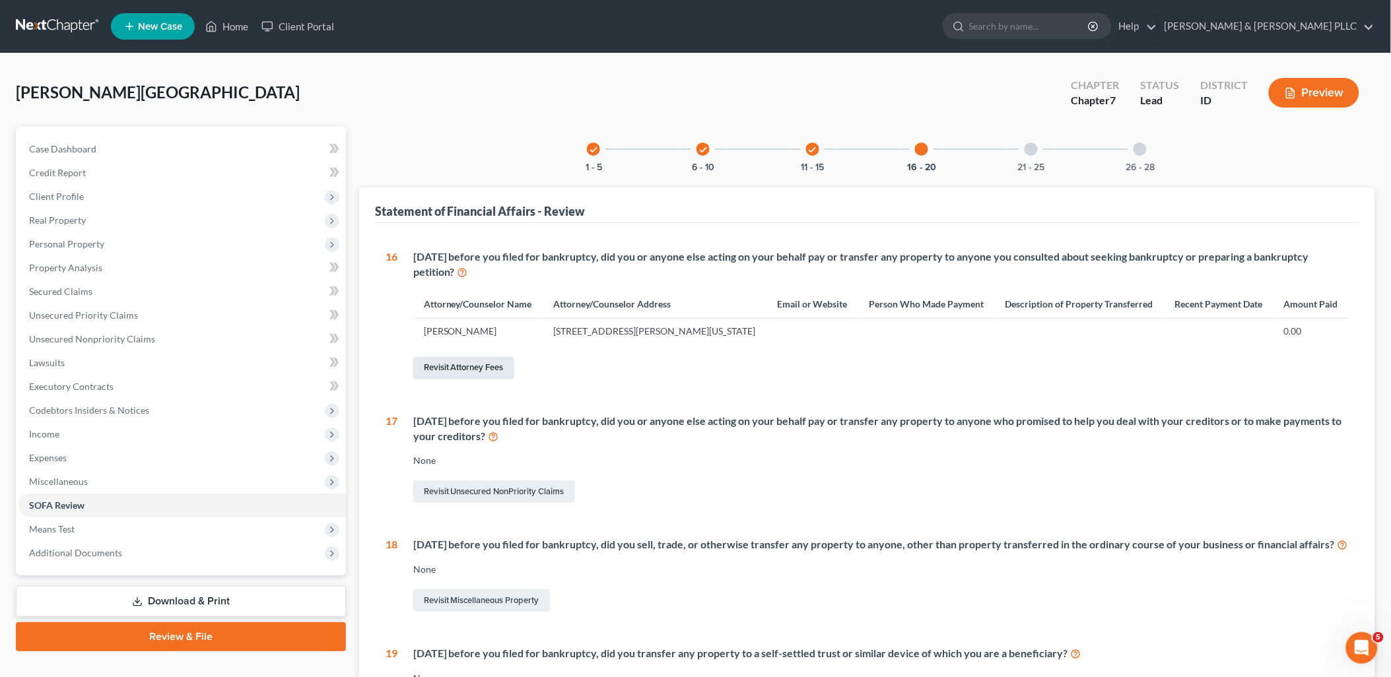
drag, startPoint x: 442, startPoint y: 370, endPoint x: 451, endPoint y: 370, distance: 9.2
click at [444, 370] on link "Revisit Attorney Fees" at bounding box center [463, 368] width 101 height 22
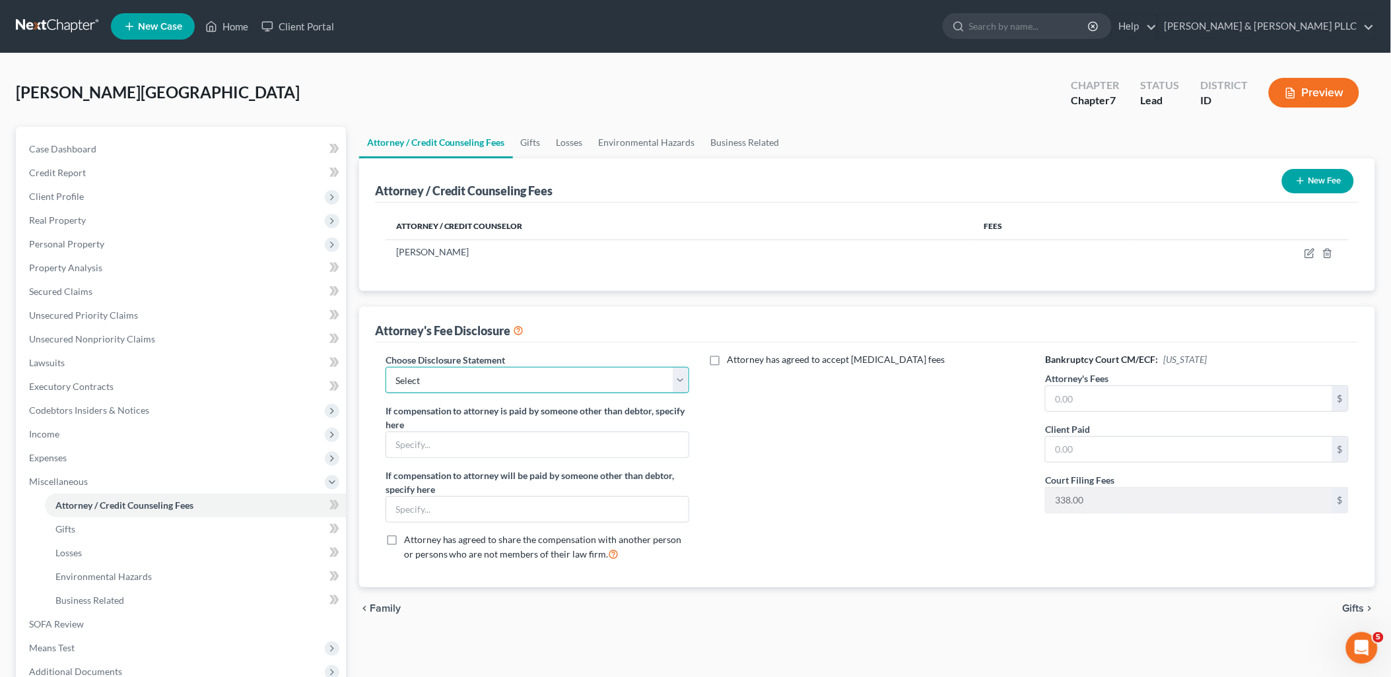
click at [684, 381] on select "Select None" at bounding box center [537, 380] width 304 height 26
select select "0"
click at [385, 367] on select "Select None" at bounding box center [537, 380] width 304 height 26
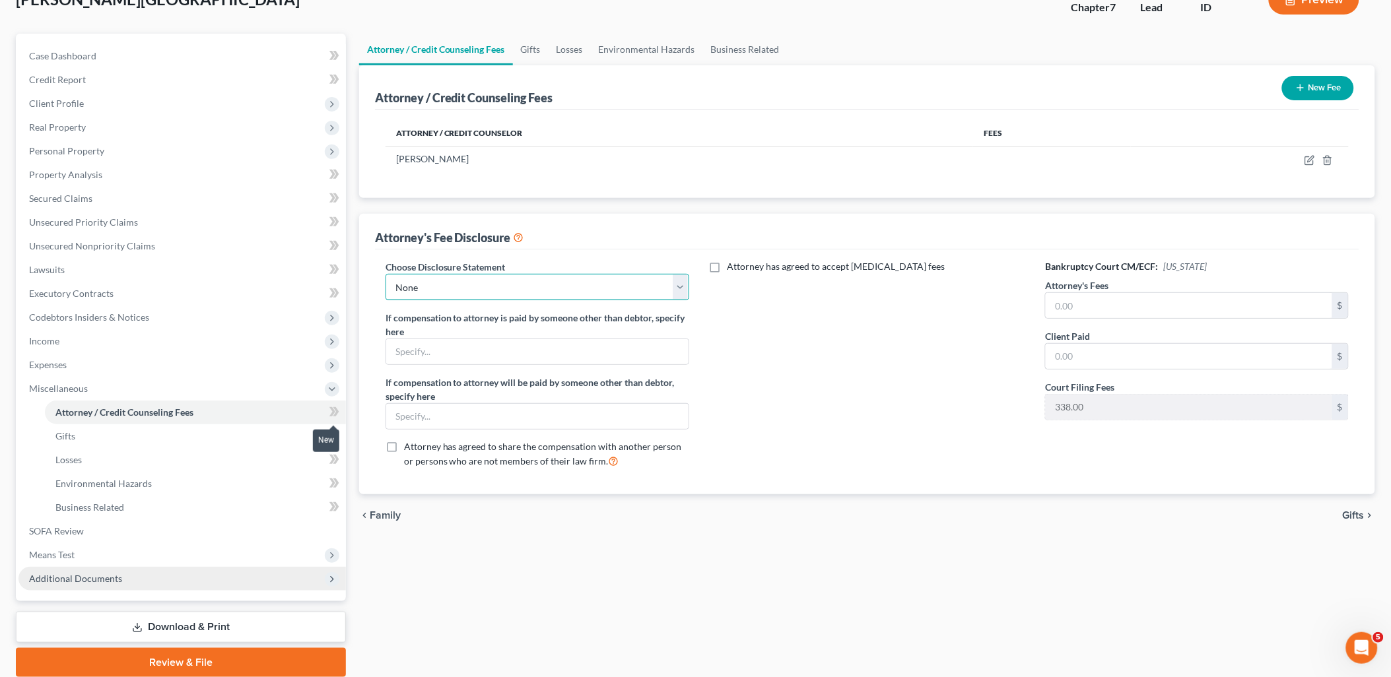
scroll to position [141, 0]
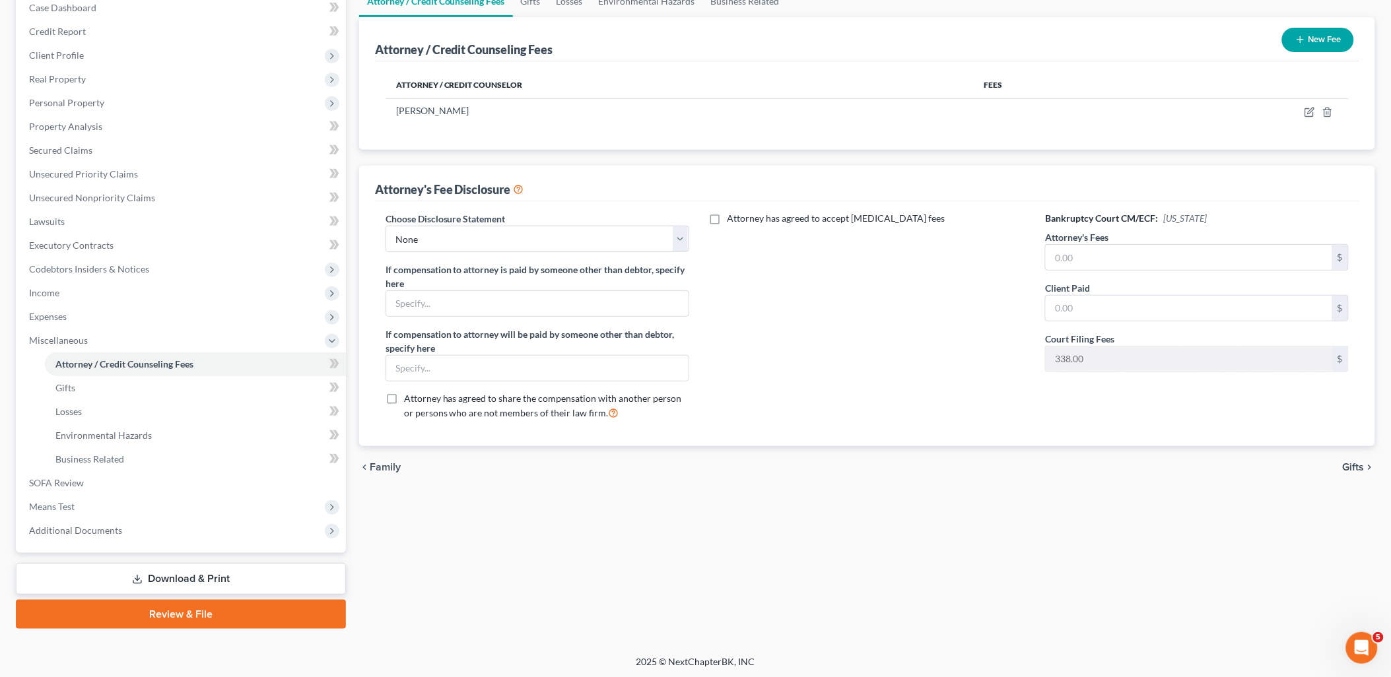
drag, startPoint x: 211, startPoint y: 569, endPoint x: 234, endPoint y: 570, distance: 23.1
click at [212, 570] on link "Download & Print" at bounding box center [181, 579] width 330 height 31
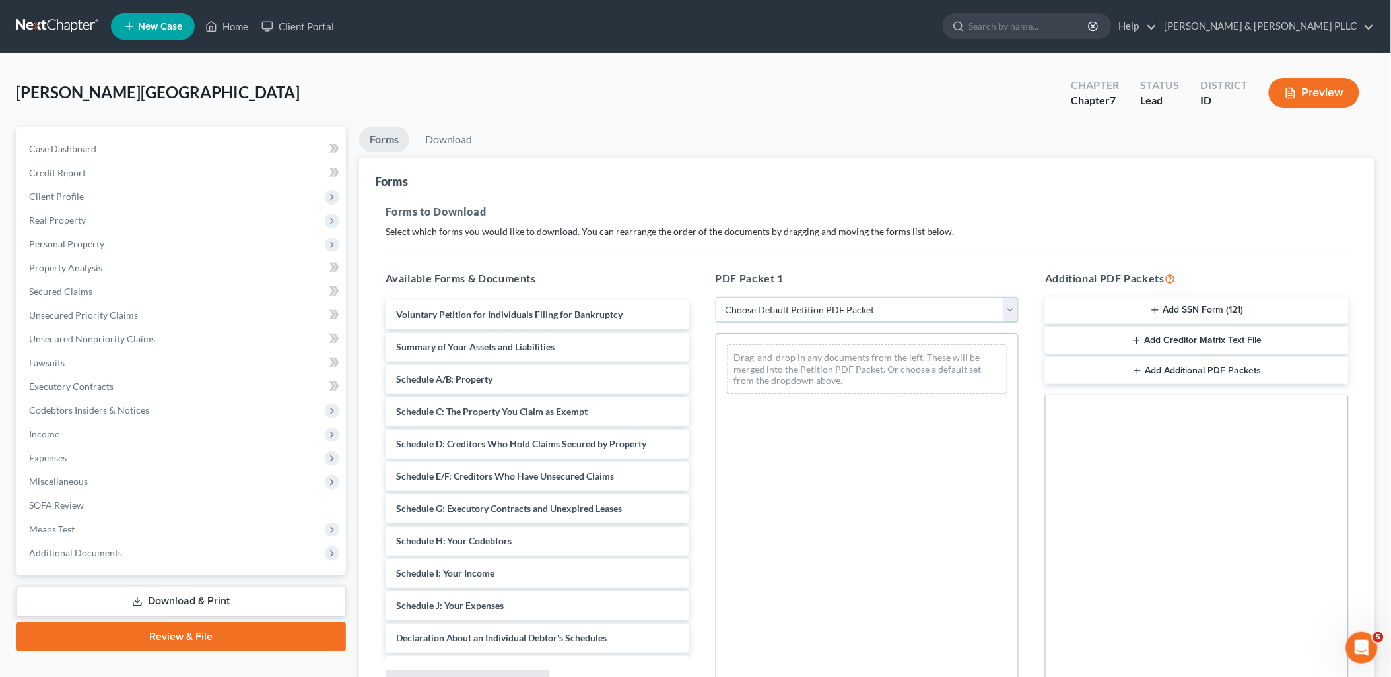
click at [1012, 313] on select "Choose Default Petition PDF Packet Complete Bankruptcy Petition (all forms and …" at bounding box center [867, 310] width 304 height 26
select select "0"
click at [715, 297] on select "Choose Default Petition PDF Packet Complete Bankruptcy Petition (all forms and …" at bounding box center [867, 310] width 304 height 26
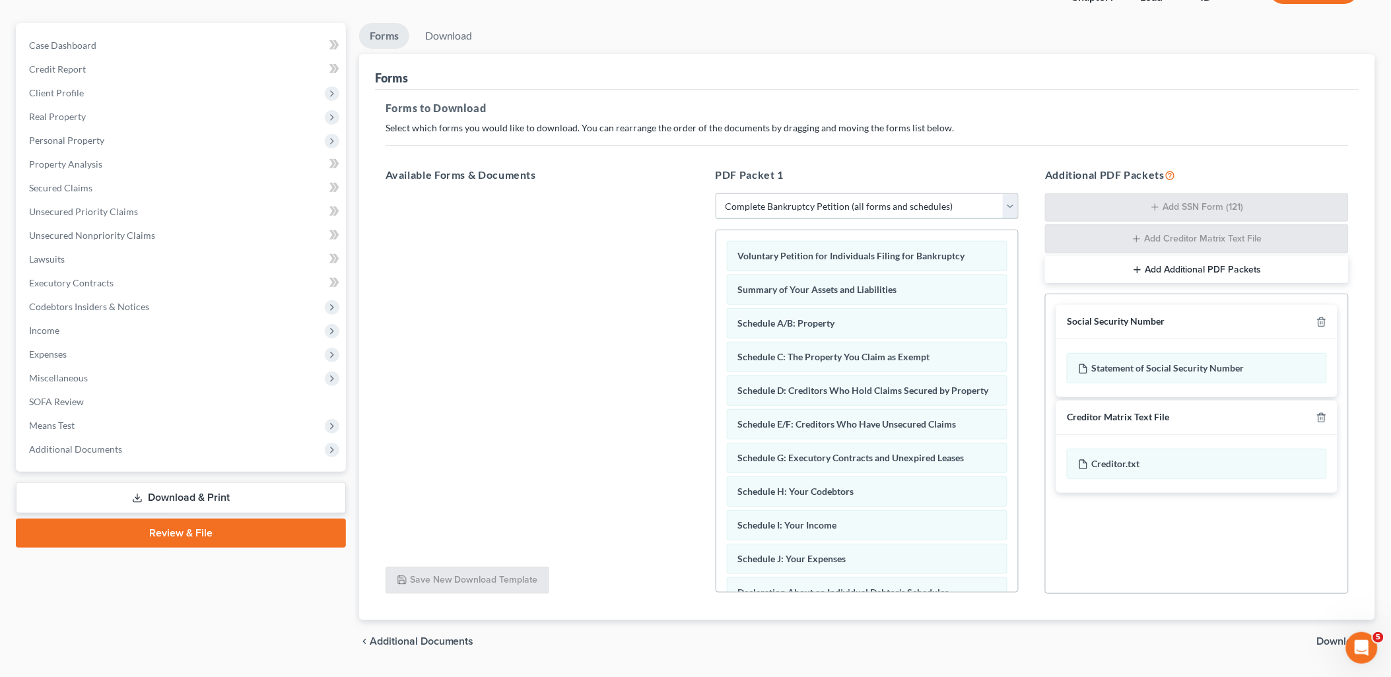
scroll to position [139, 0]
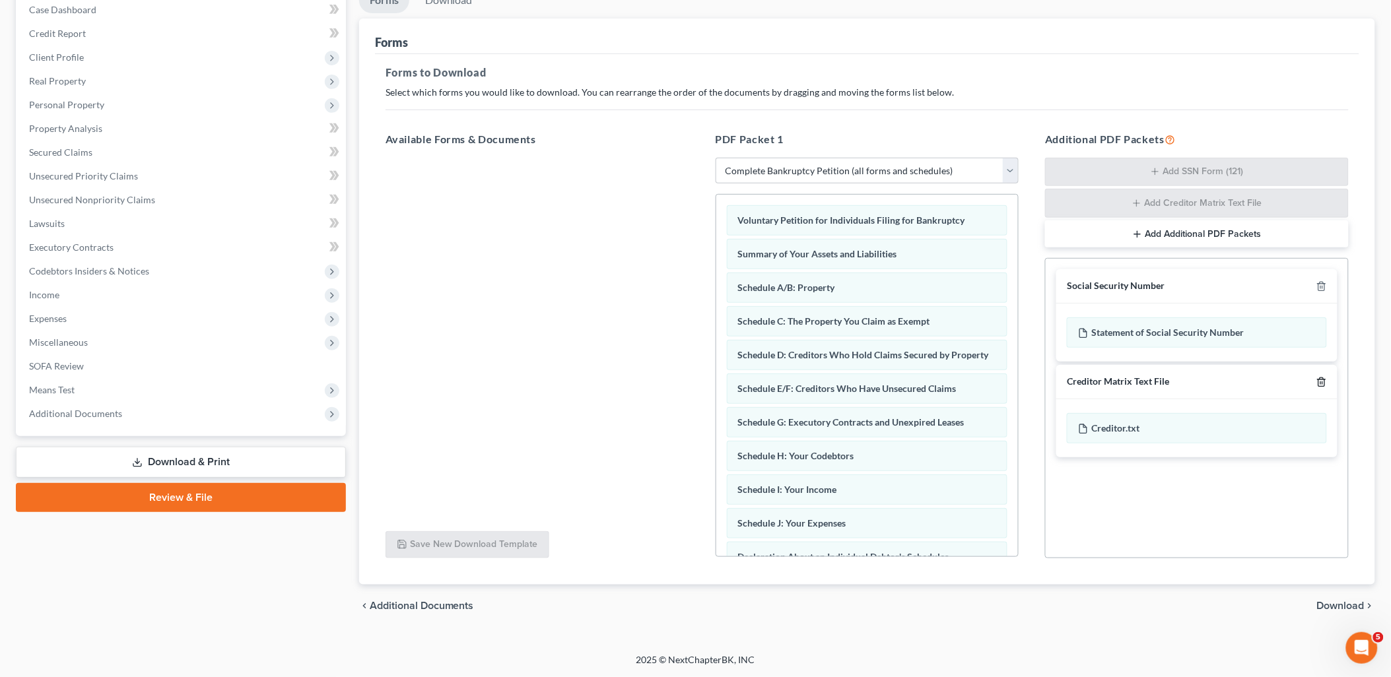
click at [1320, 378] on icon "button" at bounding box center [1321, 382] width 11 height 11
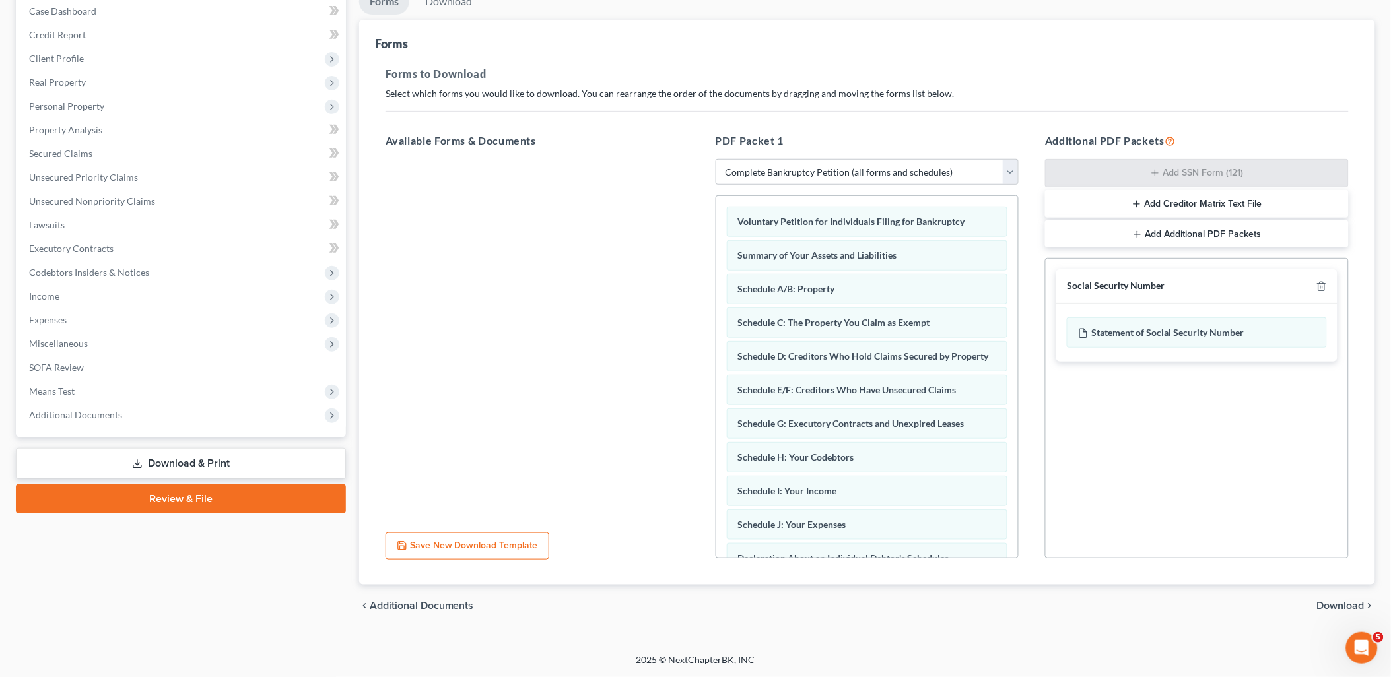
scroll to position [137, 0]
click at [1334, 603] on span "Download" at bounding box center [1341, 606] width 48 height 11
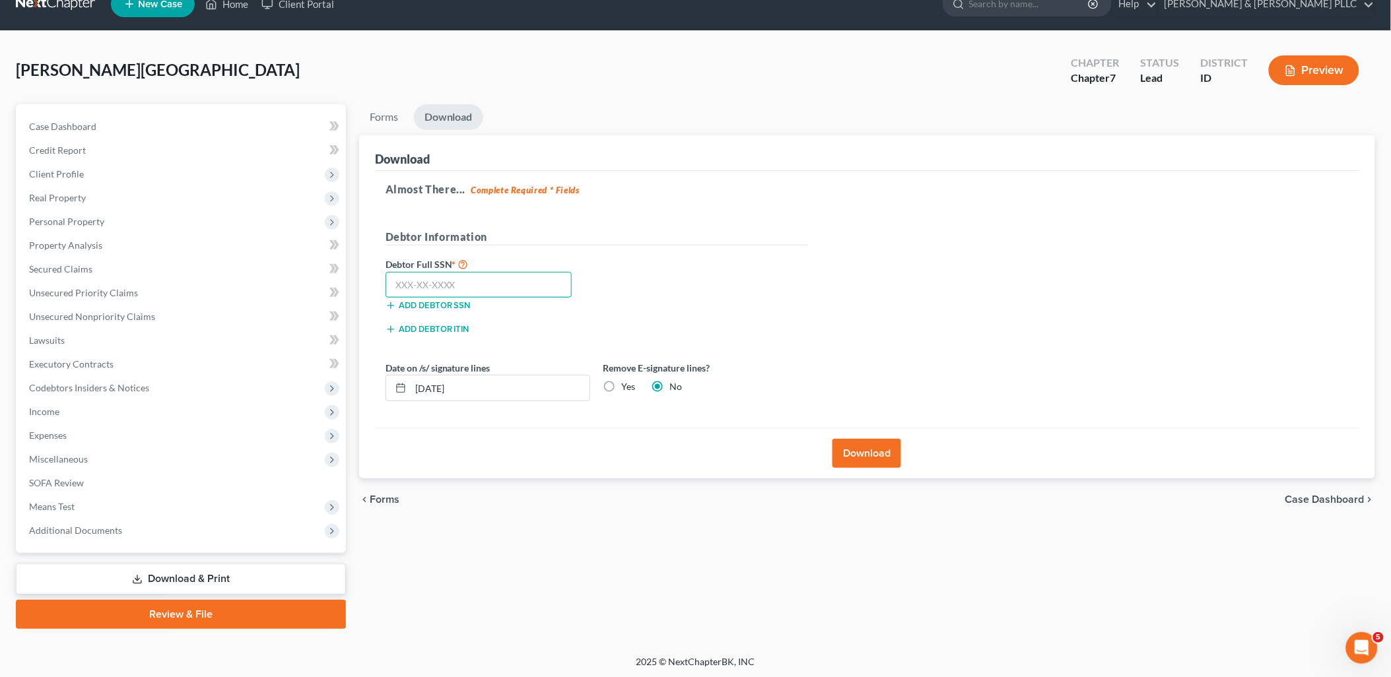
click at [497, 286] on input "text" at bounding box center [478, 285] width 187 height 26
type input "646-22-4700"
drag, startPoint x: 490, startPoint y: 385, endPoint x: 16, endPoint y: 441, distance: 477.1
click at [102, 432] on div "Petition Navigation Case Dashboard Payments Invoices Payments Payments Credit R…" at bounding box center [695, 366] width 1372 height 525
drag, startPoint x: 610, startPoint y: 384, endPoint x: 634, endPoint y: 384, distance: 23.1
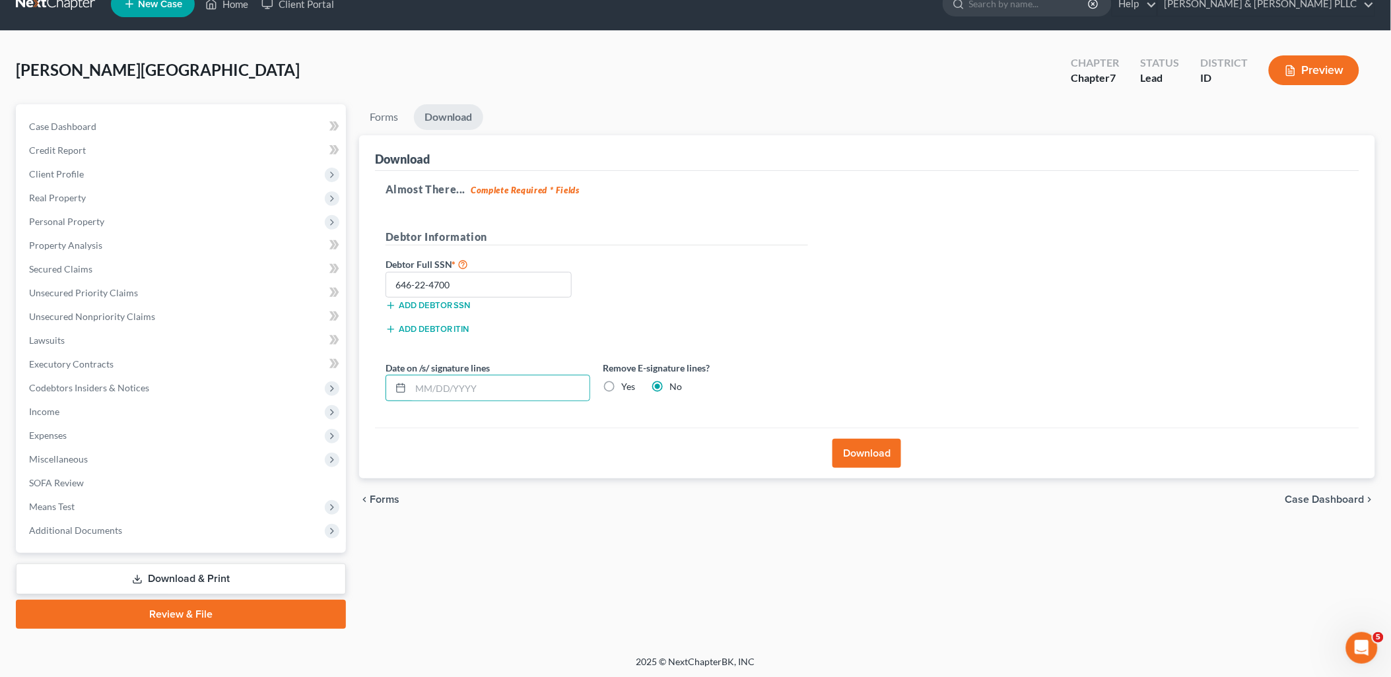
click at [622, 383] on label "Yes" at bounding box center [629, 386] width 14 height 13
click at [627, 383] on input "Yes" at bounding box center [631, 384] width 9 height 9
radio input "true"
radio input "false"
click at [868, 445] on button "Download" at bounding box center [866, 453] width 69 height 29
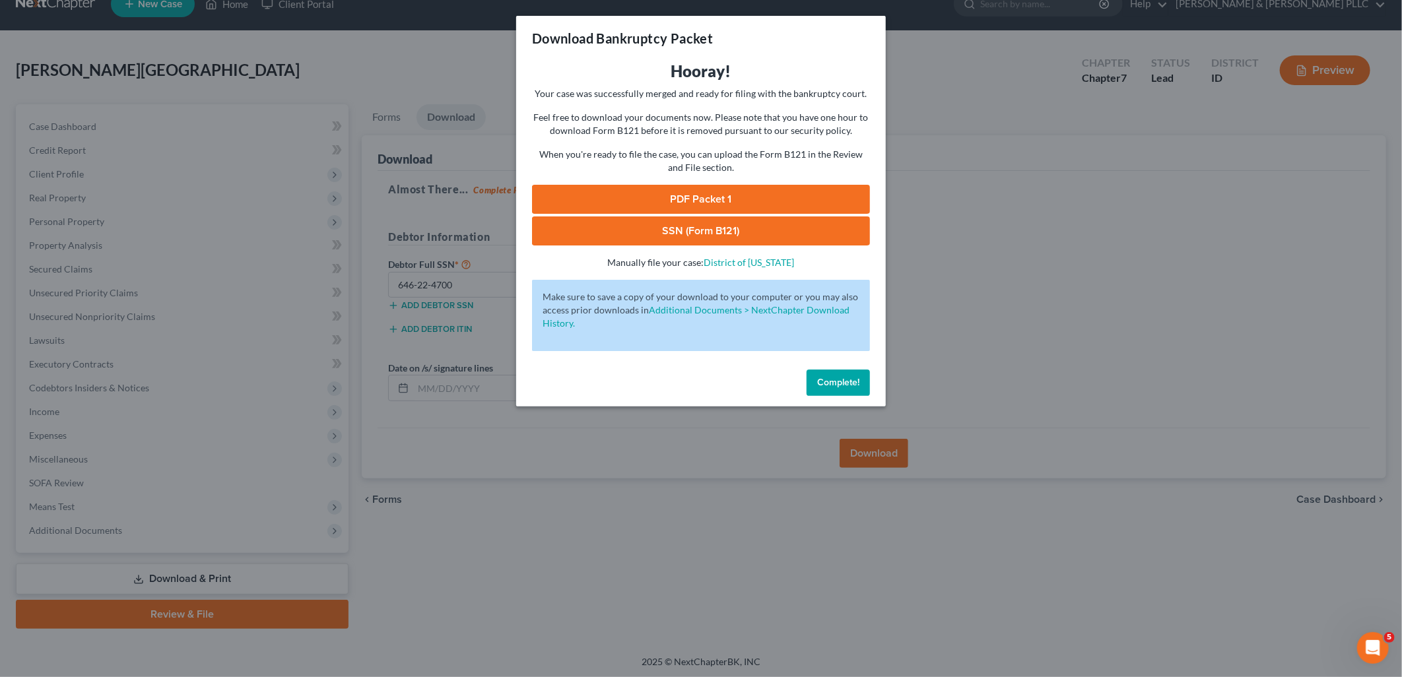
click at [733, 192] on link "PDF Packet 1" at bounding box center [701, 199] width 338 height 29
click at [729, 220] on link "SSN (Form B121)" at bounding box center [701, 230] width 338 height 29
click at [847, 381] on span "Complete!" at bounding box center [838, 382] width 42 height 11
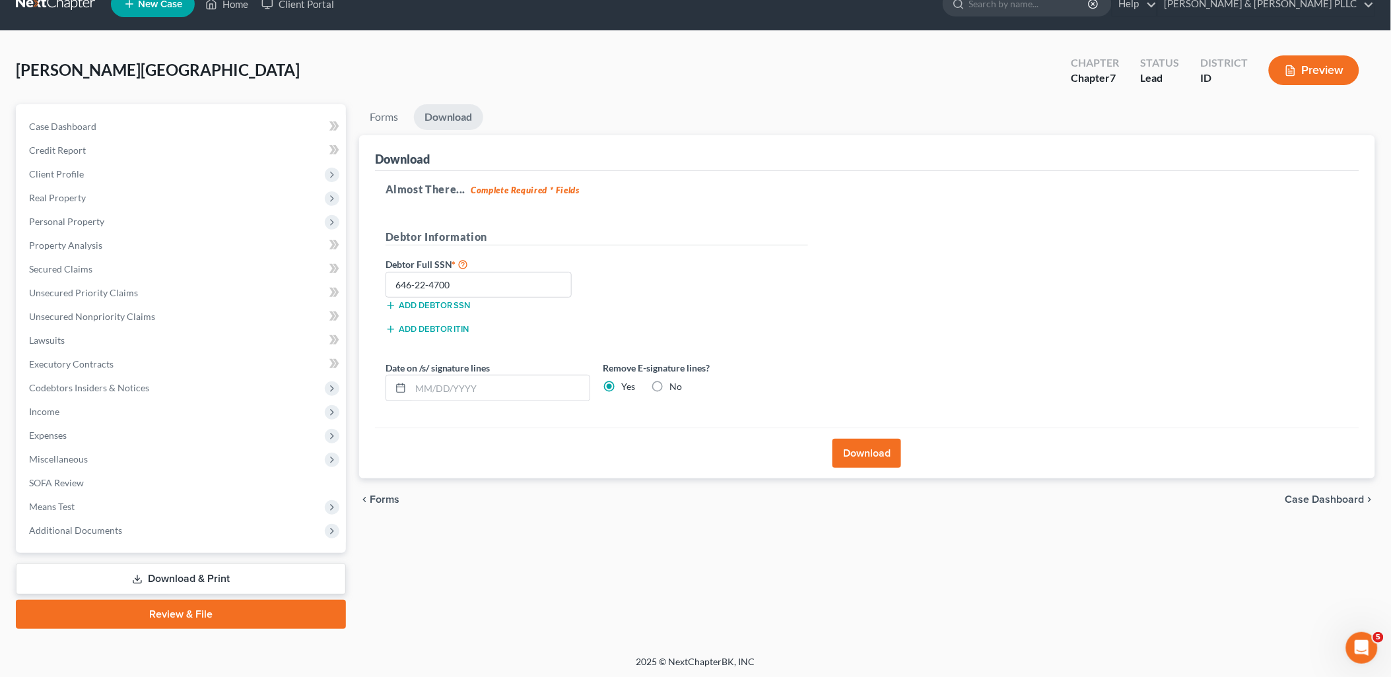
scroll to position [0, 0]
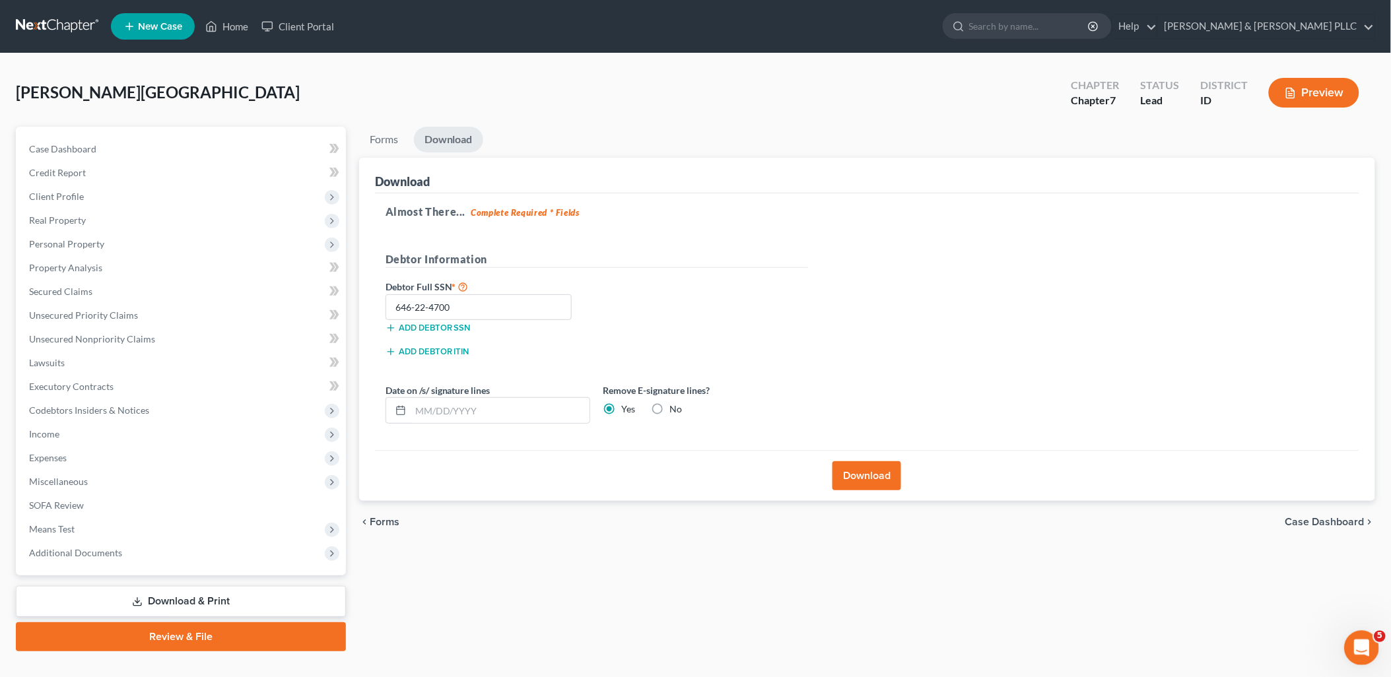
click at [1362, 645] on icon "Open Intercom Messenger" at bounding box center [1359, 647] width 22 height 22
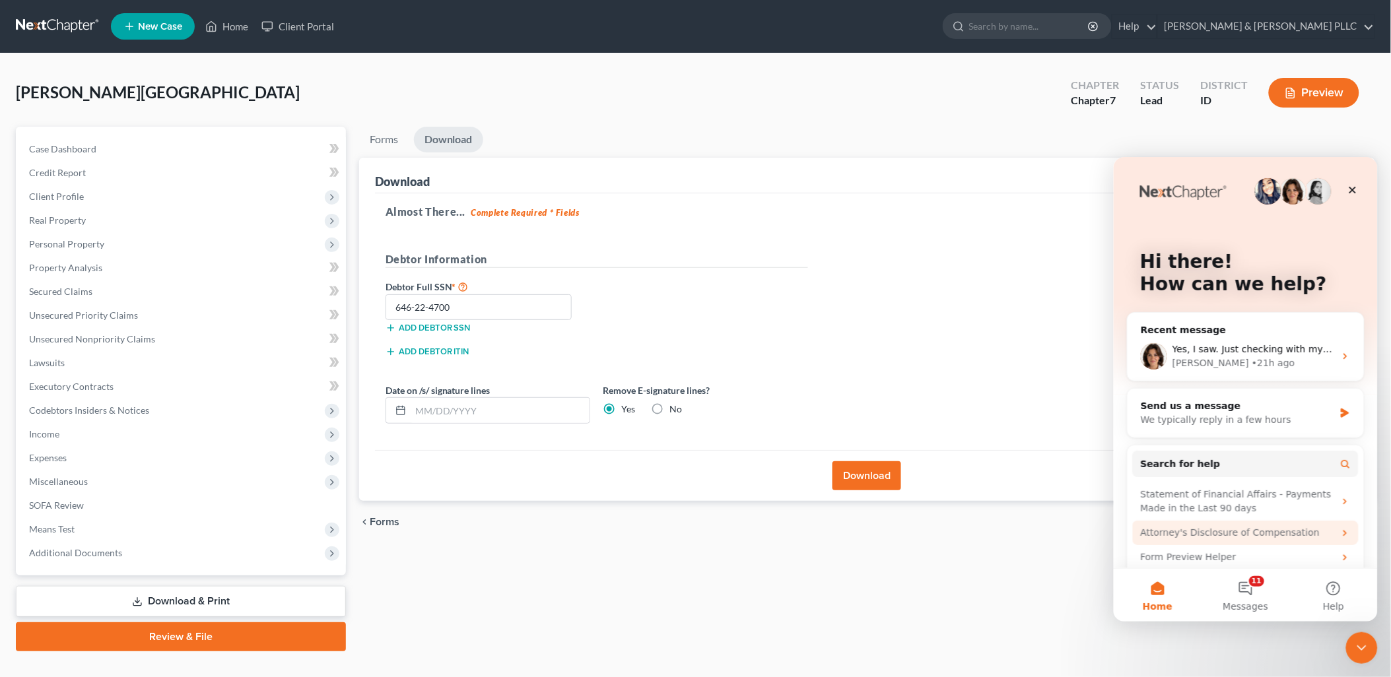
scroll to position [38, 0]
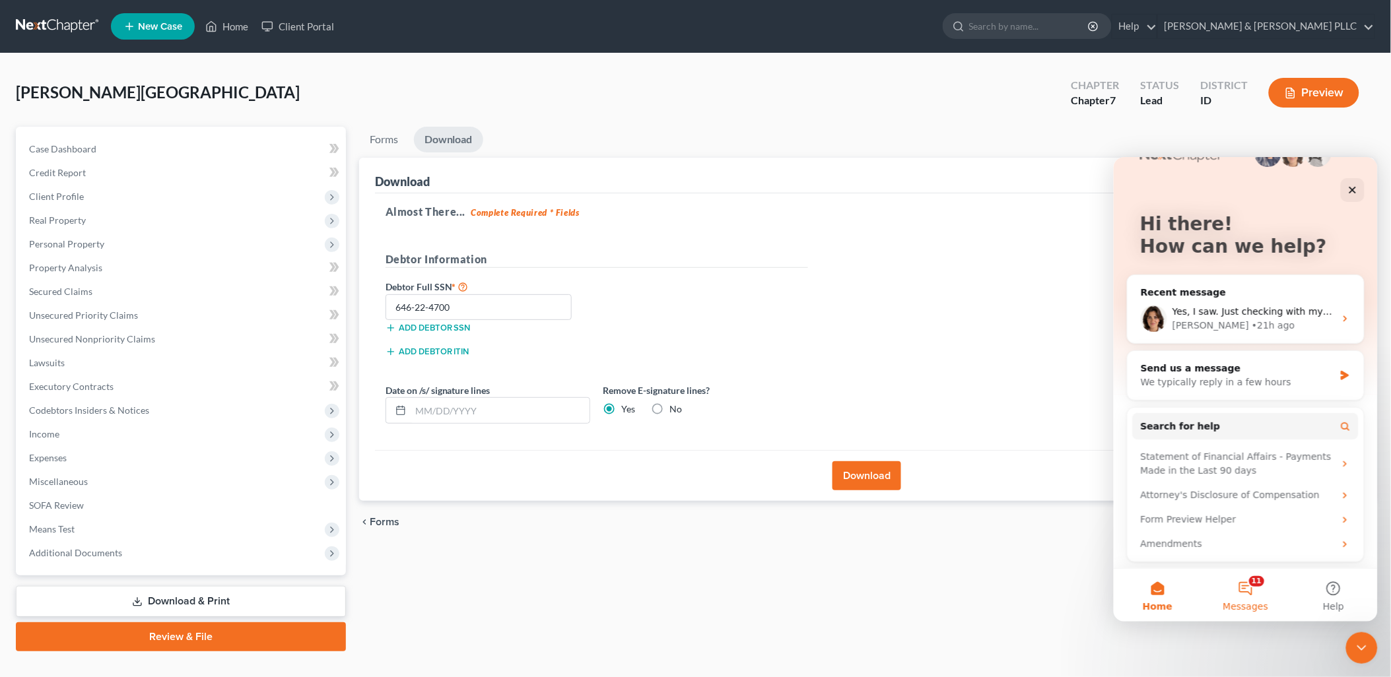
click at [1247, 605] on span "Messages" at bounding box center [1245, 605] width 46 height 9
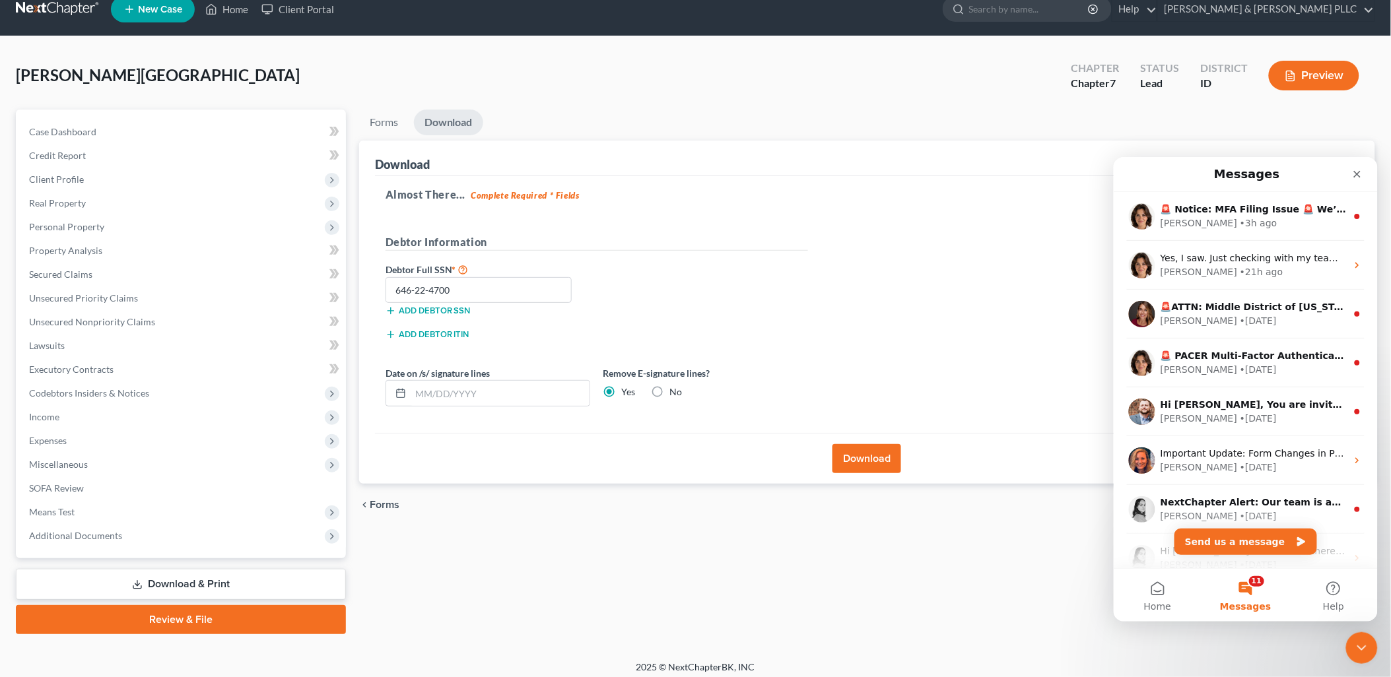
scroll to position [22, 0]
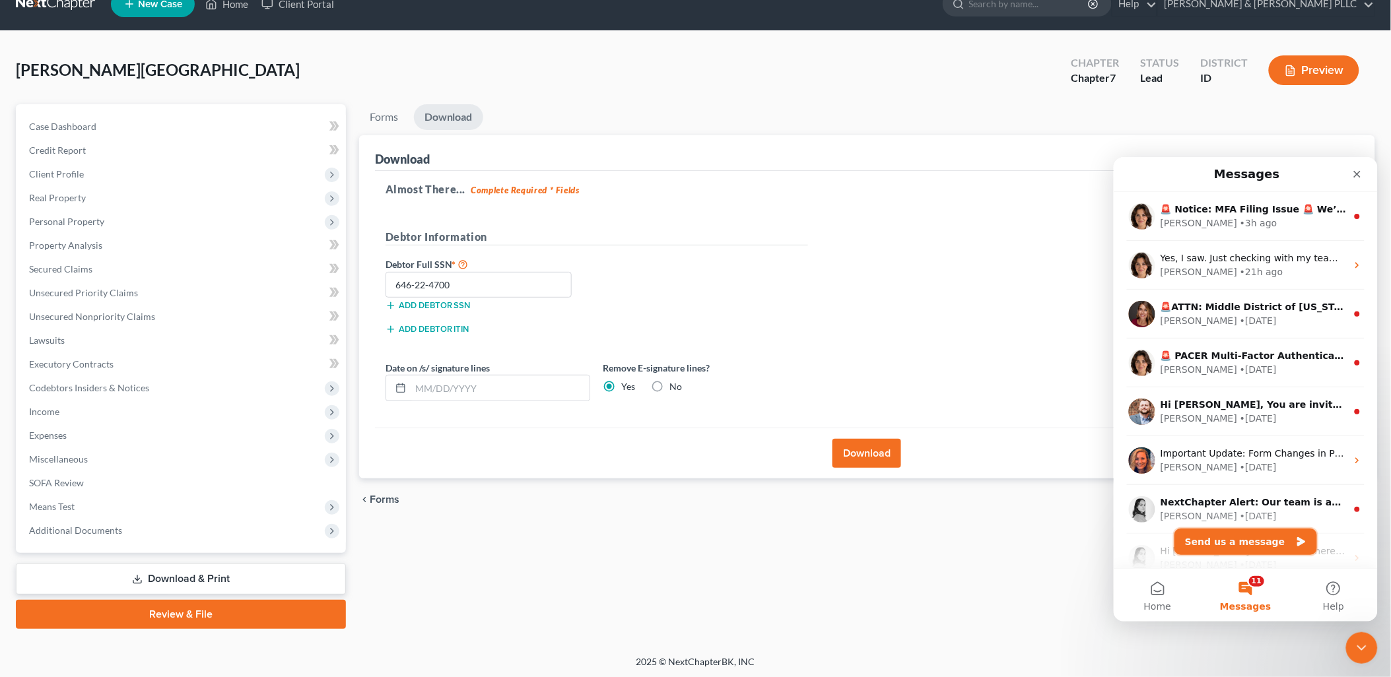
click at [1253, 535] on button "Send us a message" at bounding box center [1244, 541] width 143 height 26
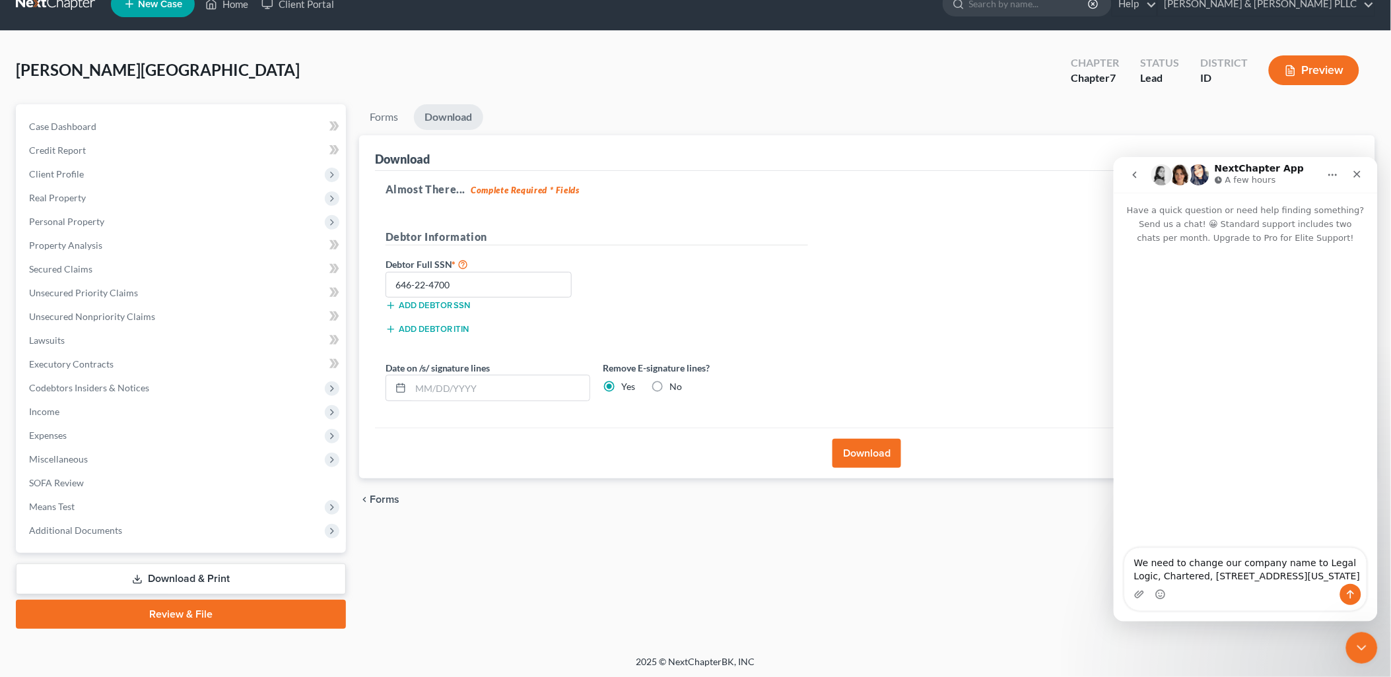
type textarea "We need to change our company name to Legal Logic, Chartered, [STREET_ADDRESS][…"
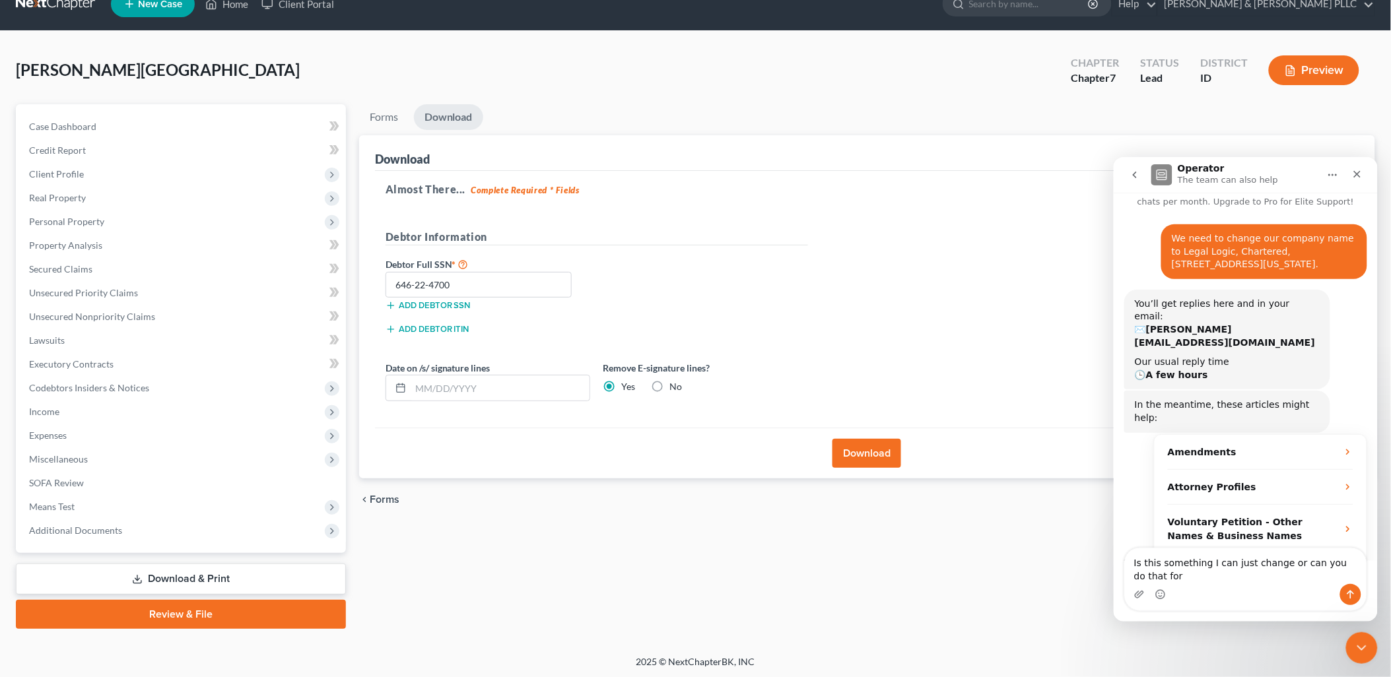
scroll to position [49, 0]
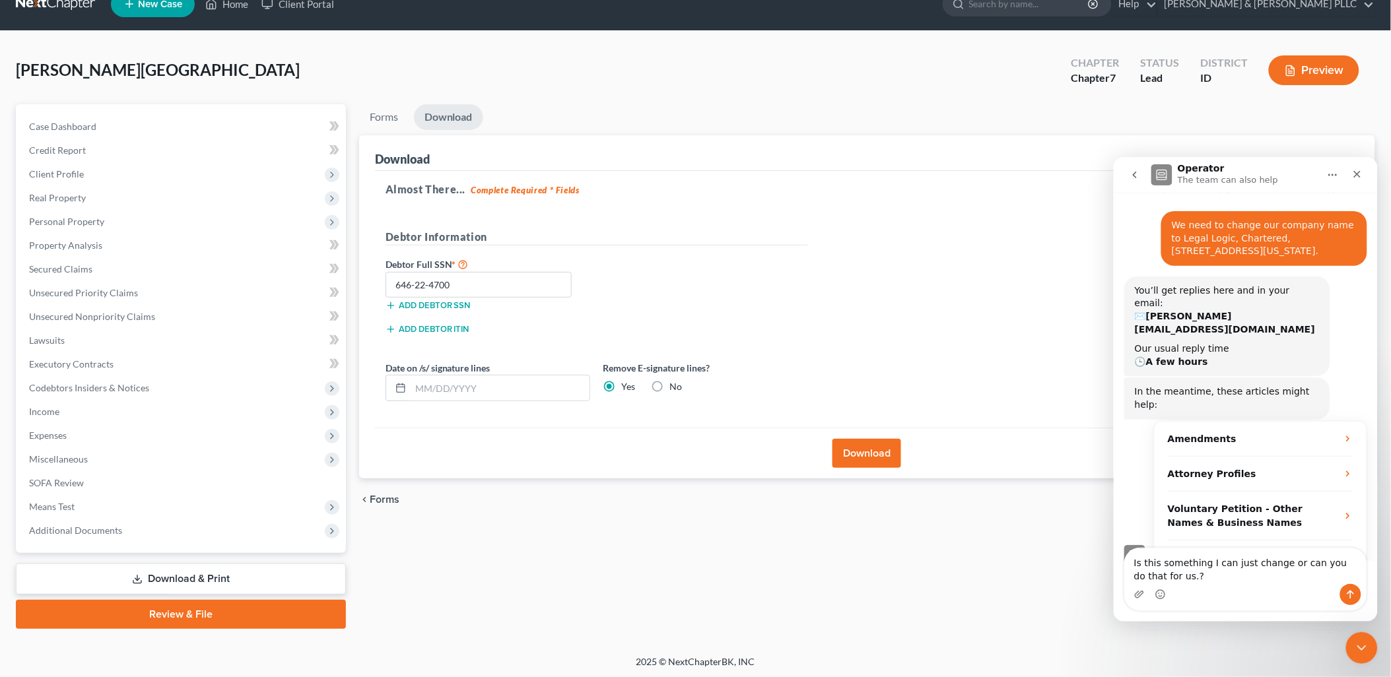
type textarea "Is this something I can just change or can you do that for us.?"
click at [1342, 592] on button "Send a message…" at bounding box center [1349, 593] width 21 height 21
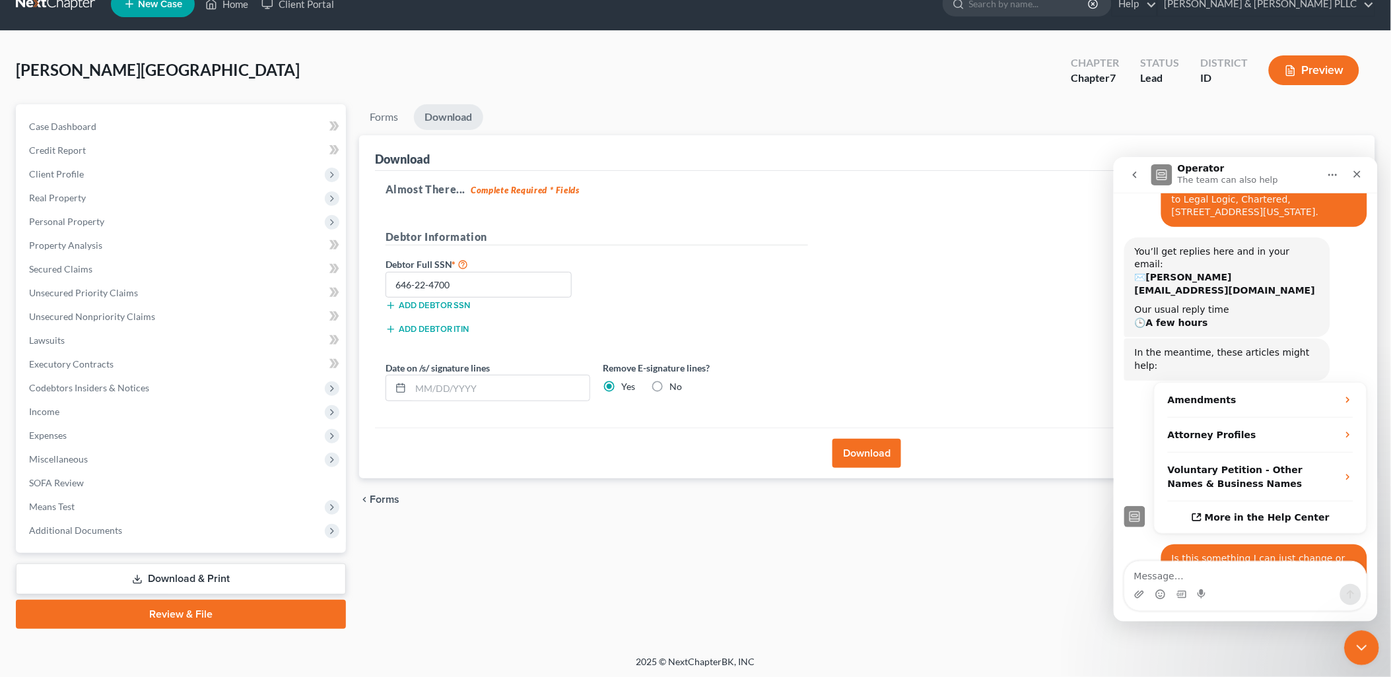
click at [1362, 646] on icon "Close Intercom Messenger" at bounding box center [1359, 646] width 16 height 16
